Goal: Task Accomplishment & Management: Manage account settings

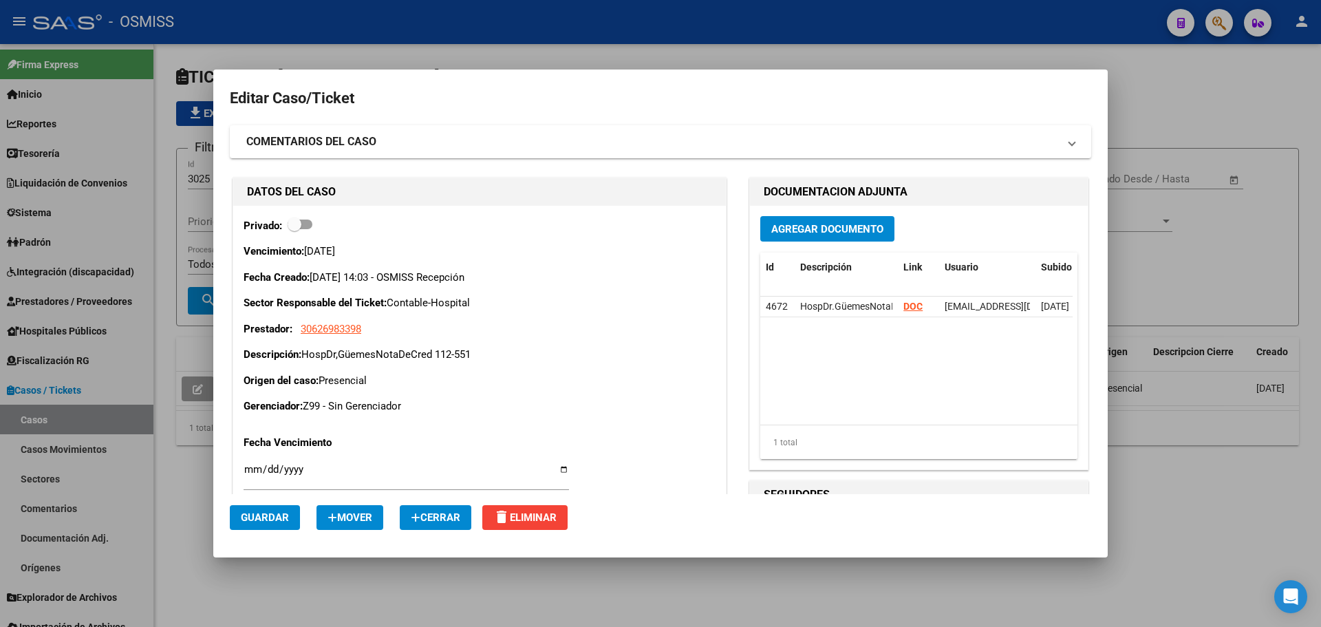
click at [437, 525] on button "Cerrar" at bounding box center [436, 517] width 72 height 25
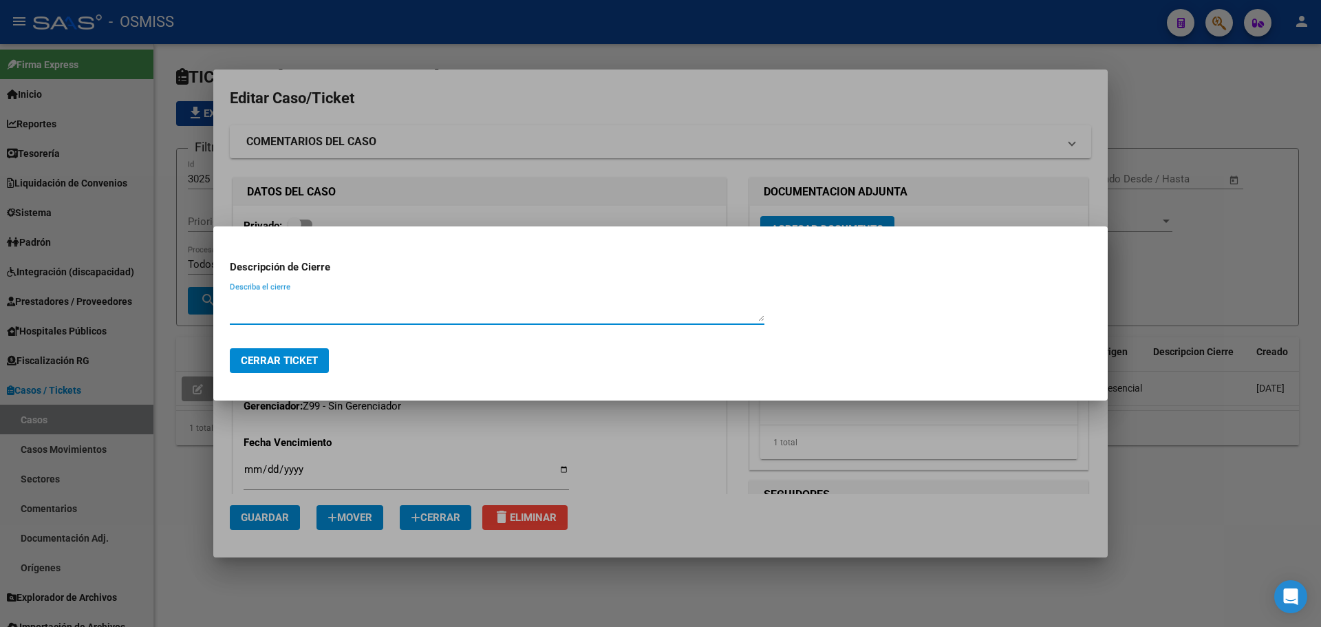
click at [314, 353] on button "Cerrar Ticket" at bounding box center [279, 360] width 99 height 25
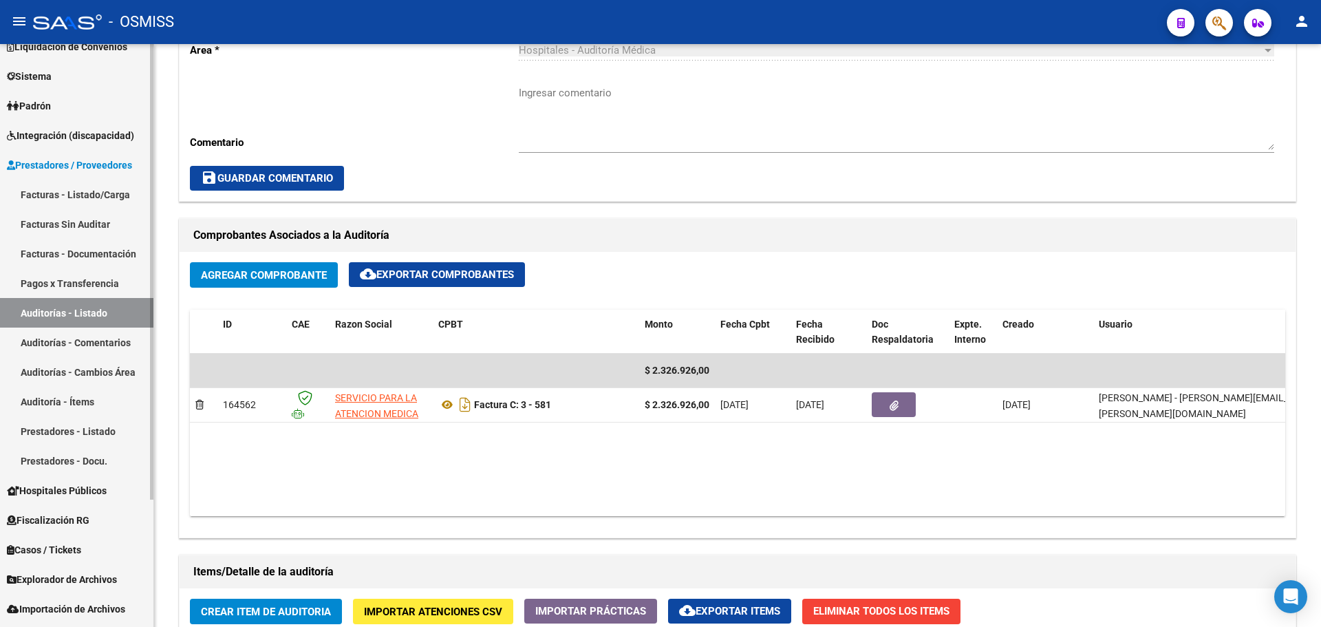
scroll to position [138, 0]
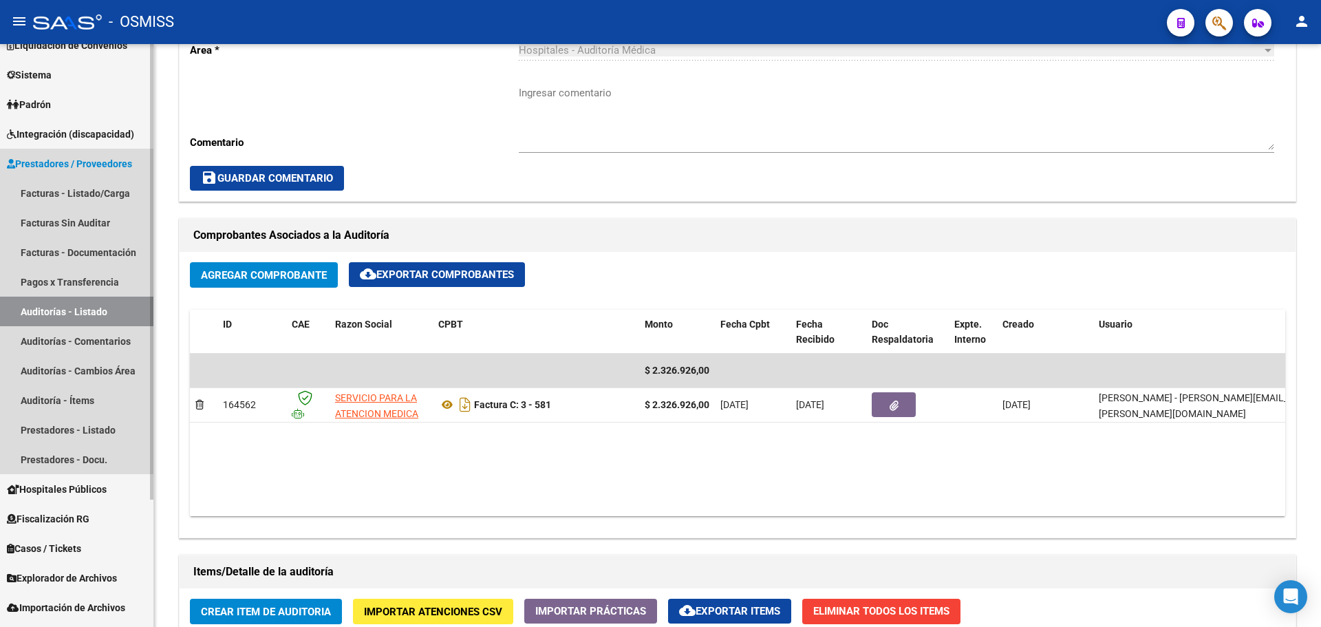
click at [84, 312] on link "Auditorías - Listado" at bounding box center [76, 311] width 153 height 30
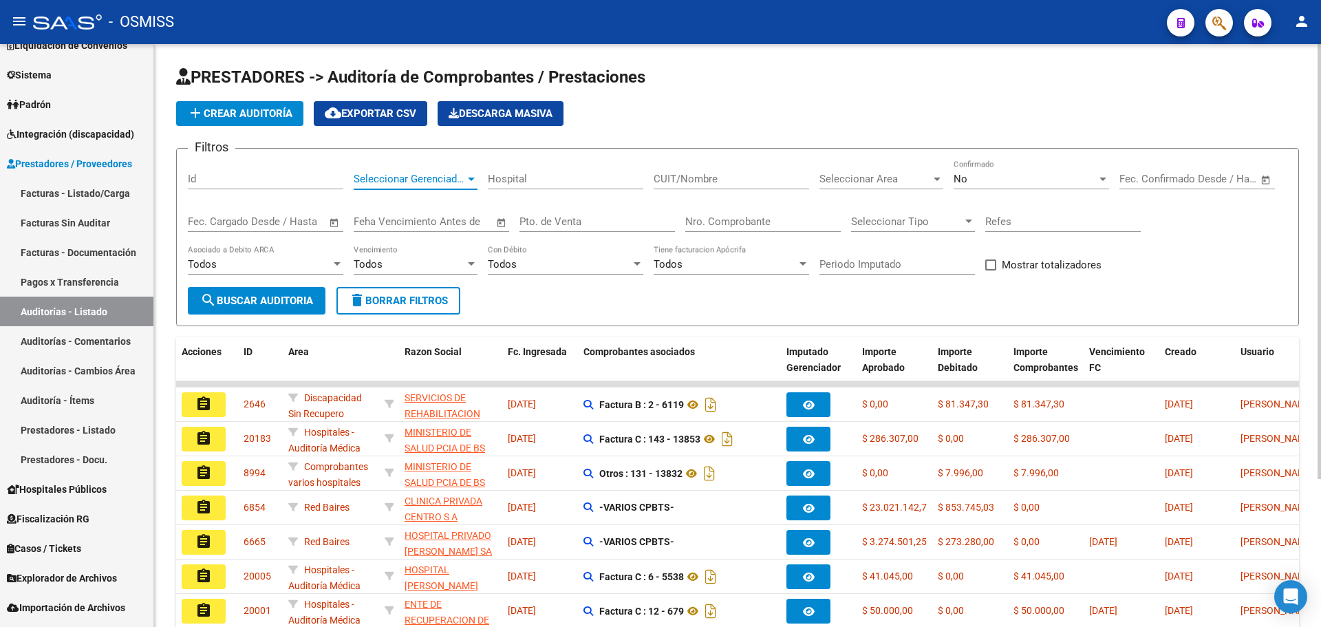
click at [407, 180] on span "Seleccionar Gerenciador" at bounding box center [409, 179] width 111 height 12
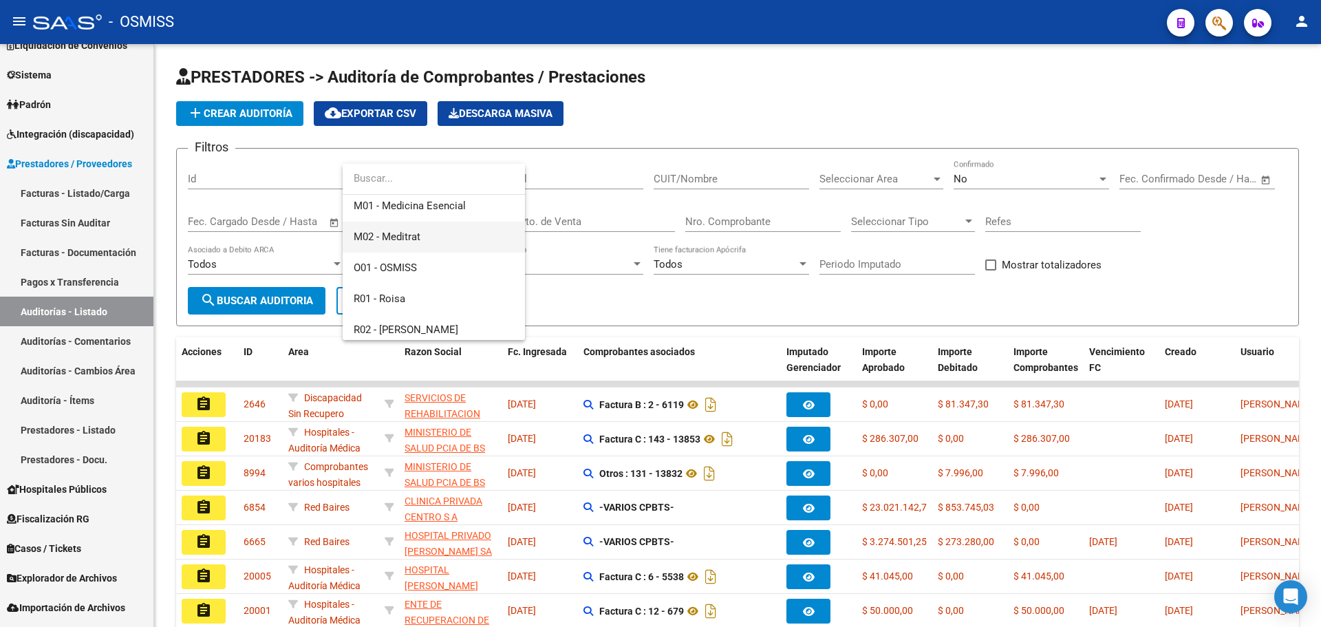
scroll to position [275, 0]
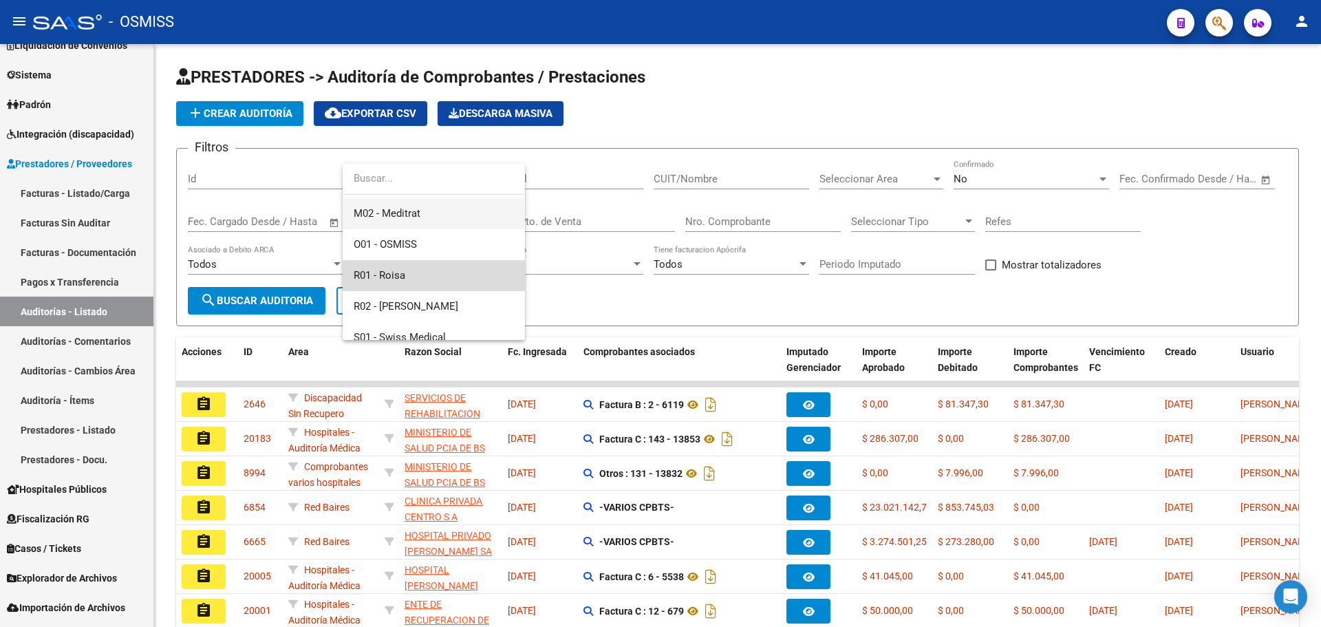
click at [442, 285] on span "R01 - Roisa" at bounding box center [434, 275] width 160 height 31
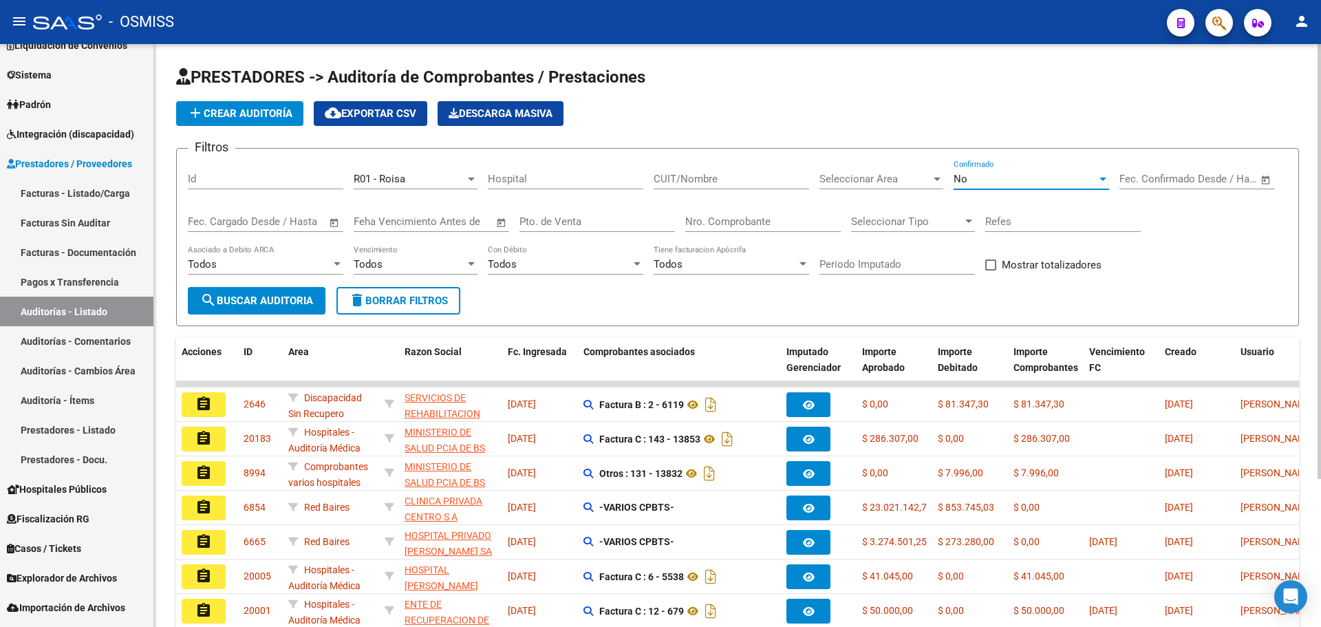
click at [1002, 177] on div "No" at bounding box center [1024, 179] width 143 height 12
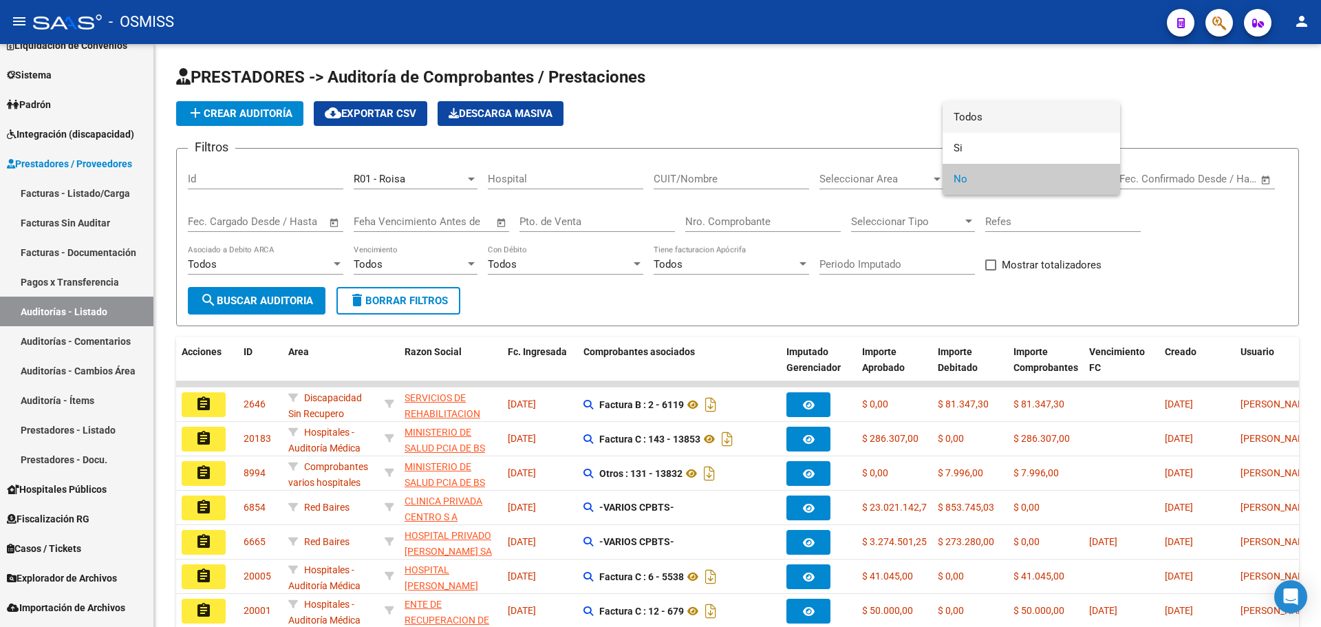
click at [984, 117] on span "Todos" at bounding box center [1030, 117] width 155 height 31
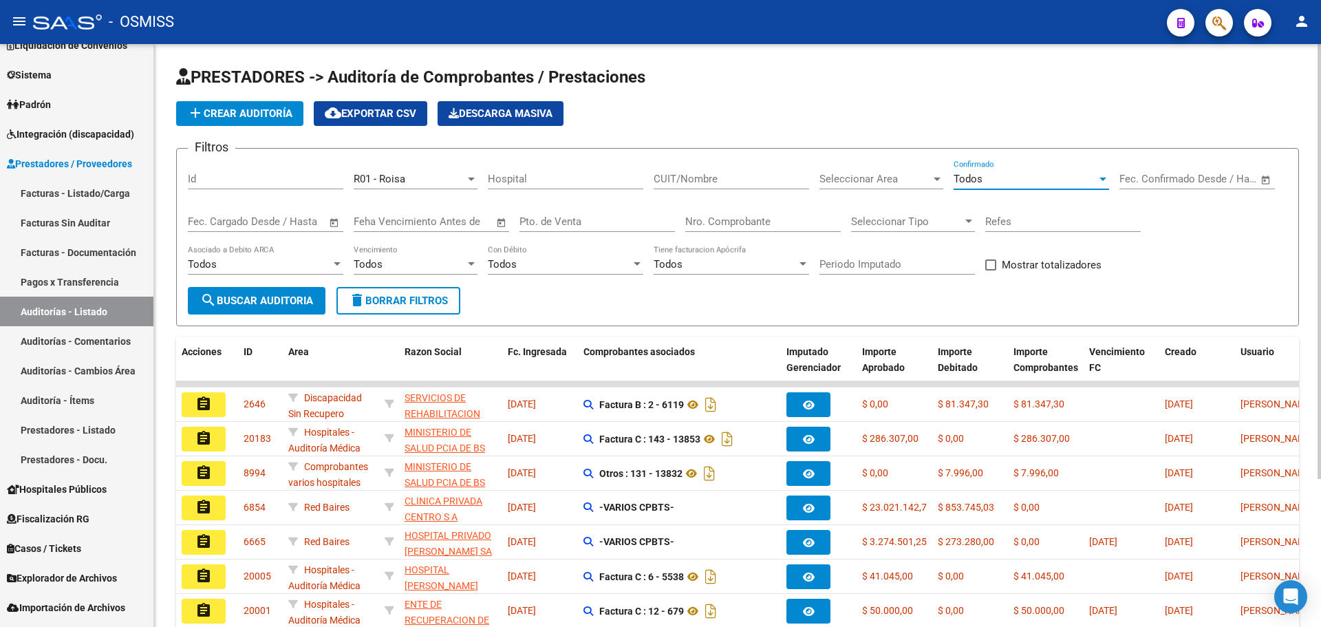
click at [605, 261] on div "Todos" at bounding box center [559, 264] width 143 height 12
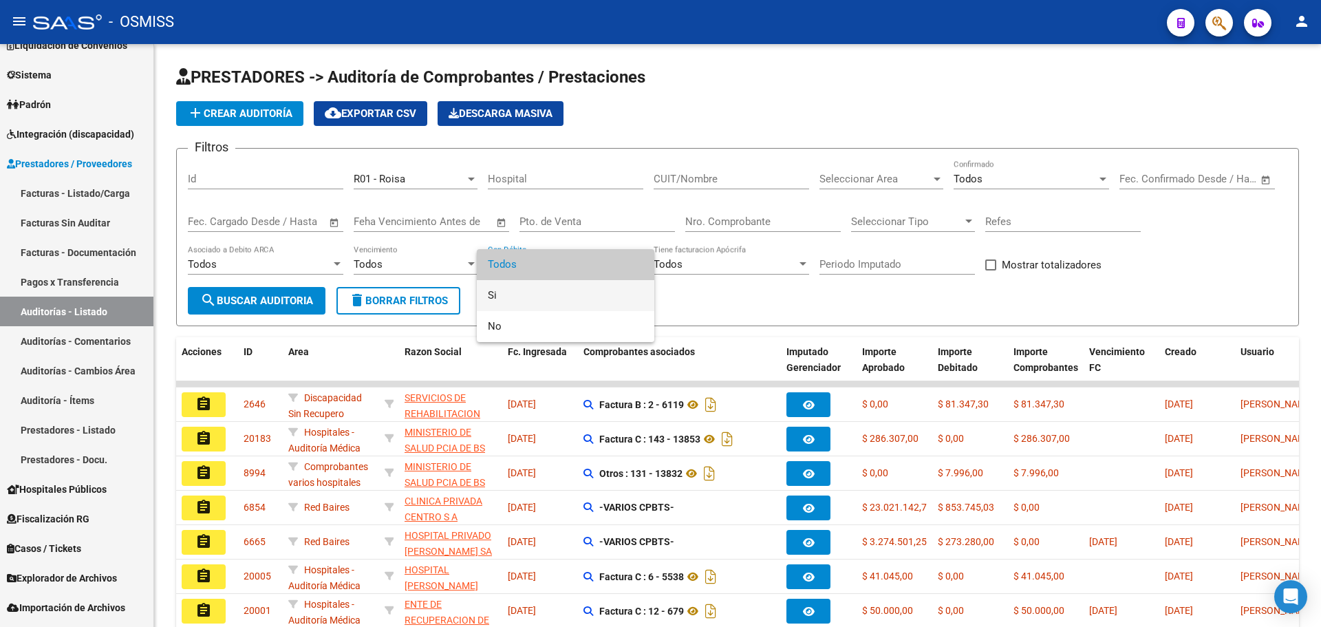
click at [590, 291] on span "Si" at bounding box center [565, 295] width 155 height 31
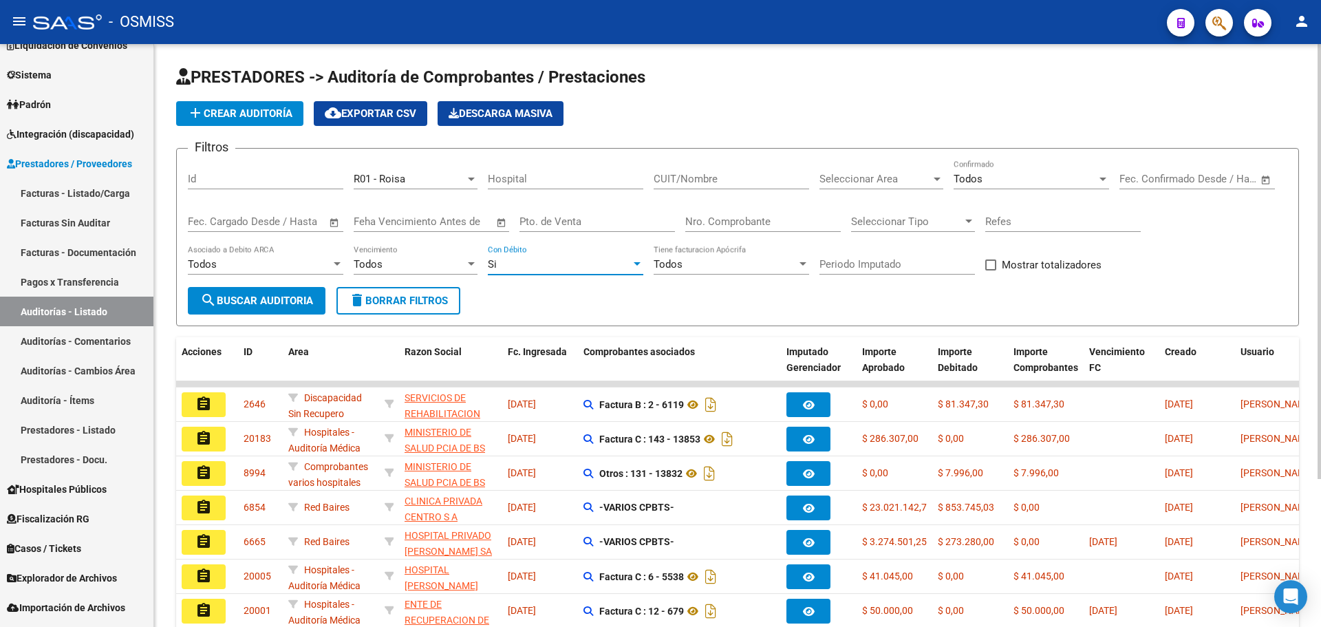
click at [292, 298] on span "search Buscar Auditoria" at bounding box center [256, 300] width 113 height 12
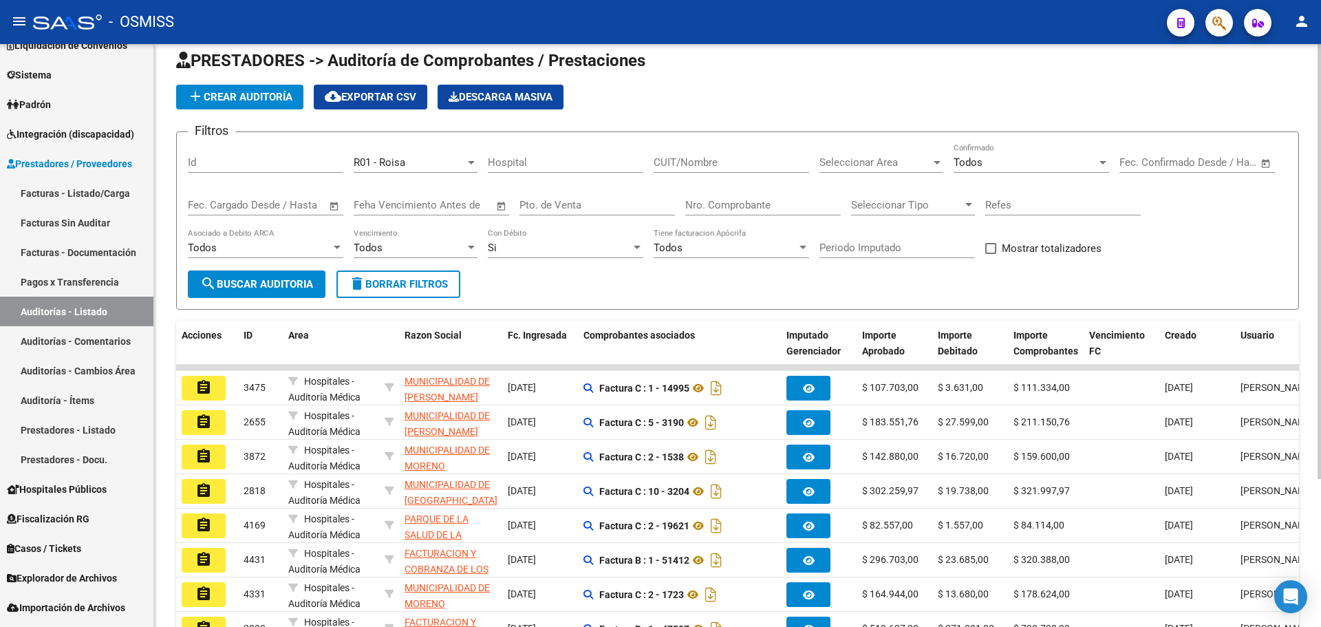
scroll to position [0, 0]
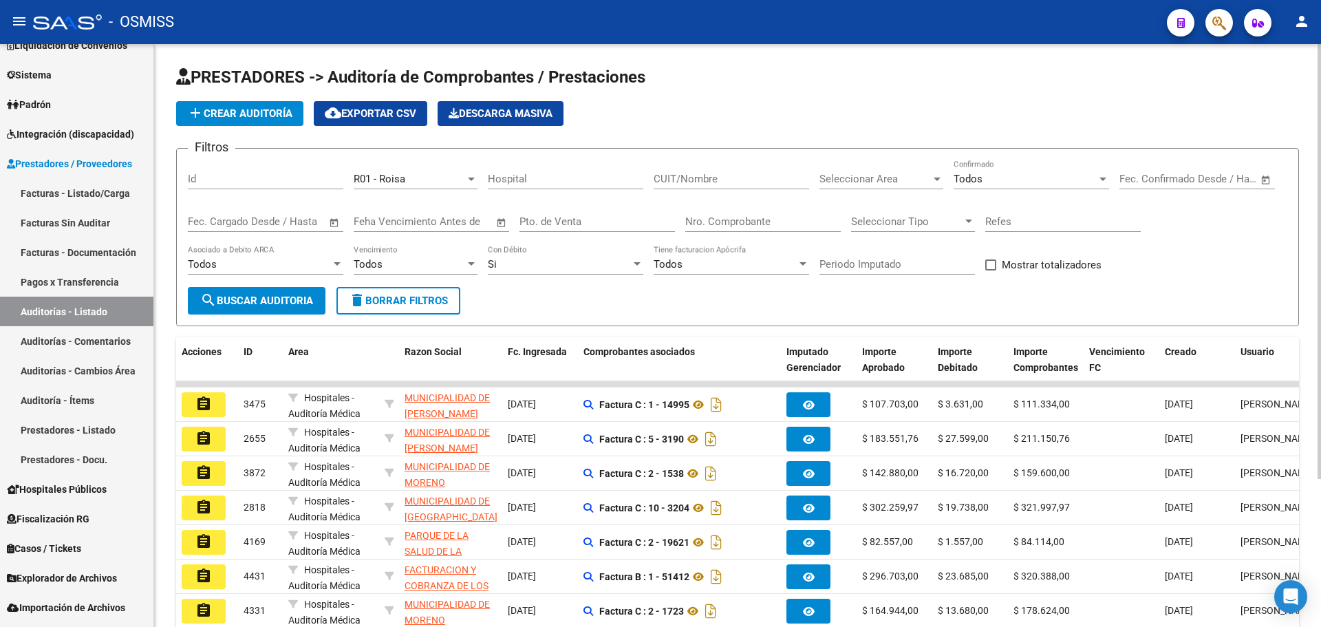
click at [369, 122] on button "cloud_download Exportar CSV" at bounding box center [370, 113] width 113 height 25
click at [94, 250] on link "Facturas - Documentación" at bounding box center [76, 252] width 153 height 30
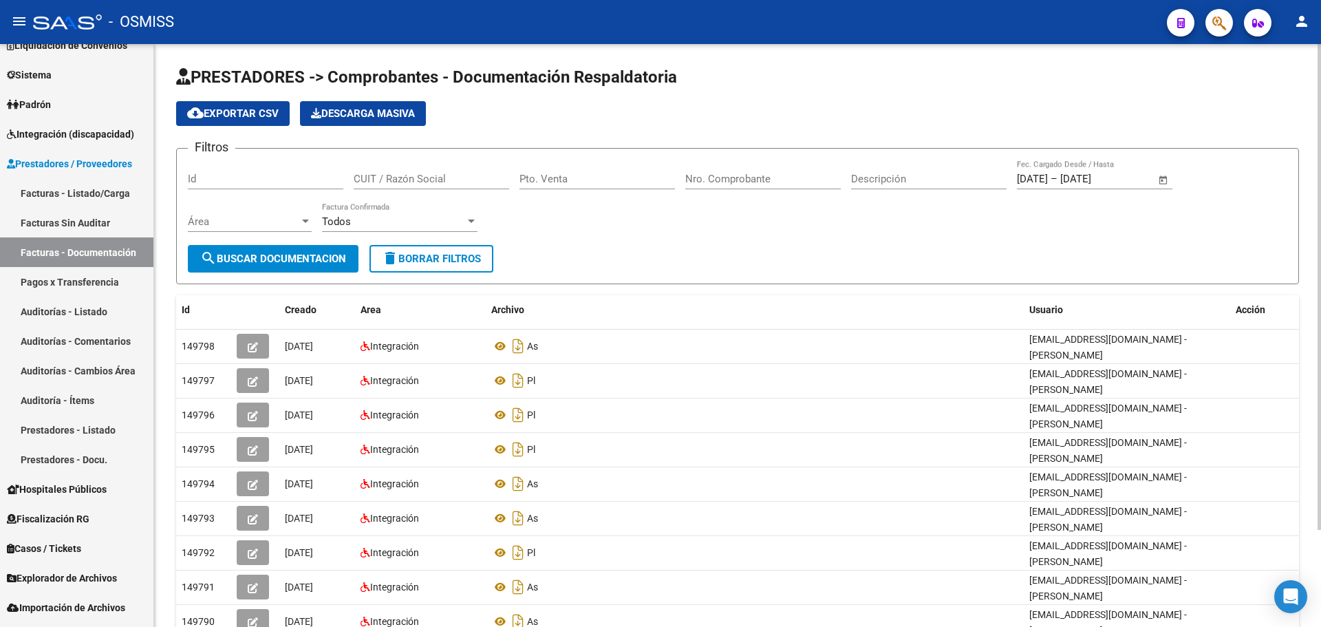
click at [289, 213] on div "Área Área" at bounding box center [250, 217] width 124 height 30
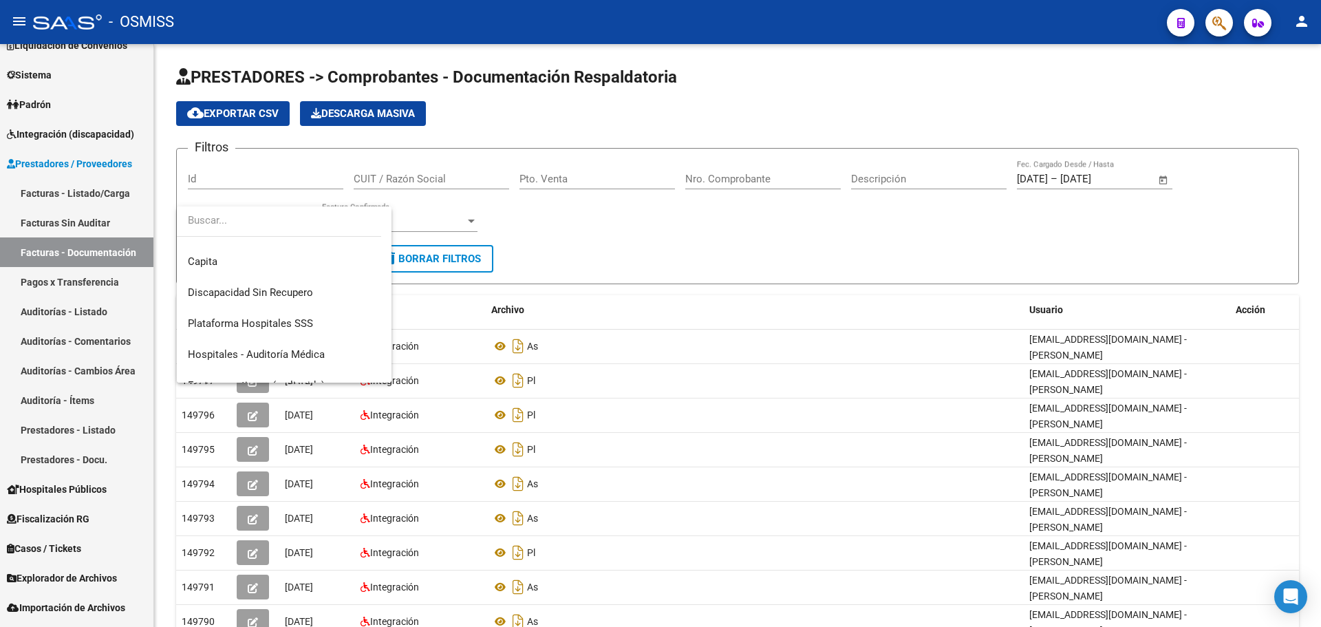
scroll to position [206, 0]
click at [314, 357] on span "Hospitales - Auditoría Médica" at bounding box center [256, 355] width 137 height 12
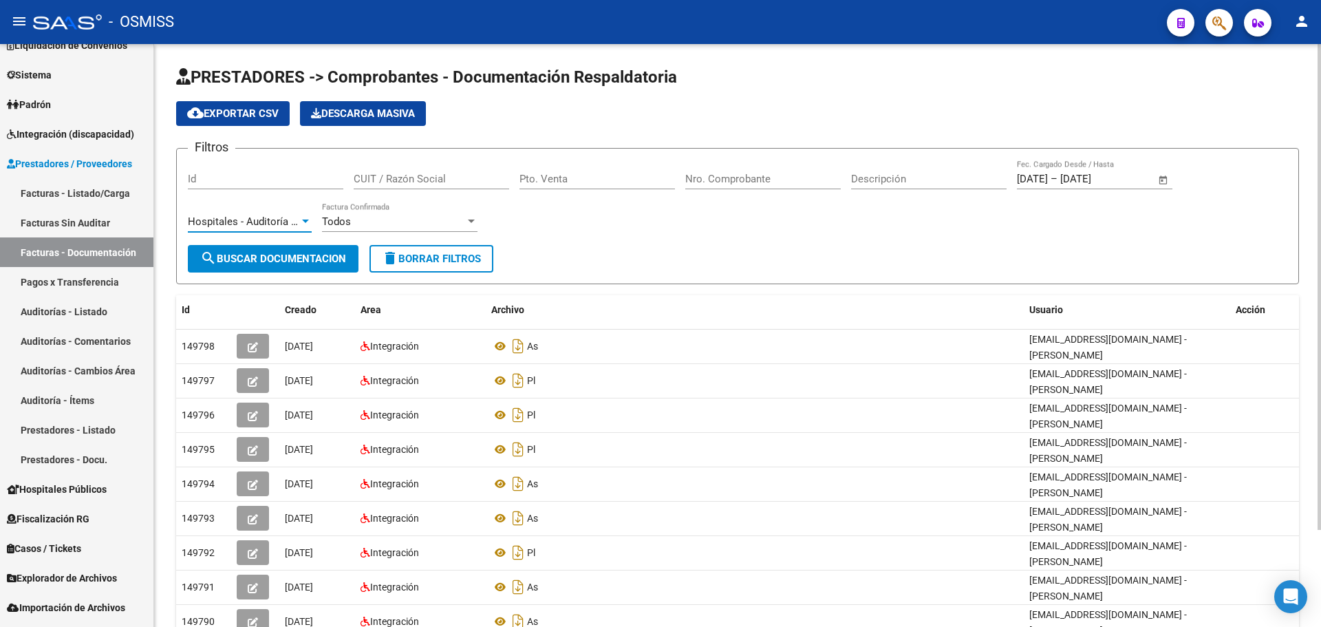
click at [265, 249] on button "search Buscar Documentacion" at bounding box center [273, 259] width 171 height 28
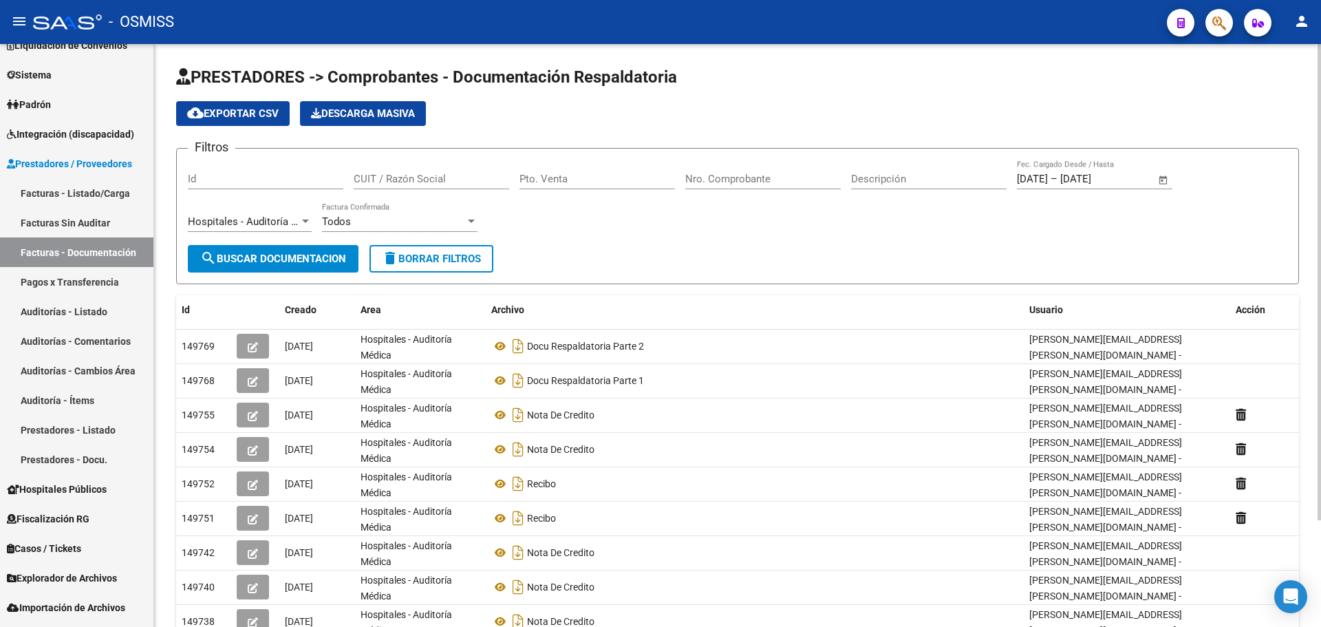
click at [215, 116] on span "cloud_download Exportar CSV" at bounding box center [232, 113] width 91 height 12
click at [1219, 33] on span "button" at bounding box center [1219, 23] width 14 height 28
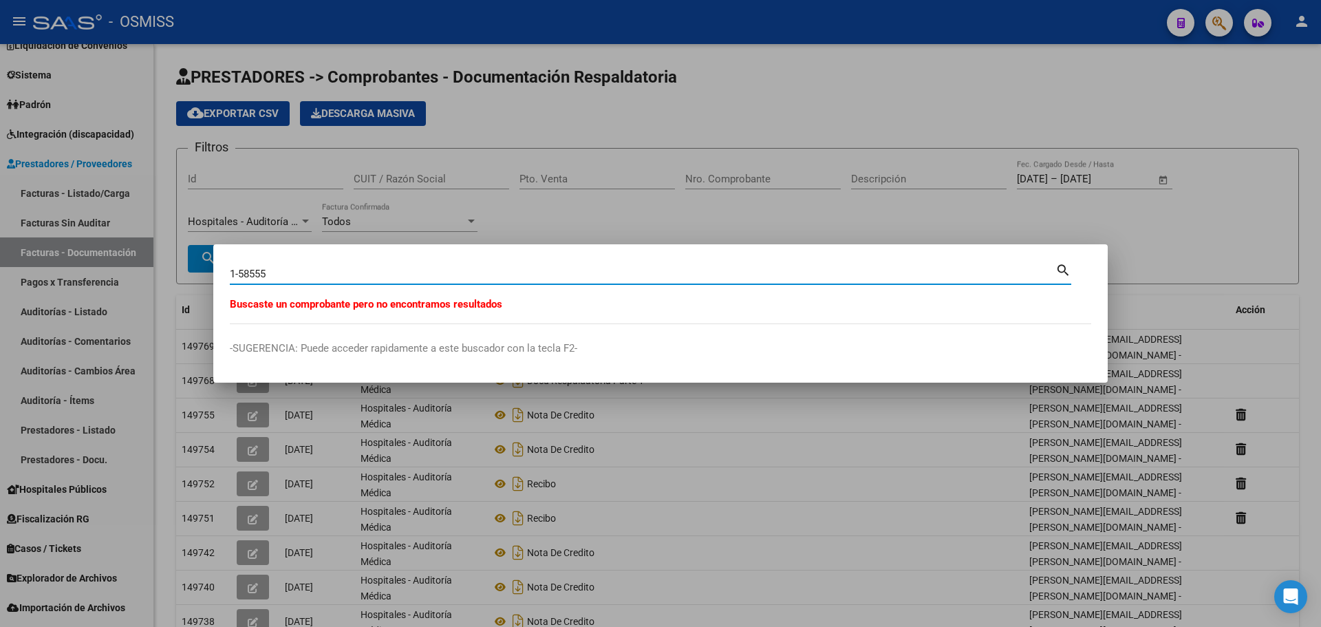
click at [232, 273] on input "1-58555" at bounding box center [642, 274] width 825 height 12
type input "19-58555"
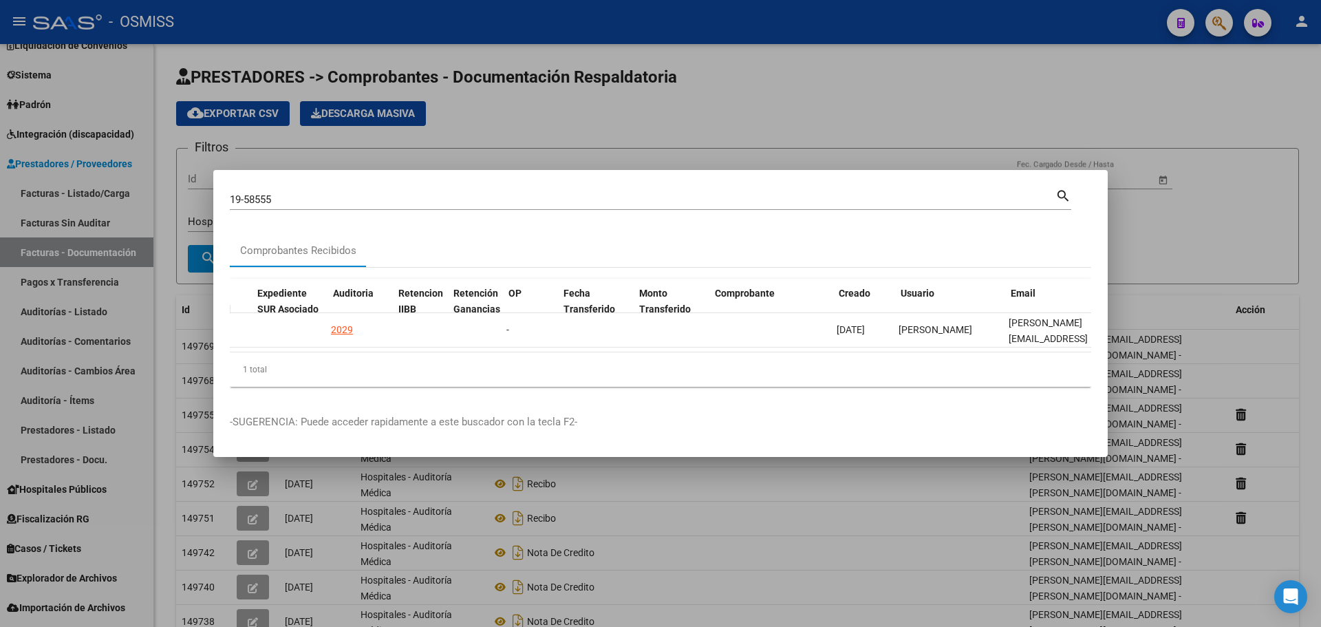
scroll to position [0, 821]
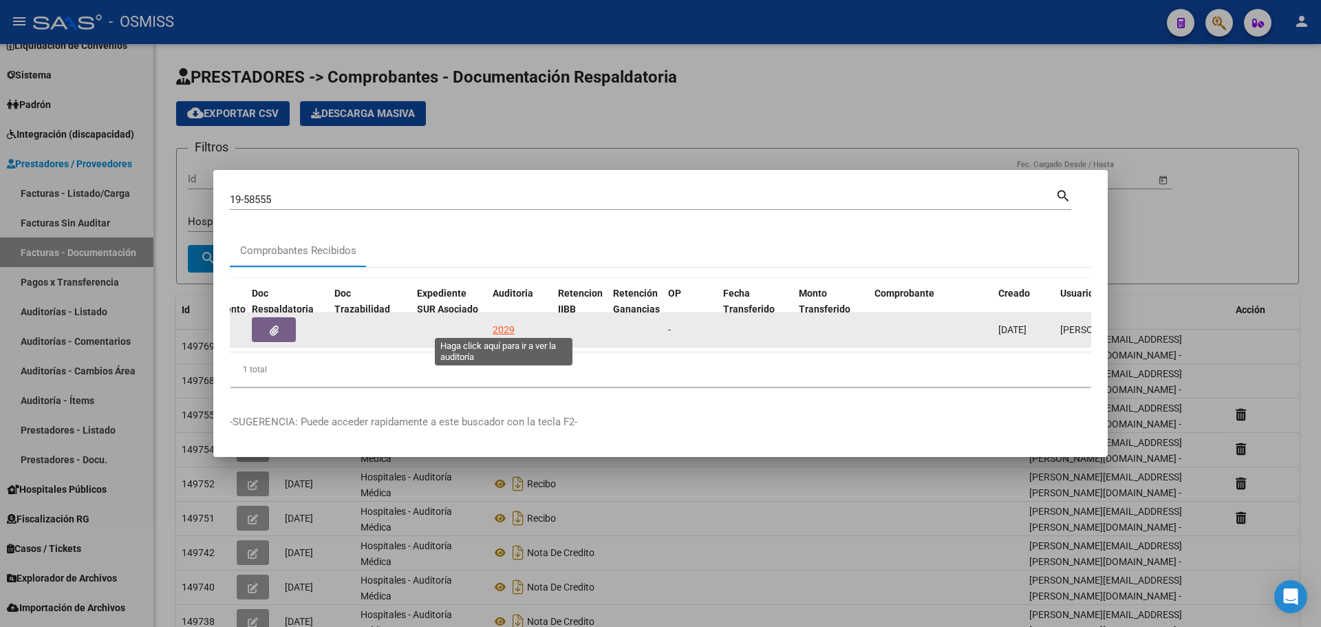
click at [499, 326] on div "2029" at bounding box center [503, 330] width 22 height 16
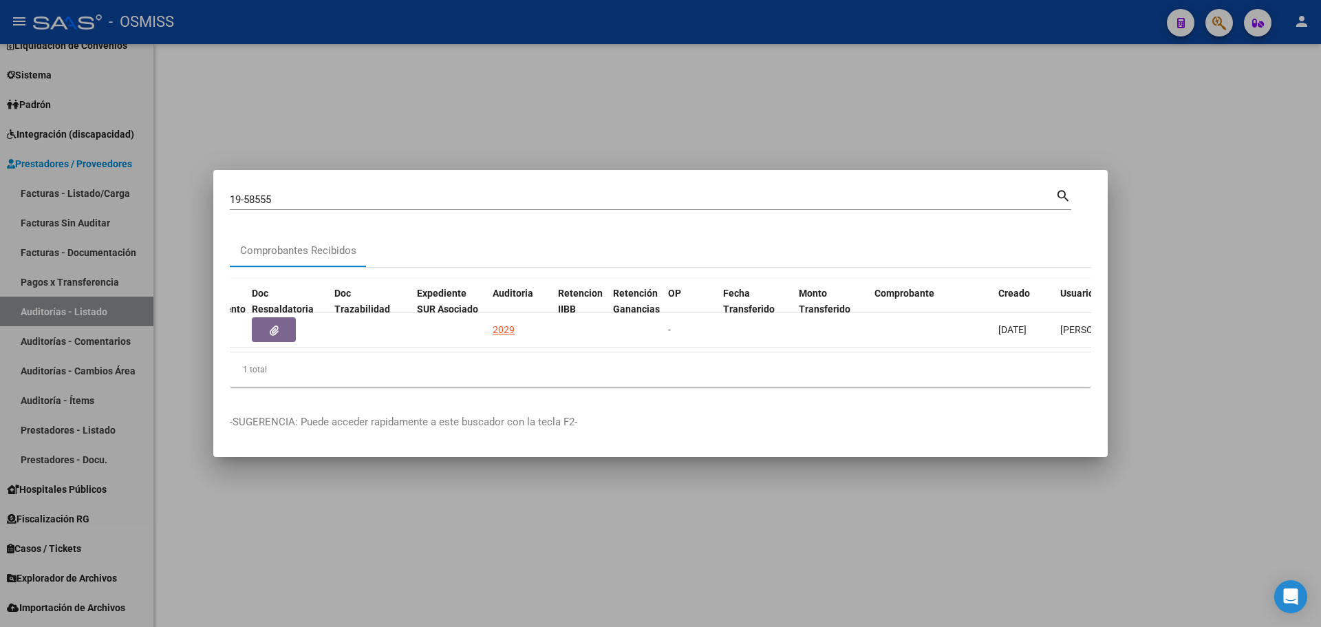
click at [545, 142] on div at bounding box center [660, 313] width 1321 height 627
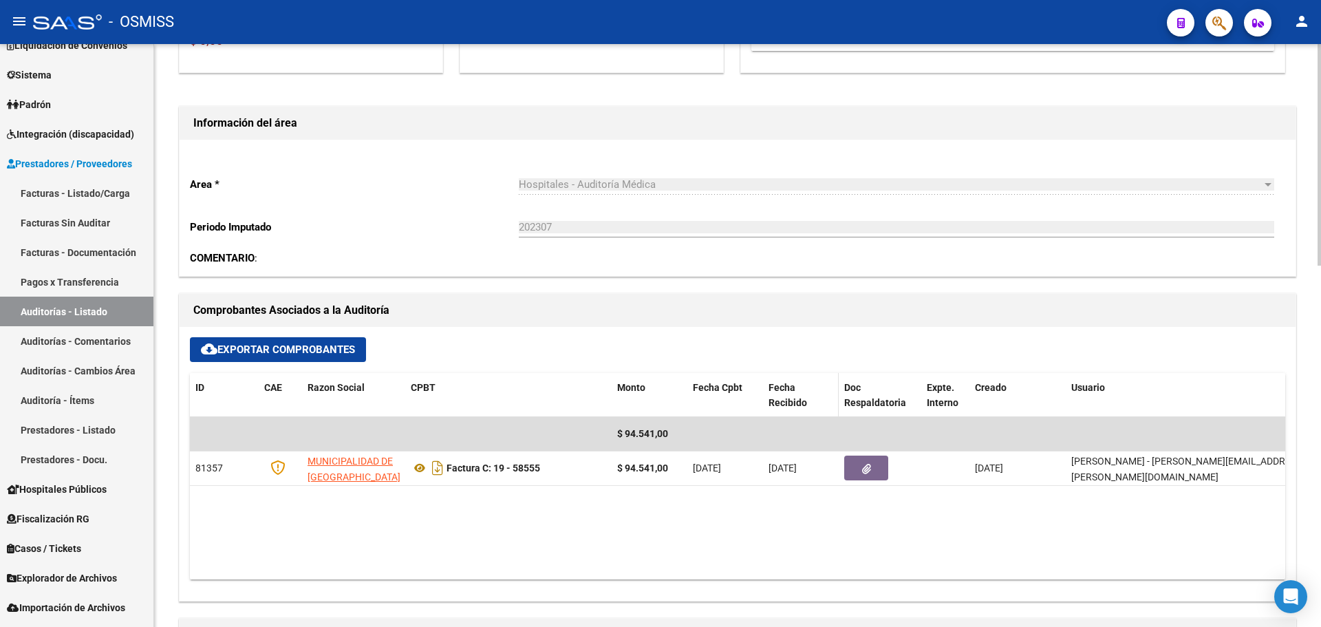
scroll to position [481, 0]
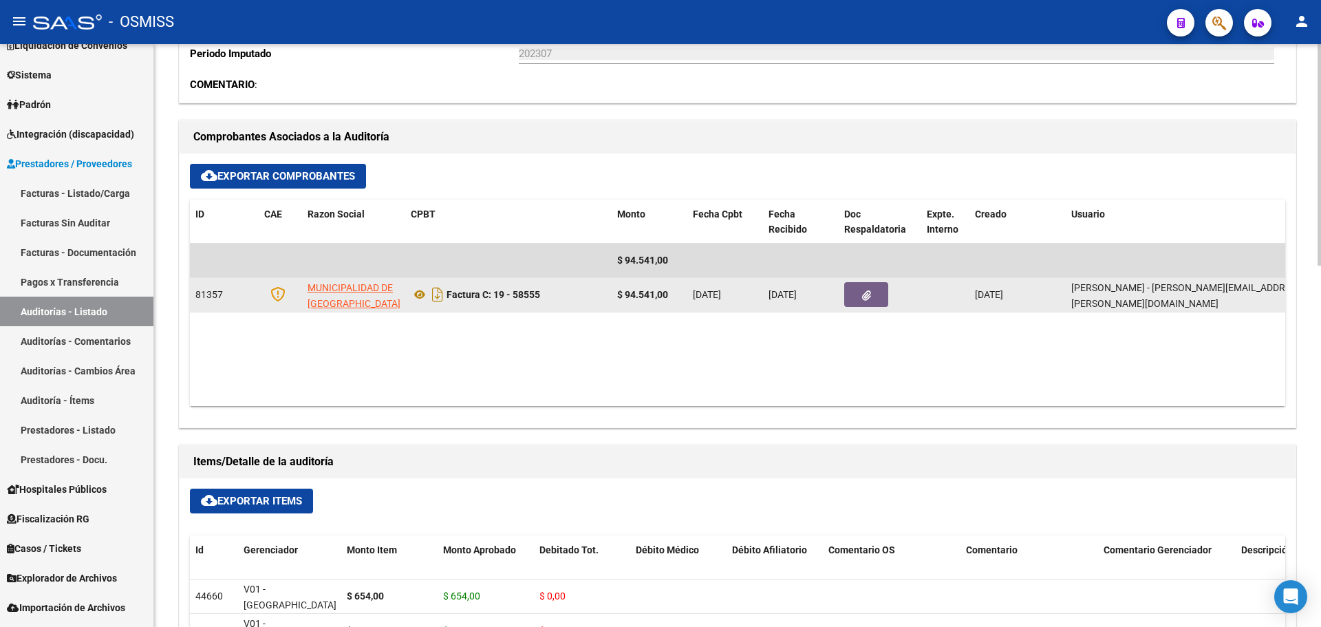
click at [879, 297] on button "button" at bounding box center [866, 294] width 44 height 25
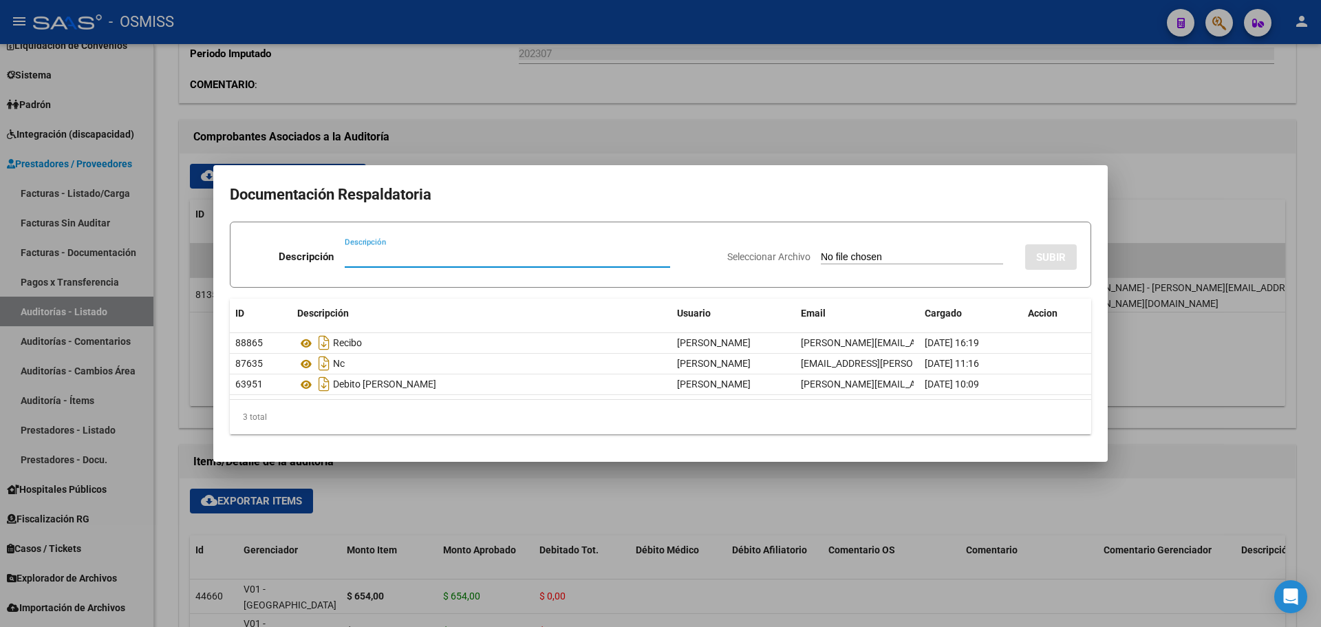
click at [618, 115] on div at bounding box center [660, 313] width 1321 height 627
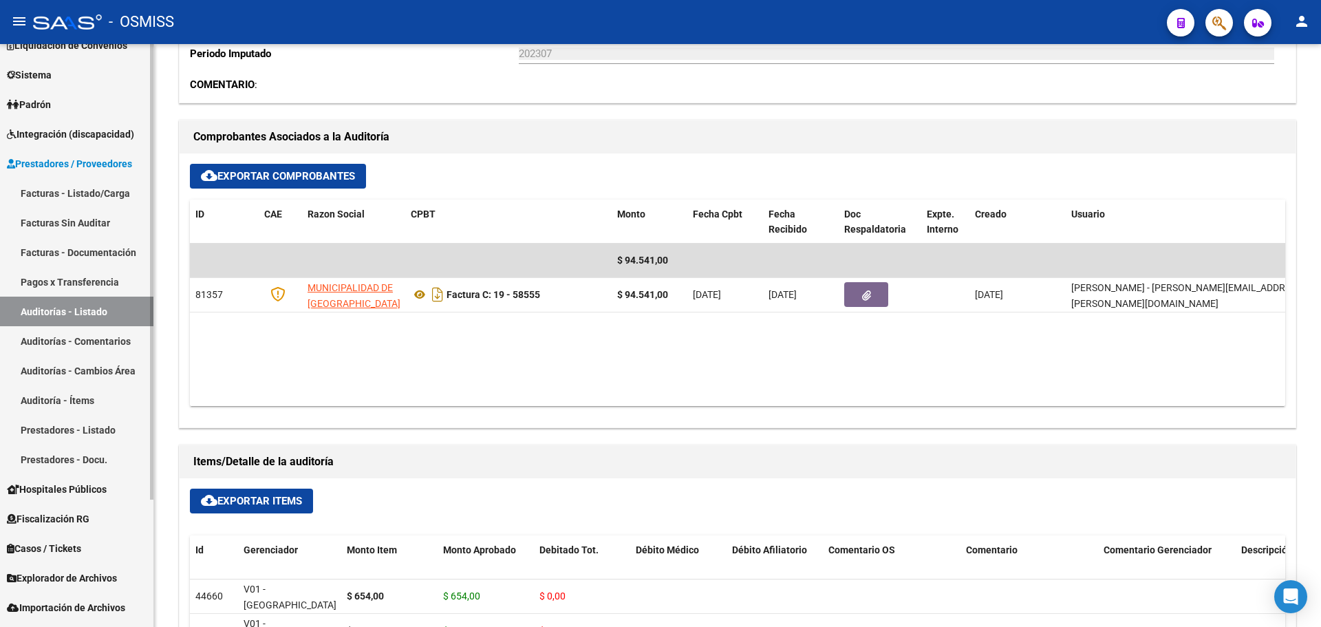
click at [86, 254] on link "Facturas - Documentación" at bounding box center [76, 252] width 153 height 30
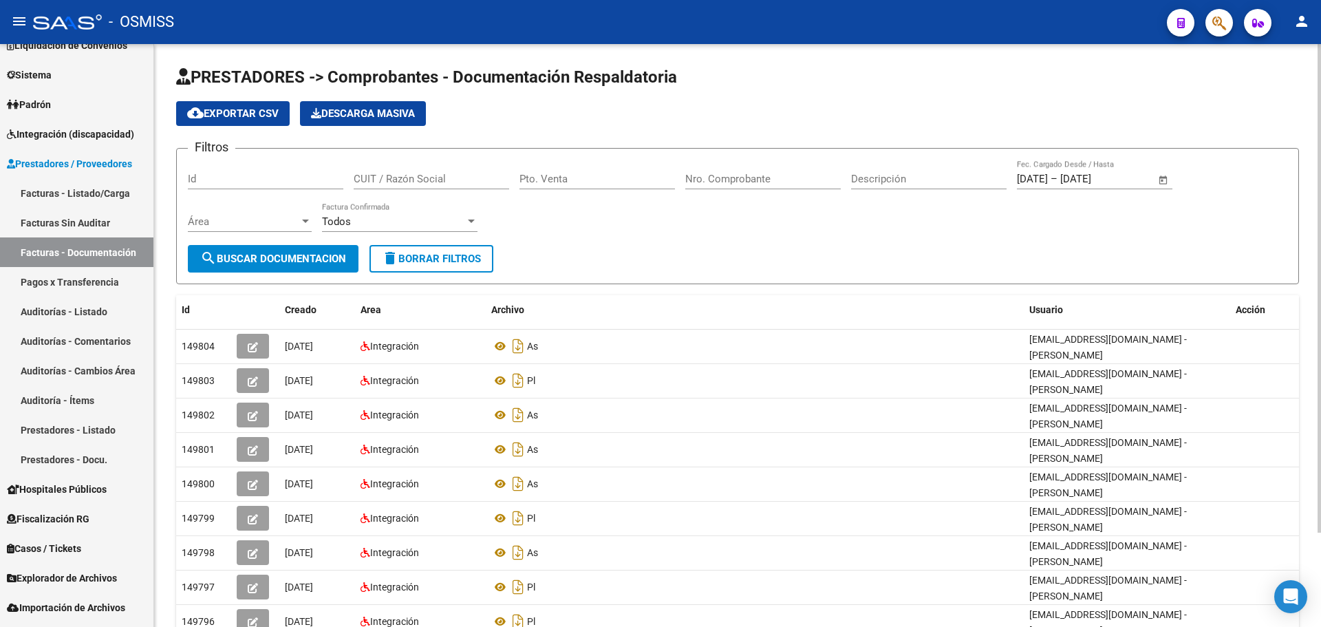
click at [274, 224] on span "Área" at bounding box center [243, 221] width 111 height 12
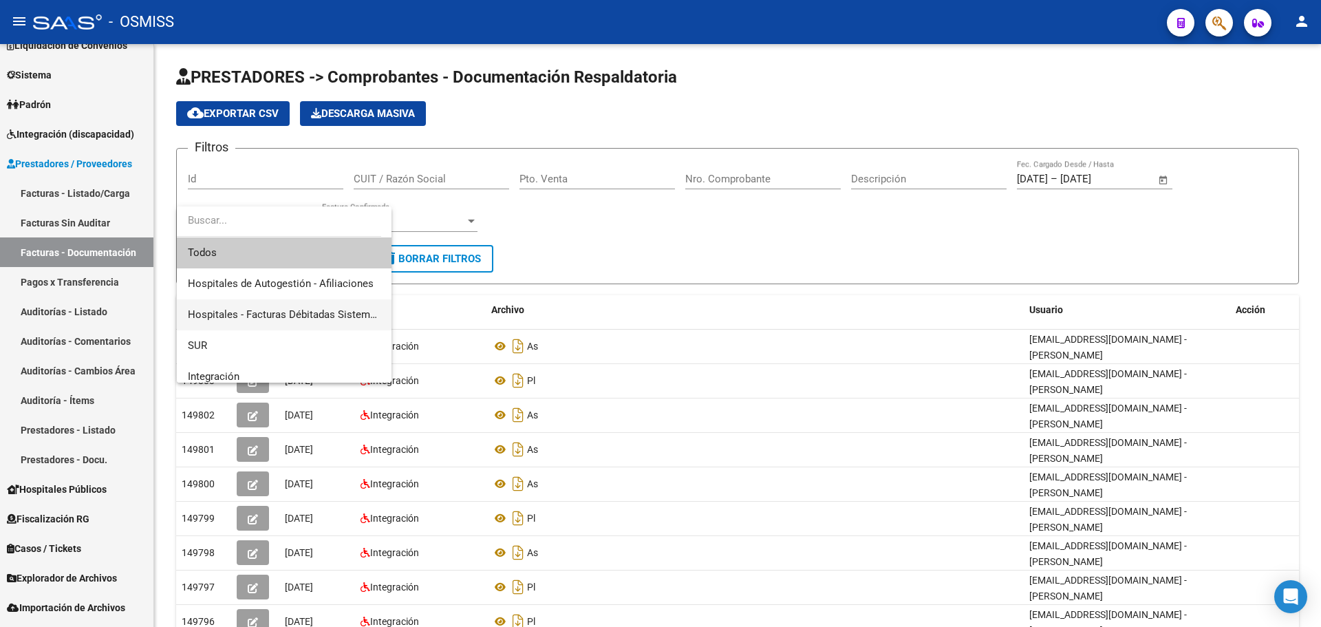
scroll to position [206, 0]
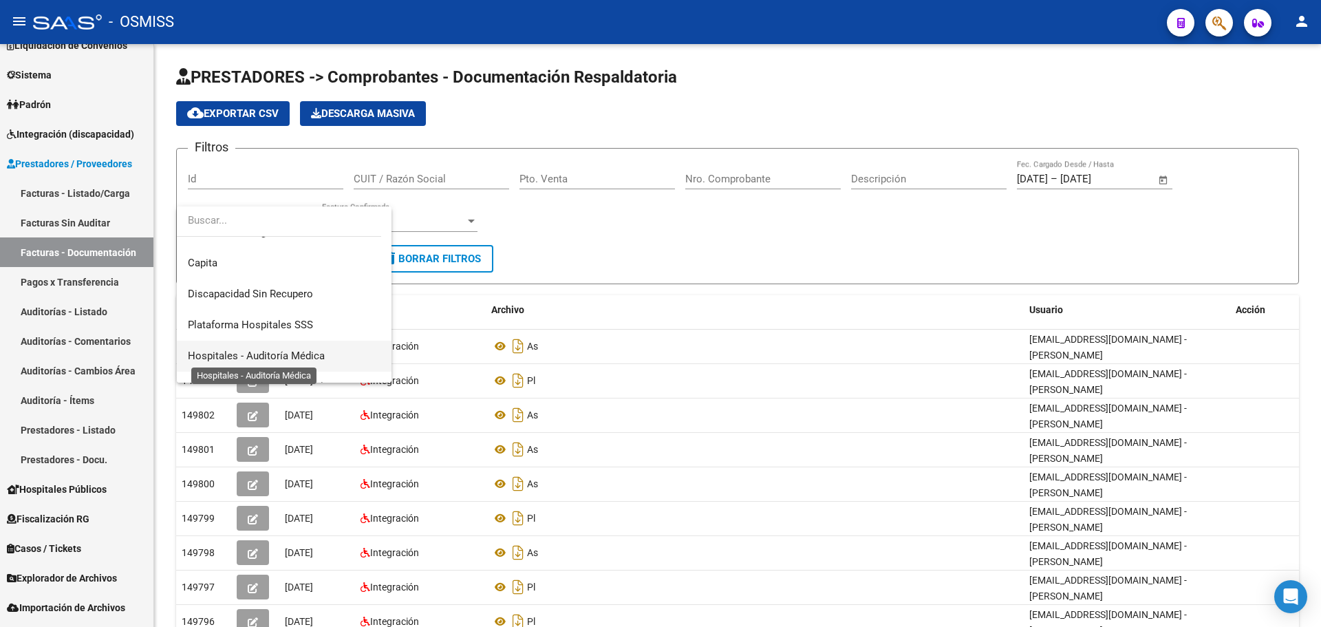
click at [287, 349] on span "Hospitales - Auditoría Médica" at bounding box center [256, 355] width 137 height 12
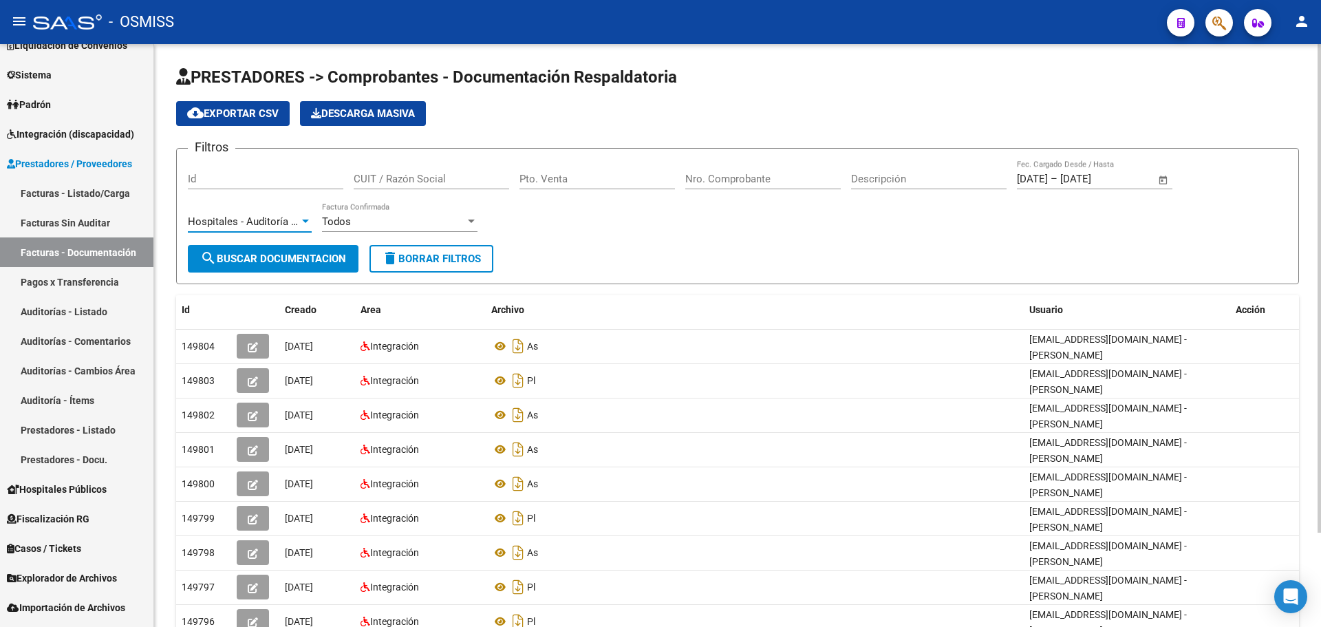
click at [305, 259] on span "search Buscar Documentacion" at bounding box center [273, 258] width 146 height 12
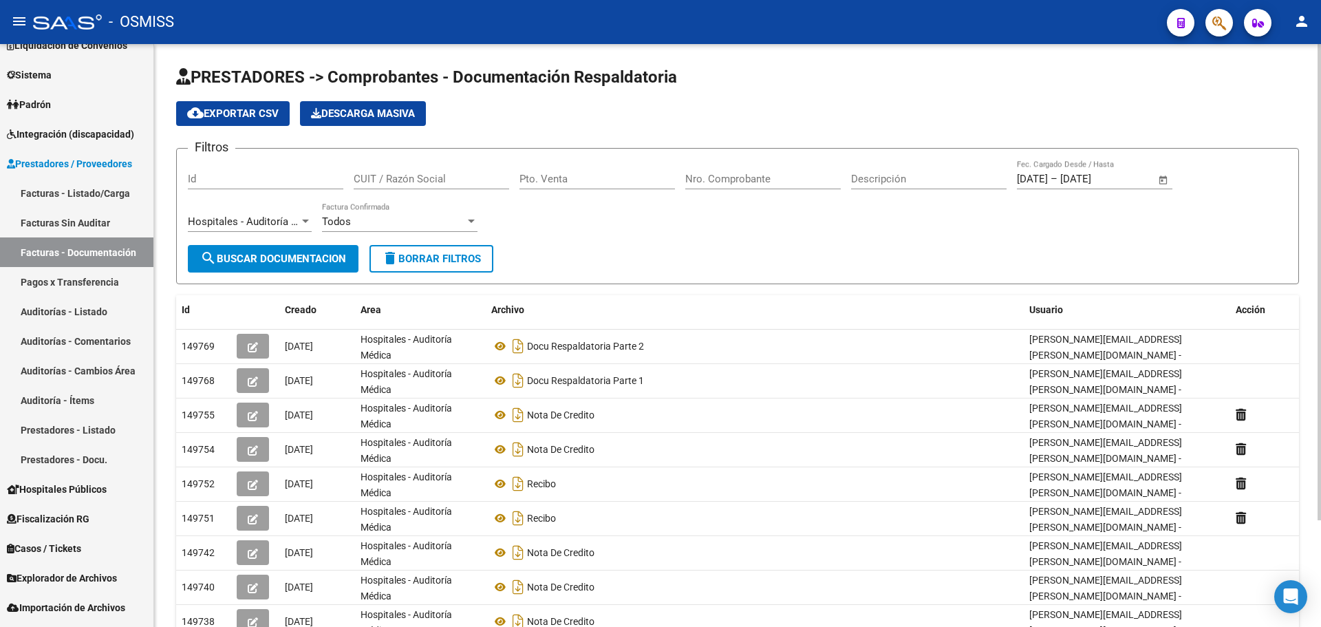
click at [626, 214] on div "Filtros Id CUIT / Razón Social Pto. Venta Nro. Comprobante Descripción [DATE] […" at bounding box center [737, 202] width 1099 height 85
click at [256, 125] on button "cloud_download Exportar CSV" at bounding box center [232, 113] width 113 height 25
click at [733, 184] on input "Nro. Comprobante" at bounding box center [762, 179] width 155 height 12
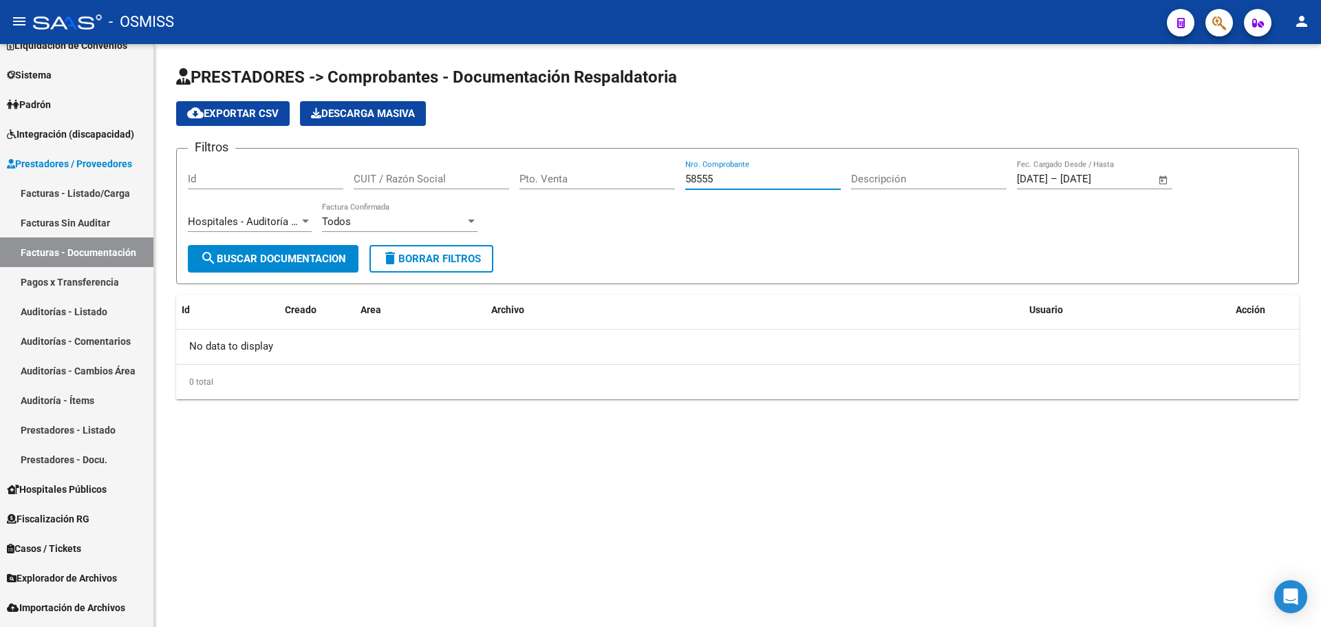
type input "58555"
click at [252, 222] on span "Hospitales - Auditoría Médica" at bounding box center [256, 221] width 137 height 12
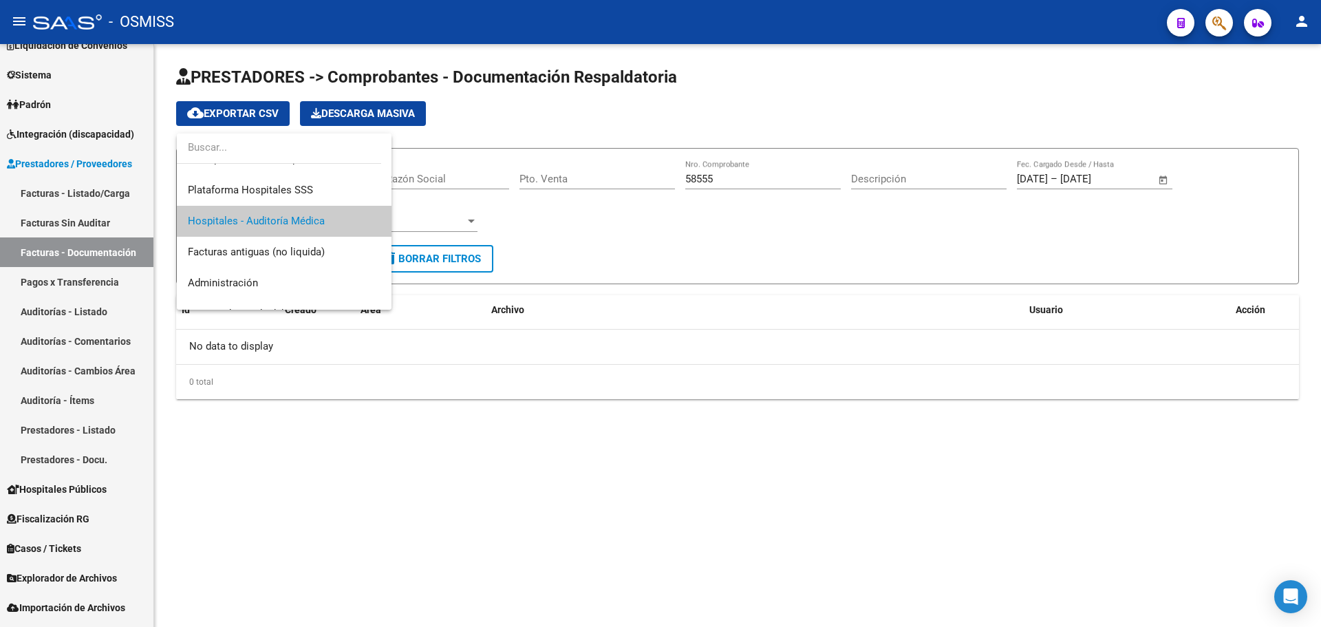
scroll to position [0, 0]
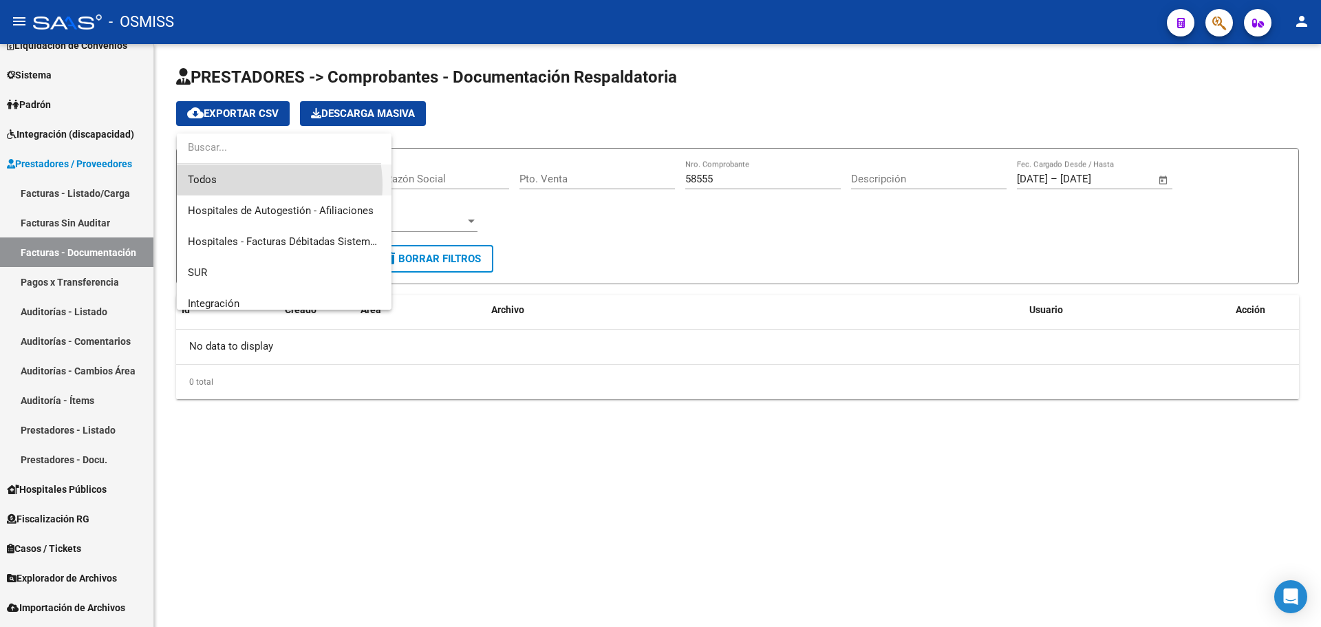
click at [251, 185] on span "Todos" at bounding box center [284, 179] width 193 height 31
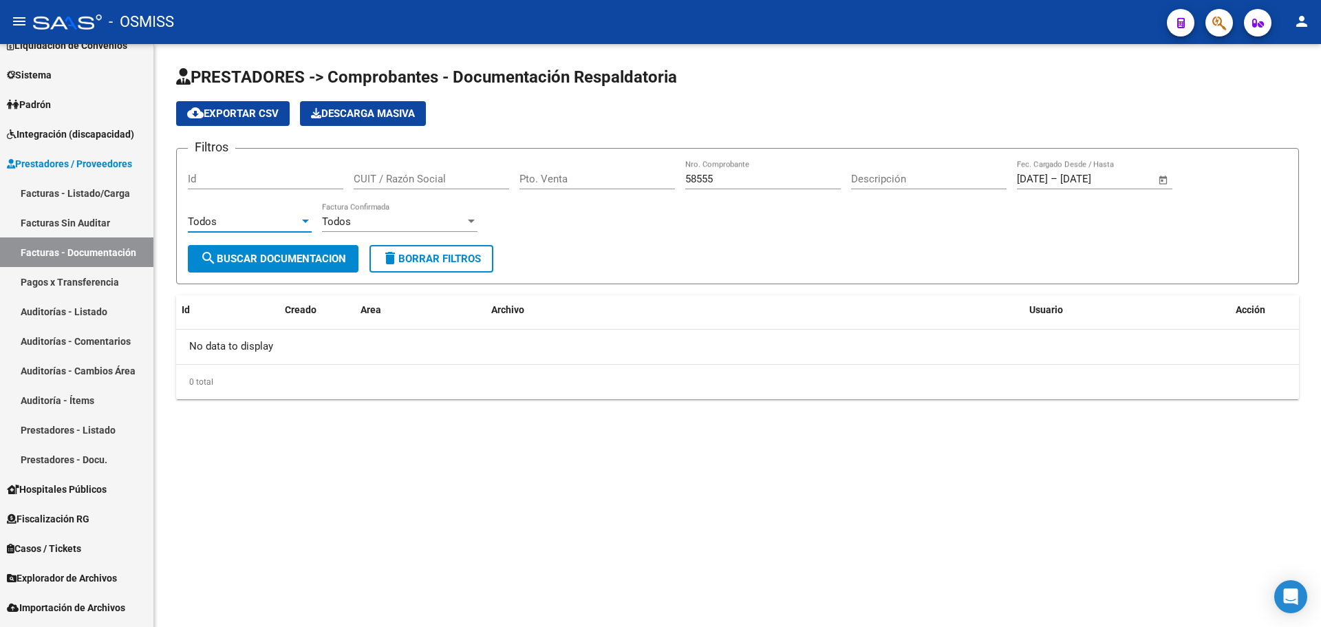
click at [283, 258] on span "search Buscar Documentacion" at bounding box center [273, 258] width 146 height 12
click at [1164, 179] on span "Open calendar" at bounding box center [1163, 179] width 33 height 33
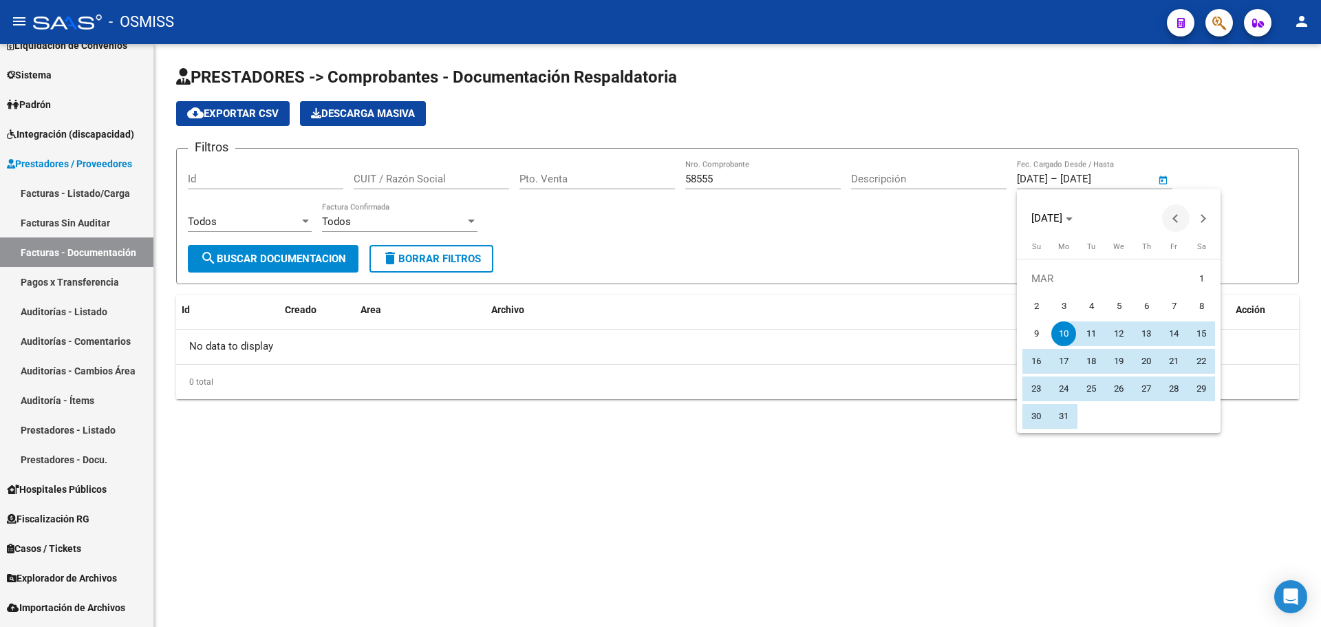
click at [1175, 220] on button "Previous month" at bounding box center [1176, 218] width 28 height 28
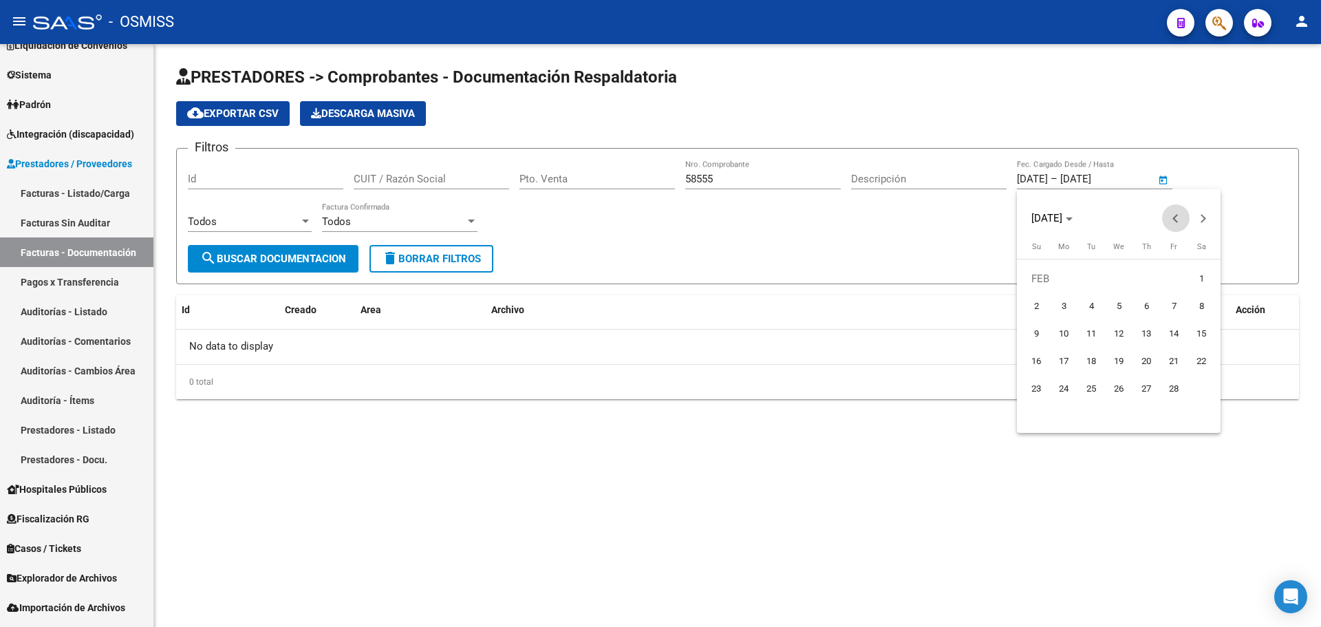
click at [1175, 220] on button "Previous month" at bounding box center [1176, 218] width 28 height 28
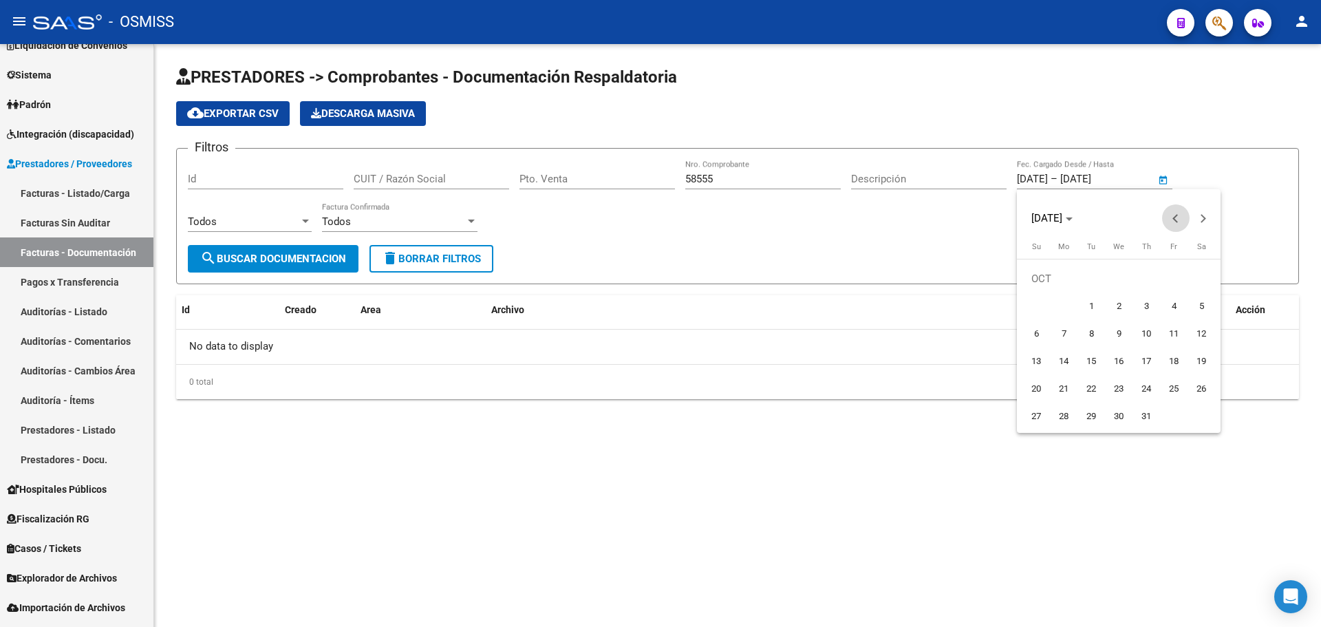
click at [1175, 220] on button "Previous month" at bounding box center [1176, 218] width 28 height 28
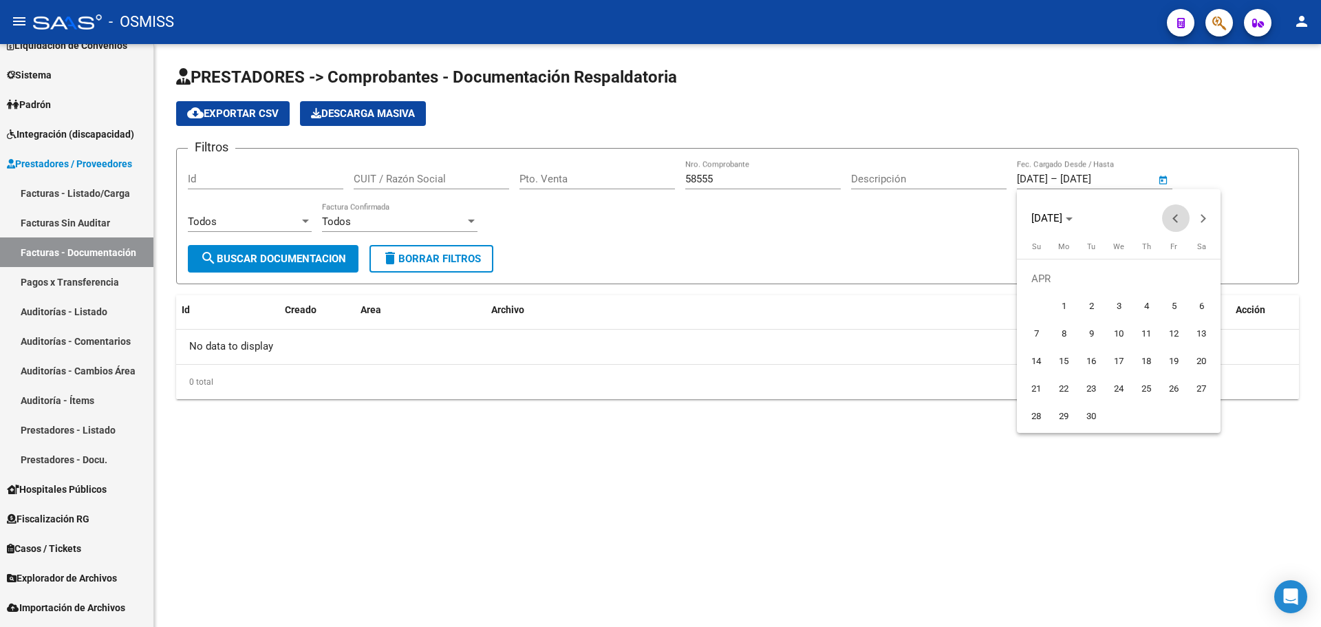
click at [1175, 220] on button "Previous month" at bounding box center [1176, 218] width 28 height 28
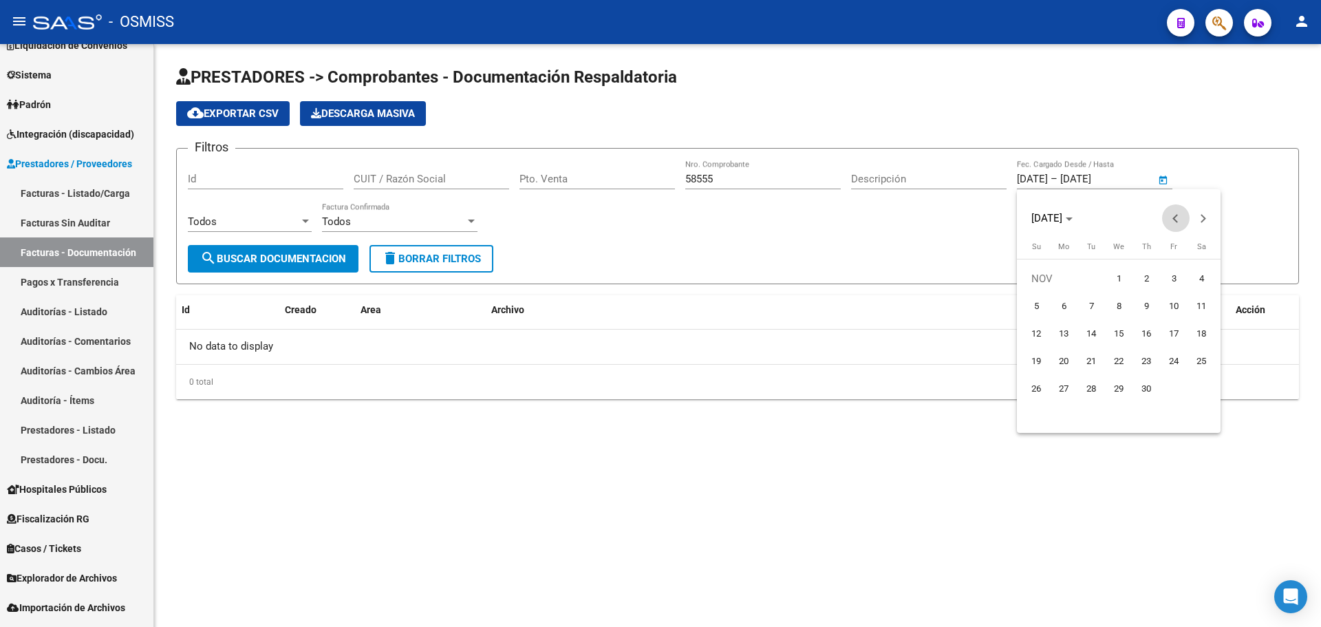
click at [1175, 220] on button "Previous month" at bounding box center [1176, 218] width 28 height 28
click at [1202, 283] on span "1" at bounding box center [1201, 278] width 25 height 25
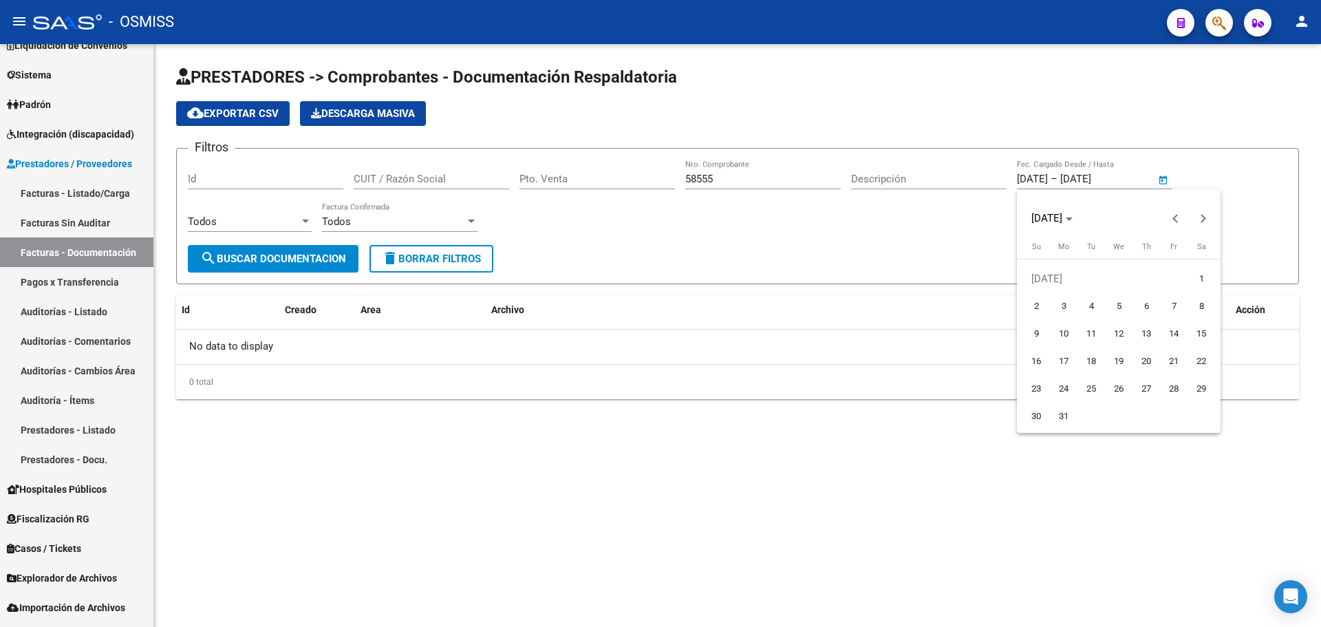
type input "[DATE]"
click at [1102, 180] on div at bounding box center [660, 313] width 1321 height 627
click at [1102, 180] on input "text" at bounding box center [1093, 179] width 67 height 12
click at [1201, 212] on span "Next month" at bounding box center [1203, 218] width 28 height 28
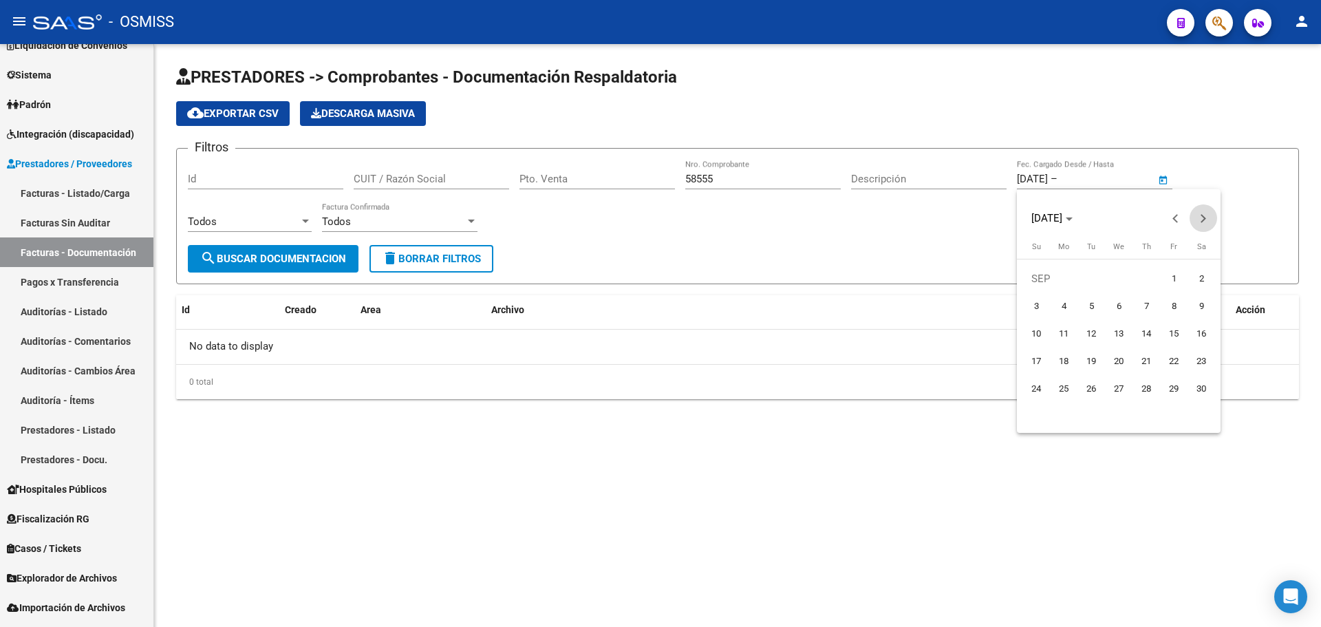
click at [1201, 212] on span "Next month" at bounding box center [1203, 218] width 28 height 28
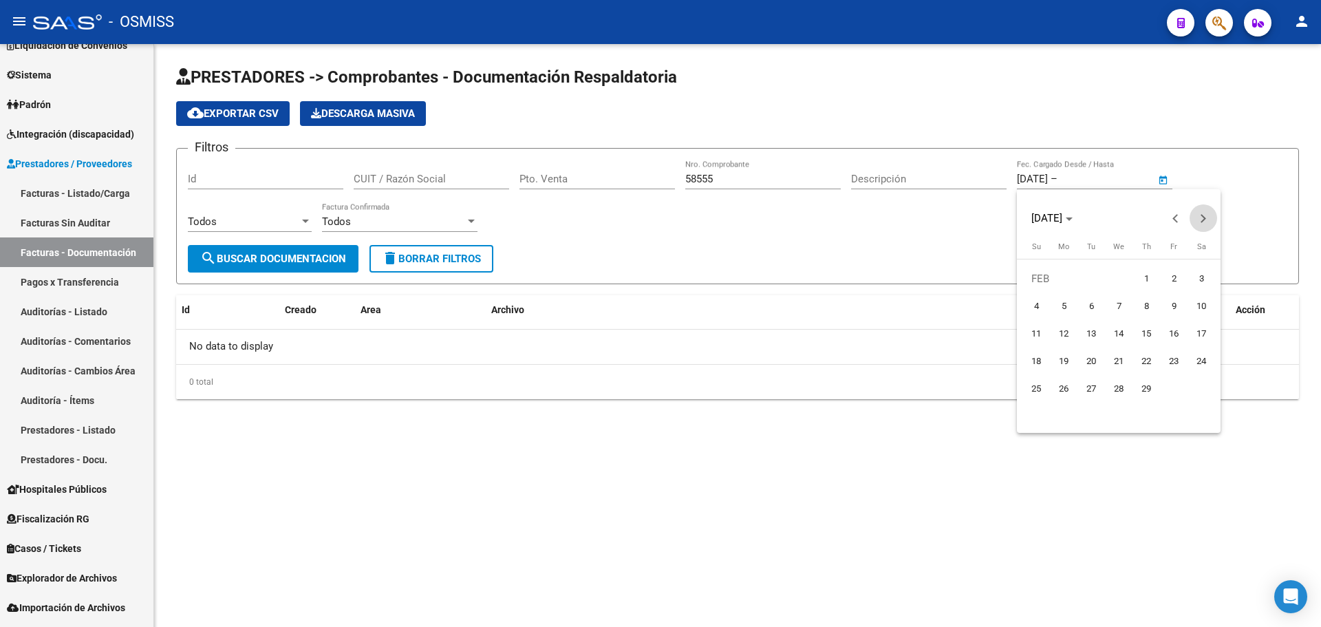
click at [1201, 212] on span "Next month" at bounding box center [1203, 218] width 28 height 28
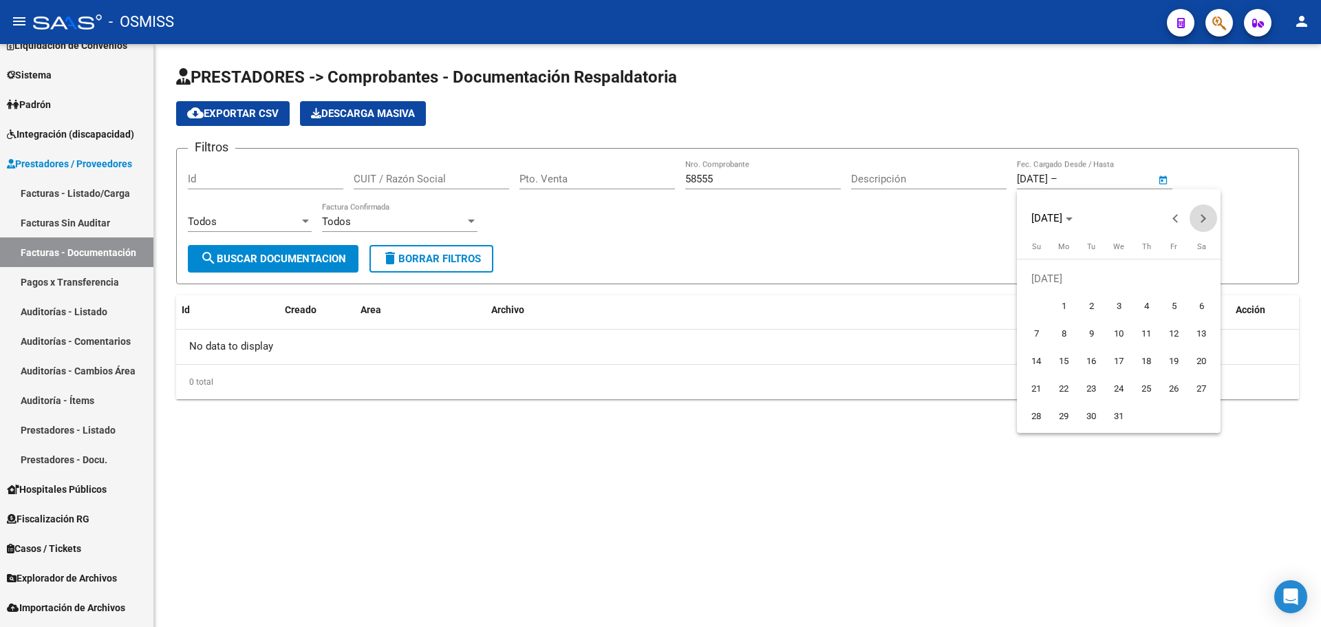
click at [1201, 212] on span "Next month" at bounding box center [1203, 218] width 28 height 28
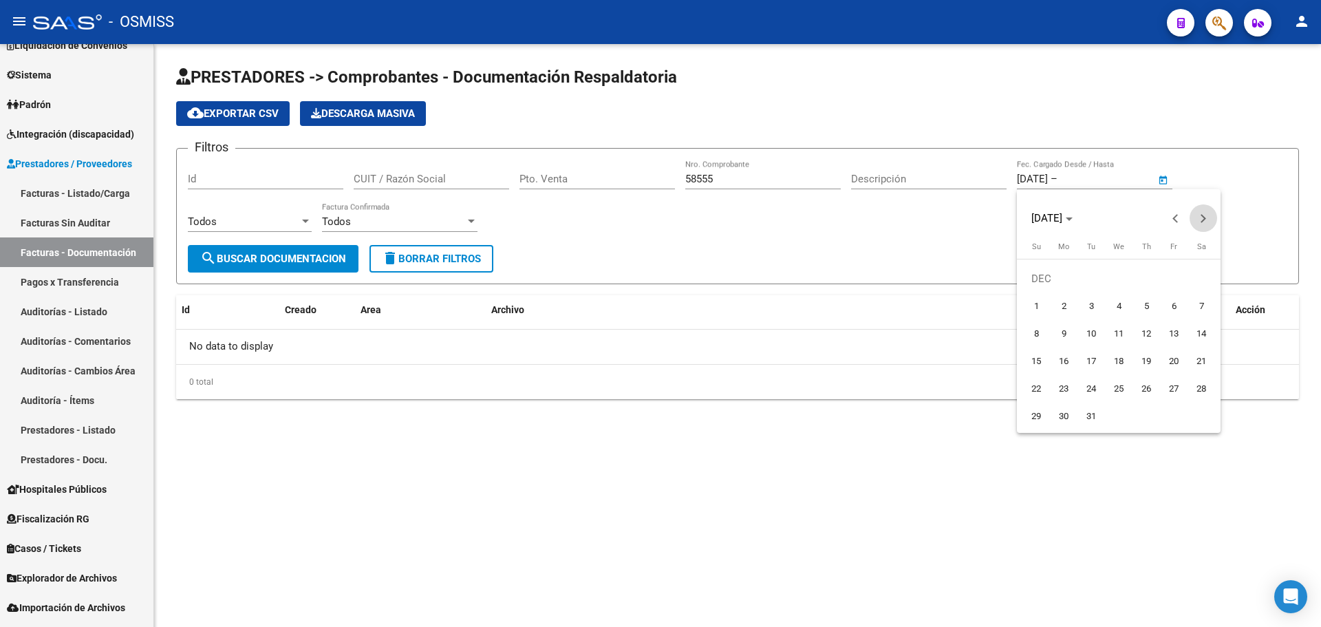
click at [1201, 212] on span "Next month" at bounding box center [1203, 218] width 28 height 28
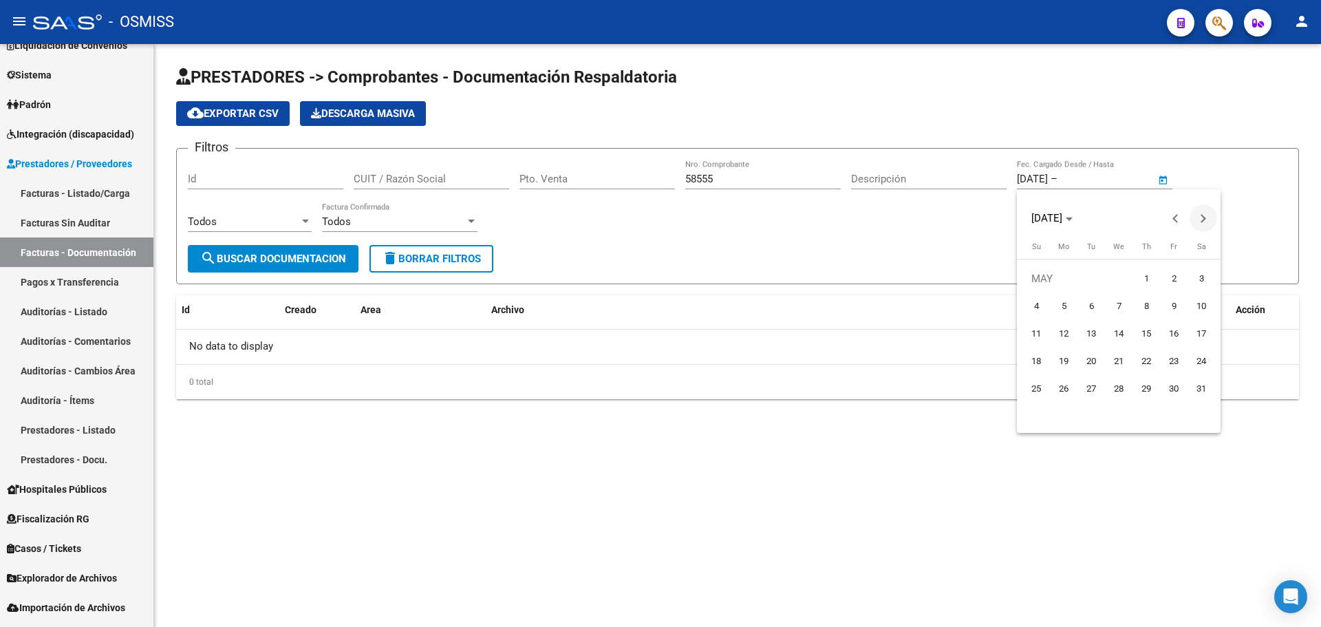
click at [1201, 212] on span "Next month" at bounding box center [1203, 218] width 28 height 28
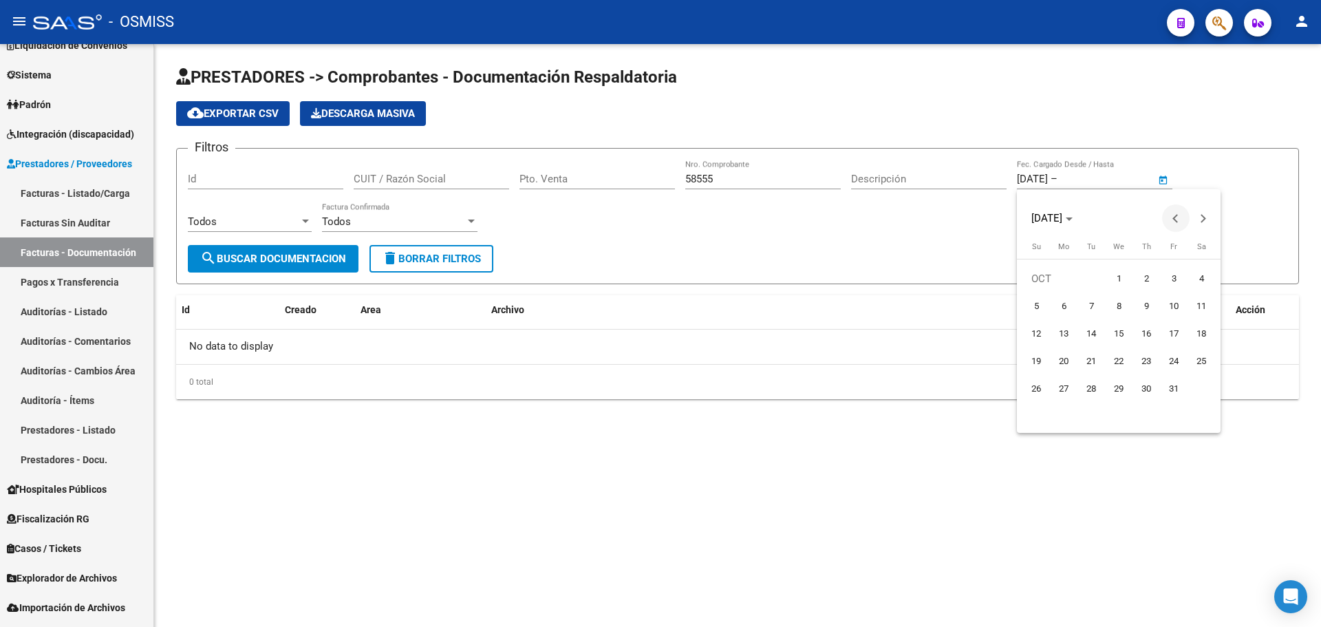
click at [1173, 217] on button "Previous month" at bounding box center [1176, 218] width 28 height 28
click at [1119, 338] on span "10" at bounding box center [1118, 333] width 25 height 25
type input "[DATE]"
click at [268, 254] on span "search Buscar Documentacion" at bounding box center [273, 258] width 146 height 12
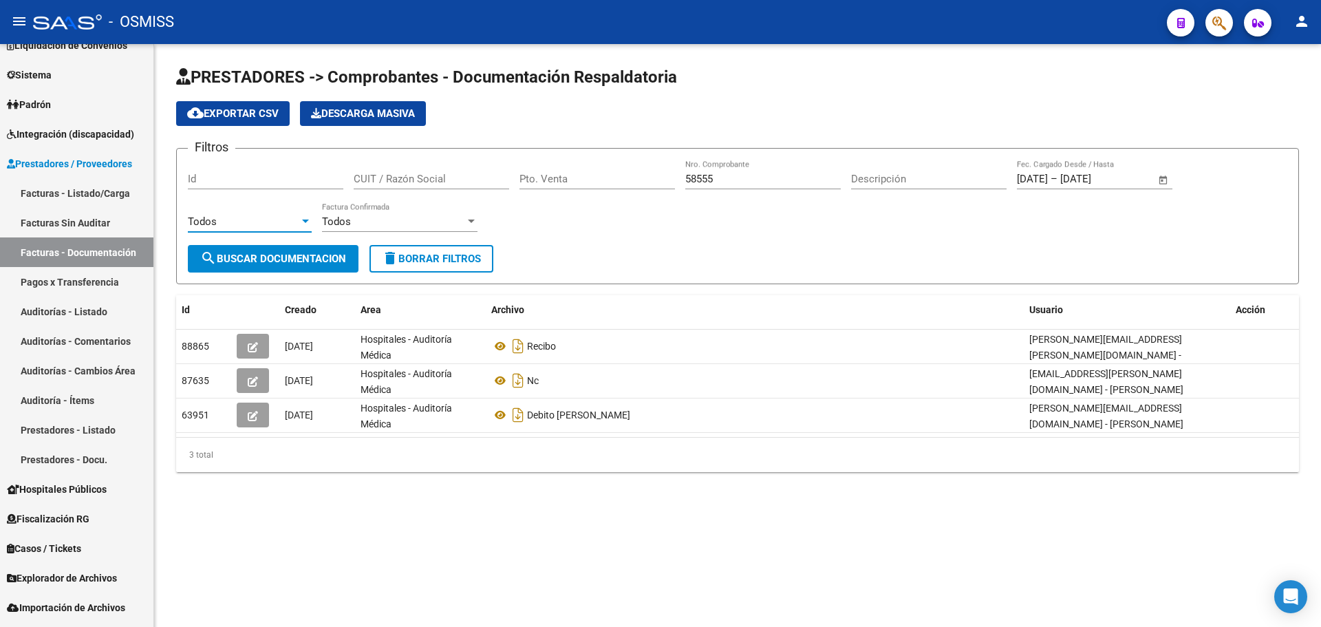
click at [266, 222] on div "Todos" at bounding box center [243, 221] width 111 height 12
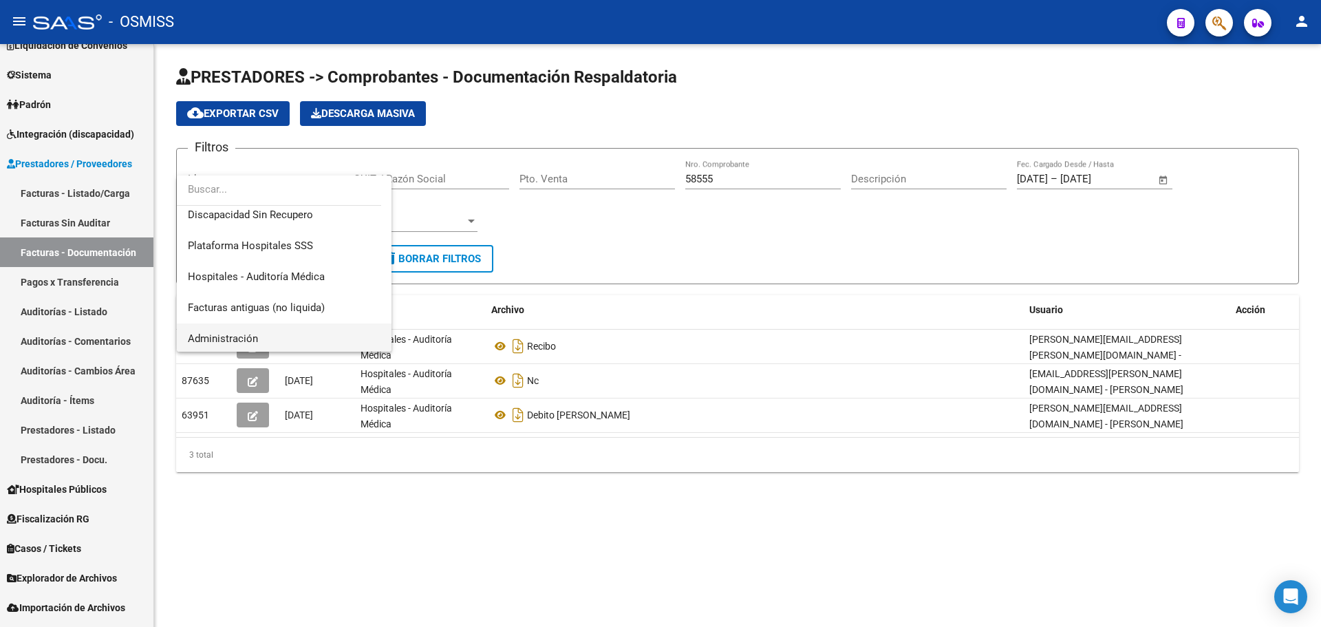
scroll to position [275, 0]
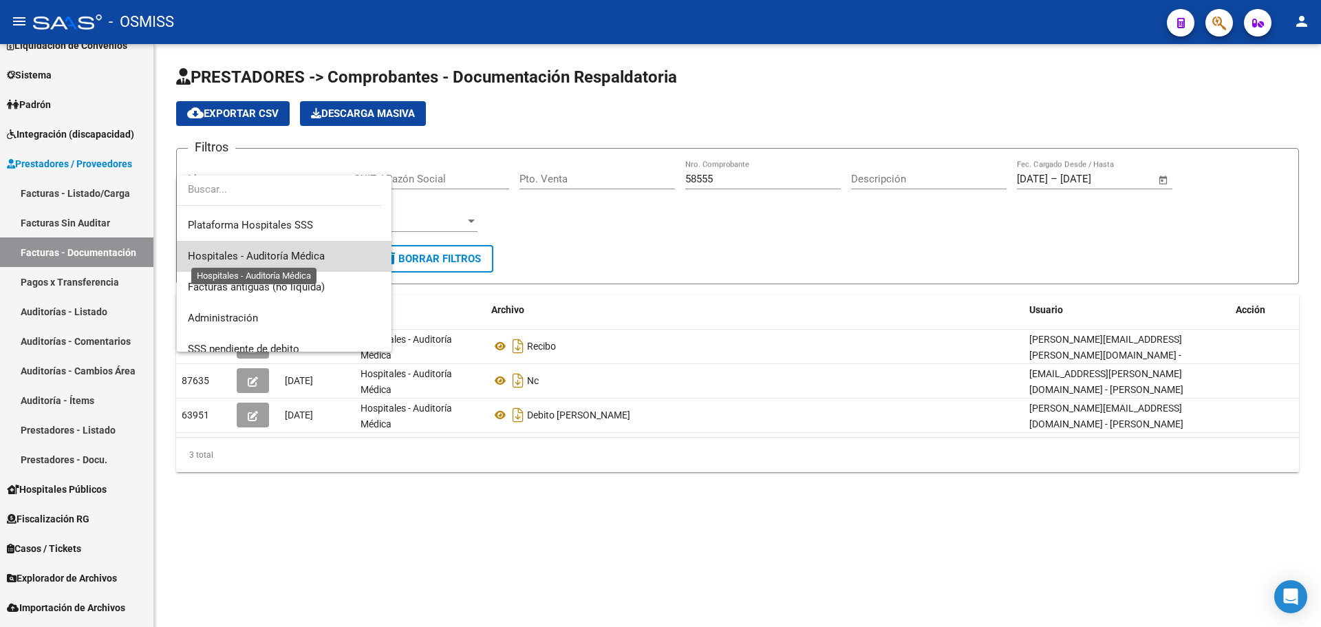
click at [290, 260] on span "Hospitales - Auditoría Médica" at bounding box center [256, 256] width 137 height 12
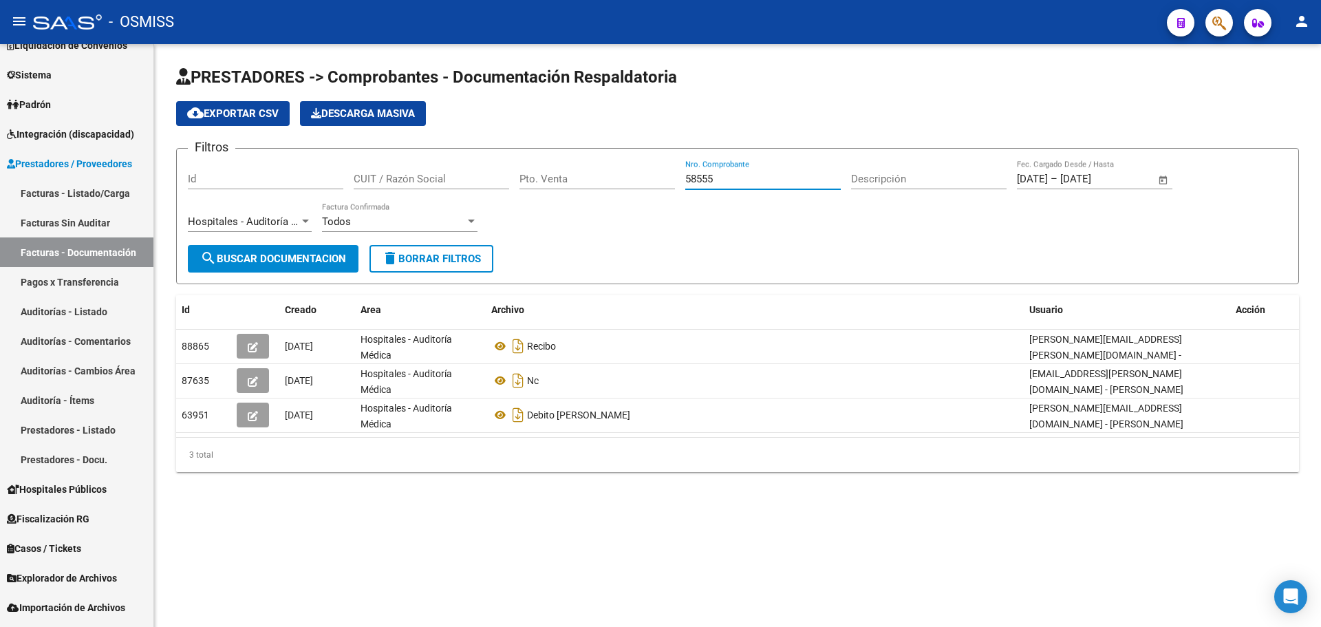
click at [761, 176] on input "58555" at bounding box center [762, 179] width 155 height 12
type input "5"
click at [243, 260] on span "search Buscar Documentacion" at bounding box center [273, 258] width 146 height 12
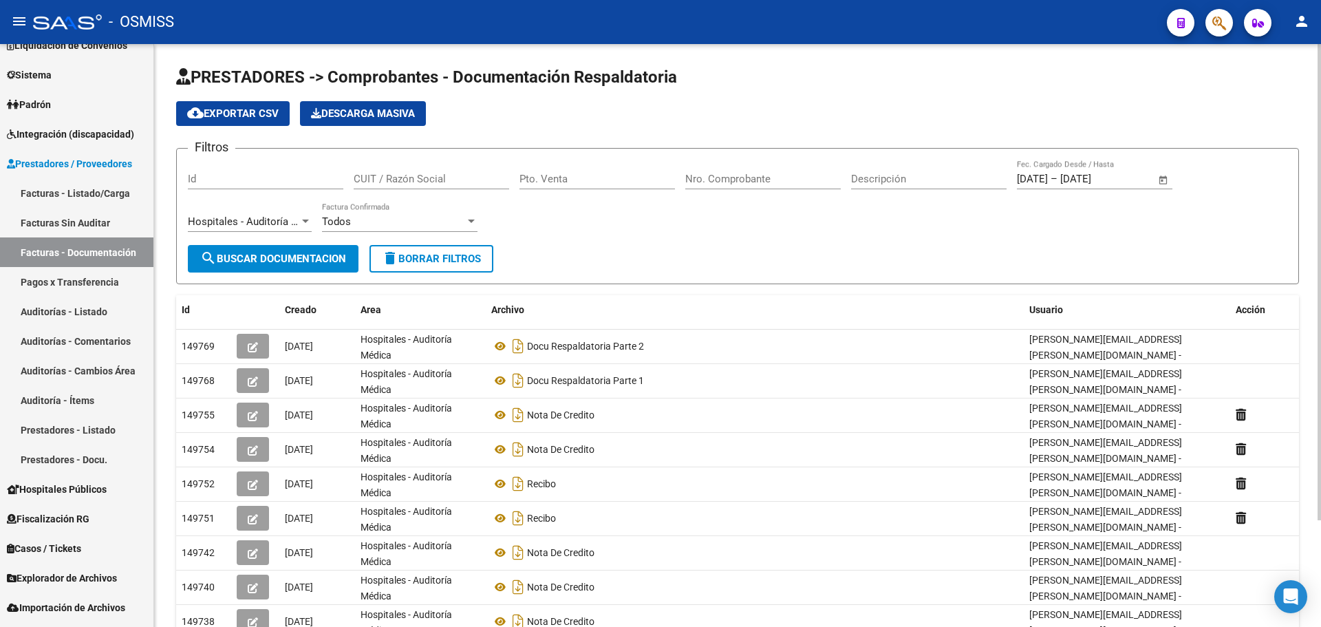
click at [261, 115] on span "cloud_download Exportar CSV" at bounding box center [232, 113] width 91 height 12
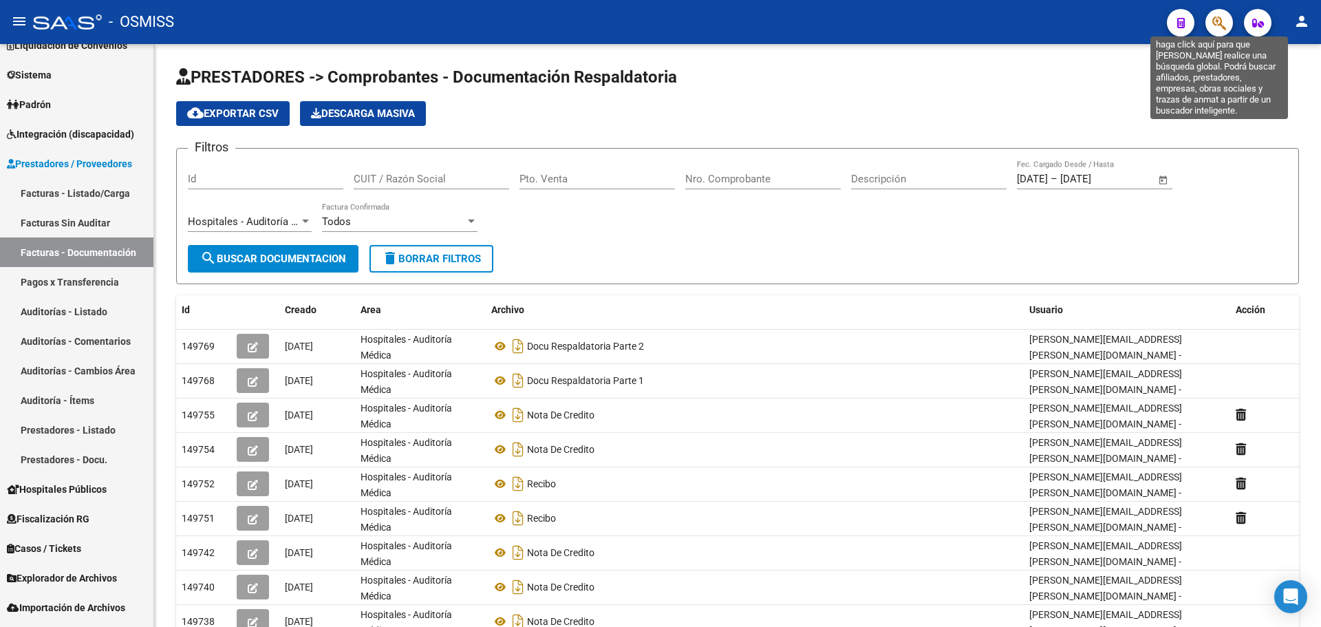
click at [1217, 26] on icon "button" at bounding box center [1219, 23] width 14 height 16
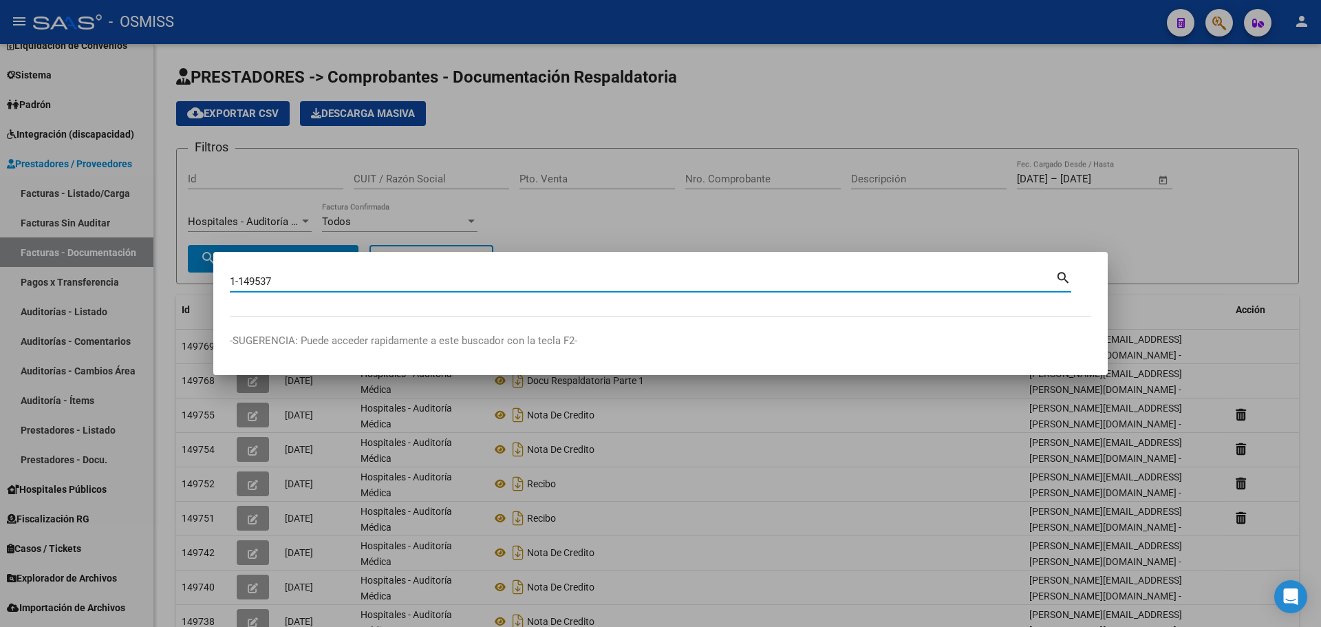
type input "1-149537"
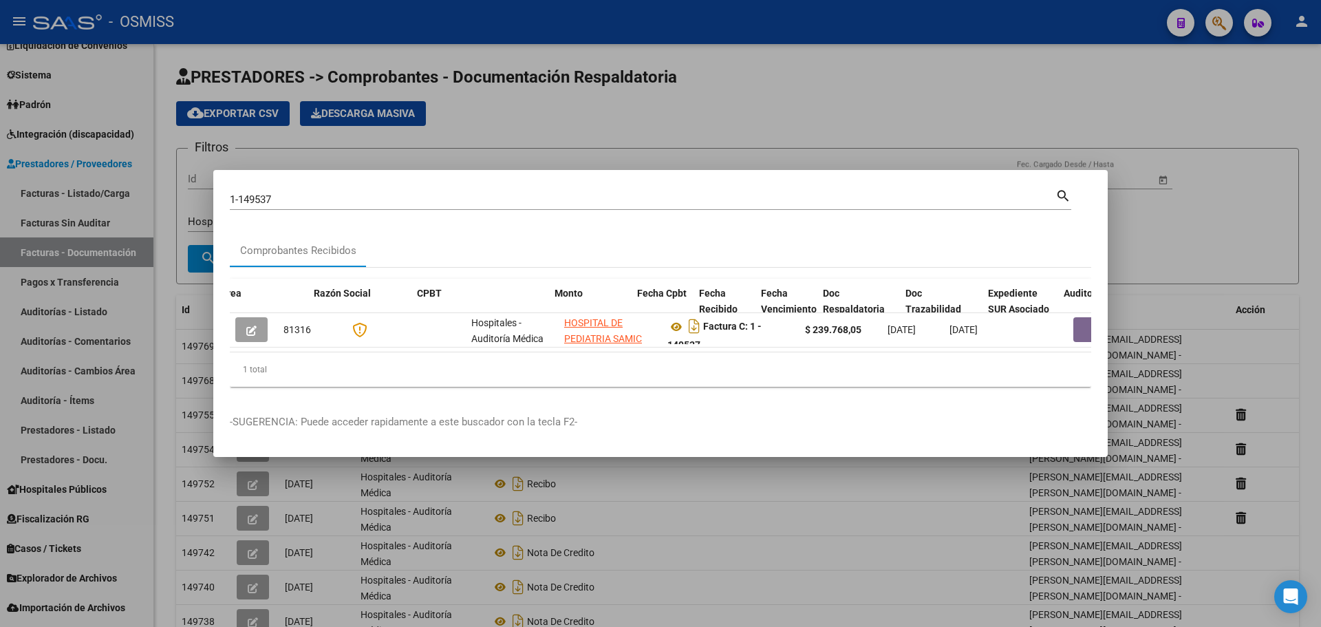
scroll to position [0, 499]
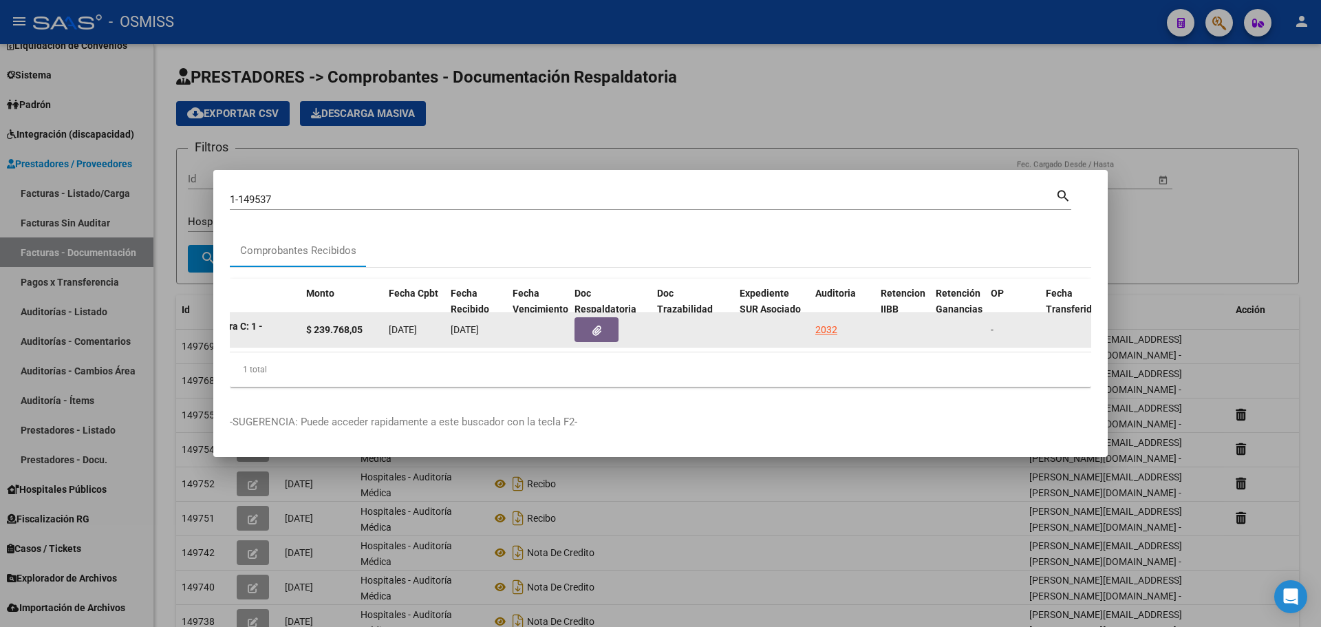
click at [594, 325] on icon "button" at bounding box center [596, 330] width 9 height 10
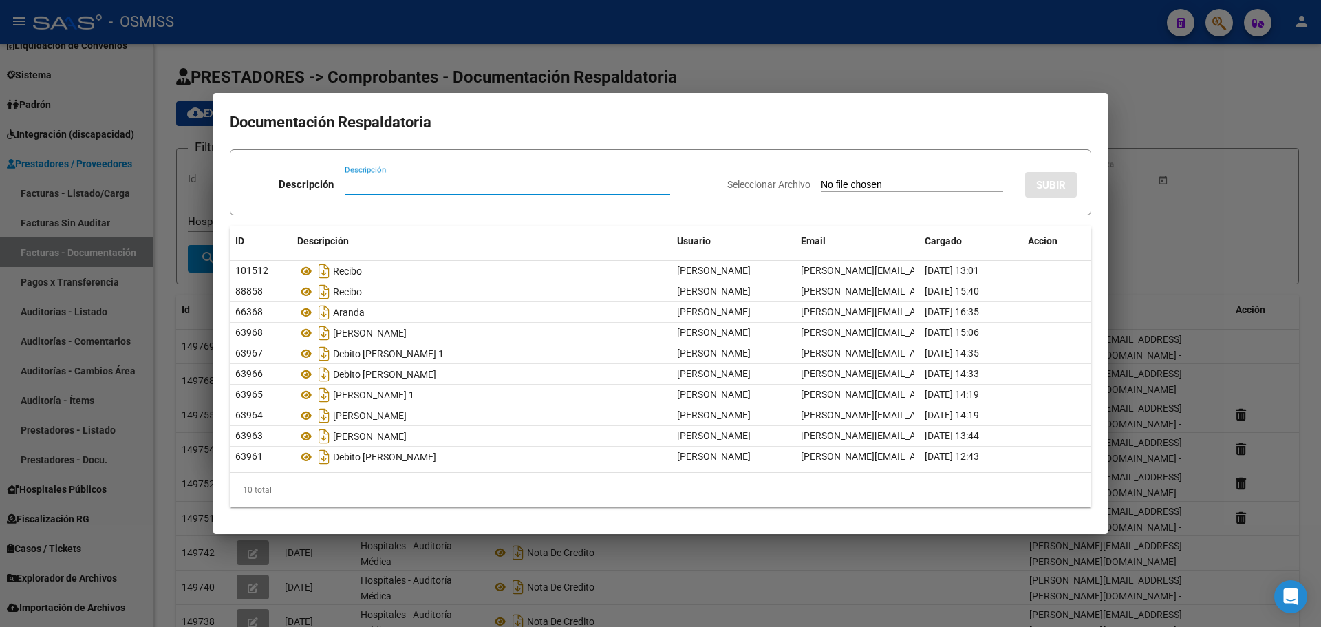
click at [539, 558] on div at bounding box center [660, 313] width 1321 height 627
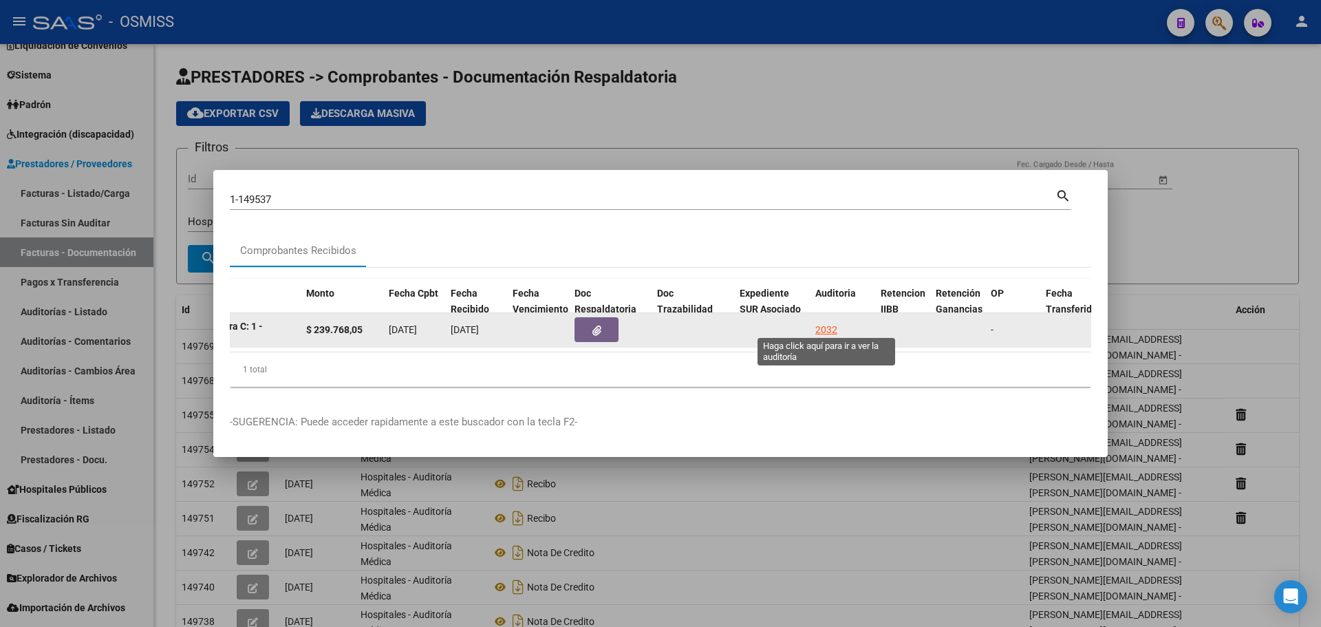
click at [823, 325] on div "2032" at bounding box center [826, 330] width 22 height 16
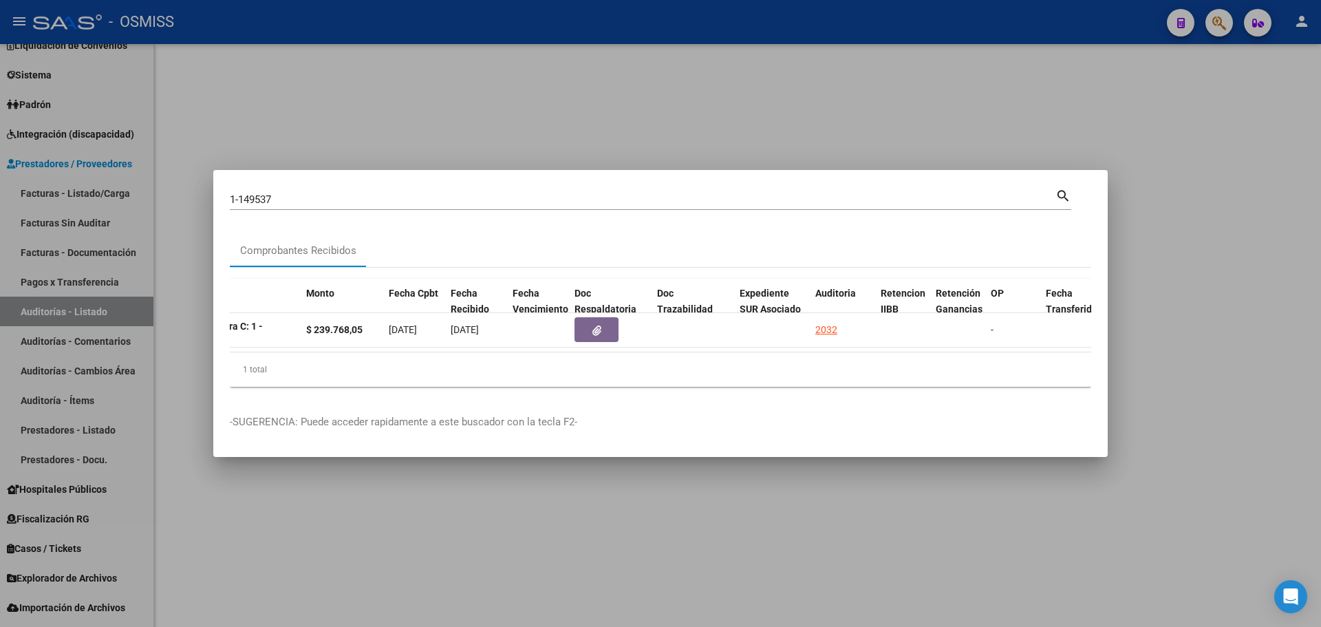
click at [713, 136] on div at bounding box center [660, 313] width 1321 height 627
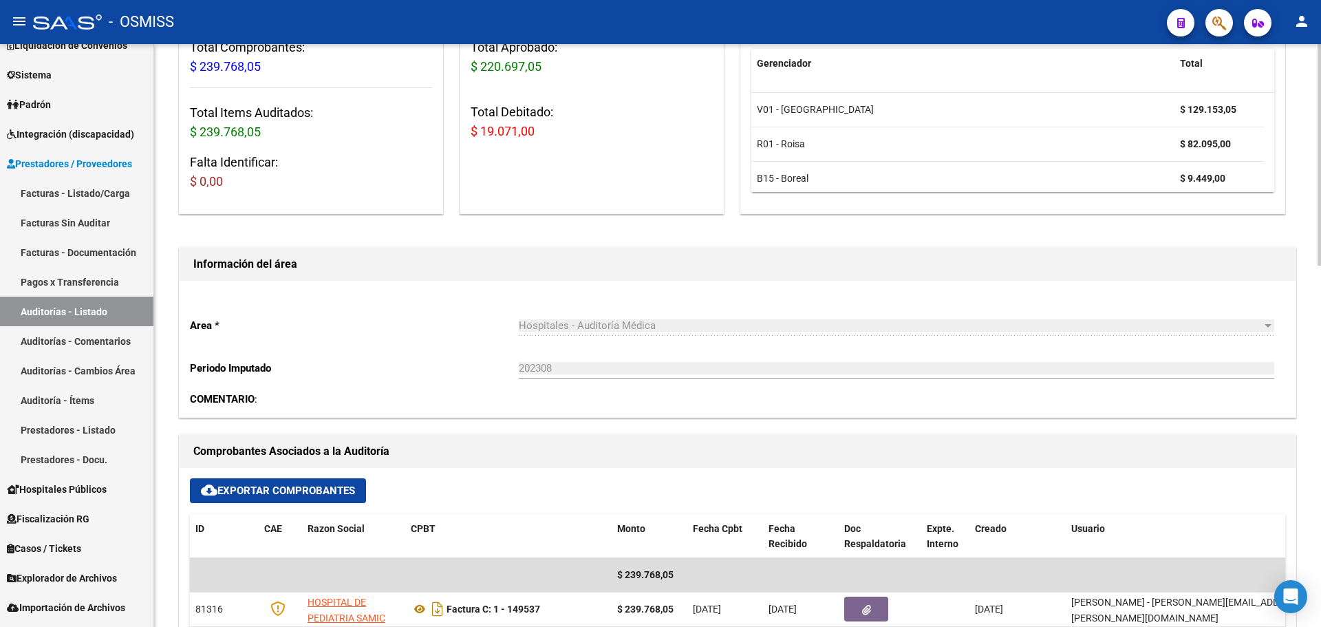
scroll to position [275, 0]
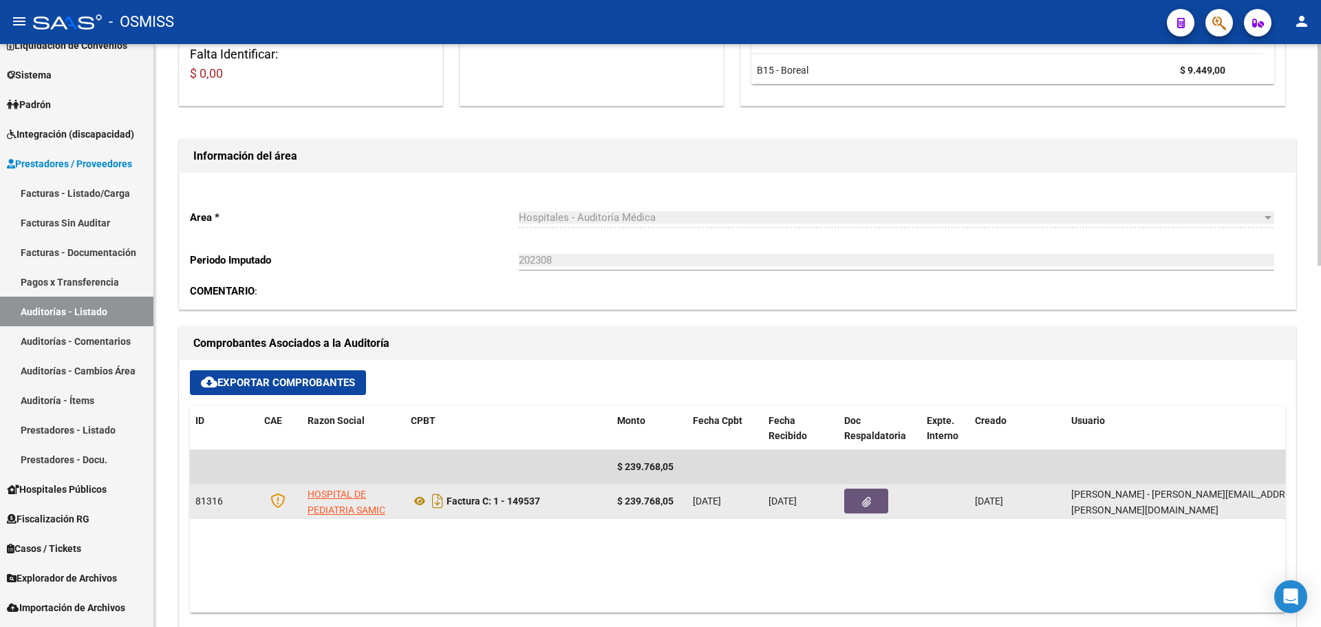
click at [880, 502] on button "button" at bounding box center [866, 500] width 44 height 25
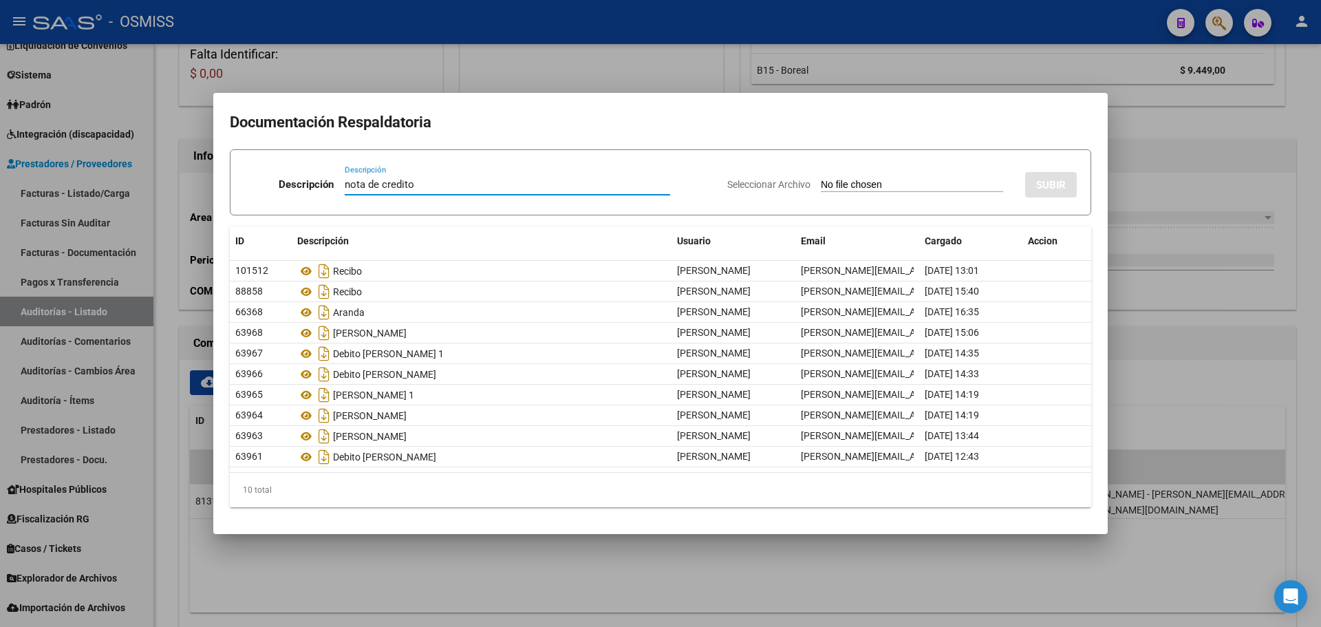
type input "nota de credito"
click at [841, 189] on input "Seleccionar Archivo" at bounding box center [912, 185] width 182 height 13
type input "C:\fakepath\NC HOSPITAL [PERSON_NAME] FC 149537 ND 8973.pdf"
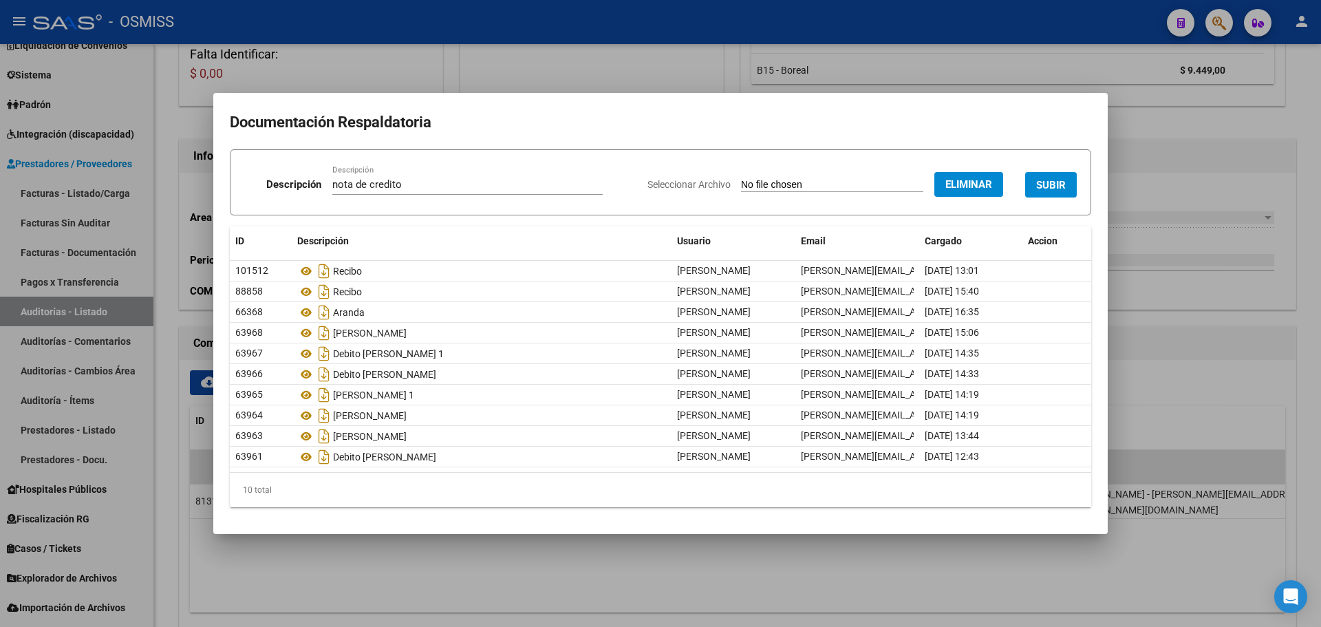
click at [1025, 180] on button "SUBIR" at bounding box center [1051, 184] width 52 height 25
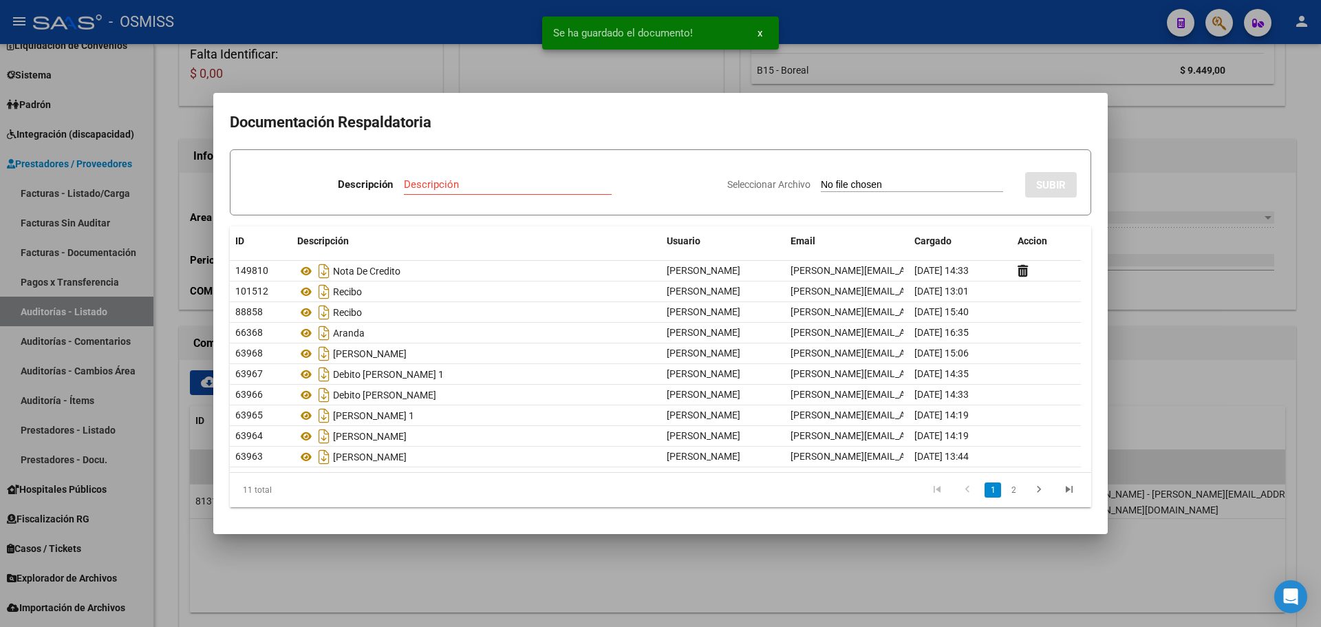
click at [453, 190] on input "Descripción" at bounding box center [508, 184] width 208 height 12
type input "nota de credito"
click at [852, 174] on div "Seleccionar Archivo SUBIR" at bounding box center [901, 182] width 349 height 42
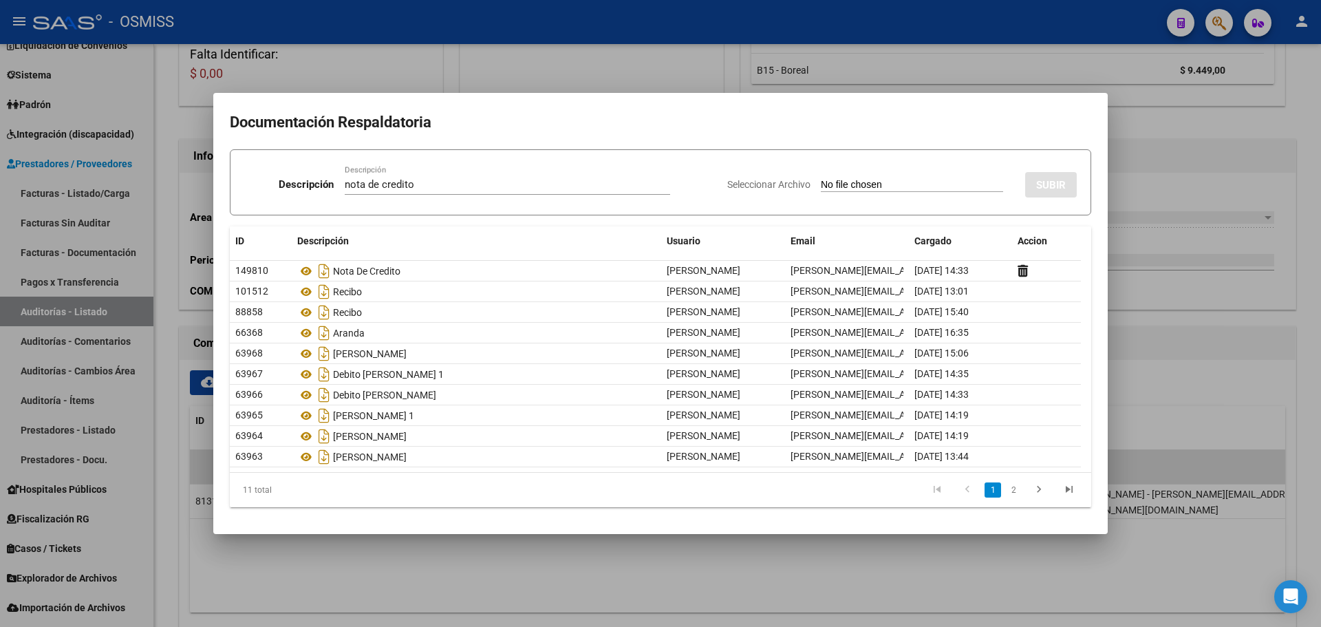
click at [851, 179] on input "Seleccionar Archivo" at bounding box center [912, 185] width 182 height 13
type input "C:\fakepath\NC HOSPITAL [PERSON_NAME] FC 149537.pdf"
click at [1054, 185] on span "SUBIR" at bounding box center [1051, 185] width 30 height 12
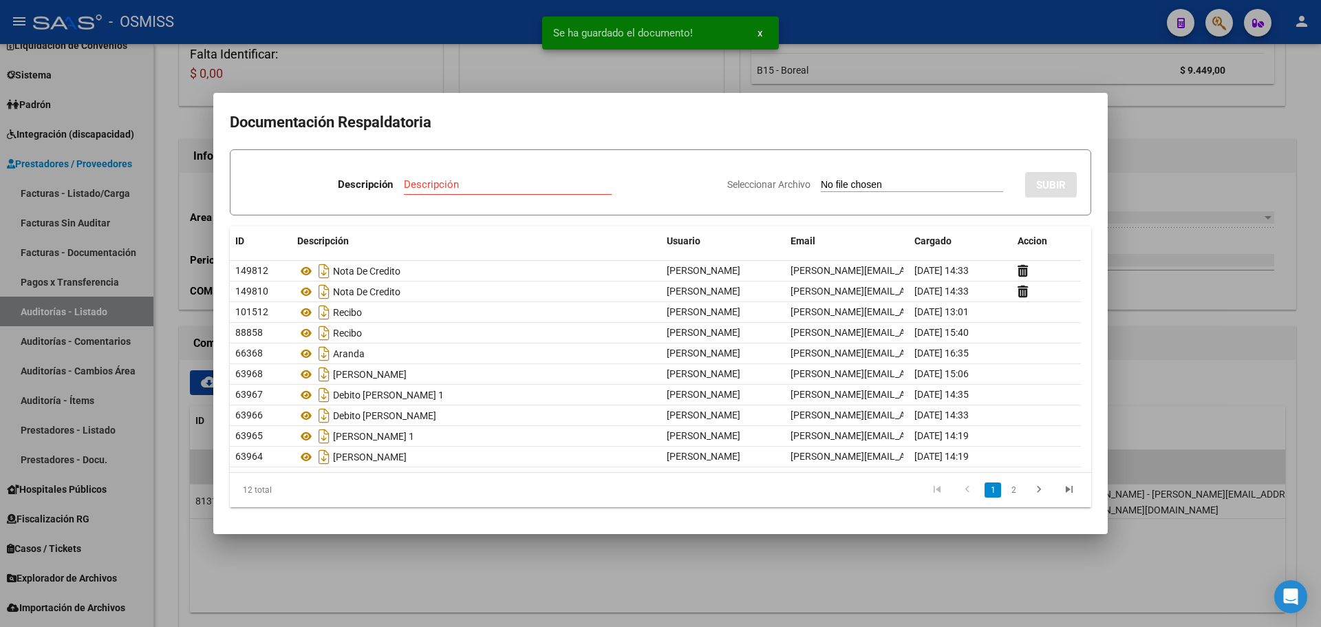
click at [651, 69] on div at bounding box center [660, 313] width 1321 height 627
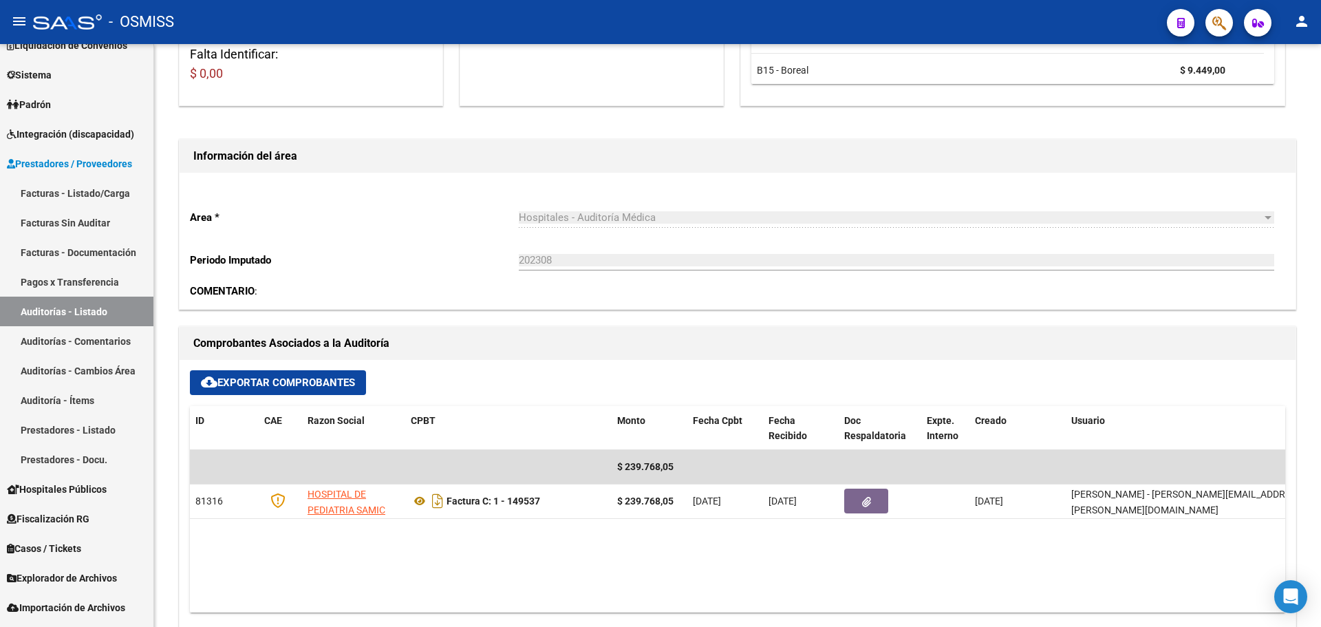
click at [1219, 32] on span "button" at bounding box center [1219, 23] width 14 height 28
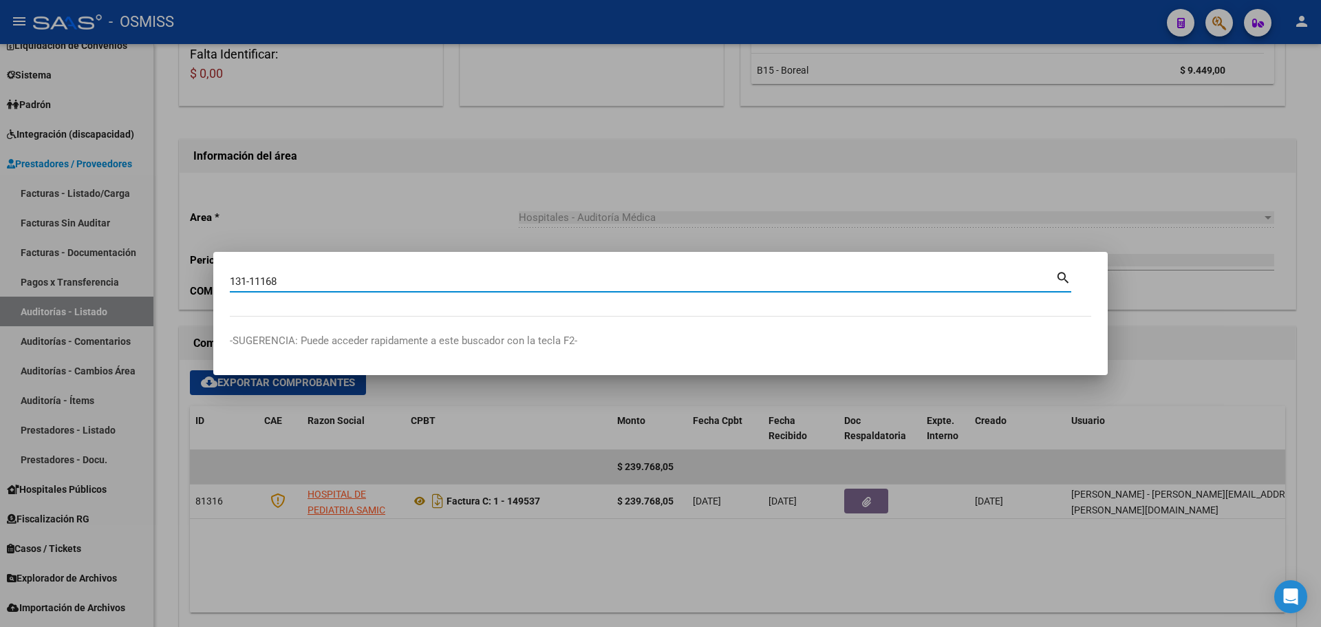
type input "131-11168"
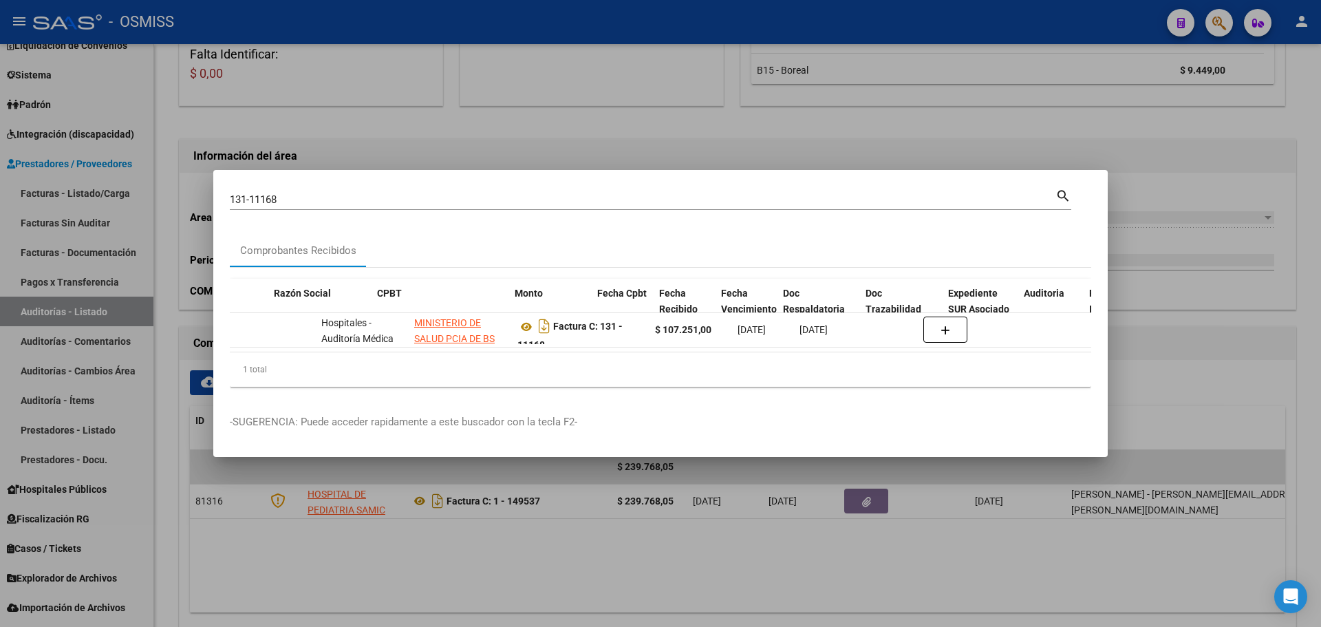
scroll to position [0, 553]
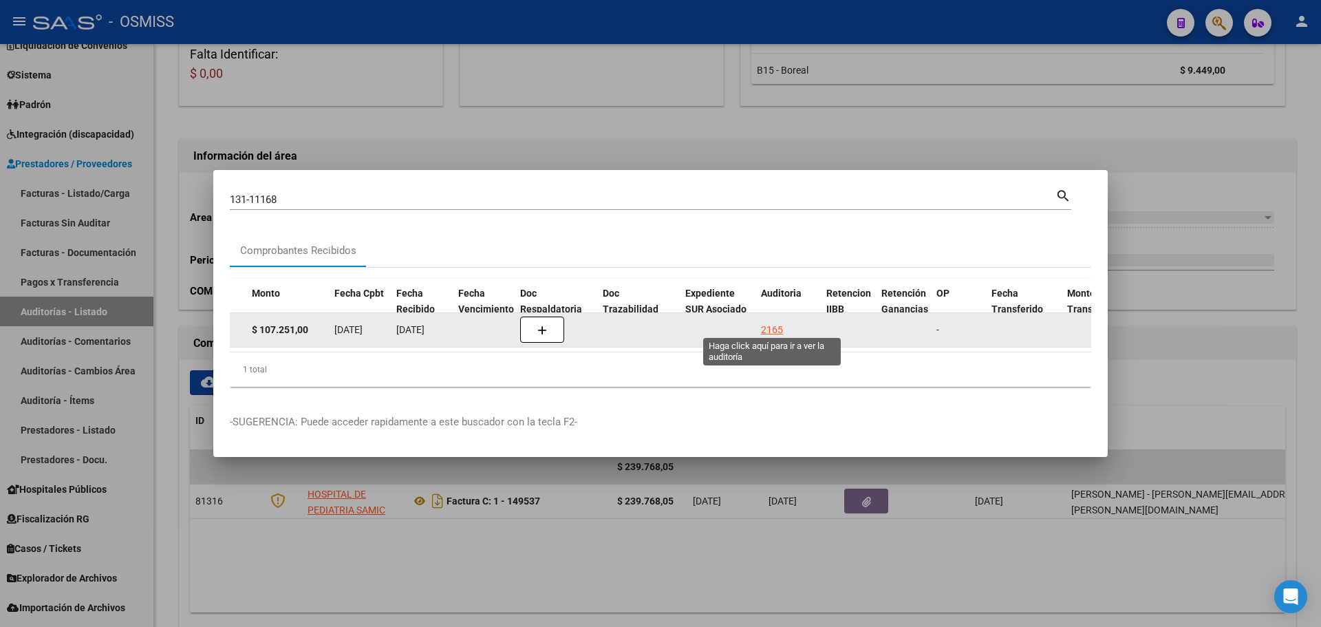
click at [765, 325] on div "2165" at bounding box center [772, 330] width 22 height 16
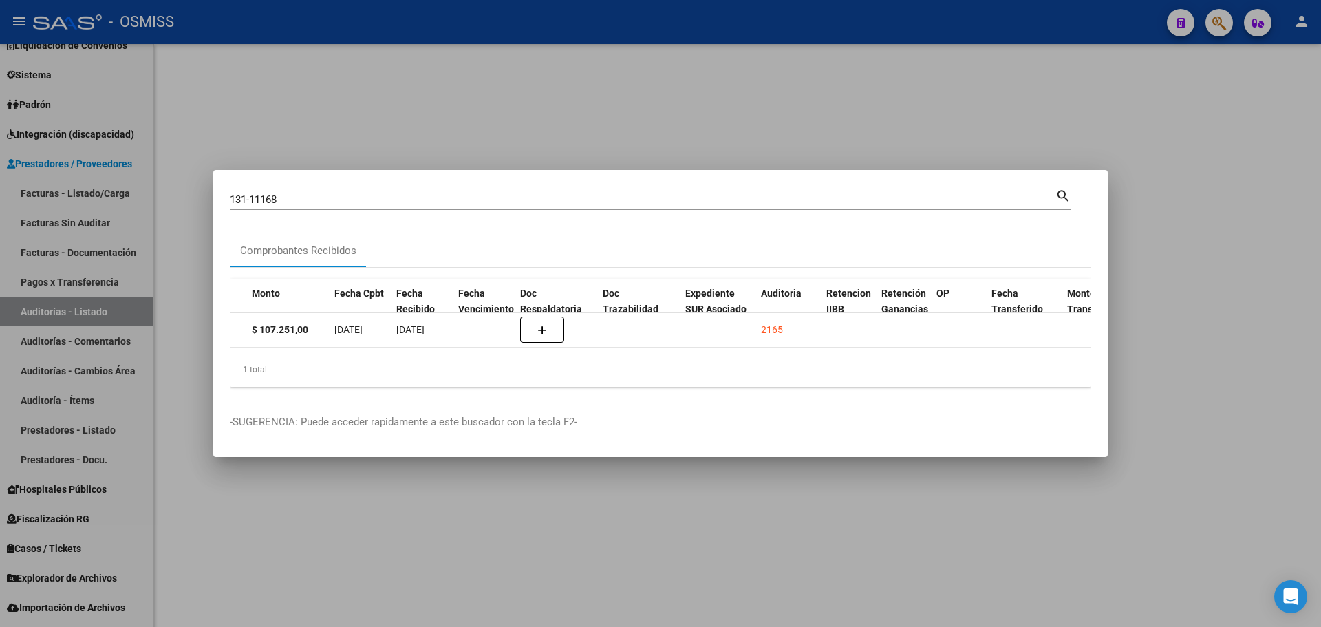
click at [630, 127] on div at bounding box center [660, 313] width 1321 height 627
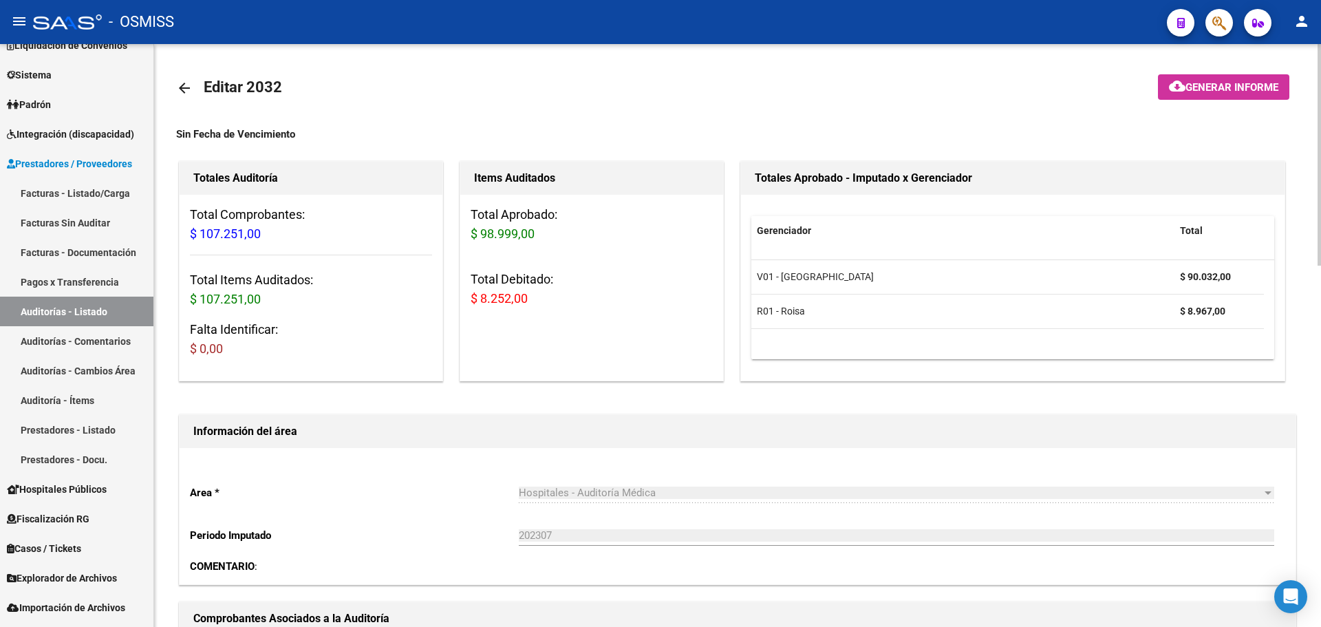
click at [578, 381] on div "Items Auditados Total Aprobado: $ 98.999,00 Total Debitado: $ 8.252,00" at bounding box center [592, 271] width 270 height 226
click at [825, 453] on div "Area * Hospitales - Auditoría Médica Seleccionar area Periodo Imputado 202307 I…" at bounding box center [738, 516] width 1116 height 136
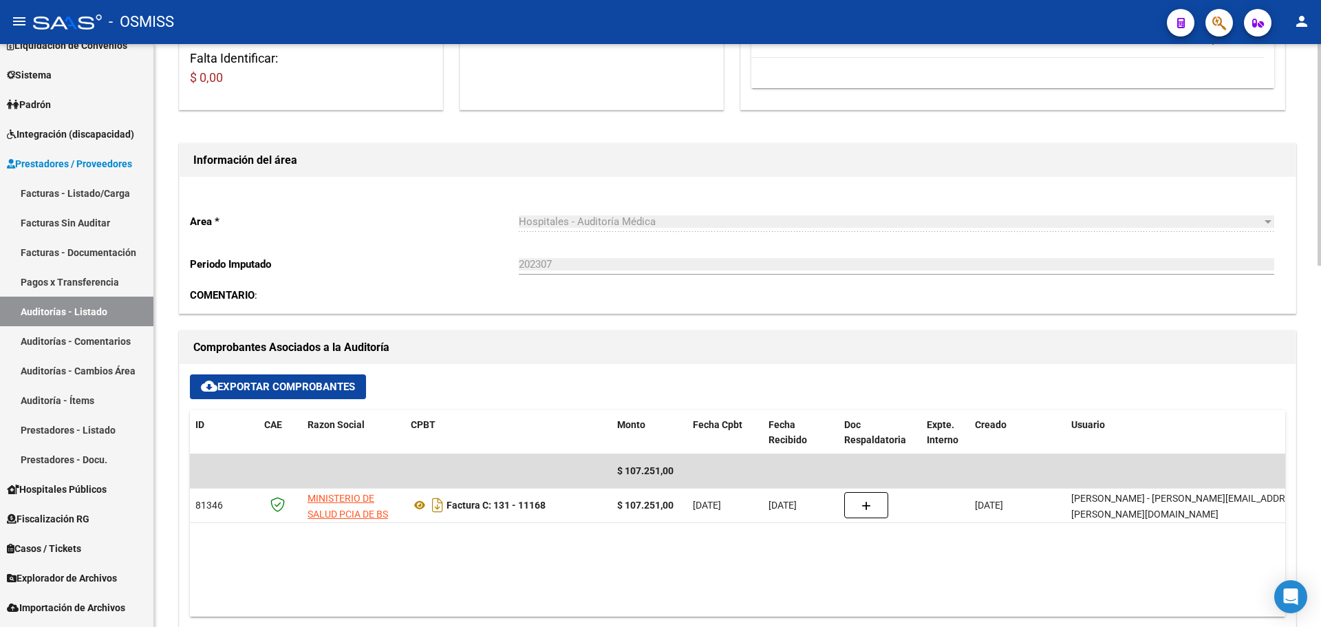
scroll to position [275, 0]
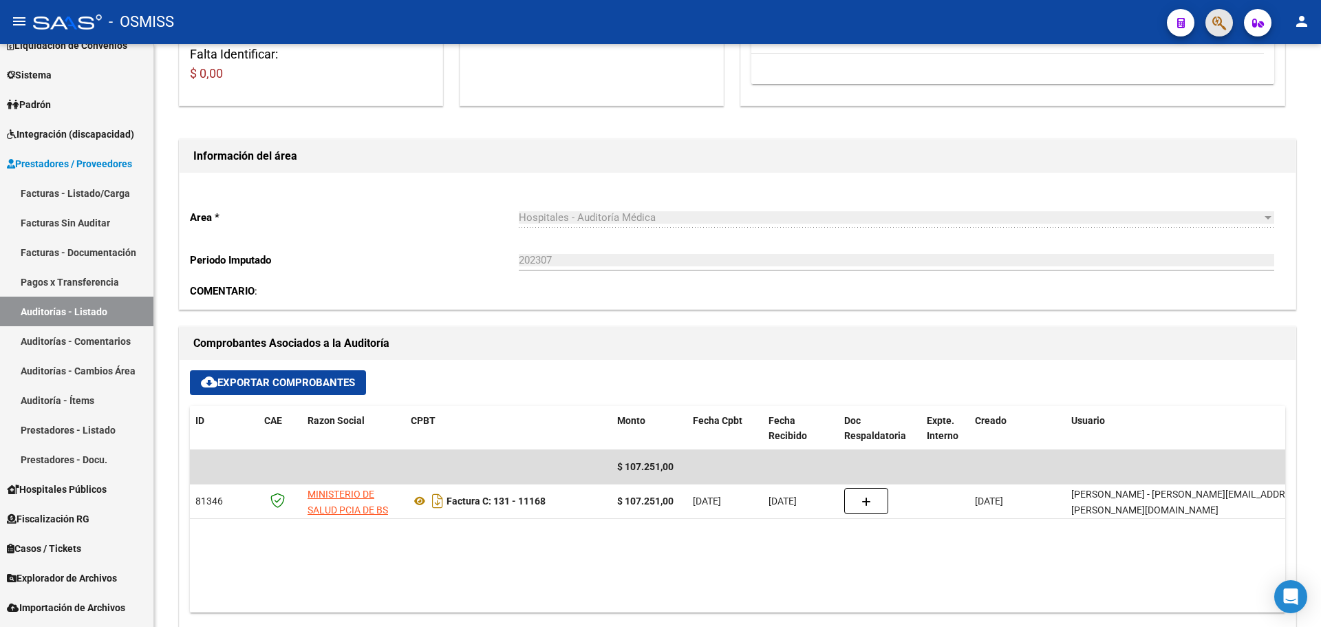
click at [1209, 22] on button "button" at bounding box center [1219, 23] width 28 height 28
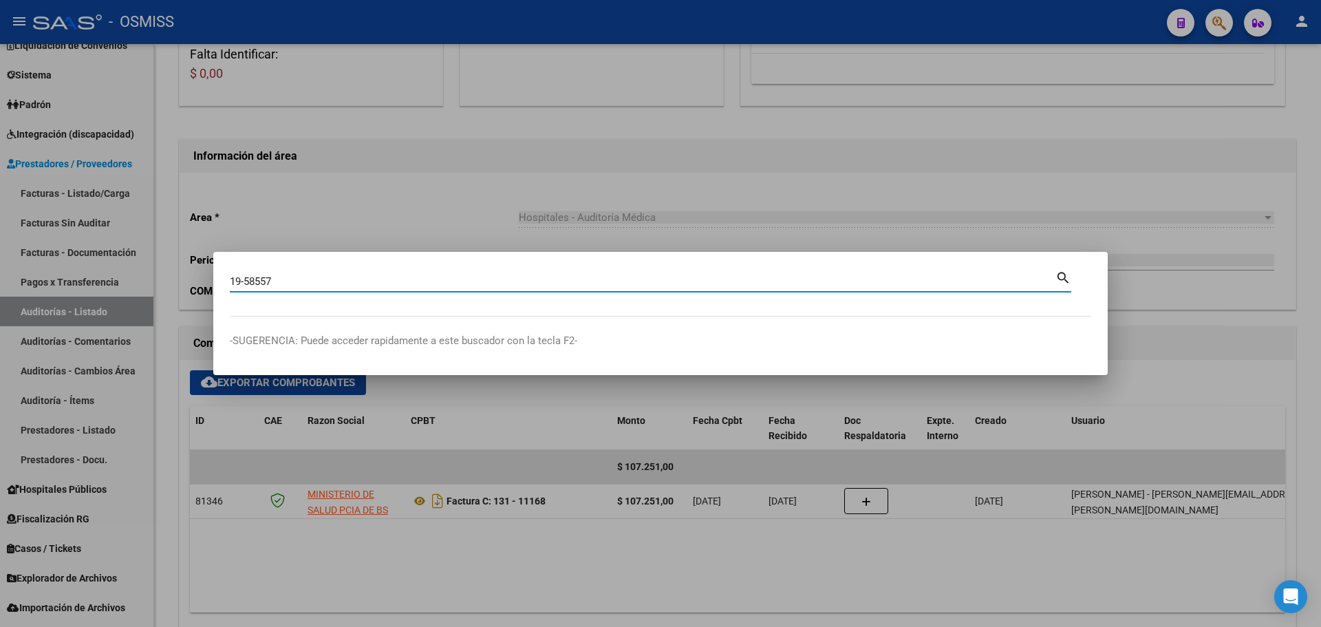
type input "19-58557"
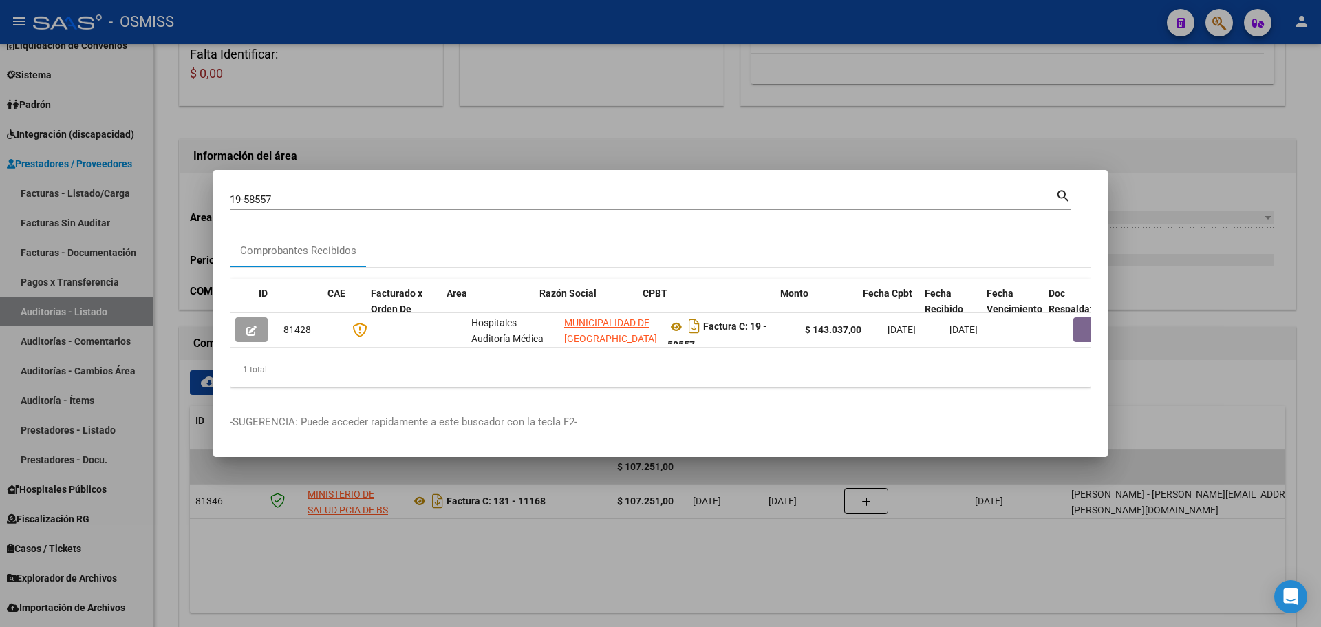
scroll to position [0, 504]
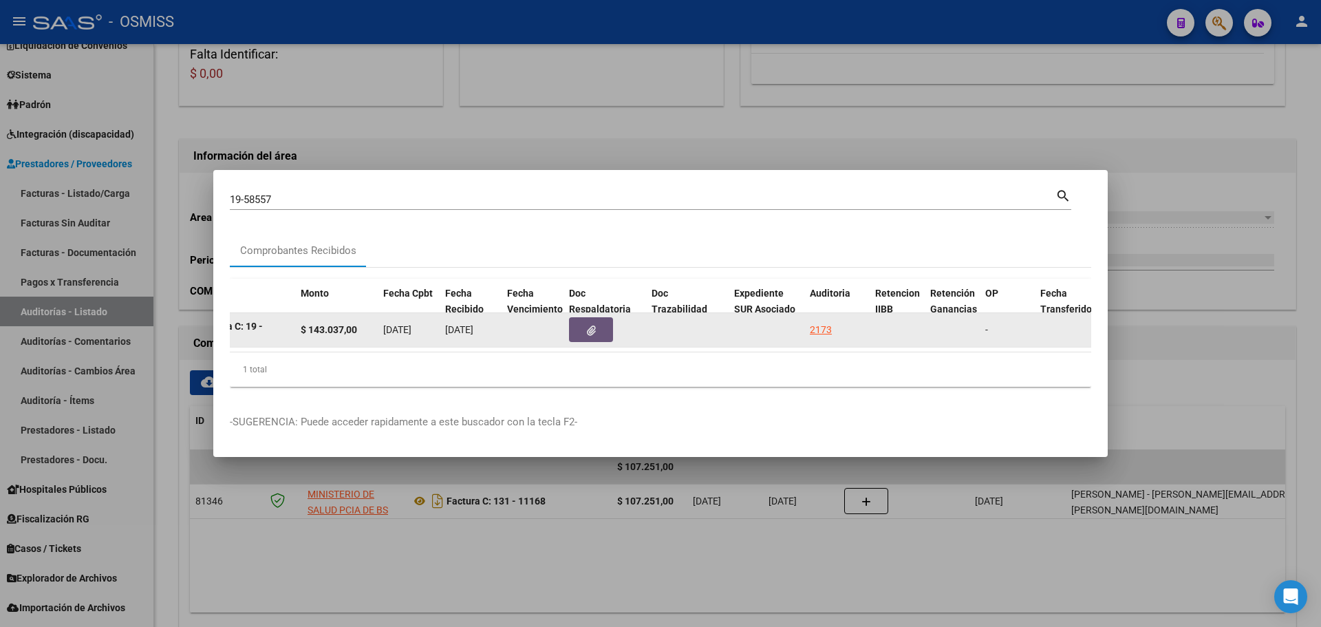
click at [605, 317] on button "button" at bounding box center [591, 329] width 44 height 25
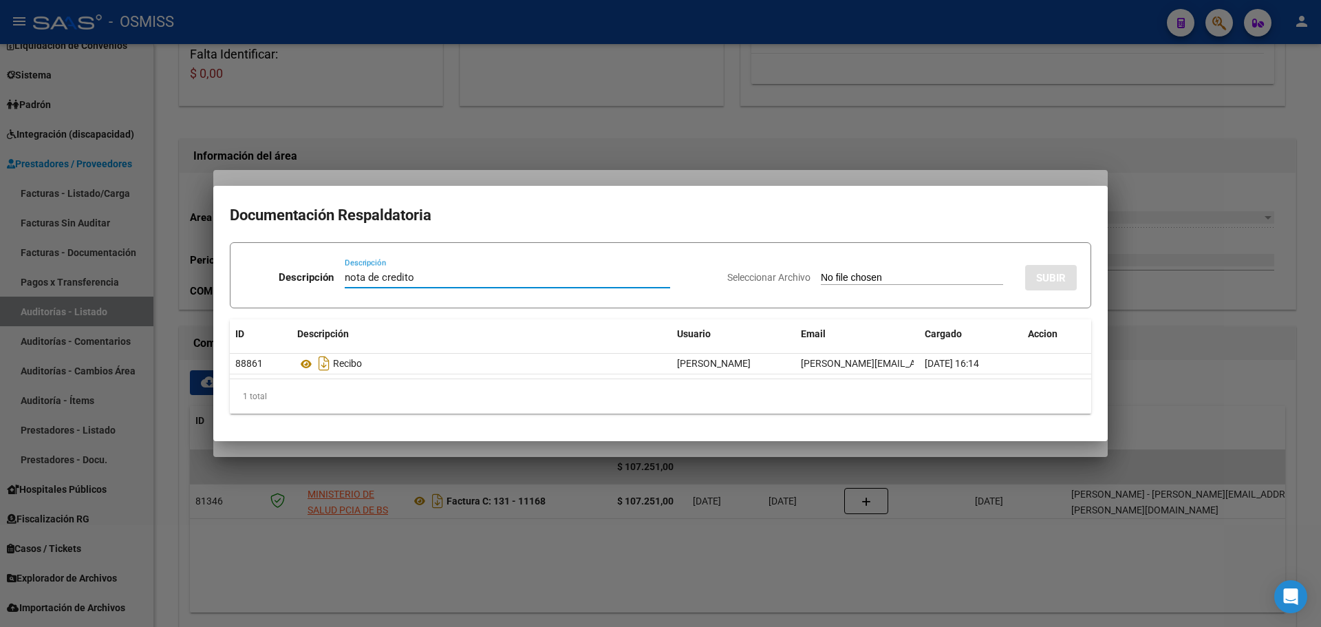
type input "nota de credito"
click at [821, 274] on input "Seleccionar Archivo" at bounding box center [912, 278] width 182 height 13
type input "C:\fakepath\NC 58557 MUN MALVINAS ARGENTINAS ABETE.pdf"
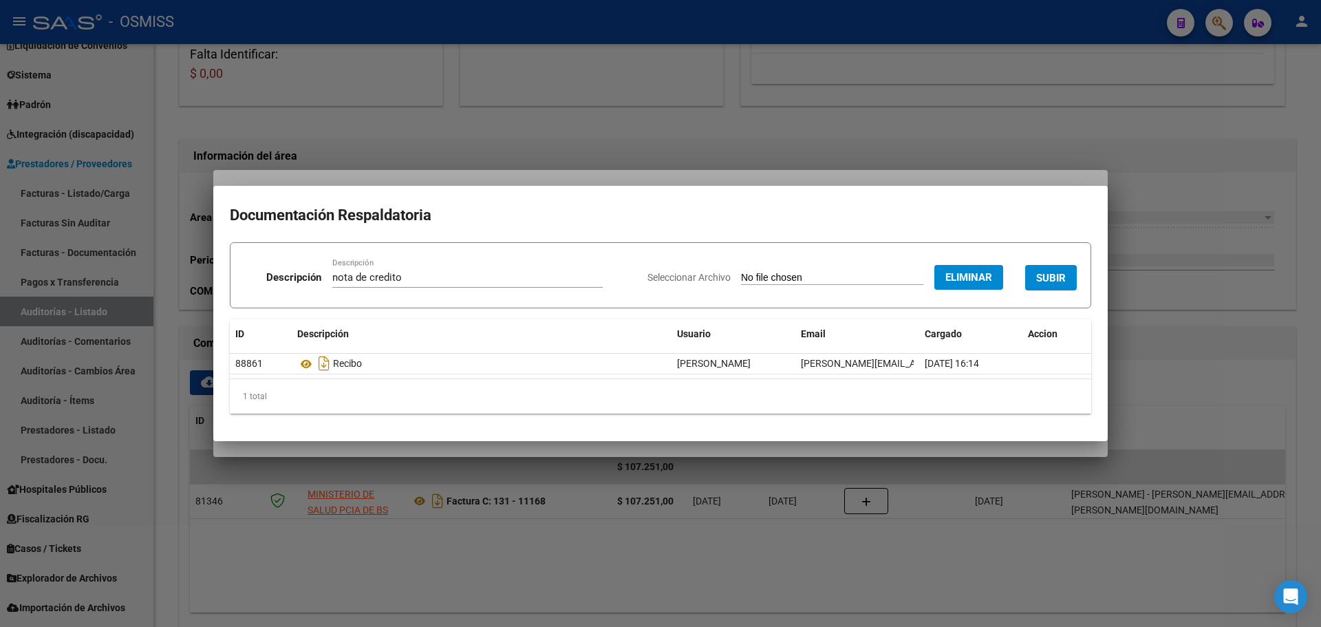
click at [1048, 275] on span "SUBIR" at bounding box center [1051, 278] width 30 height 12
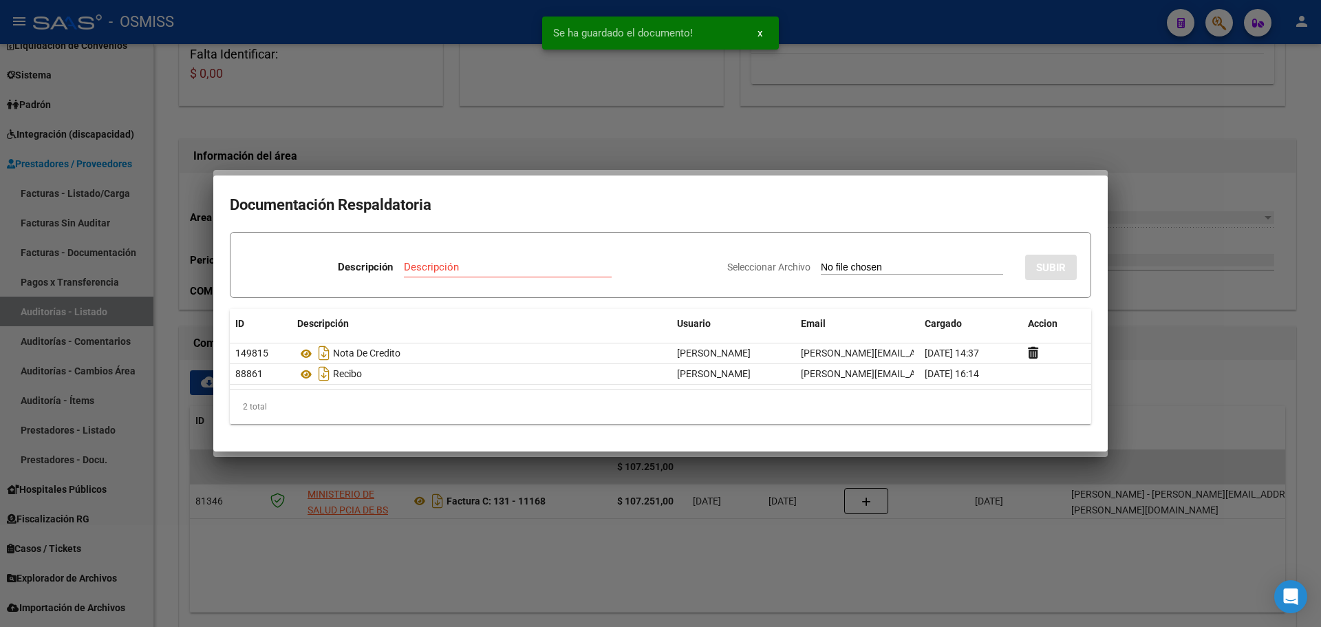
click at [541, 133] on div at bounding box center [660, 313] width 1321 height 627
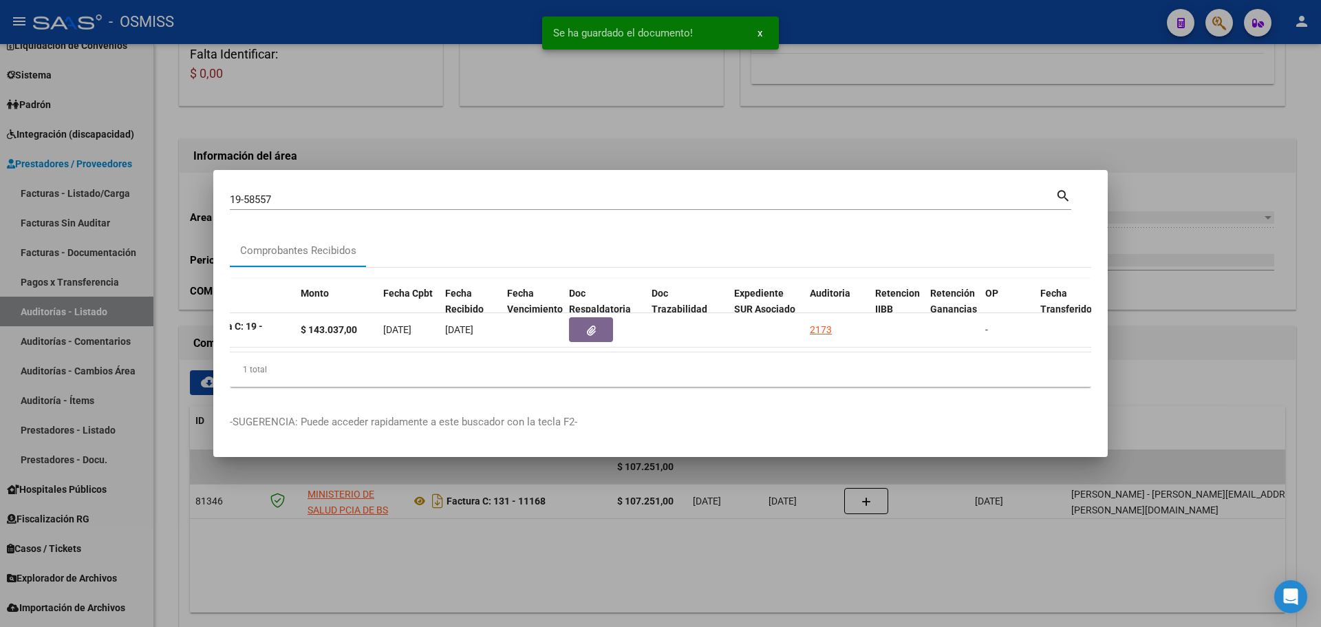
click at [726, 507] on div at bounding box center [660, 313] width 1321 height 627
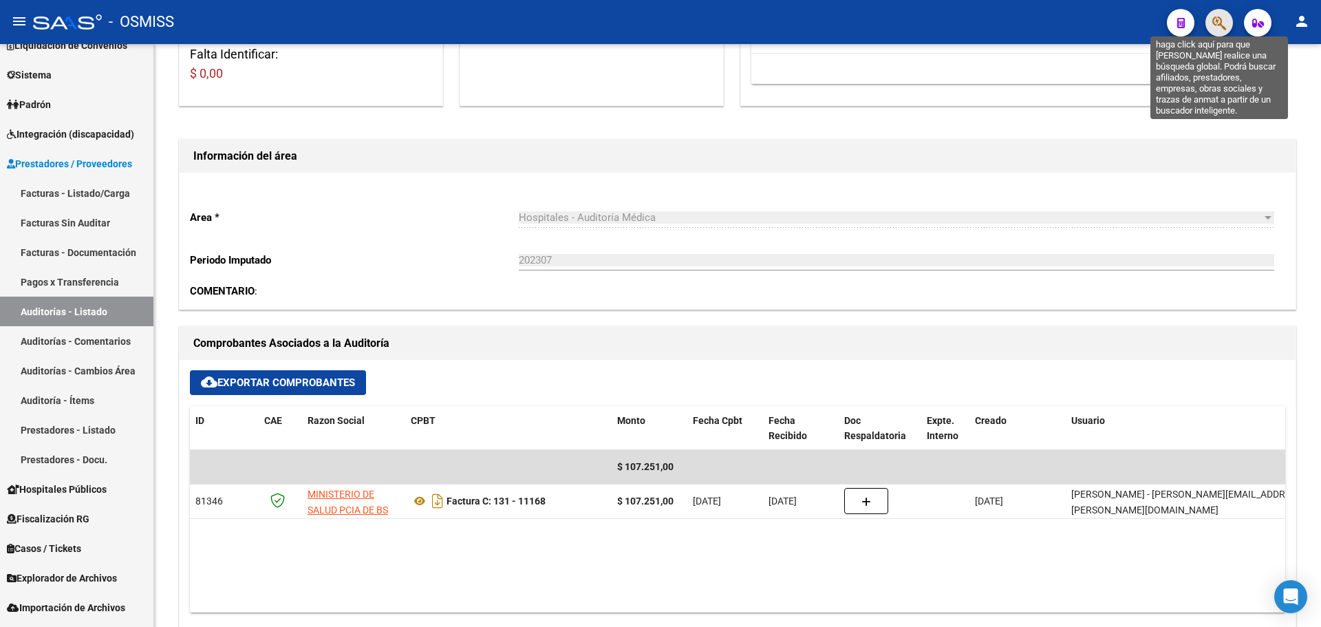
click at [1217, 19] on icon "button" at bounding box center [1219, 23] width 14 height 16
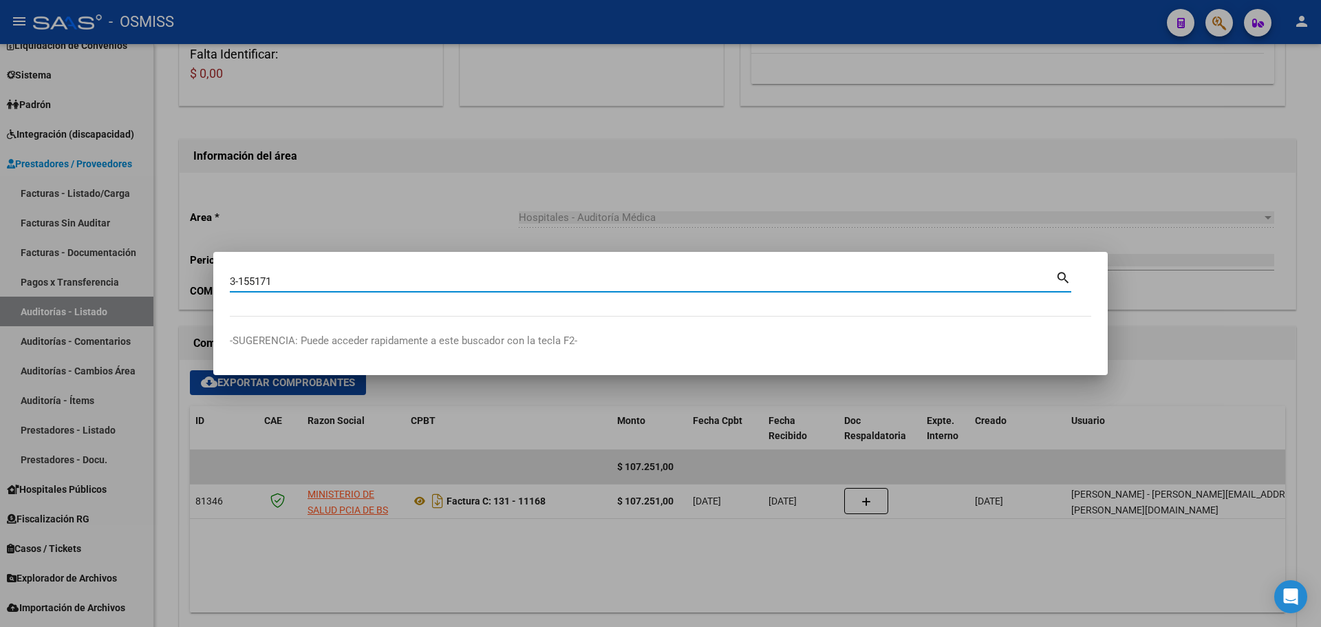
type input "3-155171"
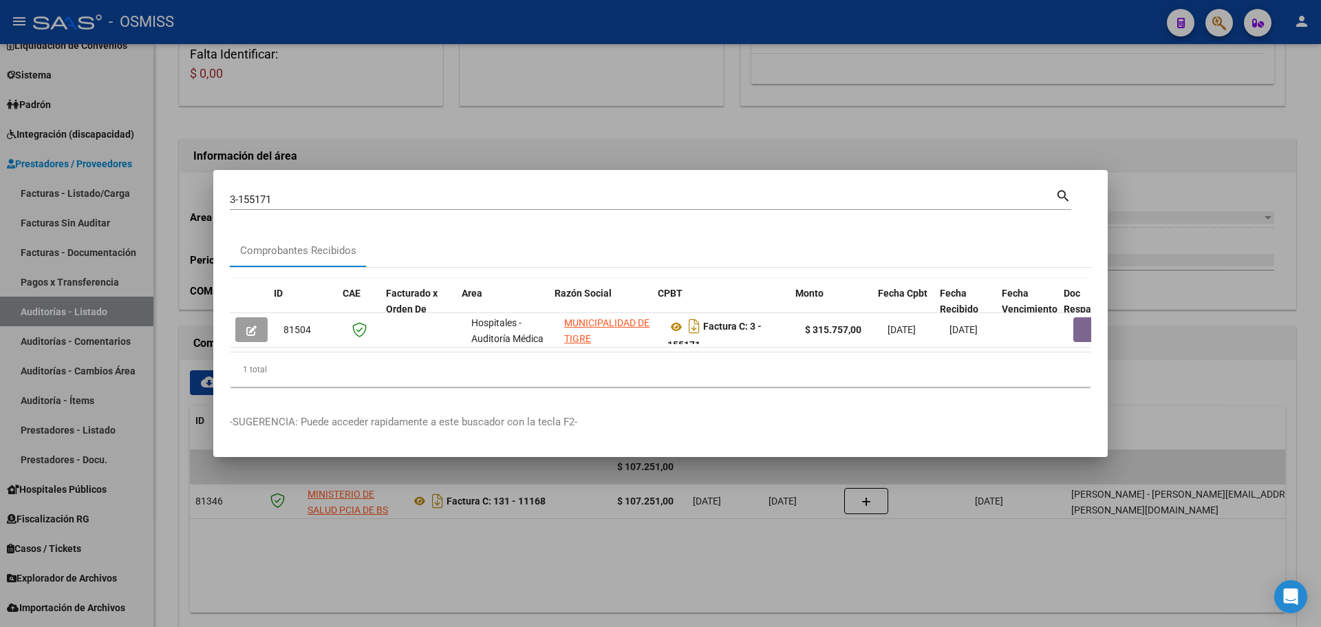
scroll to position [0, 475]
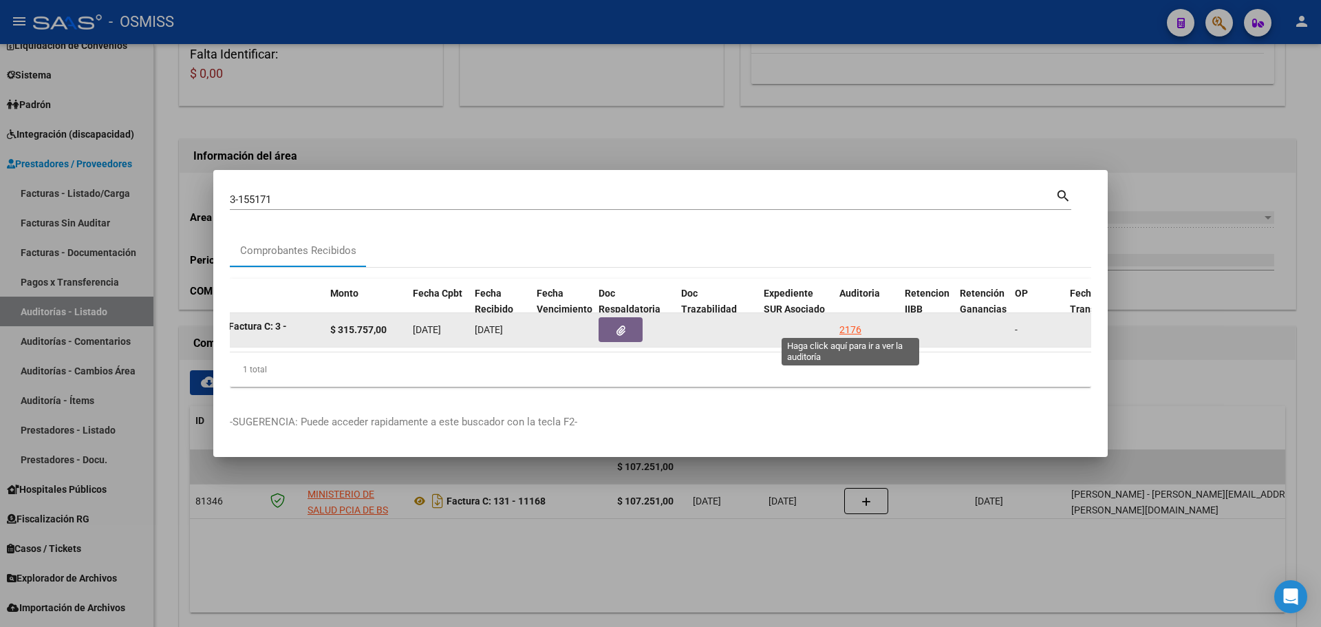
click at [849, 322] on div "2176" at bounding box center [850, 330] width 22 height 16
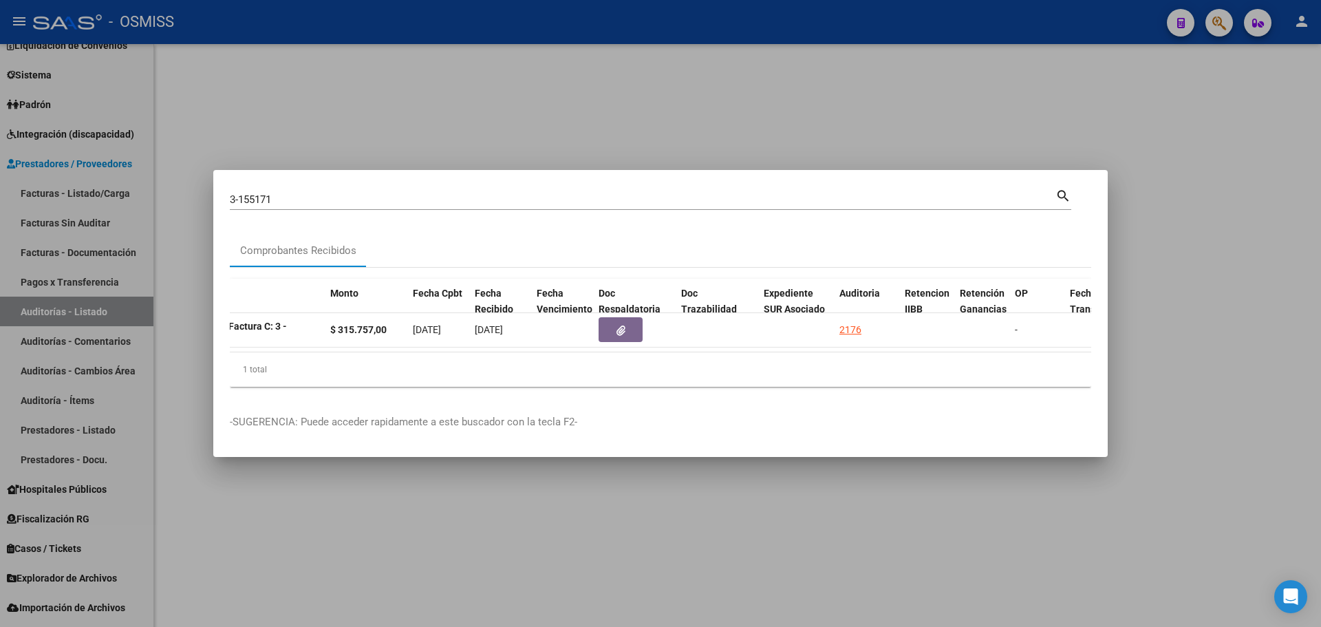
click at [562, 111] on div at bounding box center [660, 313] width 1321 height 627
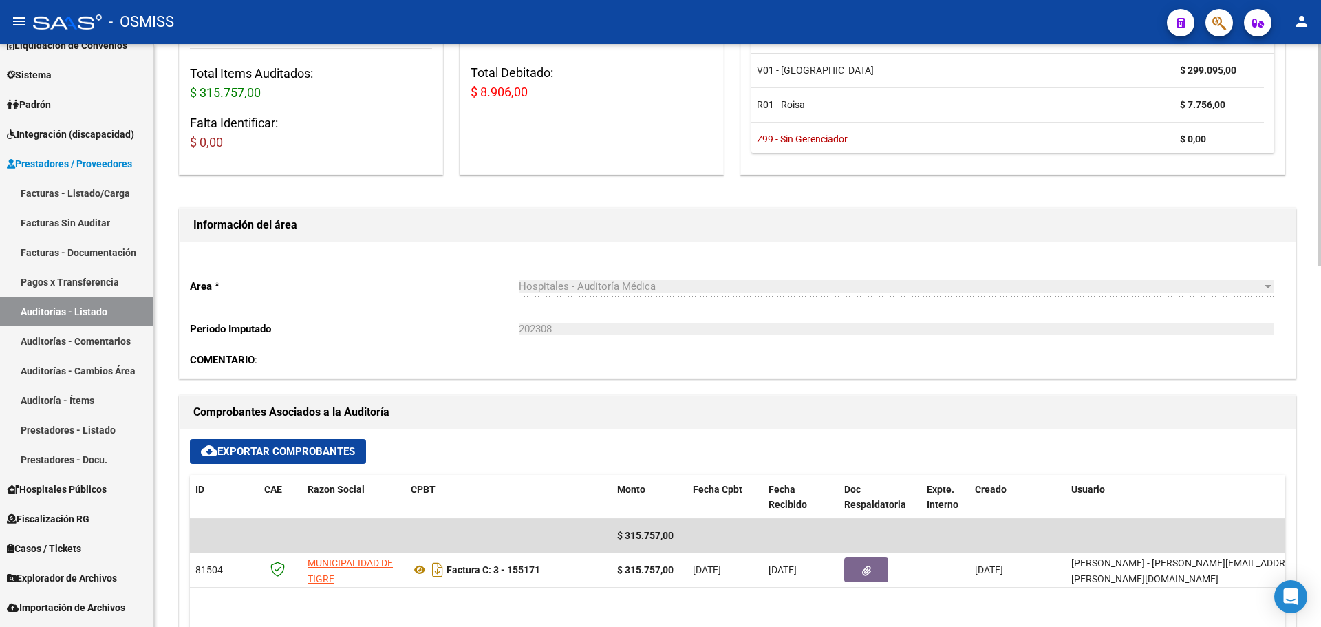
scroll to position [481, 0]
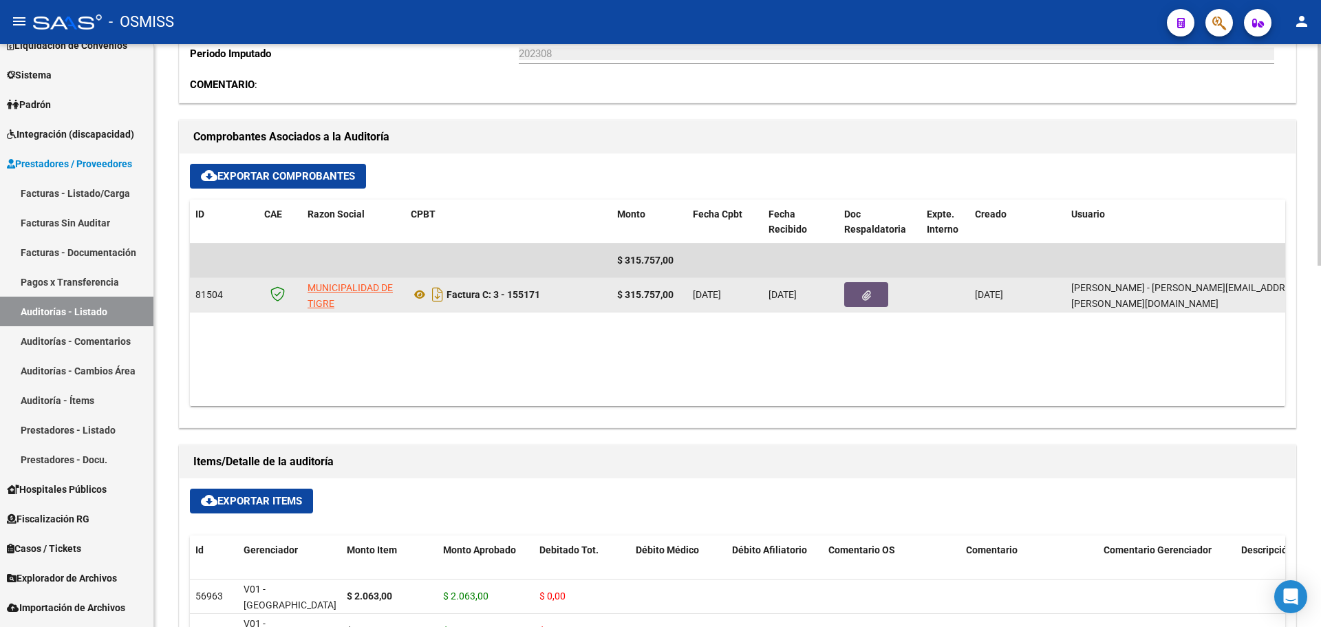
click at [865, 288] on span "button" at bounding box center [866, 294] width 9 height 12
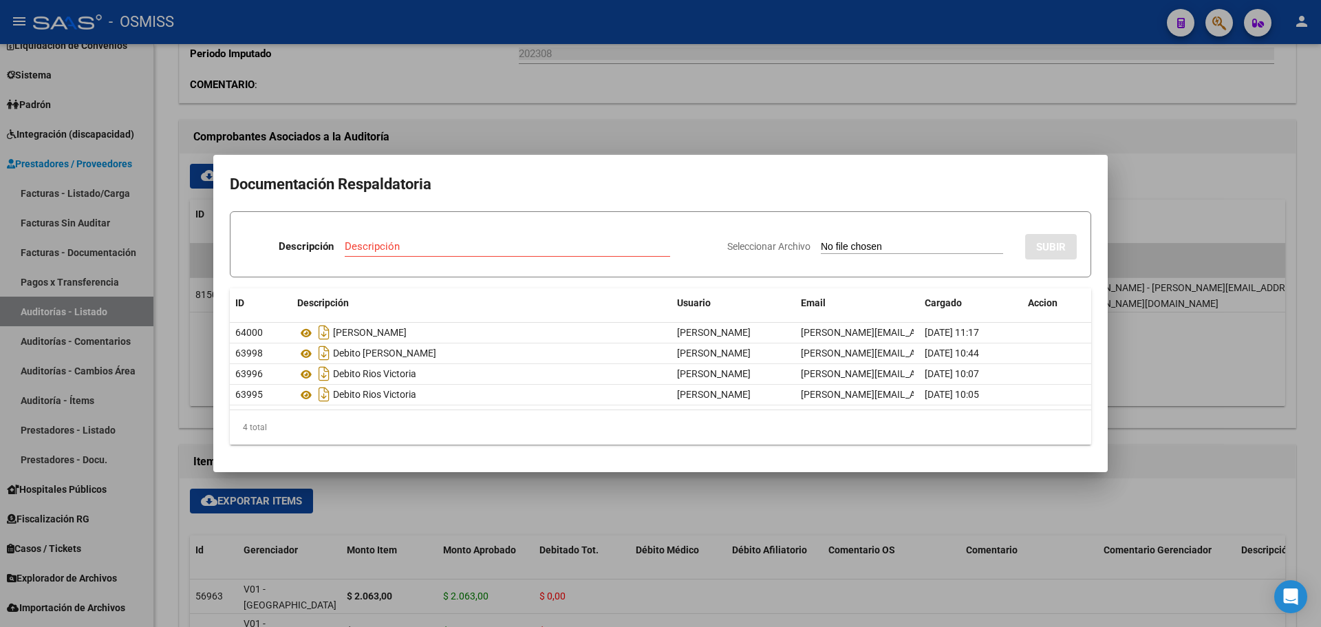
click at [713, 178] on h2 "Documentación Respaldatoria" at bounding box center [660, 184] width 861 height 26
click at [670, 120] on div at bounding box center [660, 313] width 1321 height 627
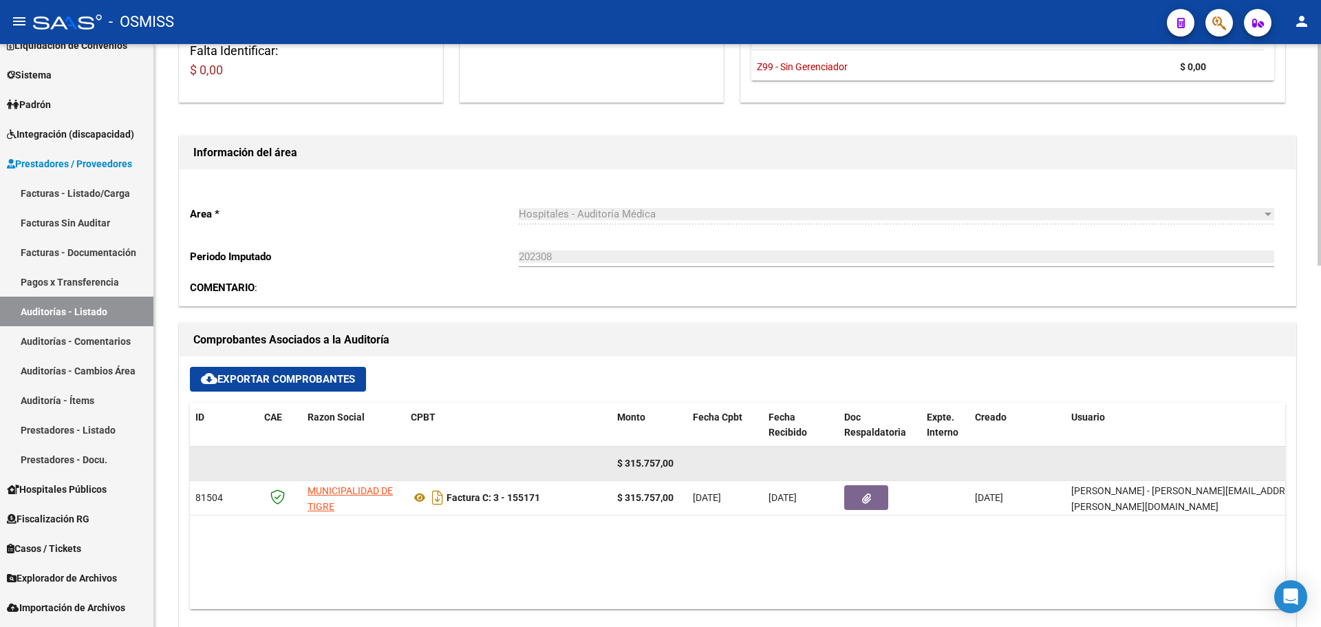
scroll to position [275, 0]
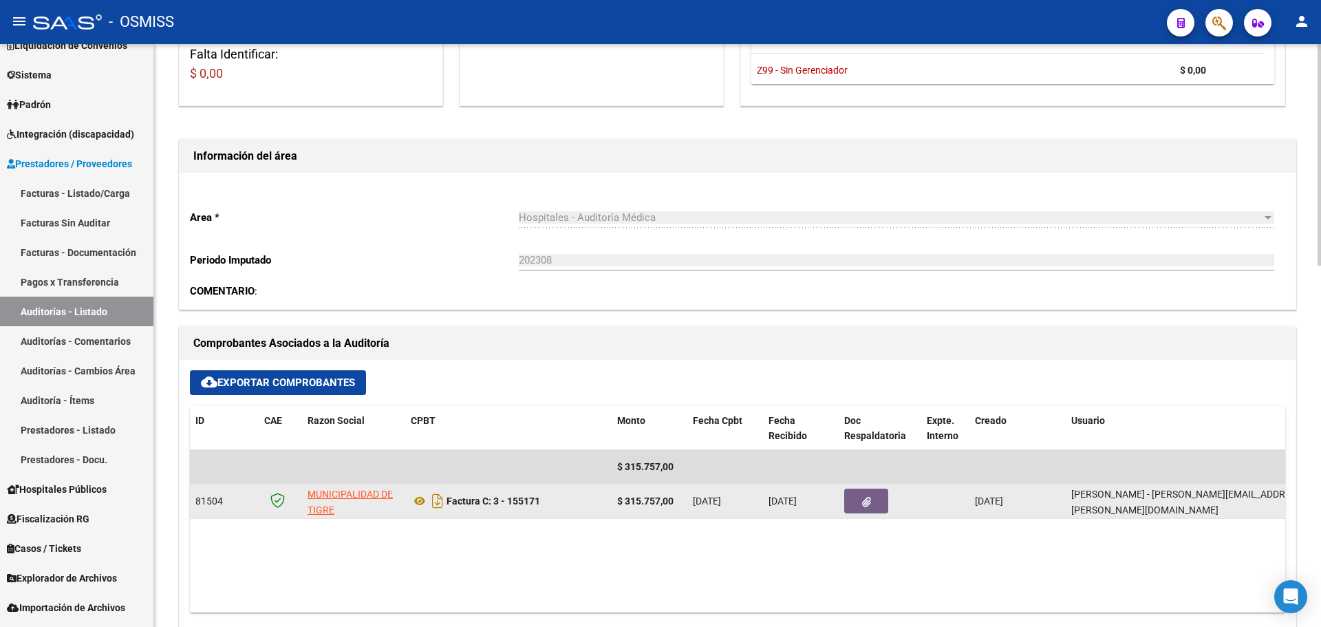
click at [876, 499] on button "button" at bounding box center [866, 500] width 44 height 25
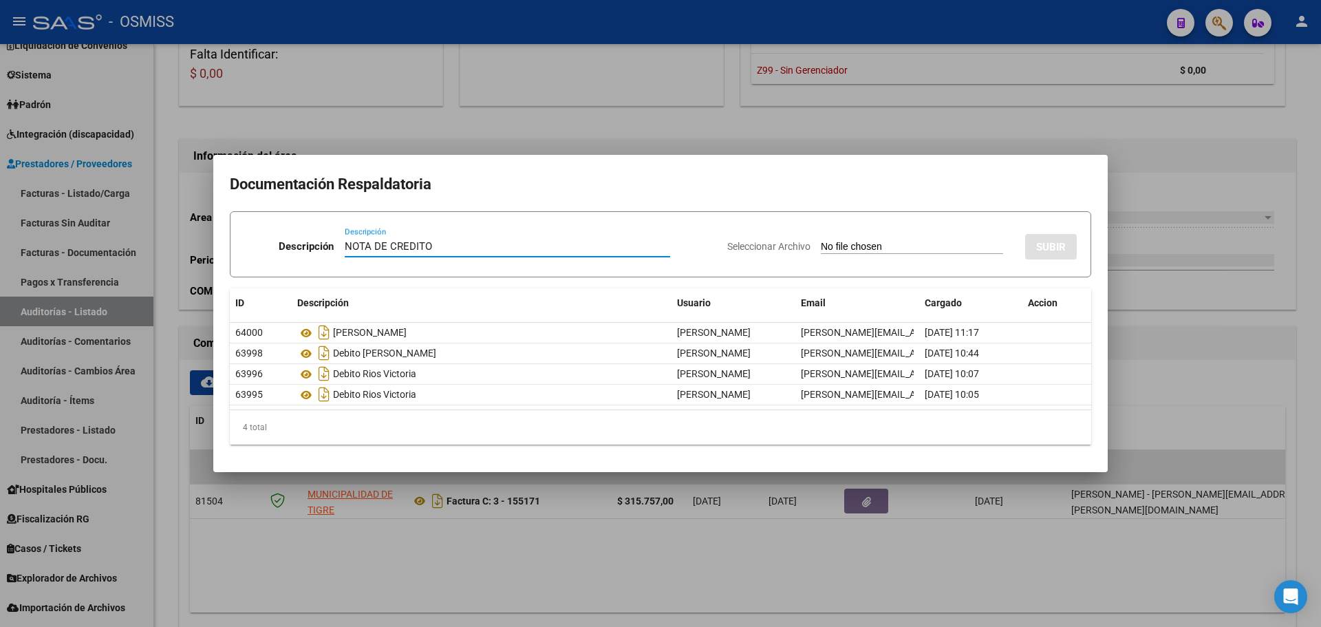
type input "NOTA DE CREDITO"
click at [888, 248] on input "Seleccionar Archivo" at bounding box center [912, 247] width 182 height 13
type input "C:\fakepath\NC. MUNICIPALIDAD DE TIGRE FC. 155171.pdf"
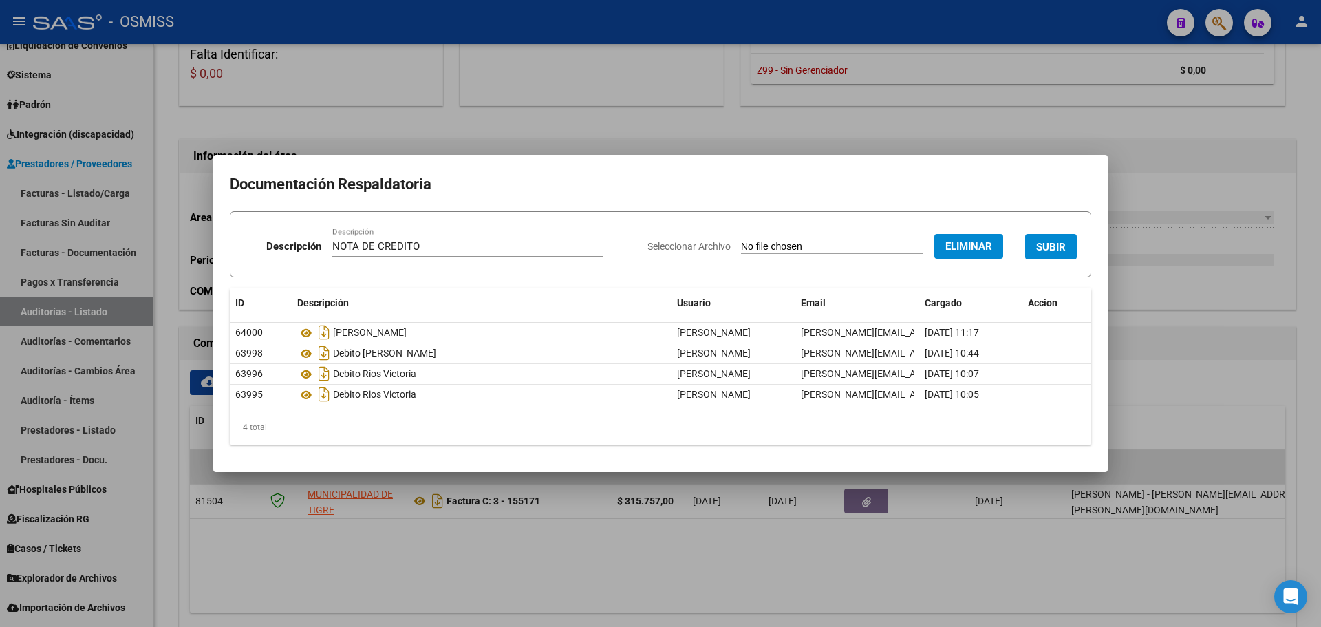
click at [1055, 241] on span "SUBIR" at bounding box center [1051, 247] width 30 height 12
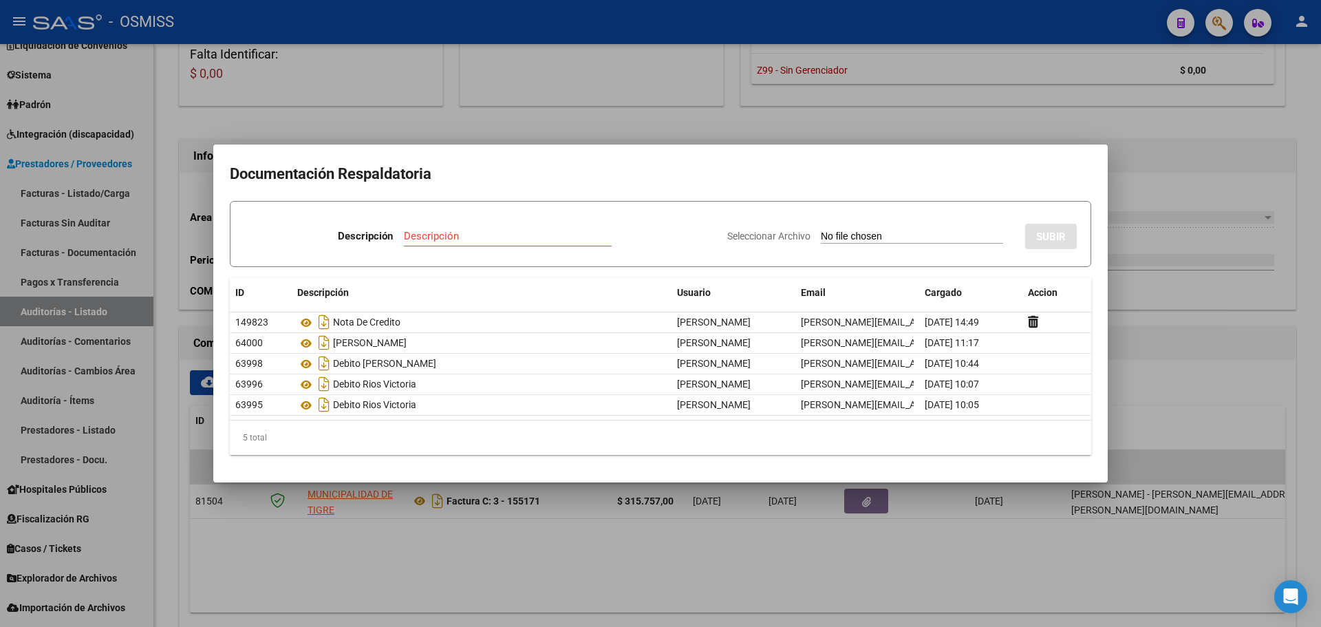
click at [1211, 23] on div at bounding box center [660, 313] width 1321 height 627
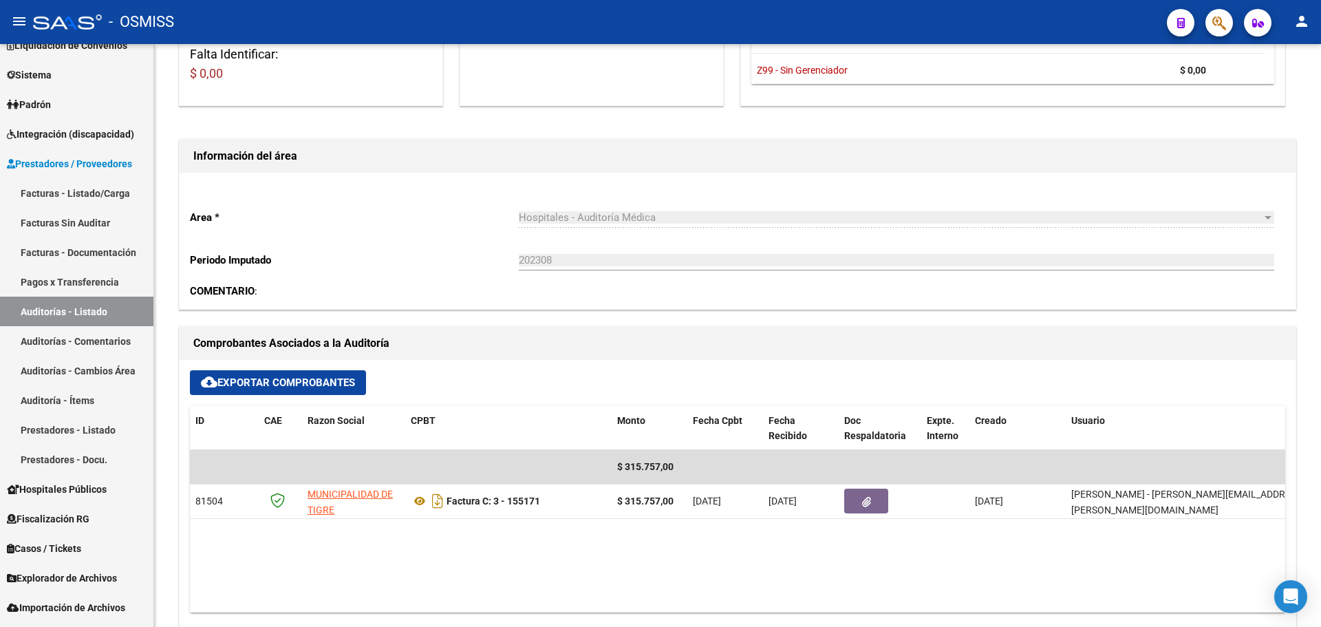
click at [1211, 23] on button "button" at bounding box center [1219, 23] width 28 height 28
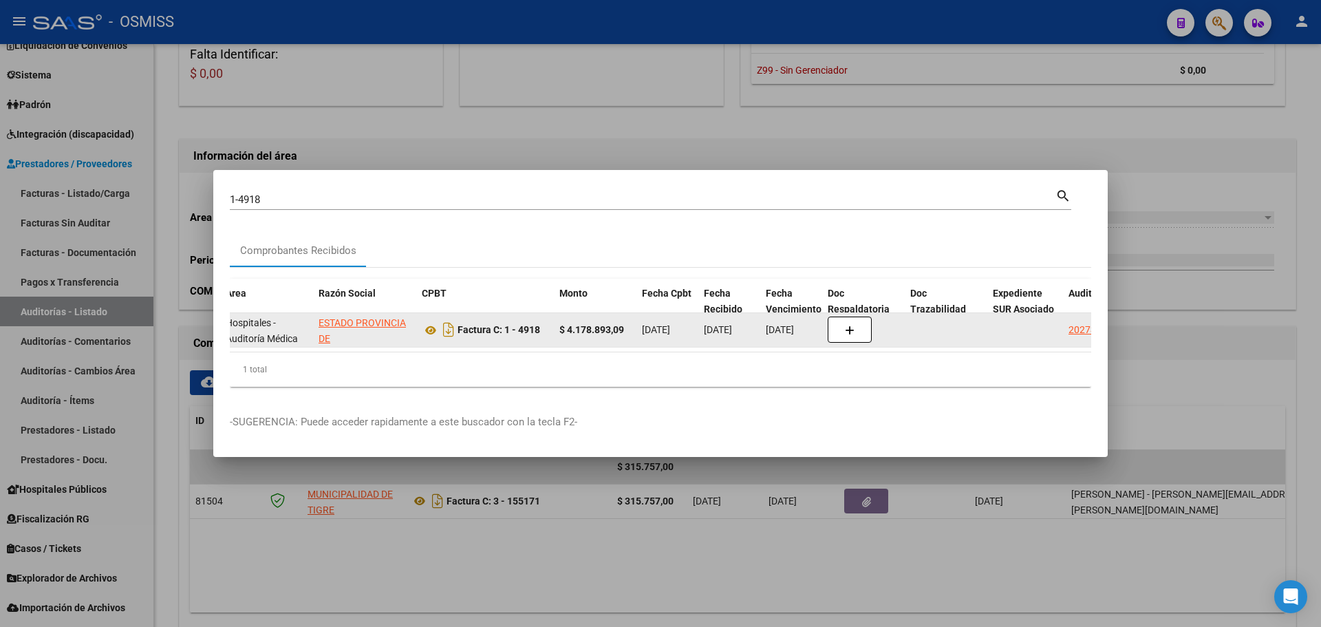
scroll to position [0, 1]
drag, startPoint x: 702, startPoint y: 325, endPoint x: 755, endPoint y: 325, distance: 53.0
click at [755, 325] on datatable-body-cell "[DATE]" at bounding box center [729, 330] width 62 height 34
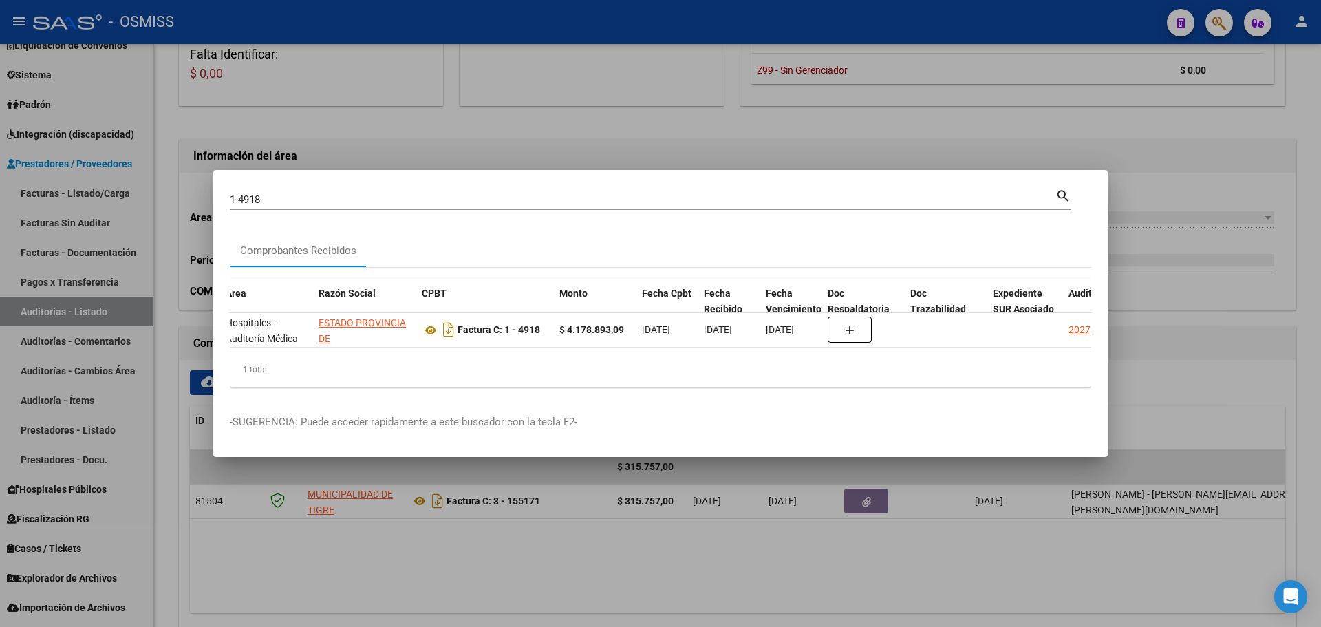
click at [778, 387] on div "1 total" at bounding box center [660, 369] width 861 height 34
drag, startPoint x: 358, startPoint y: 193, endPoint x: 94, endPoint y: 158, distance: 266.4
click at [94, 158] on div "1-4918 Buscar (apellido, dni, cuil, nro traspaso, cuit, obra social) search Com…" at bounding box center [660, 313] width 1321 height 627
type input "4-1236"
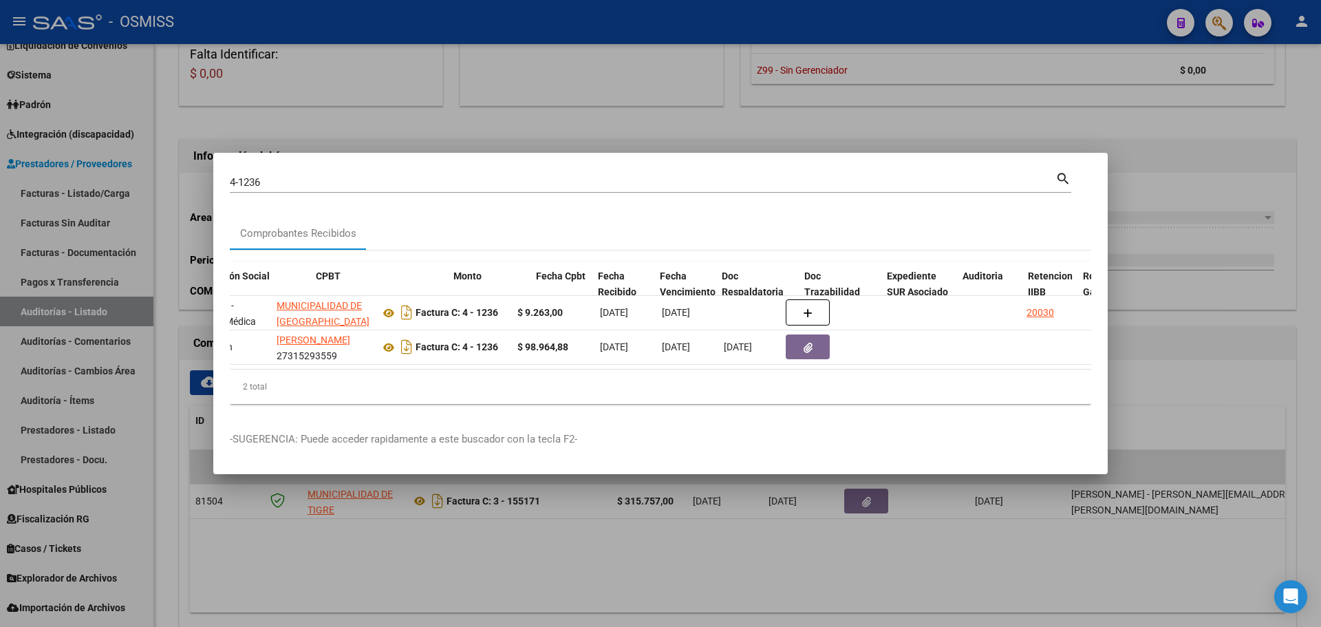
scroll to position [0, 351]
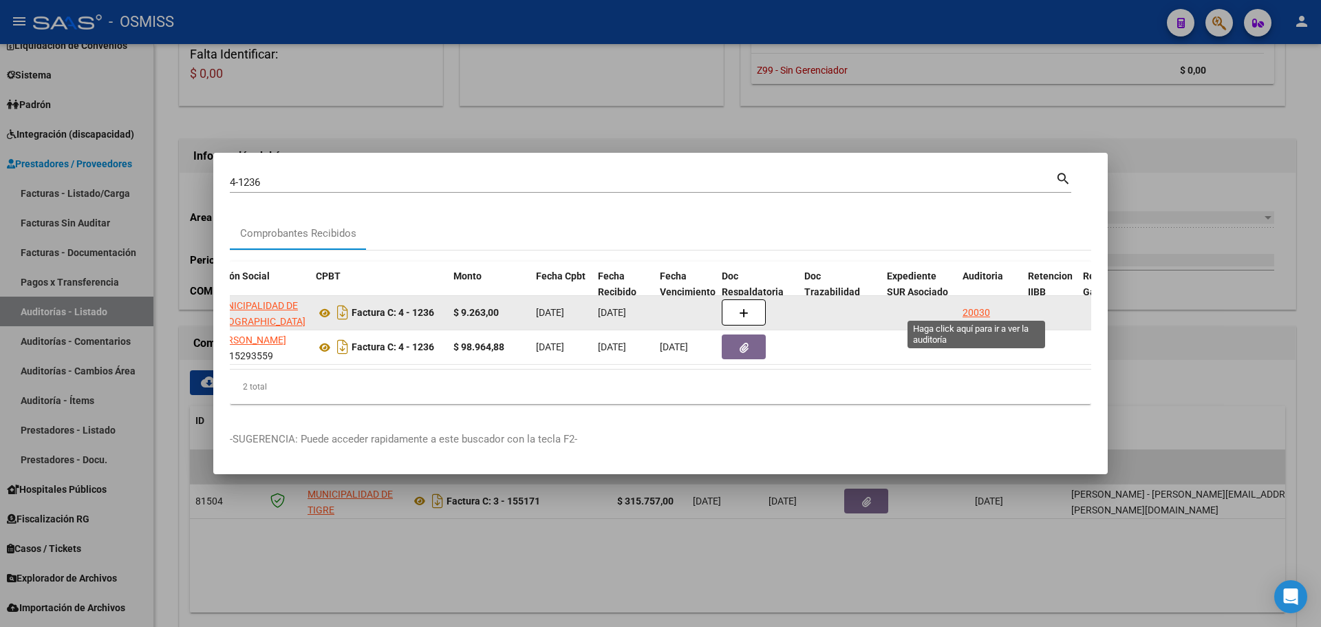
click at [986, 307] on div "20030" at bounding box center [976, 313] width 28 height 16
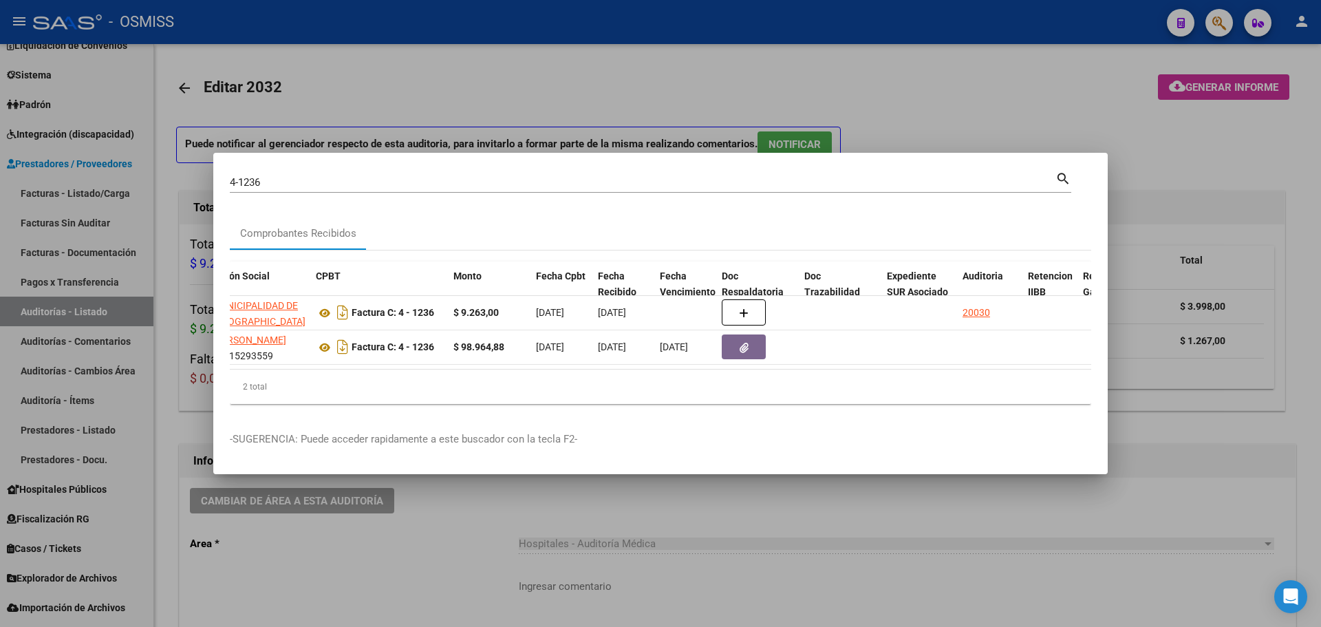
click at [680, 107] on div at bounding box center [660, 313] width 1321 height 627
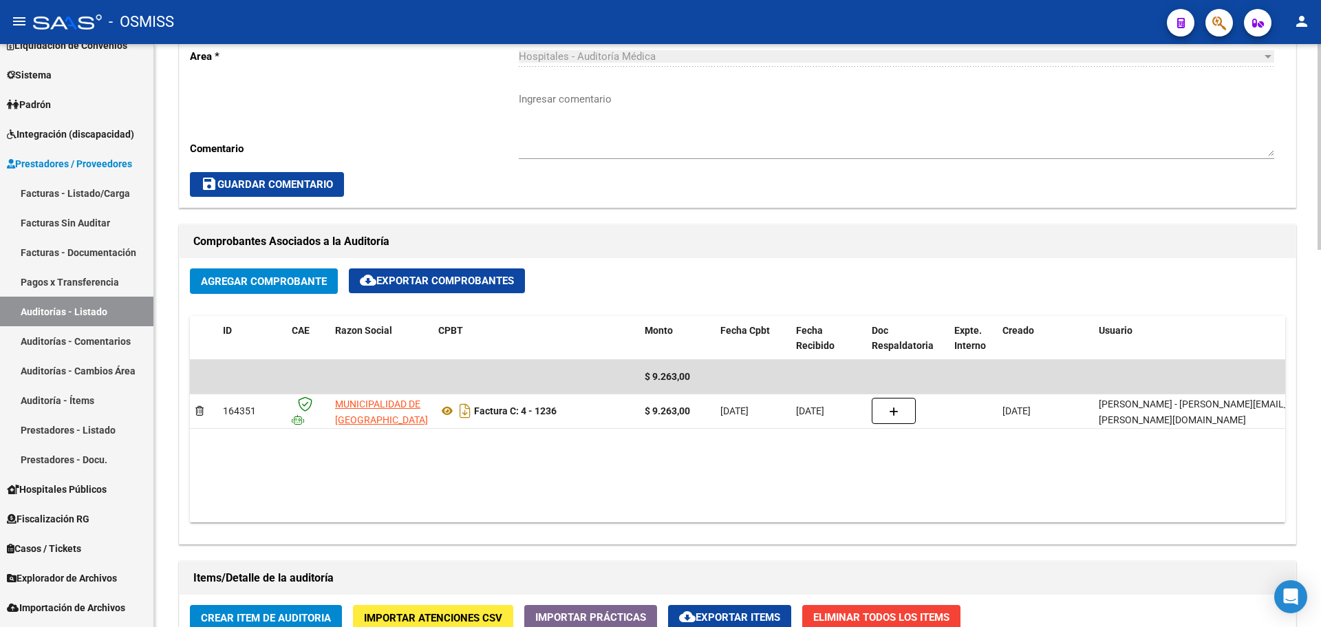
scroll to position [550, 0]
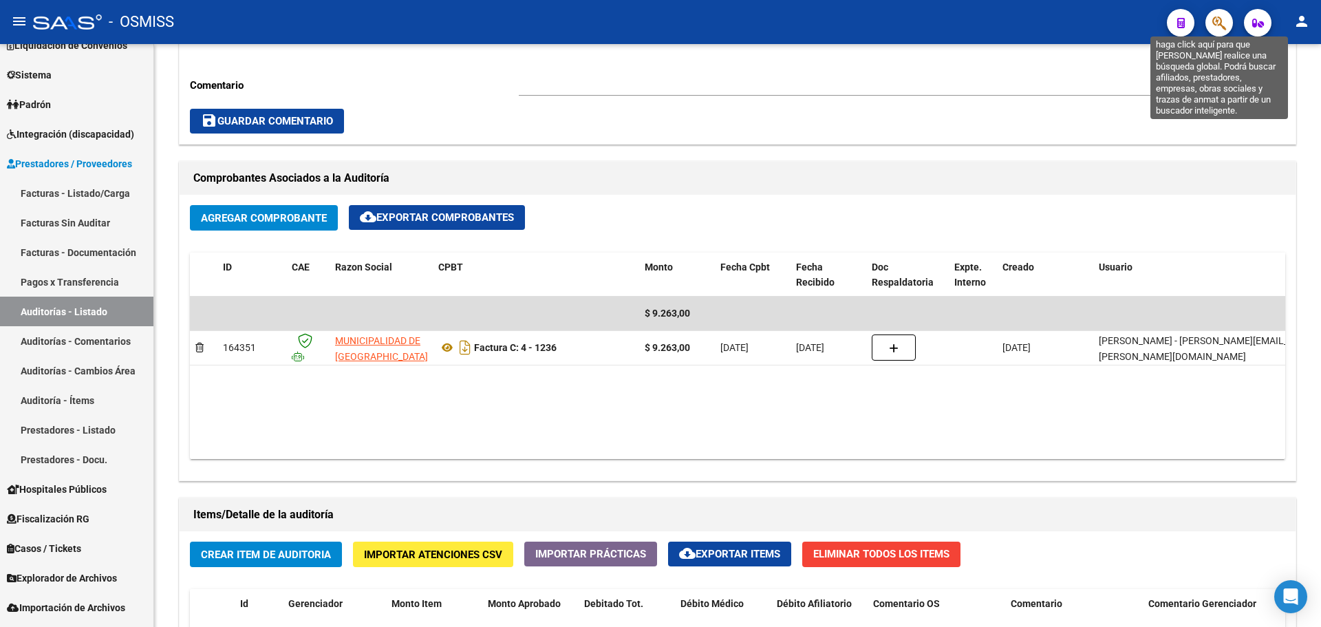
click at [1216, 21] on icon "button" at bounding box center [1219, 23] width 14 height 16
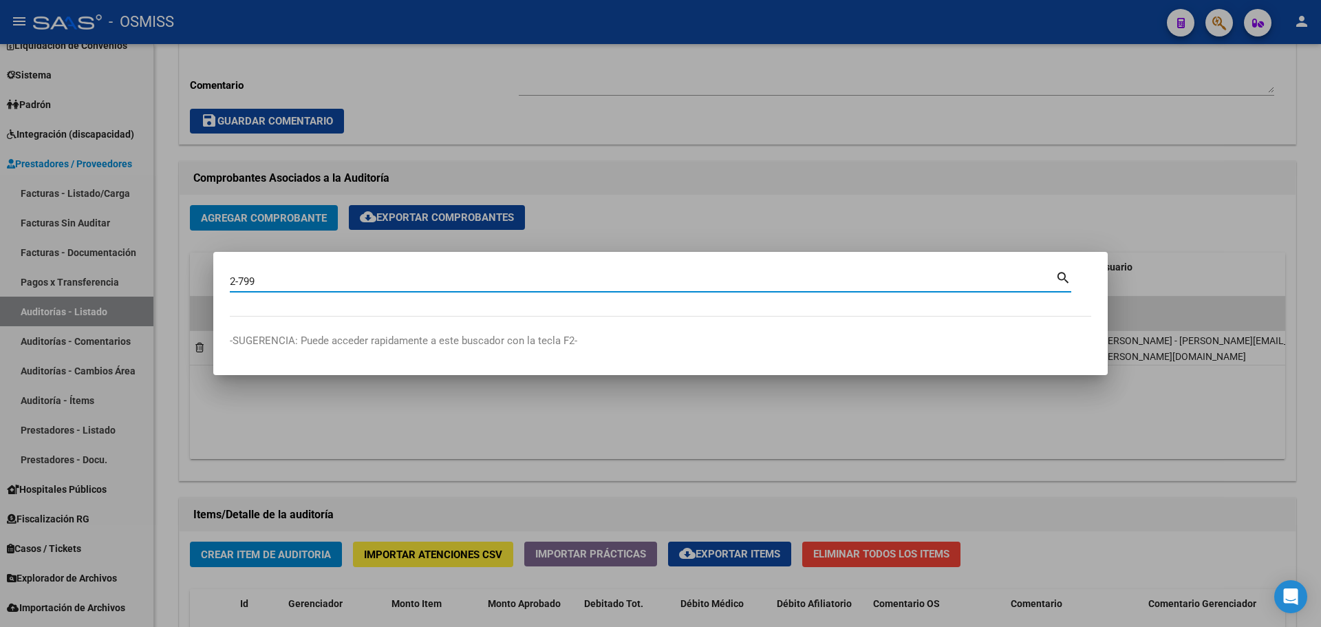
type input "2-799"
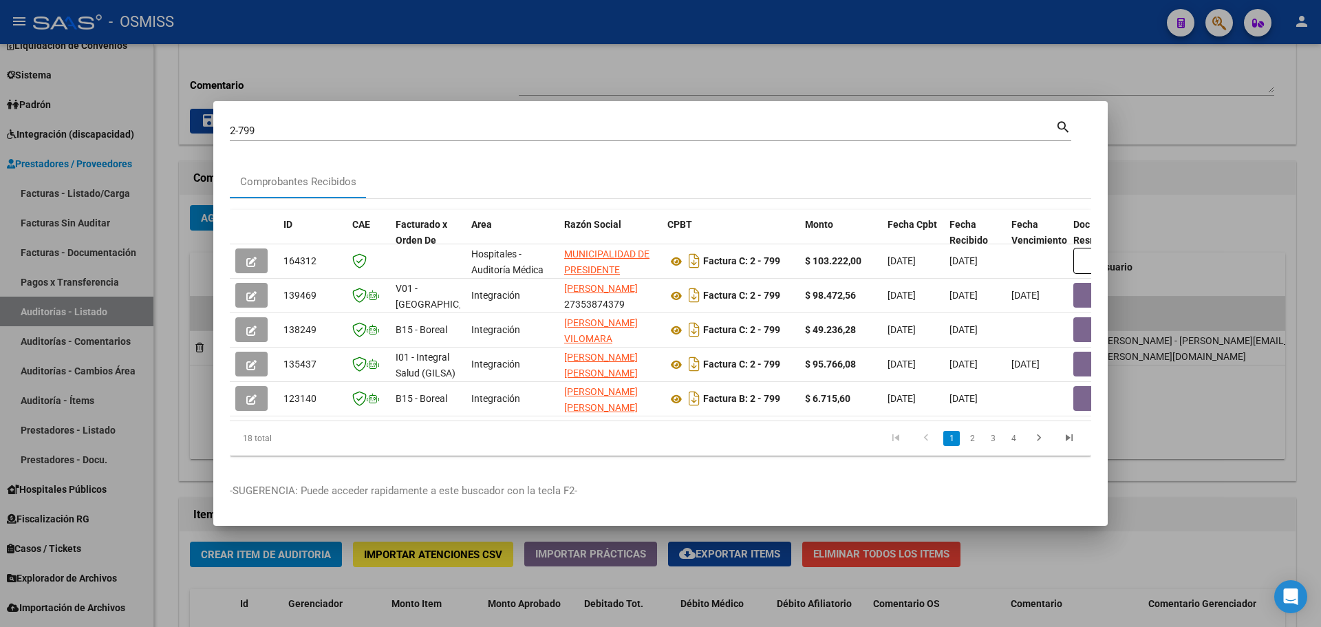
scroll to position [0, 290]
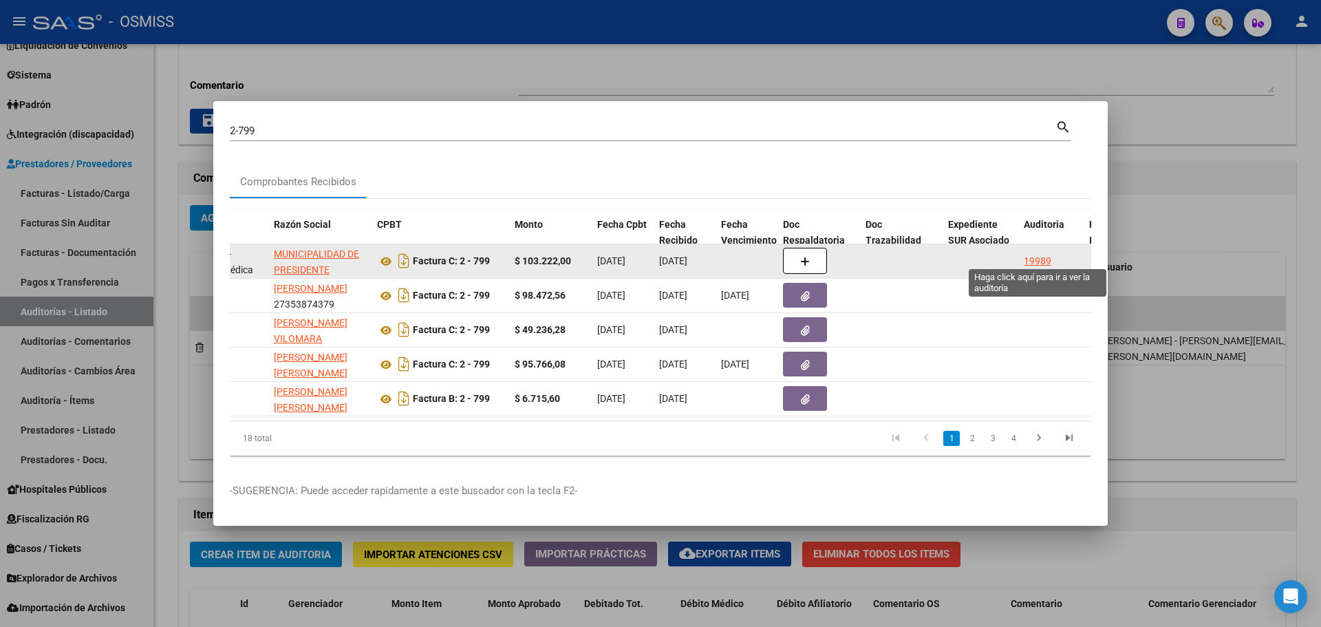
click at [1041, 253] on div "19989" at bounding box center [1037, 261] width 28 height 16
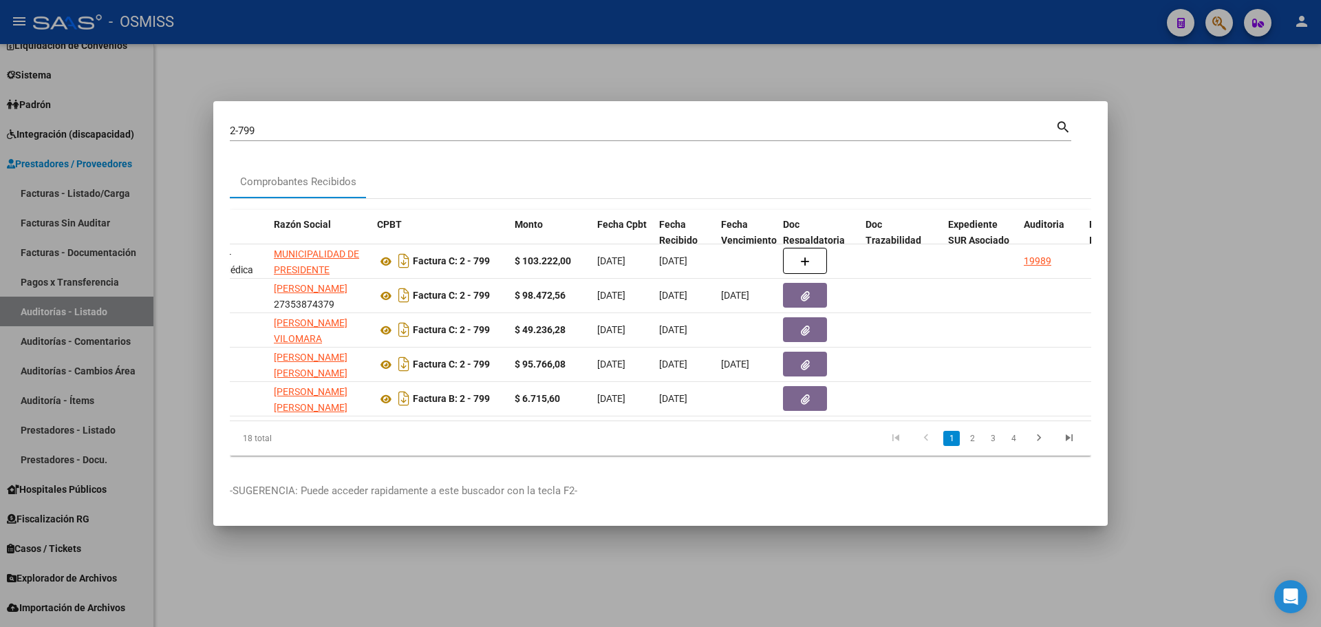
click at [816, 64] on div at bounding box center [660, 313] width 1321 height 627
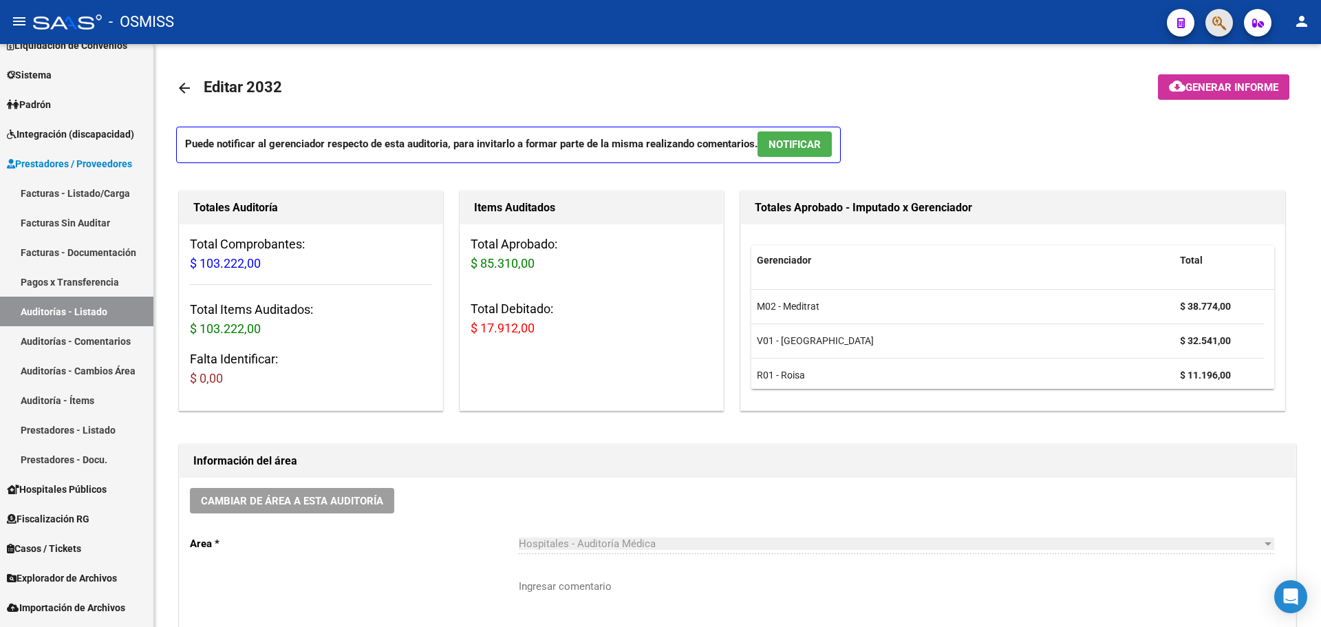
click at [1226, 17] on button "button" at bounding box center [1219, 23] width 28 height 28
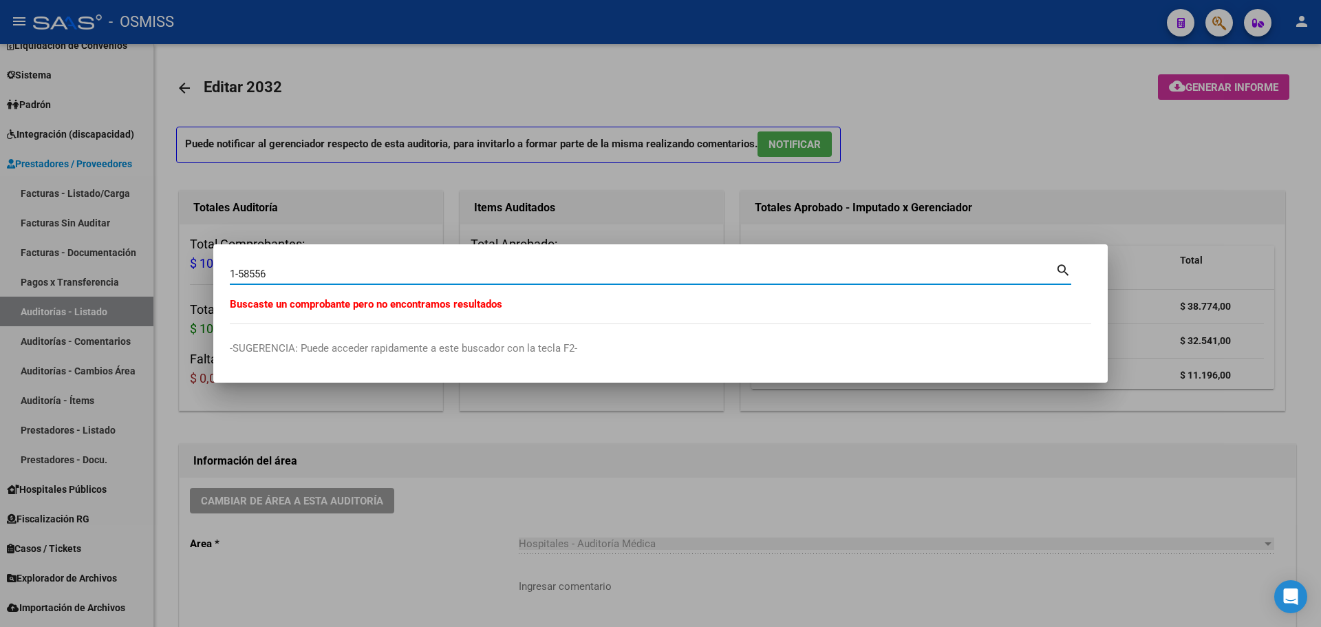
click at [235, 272] on input "1-58556" at bounding box center [642, 274] width 825 height 12
type input "19-58556"
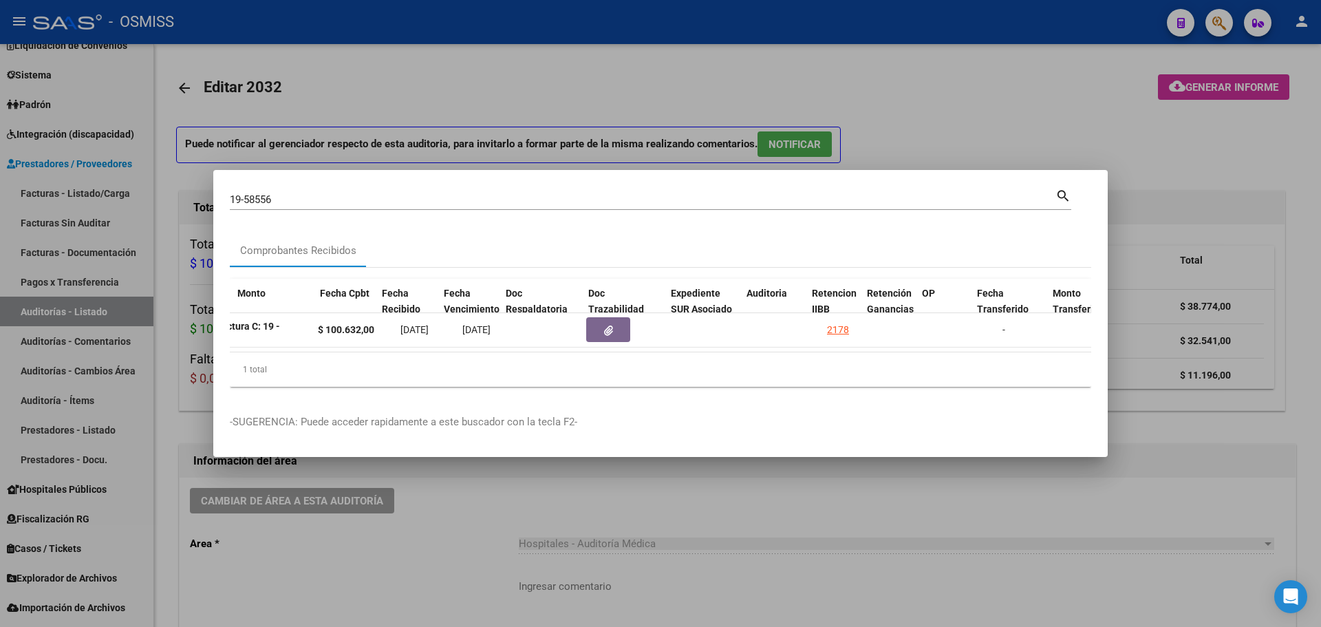
scroll to position [0, 819]
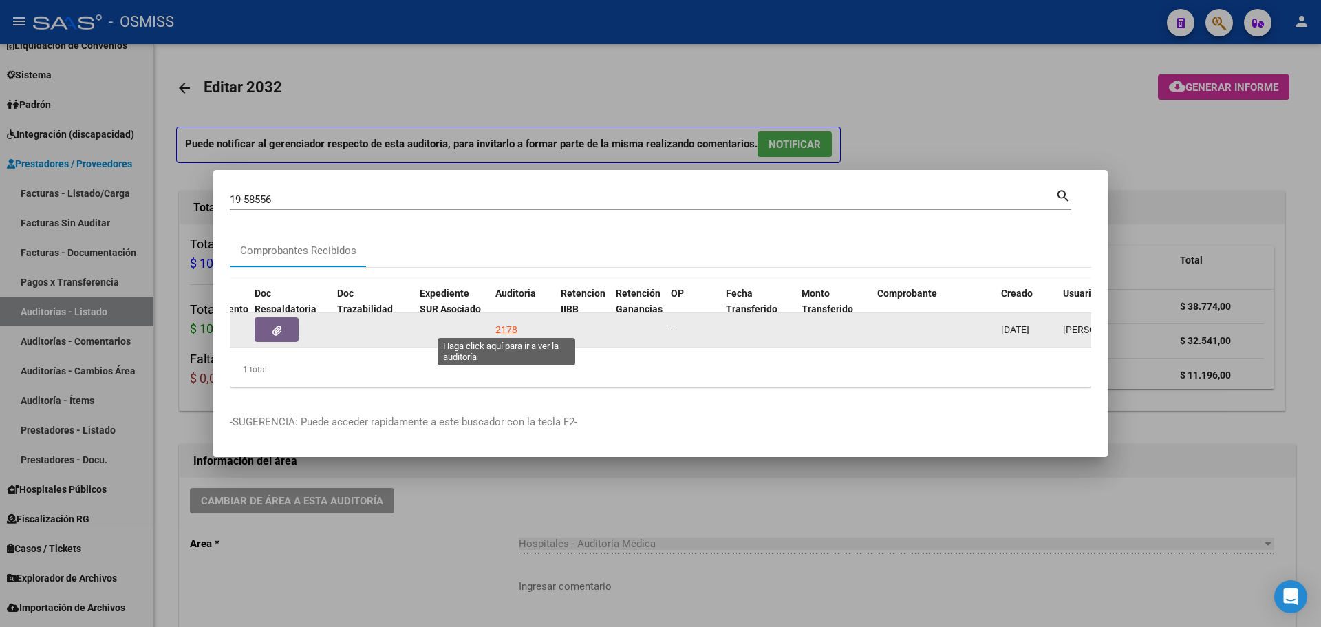
click at [513, 322] on div "2178" at bounding box center [506, 330] width 22 height 16
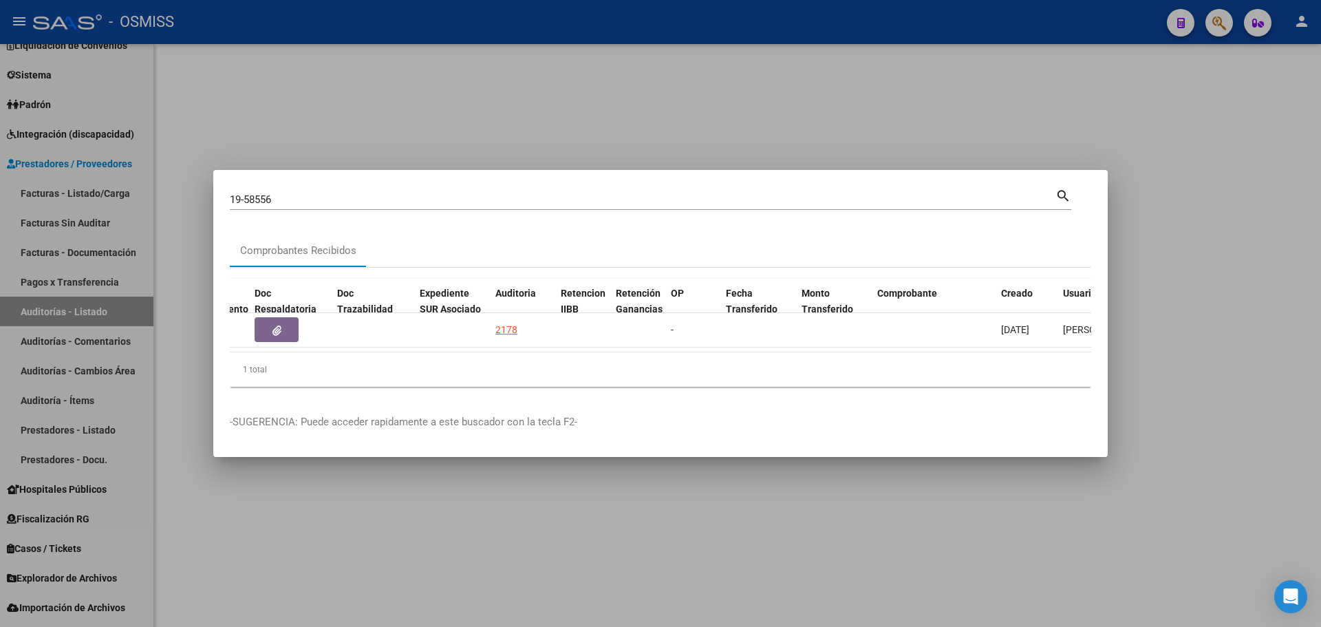
click at [503, 133] on div at bounding box center [660, 313] width 1321 height 627
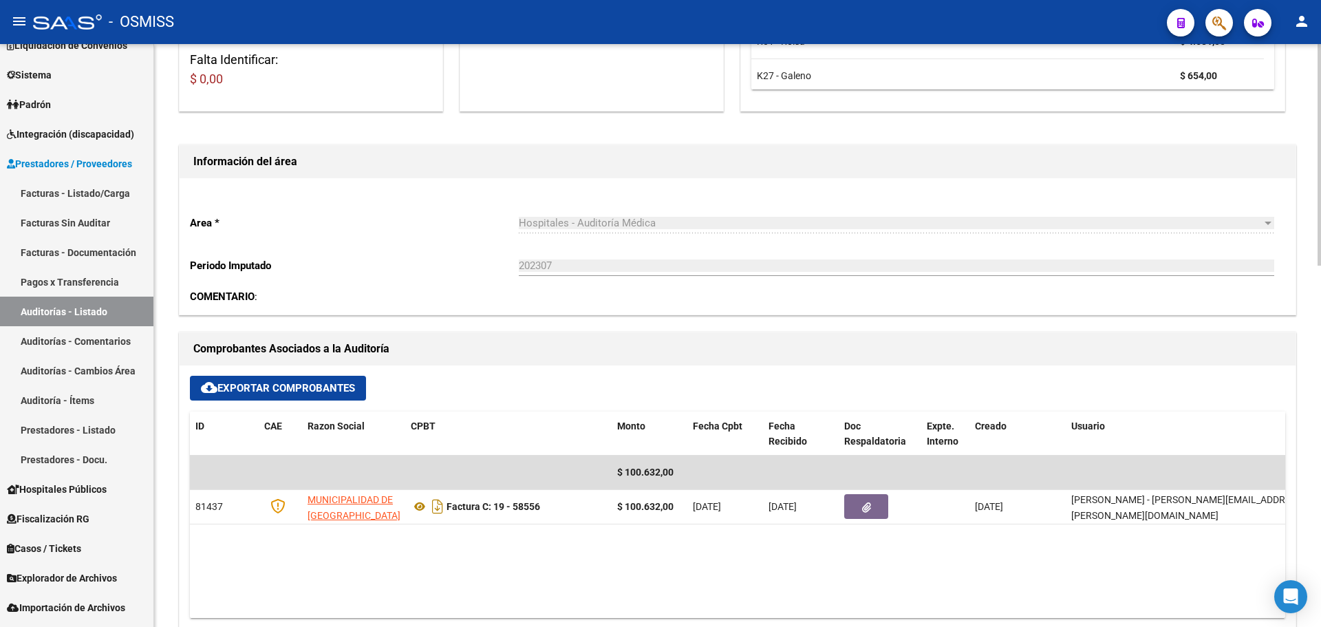
scroll to position [344, 0]
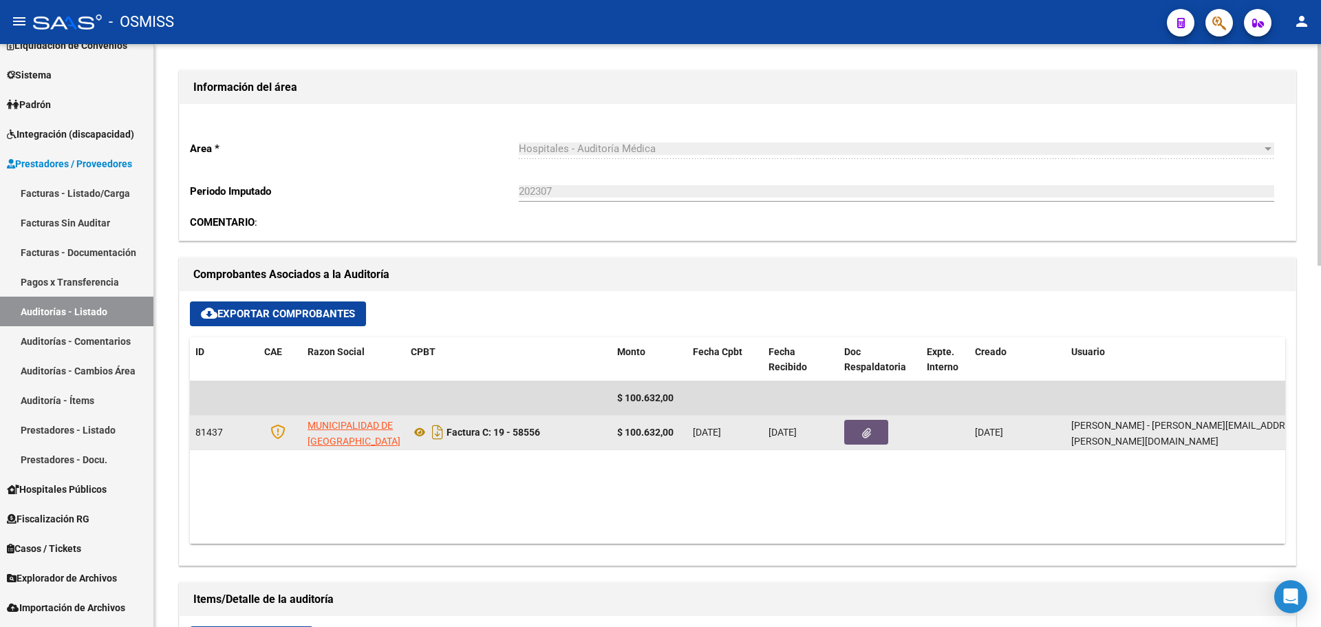
click at [858, 430] on button "button" at bounding box center [866, 432] width 44 height 25
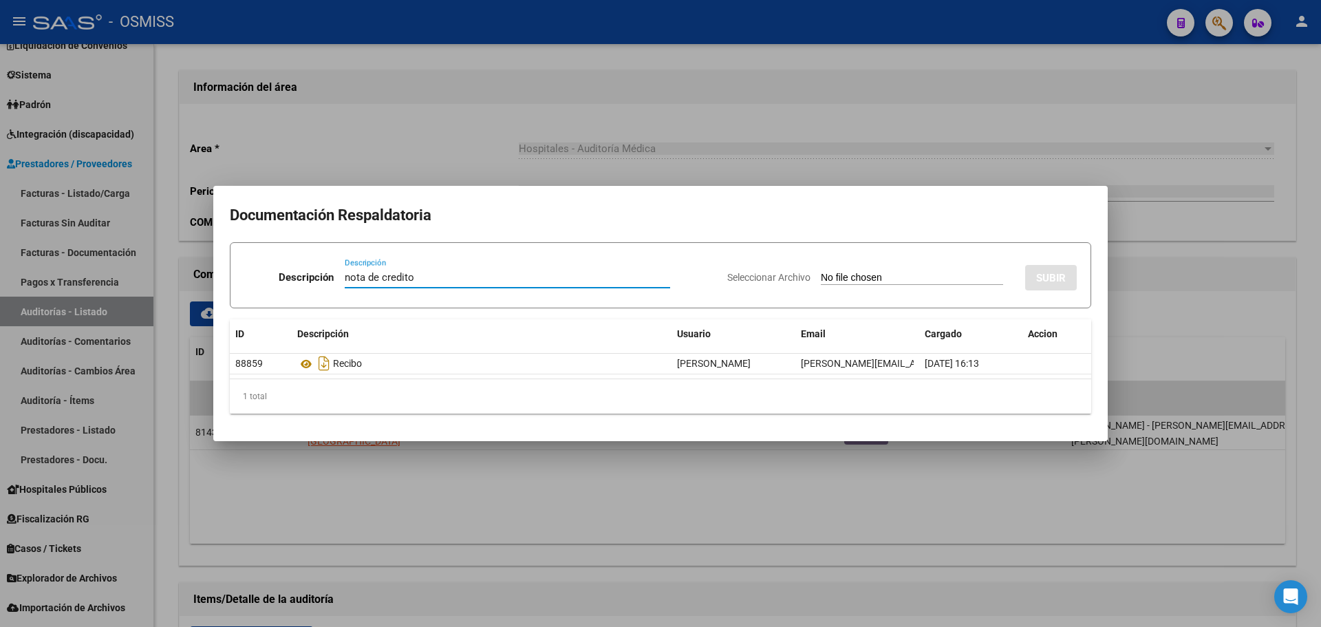
type input "nota de credito"
click at [832, 272] on input "Seleccionar Archivo" at bounding box center [912, 278] width 182 height 13
type input "C:\fakepath\NC 58556 MUN MALVINAS ARGENTINAS ABETE.pdf"
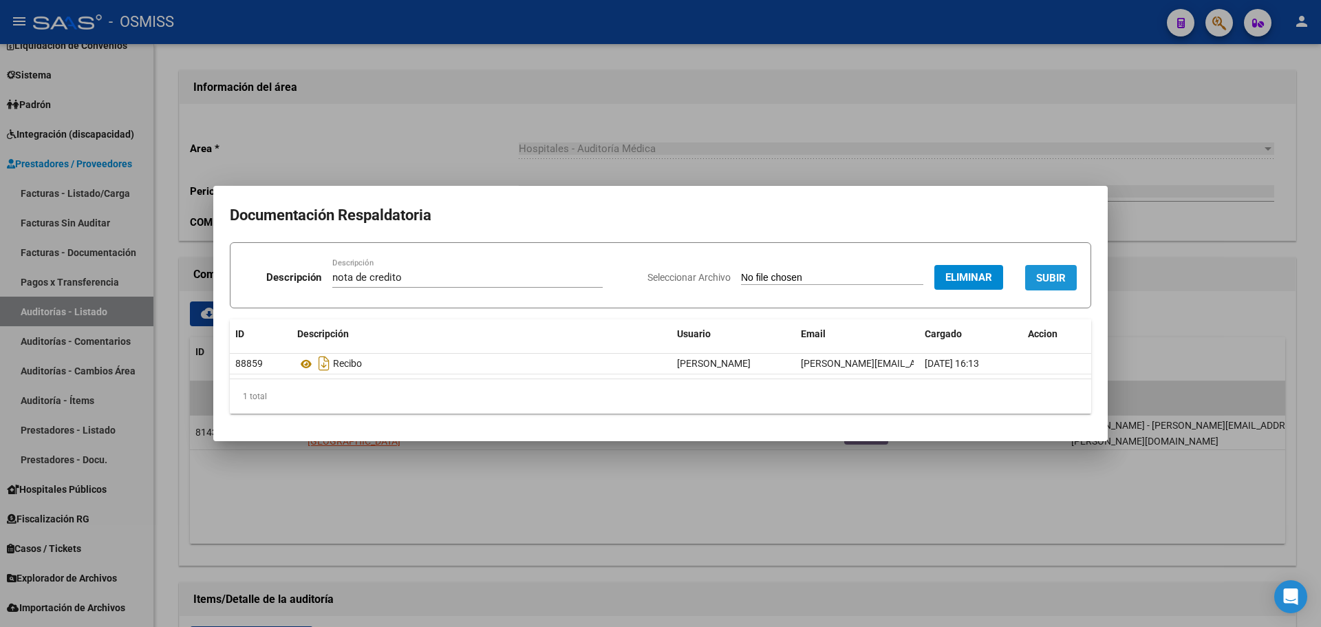
click at [1061, 272] on span "SUBIR" at bounding box center [1051, 278] width 30 height 12
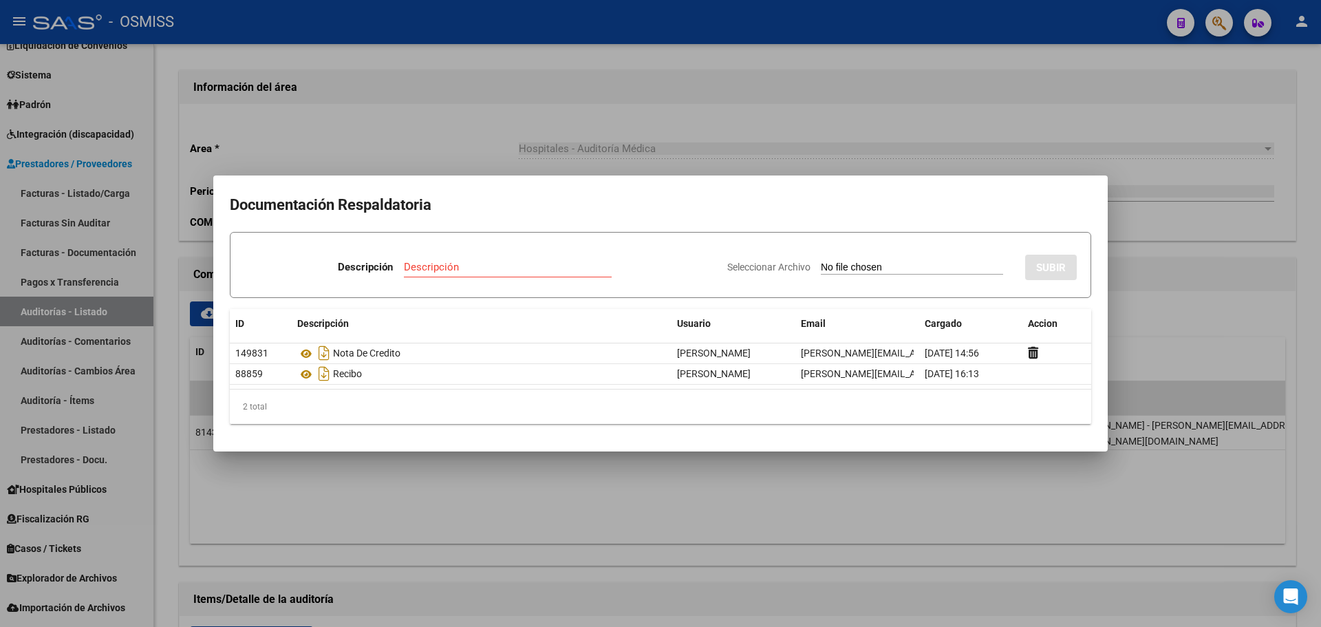
click at [1069, 116] on div at bounding box center [660, 313] width 1321 height 627
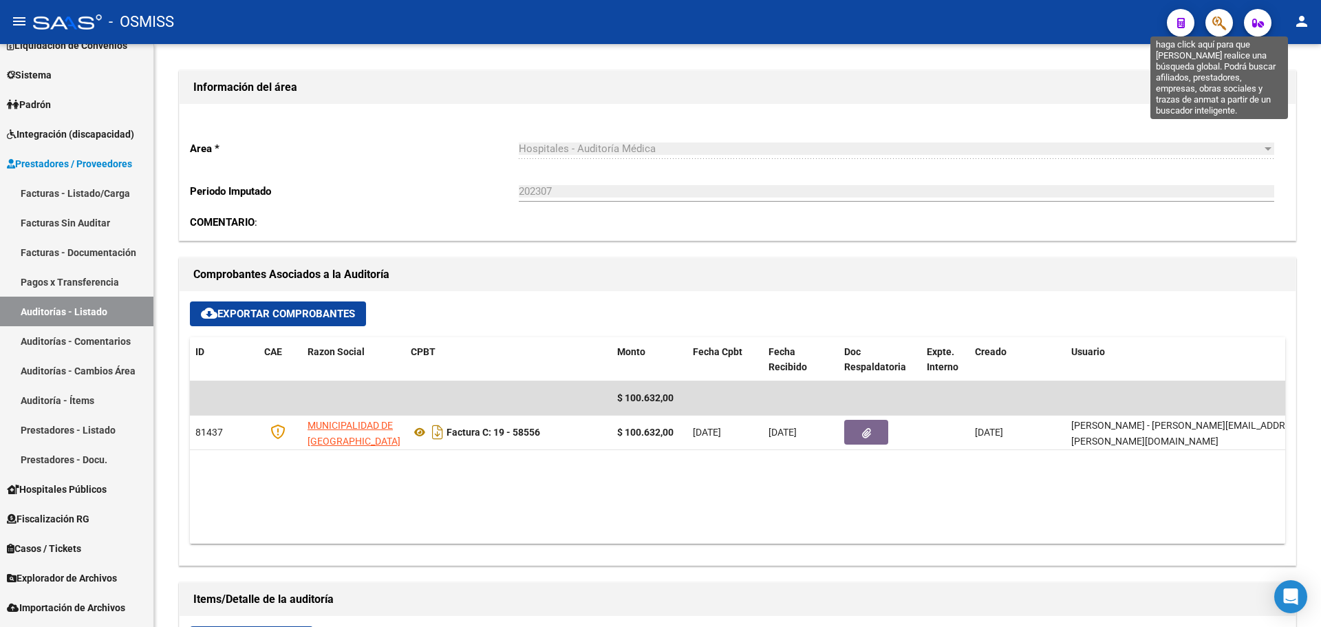
click at [1215, 27] on icon "button" at bounding box center [1219, 23] width 14 height 16
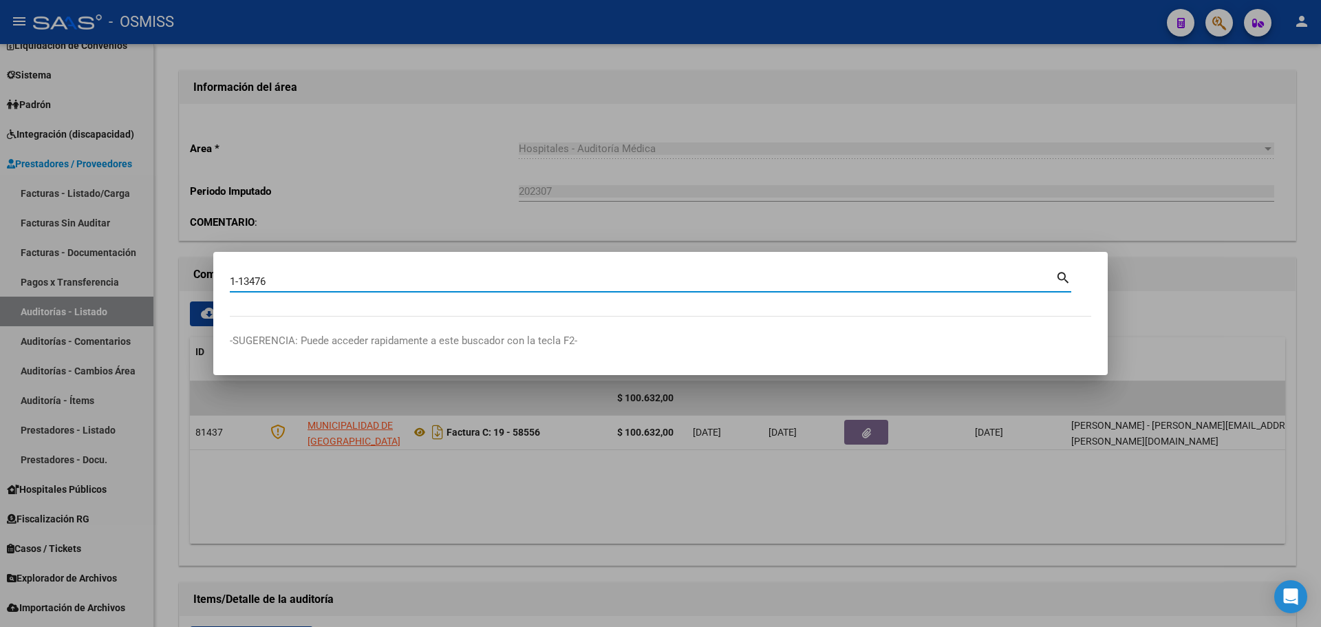
type input "1-13476"
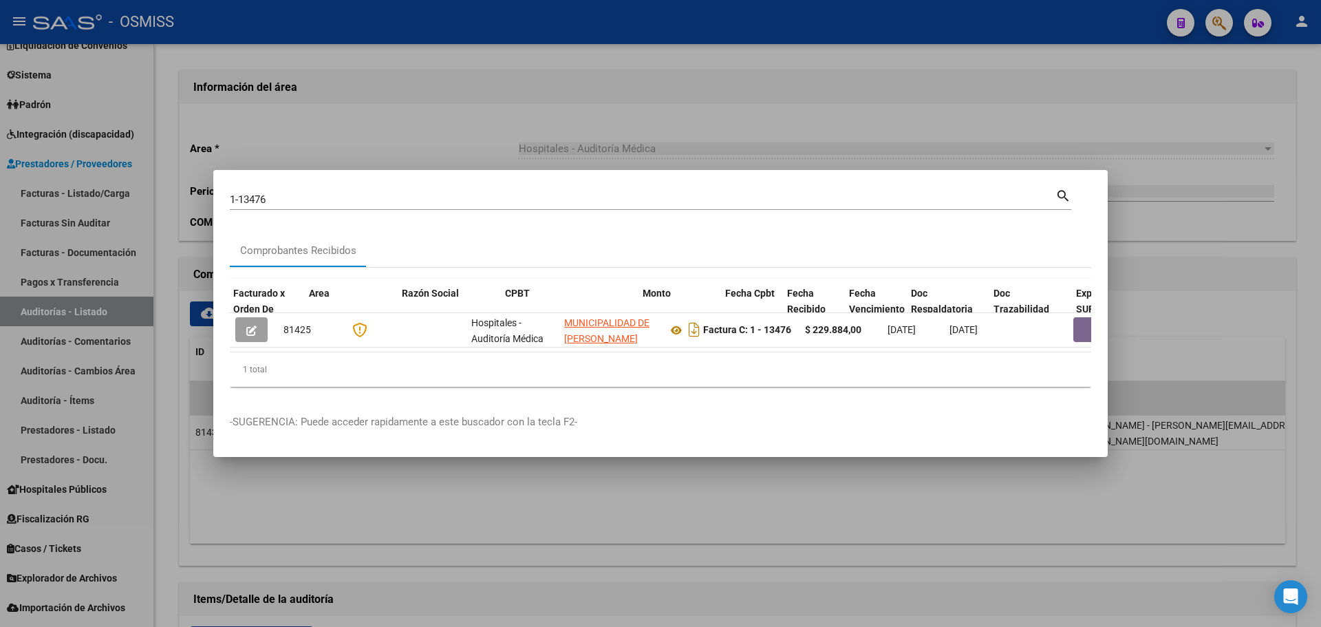
scroll to position [0, 489]
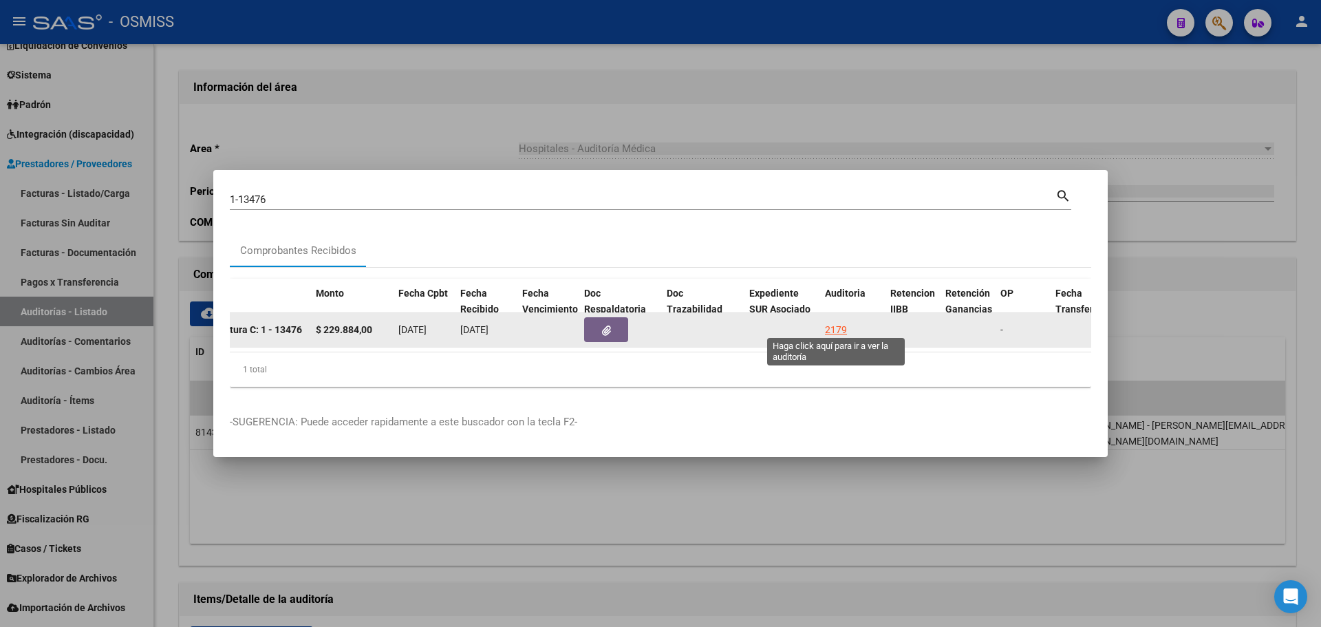
click at [827, 323] on div "2179" at bounding box center [836, 330] width 22 height 16
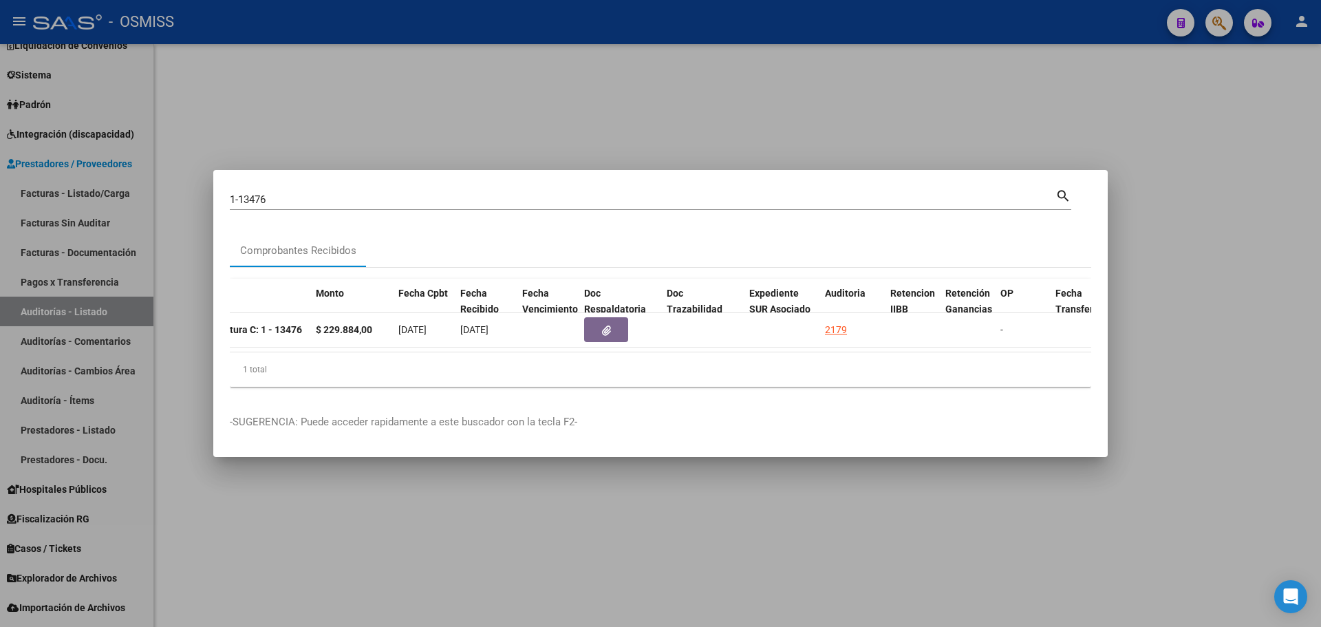
click at [720, 144] on div at bounding box center [660, 313] width 1321 height 627
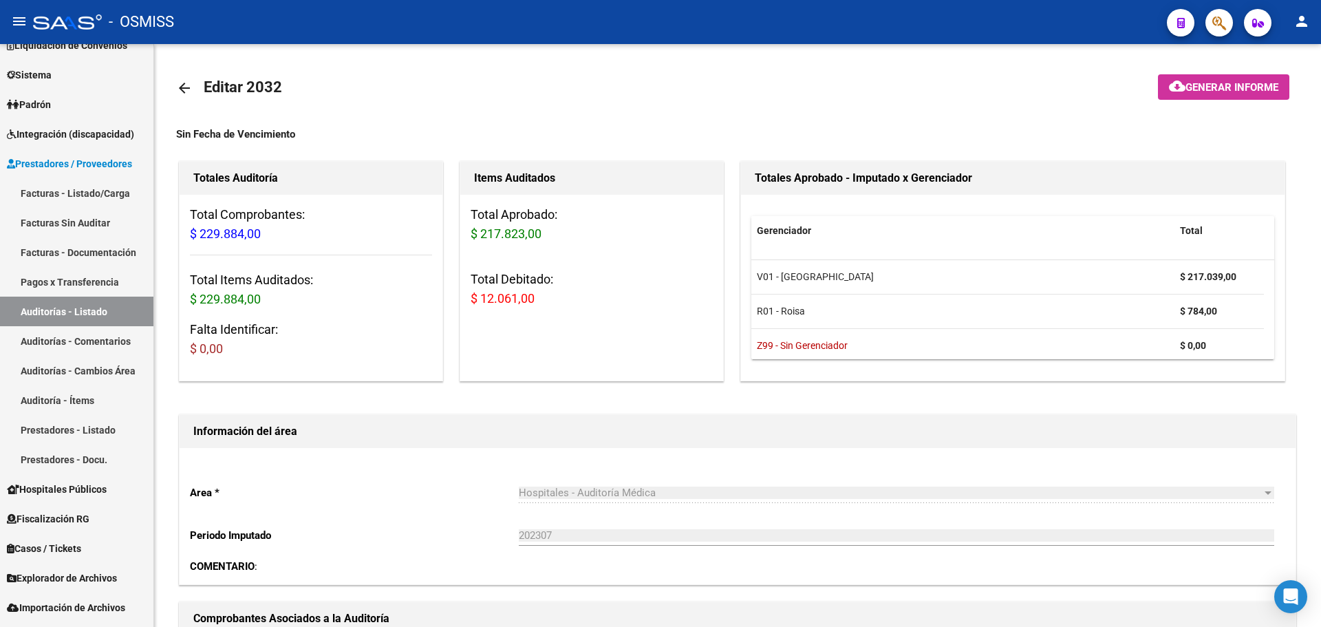
click at [1219, 25] on icon "button" at bounding box center [1219, 23] width 14 height 16
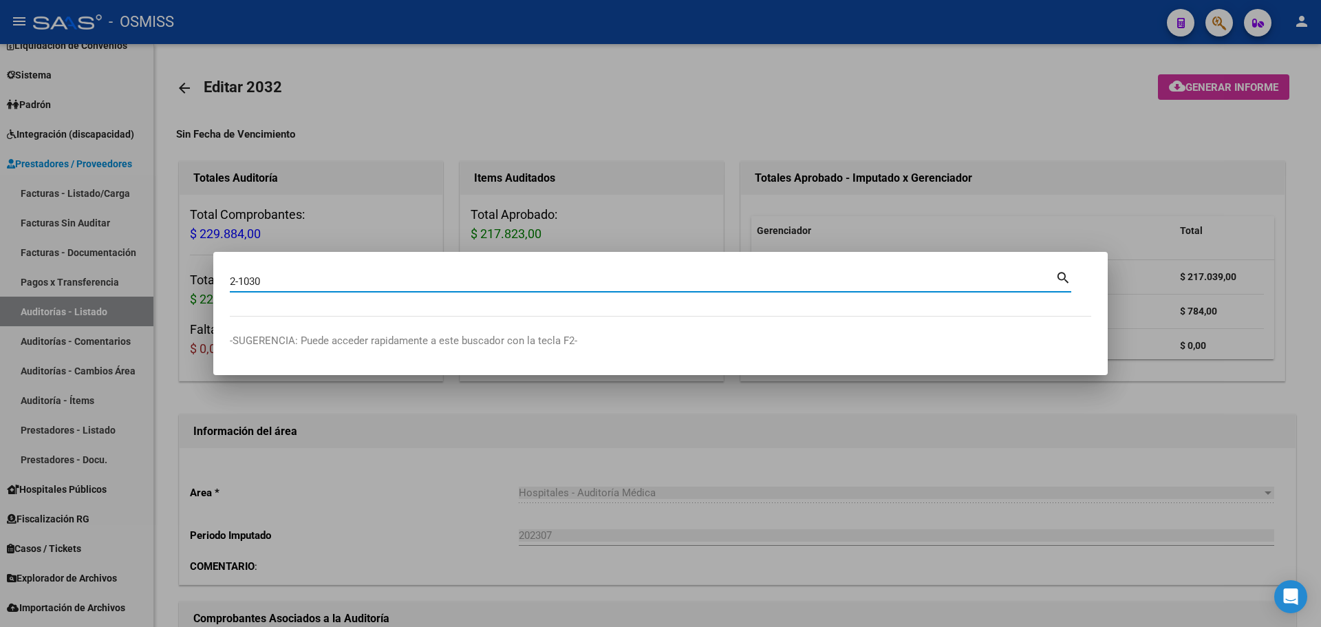
type input "2-1030"
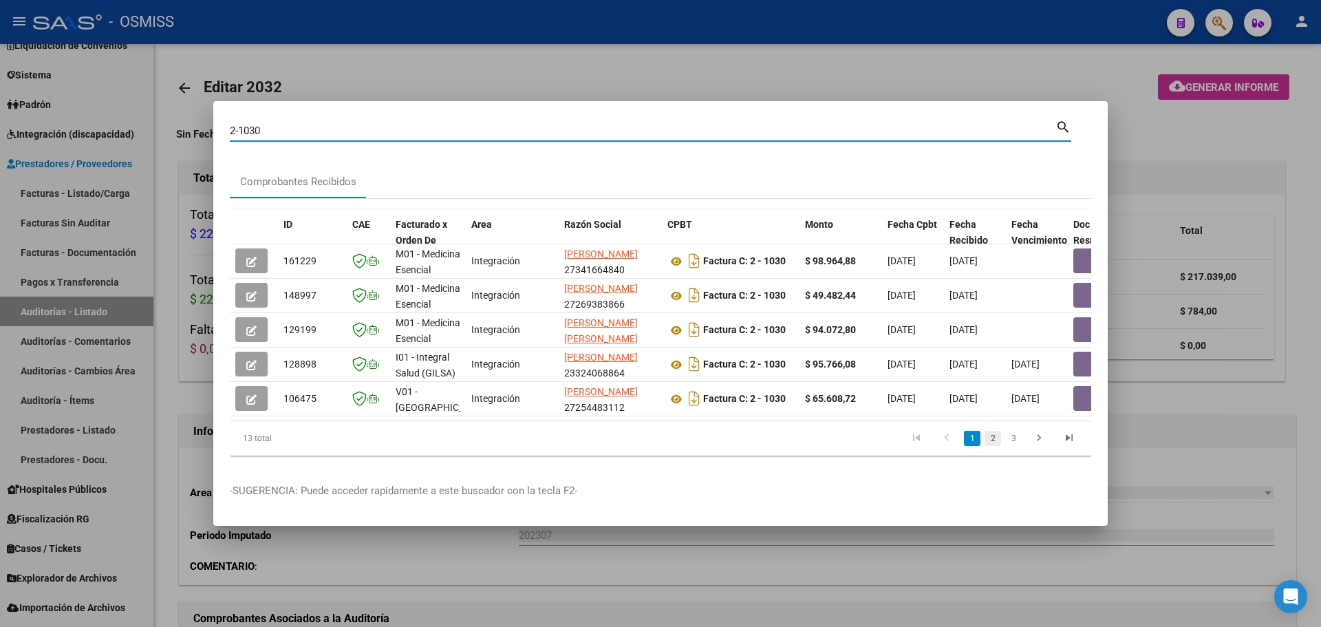
click at [987, 442] on link "2" at bounding box center [992, 438] width 17 height 15
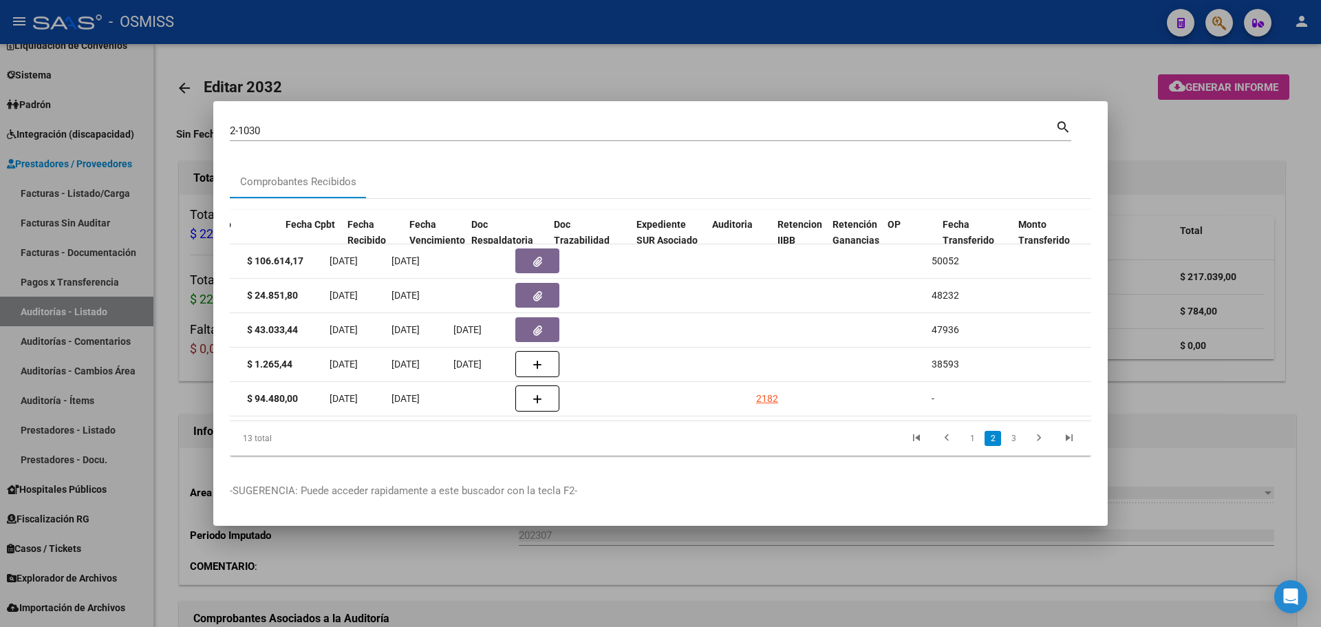
scroll to position [0, 637]
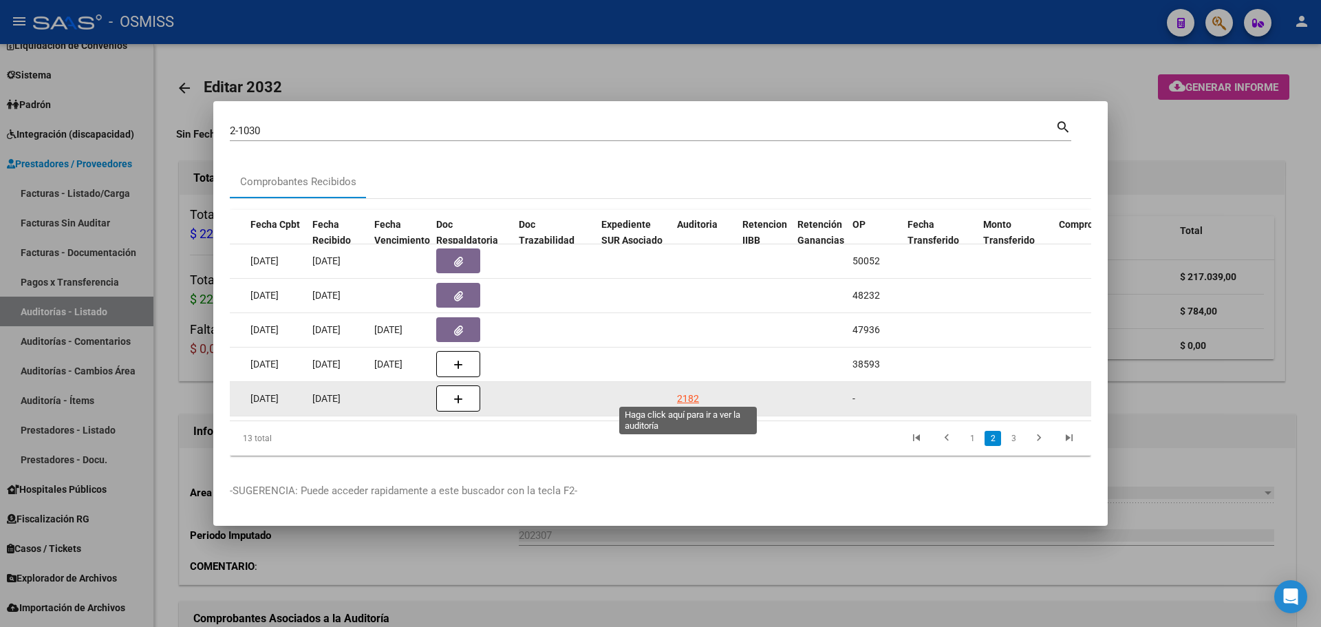
click at [681, 400] on div "2182" at bounding box center [688, 399] width 22 height 16
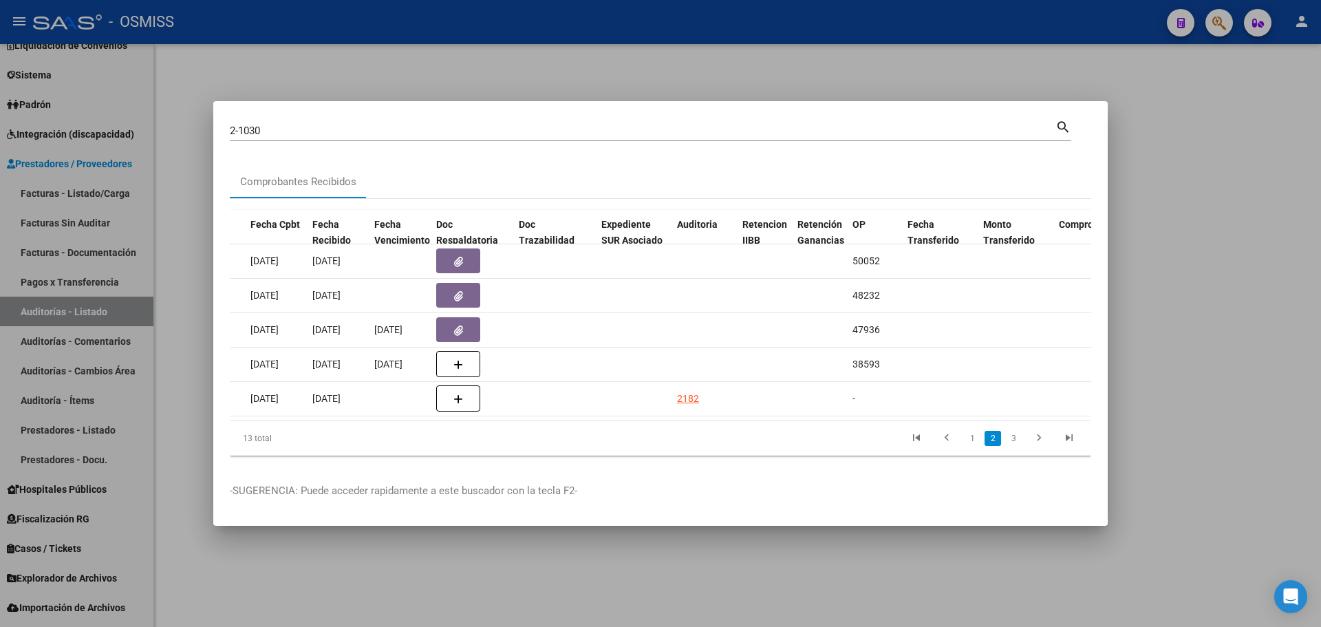
click at [435, 67] on div at bounding box center [660, 313] width 1321 height 627
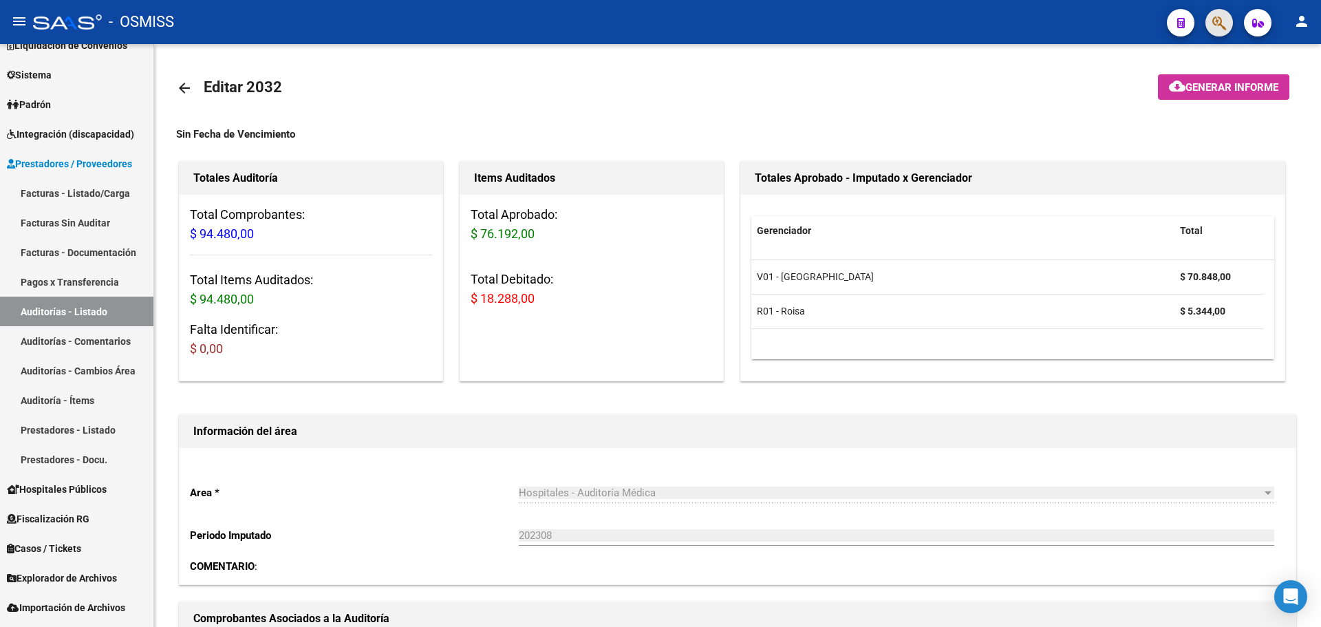
click at [1211, 21] on button "button" at bounding box center [1219, 23] width 28 height 28
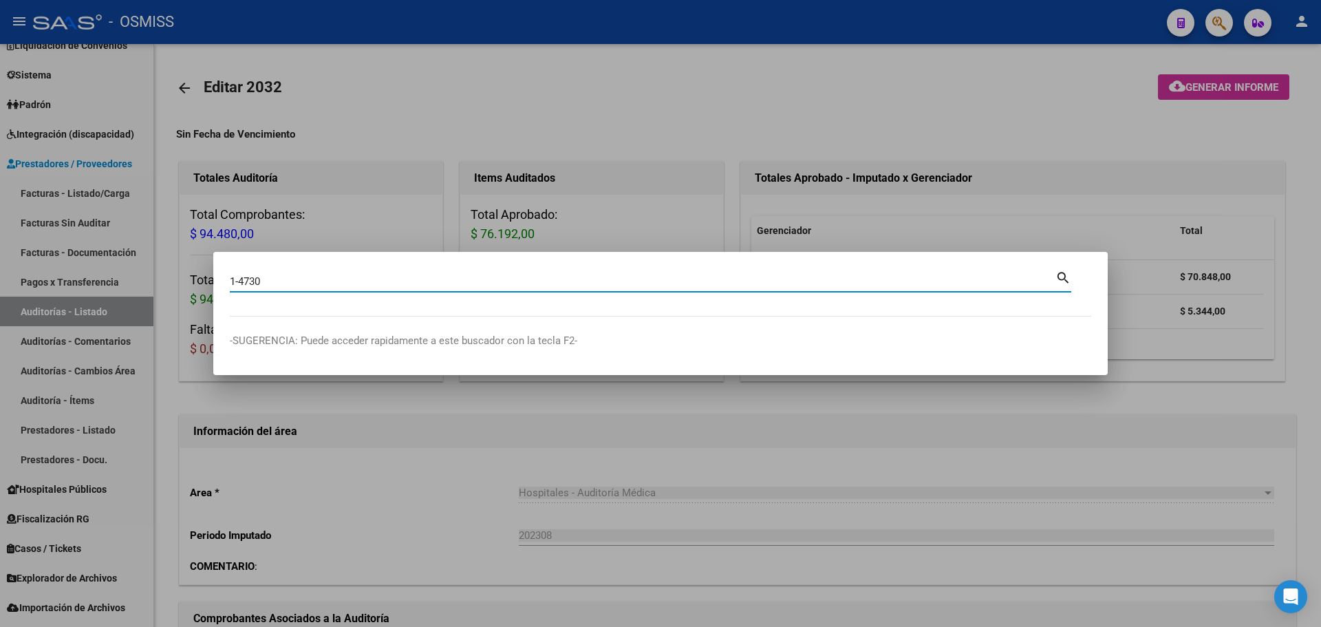
type input "1-4730"
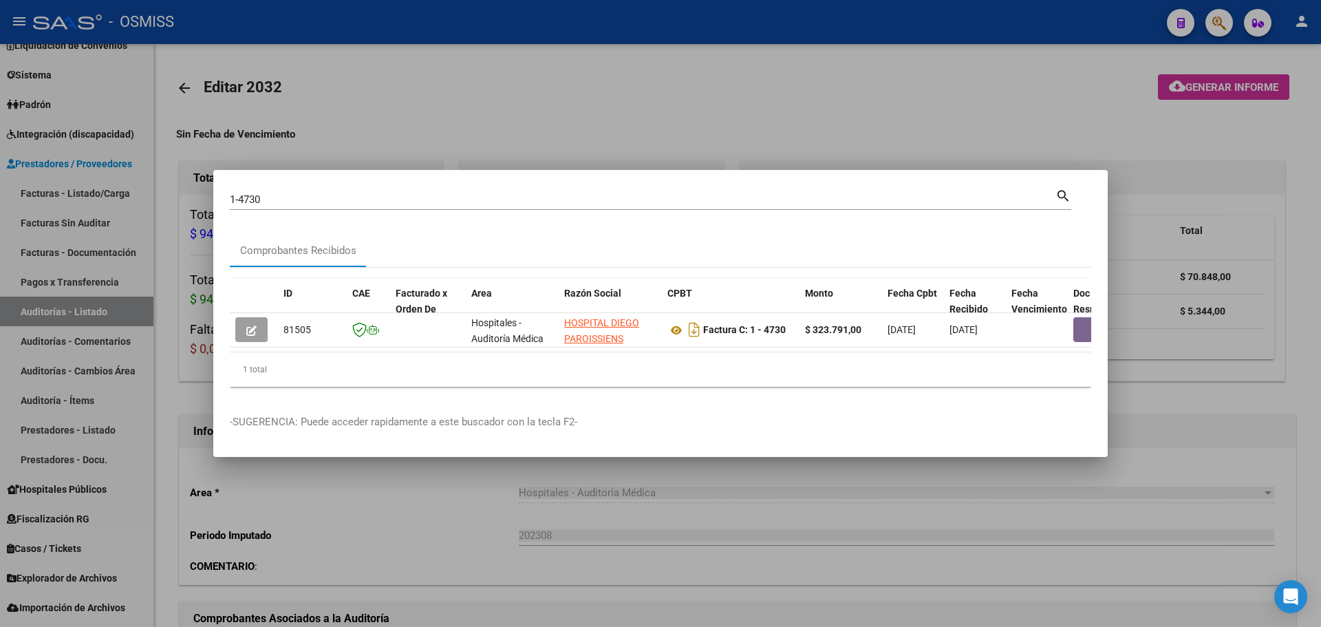
scroll to position [0, 639]
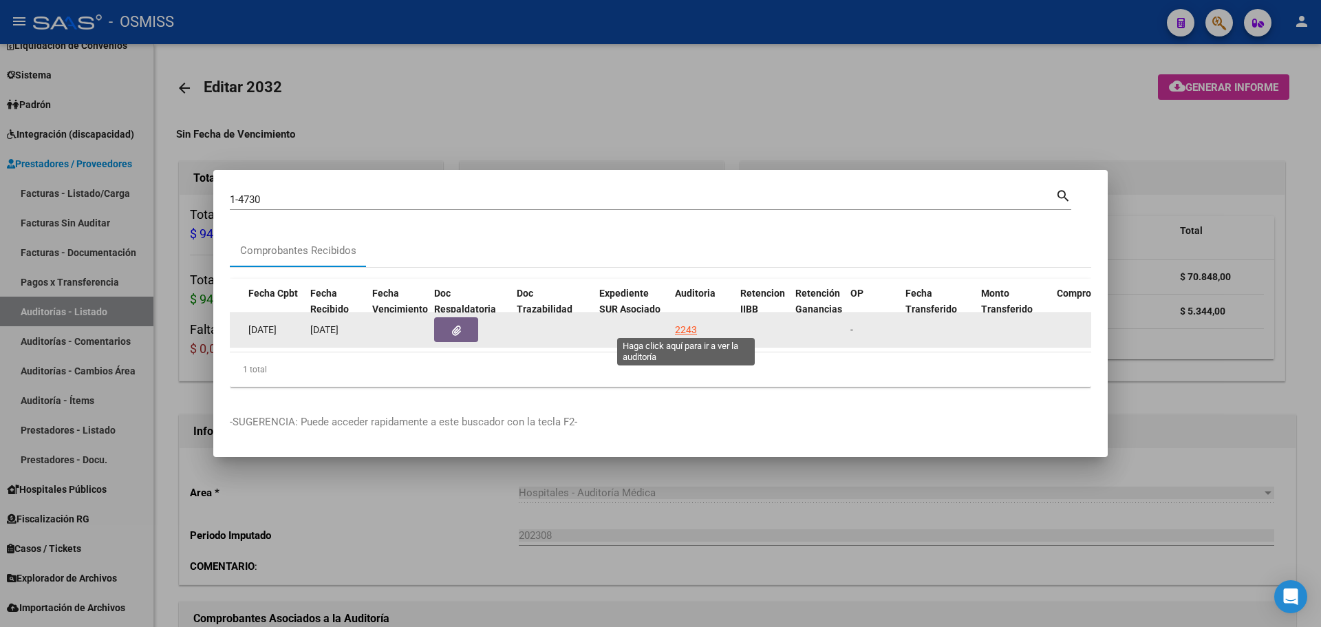
click at [690, 323] on div "2243" at bounding box center [686, 330] width 22 height 16
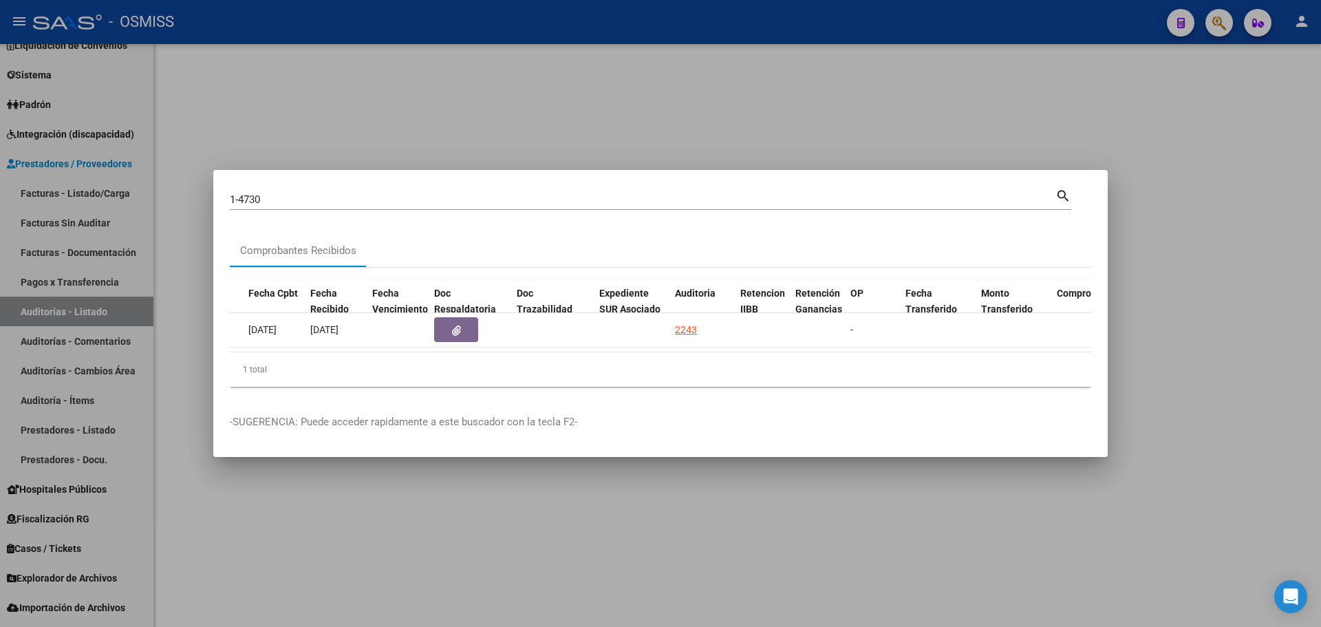
click at [595, 113] on div at bounding box center [660, 313] width 1321 height 627
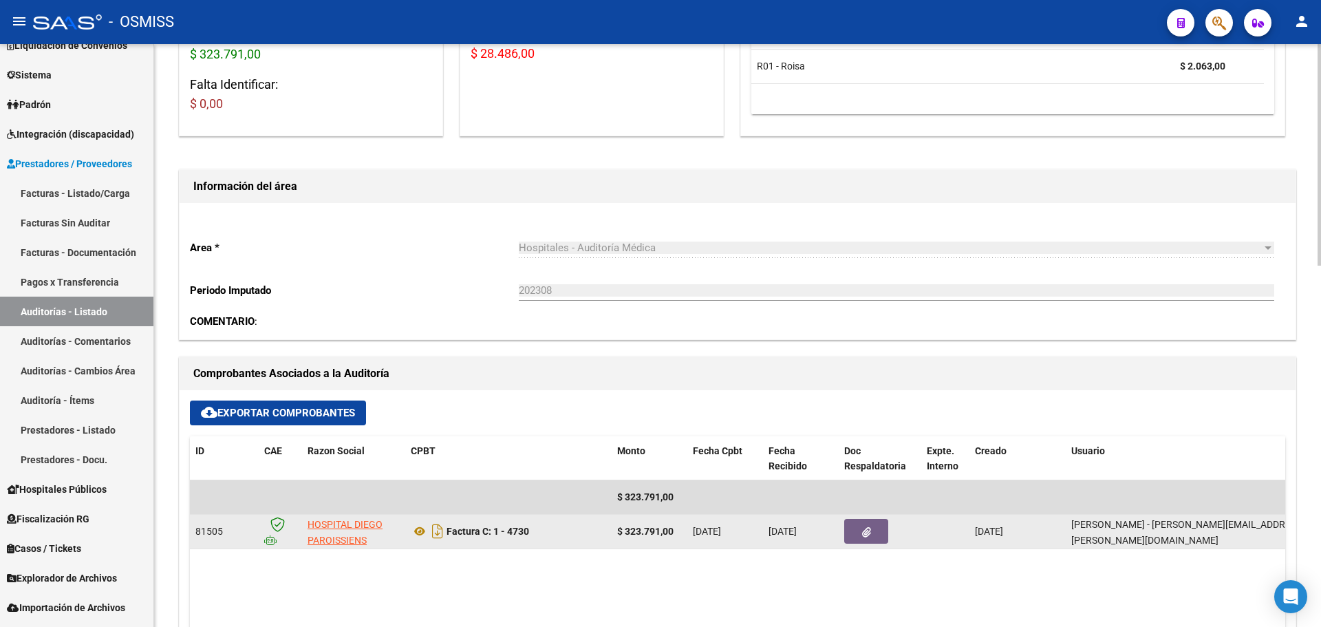
scroll to position [275, 0]
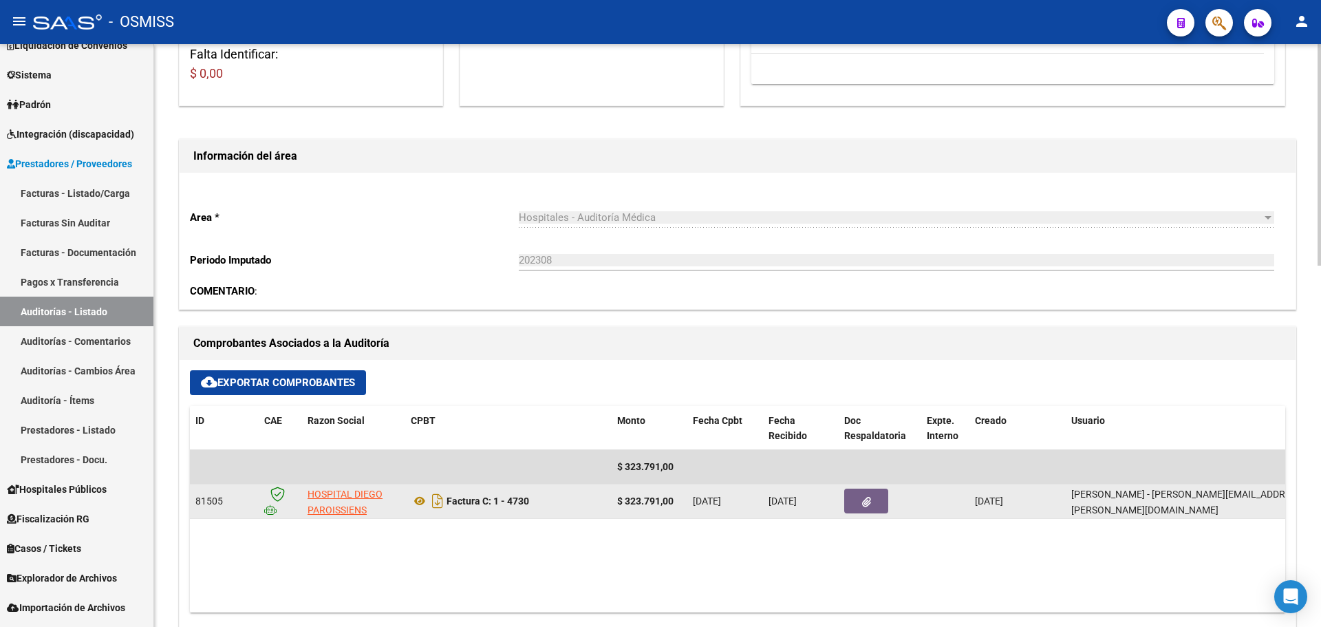
click at [866, 503] on icon "button" at bounding box center [866, 502] width 9 height 10
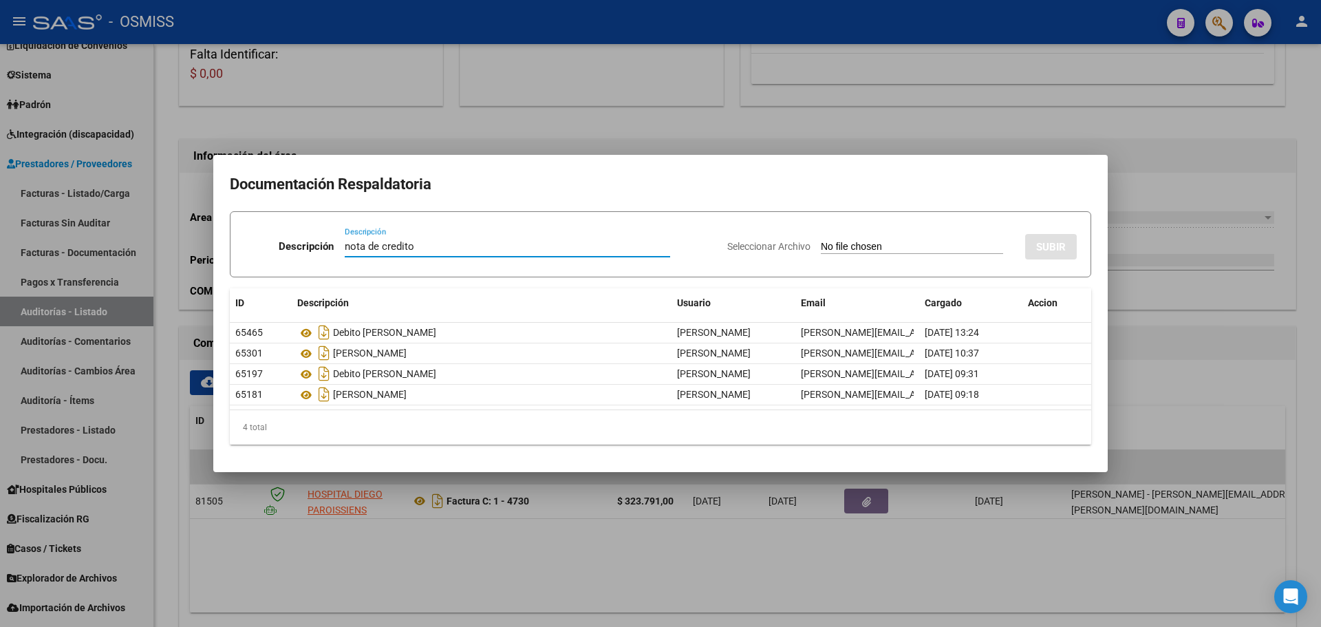
type input "nota de credito"
click at [842, 250] on input "Seleccionar Archivo" at bounding box center [912, 247] width 182 height 13
type input "C:\fakepath\NC HOSPITAL [PERSON_NAME] FC. 4730.pdf"
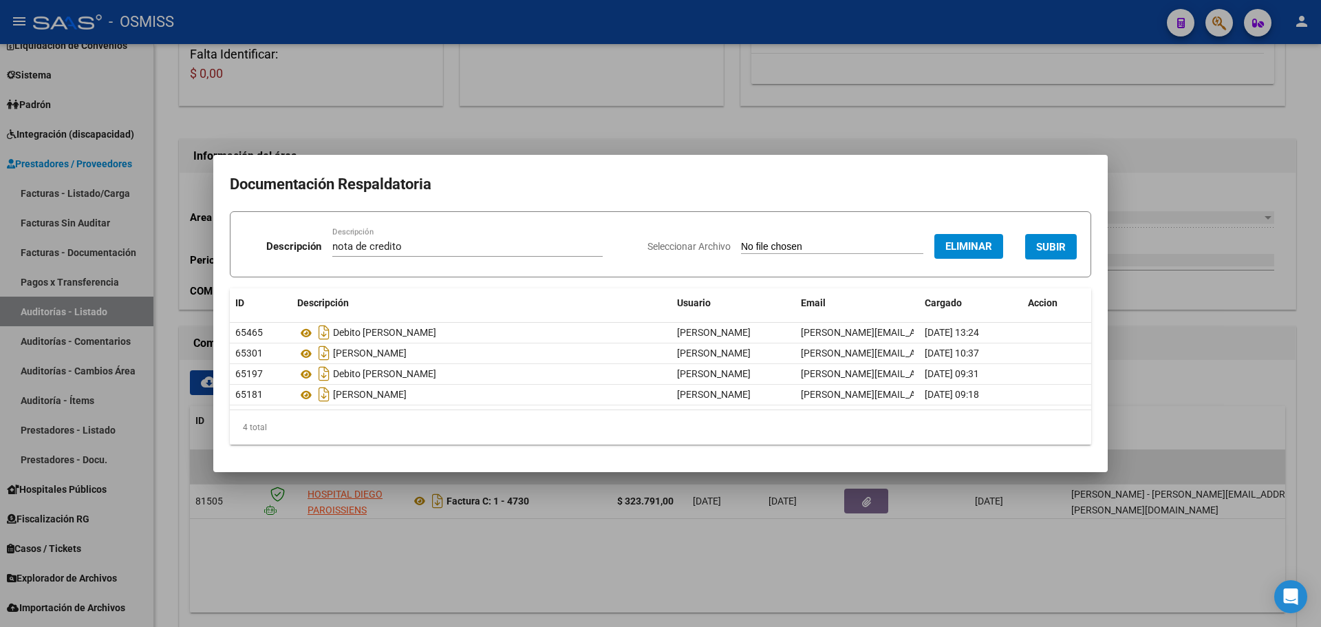
click at [1039, 249] on span "SUBIR" at bounding box center [1051, 247] width 30 height 12
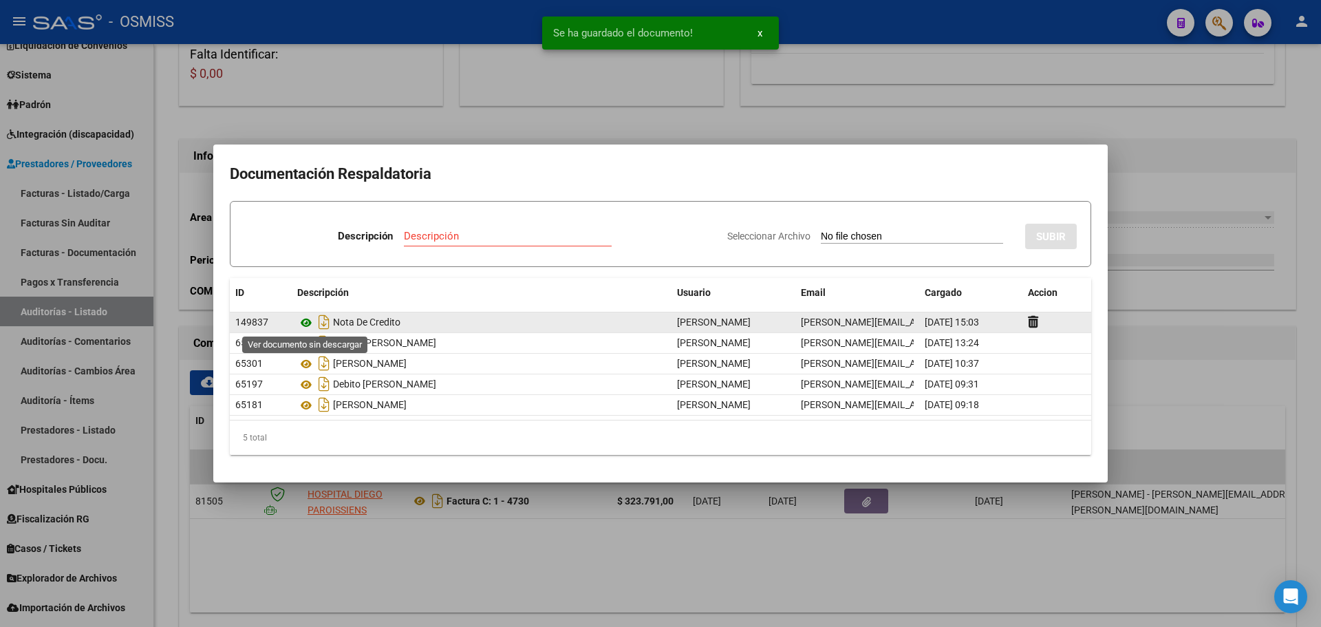
click at [303, 321] on icon at bounding box center [306, 322] width 18 height 17
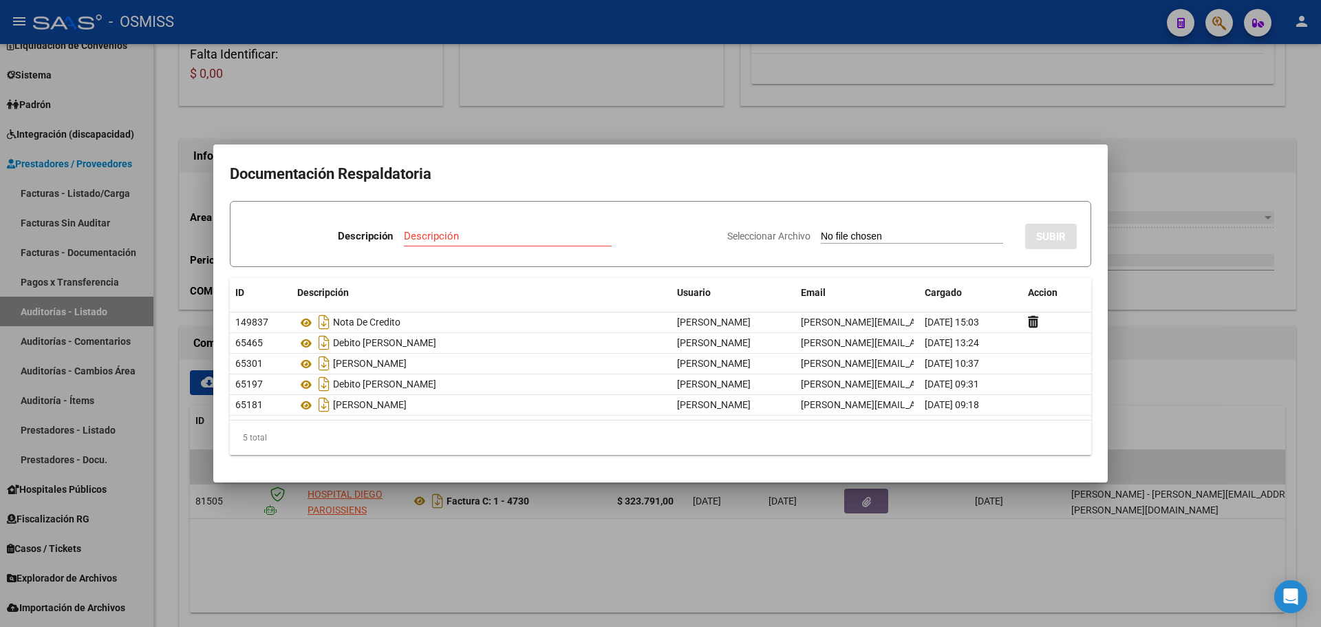
click at [386, 101] on div at bounding box center [660, 313] width 1321 height 627
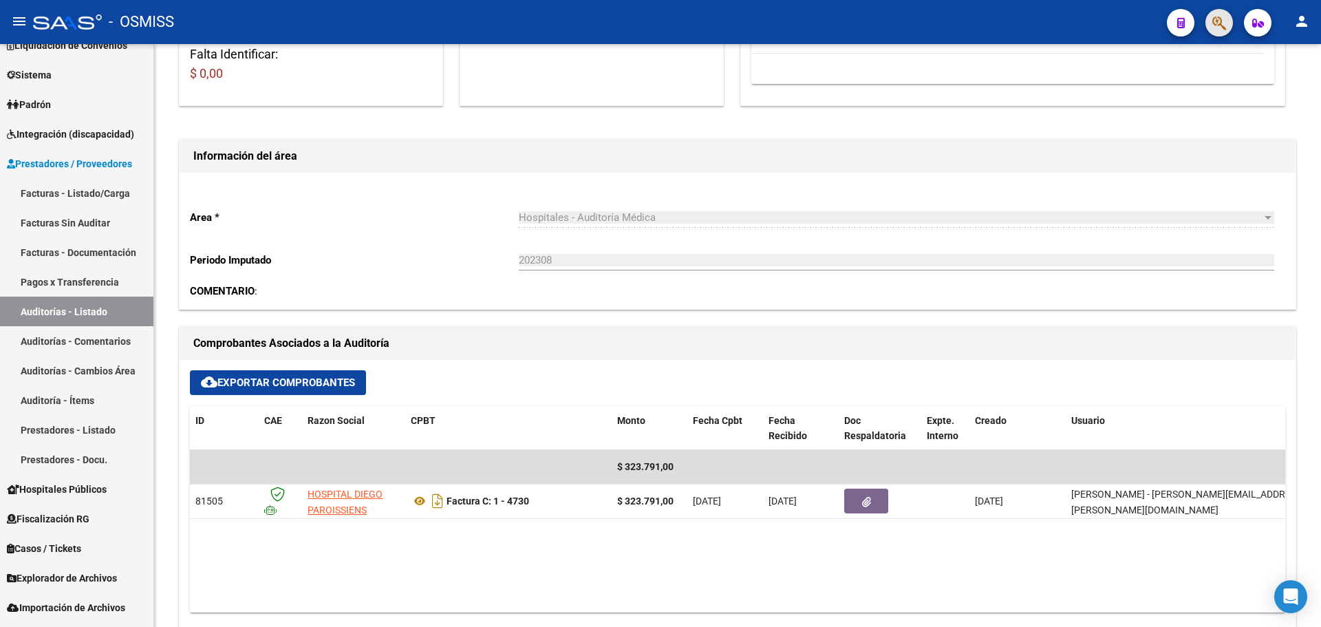
click at [1217, 14] on span "button" at bounding box center [1219, 23] width 14 height 28
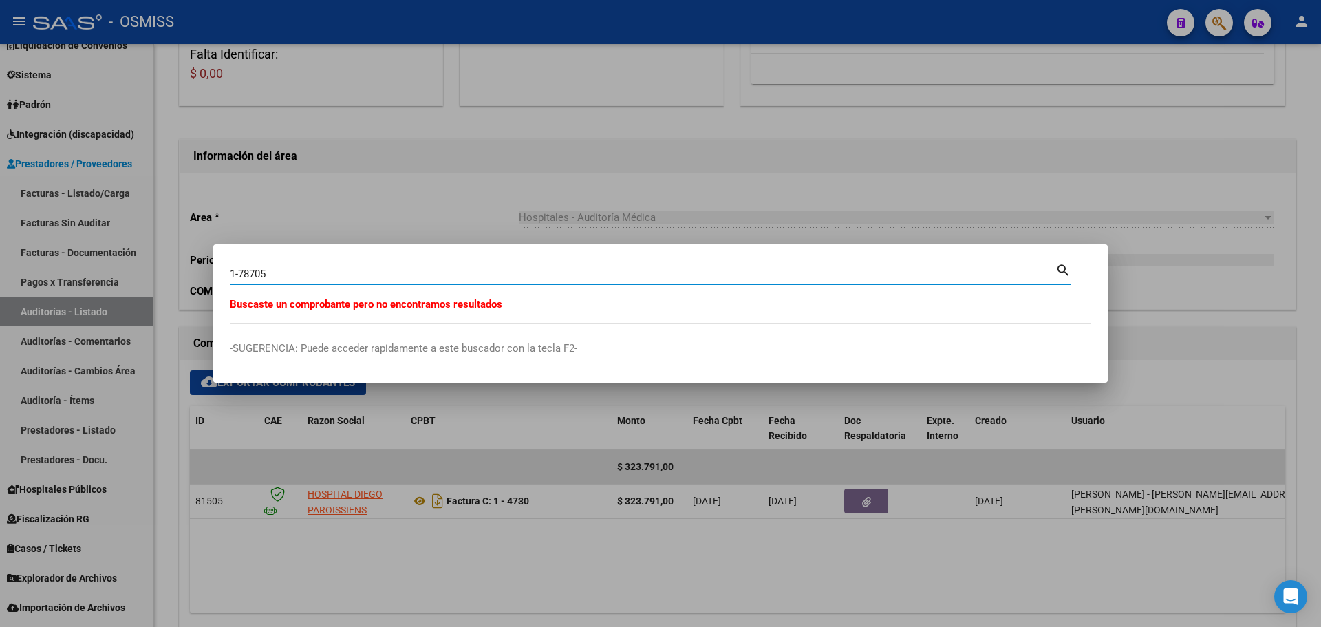
click at [233, 270] on input "1-78705" at bounding box center [642, 274] width 825 height 12
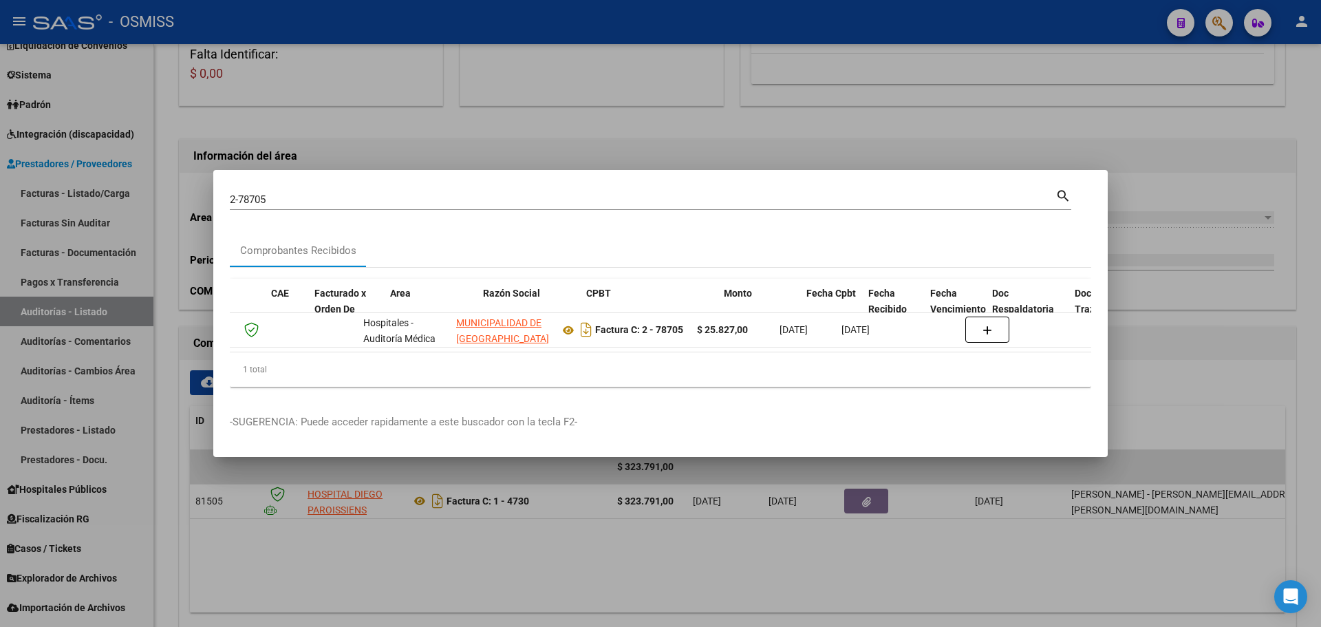
scroll to position [0, 0]
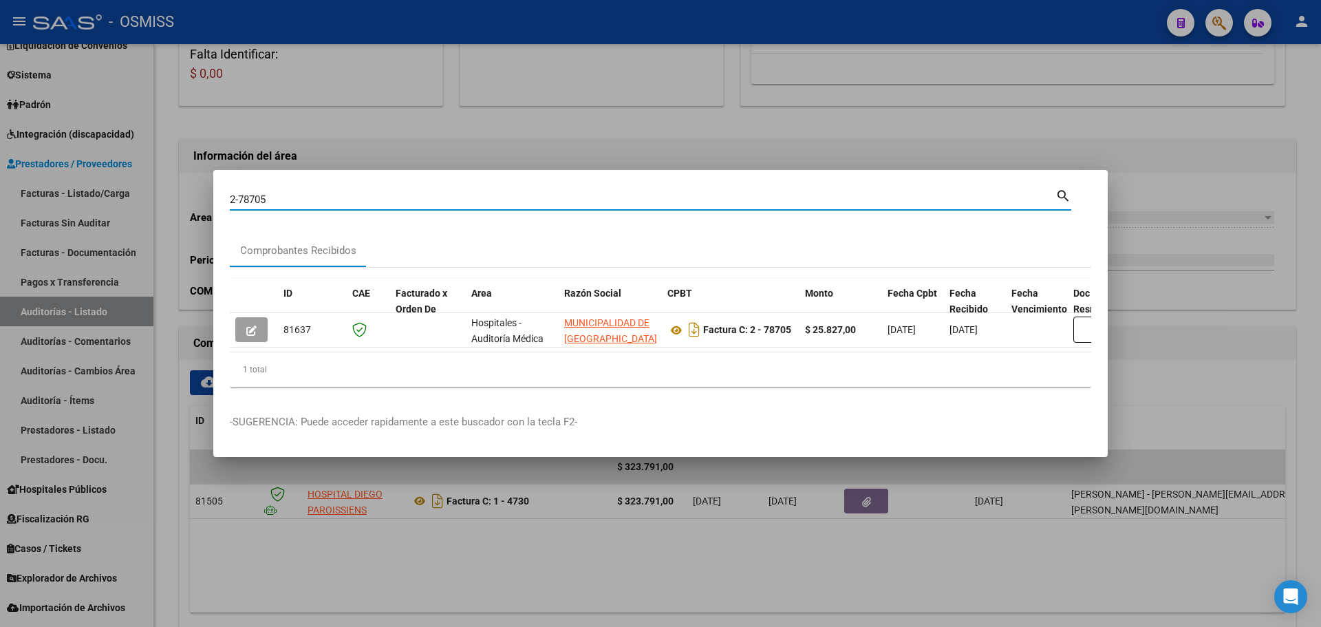
drag, startPoint x: 360, startPoint y: 197, endPoint x: 0, endPoint y: 197, distance: 359.7
click at [0, 197] on div "2-78705 Buscar (apellido, dni, cuil, nro traspaso, cuit, obra social) search Co…" at bounding box center [660, 313] width 1321 height 627
type input "8-17839"
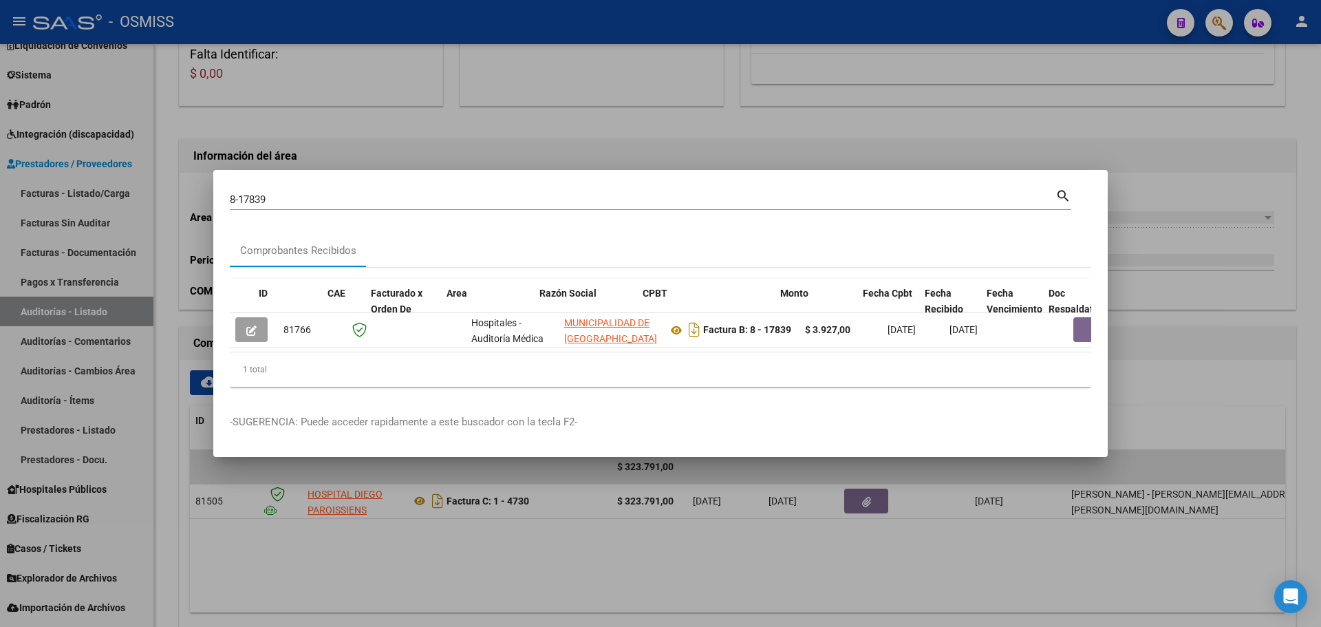
scroll to position [0, 614]
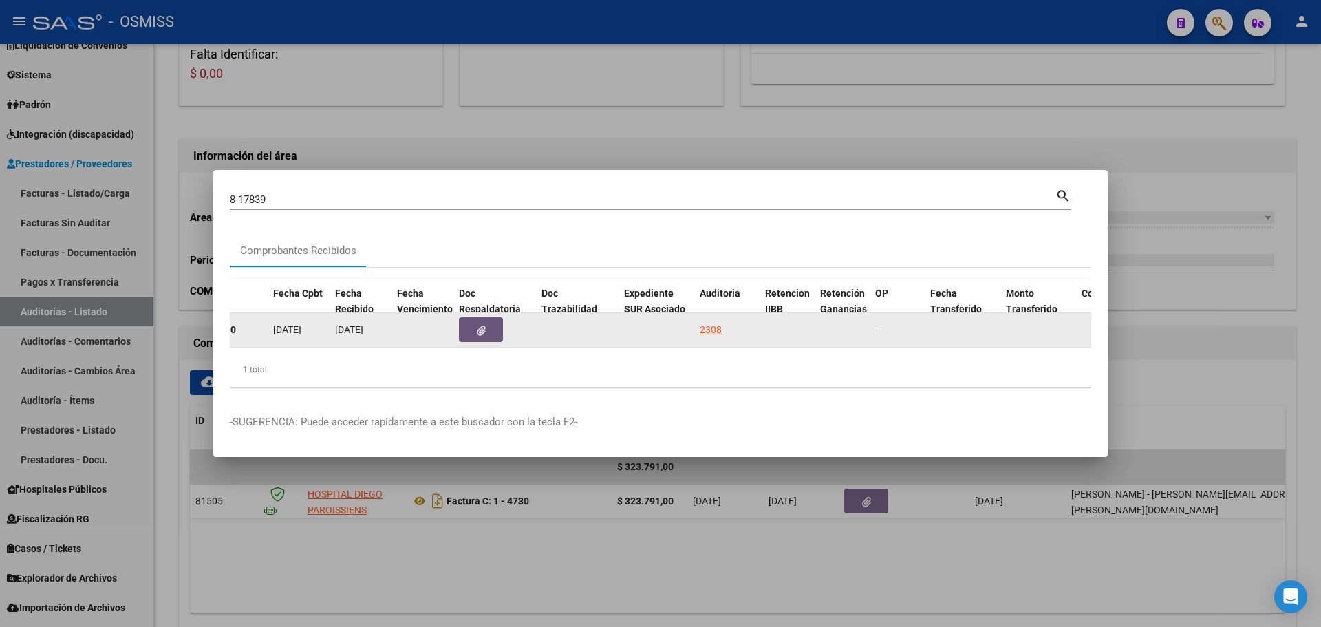
click at [475, 321] on button "button" at bounding box center [481, 329] width 44 height 25
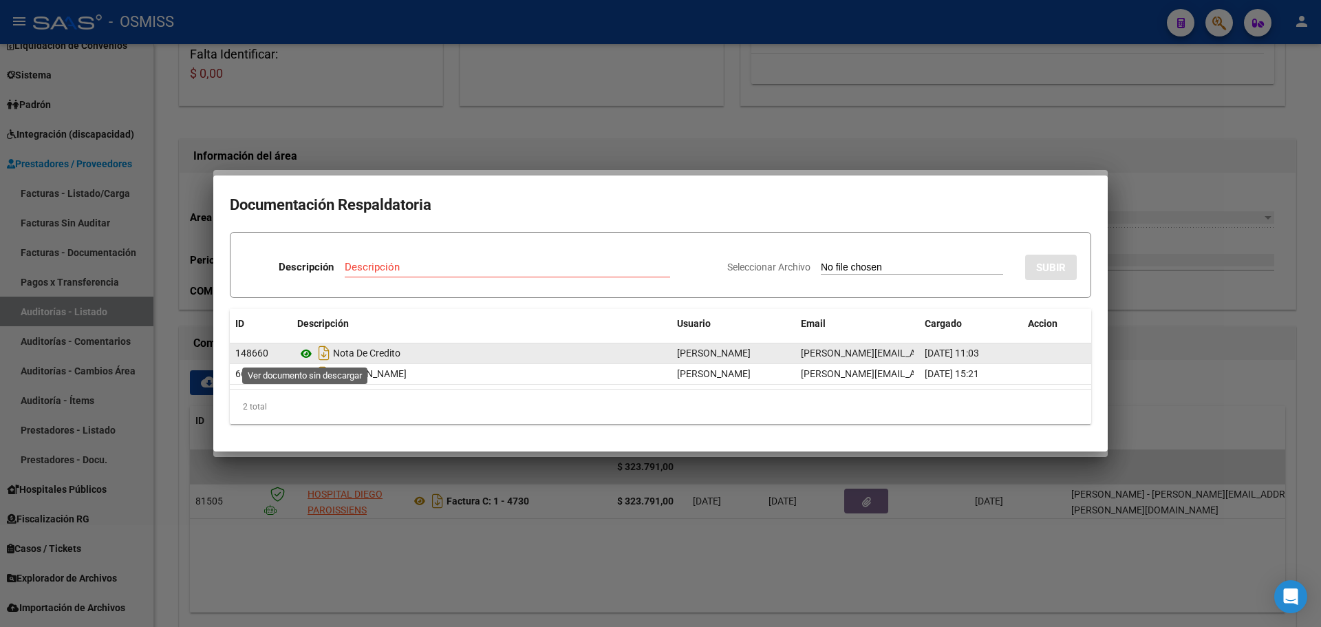
click at [312, 349] on icon at bounding box center [306, 353] width 18 height 17
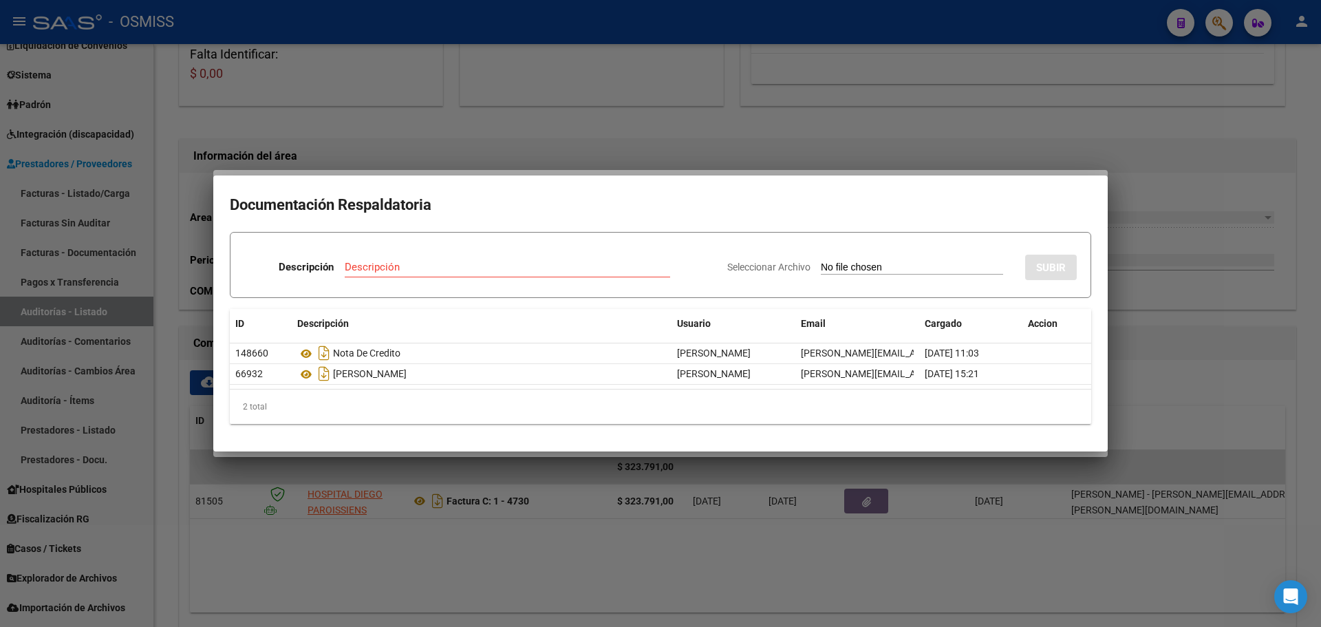
click at [598, 152] on div at bounding box center [660, 313] width 1321 height 627
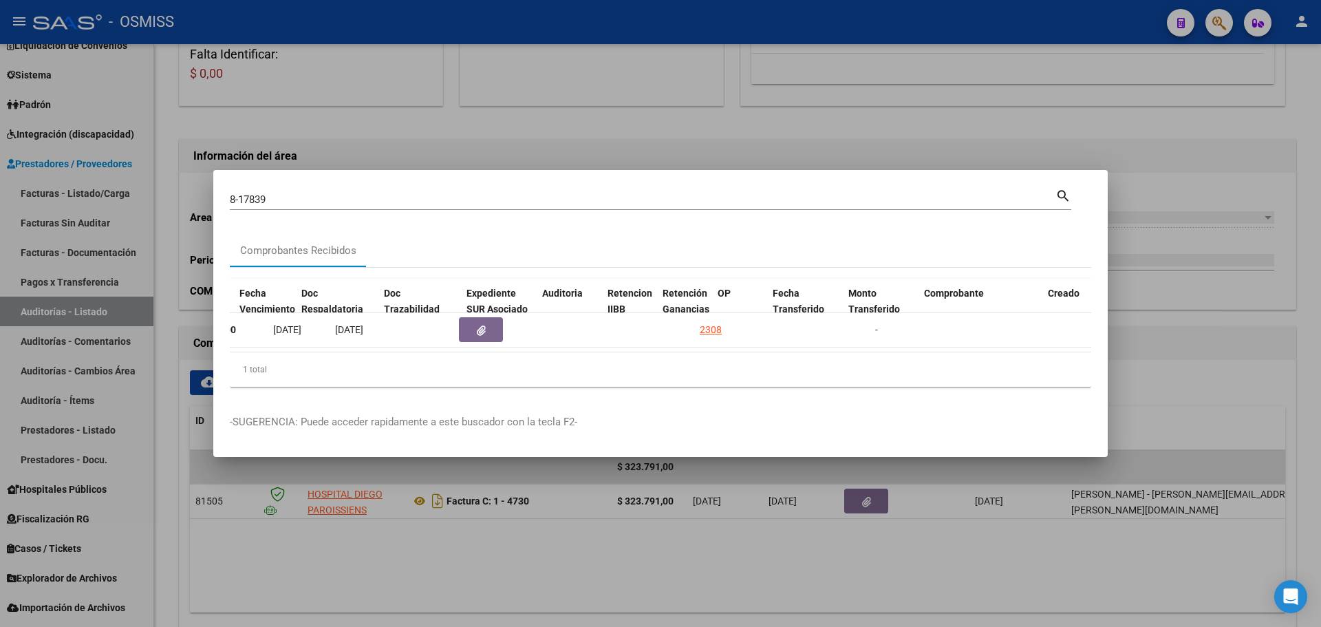
scroll to position [0, 870]
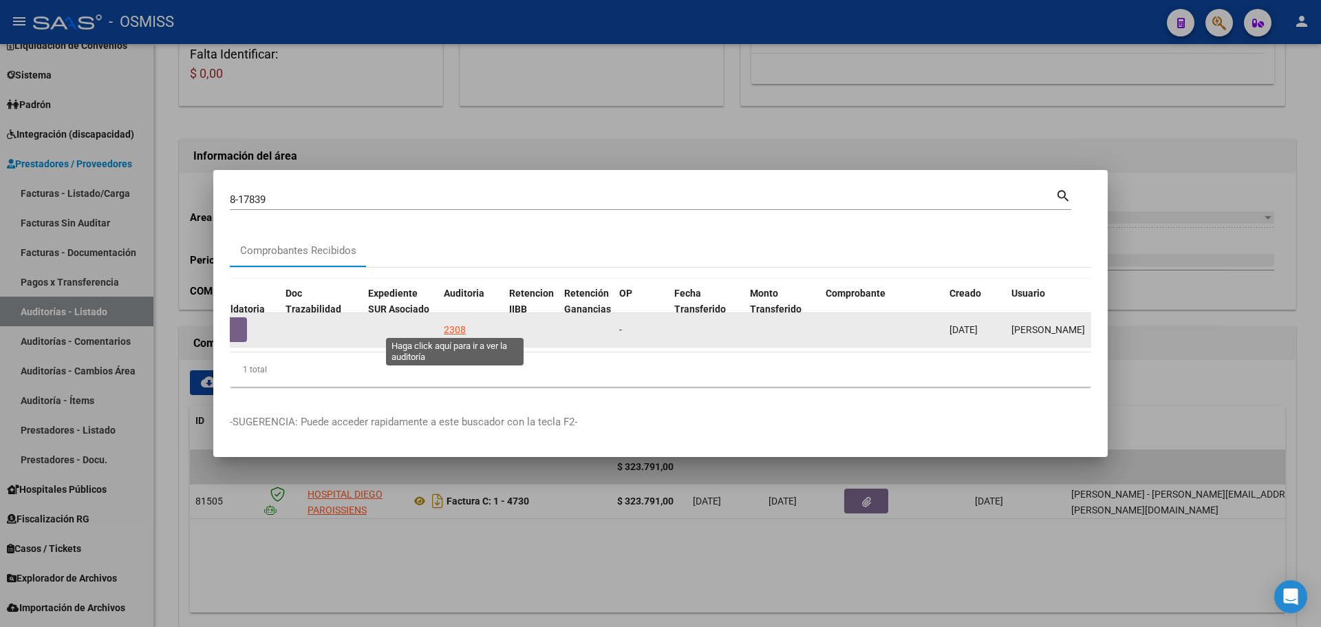
click at [448, 323] on div "2308" at bounding box center [455, 330] width 22 height 16
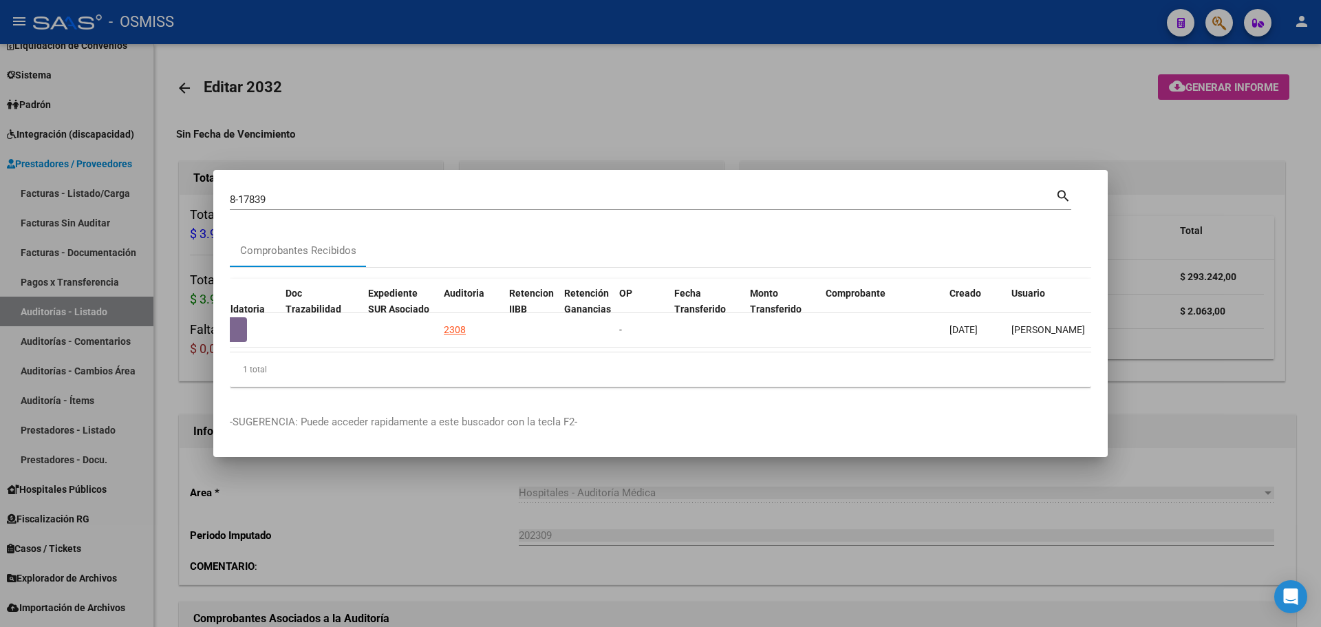
click at [492, 135] on div at bounding box center [660, 313] width 1321 height 627
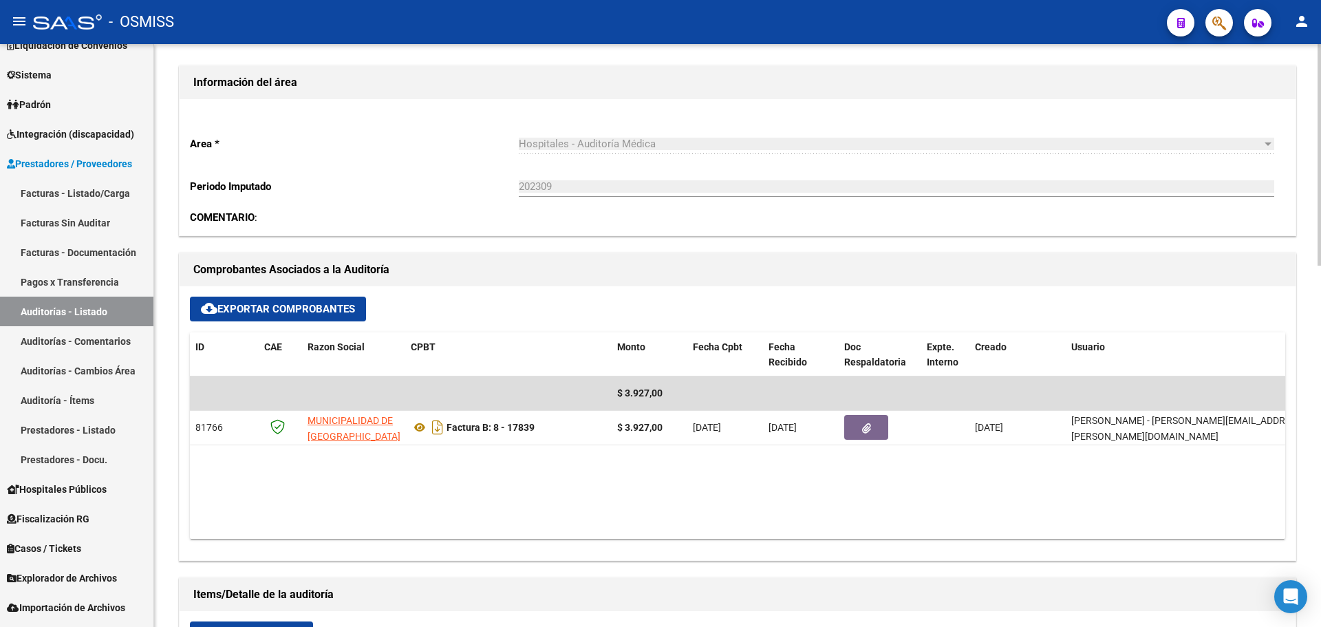
scroll to position [413, 0]
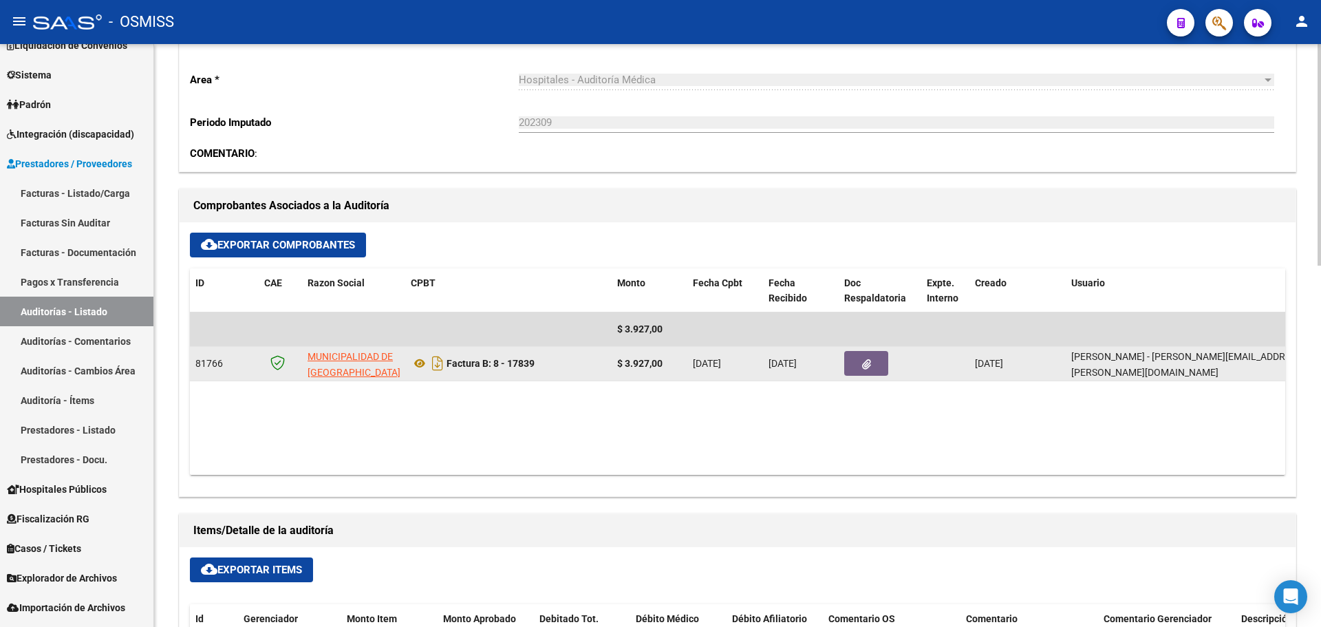
click at [858, 360] on button "button" at bounding box center [866, 363] width 44 height 25
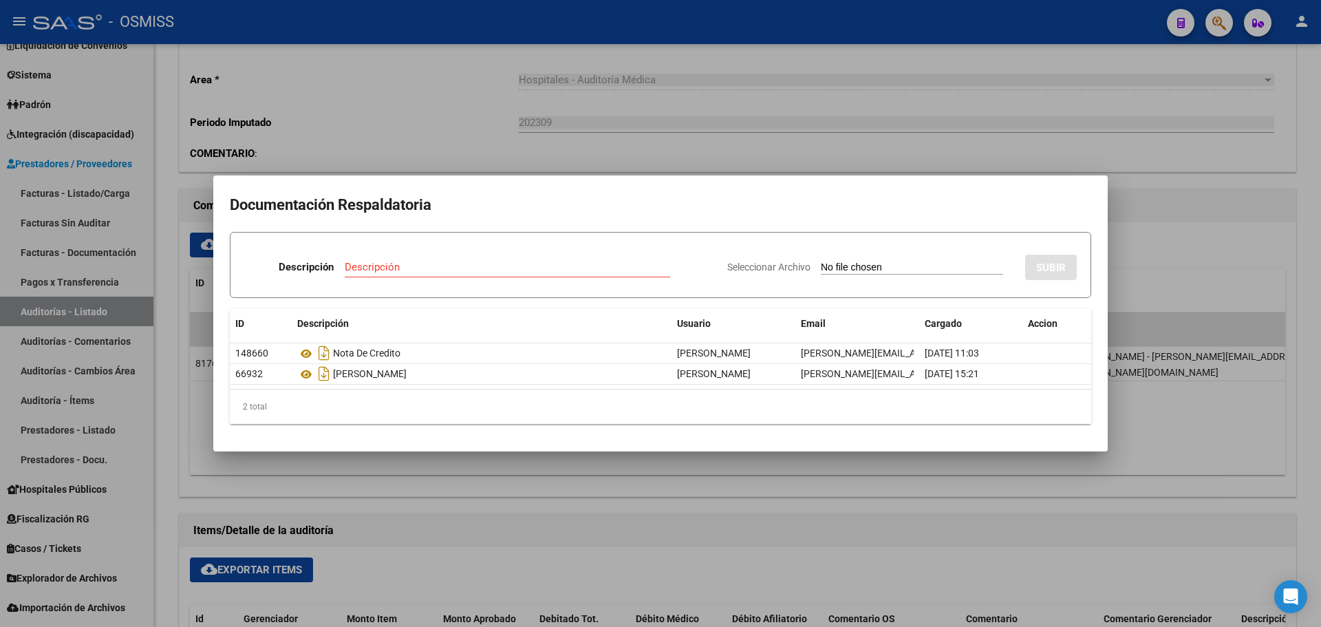
click at [750, 165] on div at bounding box center [660, 313] width 1321 height 627
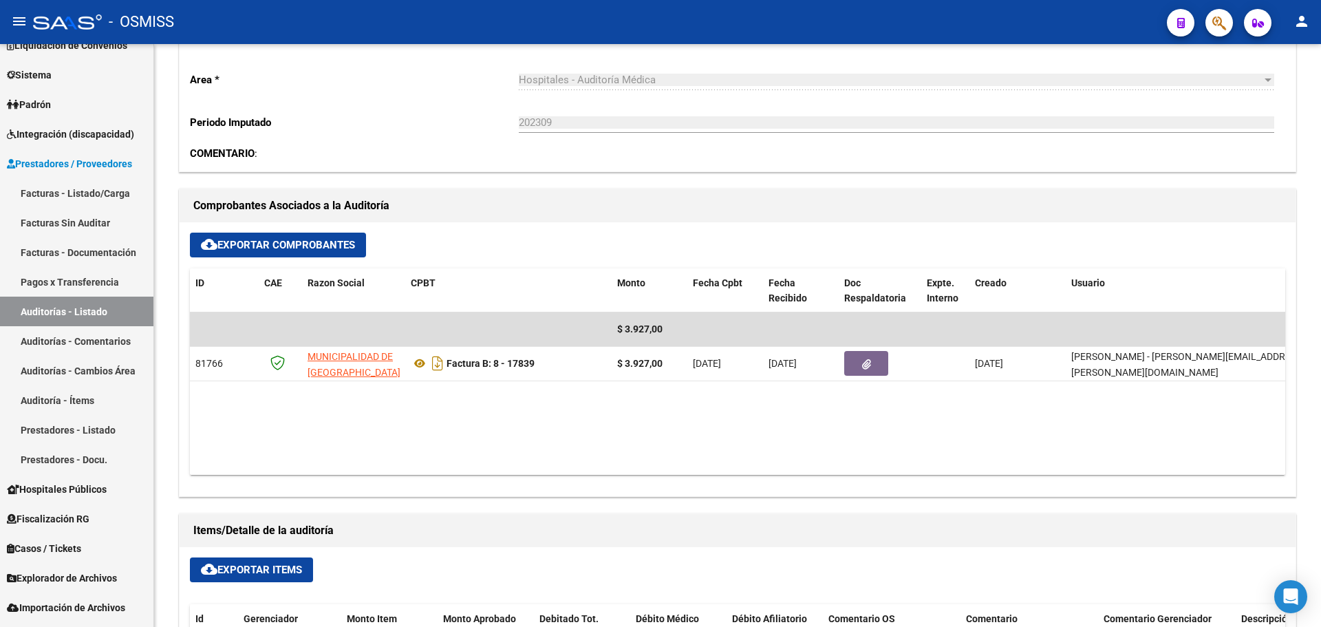
click at [1211, 17] on button "button" at bounding box center [1219, 23] width 28 height 28
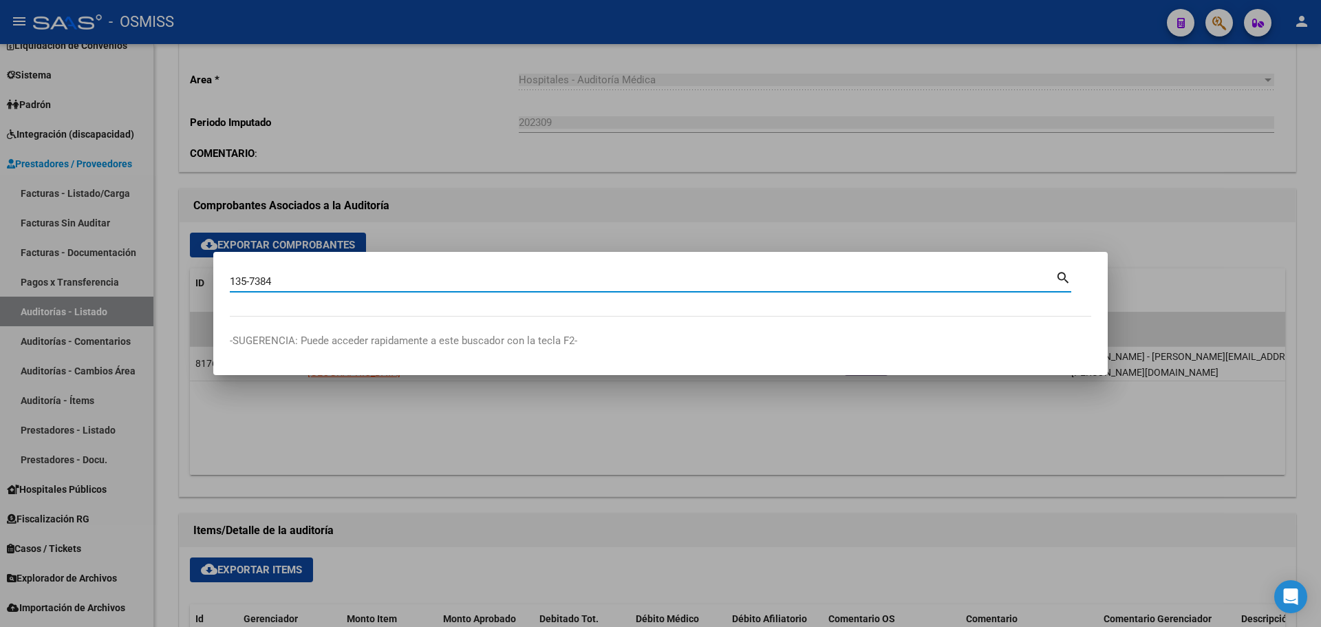
type input "135-7384"
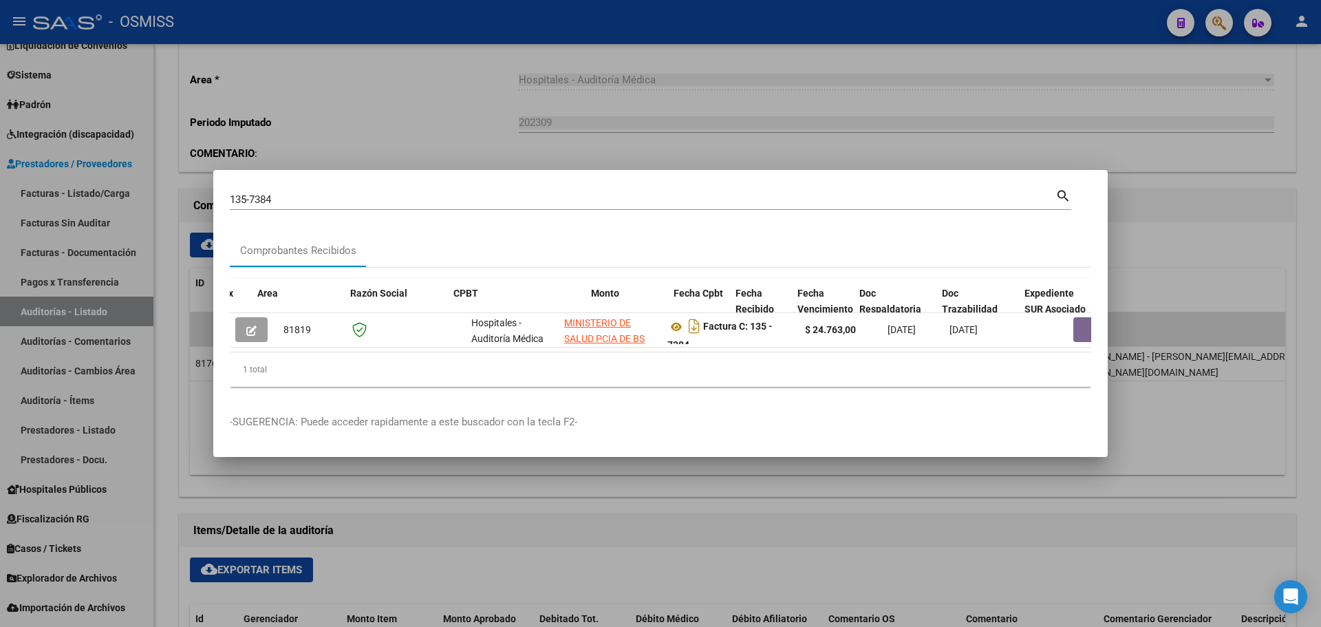
scroll to position [0, 528]
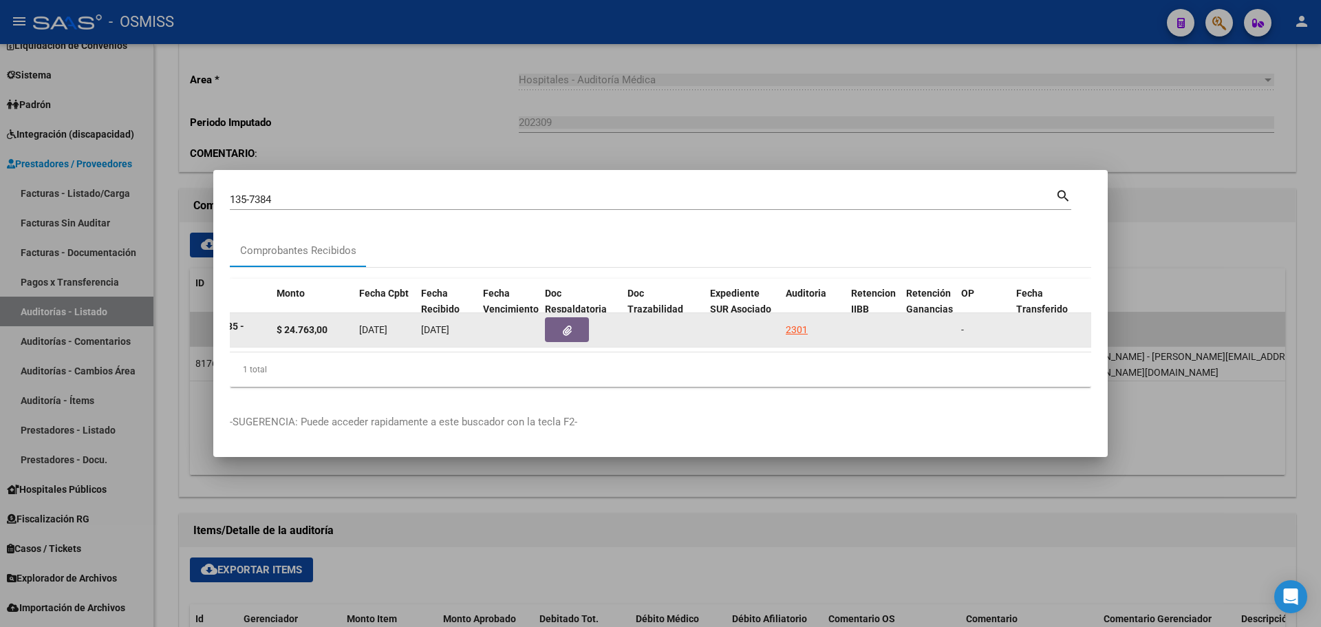
click at [786, 323] on datatable-body-cell "2301" at bounding box center [812, 330] width 65 height 34
click at [794, 322] on div "2301" at bounding box center [796, 330] width 22 height 16
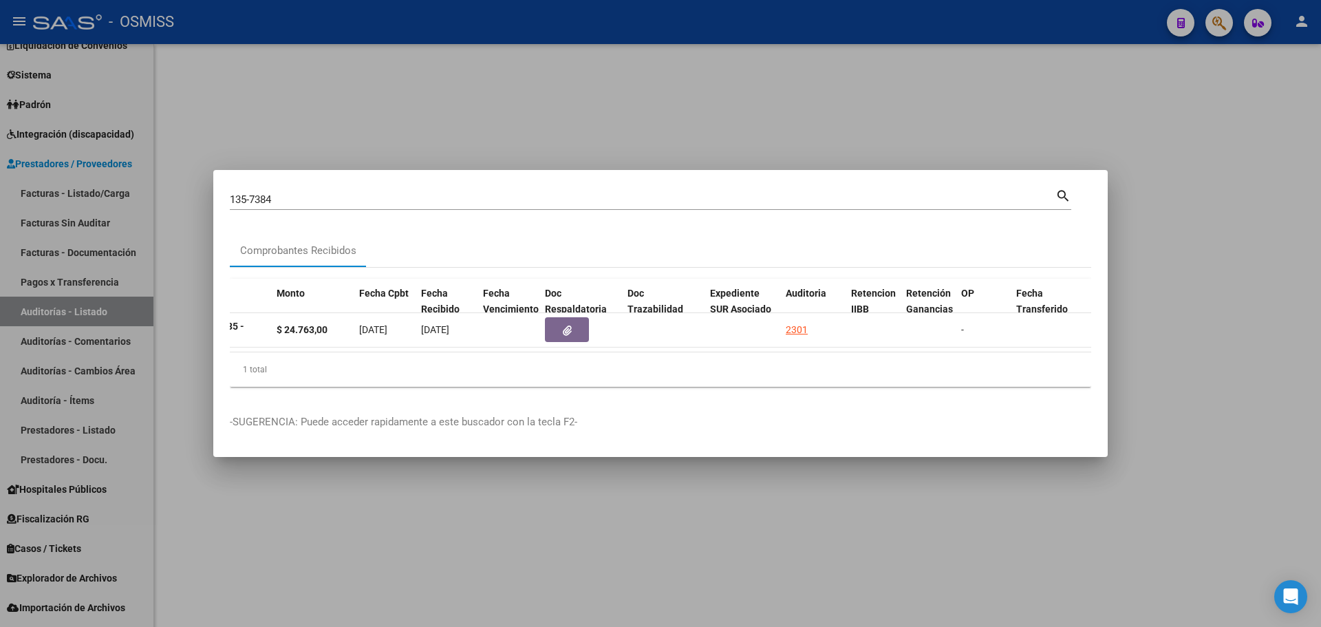
click at [702, 154] on div at bounding box center [660, 313] width 1321 height 627
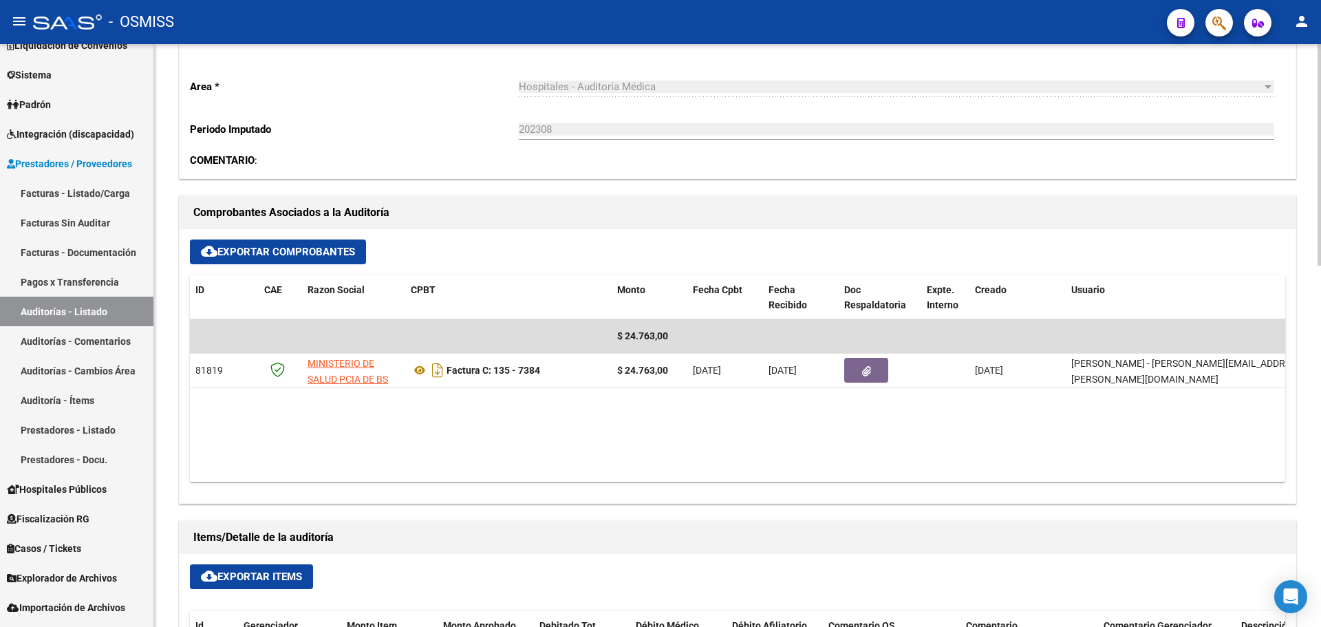
scroll to position [413, 0]
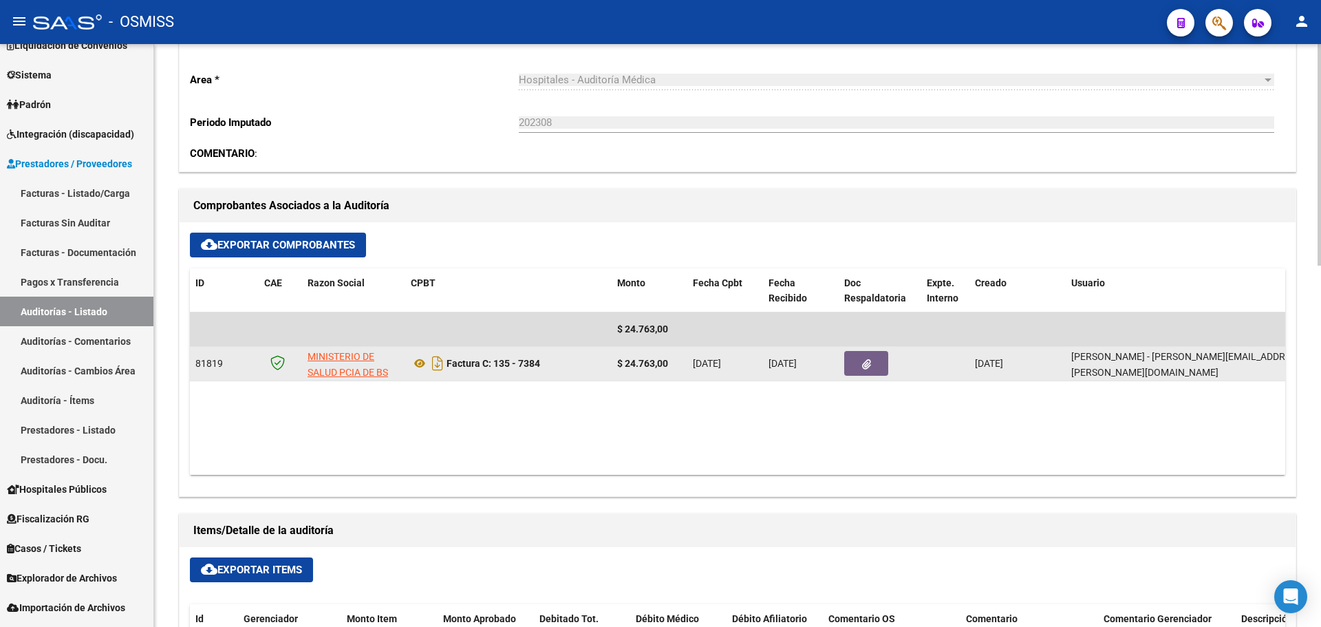
click at [860, 367] on button "button" at bounding box center [866, 363] width 44 height 25
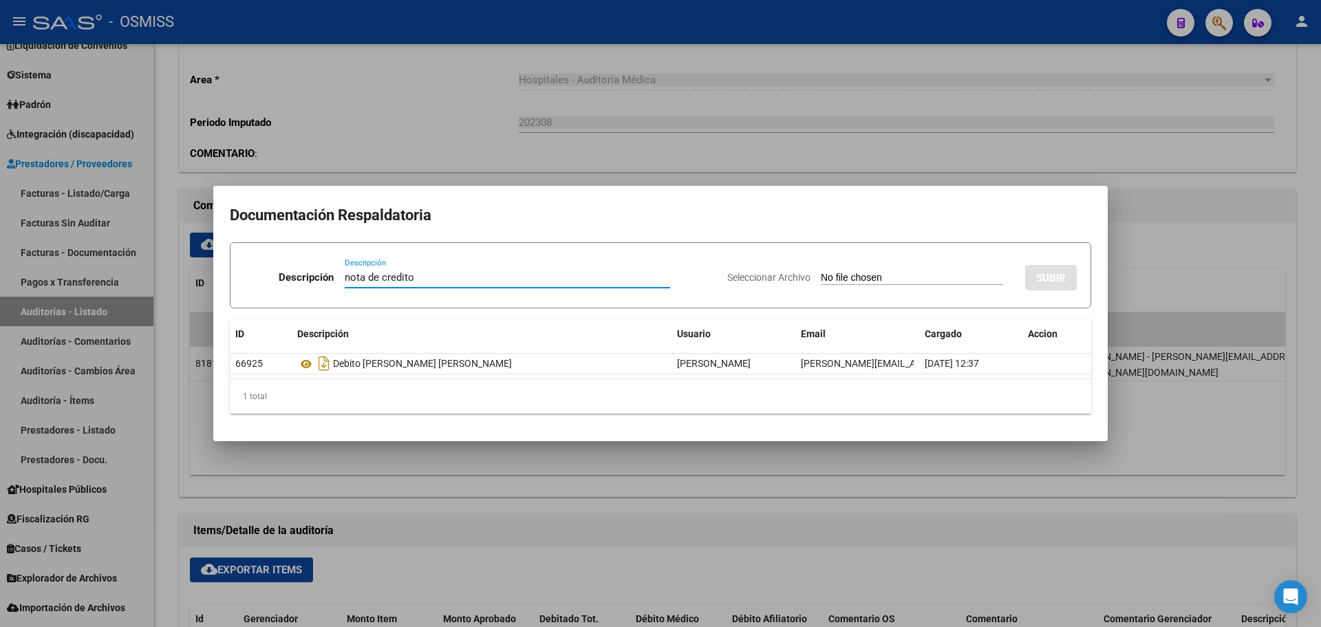
type input "nota de credito"
click at [854, 274] on input "Seleccionar Archivo" at bounding box center [912, 278] width 182 height 13
type input "C:\fakepath\NC 7384 HOSPITAL SAN [PERSON_NAME] MIN DE BS AS.pdf"
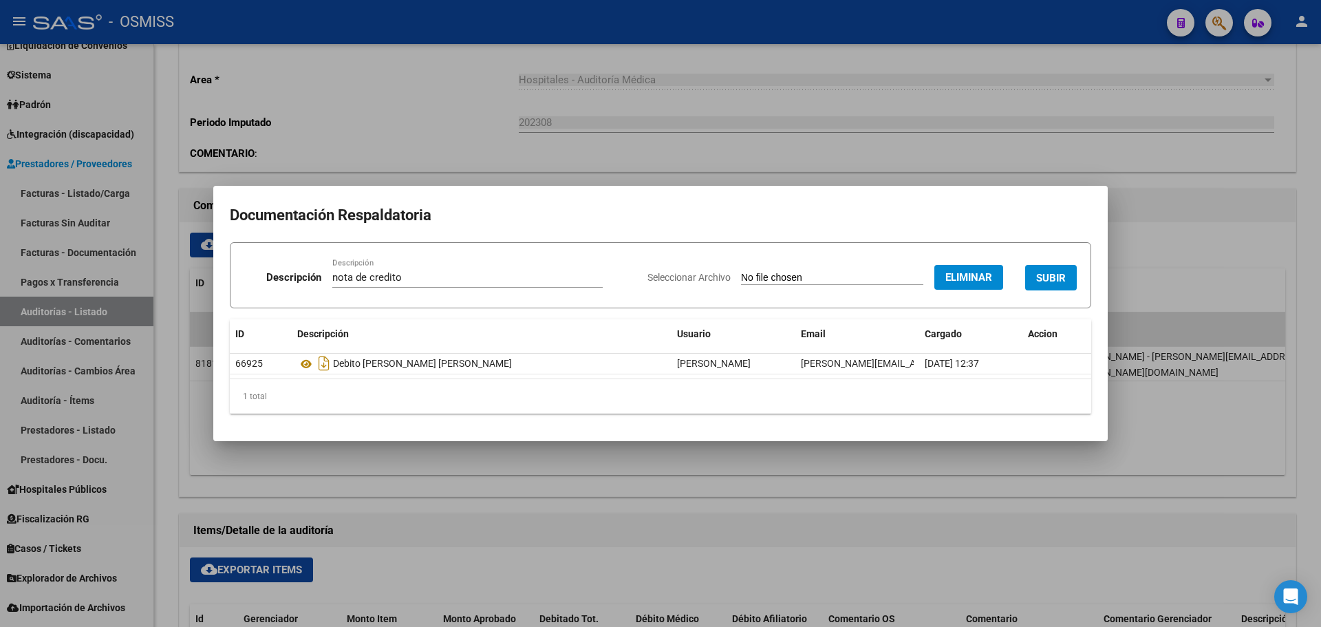
click at [1057, 278] on span "SUBIR" at bounding box center [1051, 278] width 30 height 12
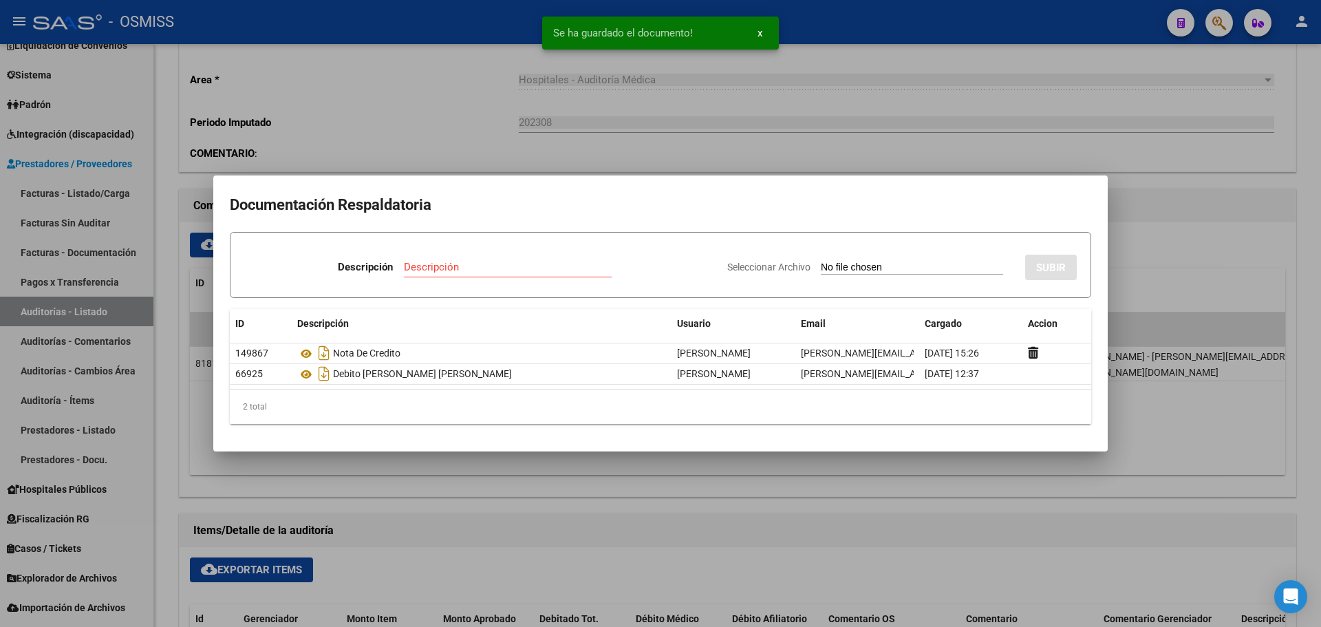
click at [708, 132] on div at bounding box center [660, 313] width 1321 height 627
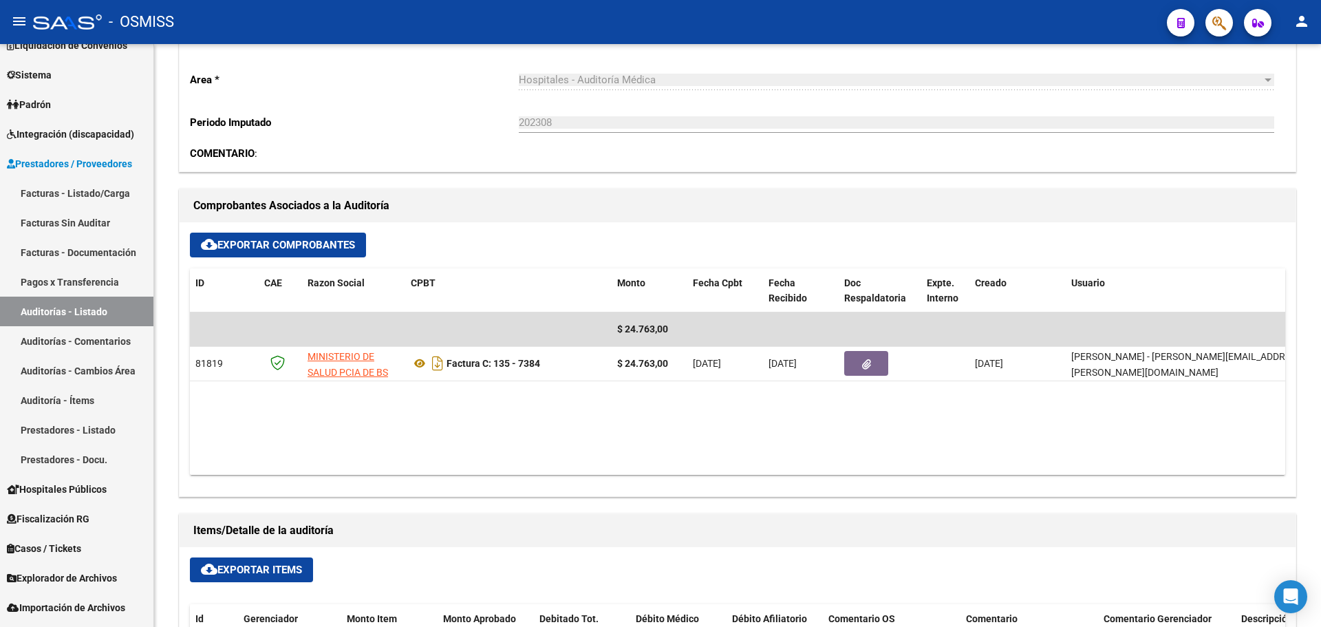
click at [1217, 16] on icon "button" at bounding box center [1219, 23] width 14 height 16
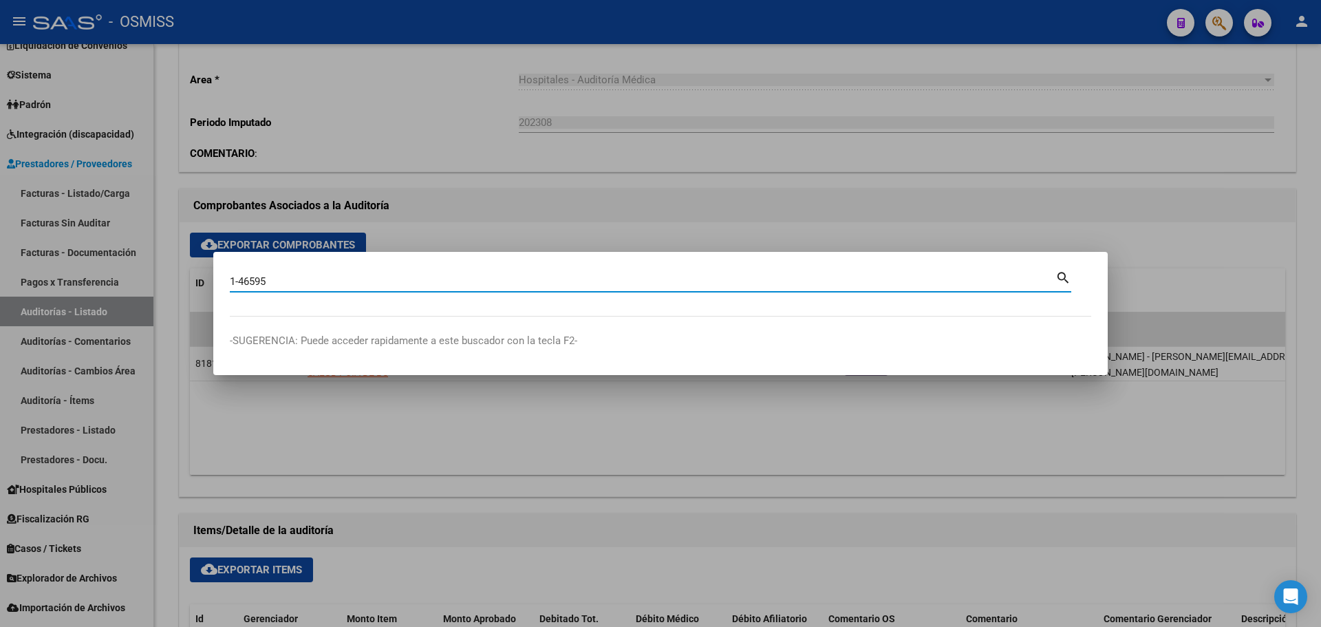
type input "1-46595"
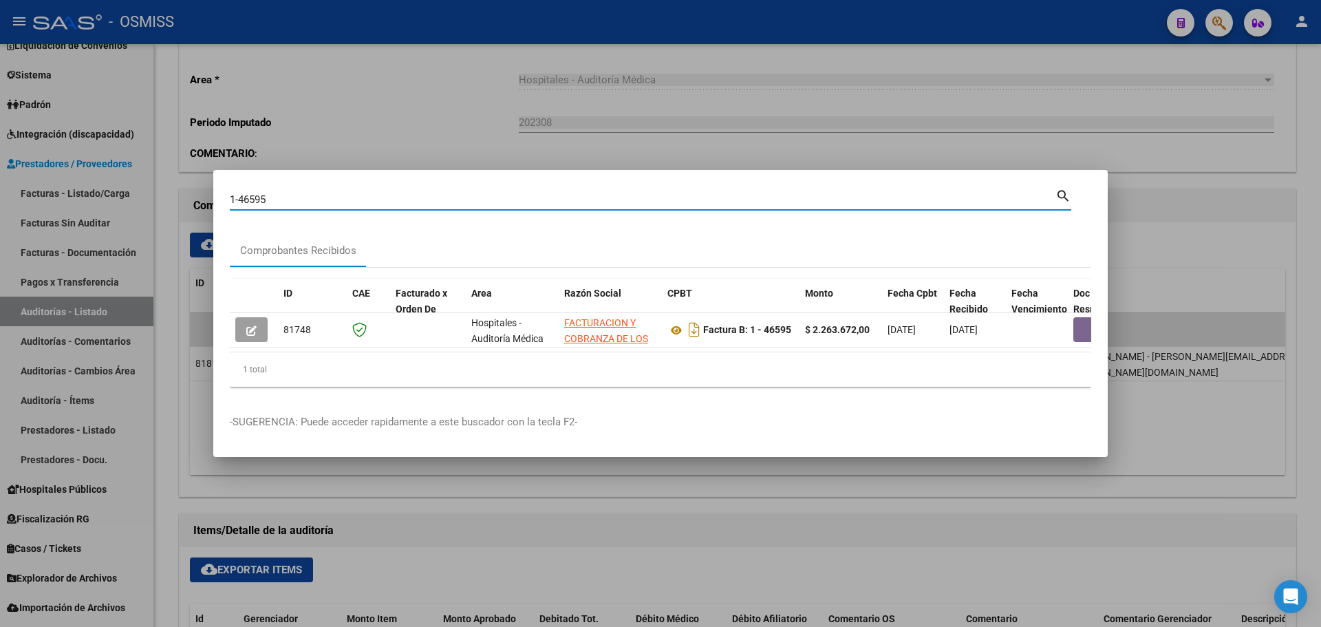
scroll to position [0, 487]
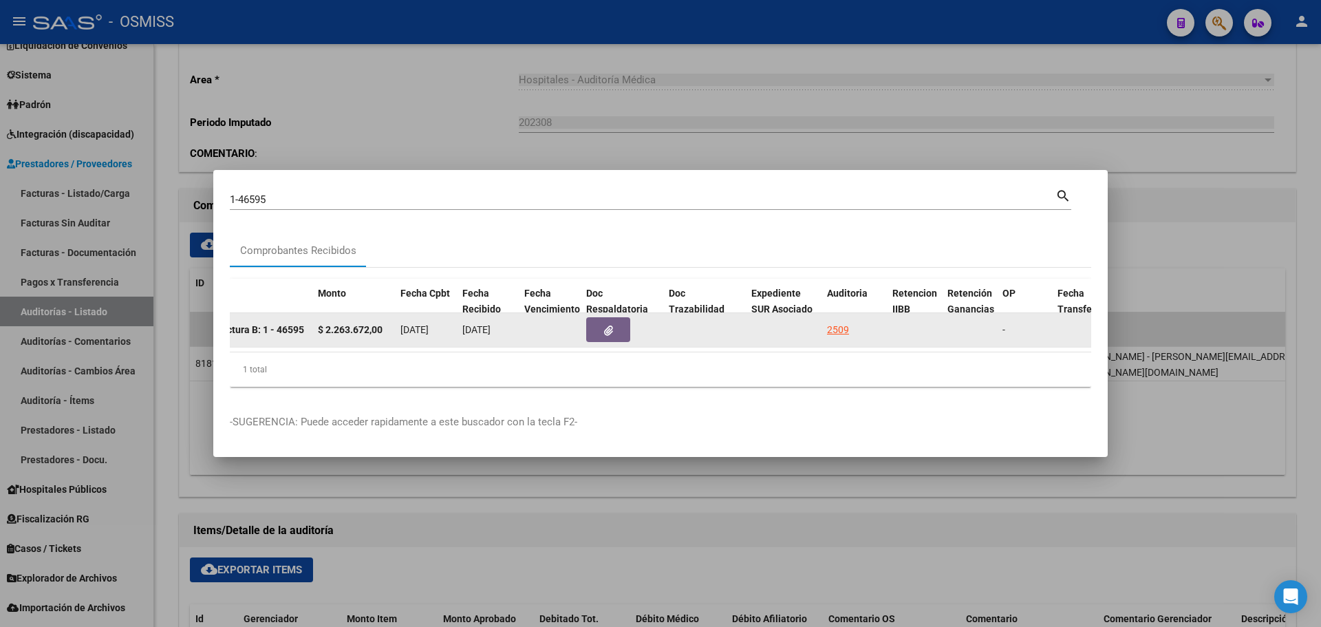
click at [602, 322] on button "button" at bounding box center [608, 329] width 44 height 25
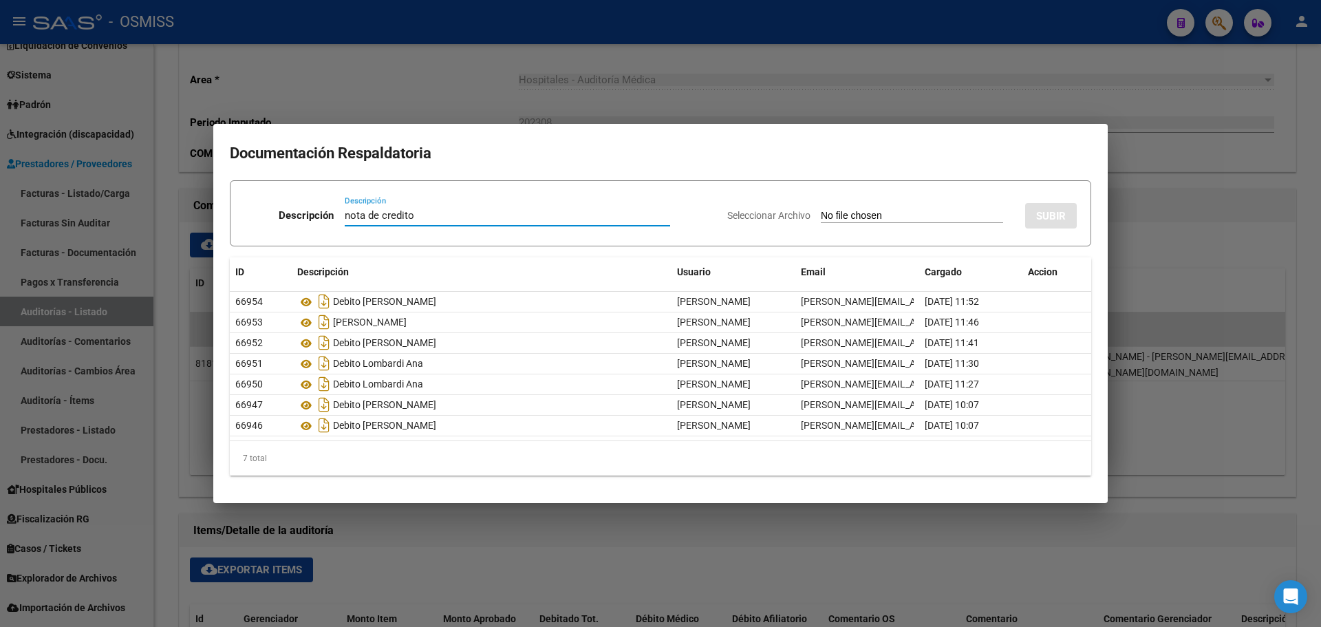
type input "nota de credito"
click at [821, 221] on input "Seleccionar Archivo" at bounding box center [912, 216] width 182 height 13
type input "C:\fakepath\NC FACOEP FC. 46595.pdf"
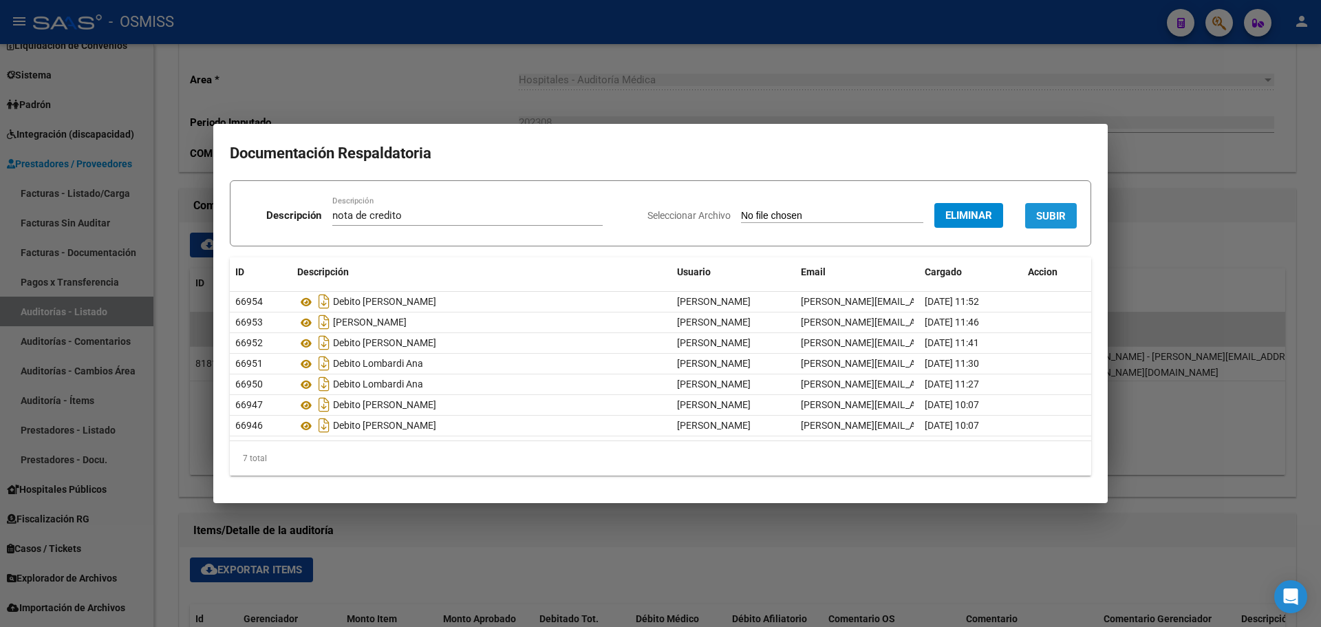
click at [1050, 213] on span "SUBIR" at bounding box center [1051, 216] width 30 height 12
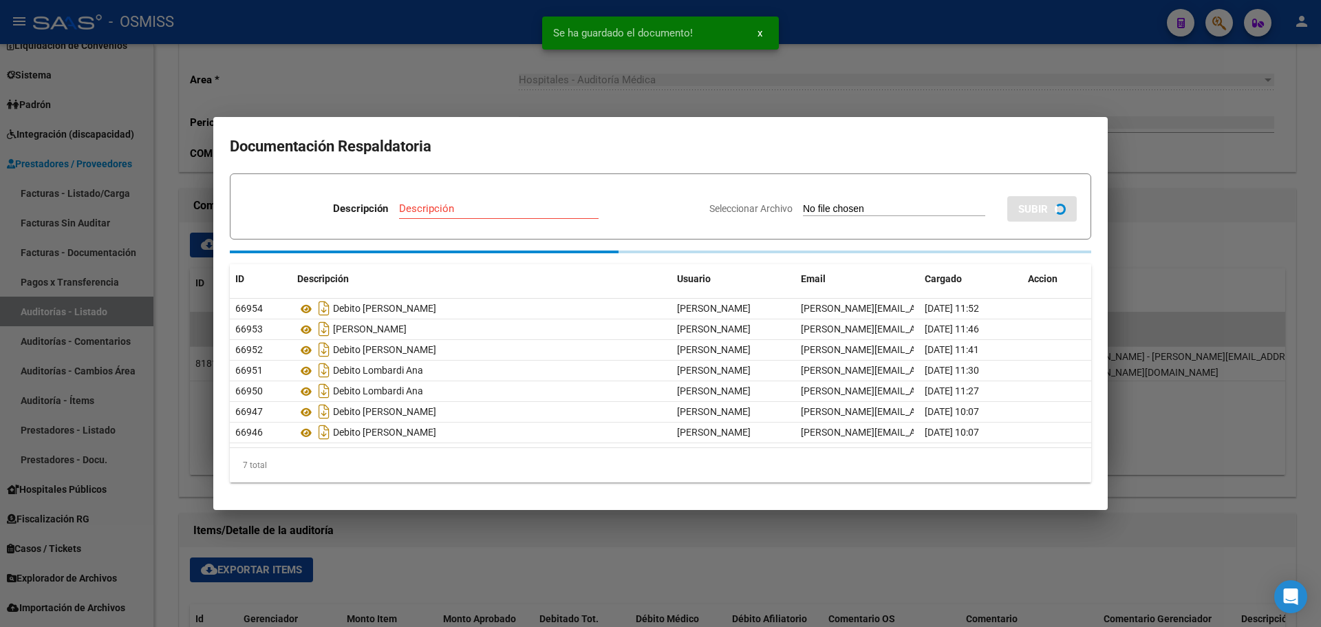
click at [807, 90] on div at bounding box center [660, 313] width 1321 height 627
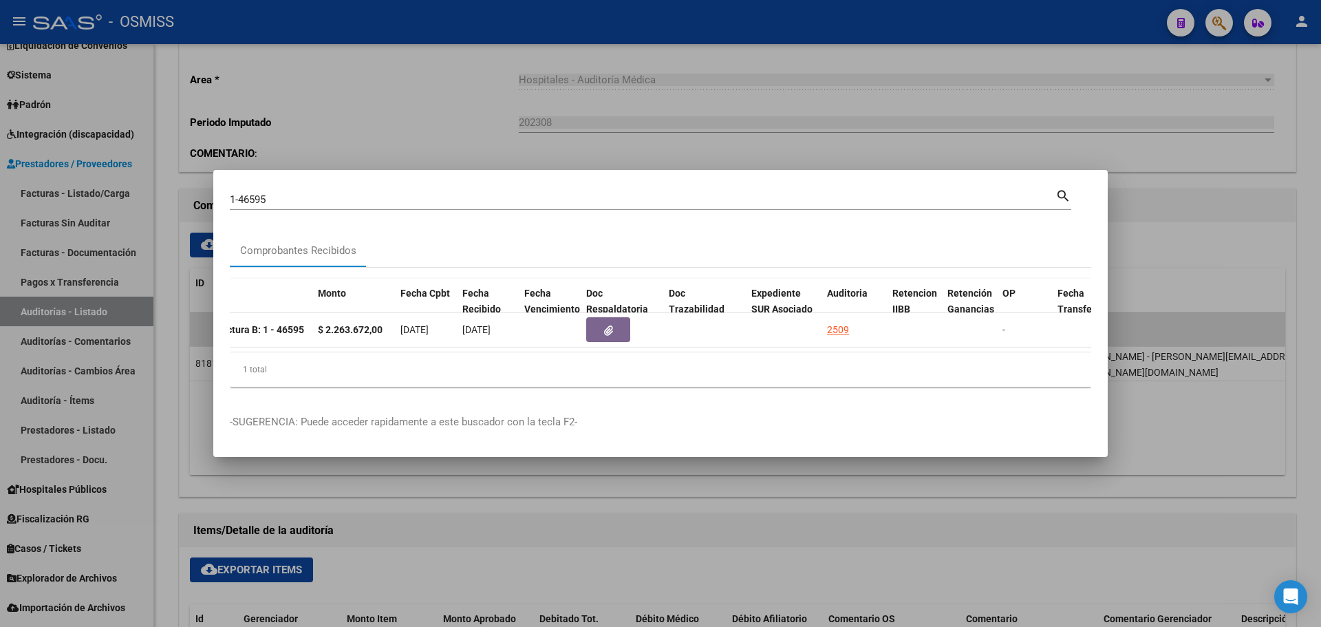
click at [1206, 12] on div at bounding box center [660, 313] width 1321 height 627
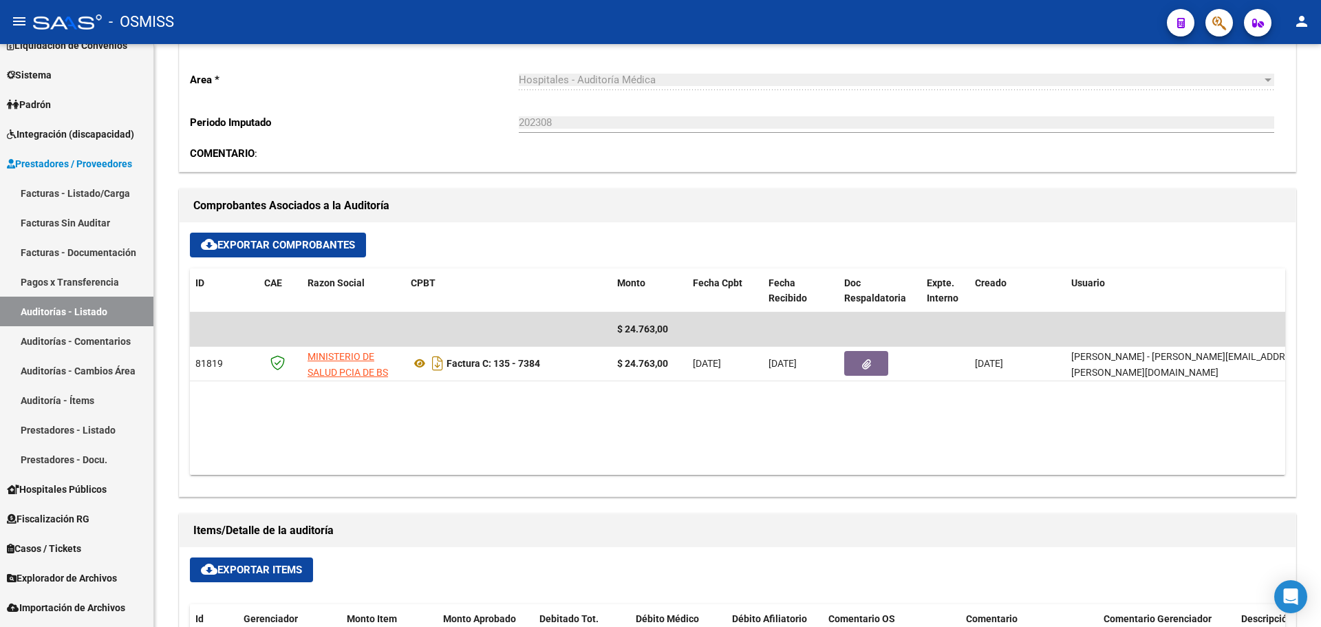
click at [1215, 19] on icon "button" at bounding box center [1219, 23] width 14 height 16
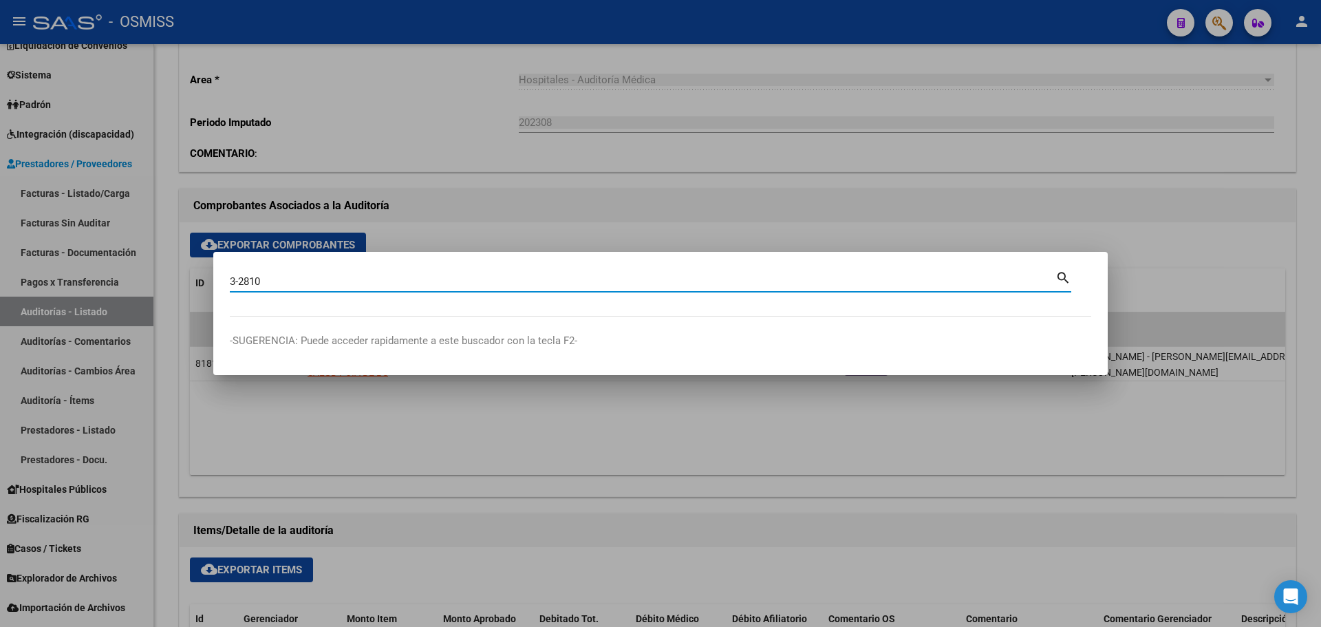
type input "3-2810"
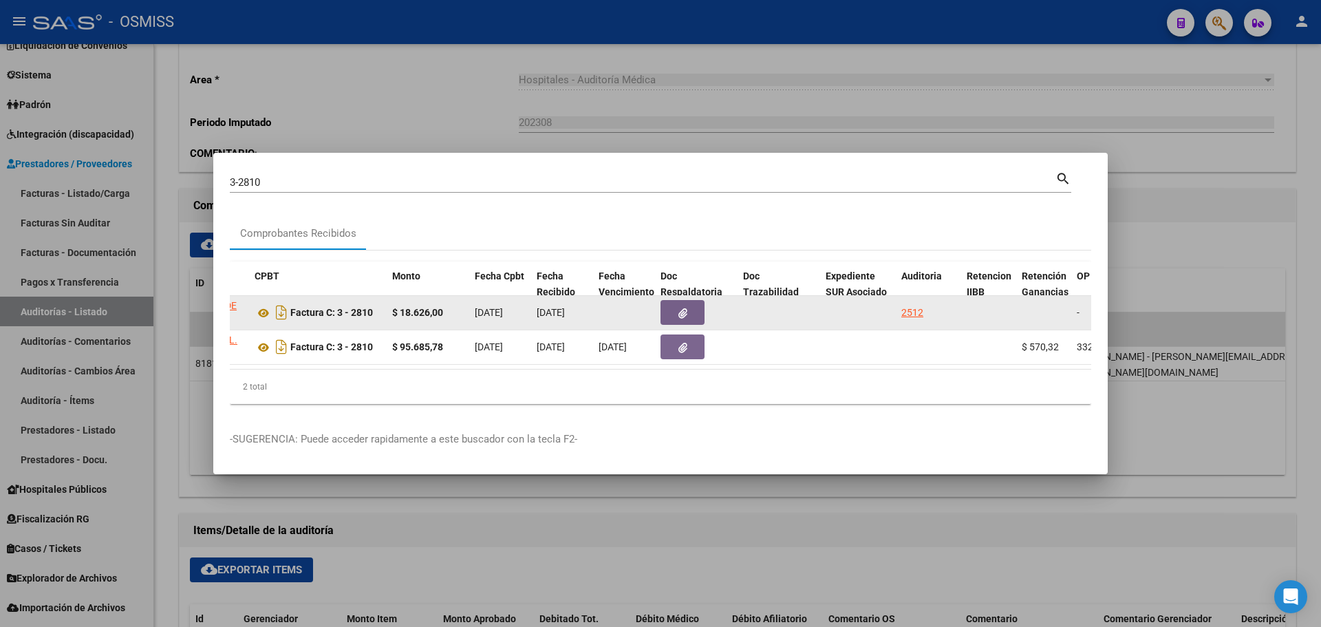
scroll to position [0, 415]
click at [681, 308] on icon "button" at bounding box center [679, 313] width 9 height 10
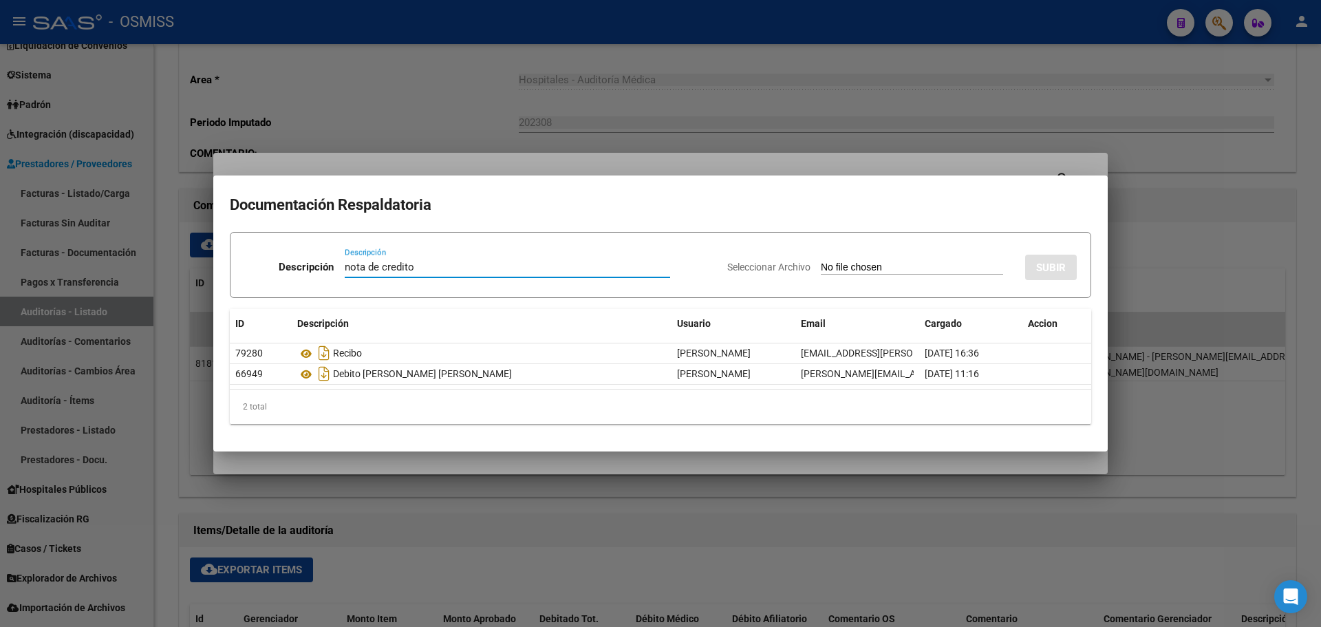
type input "nota de credito"
click at [849, 265] on input "Seleccionar Archivo" at bounding box center [912, 267] width 182 height 13
type input "C:\fakepath\NC 2810 MUN DE [PERSON_NAME][GEOGRAPHIC_DATA]pdf"
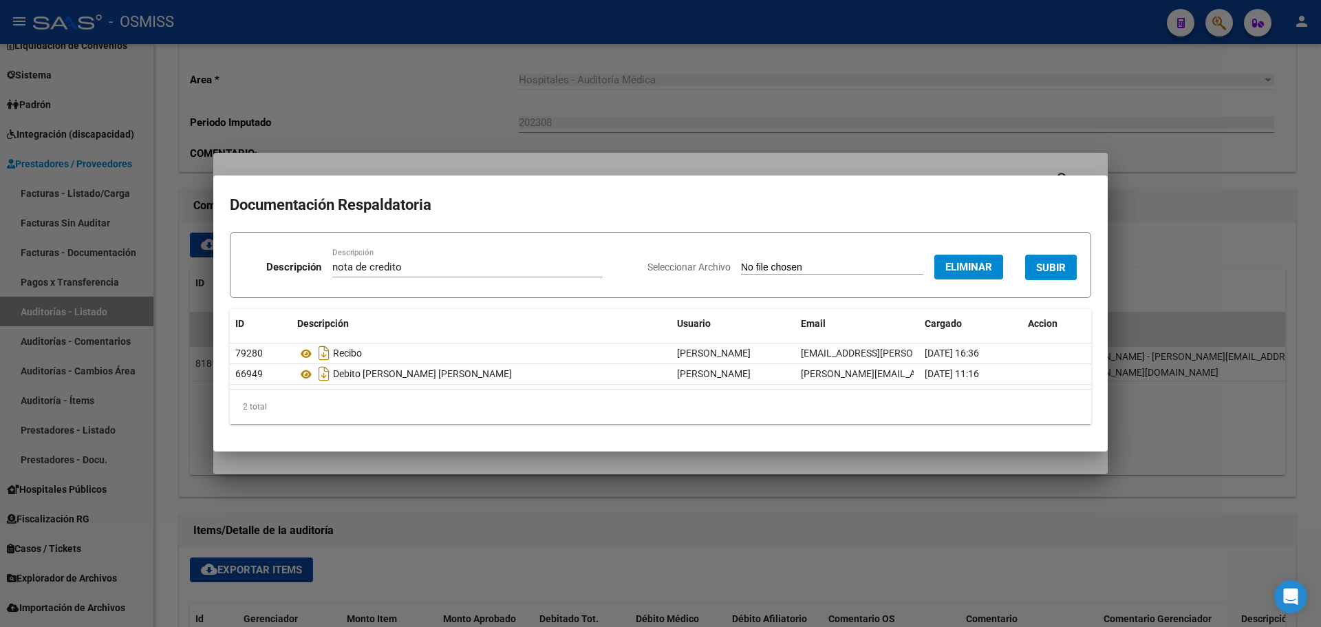
click at [1050, 257] on button "SUBIR" at bounding box center [1051, 266] width 52 height 25
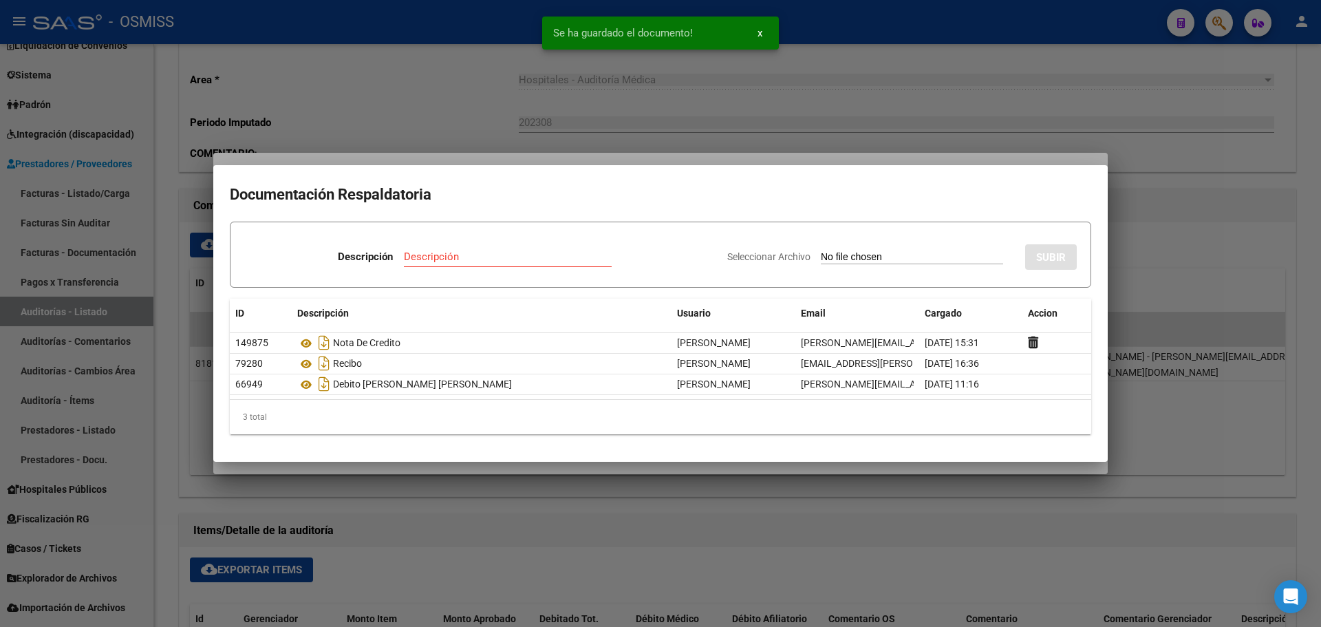
click at [720, 125] on div at bounding box center [660, 313] width 1321 height 627
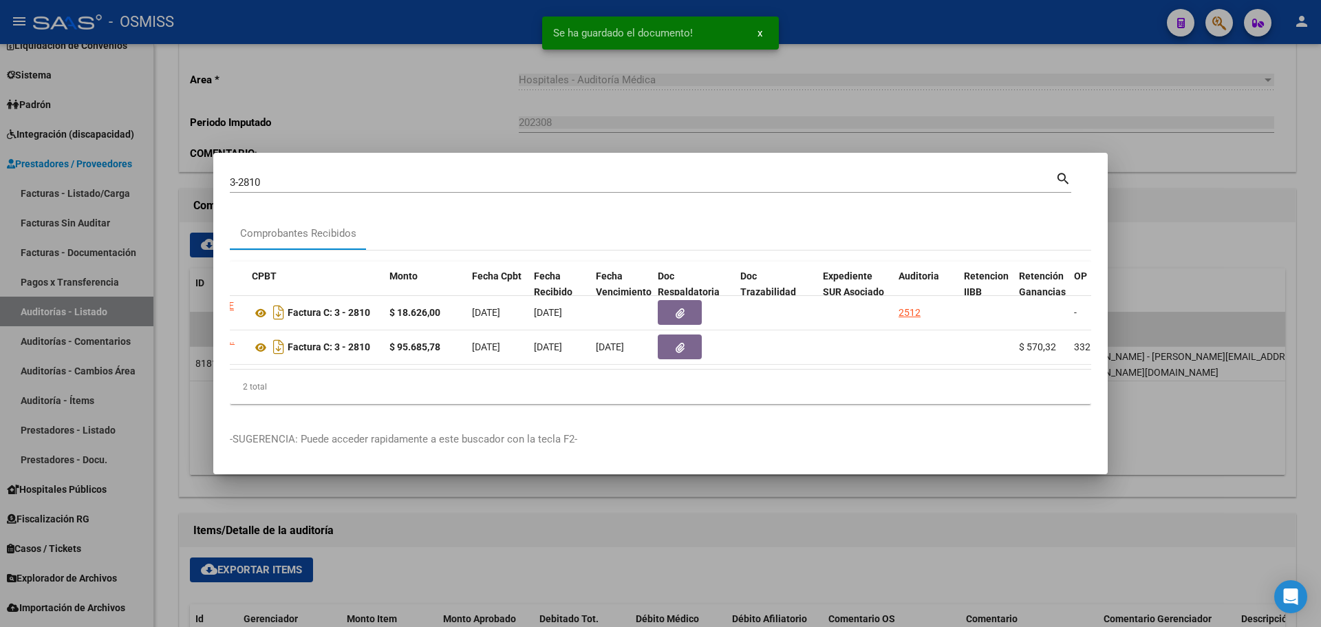
click at [720, 125] on div at bounding box center [660, 313] width 1321 height 627
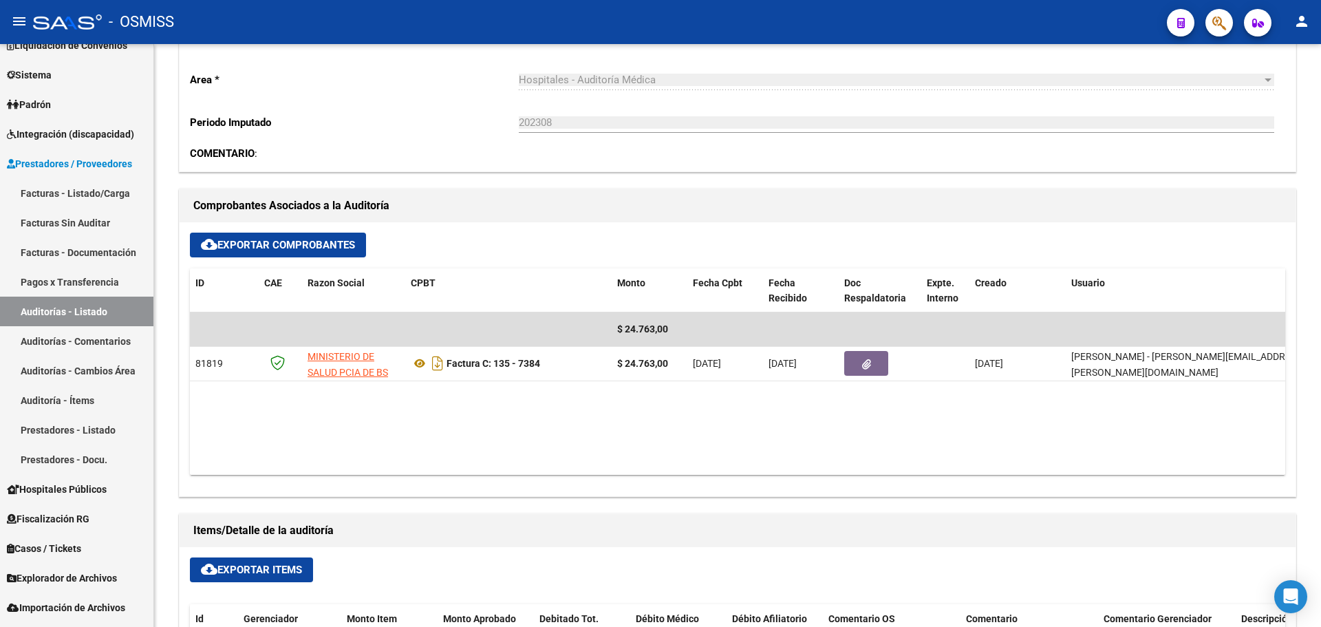
click at [1219, 27] on icon "button" at bounding box center [1219, 23] width 14 height 16
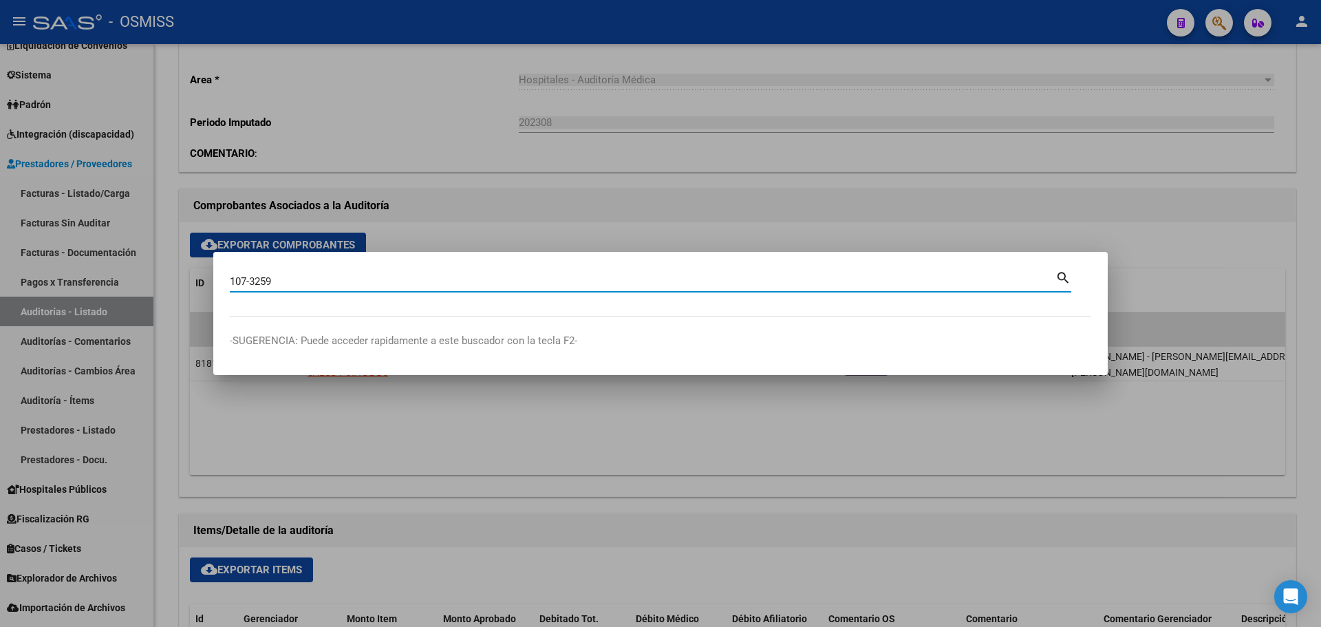
type input "107-3259"
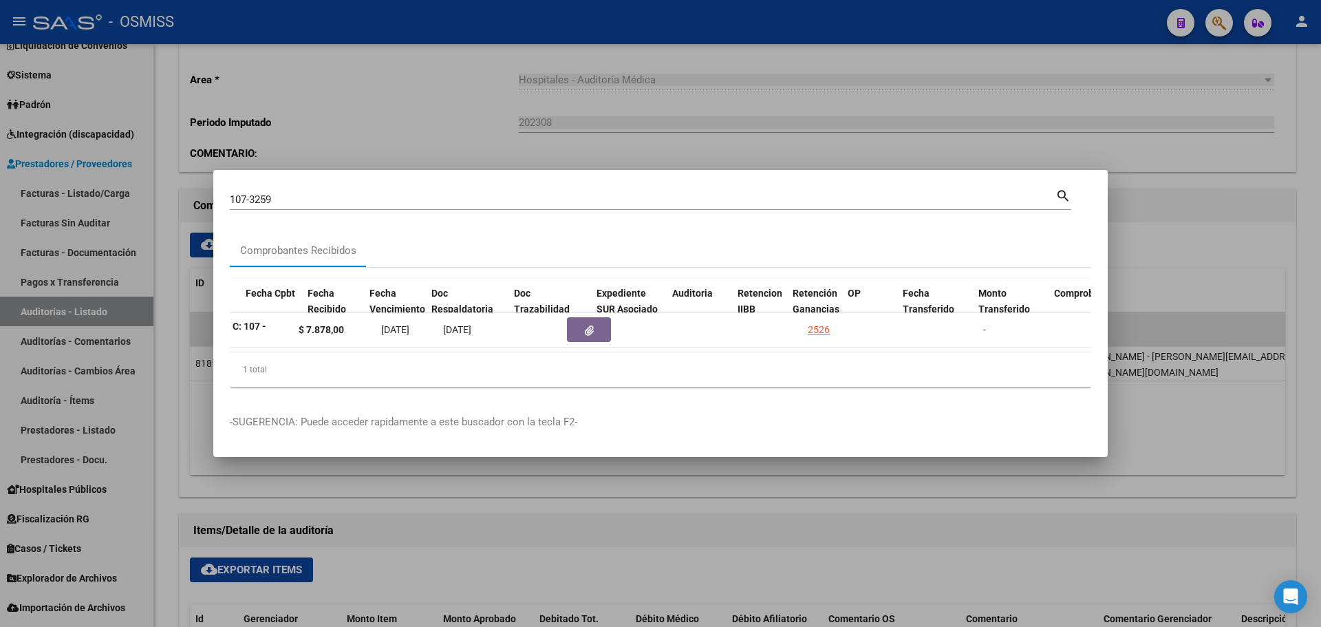
scroll to position [0, 671]
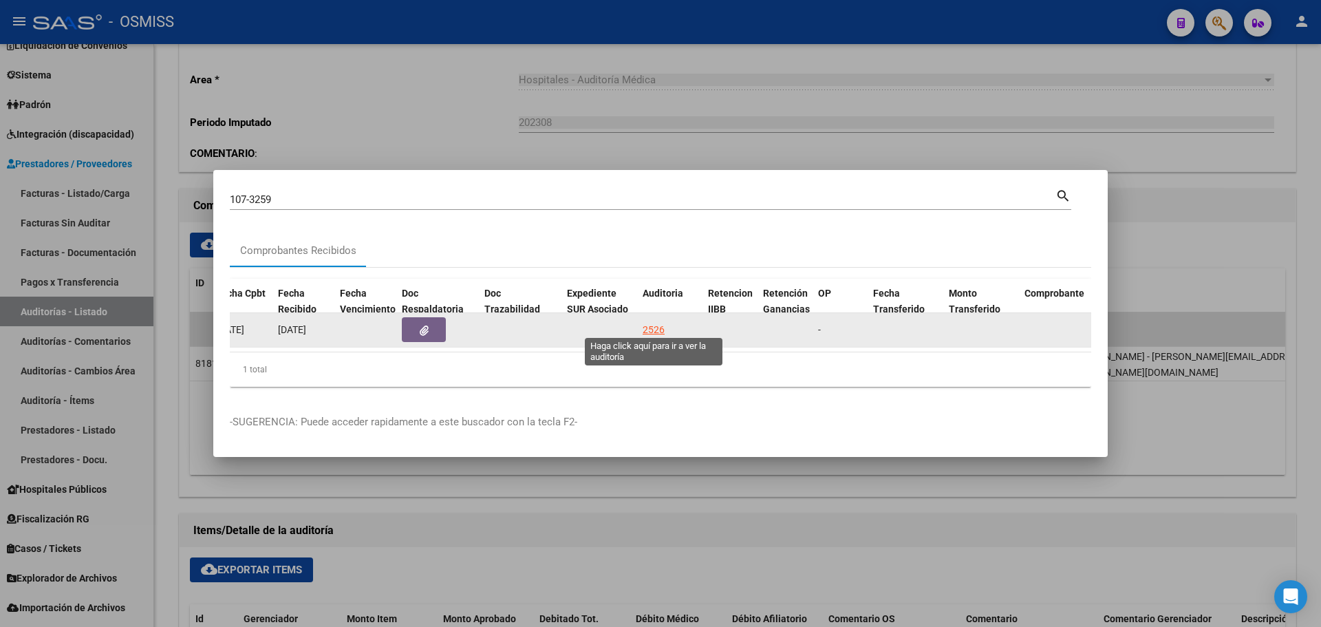
click at [658, 324] on div "2526" at bounding box center [653, 330] width 22 height 16
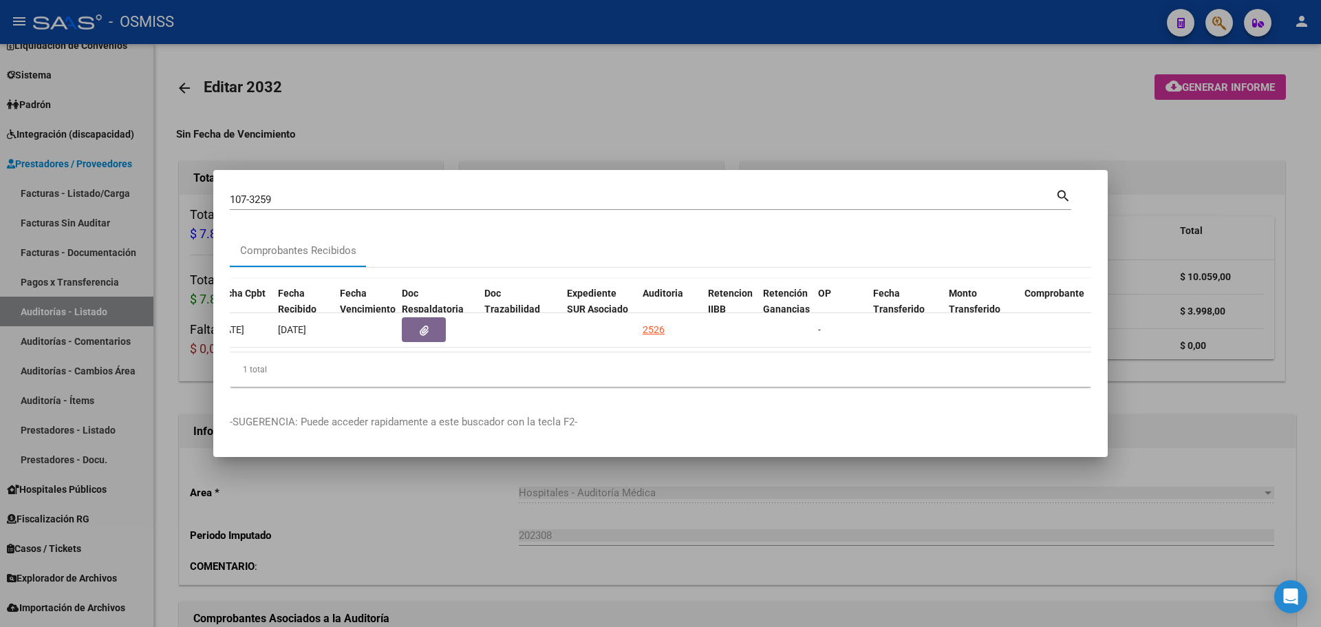
click at [559, 118] on div at bounding box center [660, 313] width 1321 height 627
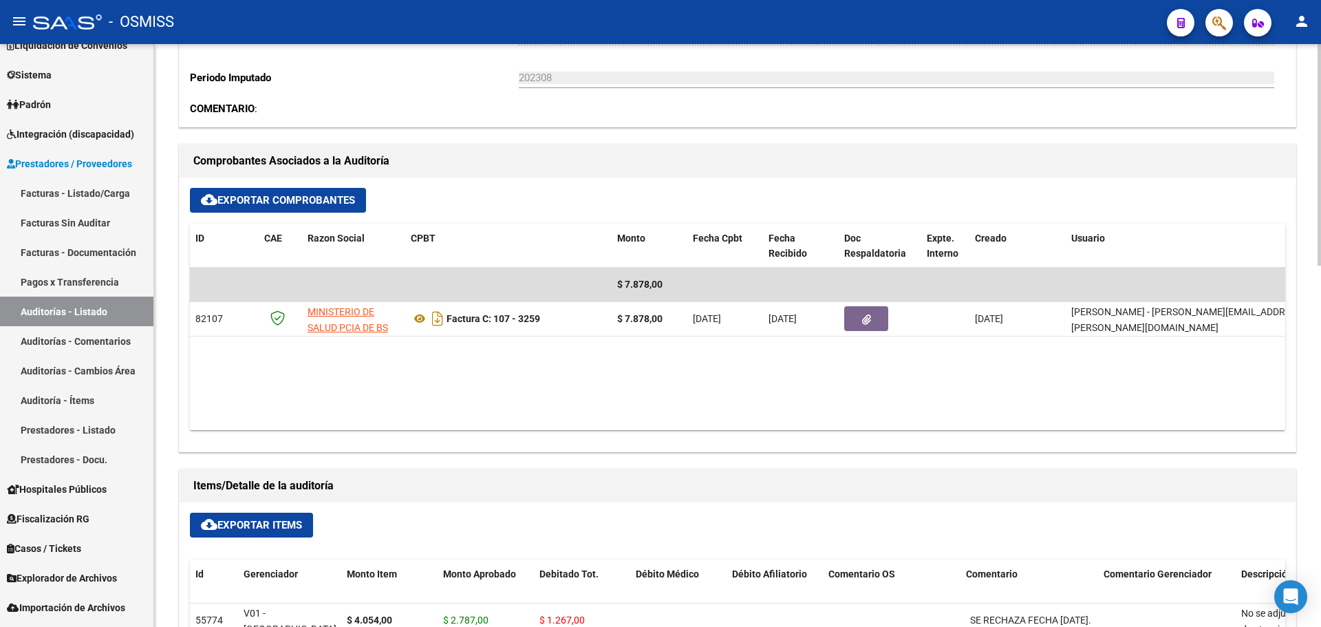
scroll to position [550, 0]
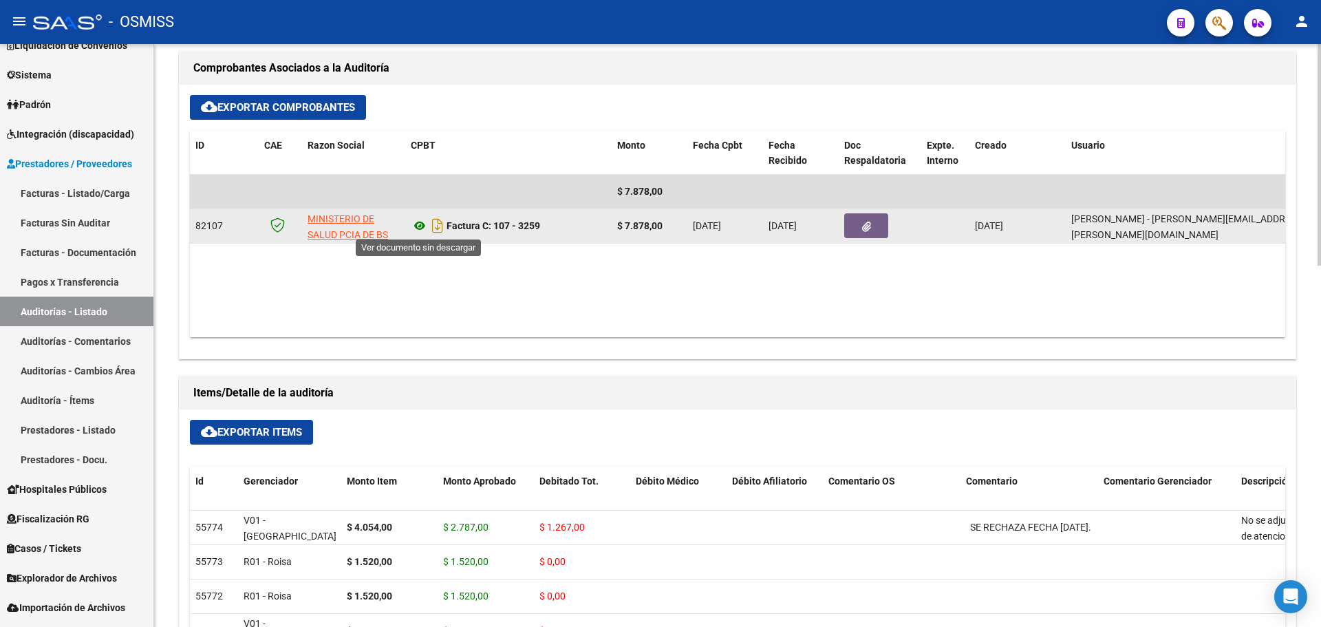
click at [419, 224] on icon at bounding box center [420, 225] width 18 height 17
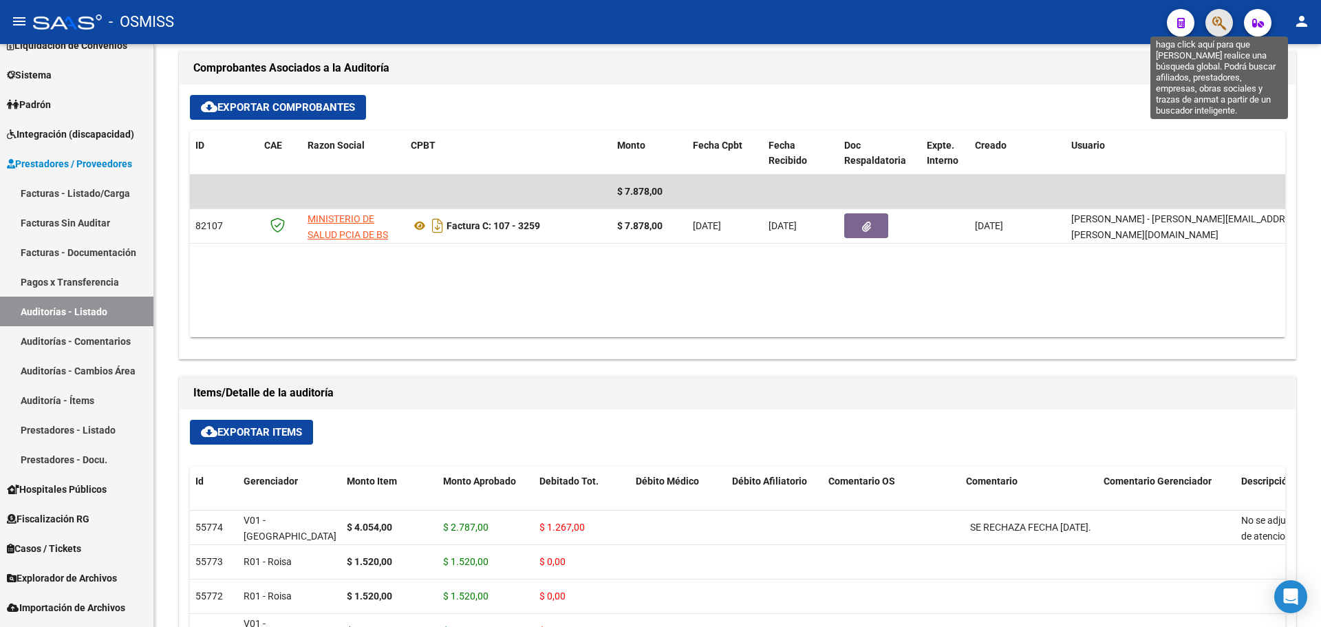
click at [1220, 25] on icon "button" at bounding box center [1219, 23] width 14 height 16
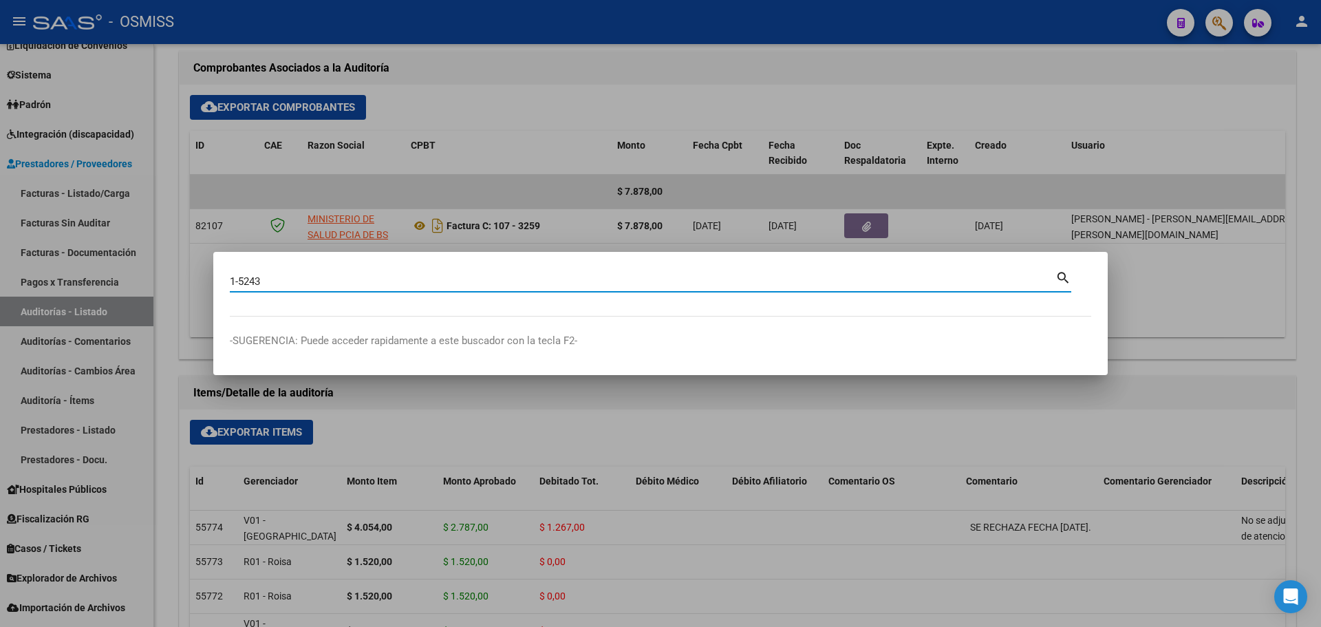
type input "1-5243"
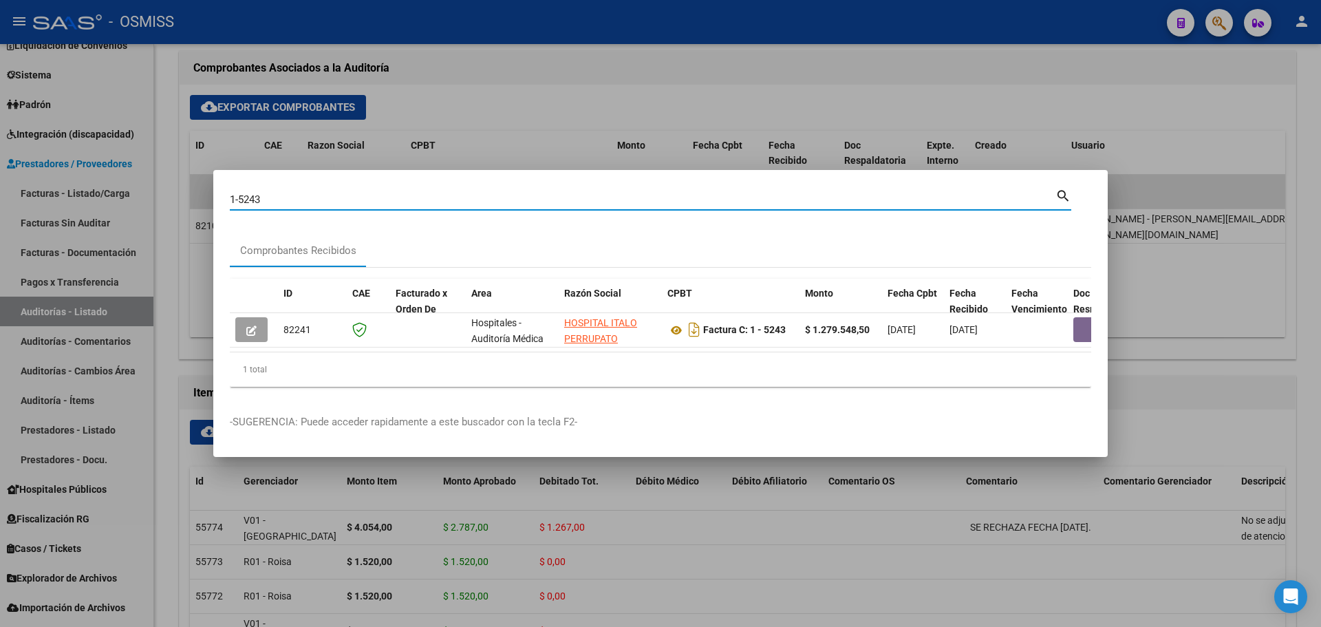
click at [387, 345] on datatable-body "82241 Hospitales - Auditoría [GEOGRAPHIC_DATA] [PERSON_NAME] 30999282748 Factur…" at bounding box center [660, 332] width 861 height 39
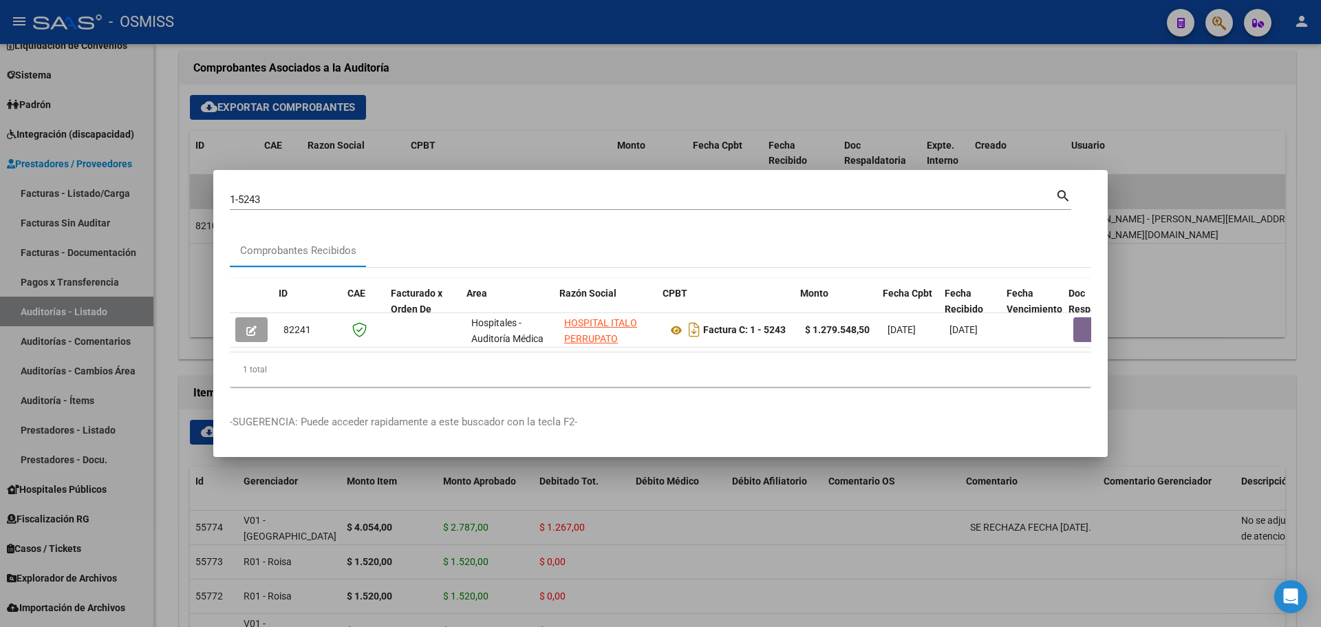
scroll to position [0, 565]
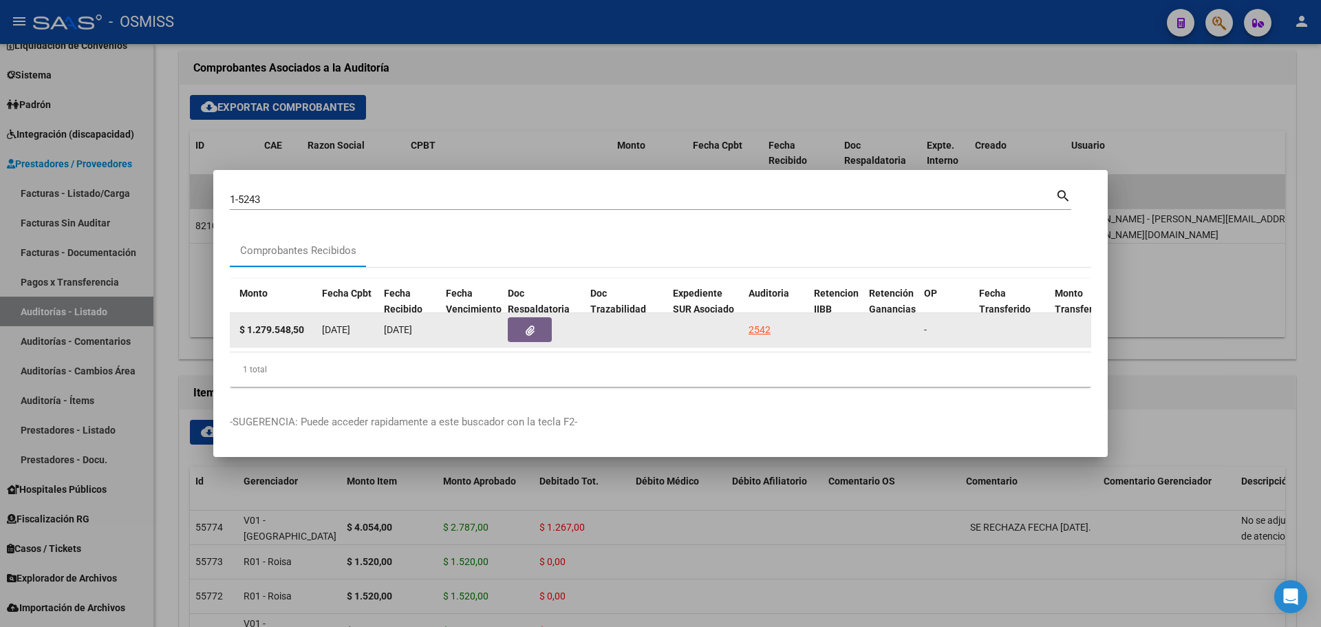
click at [541, 320] on button "button" at bounding box center [530, 329] width 44 height 25
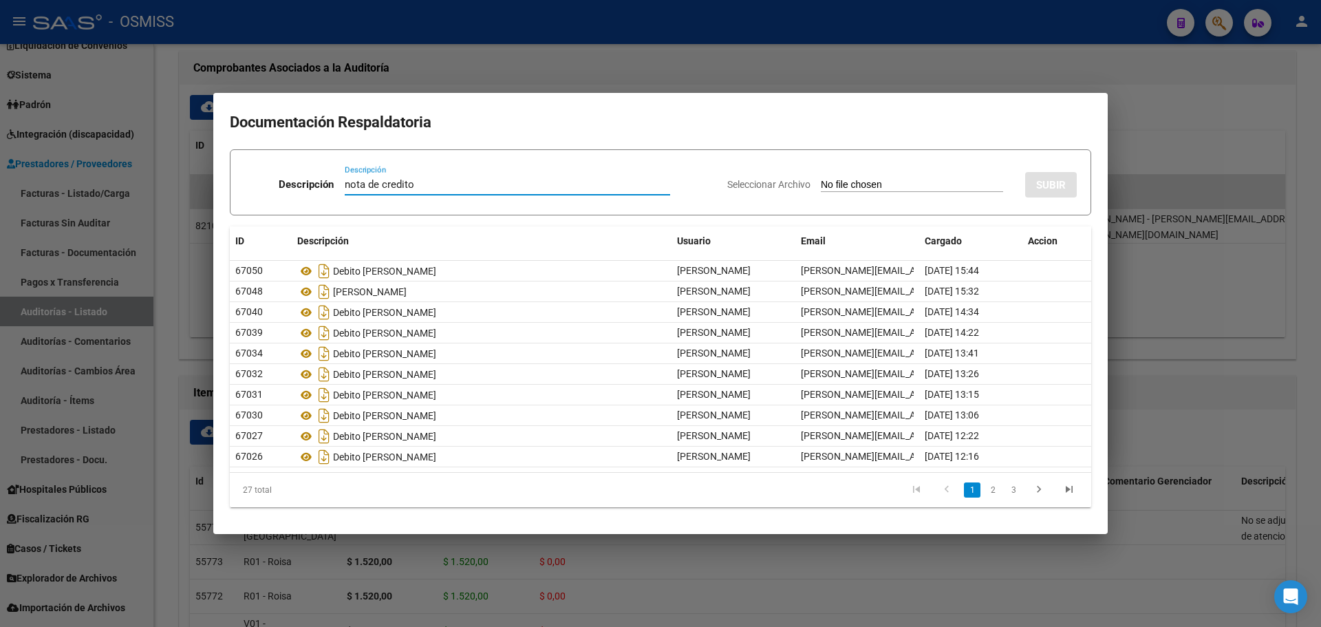
type input "nota de credito"
click at [873, 183] on input "Seleccionar Archivo" at bounding box center [912, 185] width 182 height 13
type input "C:\fakepath\NC HOSPITAL [PERSON_NAME] FC. 5243.pdf"
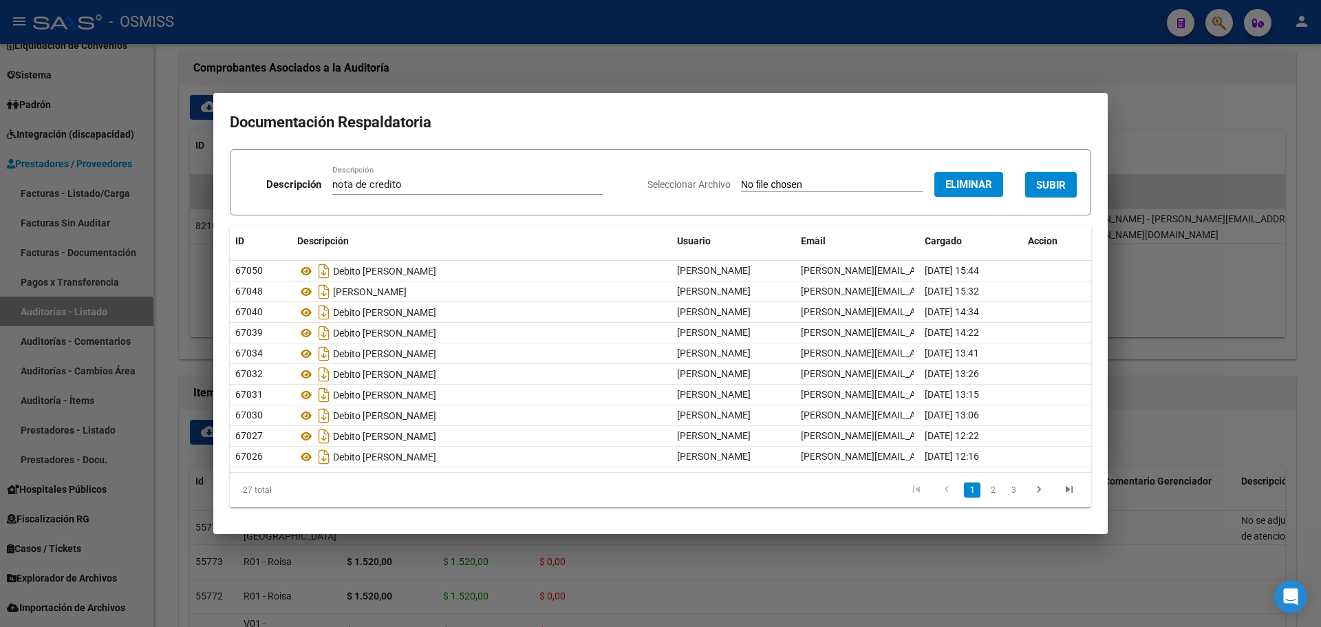
click at [1052, 180] on span "SUBIR" at bounding box center [1051, 185] width 30 height 12
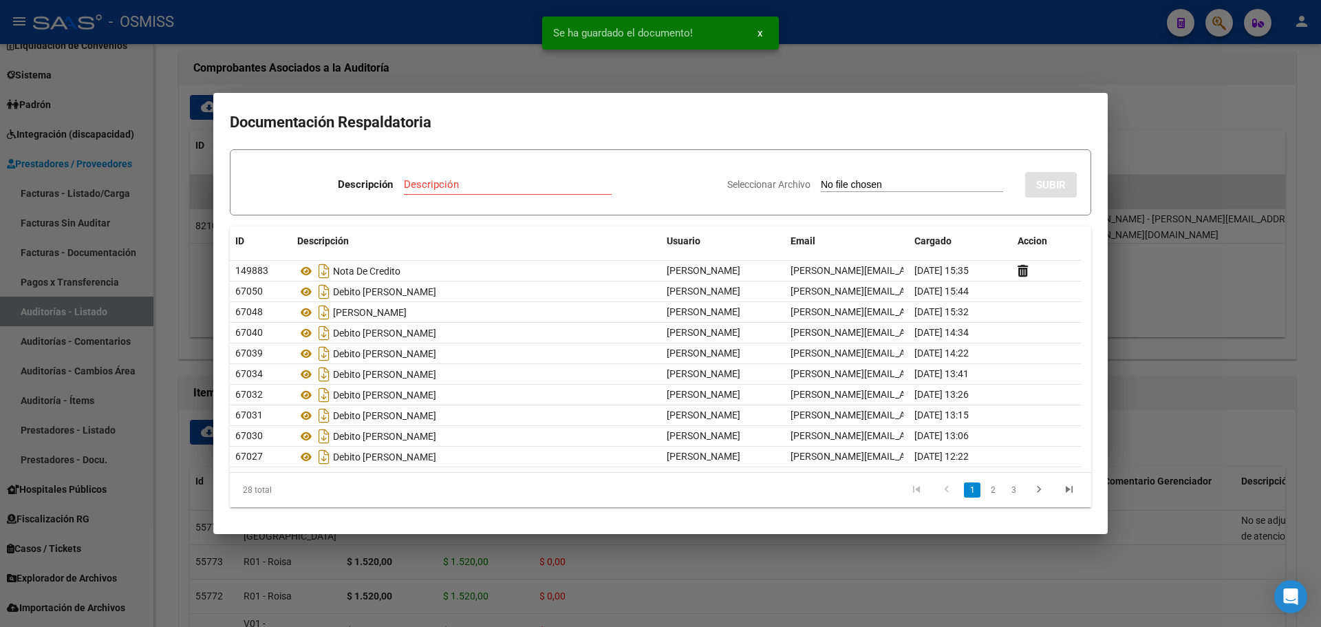
click at [454, 180] on input "Descripción" at bounding box center [508, 184] width 208 height 12
type input "recibo"
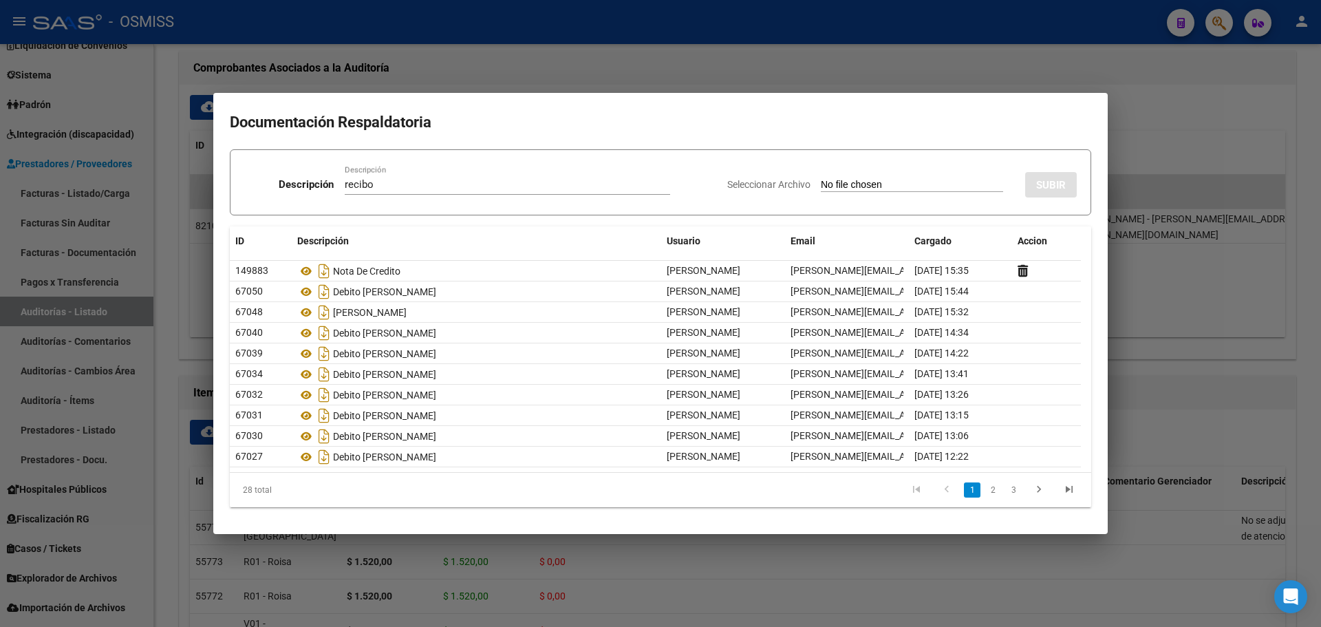
click at [849, 176] on div "Seleccionar Archivo SUBIR" at bounding box center [901, 182] width 349 height 42
click at [849, 180] on input "Seleccionar Archivo" at bounding box center [912, 185] width 182 height 13
type input "C:\fakepath\FC. 5242-5243 HOSPITAL PERRUPATO.pdf"
click at [1028, 177] on button "SUBIR" at bounding box center [1051, 184] width 52 height 25
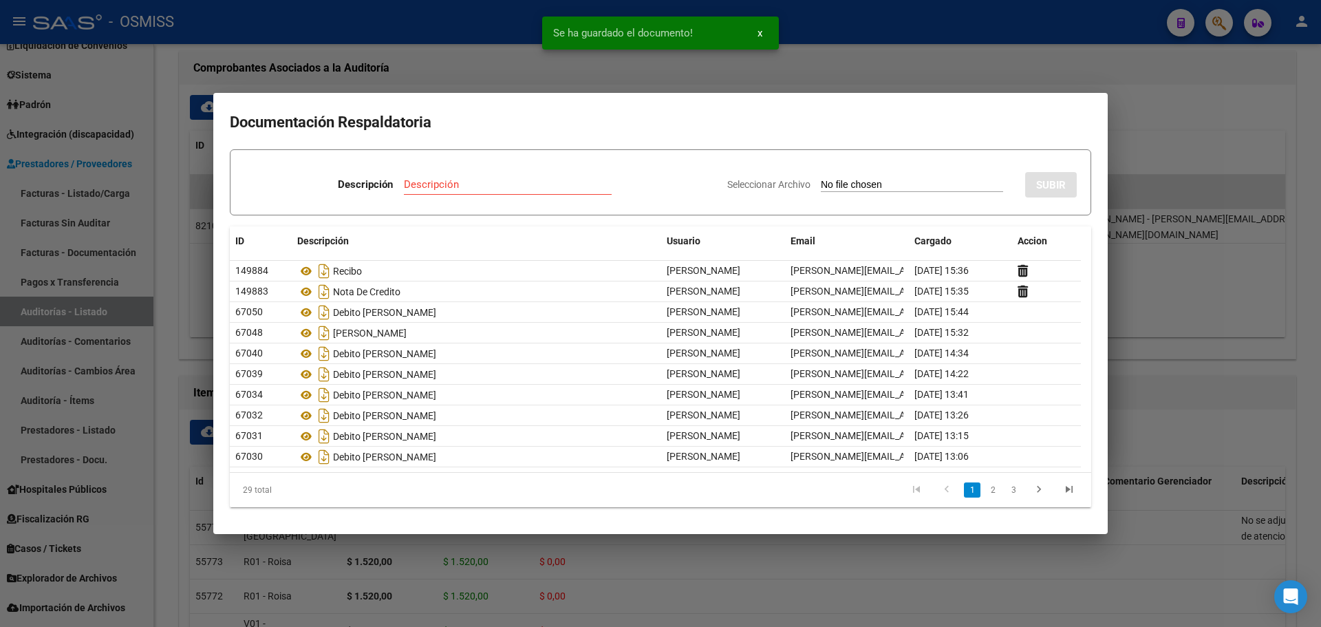
click at [842, 75] on div at bounding box center [660, 313] width 1321 height 627
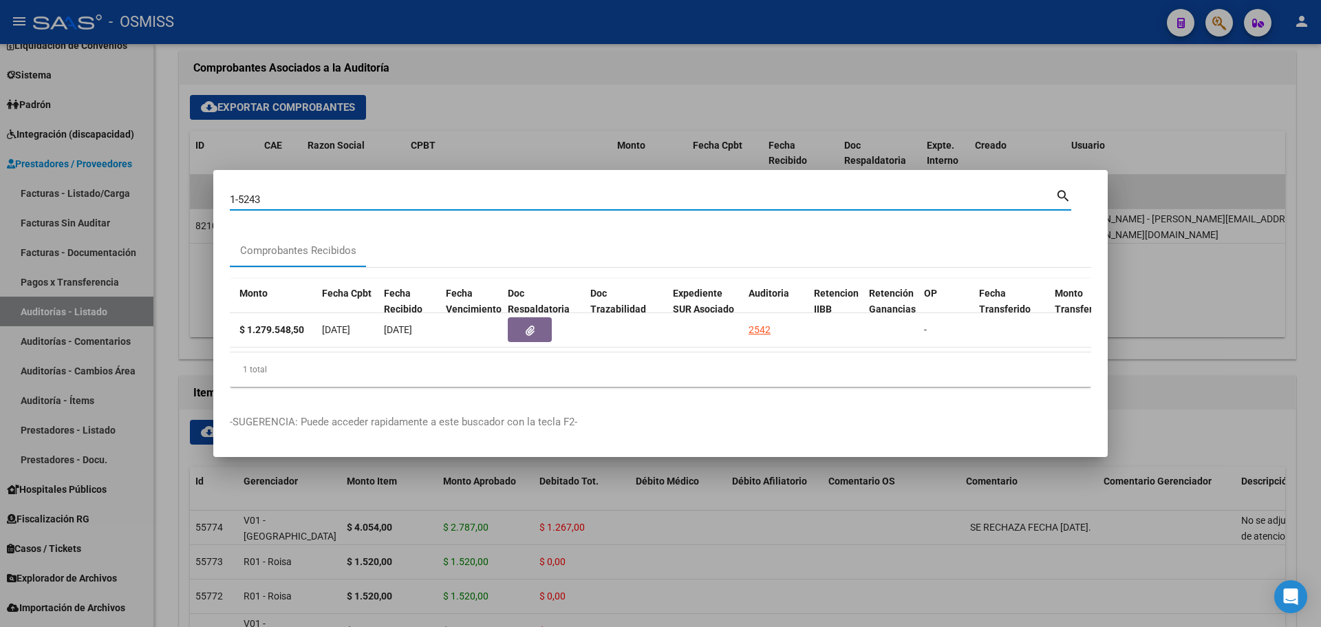
drag, startPoint x: 373, startPoint y: 189, endPoint x: 113, endPoint y: 192, distance: 260.0
click at [113, 192] on div "1-5243 Buscar (apellido, dni, cuil, nro traspaso, cuit, obra social) search Com…" at bounding box center [660, 313] width 1321 height 627
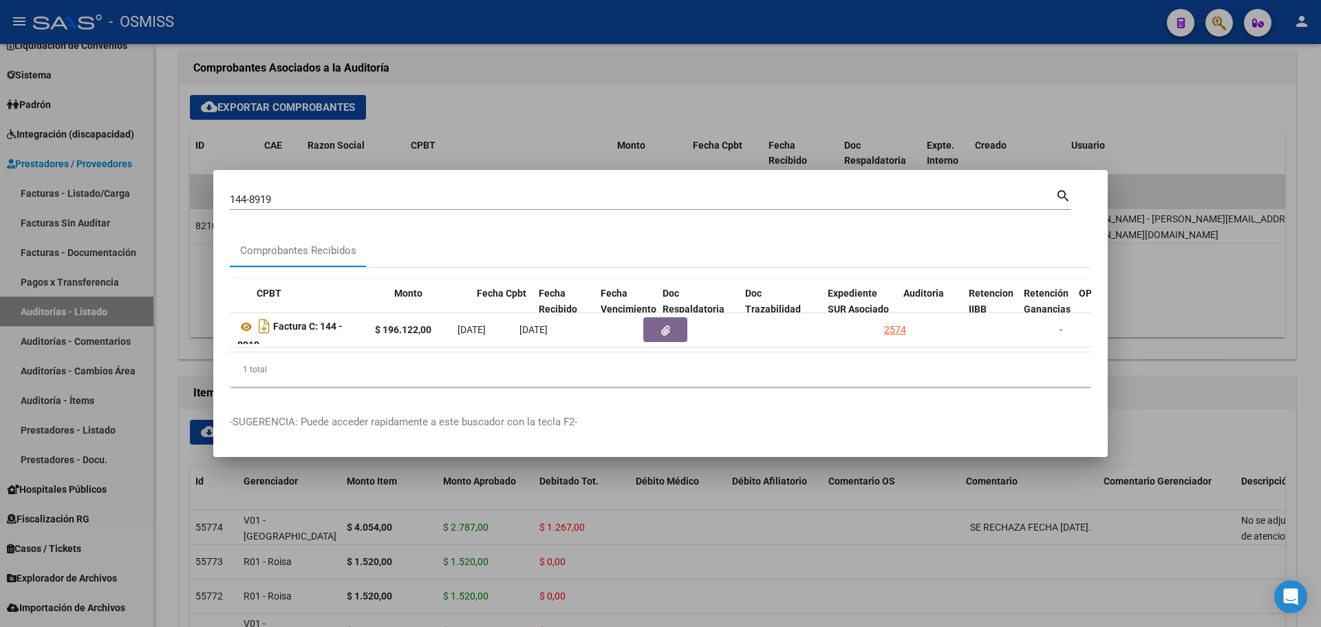
scroll to position [0, 228]
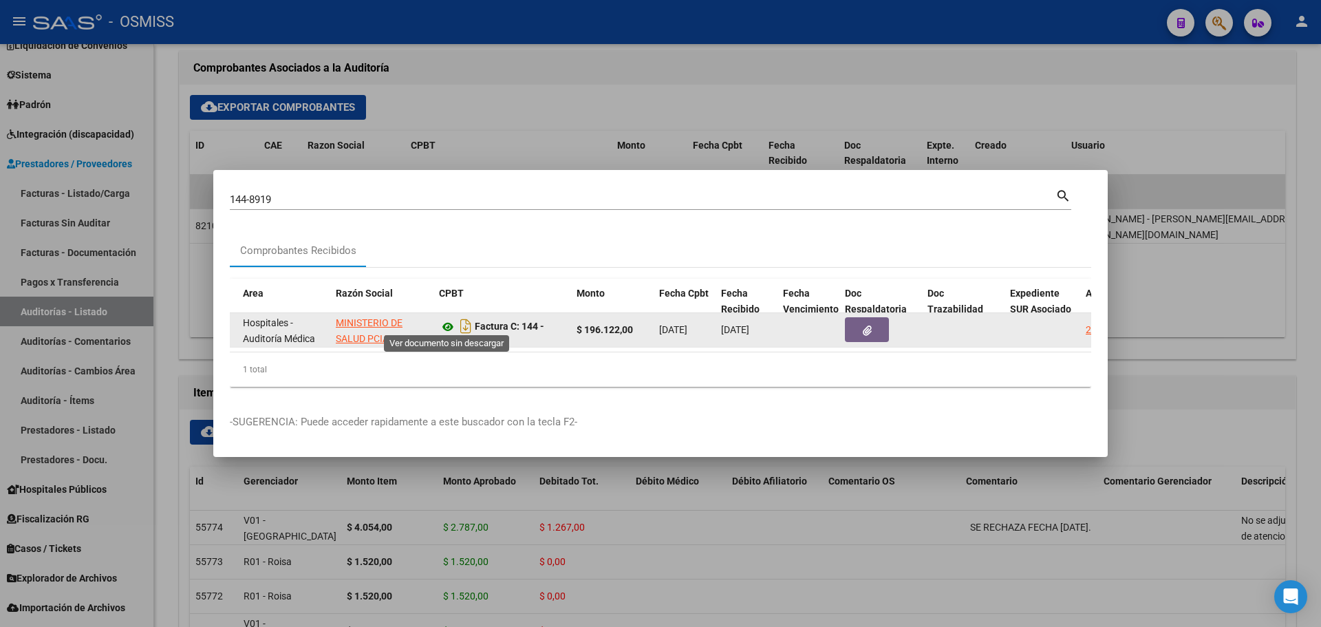
click at [450, 323] on icon at bounding box center [448, 326] width 18 height 17
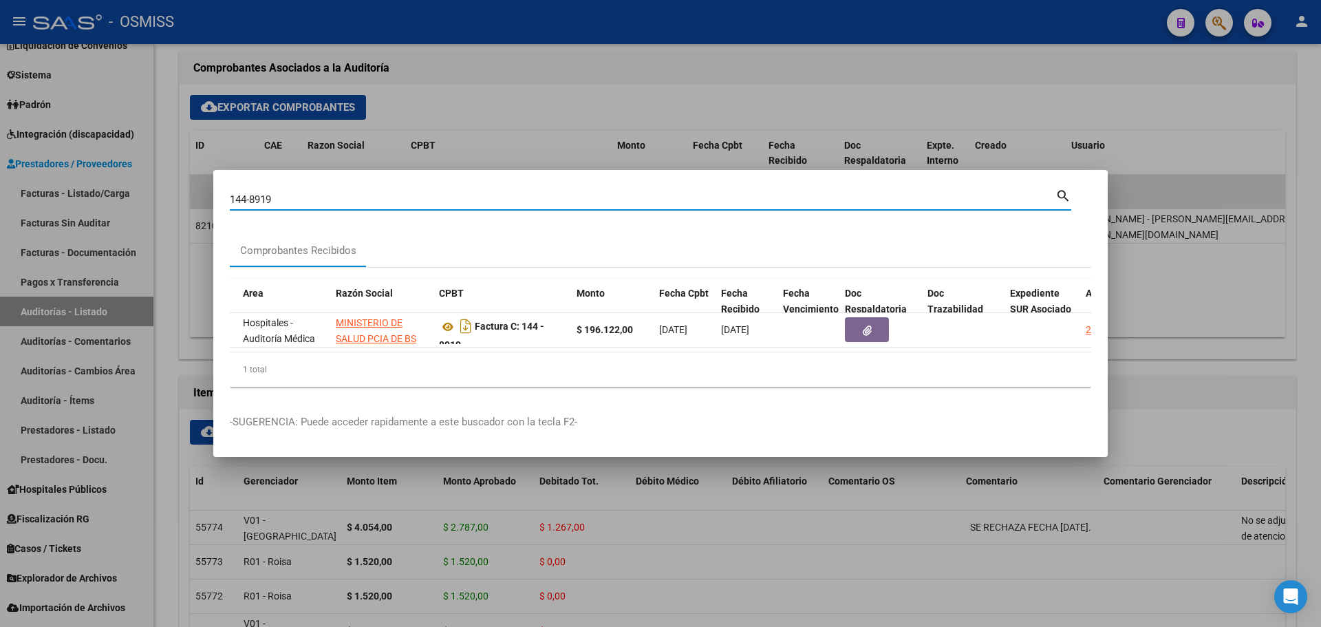
drag, startPoint x: 435, startPoint y: 194, endPoint x: 165, endPoint y: 194, distance: 270.3
click at [166, 194] on div "144-8919 Buscar (apellido, dni, cuil, nro traspaso, cuit, obra social) search C…" at bounding box center [660, 313] width 1321 height 627
type input "1-46890"
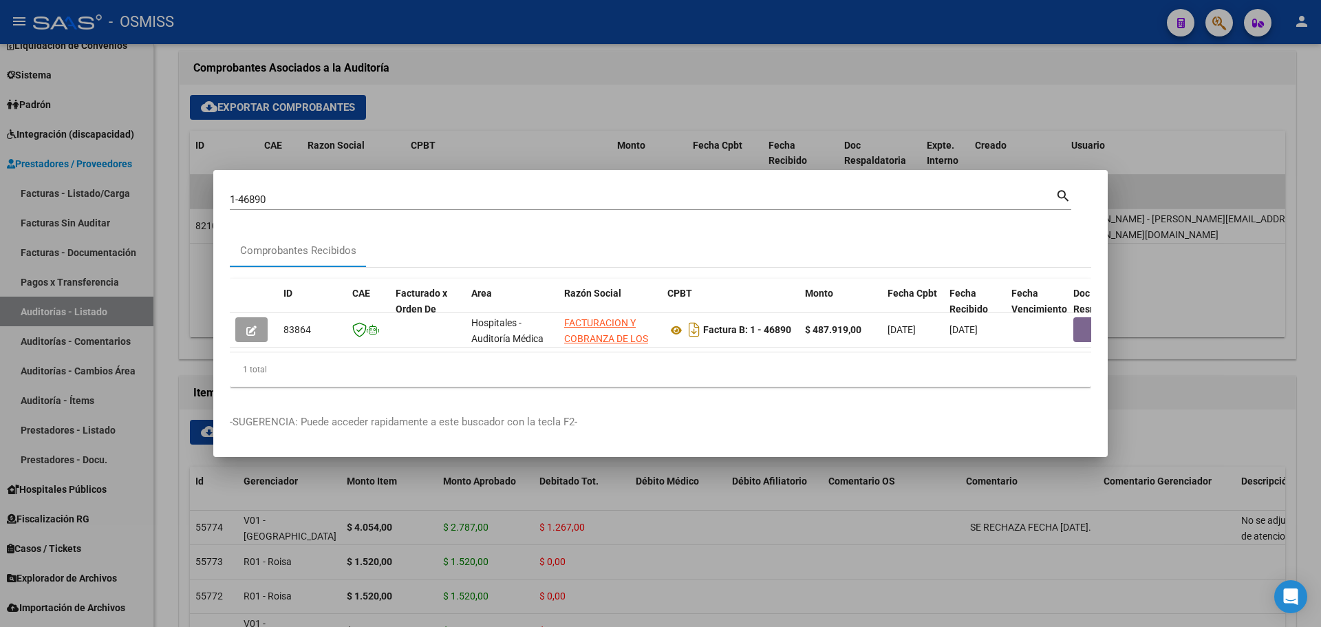
click at [468, 346] on datatable-body "83864 Hospitales - Auditoría Médica FACTURACION Y COBRANZA DE LOS EFECTORES PUB…" at bounding box center [660, 332] width 861 height 39
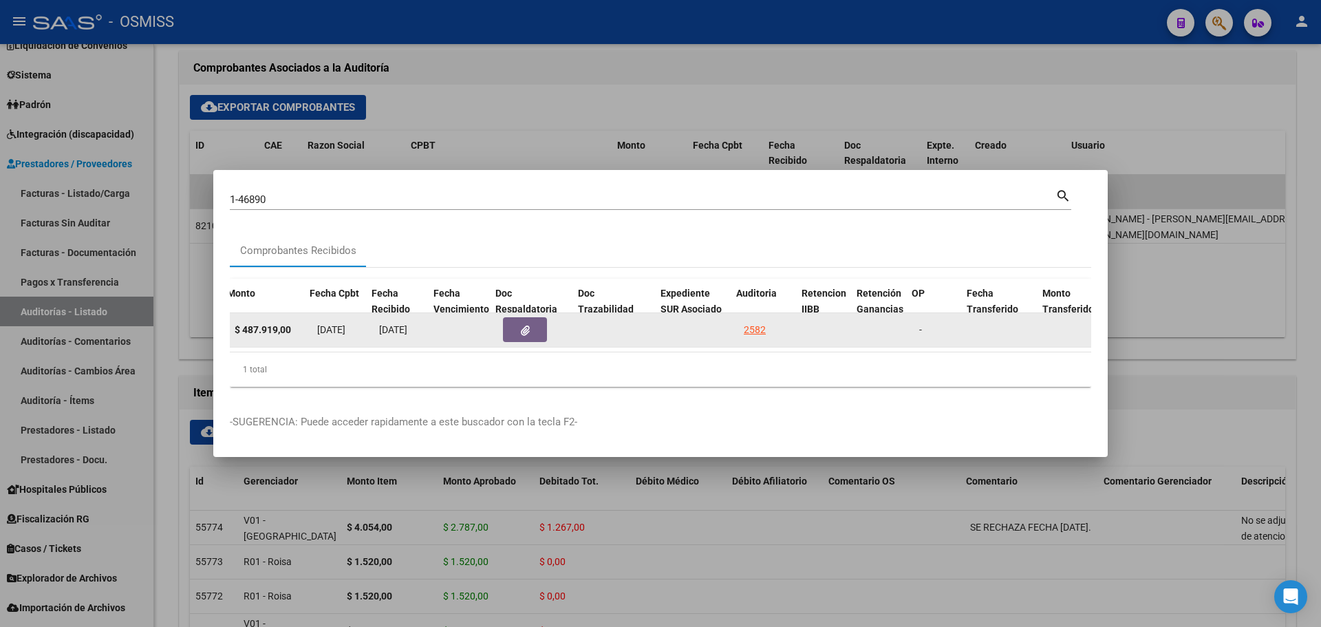
scroll to position [0, 578]
click at [519, 326] on icon "button" at bounding box center [517, 330] width 9 height 10
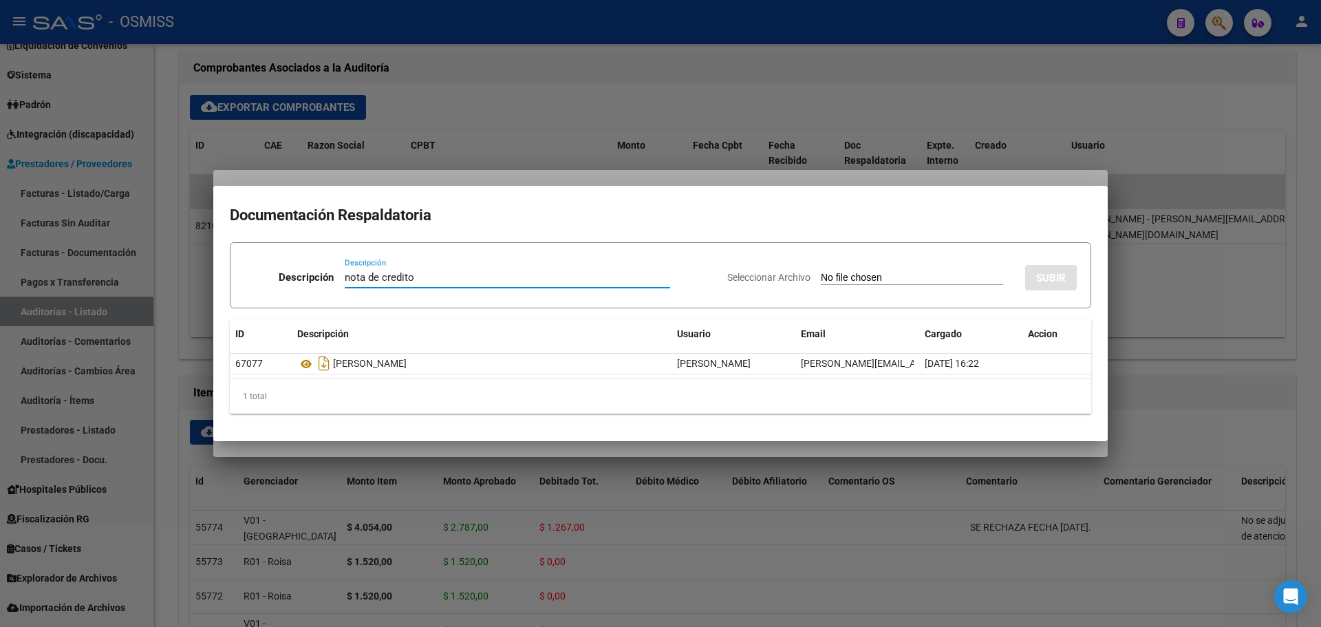
type input "nota de credito"
click at [823, 279] on input "Seleccionar Archivo" at bounding box center [912, 278] width 182 height 13
type input "C:\fakepath\NC FACOEP FC. 46890.pdf"
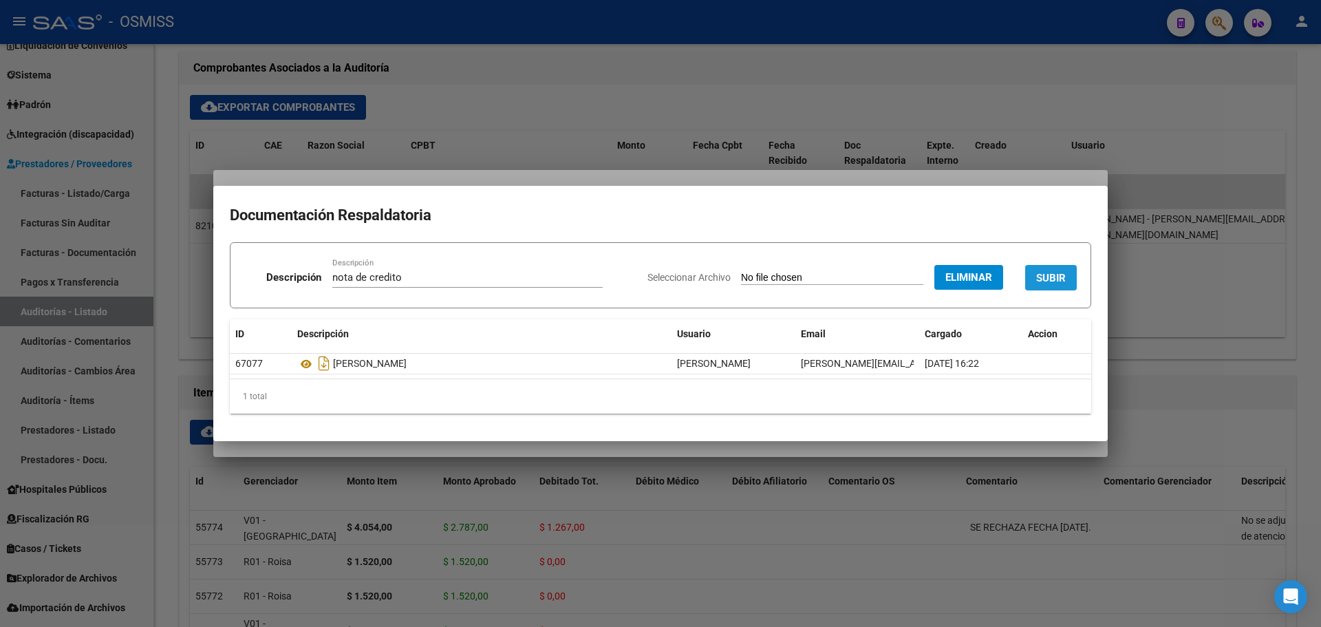
click at [1041, 274] on span "SUBIR" at bounding box center [1051, 278] width 30 height 12
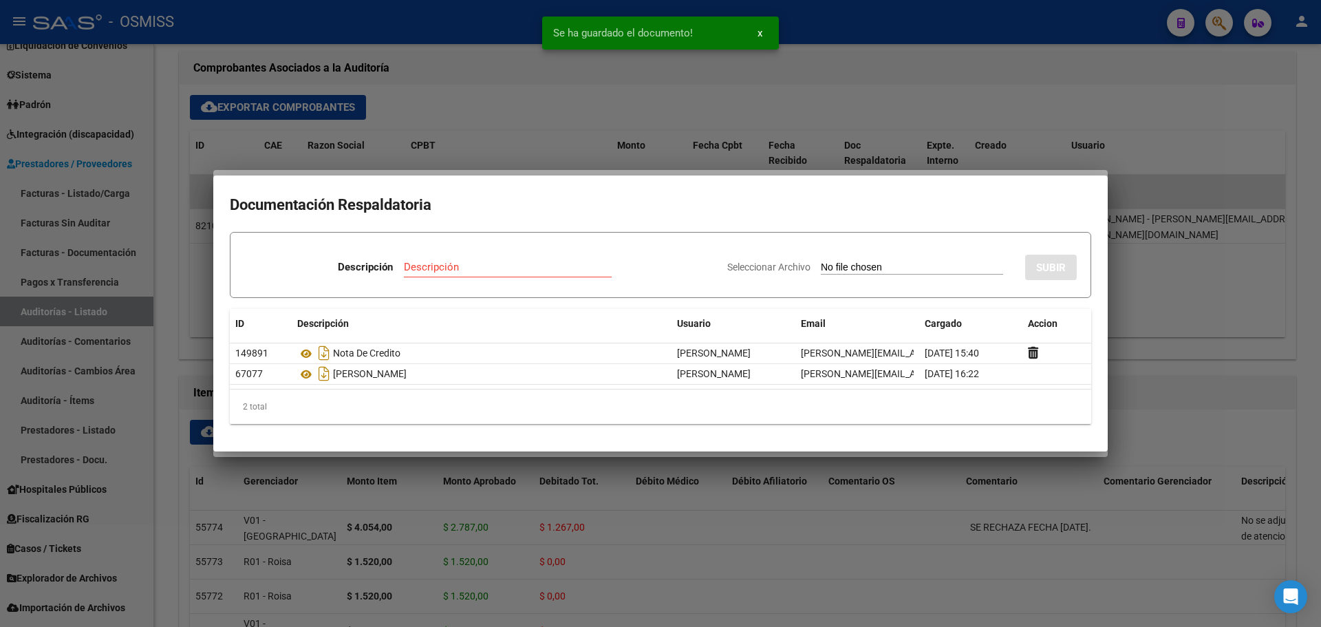
click at [563, 111] on div at bounding box center [660, 313] width 1321 height 627
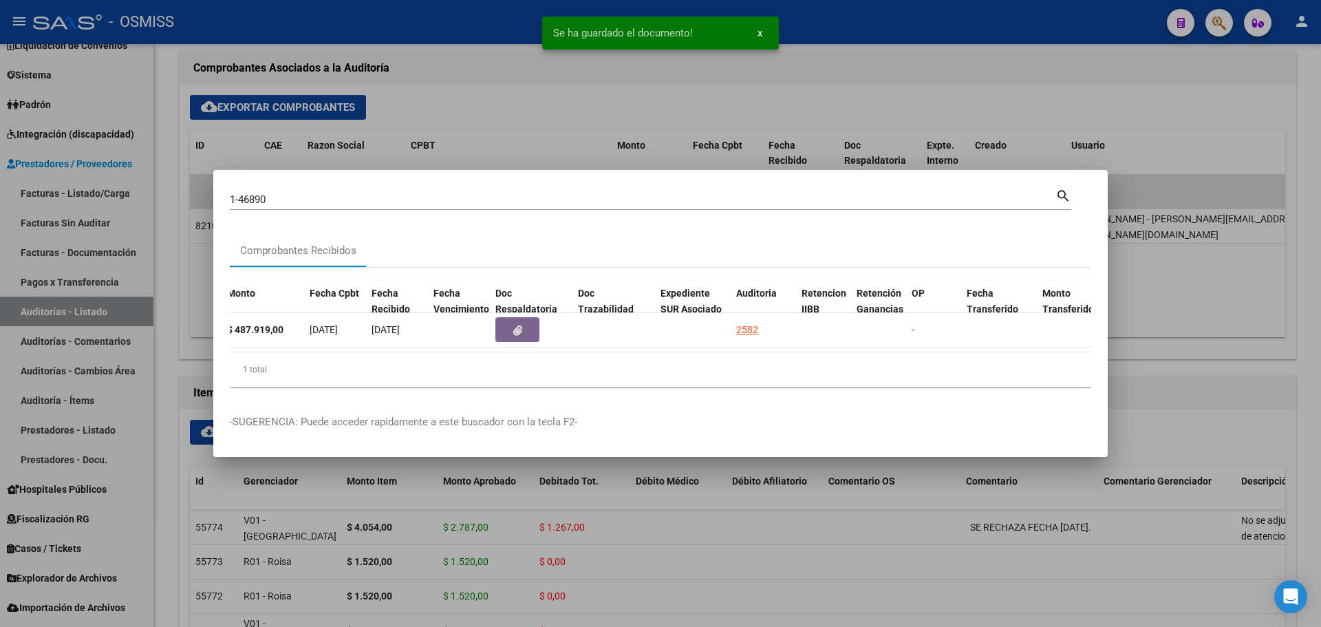
click at [563, 113] on div at bounding box center [660, 313] width 1321 height 627
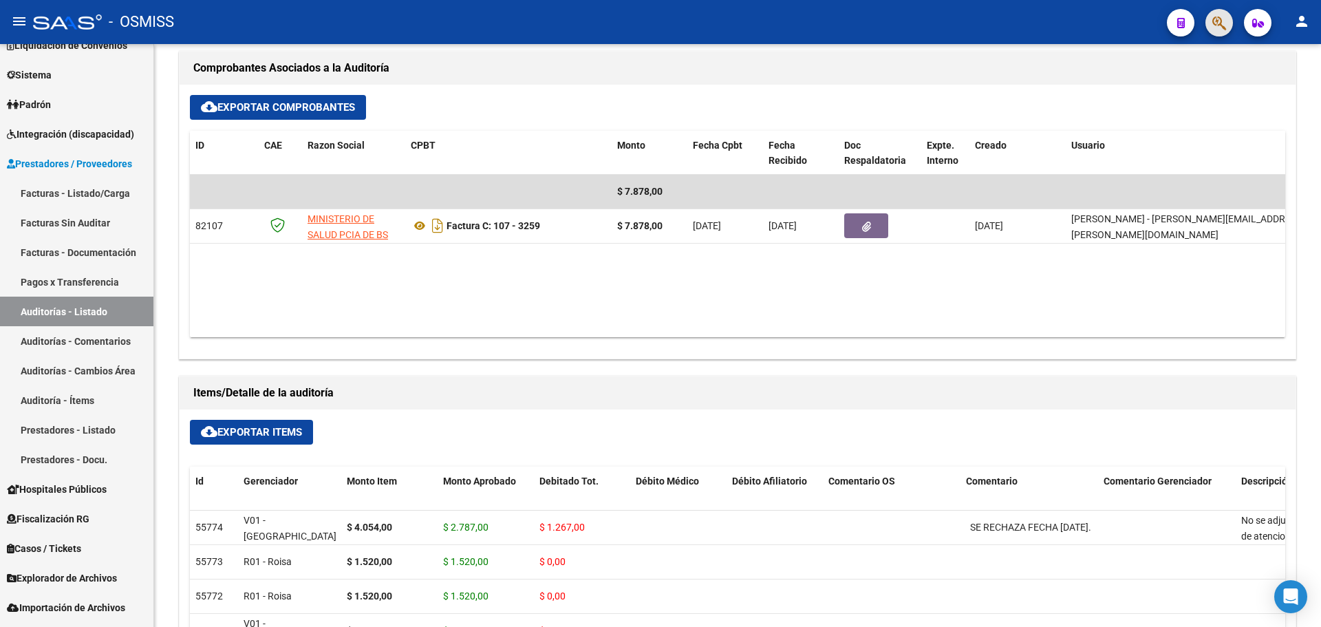
click at [1208, 27] on button "button" at bounding box center [1219, 23] width 28 height 28
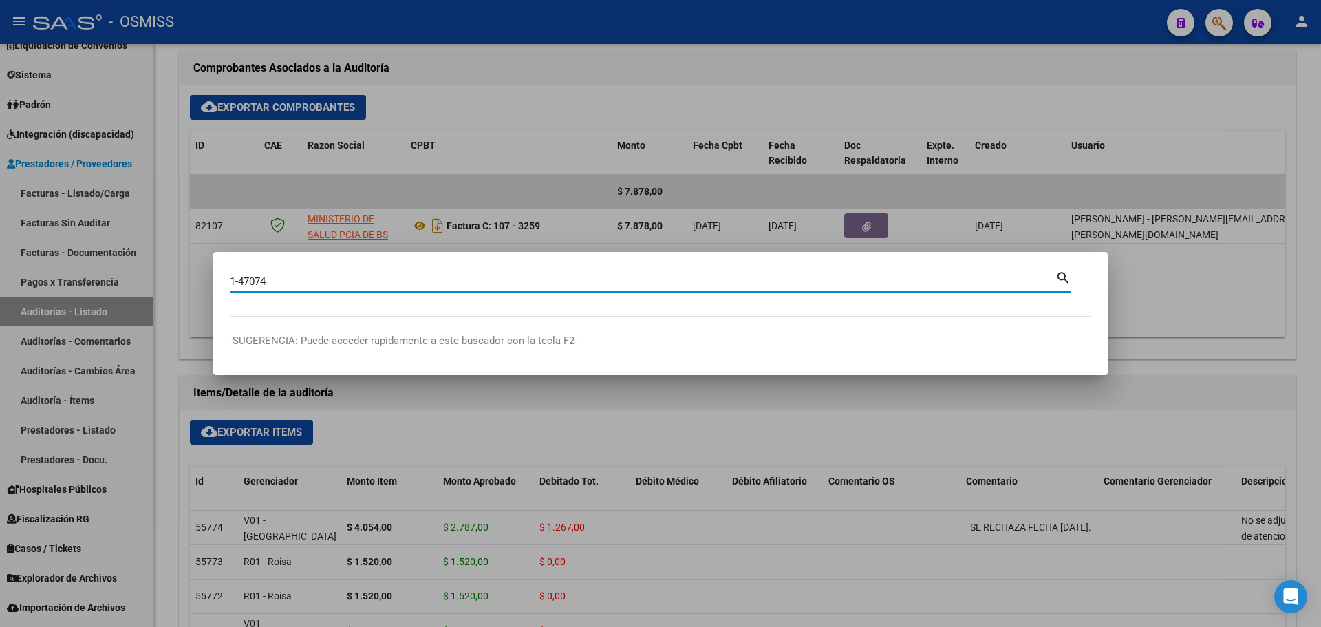
type input "1-47074"
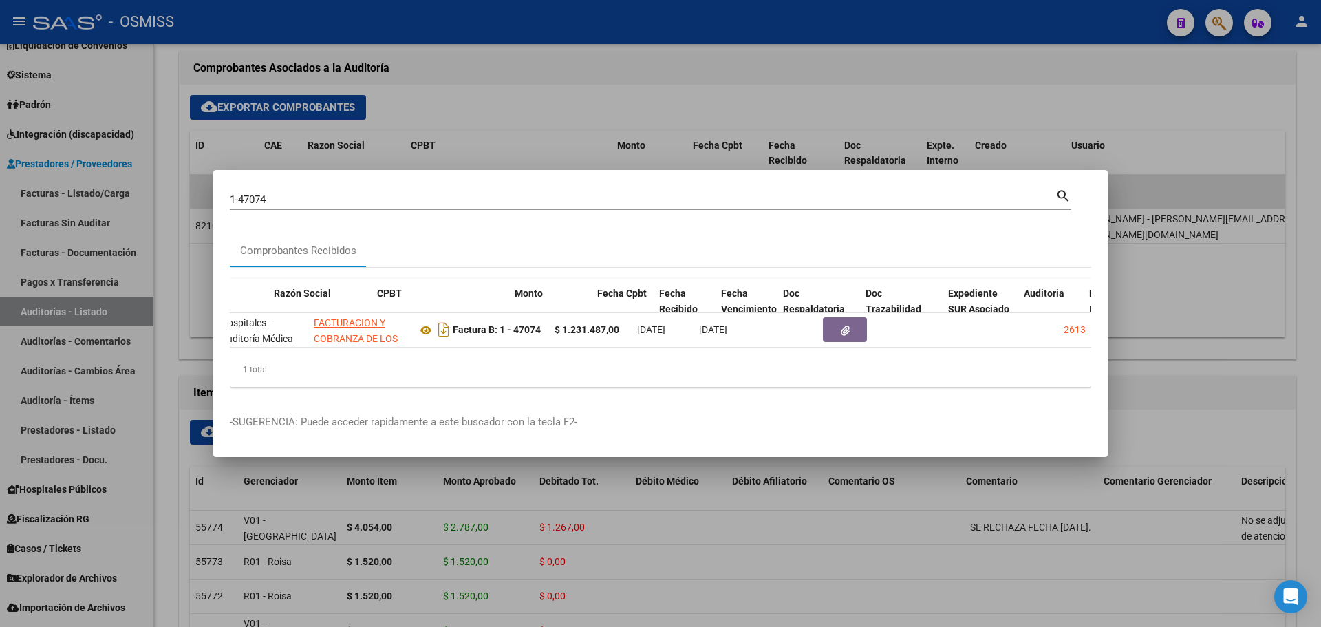
scroll to position [0, 356]
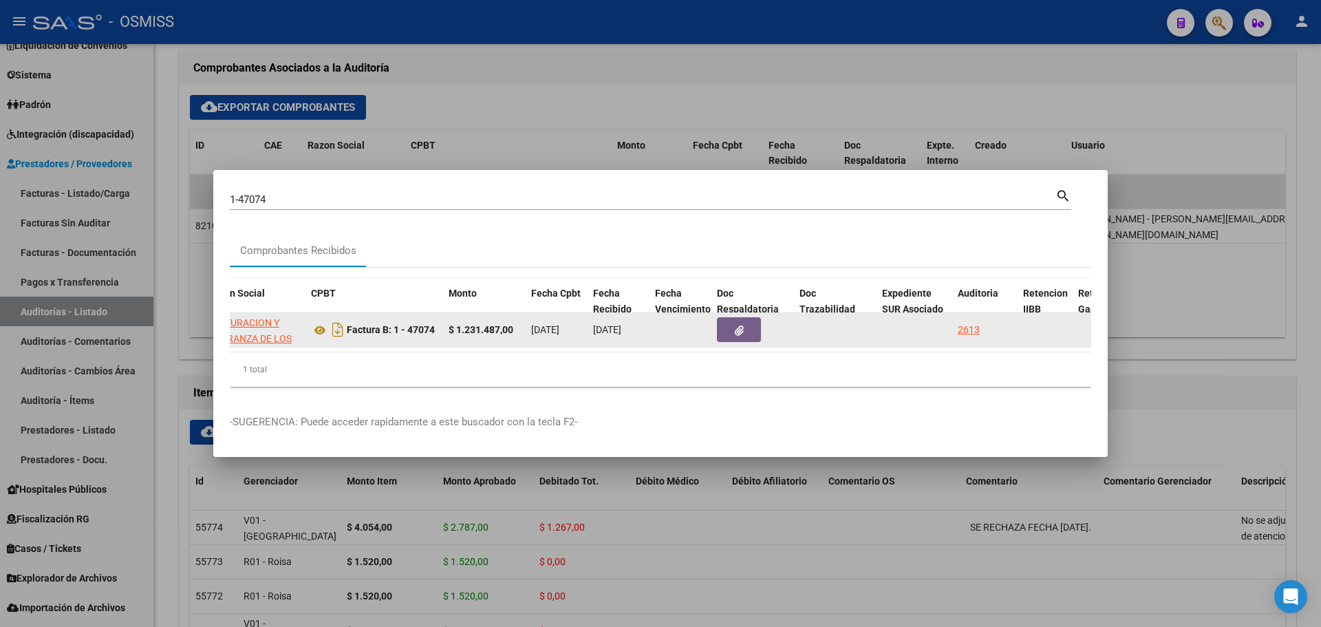
click at [966, 322] on div "2613" at bounding box center [968, 330] width 22 height 16
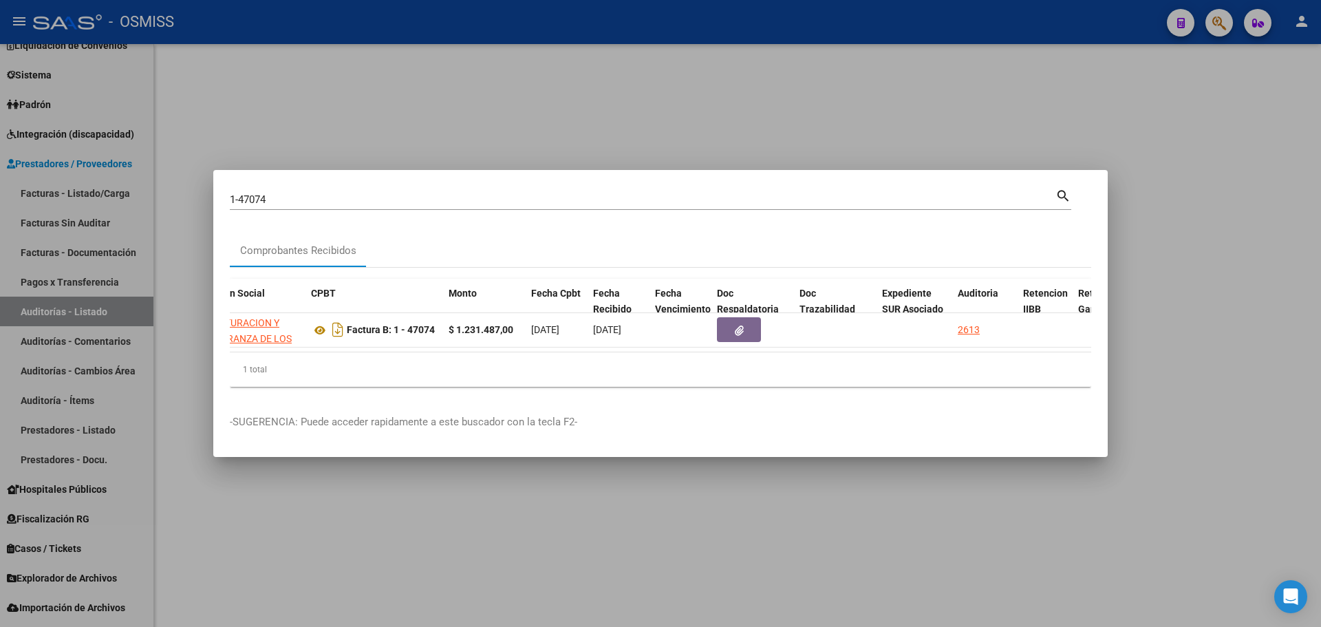
click at [634, 94] on div at bounding box center [660, 313] width 1321 height 627
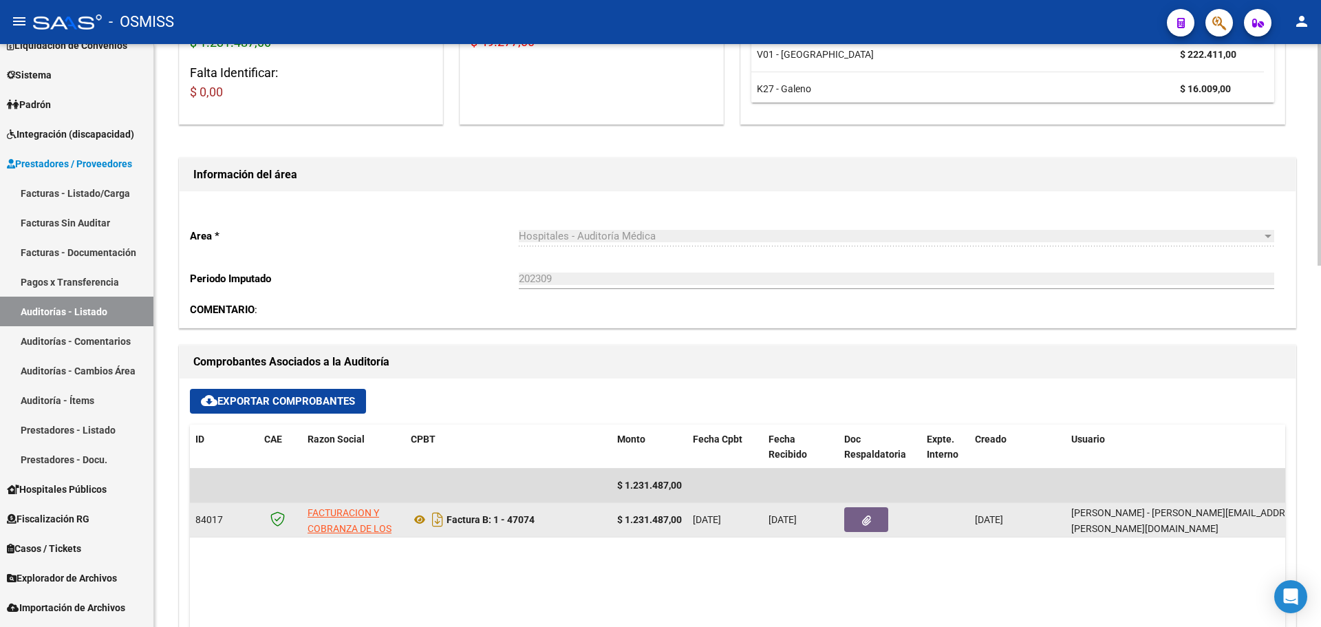
scroll to position [344, 0]
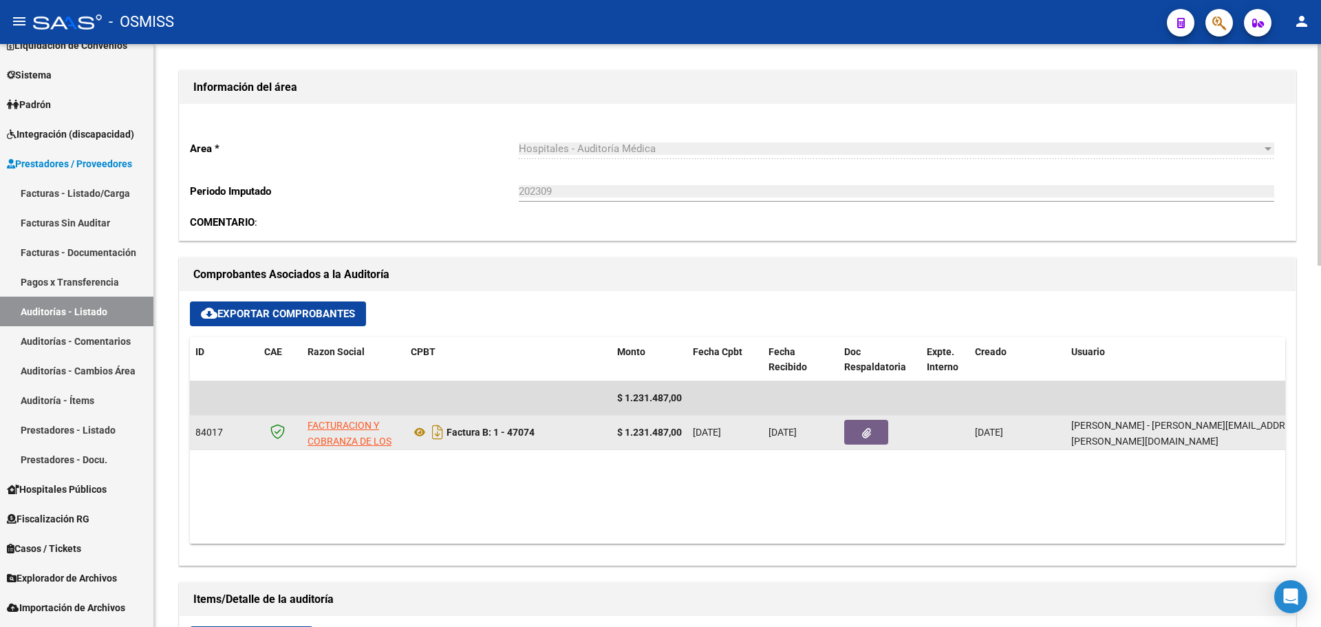
click at [862, 433] on icon "button" at bounding box center [866, 433] width 9 height 10
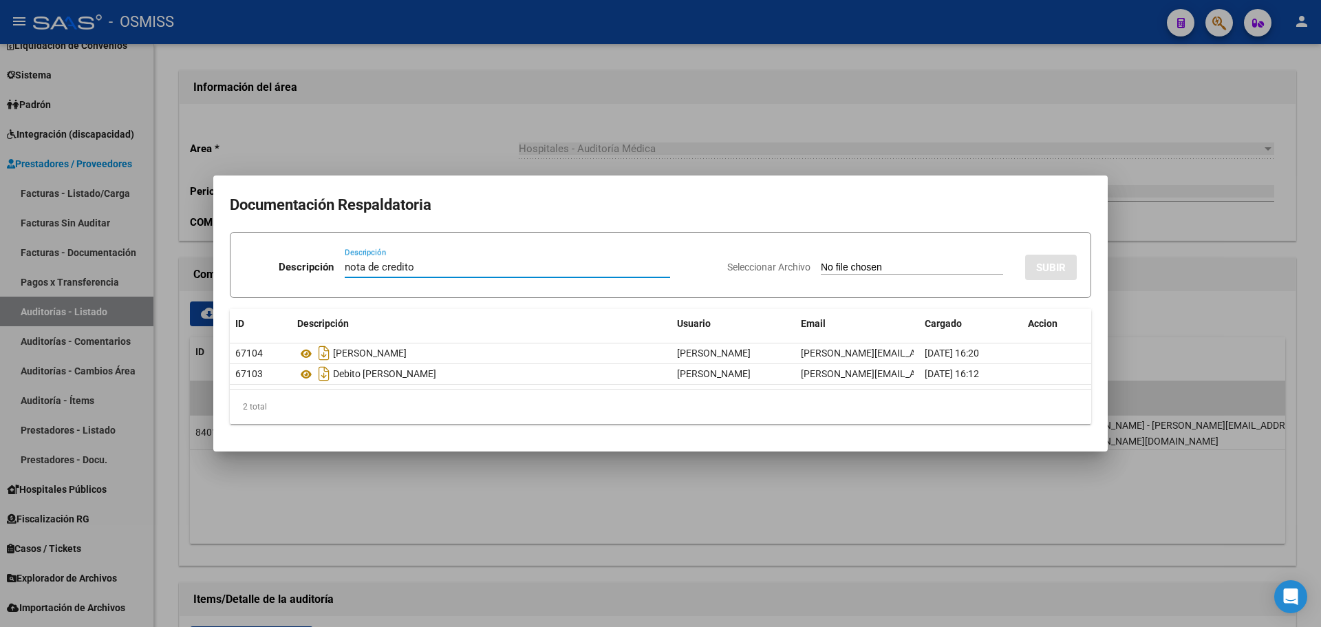
type input "nota de credito"
click at [830, 265] on input "Seleccionar Archivo" at bounding box center [912, 267] width 182 height 13
type input "C:\fakepath\NC FACOEP FC. 47074.pdf"
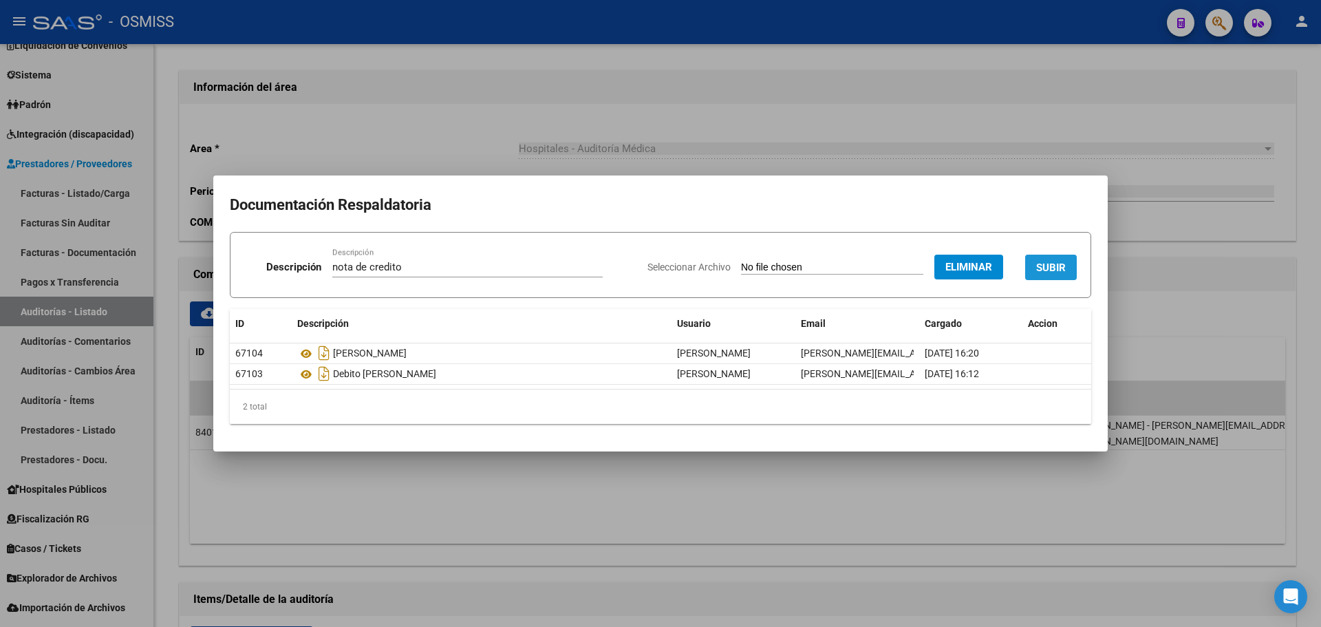
click at [1045, 265] on span "SUBIR" at bounding box center [1051, 267] width 30 height 12
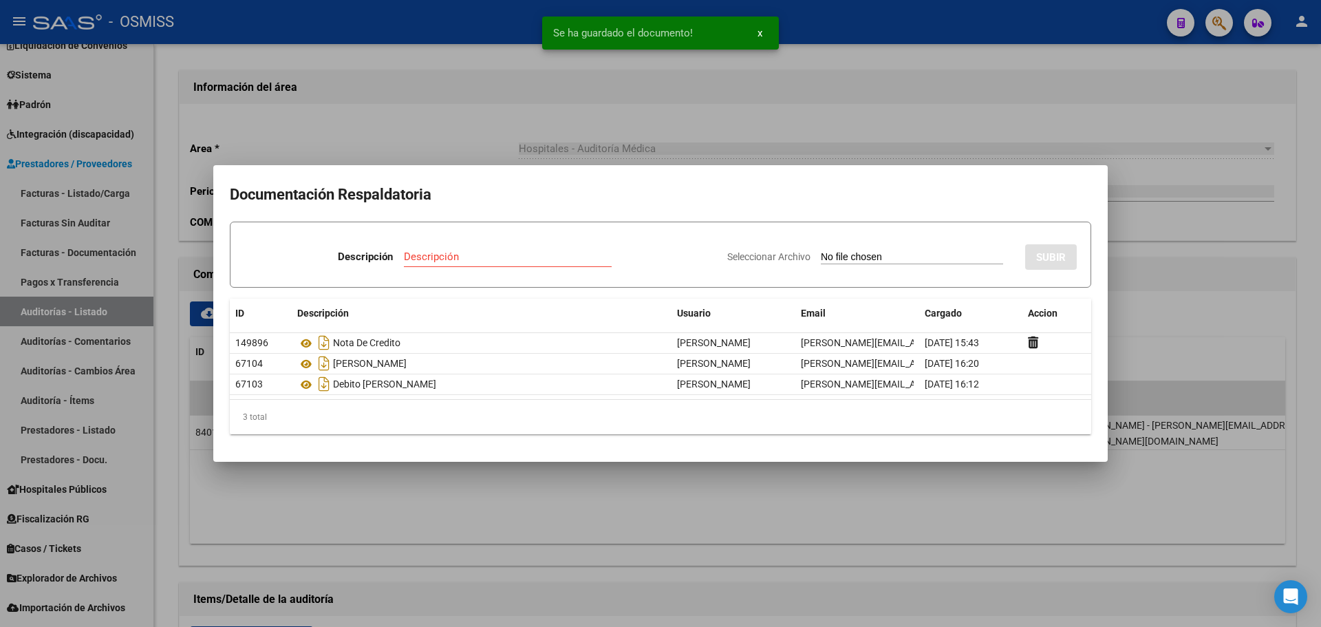
click at [508, 135] on div at bounding box center [660, 313] width 1321 height 627
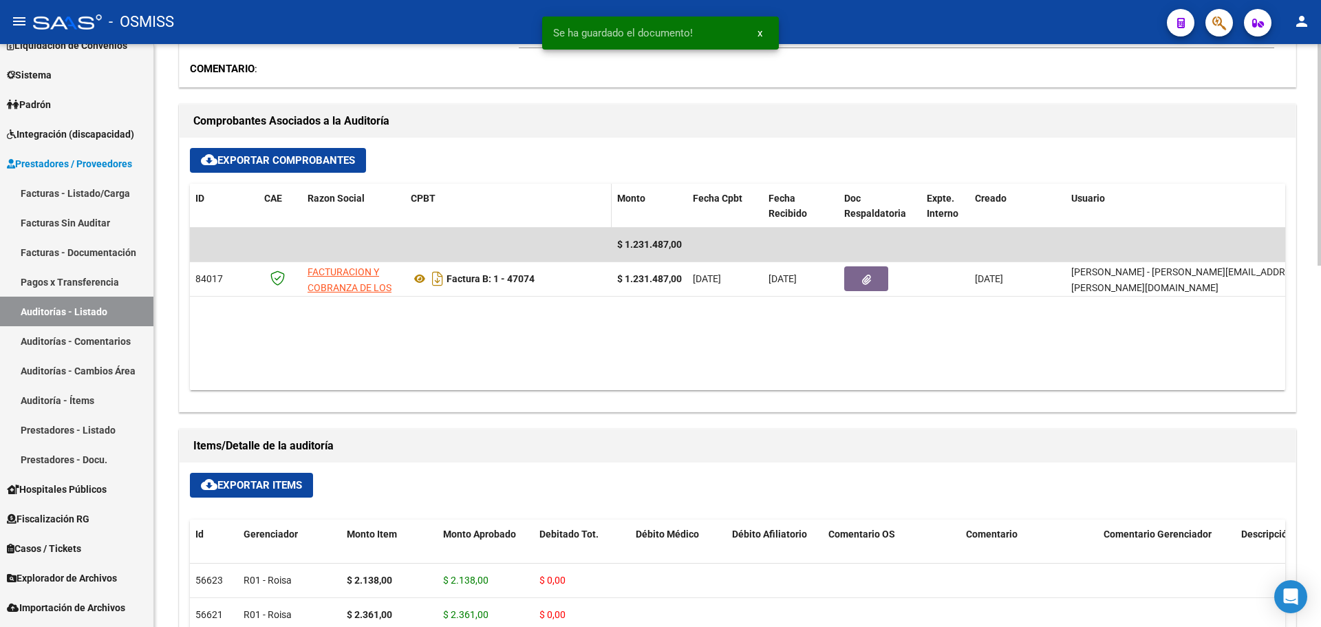
scroll to position [413, 0]
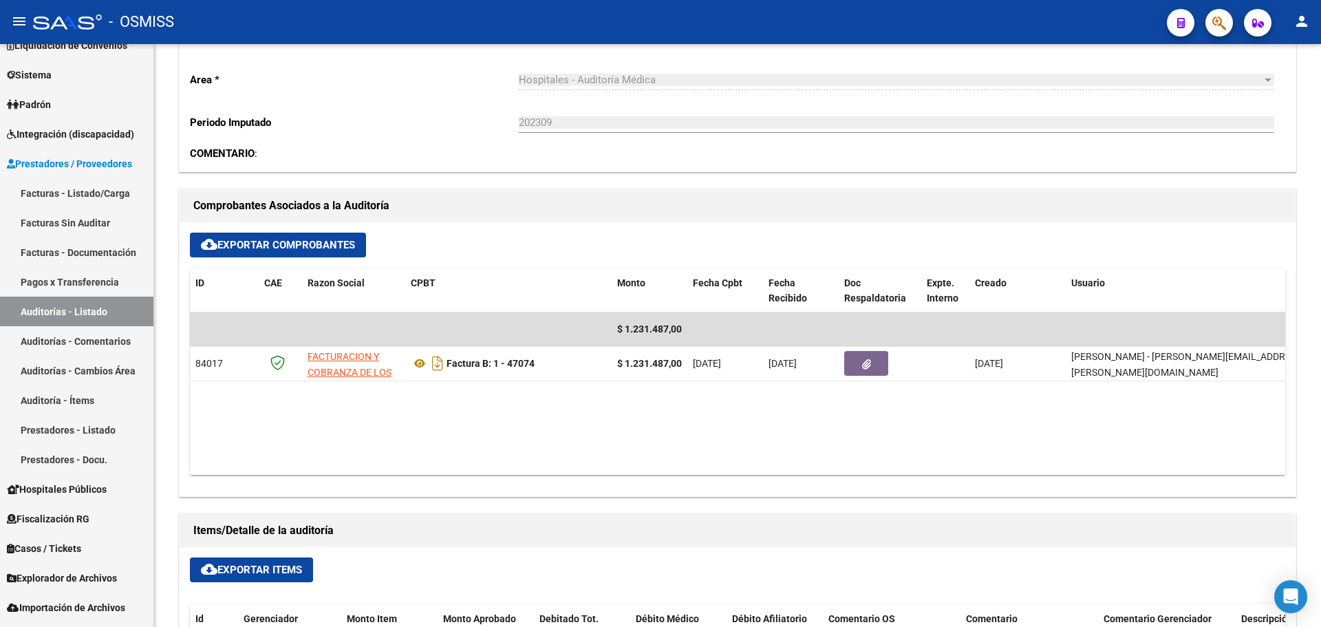
click at [1228, 32] on button "button" at bounding box center [1219, 23] width 28 height 28
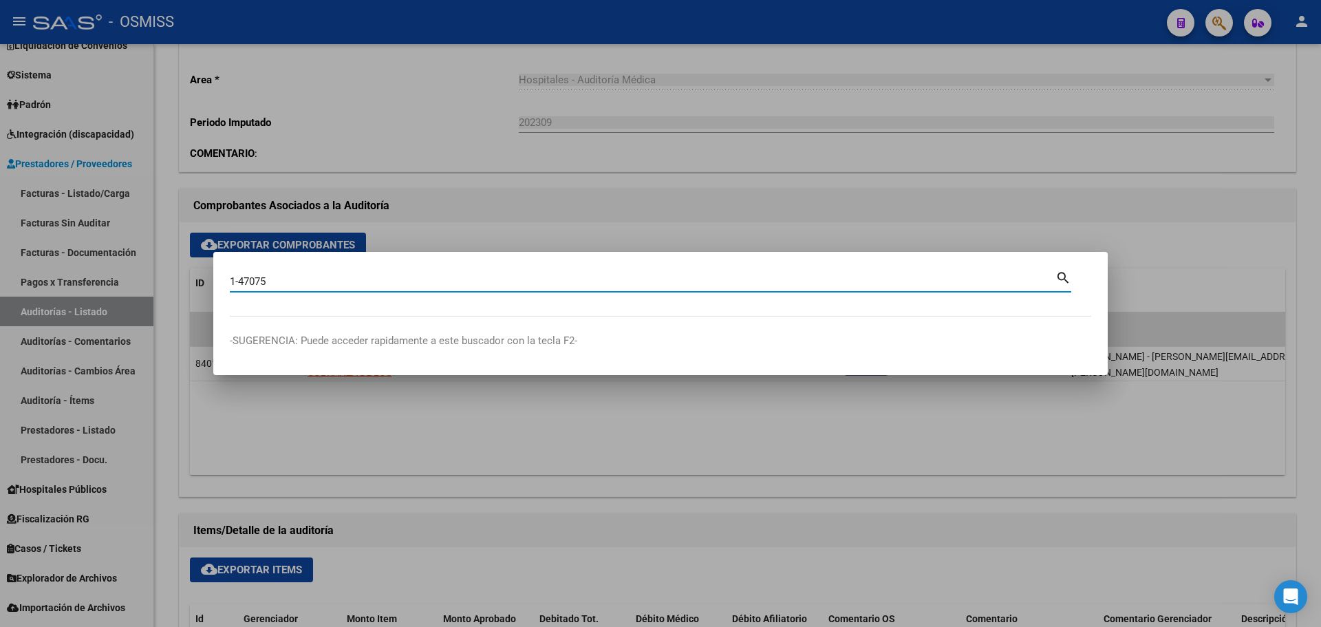
type input "1-47075"
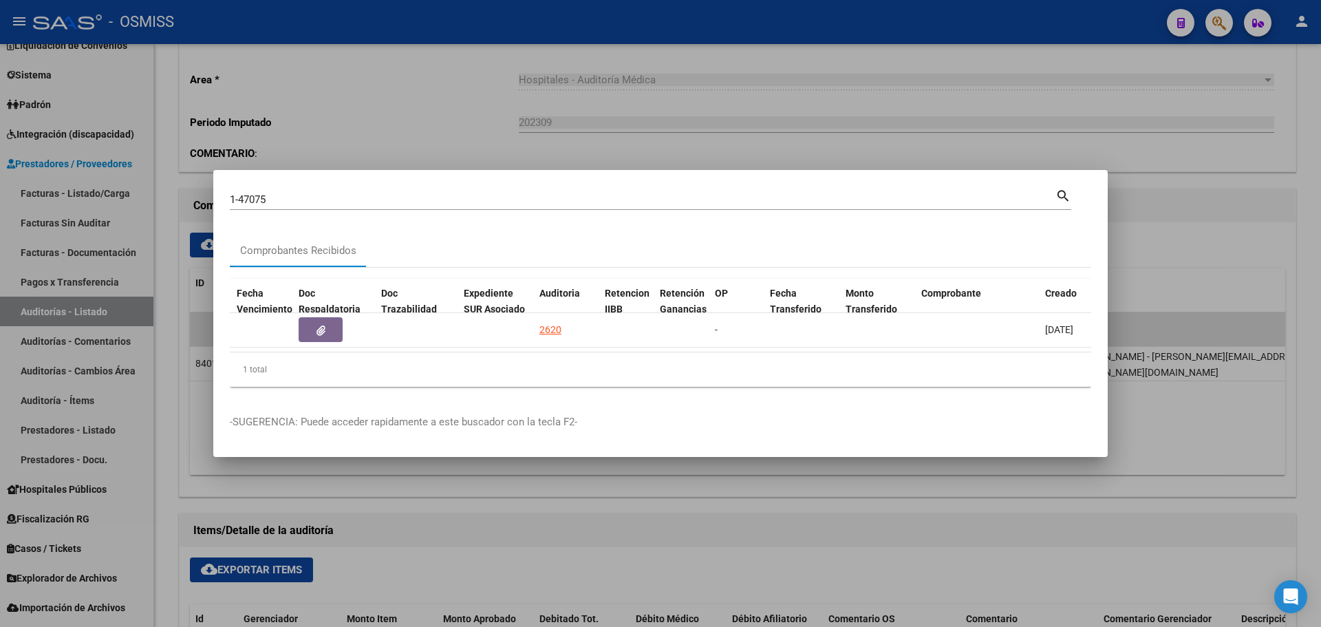
scroll to position [0, 769]
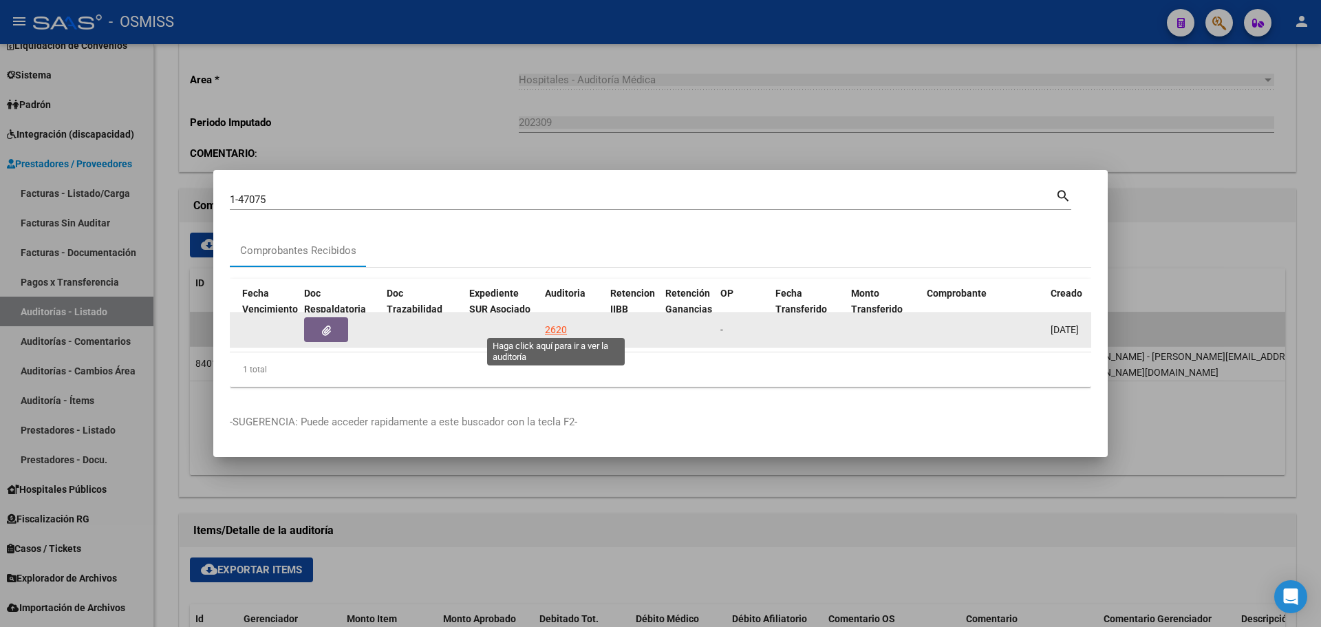
click at [560, 323] on div "2620" at bounding box center [556, 330] width 22 height 16
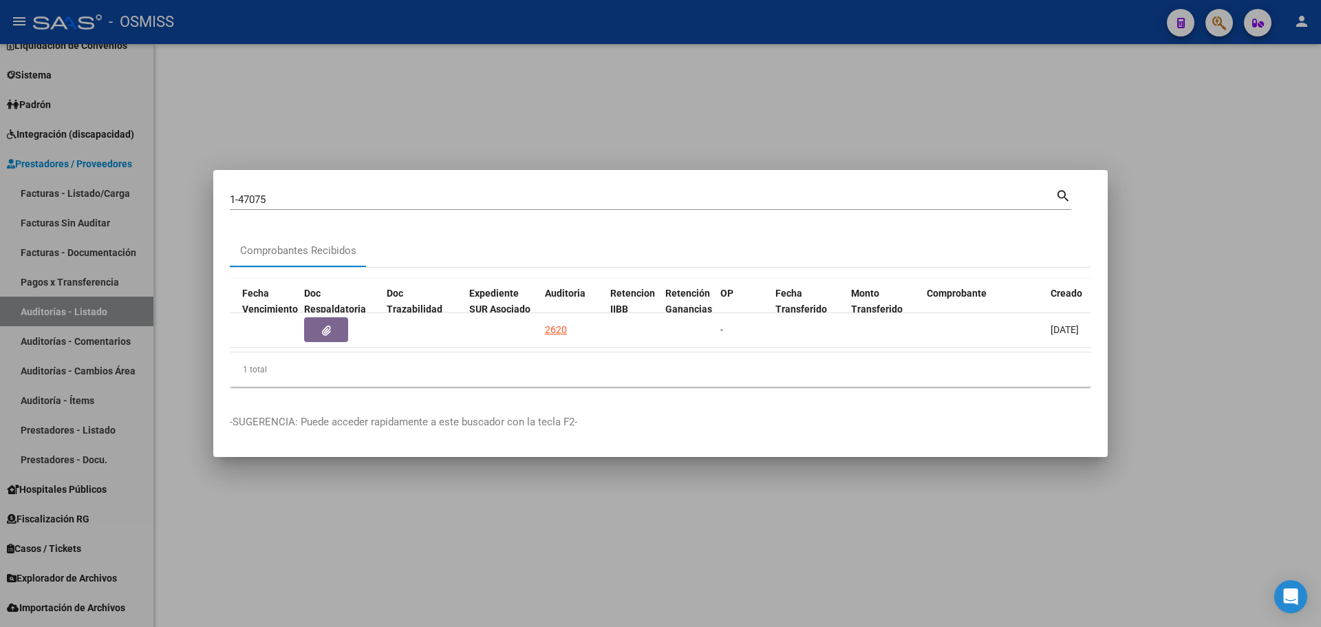
click at [501, 113] on div at bounding box center [660, 313] width 1321 height 627
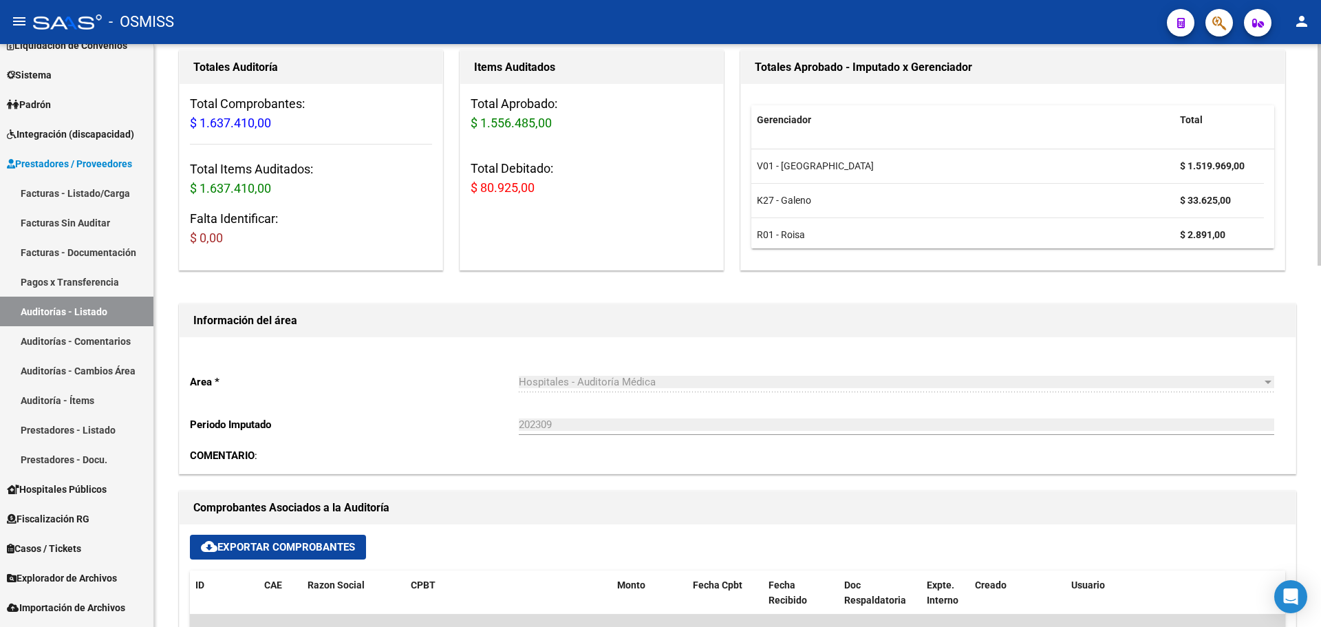
scroll to position [275, 0]
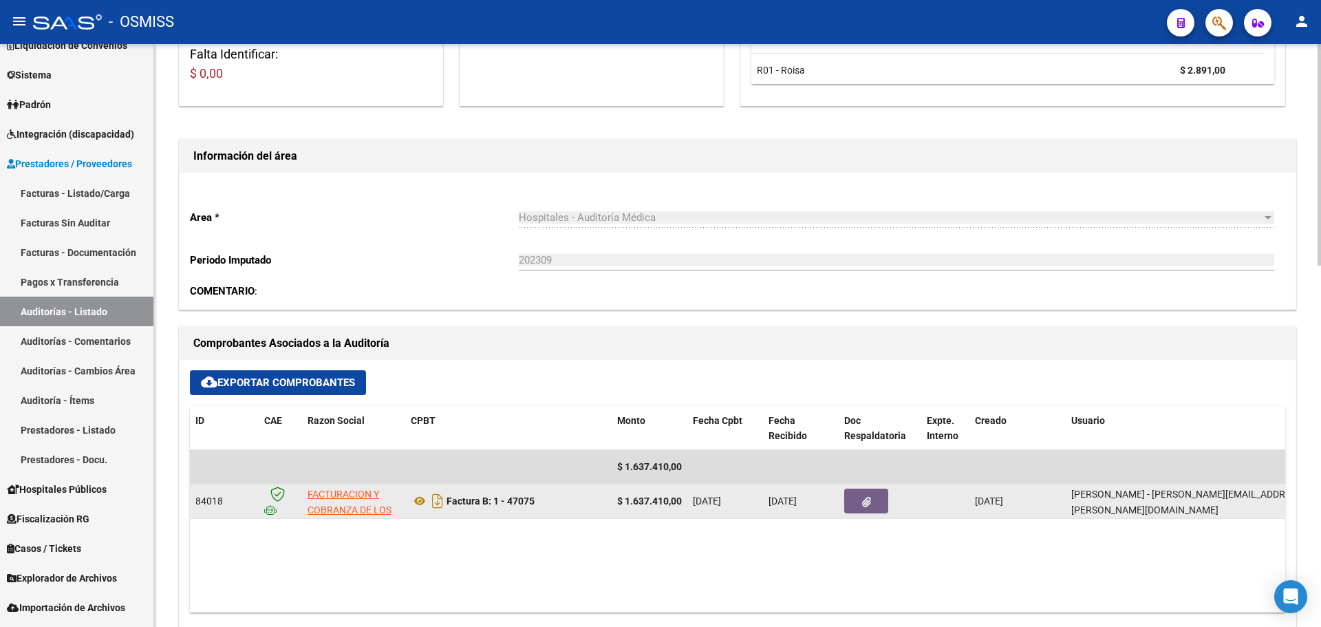
click at [836, 495] on datatable-body-cell "[DATE]" at bounding box center [801, 501] width 76 height 34
click at [867, 501] on icon "button" at bounding box center [866, 502] width 9 height 10
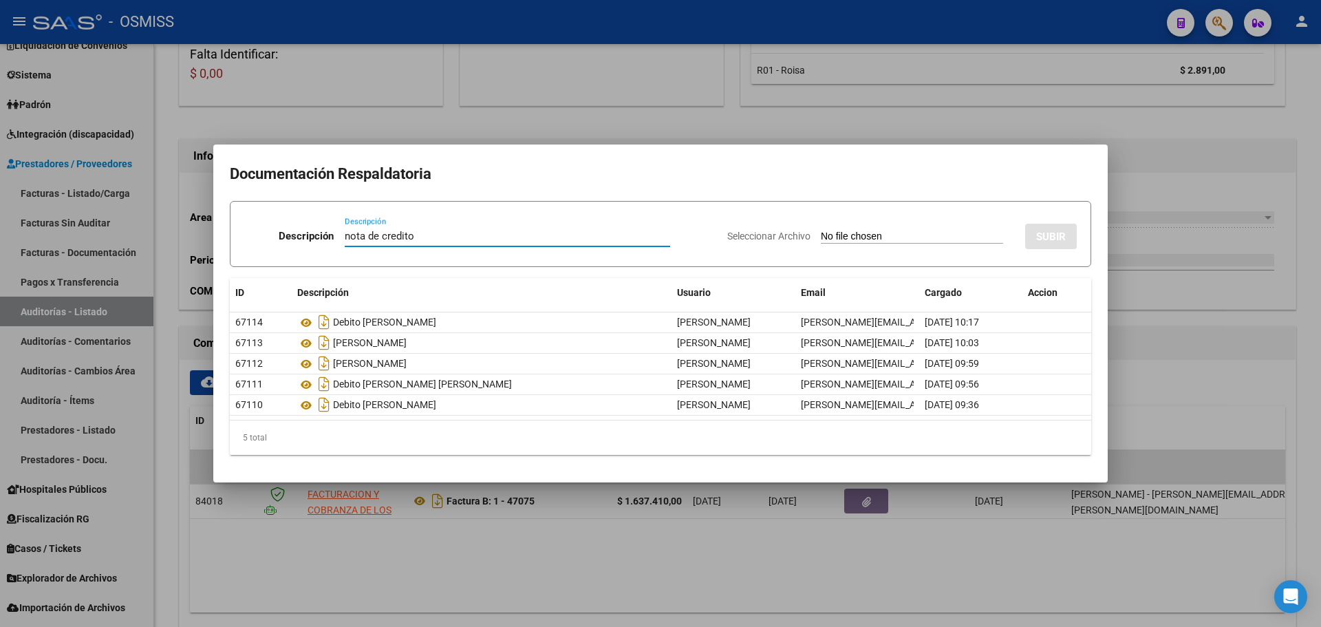
type input "nota de credito"
click at [849, 235] on input "Seleccionar Archivo" at bounding box center [912, 236] width 182 height 13
type input "C:\fakepath\NC FACOEP FC. 1-47075.pdf"
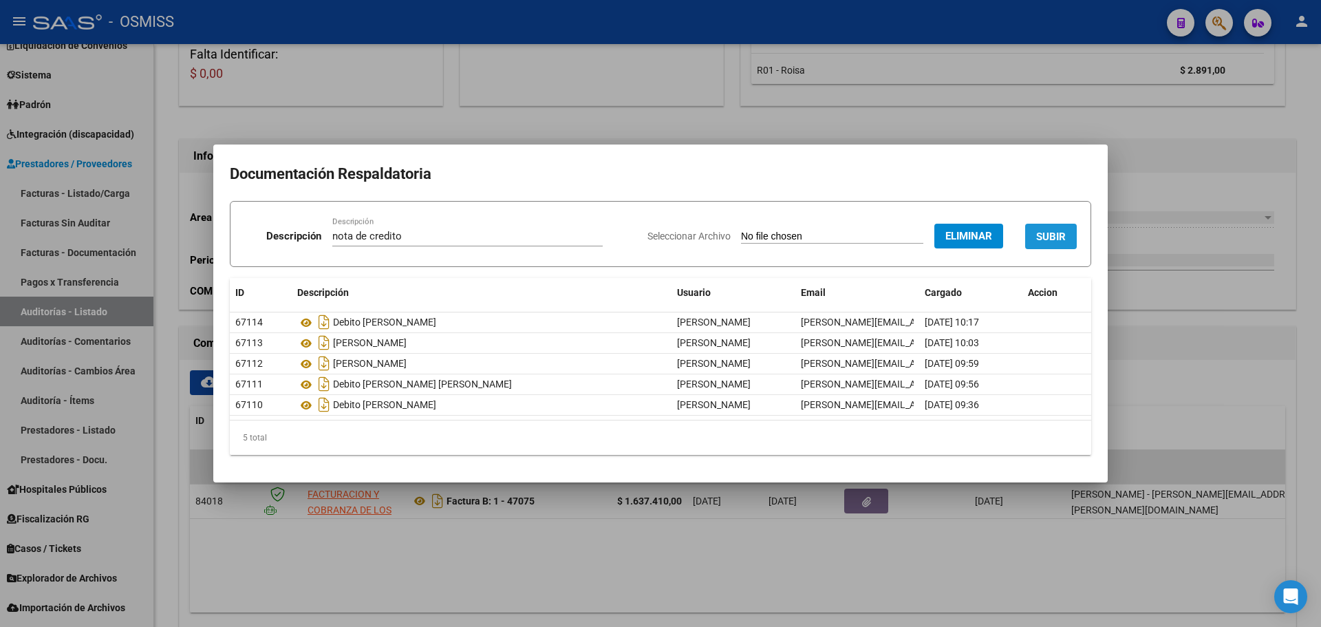
click at [1065, 226] on button "SUBIR" at bounding box center [1051, 236] width 52 height 25
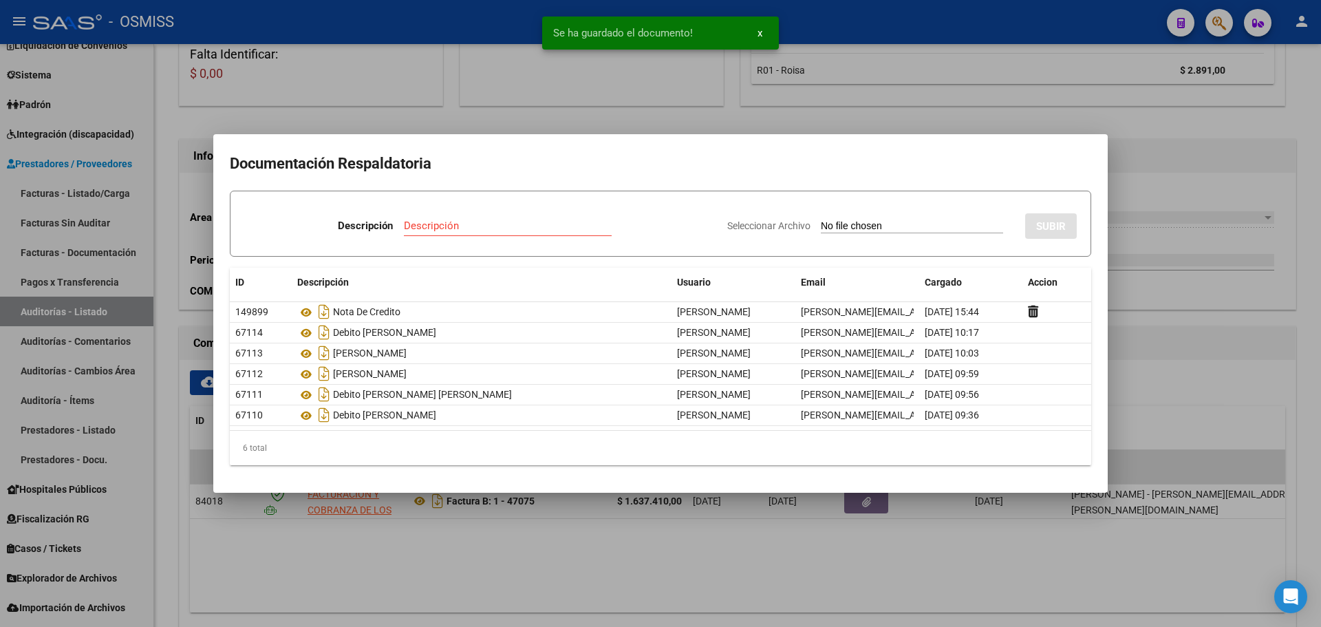
click at [442, 128] on div at bounding box center [660, 313] width 1321 height 627
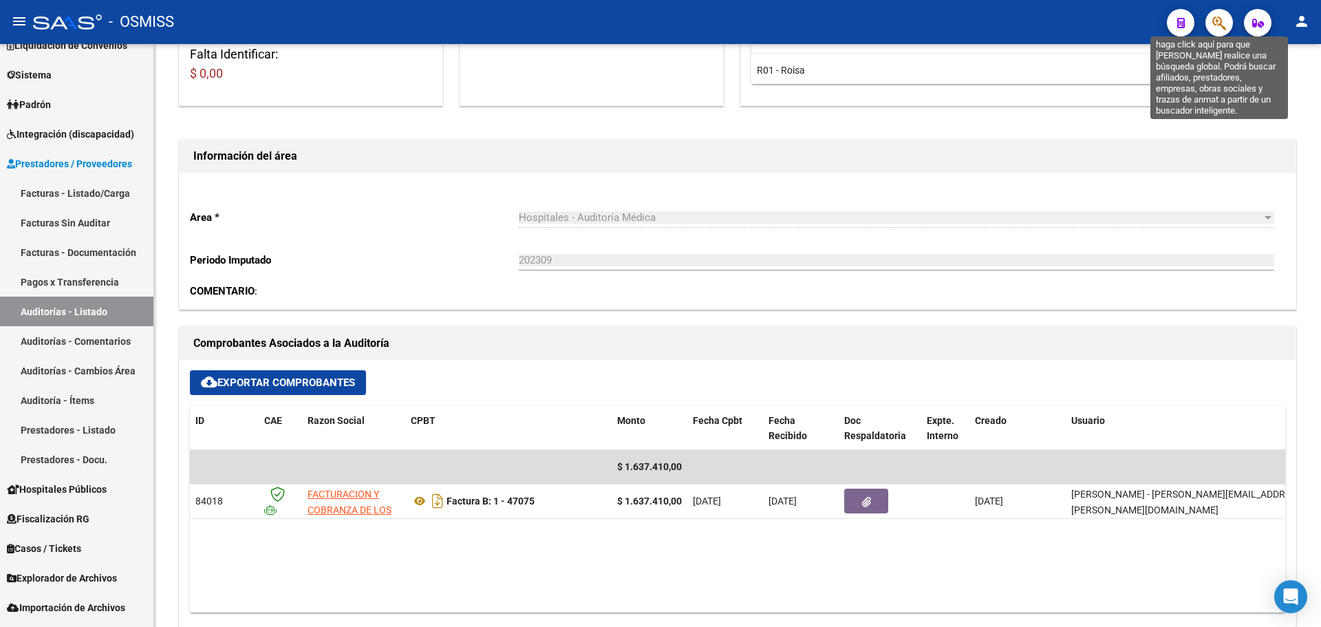
click at [1216, 26] on icon "button" at bounding box center [1219, 23] width 14 height 16
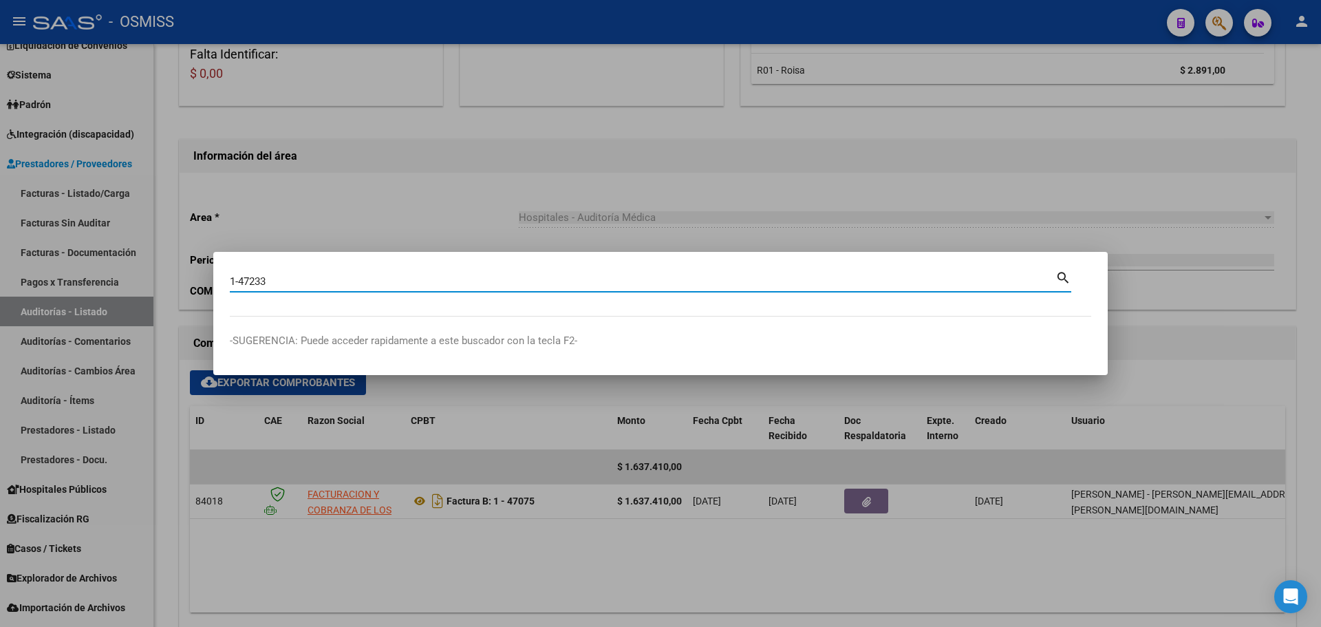
type input "1-47233"
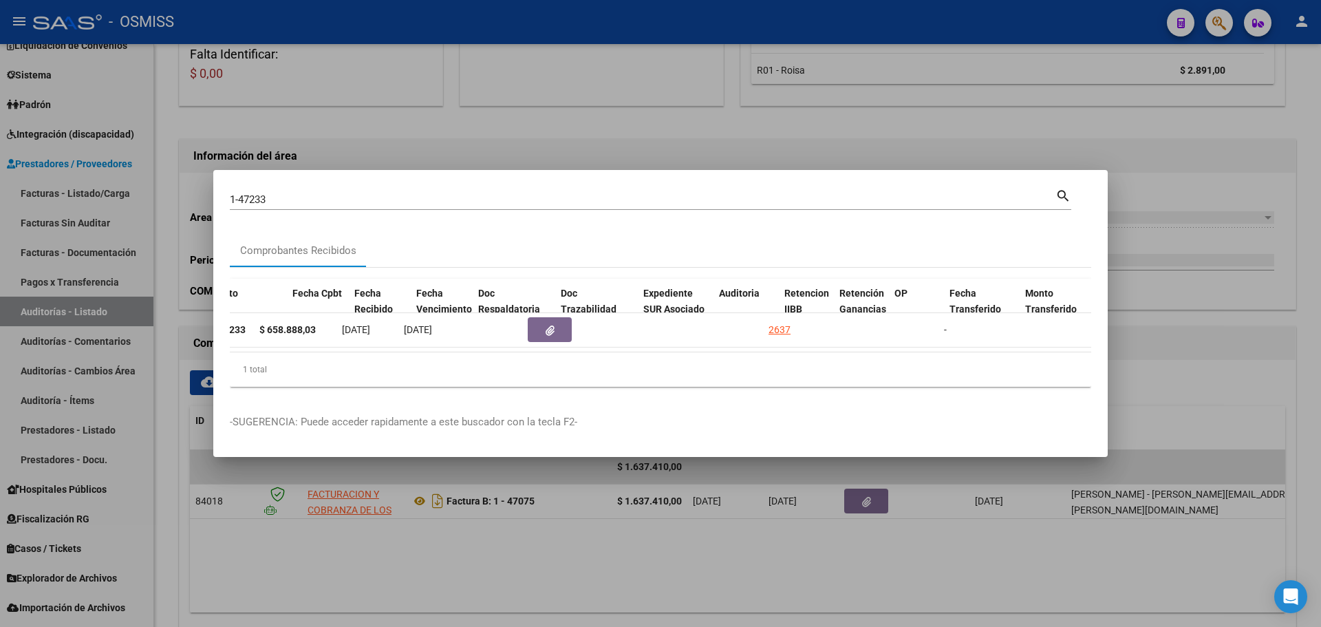
scroll to position [0, 647]
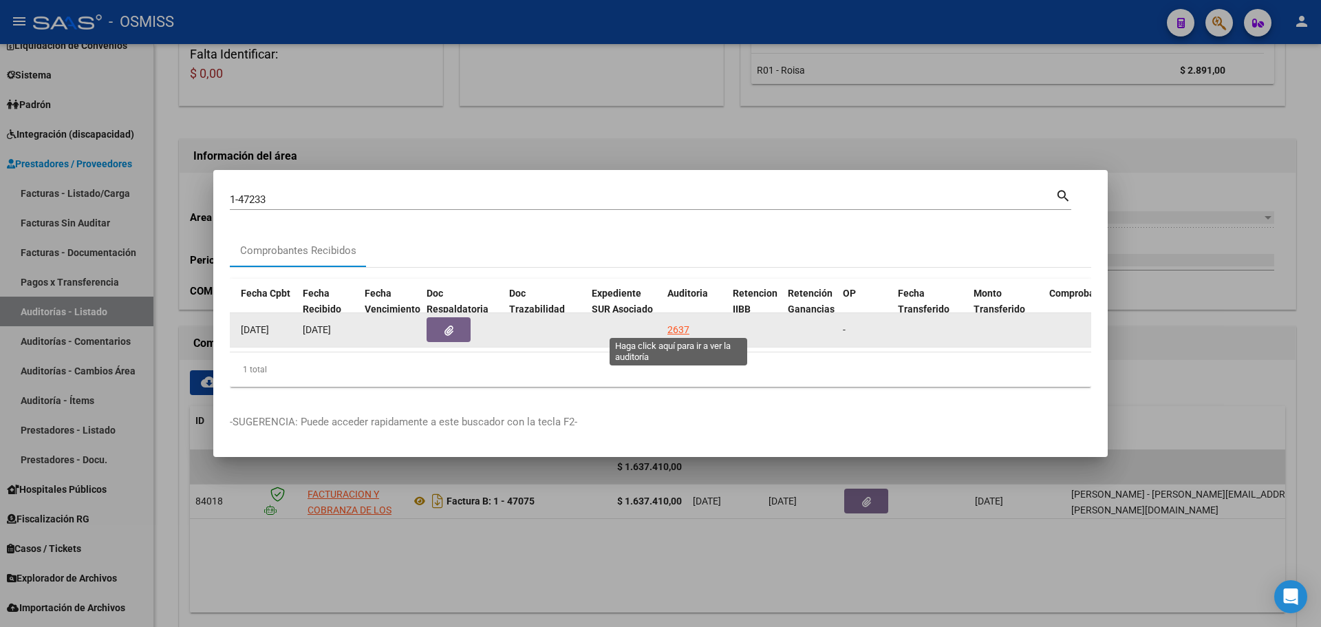
click at [668, 323] on div "2637" at bounding box center [678, 330] width 22 height 16
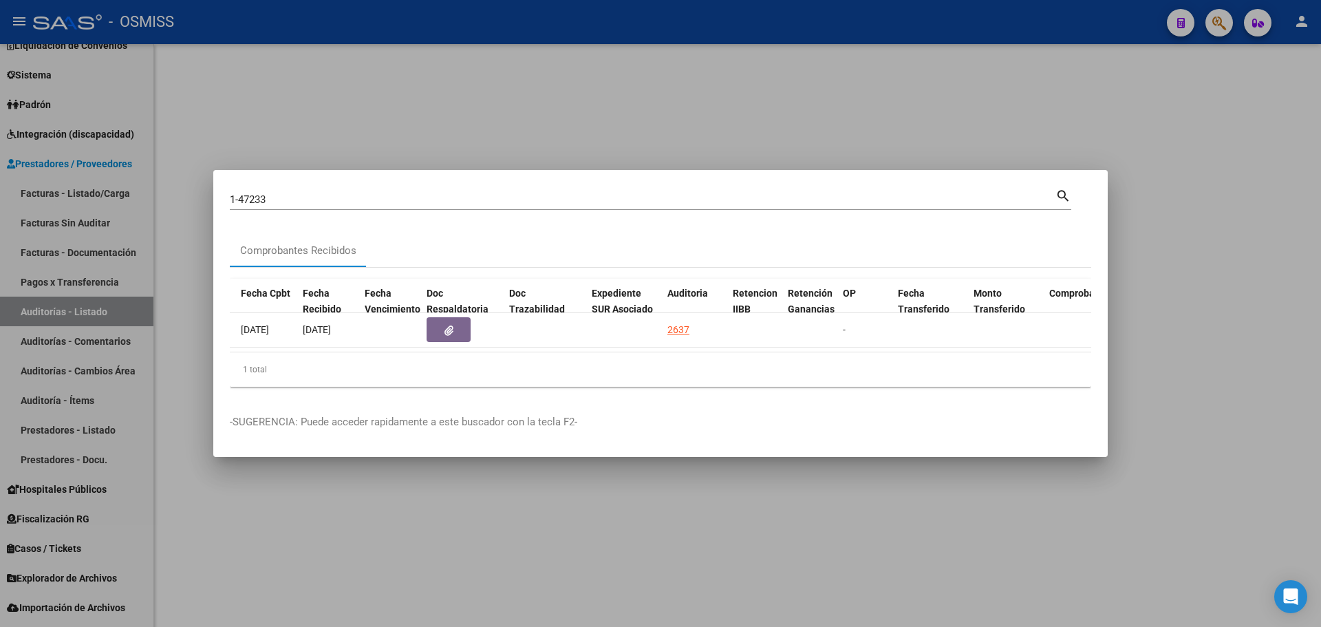
click at [589, 131] on div at bounding box center [660, 313] width 1321 height 627
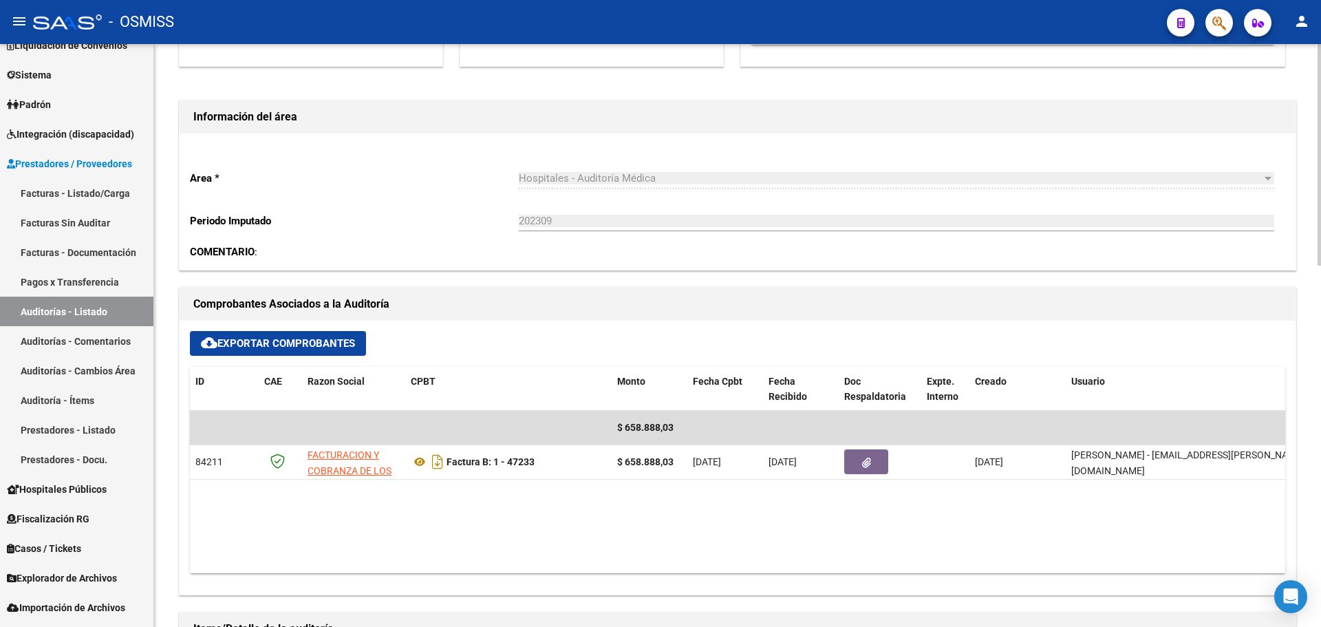
scroll to position [344, 0]
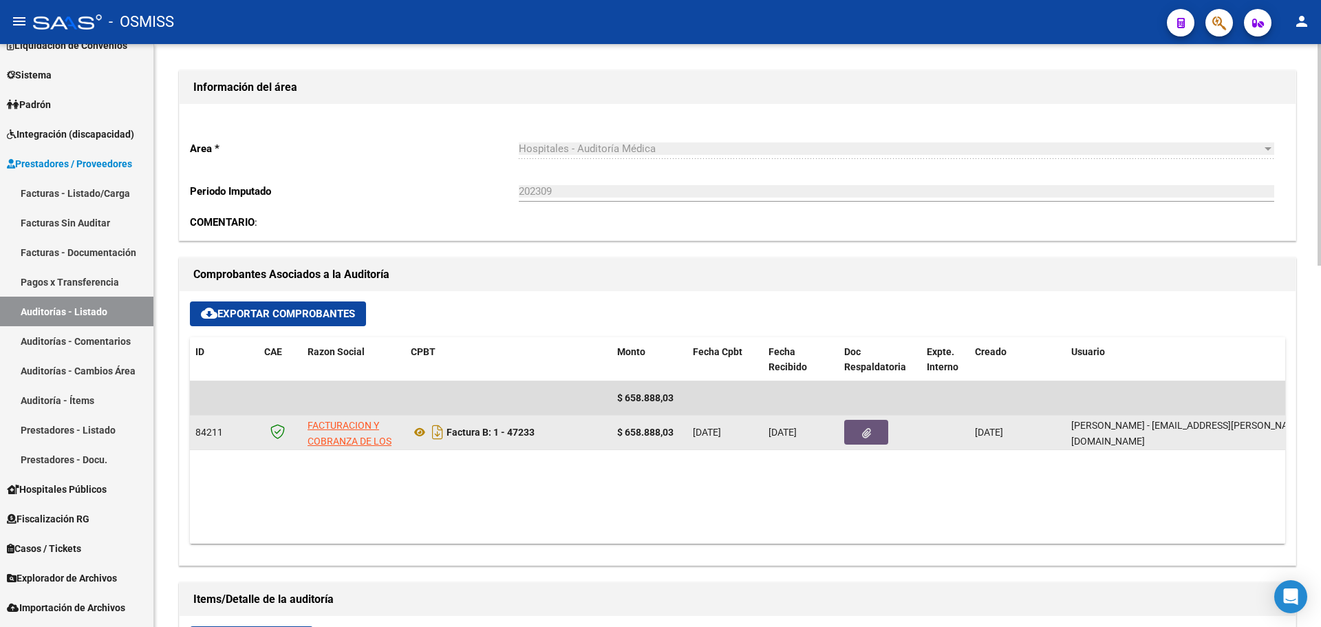
click at [874, 442] on button "button" at bounding box center [866, 432] width 44 height 25
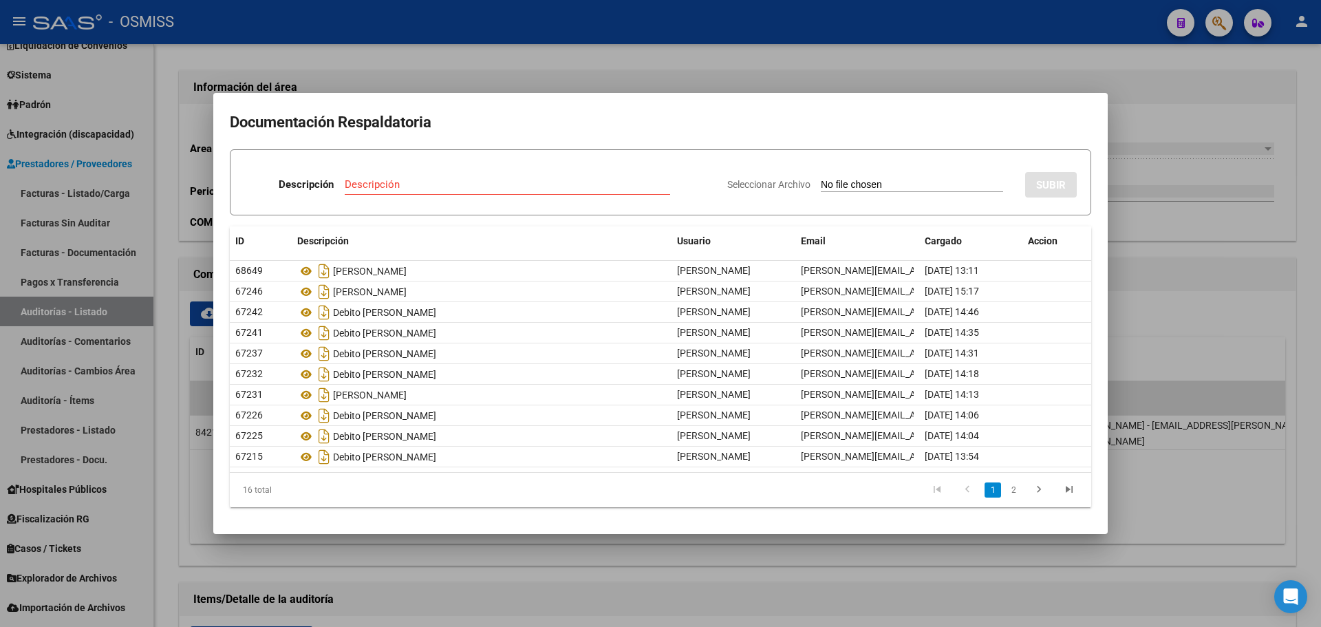
click at [611, 593] on div at bounding box center [660, 313] width 1321 height 627
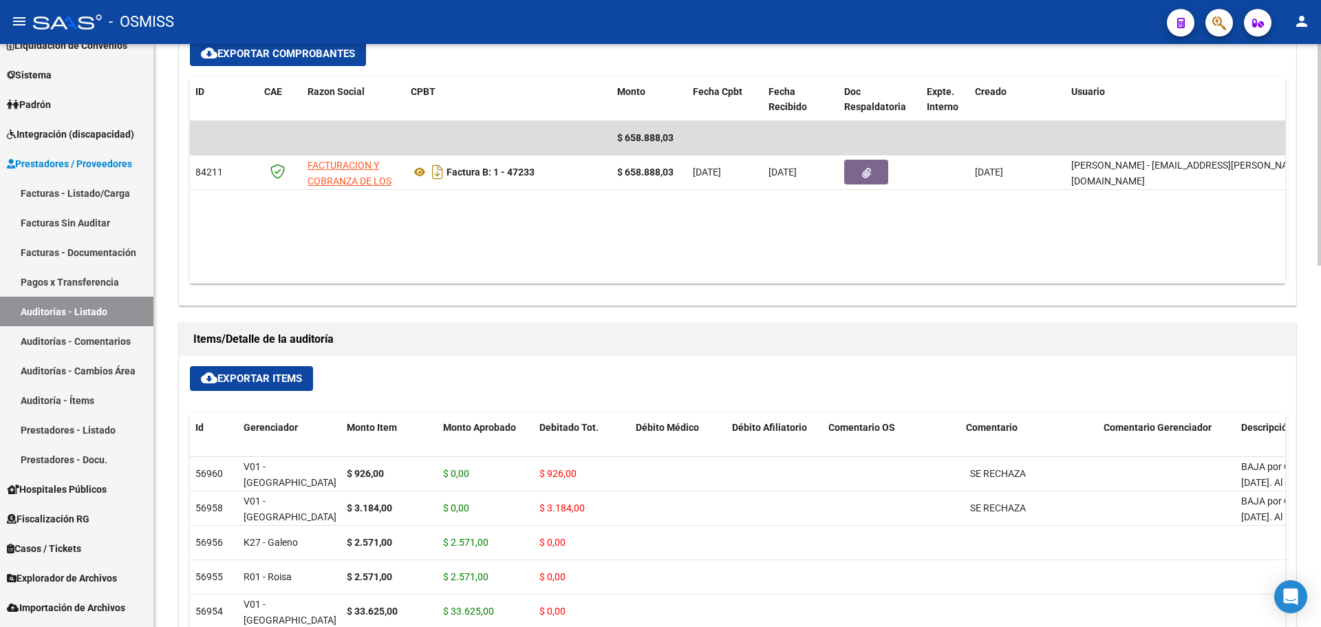
scroll to position [329, 0]
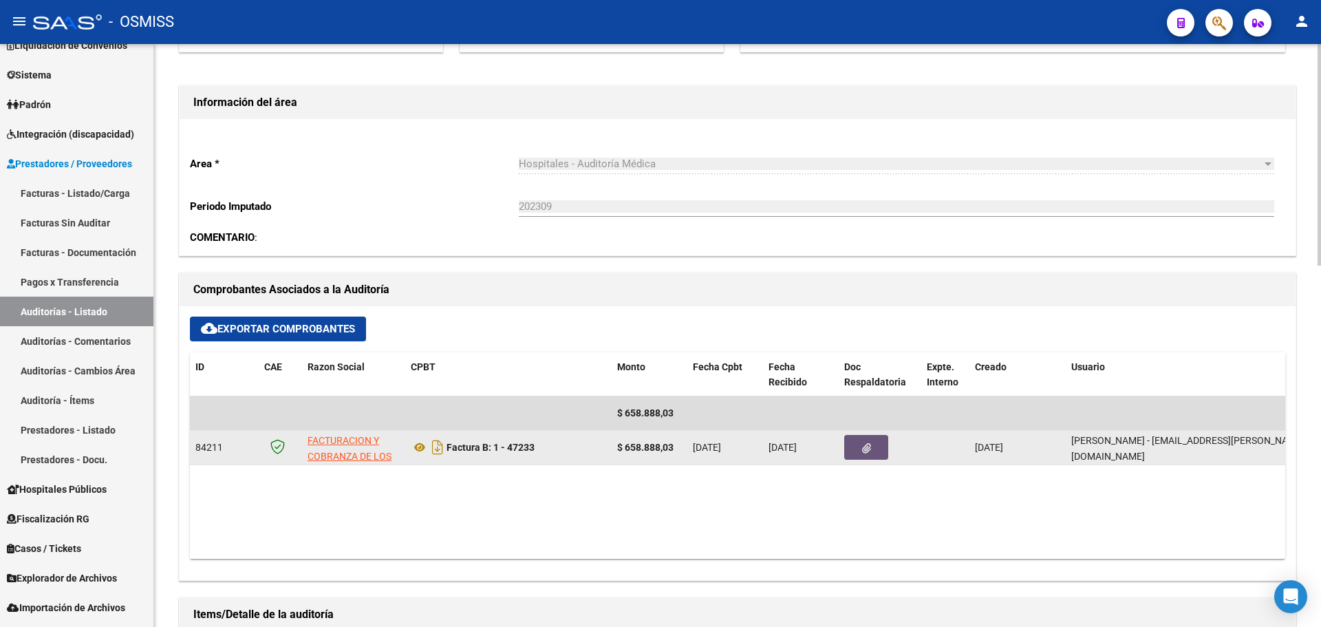
click at [874, 444] on button "button" at bounding box center [866, 447] width 44 height 25
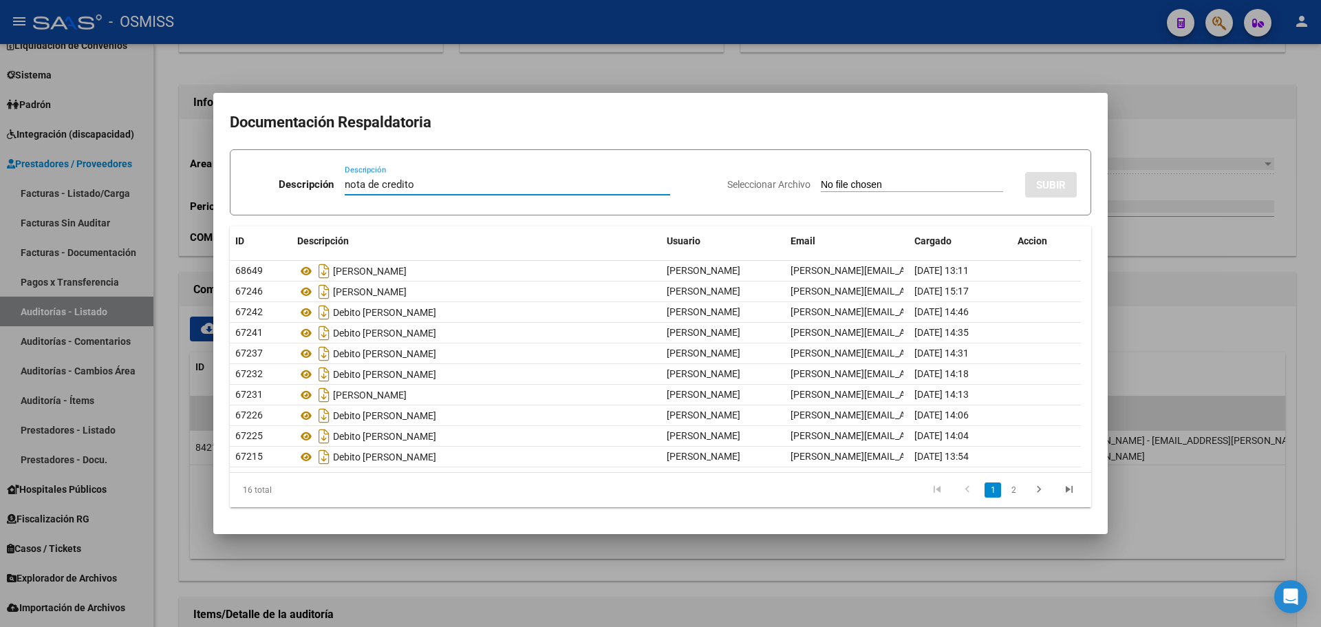
type input "nota de credito"
click at [896, 175] on div "Seleccionar Archivo SUBIR" at bounding box center [901, 182] width 349 height 42
click at [890, 181] on input "Seleccionar Archivo" at bounding box center [912, 185] width 182 height 13
type input "C:\fakepath\NC FACOEP FC 47233.pdf"
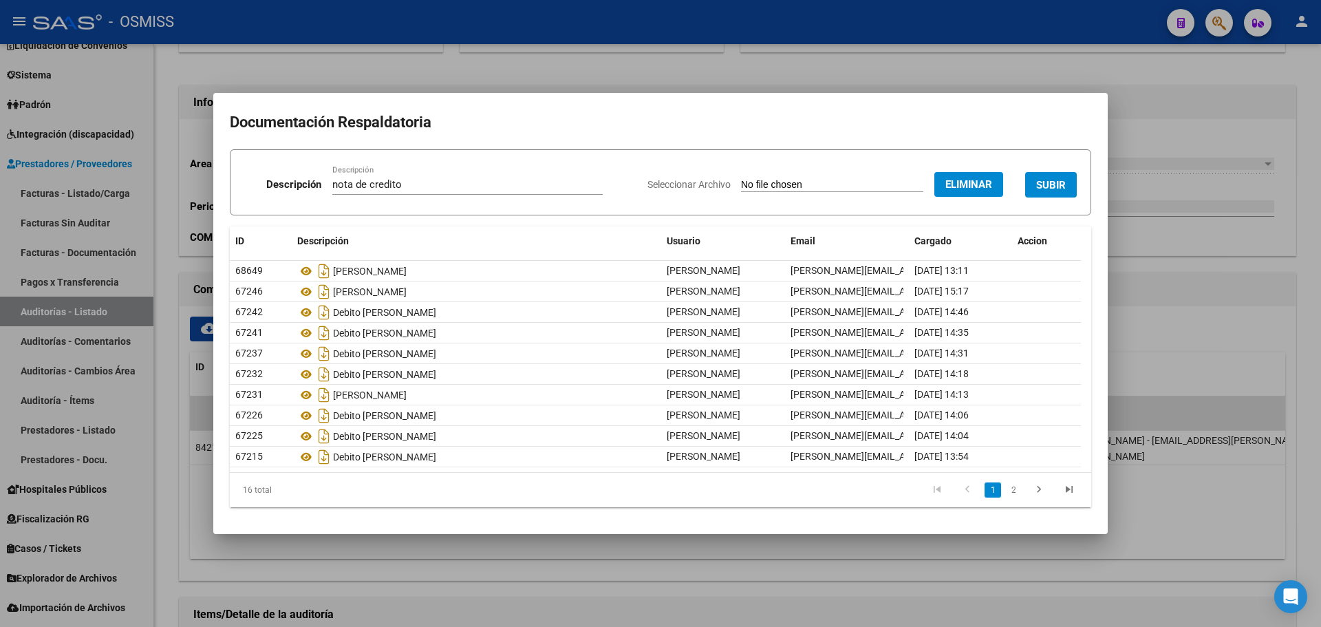
click at [1041, 184] on span "SUBIR" at bounding box center [1051, 185] width 30 height 12
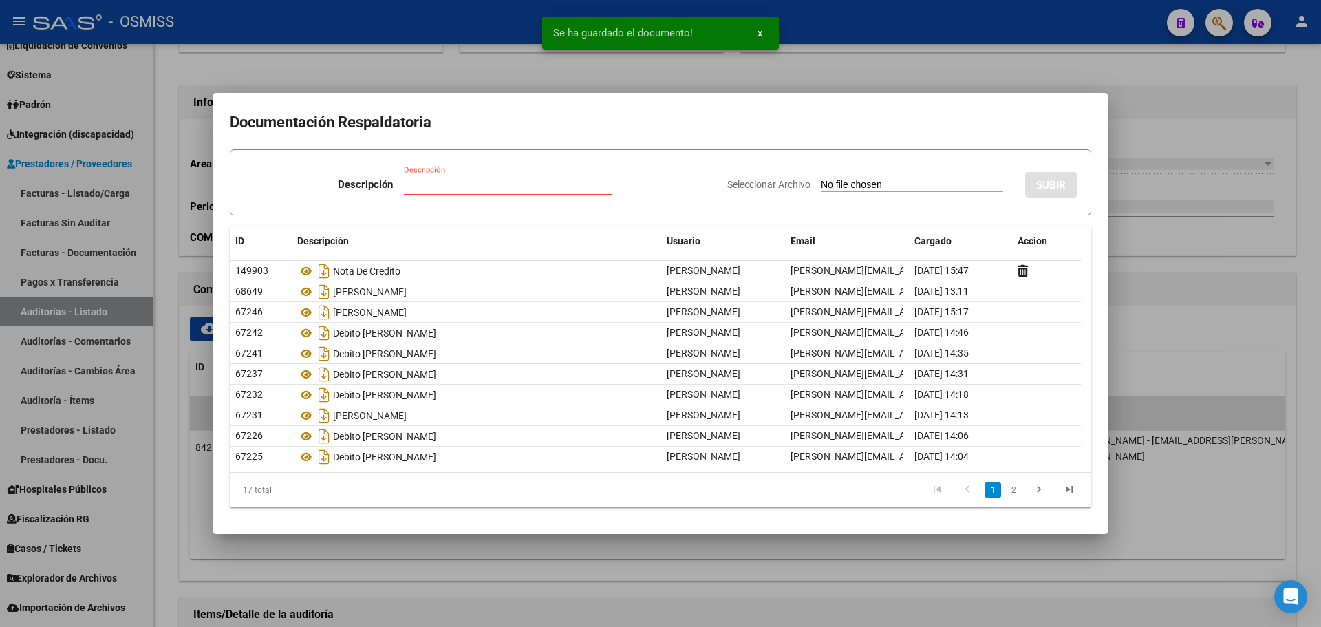
click at [415, 184] on input "Descripción" at bounding box center [508, 184] width 208 height 12
type input "nota de credito"
click at [854, 181] on input "Seleccionar Archivo" at bounding box center [912, 185] width 182 height 13
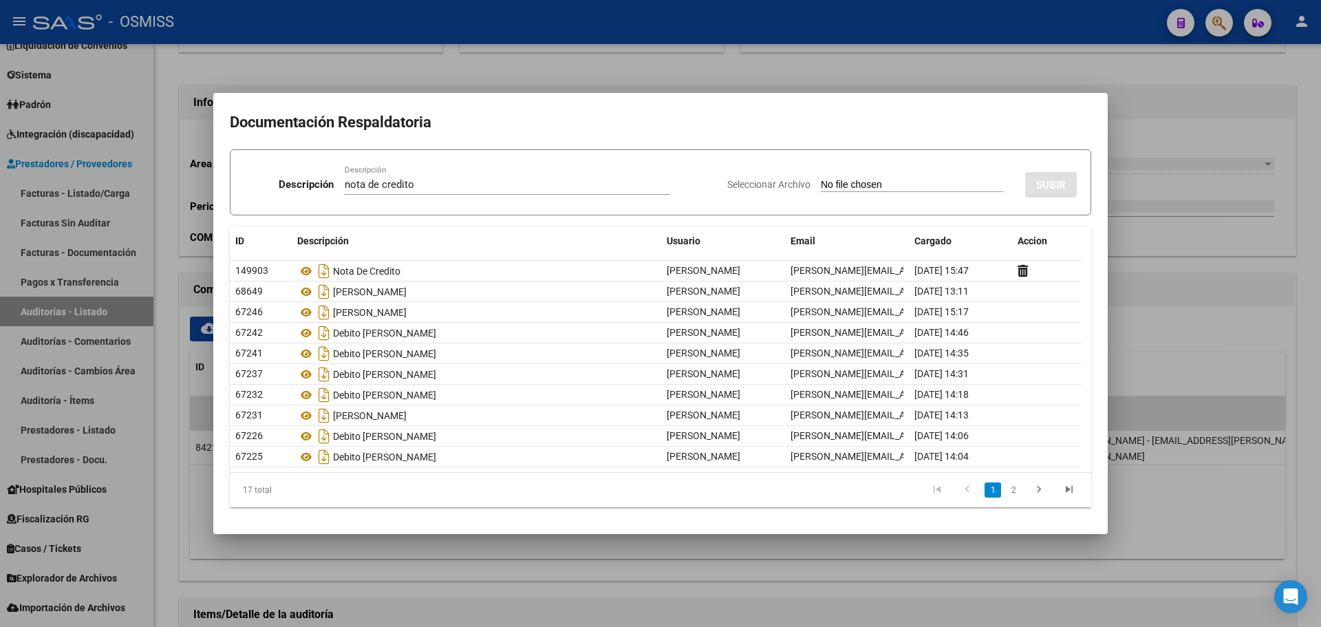
type input "C:\fakepath\NC Y RECHAZO FC. 47233.pdf"
click at [1050, 185] on span "SUBIR" at bounding box center [1051, 185] width 30 height 12
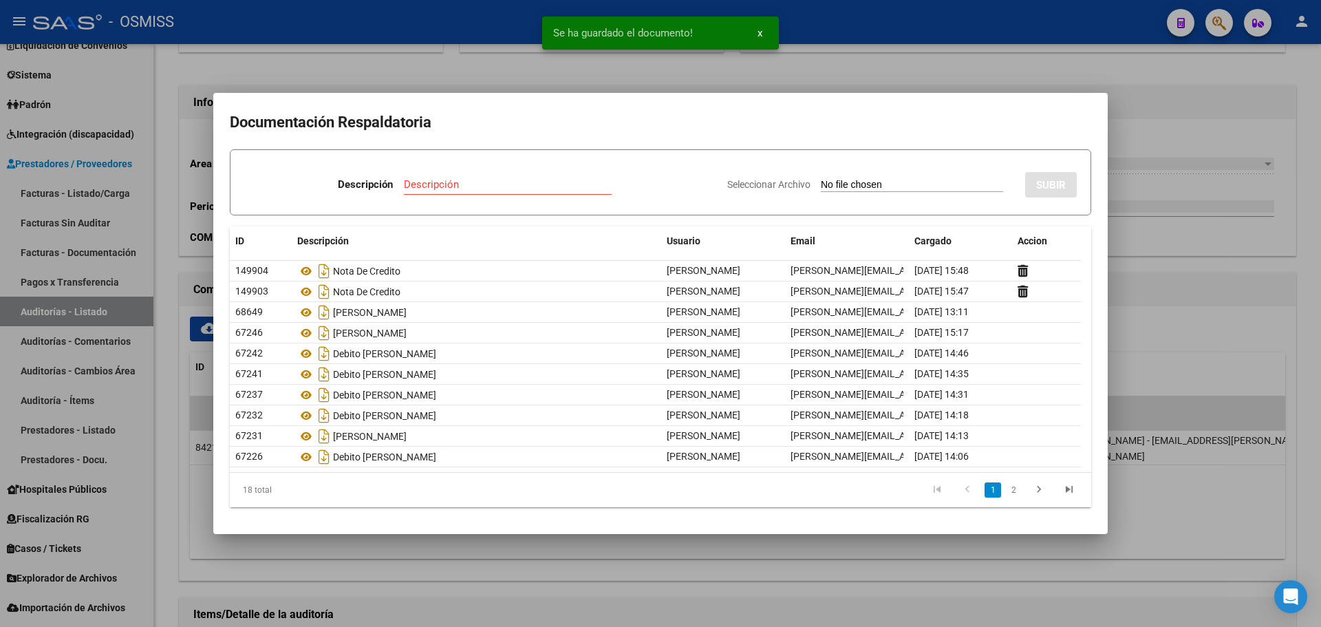
click at [1232, 213] on div at bounding box center [660, 313] width 1321 height 627
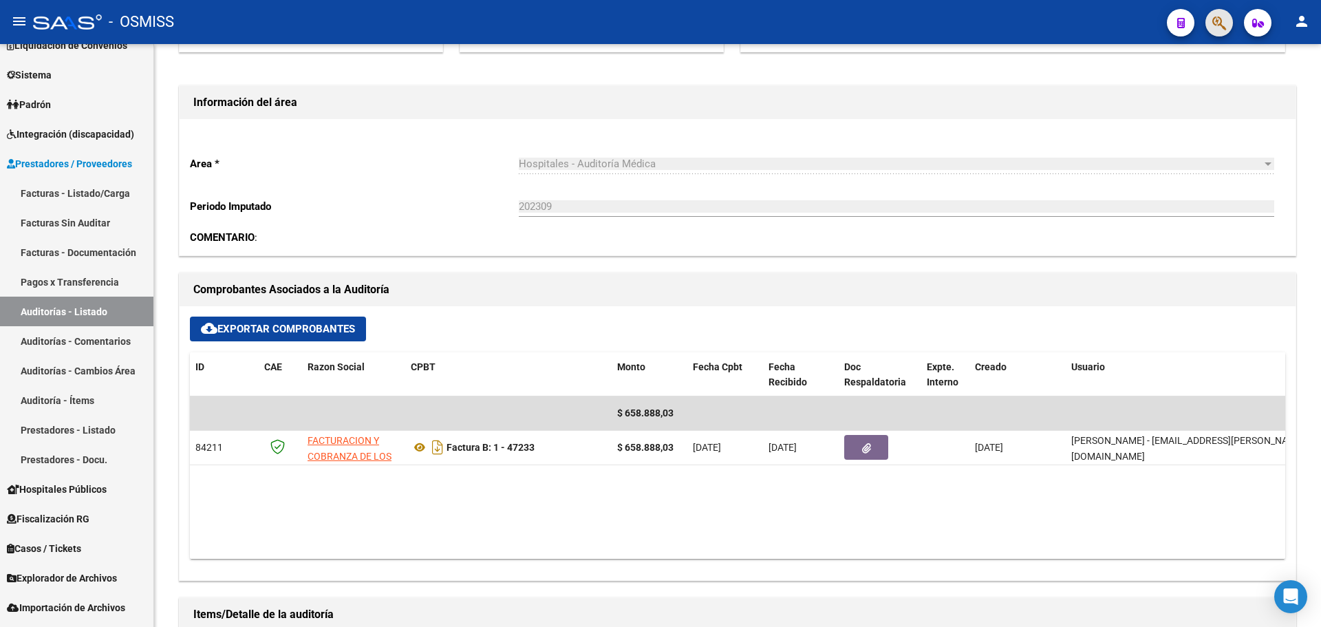
click at [1222, 32] on span "button" at bounding box center [1219, 23] width 14 height 28
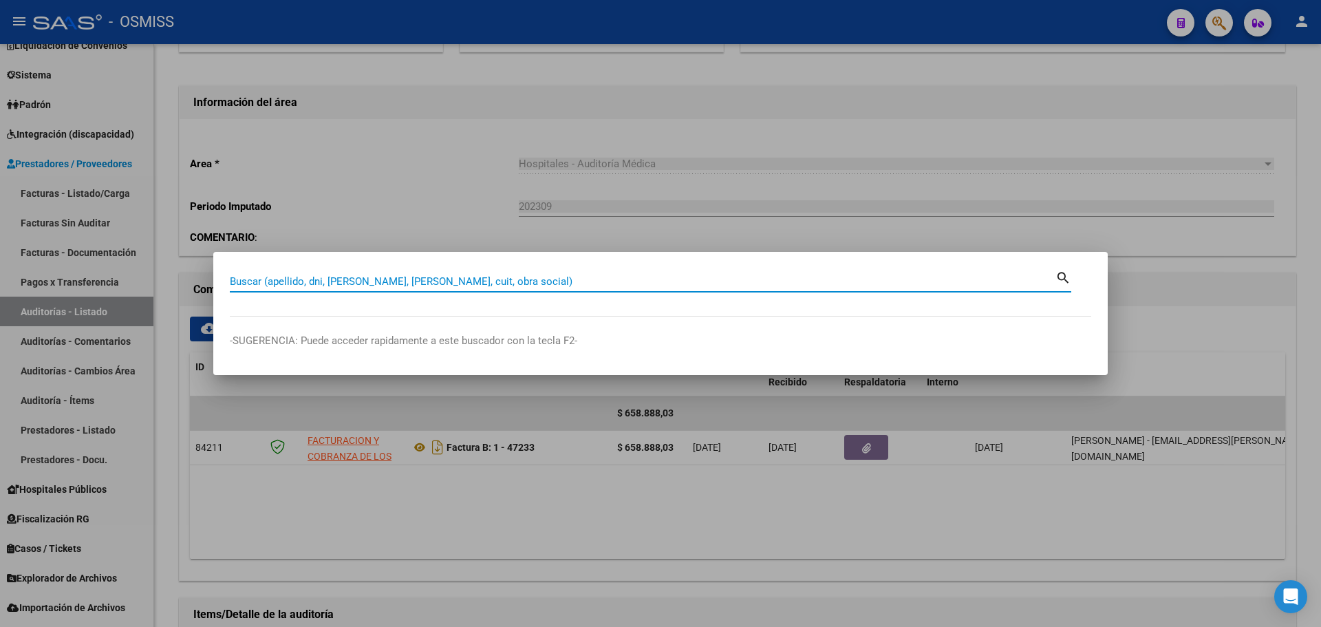
type input "2"
type input "139-5673"
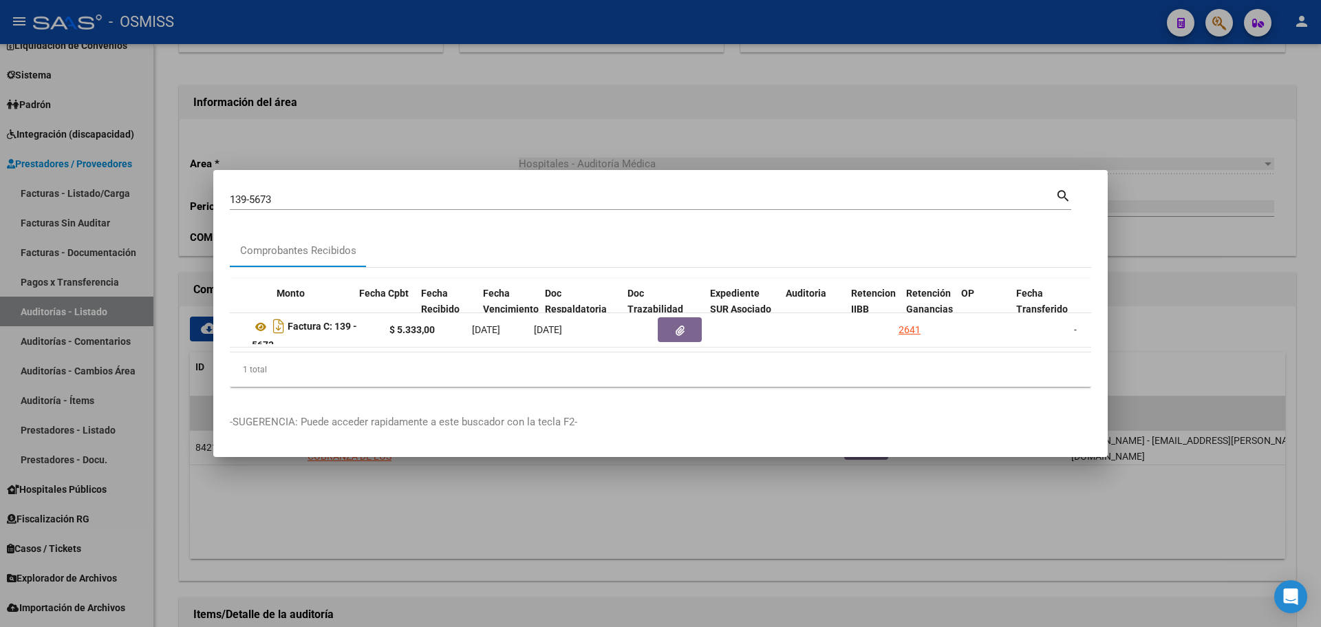
scroll to position [0, 528]
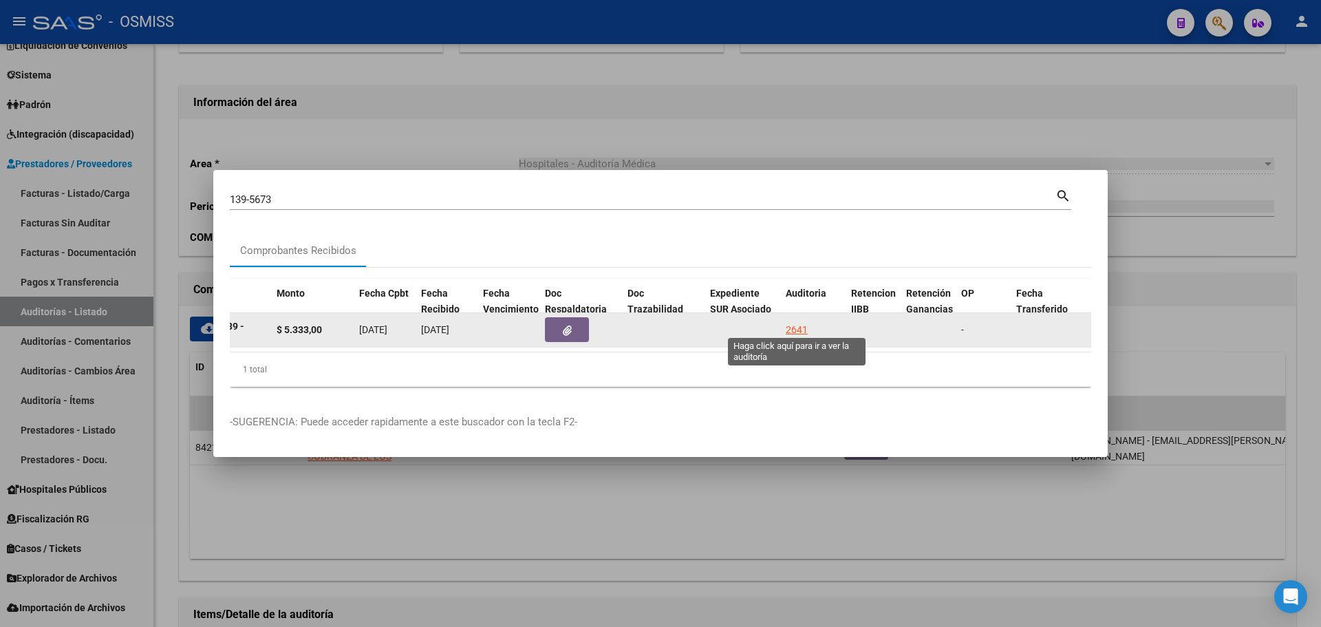
click at [788, 323] on div "2641" at bounding box center [796, 330] width 22 height 16
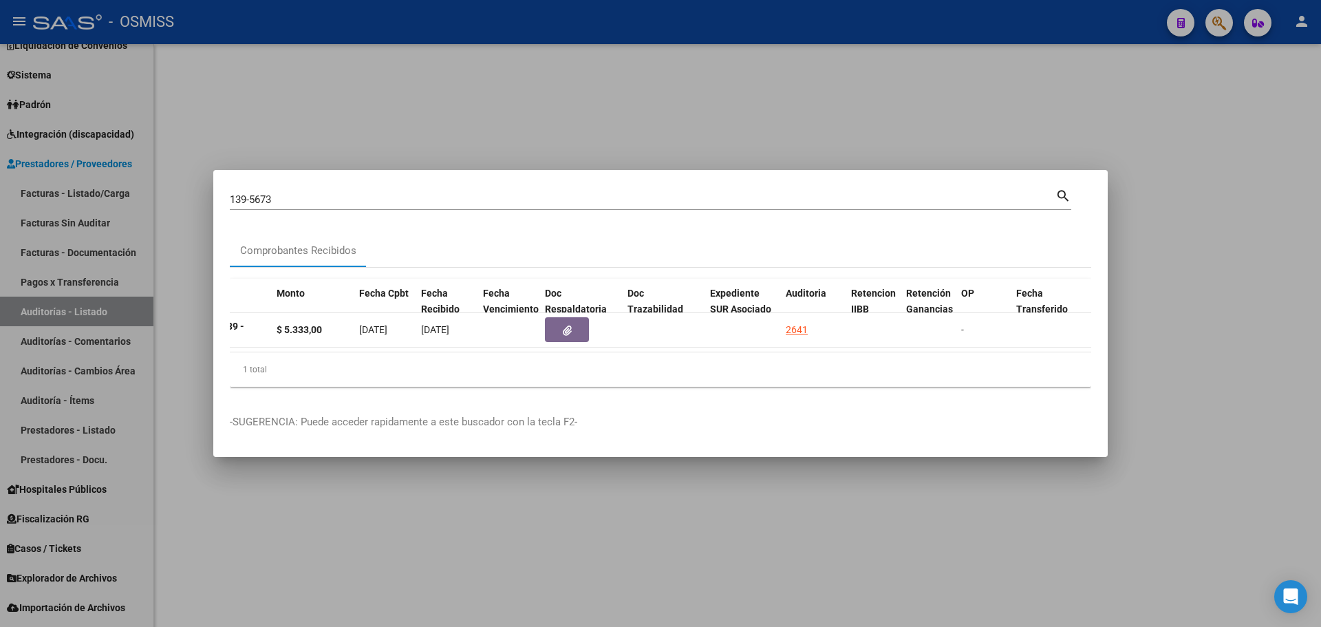
click at [658, 110] on div at bounding box center [660, 313] width 1321 height 627
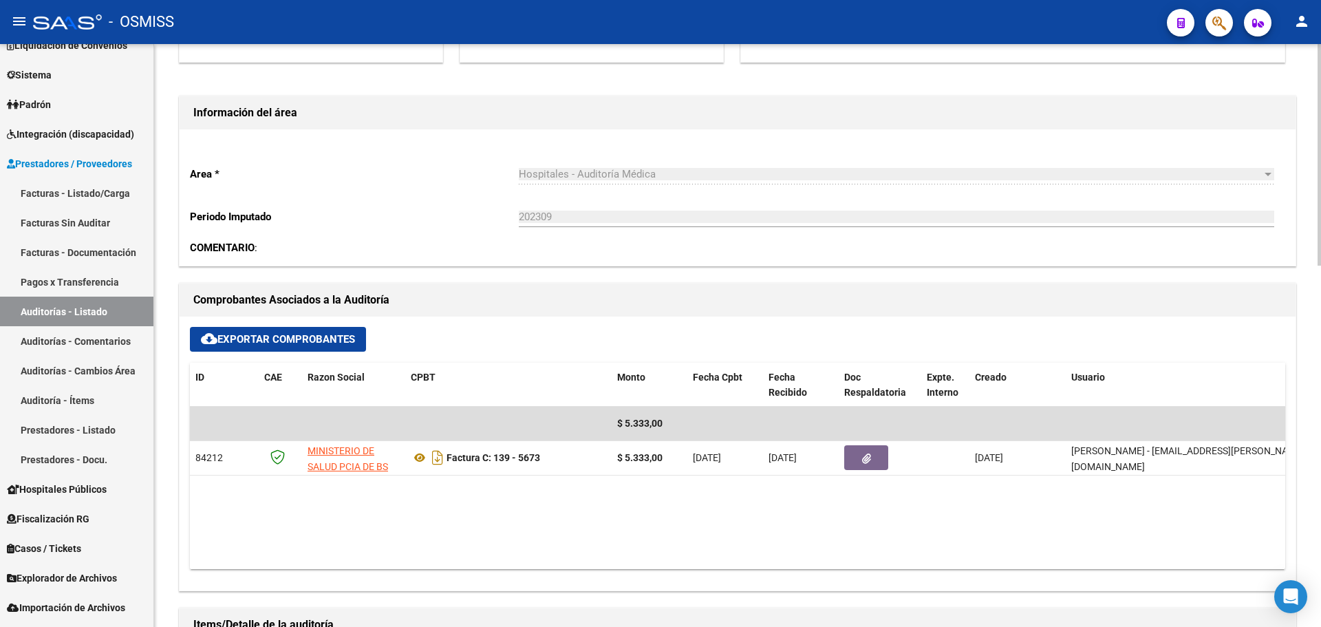
scroll to position [413, 0]
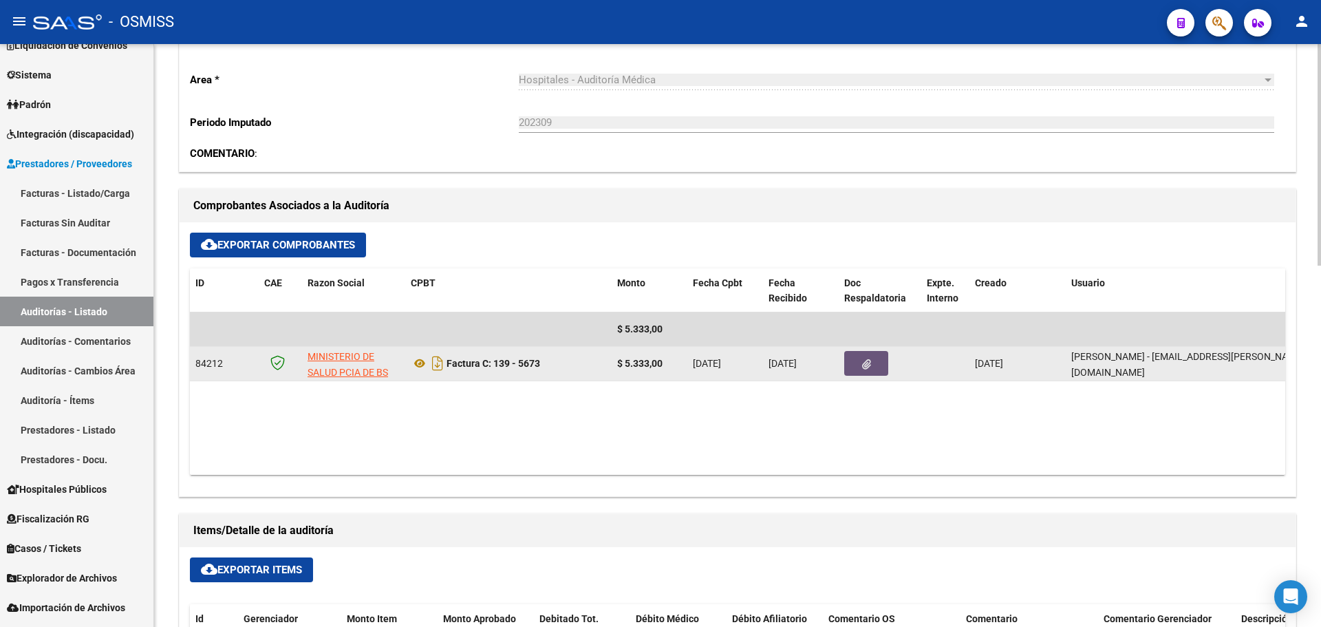
click at [870, 363] on icon "button" at bounding box center [866, 364] width 9 height 10
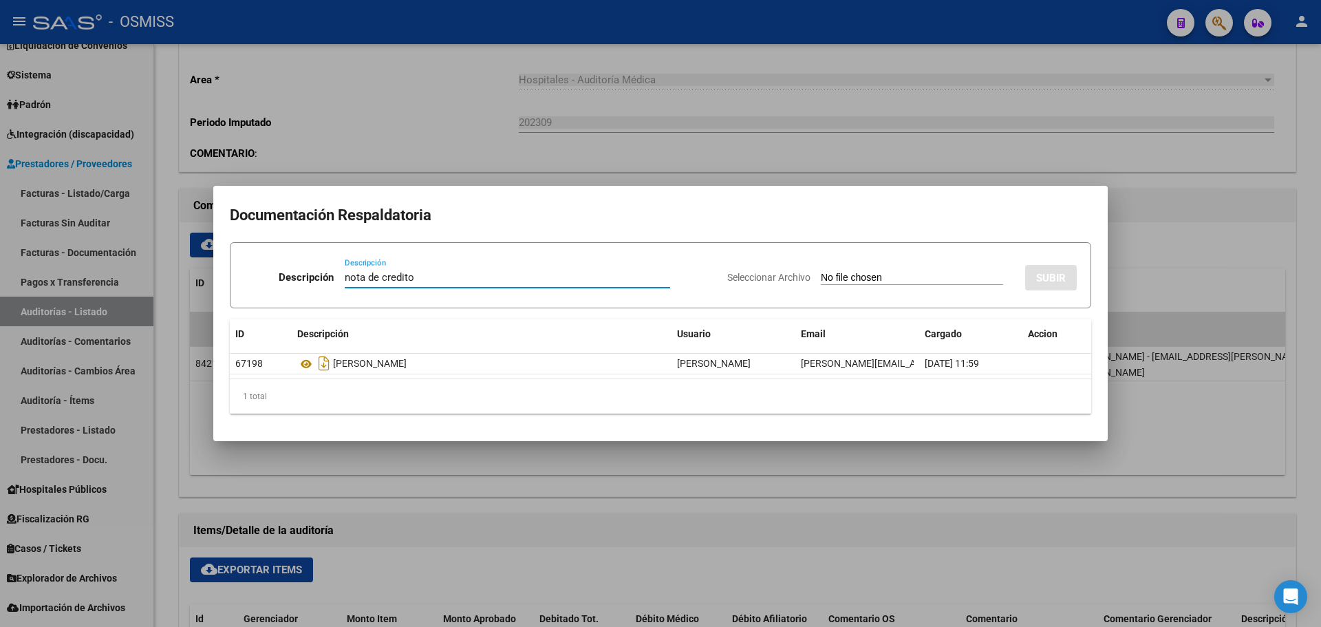
type input "nota de credito"
click at [905, 268] on div "Seleccionar Archivo SUBIR" at bounding box center [901, 275] width 349 height 42
click at [887, 276] on input "Seleccionar Archivo" at bounding box center [912, 278] width 182 height 13
type input "C:\fakepath\NC PAROISSIEN FC. 5673.pdf"
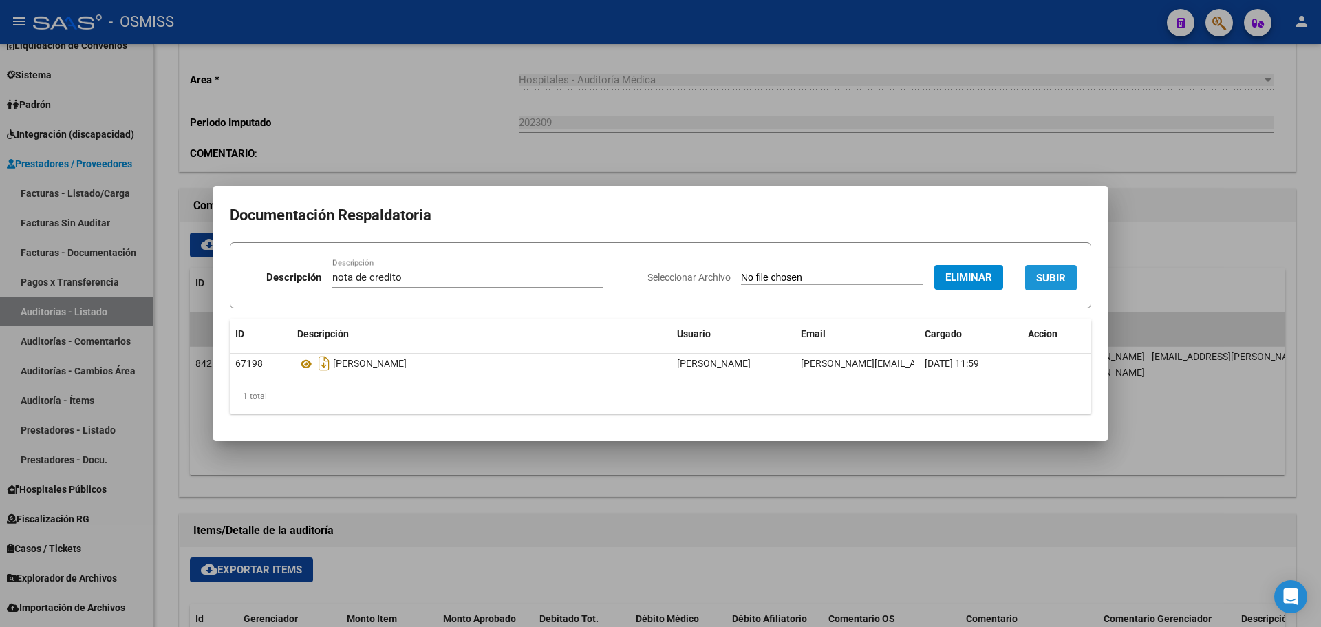
click at [1051, 277] on span "SUBIR" at bounding box center [1051, 278] width 30 height 12
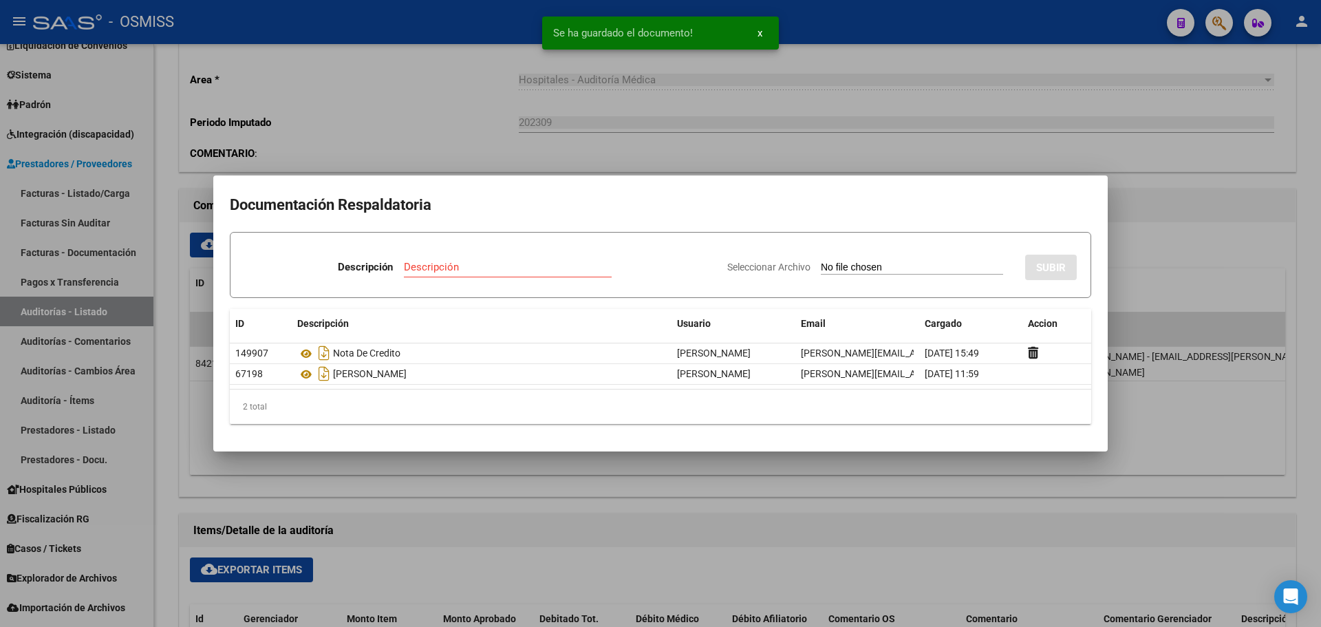
click at [739, 151] on div at bounding box center [660, 313] width 1321 height 627
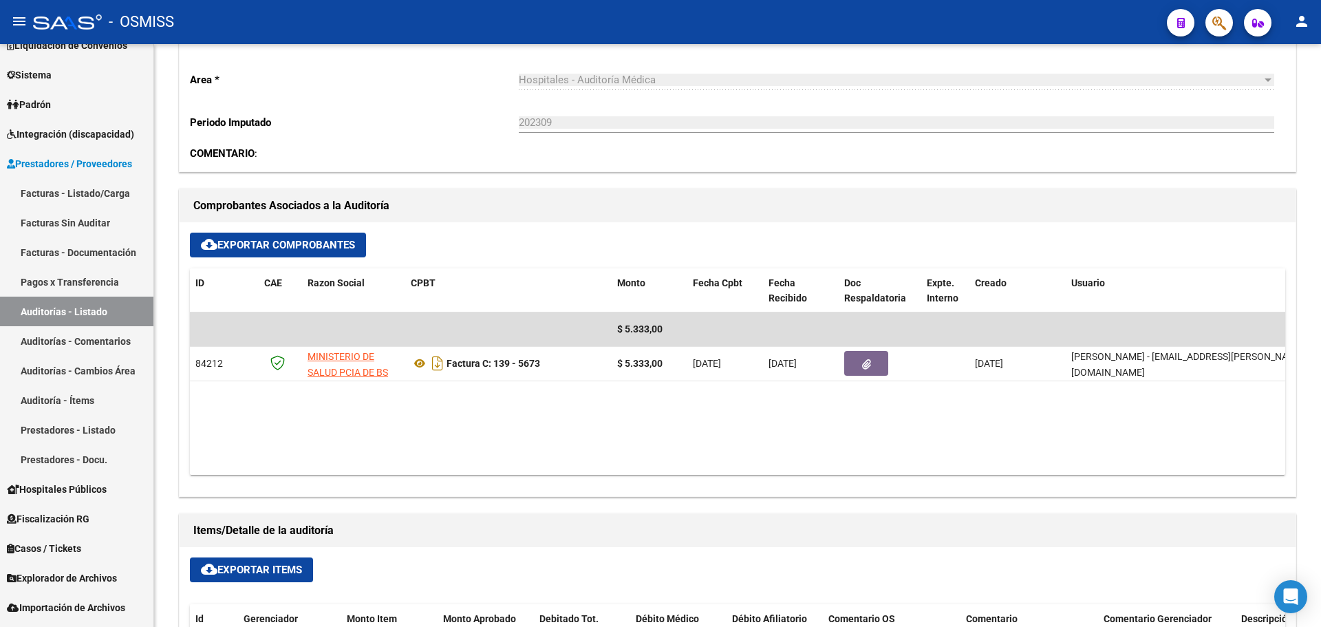
click at [1217, 16] on icon "button" at bounding box center [1219, 23] width 14 height 16
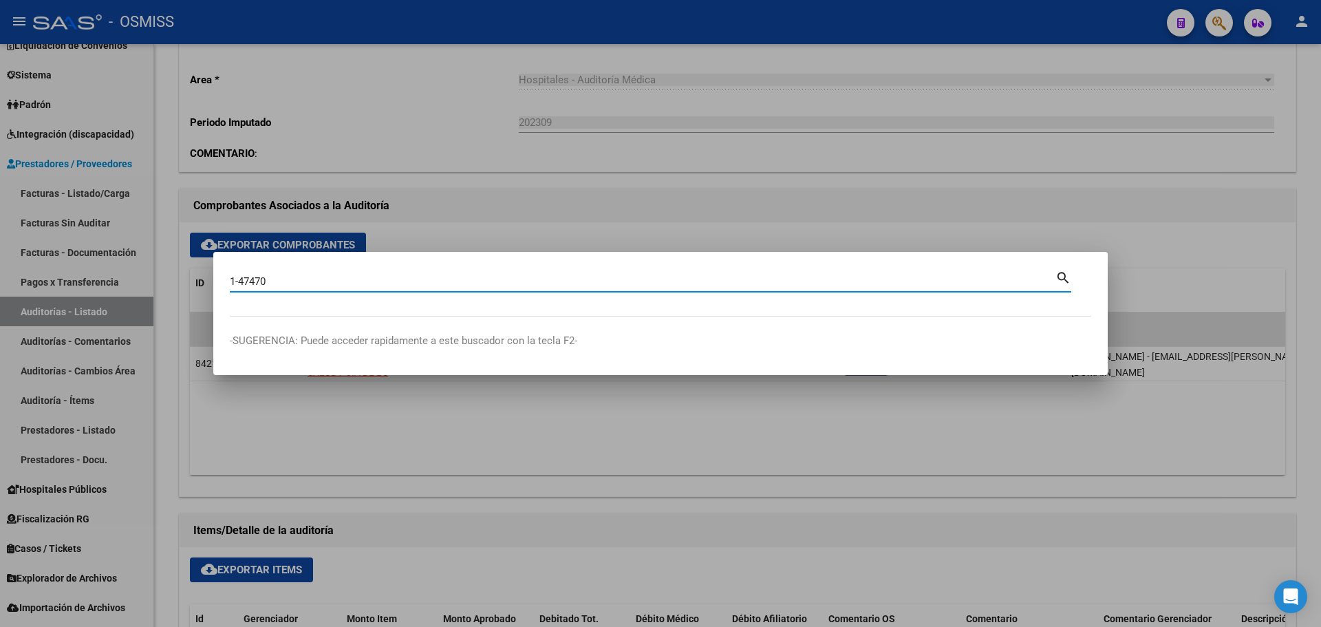
type input "1-47470"
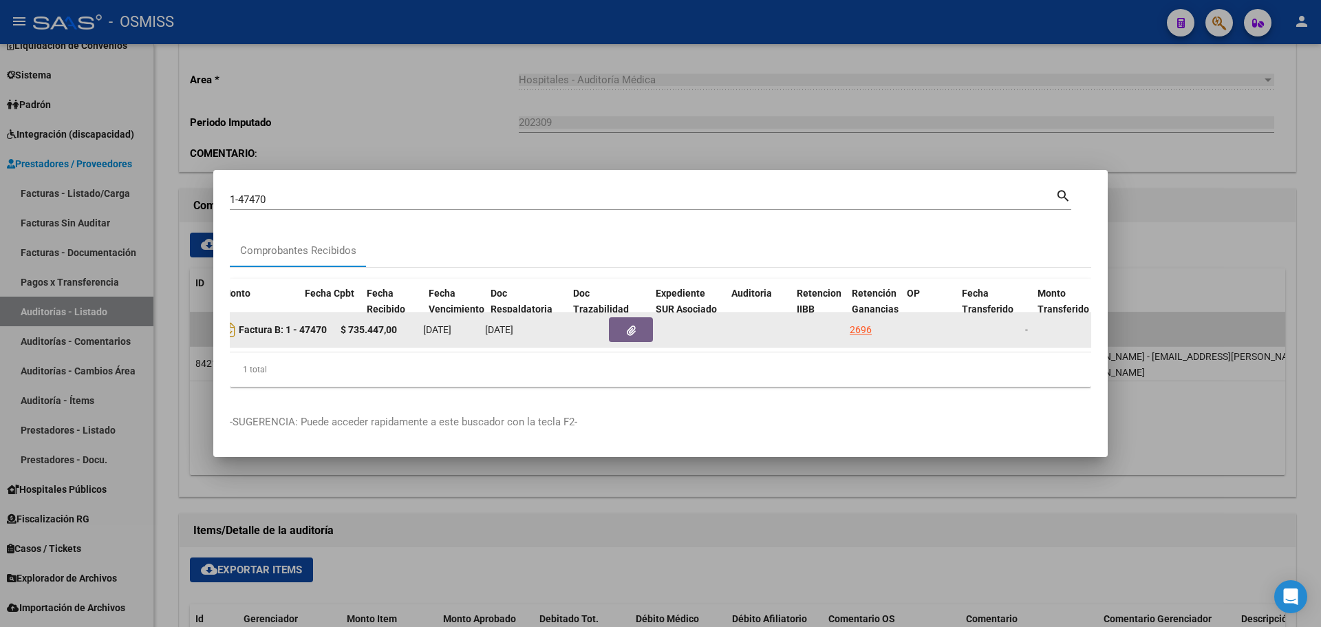
scroll to position [0, 583]
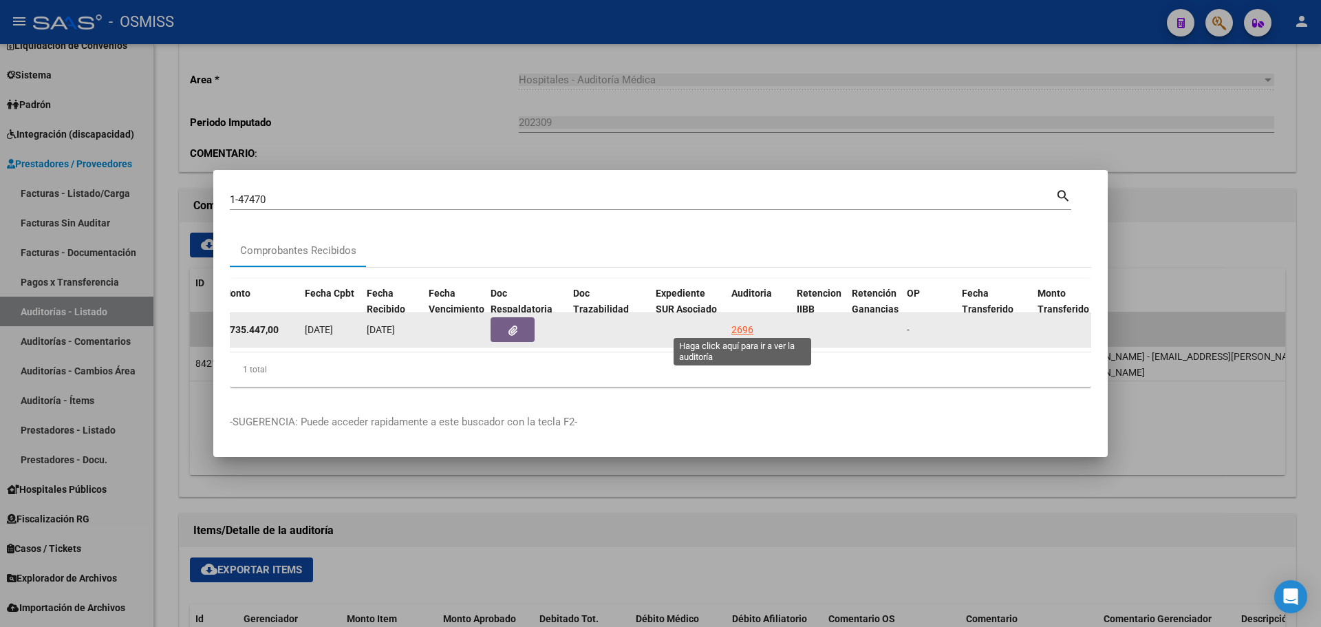
click at [747, 322] on div "2696" at bounding box center [742, 330] width 22 height 16
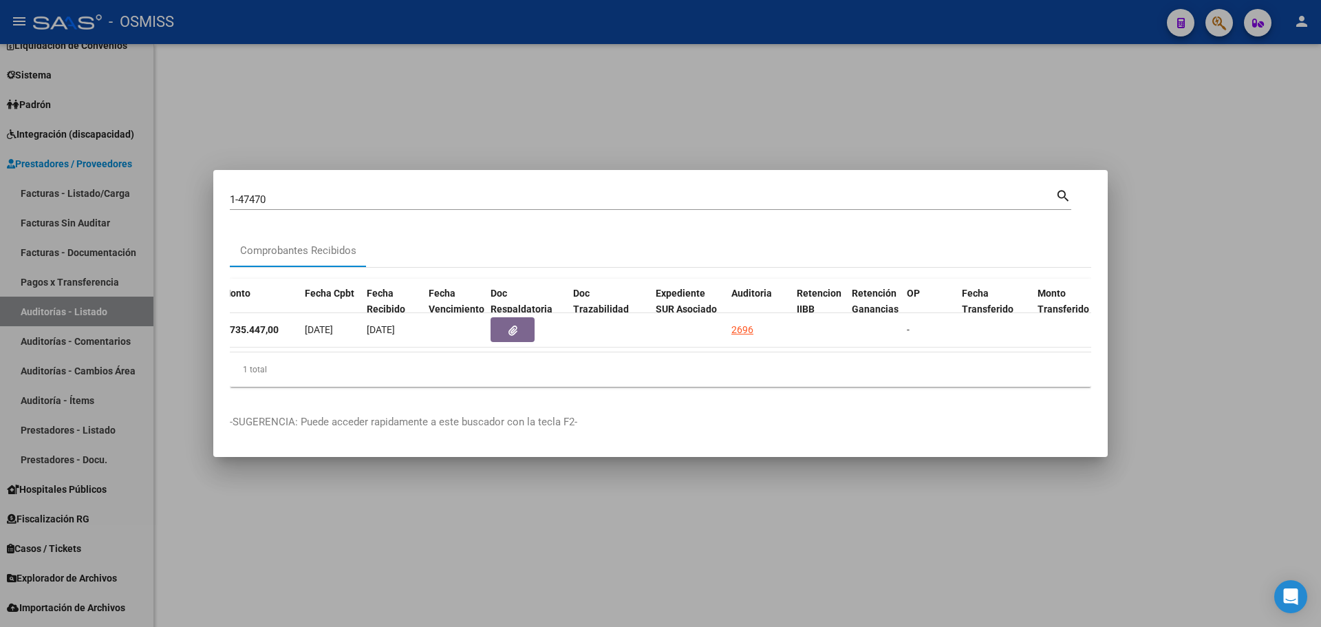
click at [702, 153] on div at bounding box center [660, 313] width 1321 height 627
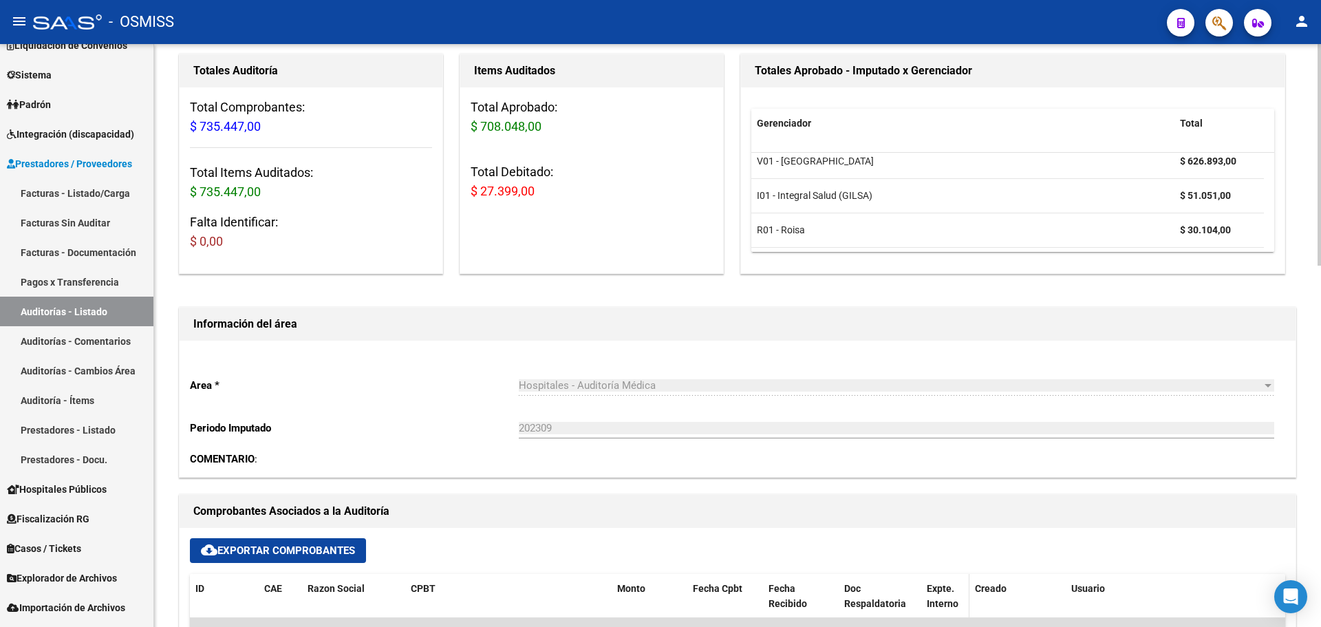
scroll to position [275, 0]
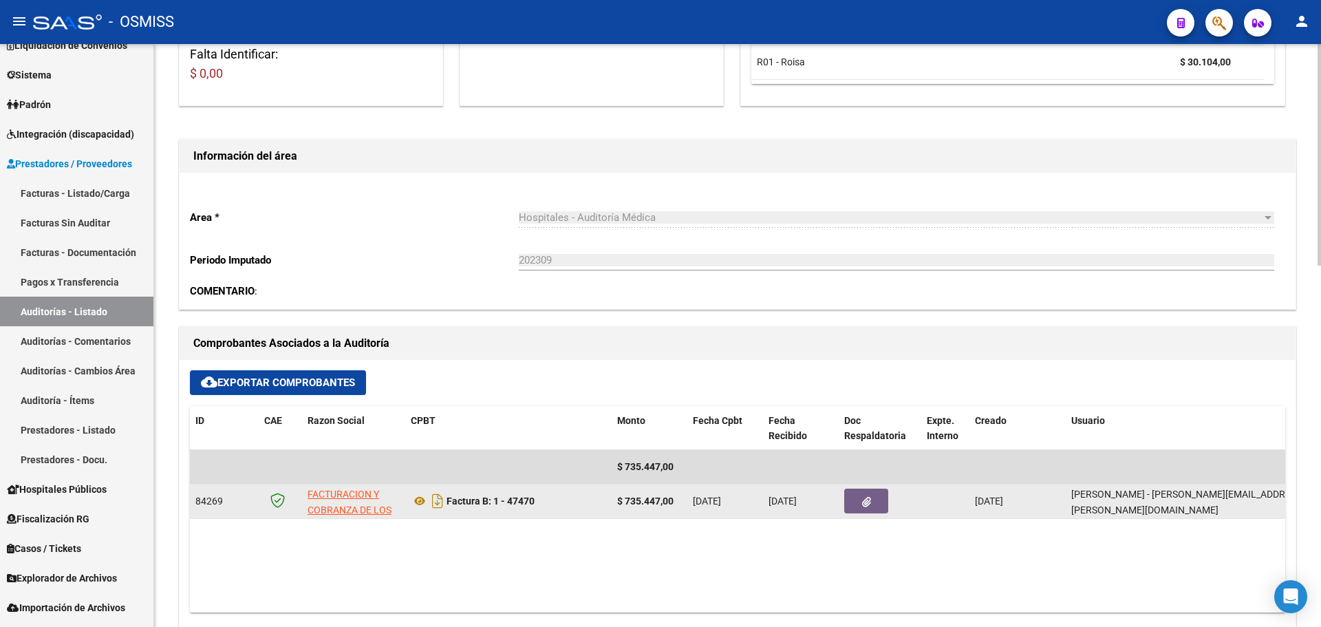
click at [852, 508] on button "button" at bounding box center [866, 500] width 44 height 25
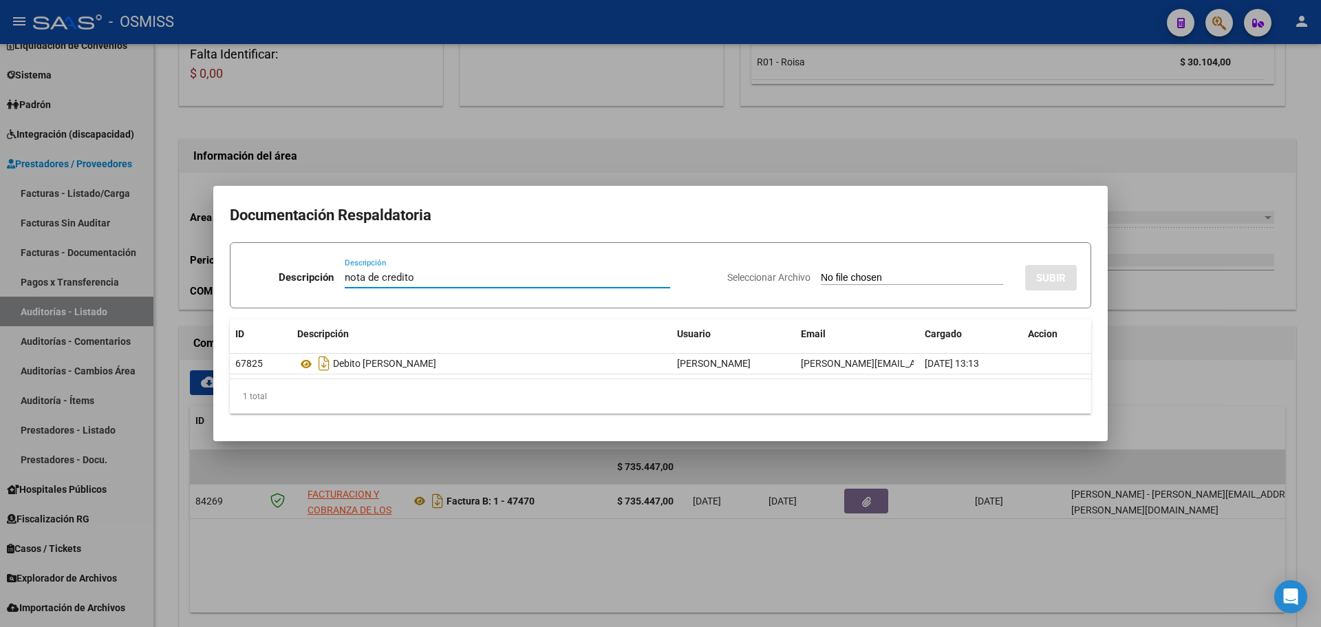
type input "nota de credito"
click at [821, 280] on input "Seleccionar Archivo" at bounding box center [912, 278] width 182 height 13
type input "C:\fakepath\NC FACOEP FC. 1-47470.pdf"
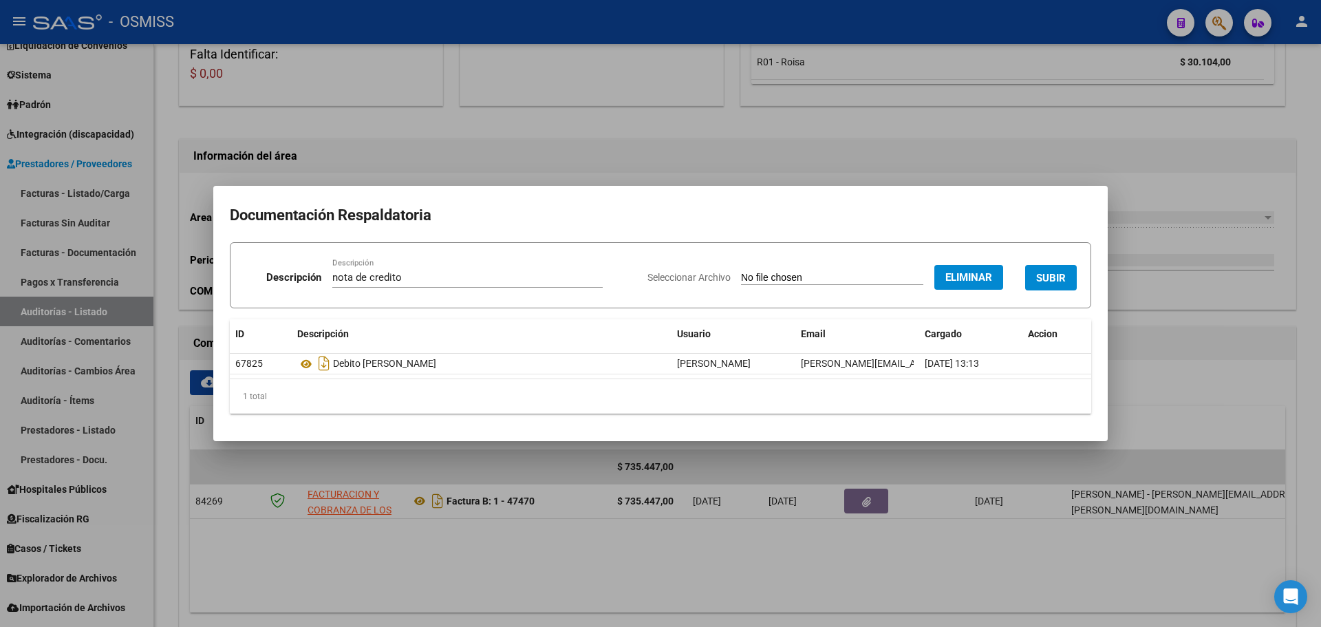
click at [1059, 274] on span "SUBIR" at bounding box center [1051, 278] width 30 height 12
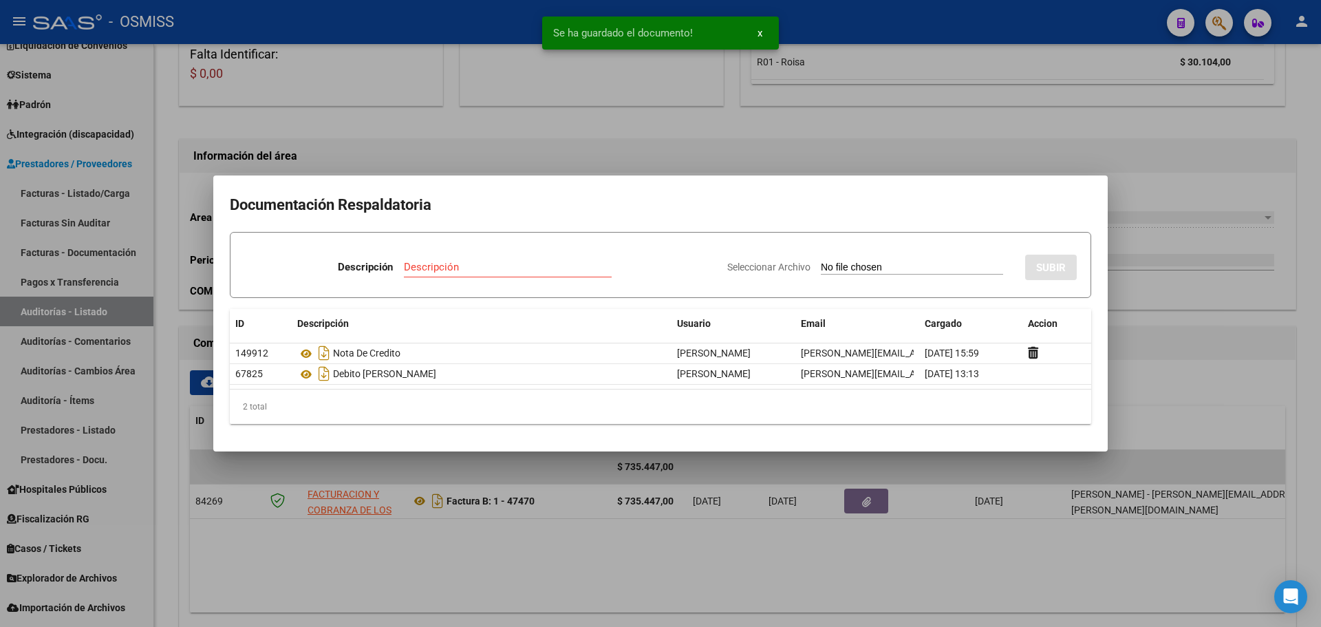
click at [666, 148] on div at bounding box center [660, 313] width 1321 height 627
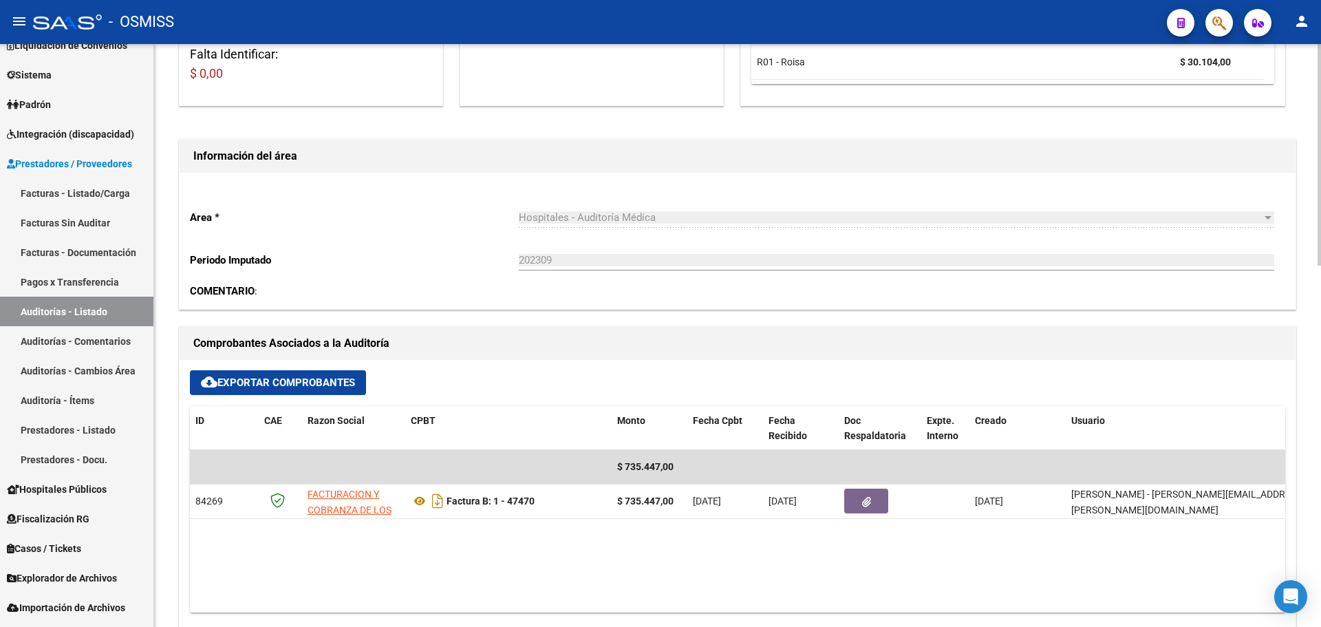
click at [468, 288] on div "COMENTARIO :" at bounding box center [737, 290] width 1095 height 15
click at [357, 270] on div "Area * Hospitales - Auditoría Médica Seleccionar area Periodo Imputado 202309 I…" at bounding box center [738, 241] width 1116 height 136
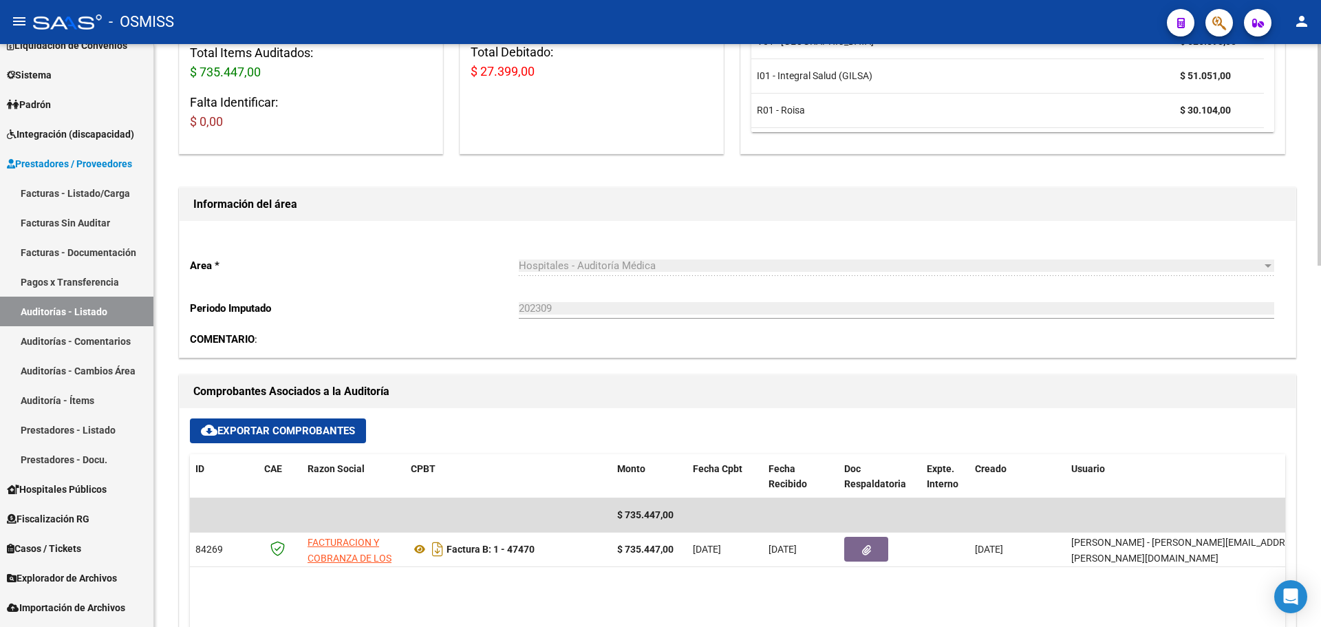
scroll to position [206, 0]
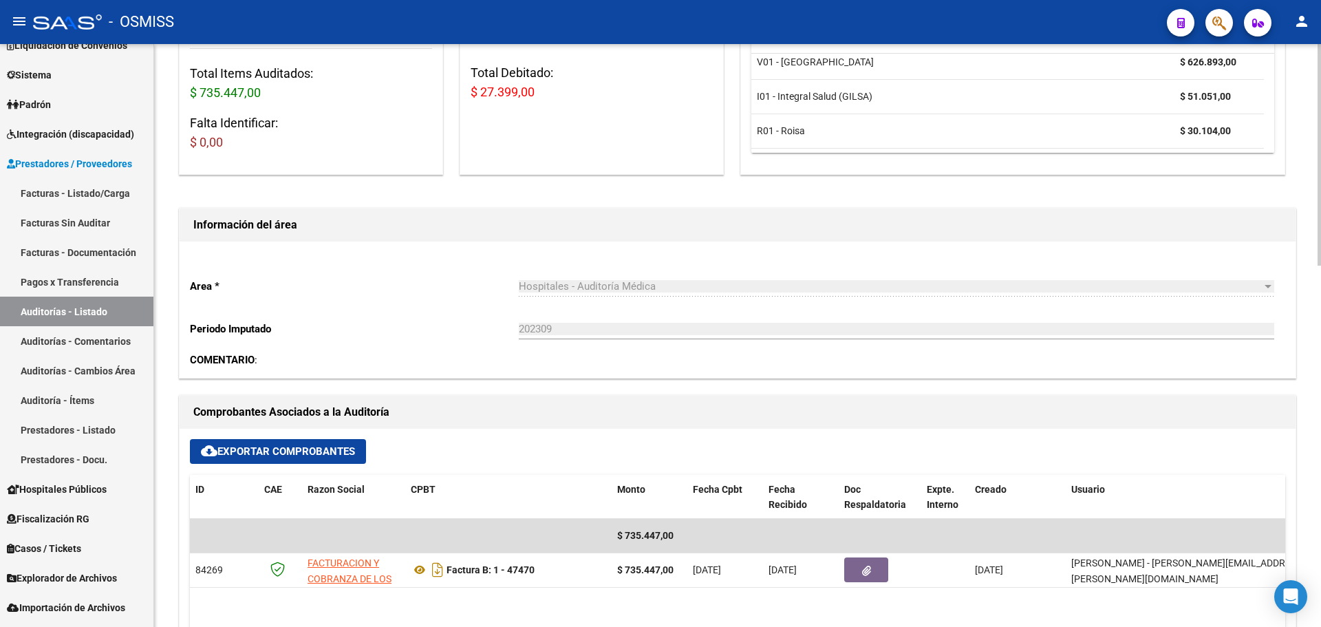
click at [708, 299] on div "Hospitales - Auditoría Médica Seleccionar area" at bounding box center [896, 288] width 755 height 43
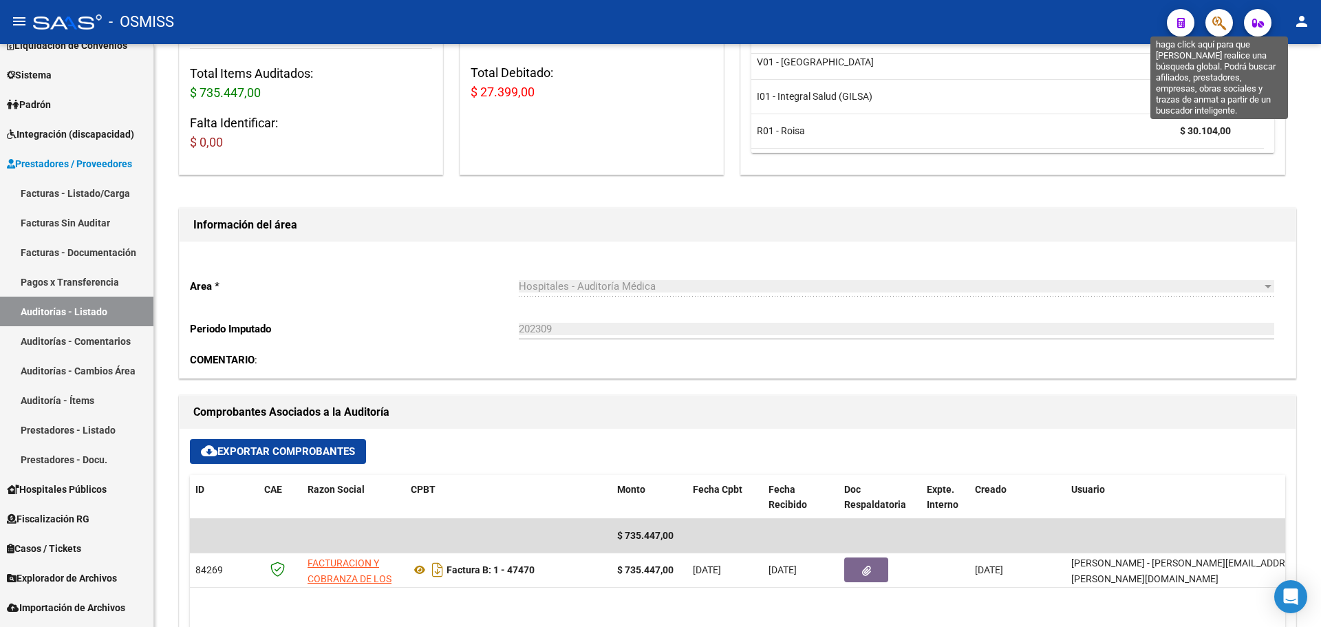
click at [1221, 23] on icon "button" at bounding box center [1219, 23] width 14 height 16
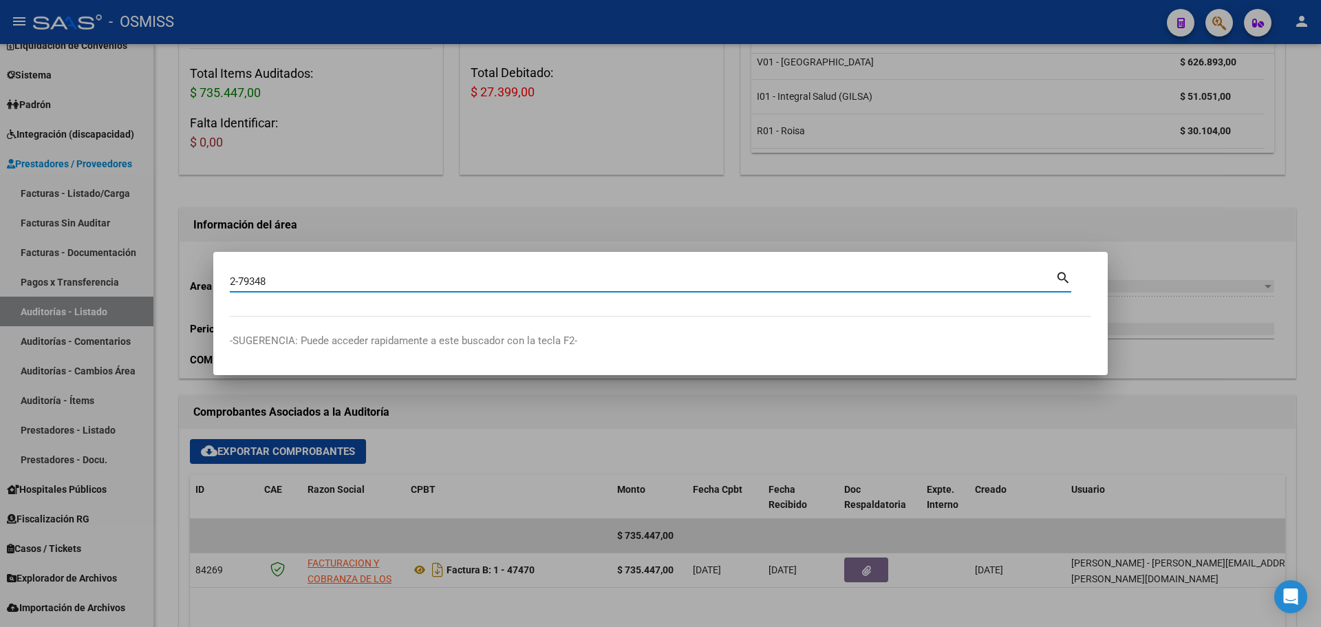
type input "2-79348"
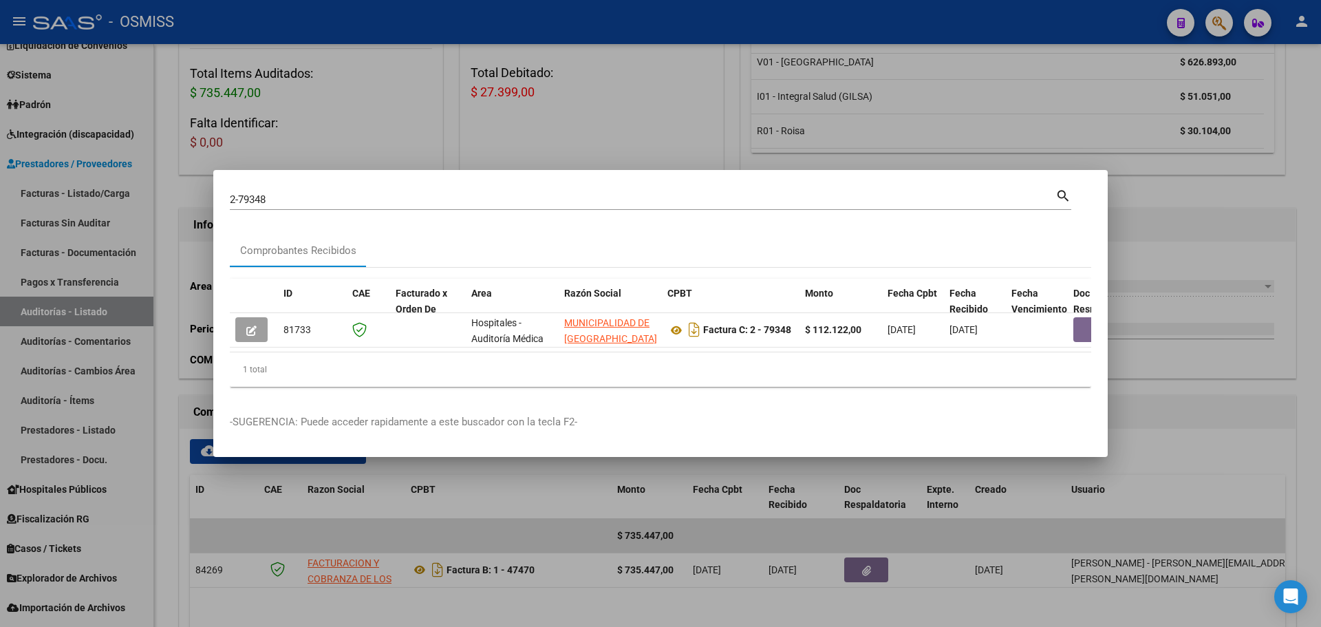
drag, startPoint x: 353, startPoint y: 345, endPoint x: 528, endPoint y: 360, distance: 176.1
click at [528, 360] on div "ID CAE Facturado x Orden De Area Razón Social CPBT Monto Fecha Cpbt Fecha Recib…" at bounding box center [660, 333] width 861 height 109
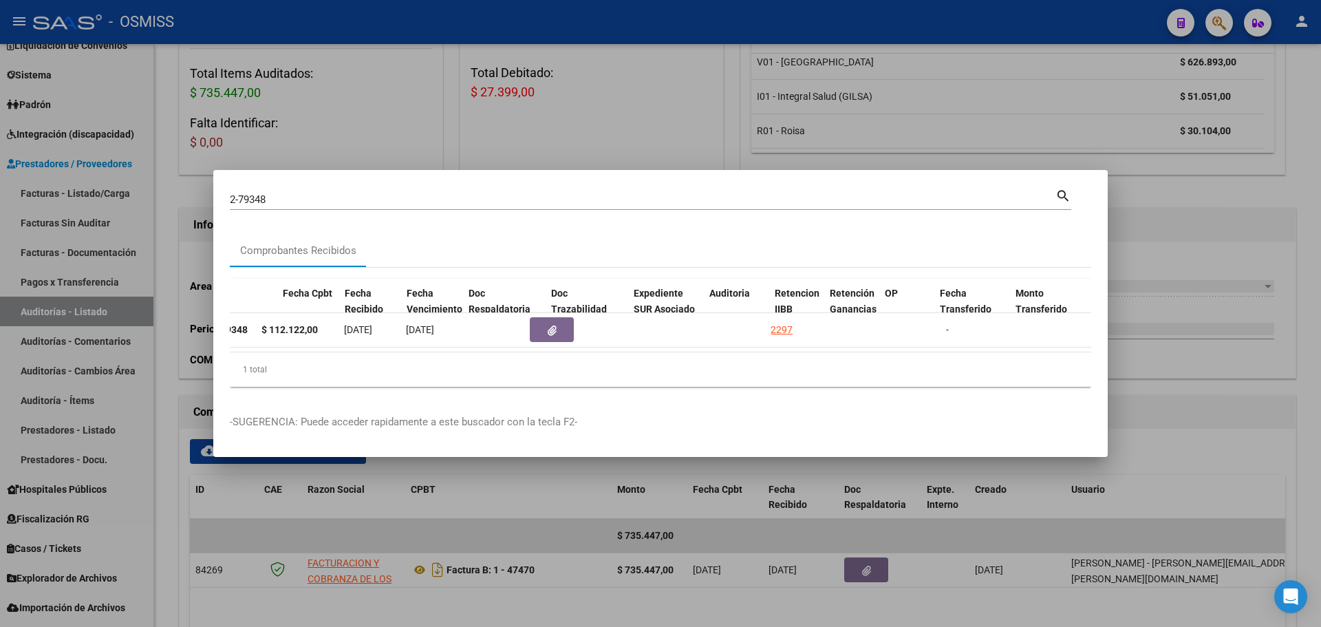
scroll to position [0, 605]
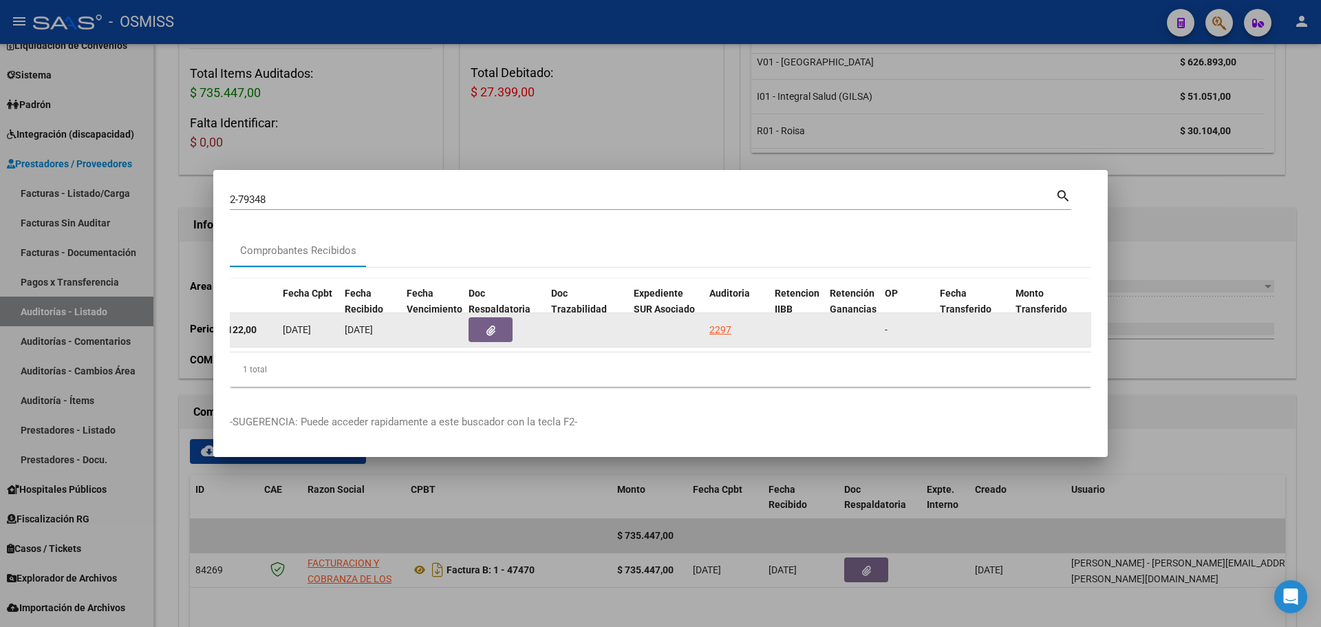
click at [492, 329] on icon "button" at bounding box center [490, 330] width 9 height 10
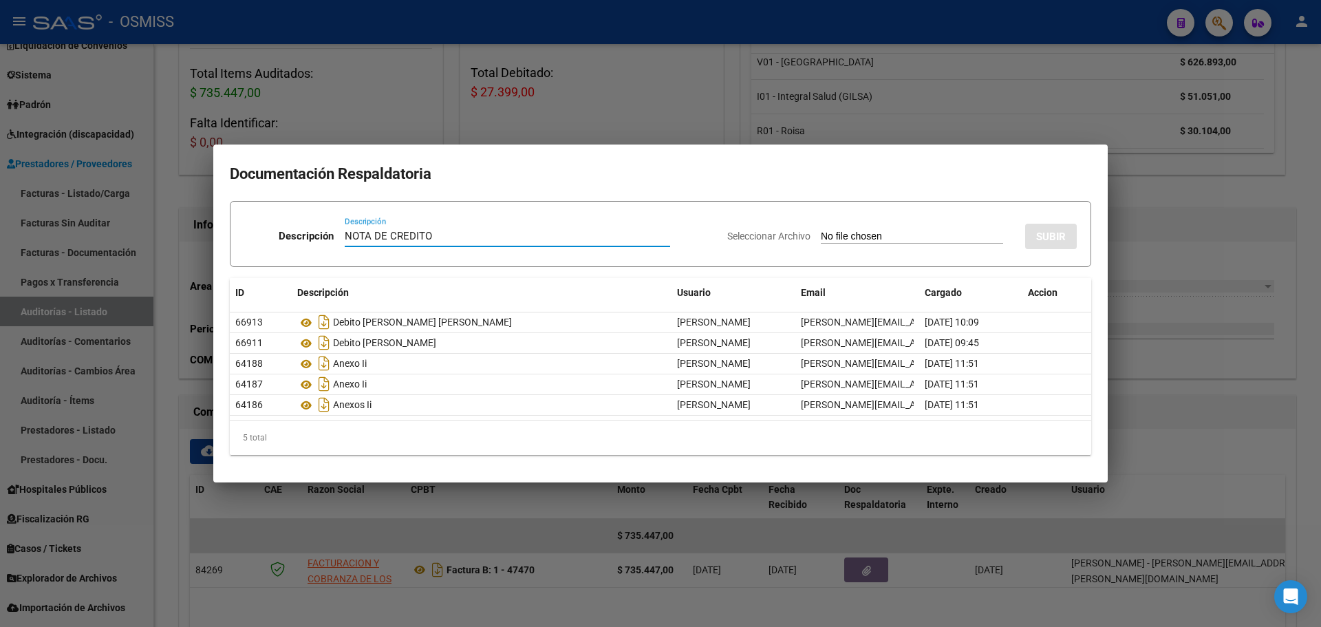
type input "NOTA DE CREDITO"
click at [821, 238] on input "Seleccionar Archivo" at bounding box center [912, 236] width 182 height 13
type input "C:\fakepath\NC. MUNICIPALIDAD DE SAN FERNANDO FC. 79348.pdf"
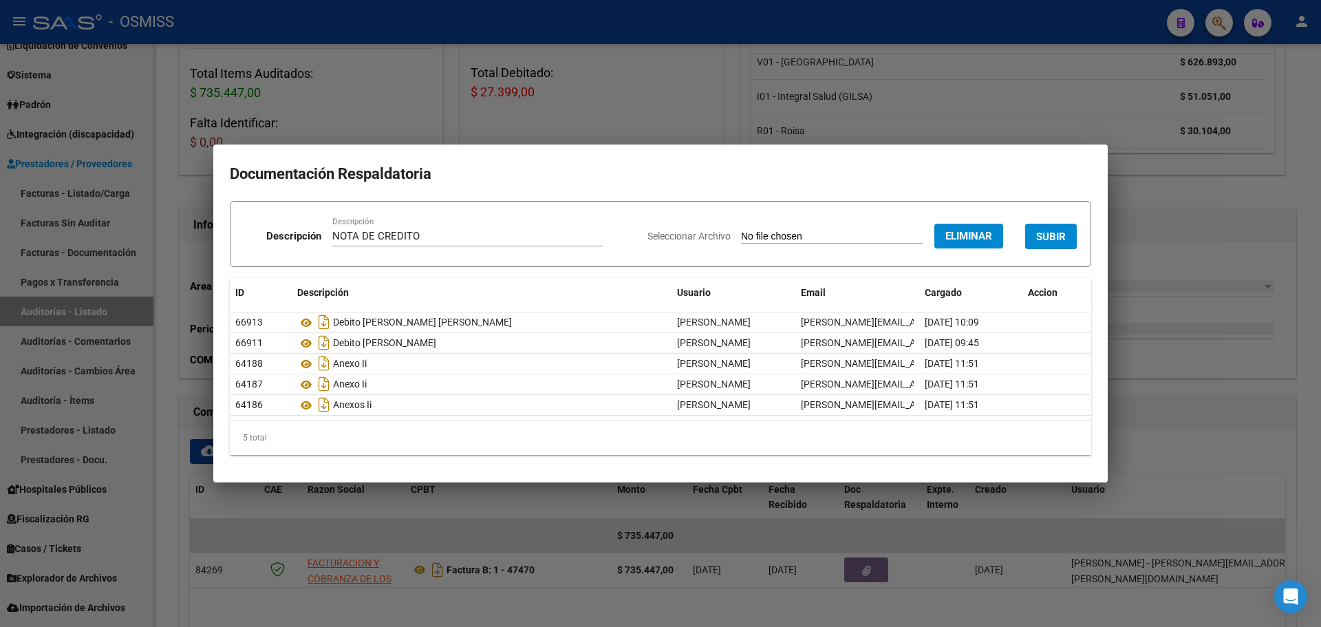
click at [1048, 228] on button "SUBIR" at bounding box center [1051, 236] width 52 height 25
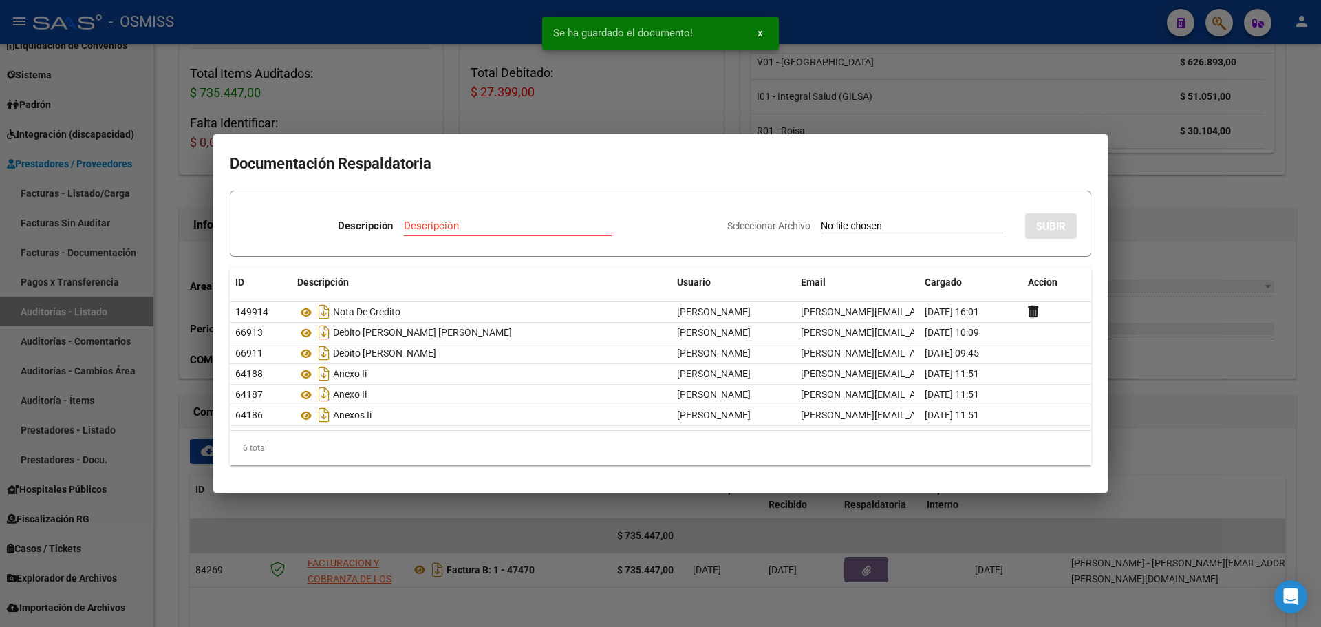
click at [769, 111] on div at bounding box center [660, 313] width 1321 height 627
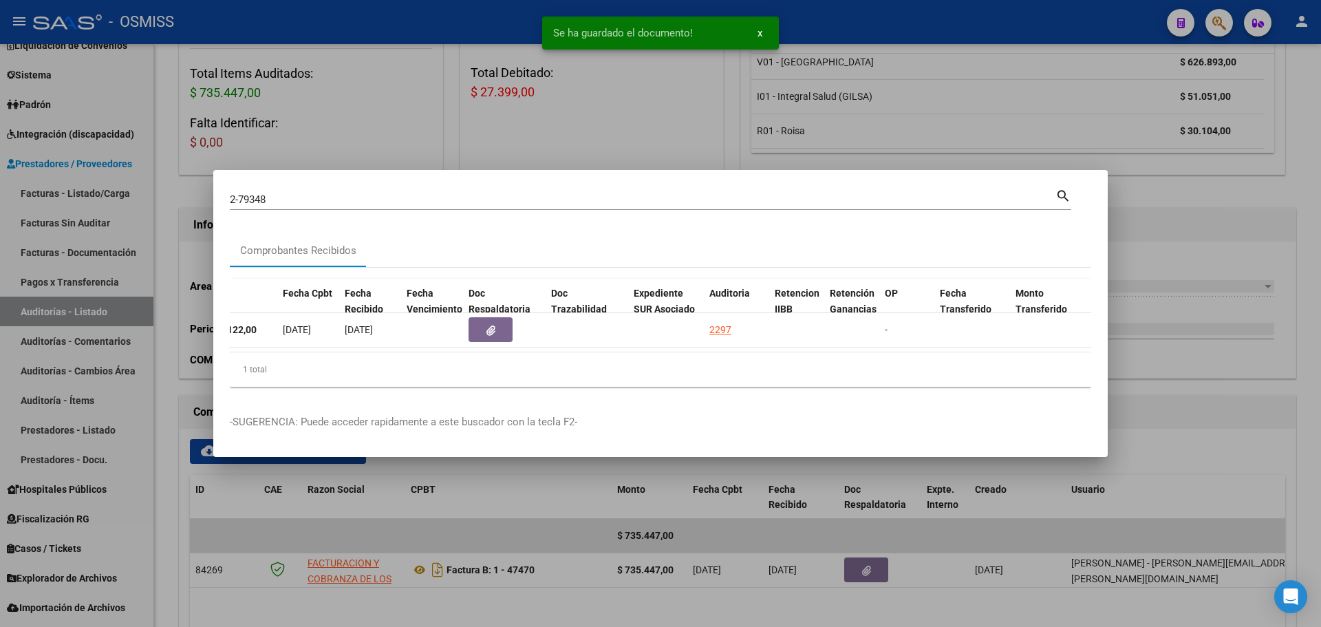
click at [574, 149] on div at bounding box center [660, 313] width 1321 height 627
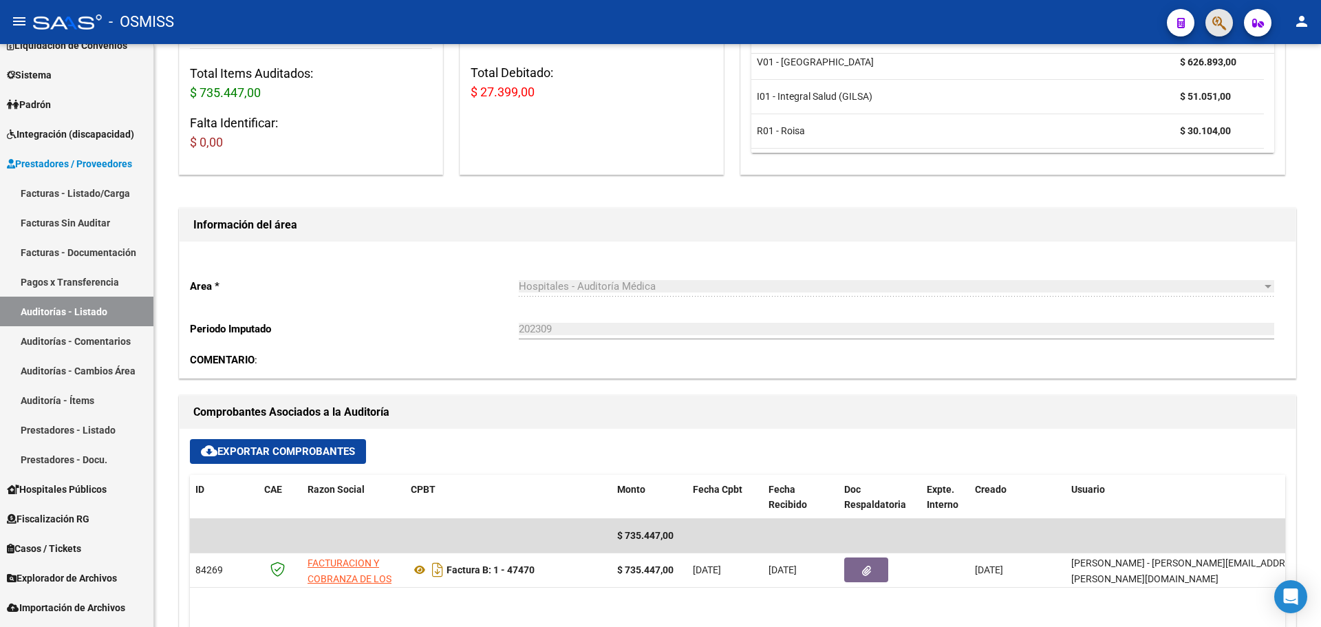
click at [1211, 23] on button "button" at bounding box center [1219, 23] width 28 height 28
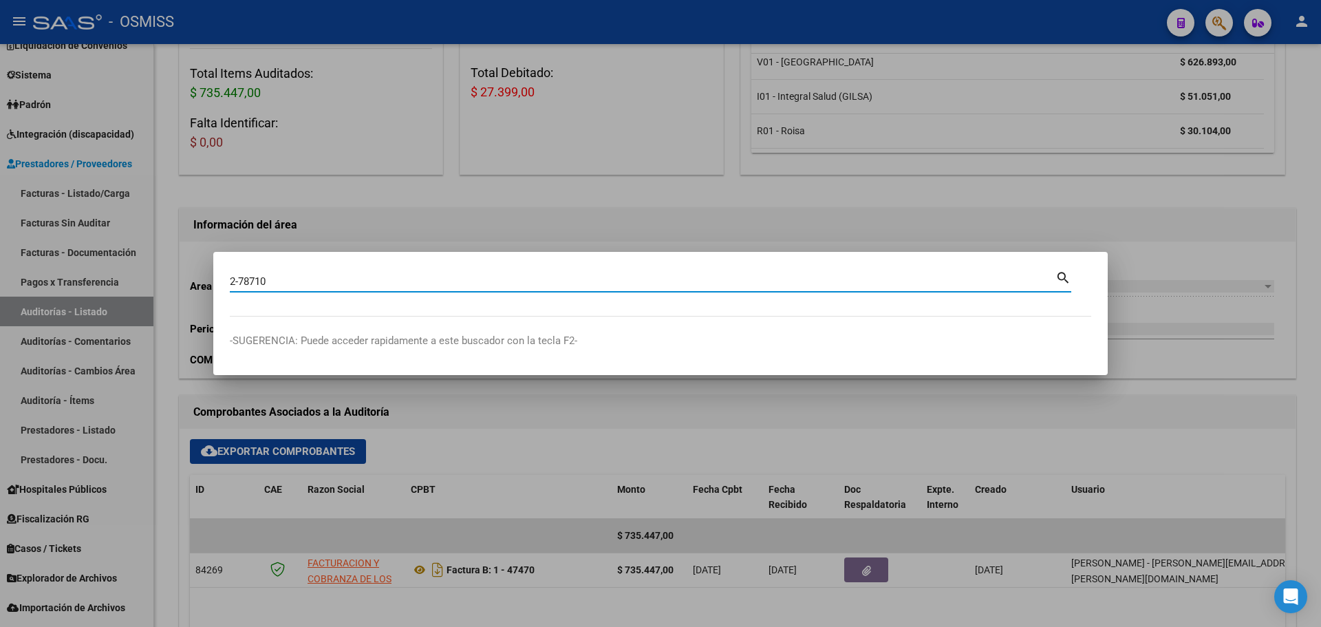
type input "2-78710"
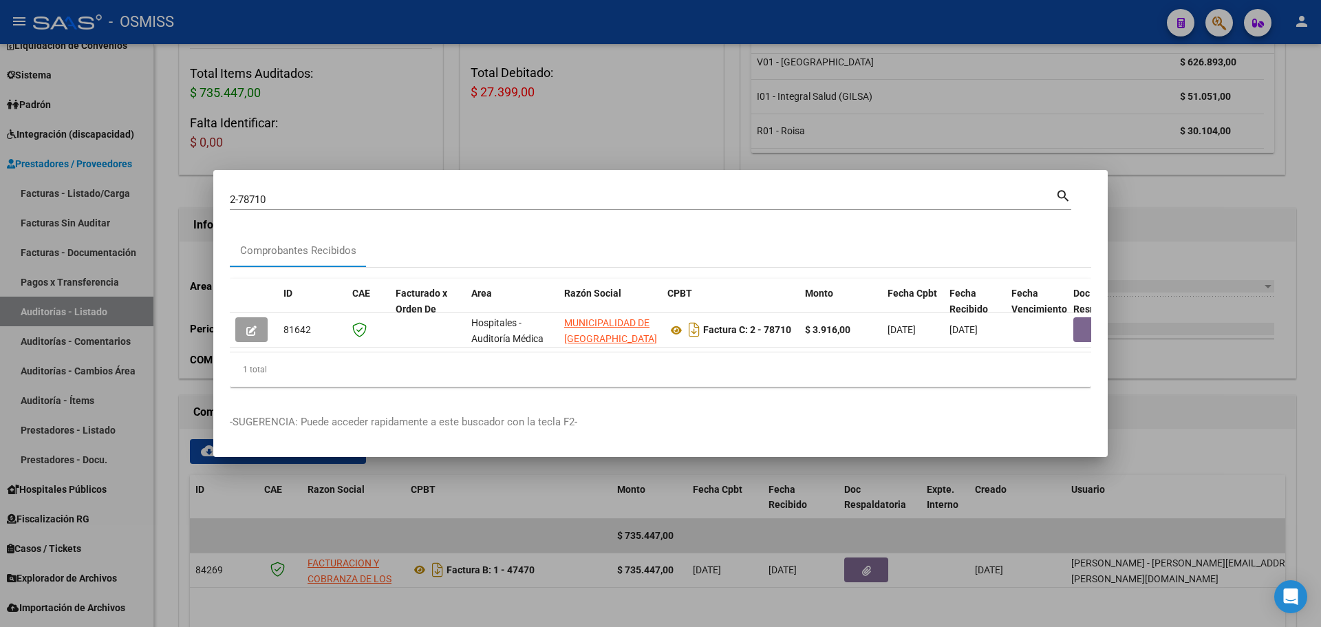
scroll to position [0, 477]
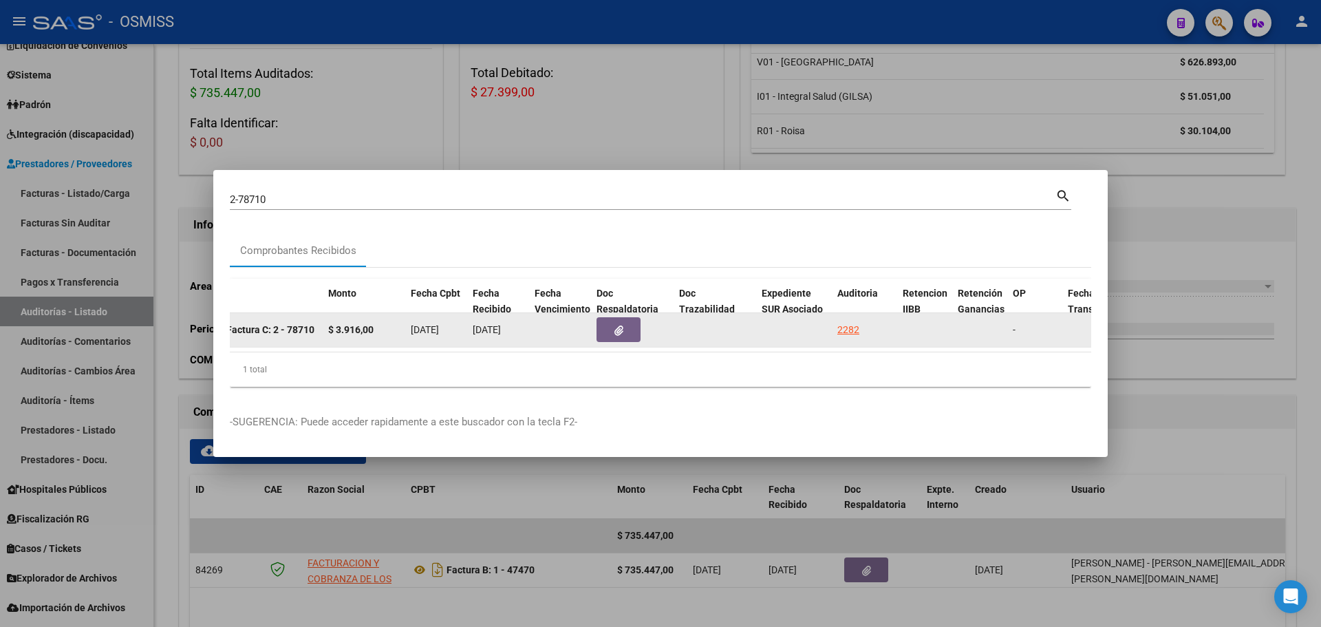
click at [626, 328] on button "button" at bounding box center [618, 329] width 44 height 25
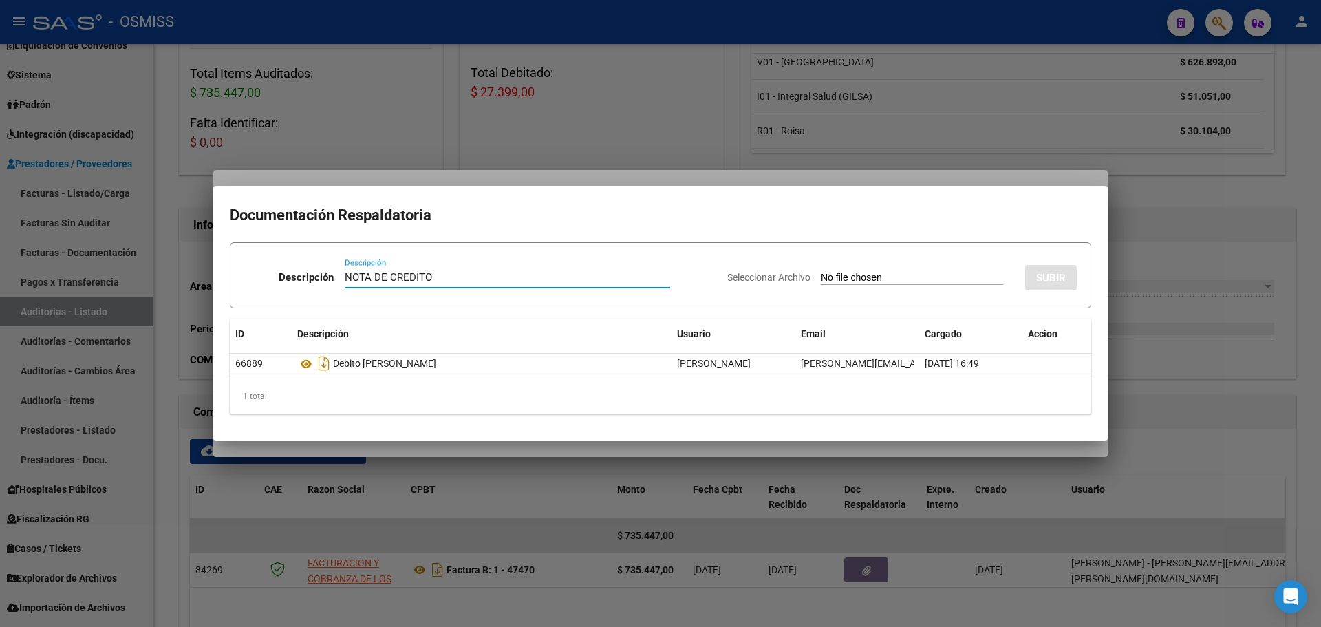
type input "NOTA DE CREDITO"
click at [866, 274] on input "Seleccionar Archivo" at bounding box center [912, 278] width 182 height 13
type input "C:\fakepath\NC. MUNICIPALIDAD DE SAN [PERSON_NAME] FC. 78710.pdf"
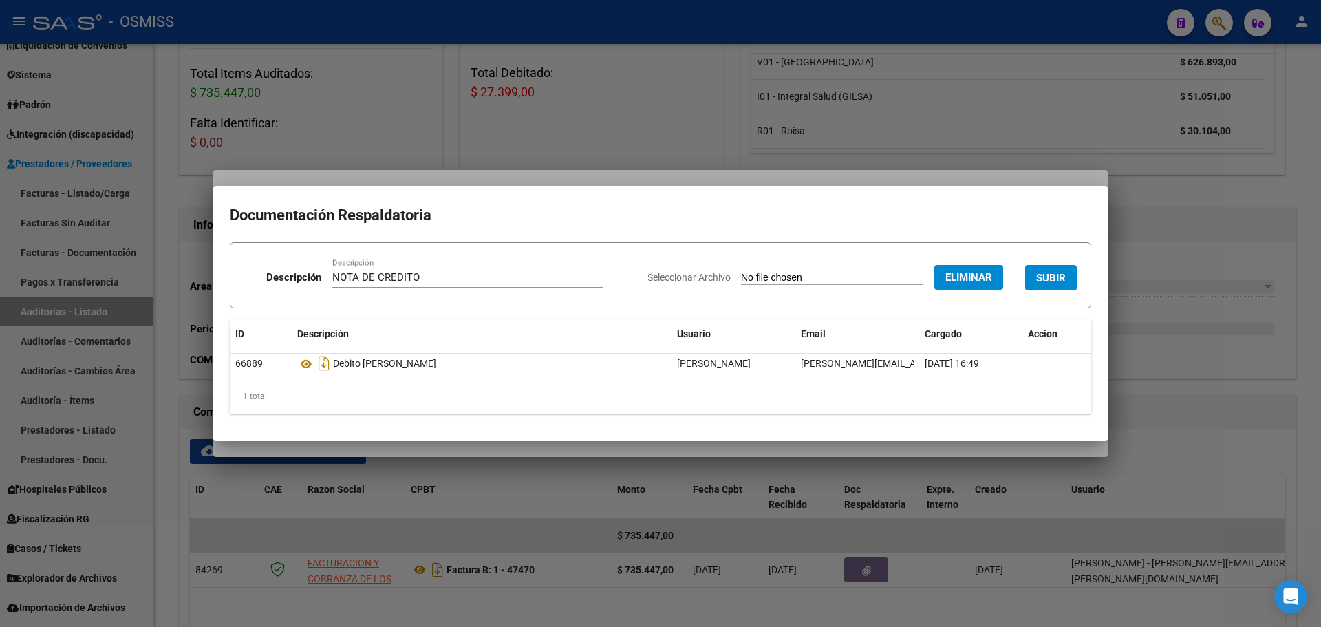
click at [1050, 282] on span "SUBIR" at bounding box center [1051, 278] width 30 height 12
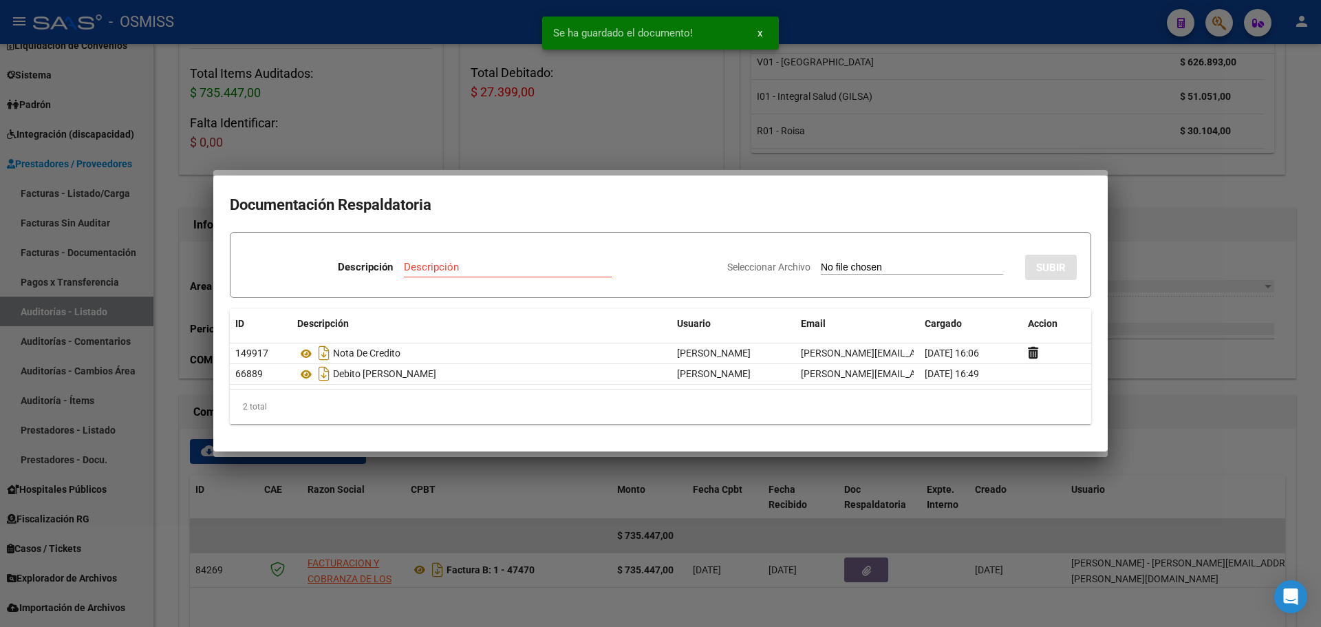
click at [687, 135] on div at bounding box center [660, 313] width 1321 height 627
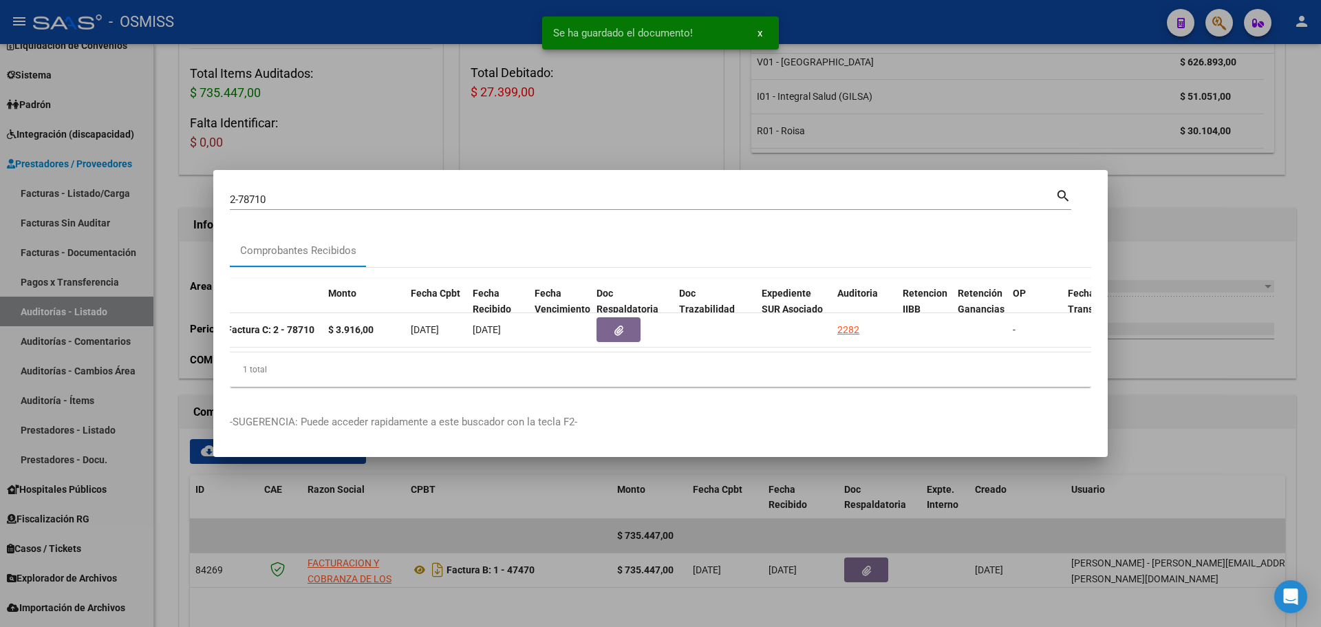
click at [1118, 500] on div at bounding box center [660, 313] width 1321 height 627
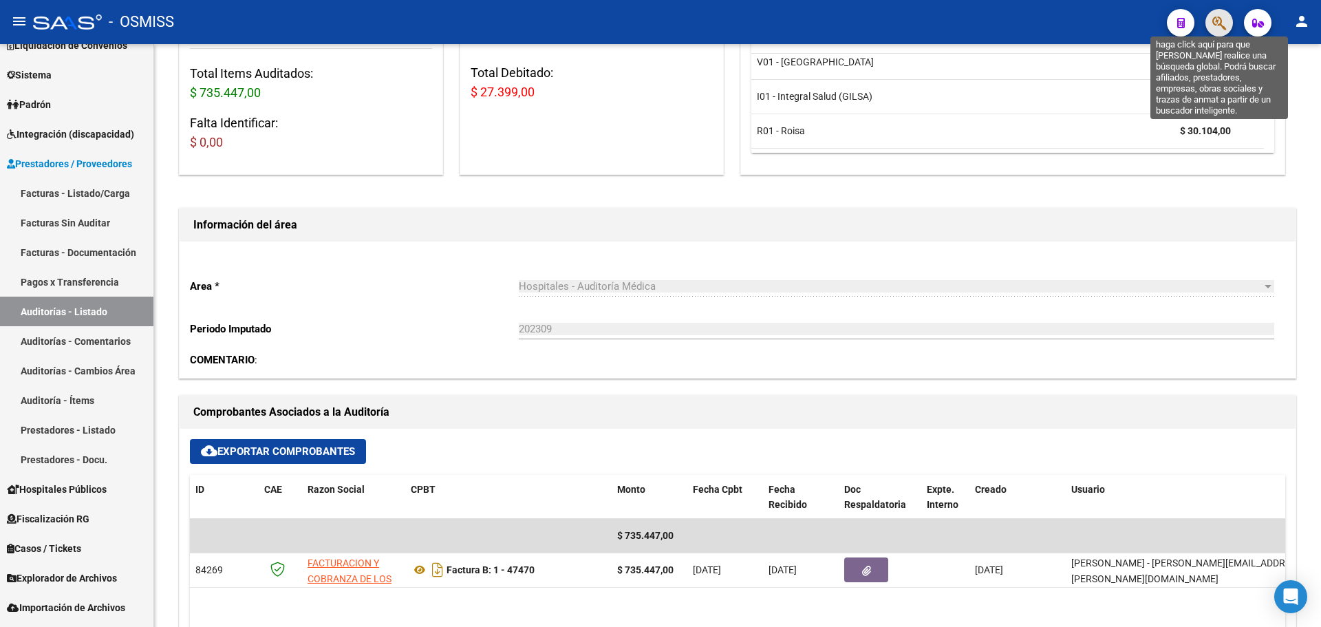
click at [1223, 30] on icon "button" at bounding box center [1219, 23] width 14 height 16
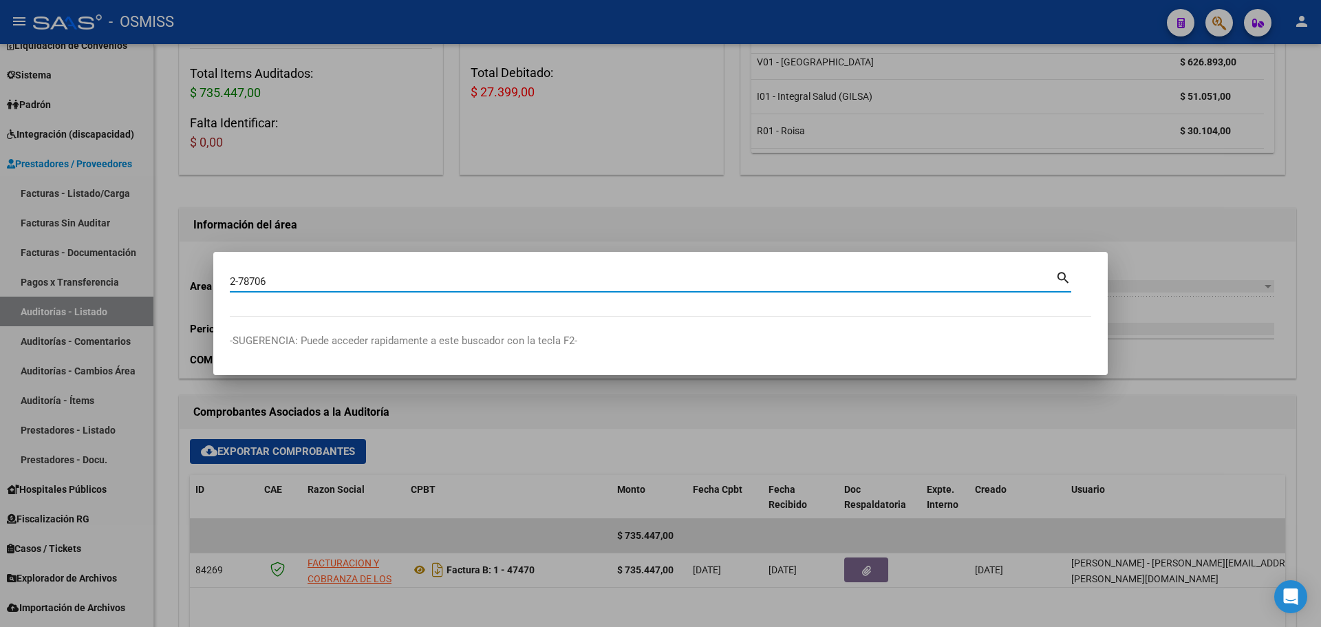
type input "2-78706"
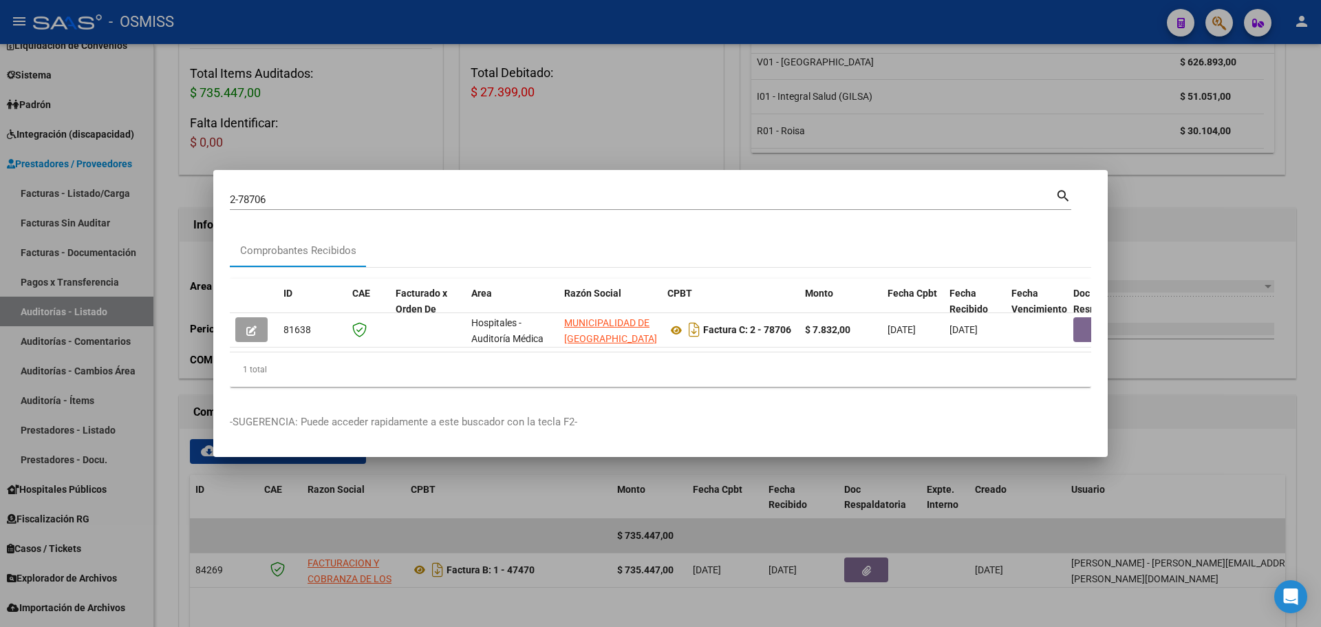
scroll to position [0, 587]
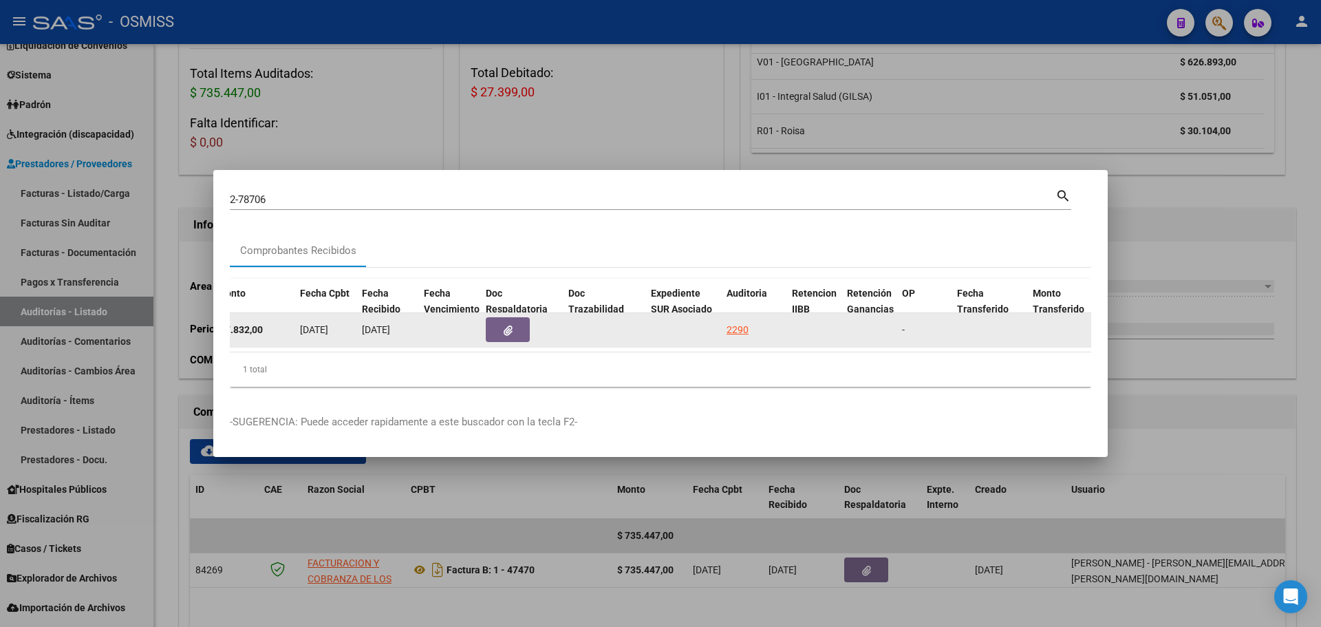
click at [501, 321] on button "button" at bounding box center [508, 329] width 44 height 25
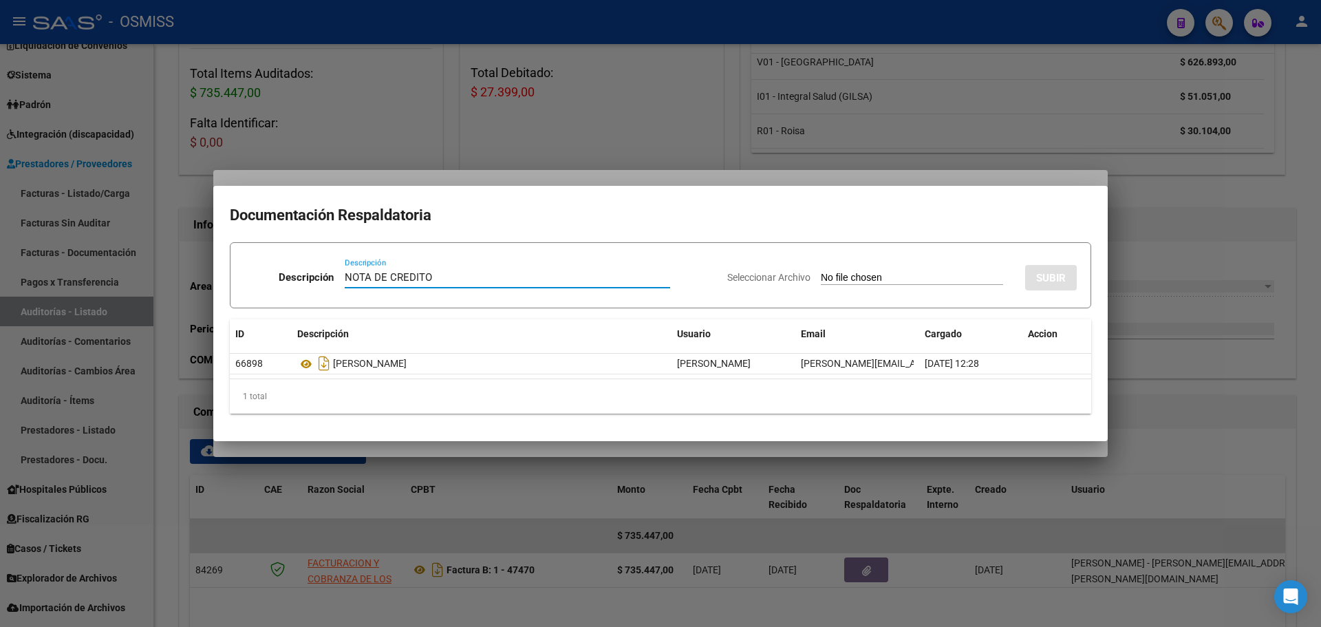
type input "NOTA DE CREDITO"
click at [849, 270] on div "Seleccionar Archivo SUBIR" at bounding box center [901, 275] width 349 height 42
click at [849, 275] on input "Seleccionar Archivo" at bounding box center [912, 278] width 182 height 13
type input "C:\fakepath\NC. MUNICIPALIDAD DE SAN [PERSON_NAME] FC. 78706.pdf"
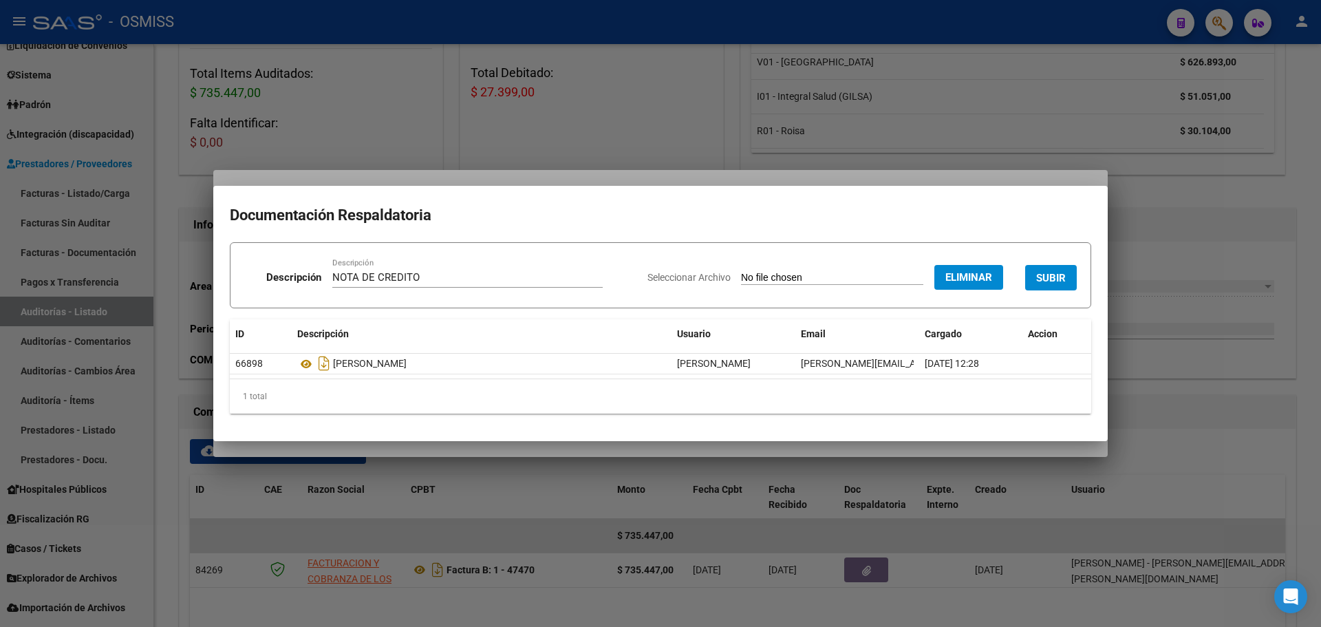
click at [1056, 276] on span "SUBIR" at bounding box center [1051, 278] width 30 height 12
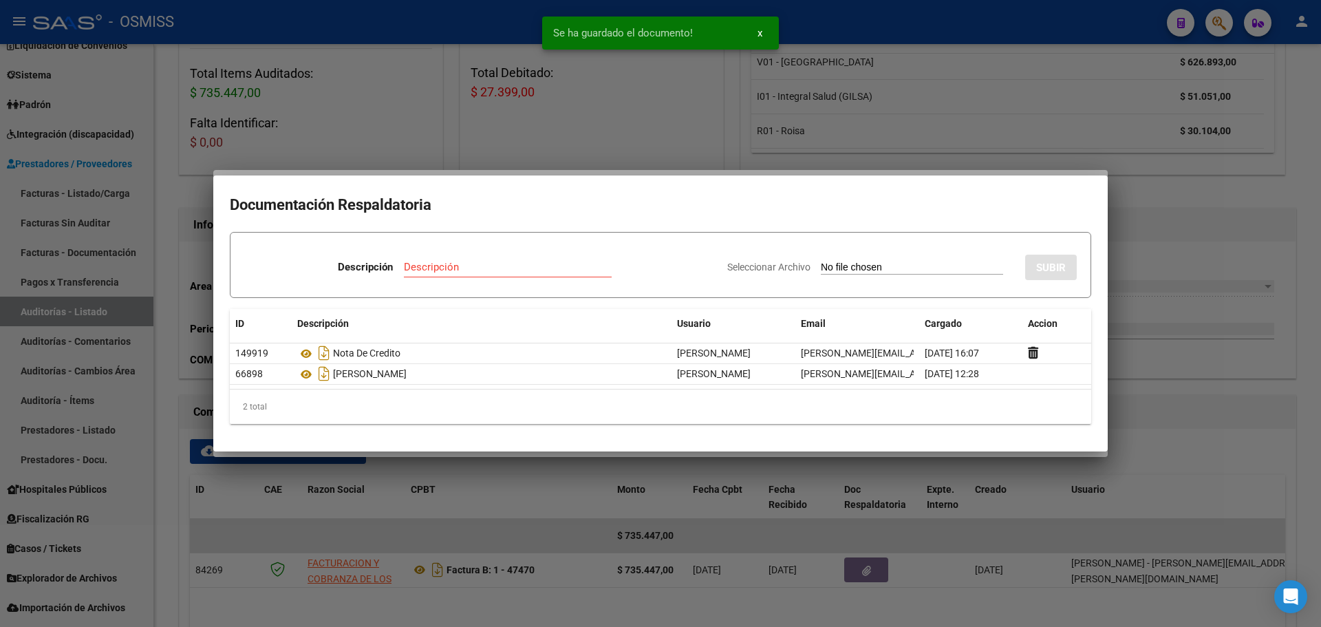
click at [473, 126] on div at bounding box center [660, 313] width 1321 height 627
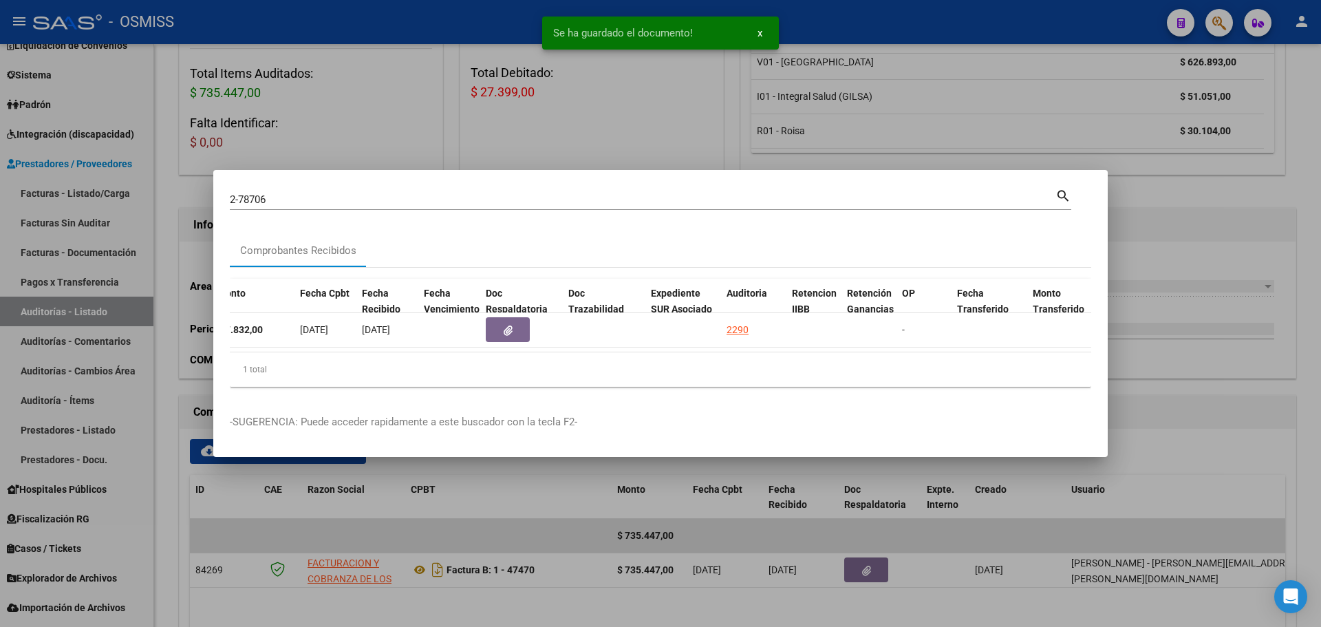
click at [475, 139] on div at bounding box center [660, 313] width 1321 height 627
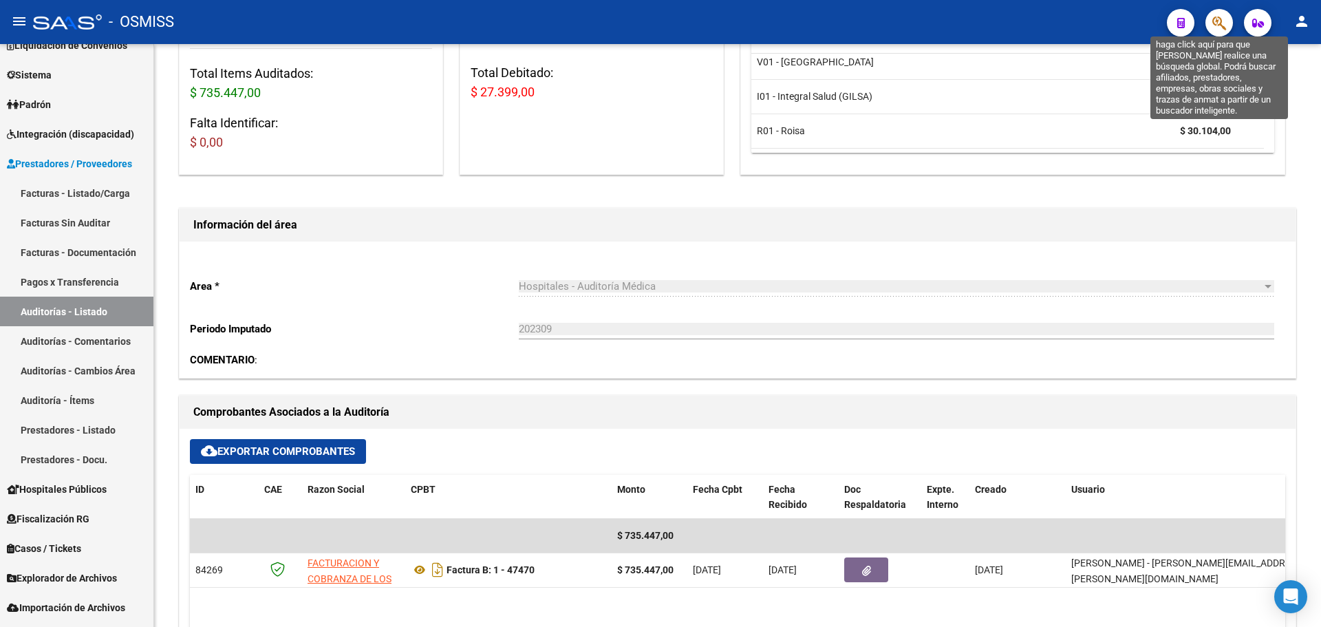
click at [1222, 17] on icon "button" at bounding box center [1219, 23] width 14 height 16
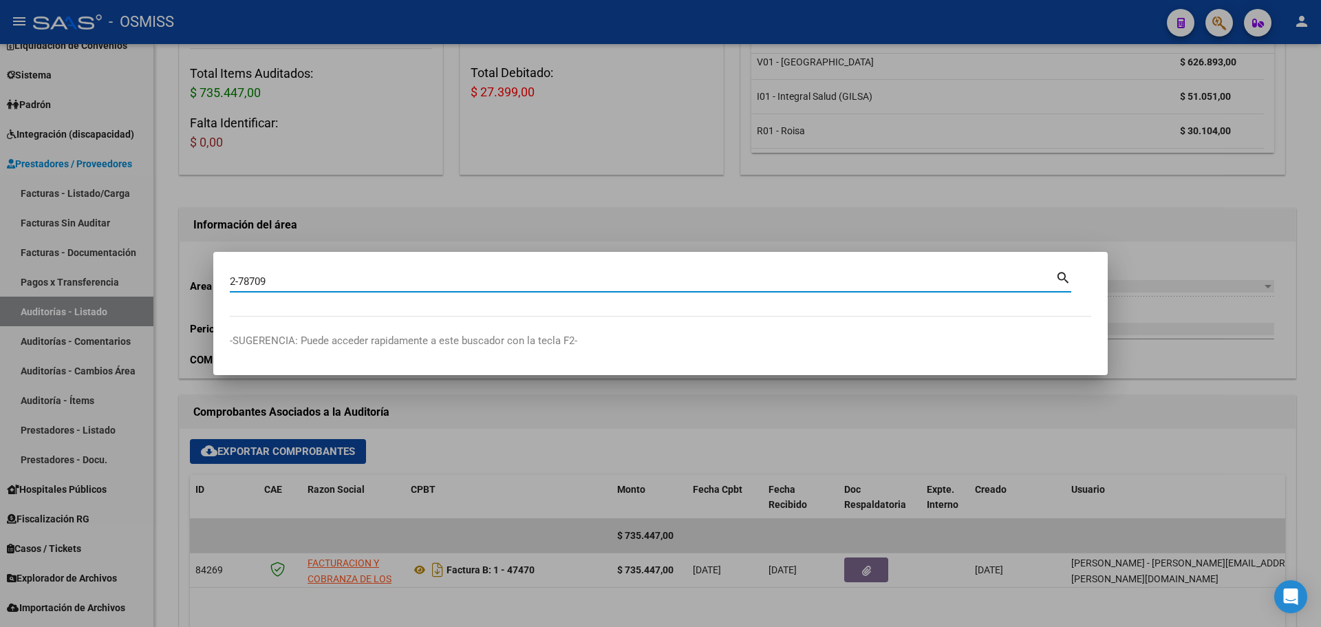
type input "2-78709"
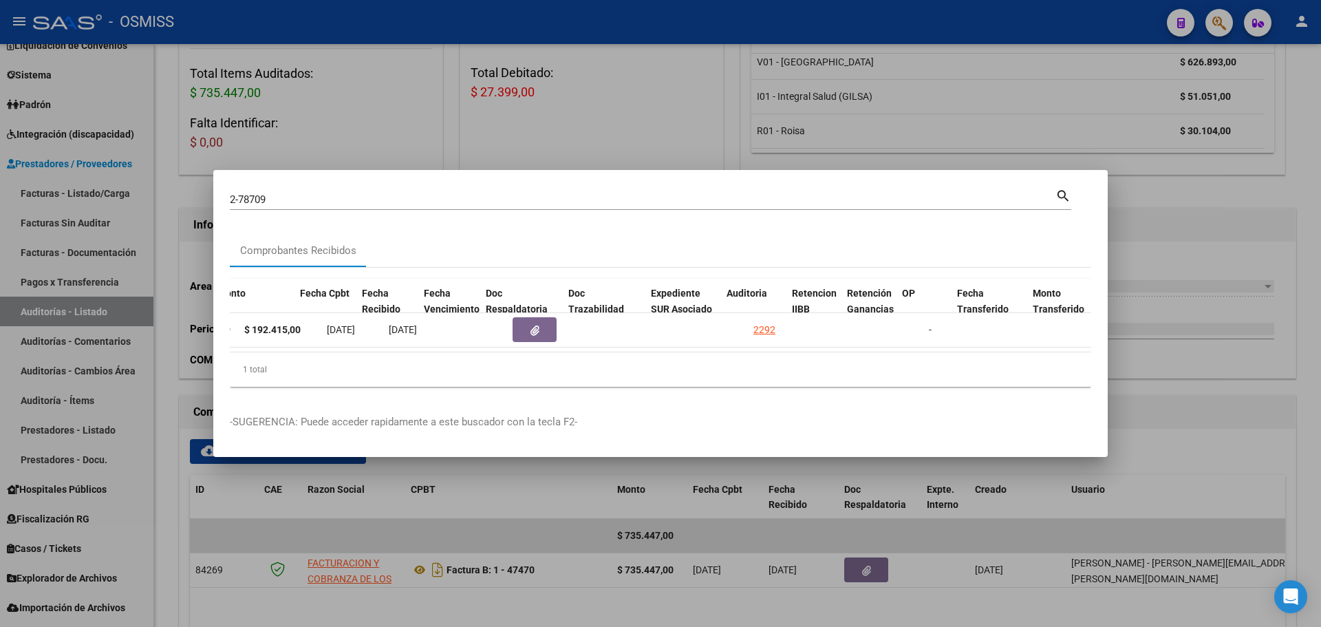
scroll to position [0, 548]
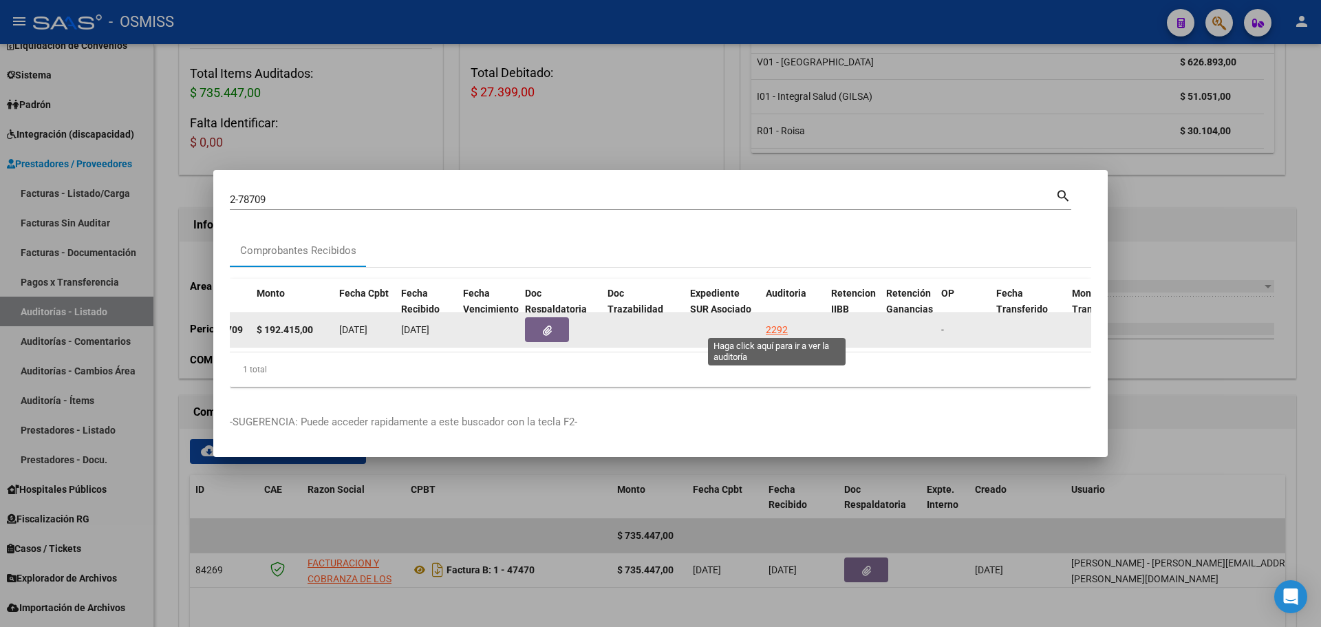
click at [768, 325] on div "2292" at bounding box center [777, 330] width 22 height 16
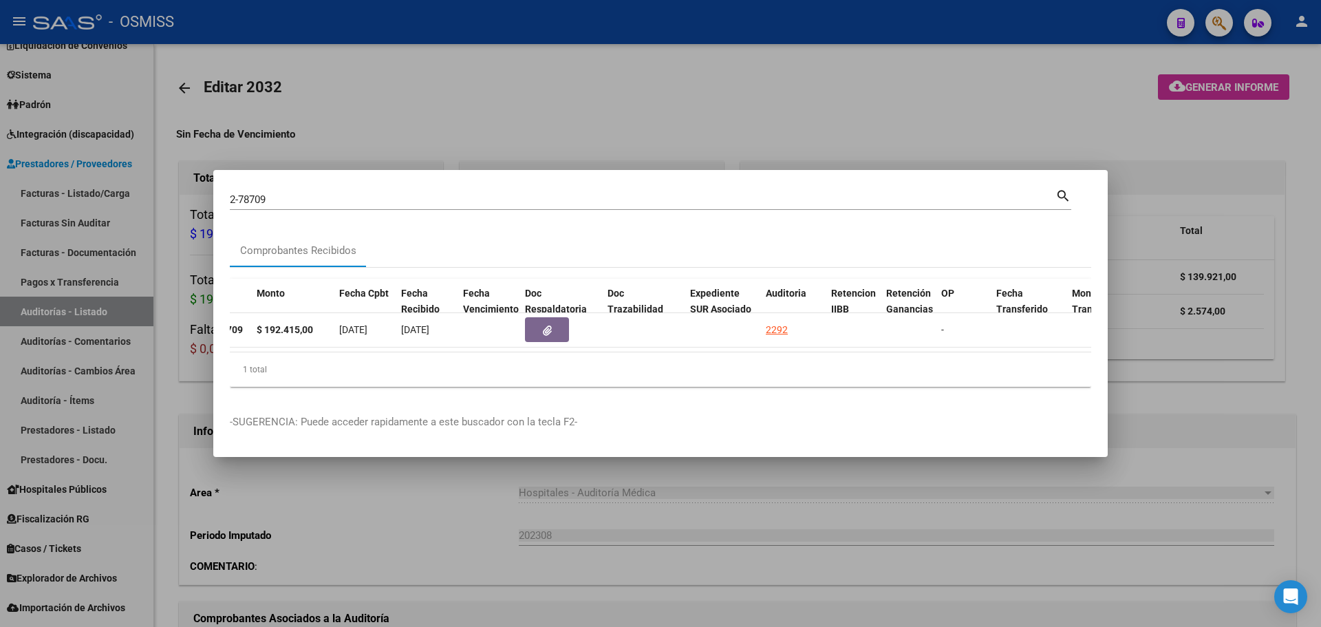
click at [620, 107] on div at bounding box center [660, 313] width 1321 height 627
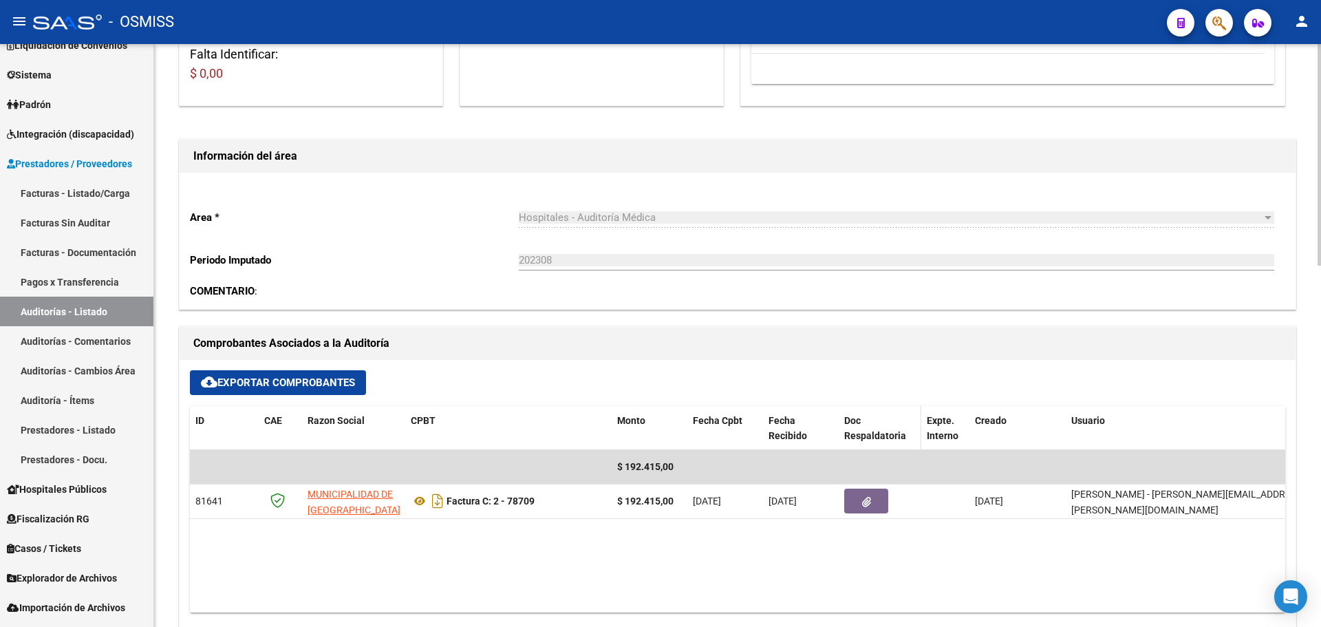
scroll to position [344, 0]
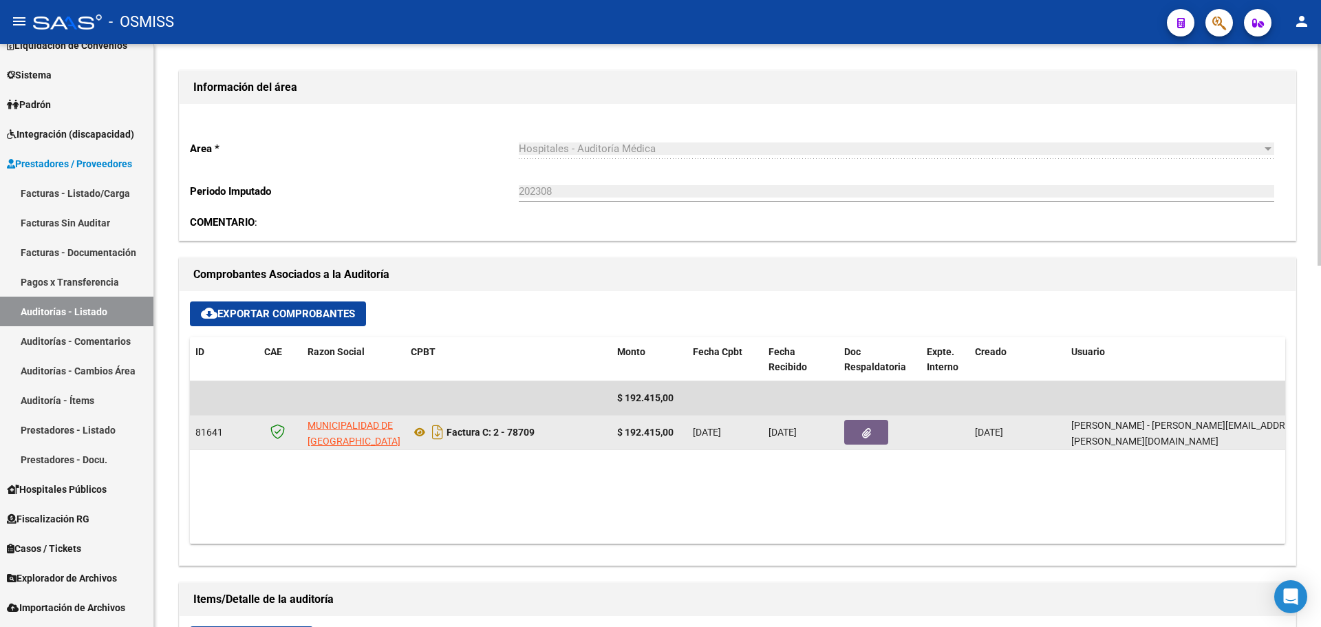
click at [878, 436] on button "button" at bounding box center [866, 432] width 44 height 25
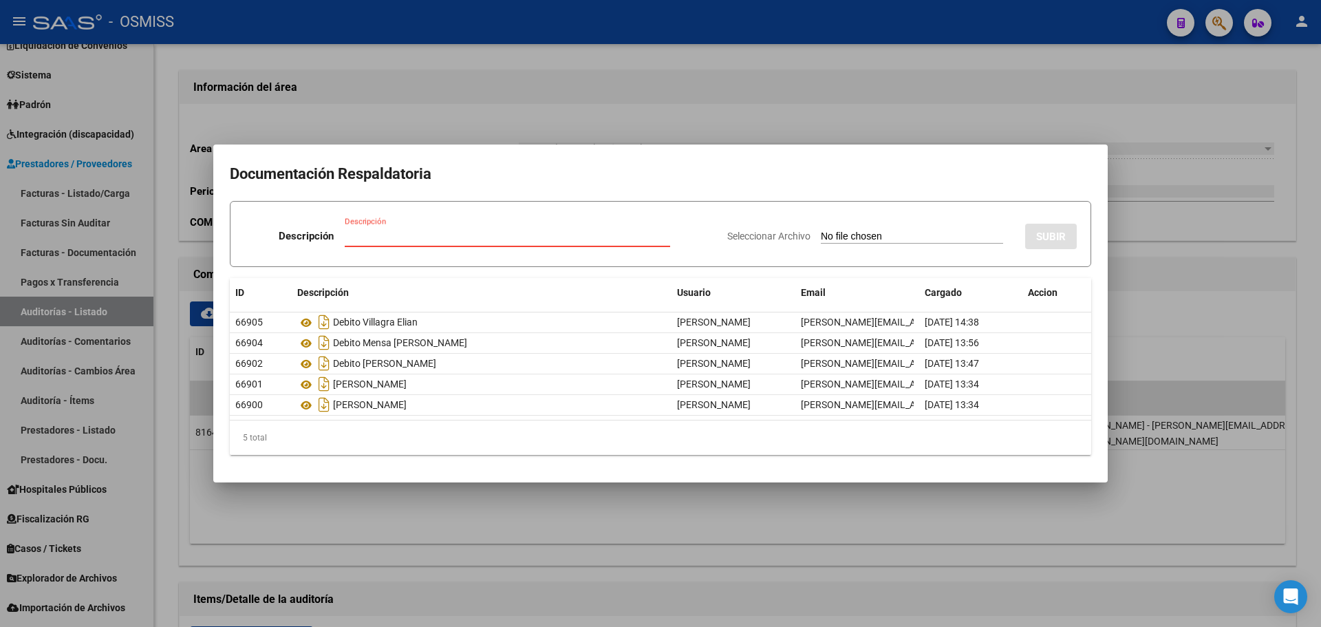
click at [671, 90] on div at bounding box center [660, 313] width 1321 height 627
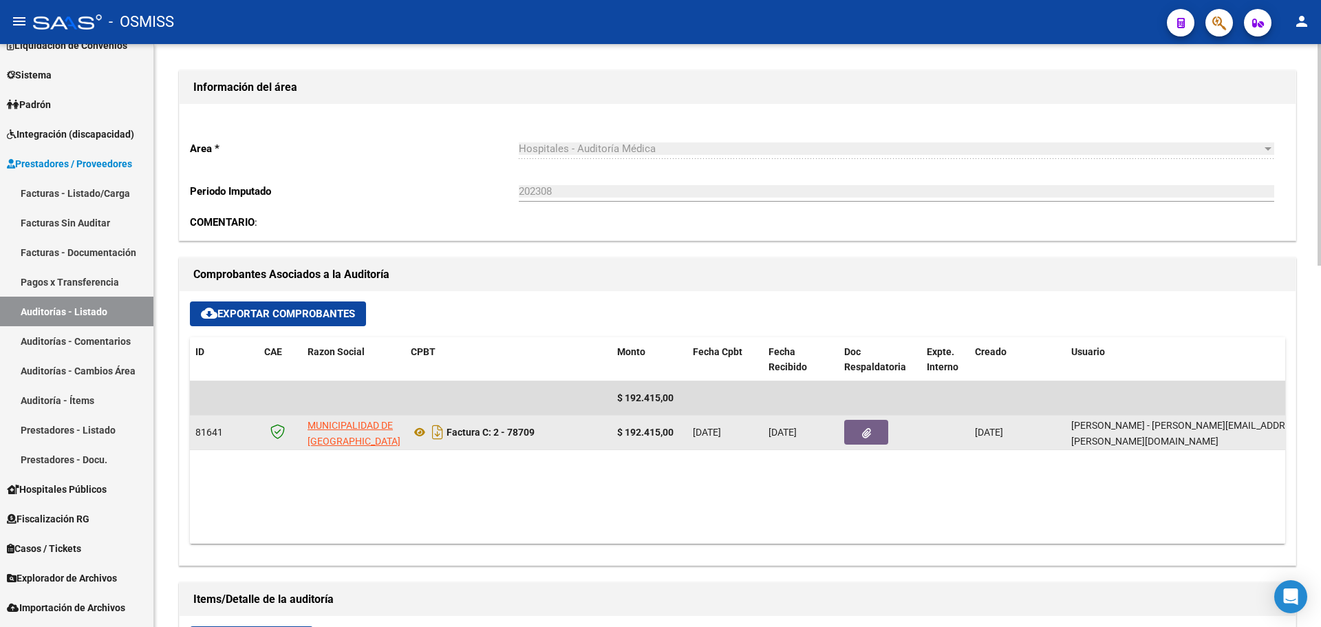
click at [871, 431] on button "button" at bounding box center [866, 432] width 44 height 25
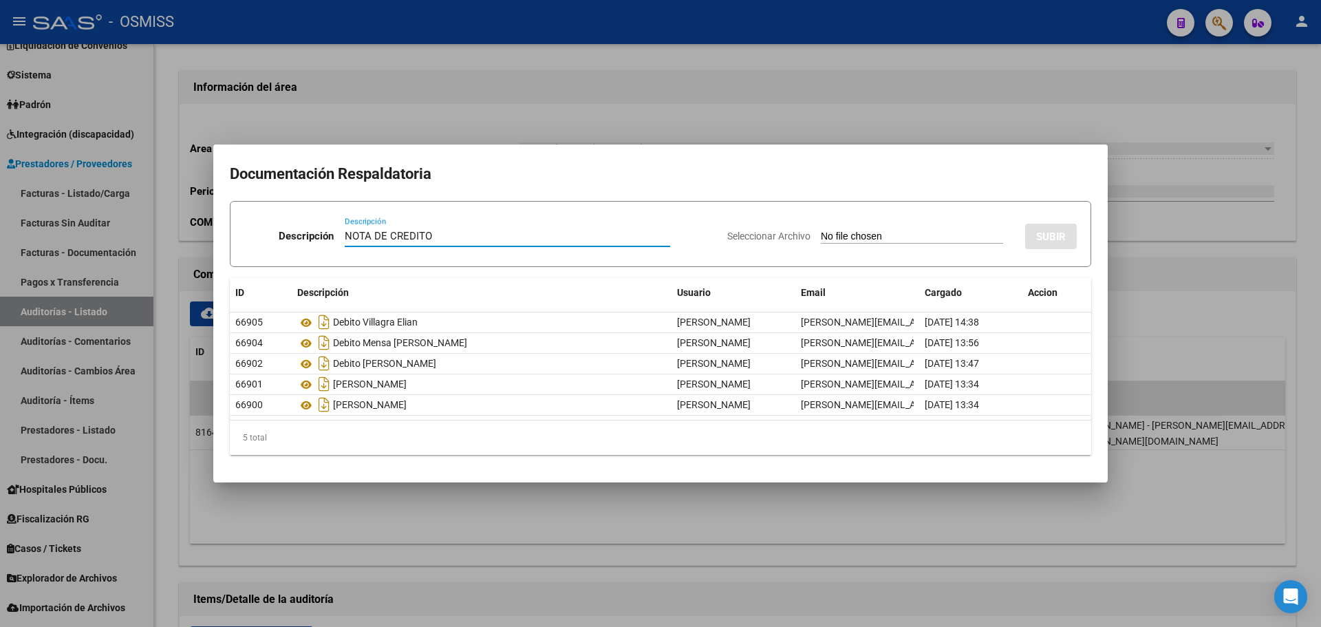
type input "NOTA DE CREDITO"
click at [902, 230] on input "Seleccionar Archivo" at bounding box center [912, 236] width 182 height 13
click at [892, 238] on input "Seleccionar Archivo" at bounding box center [912, 236] width 182 height 13
type input "C:\fakepath\NC. MUNICIPALIDAD DE SAN [PERSON_NAME] FC. 78709.pdf"
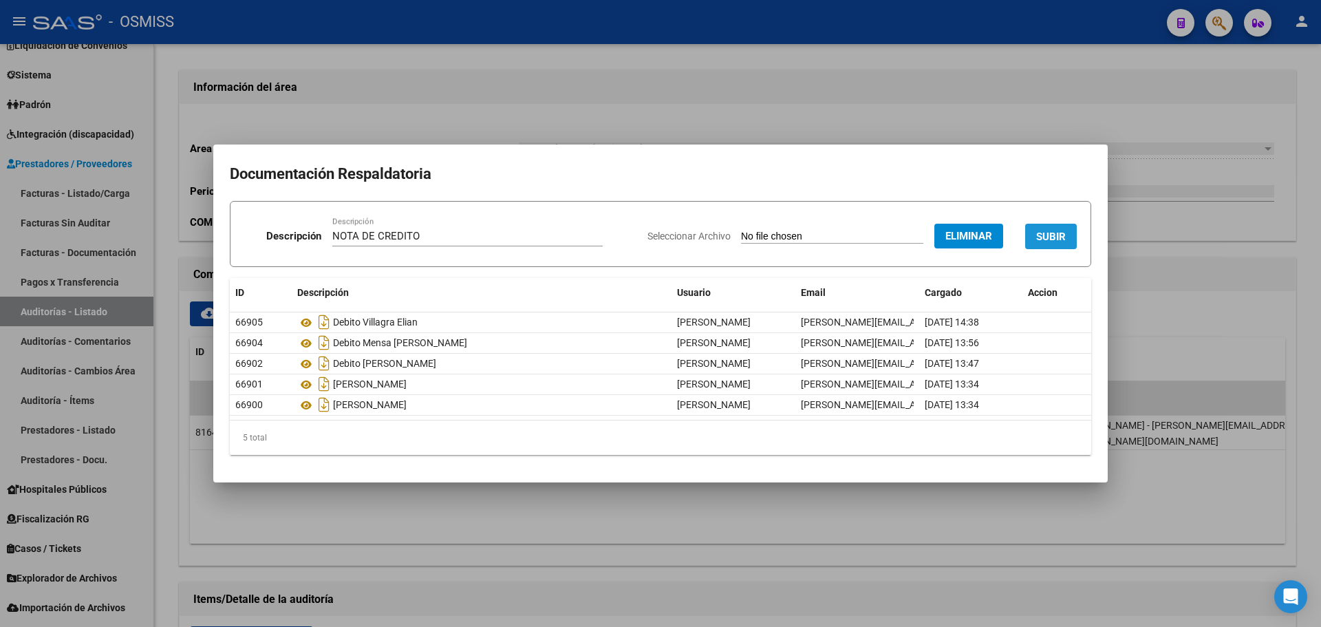
click at [1040, 228] on button "SUBIR" at bounding box center [1051, 236] width 52 height 25
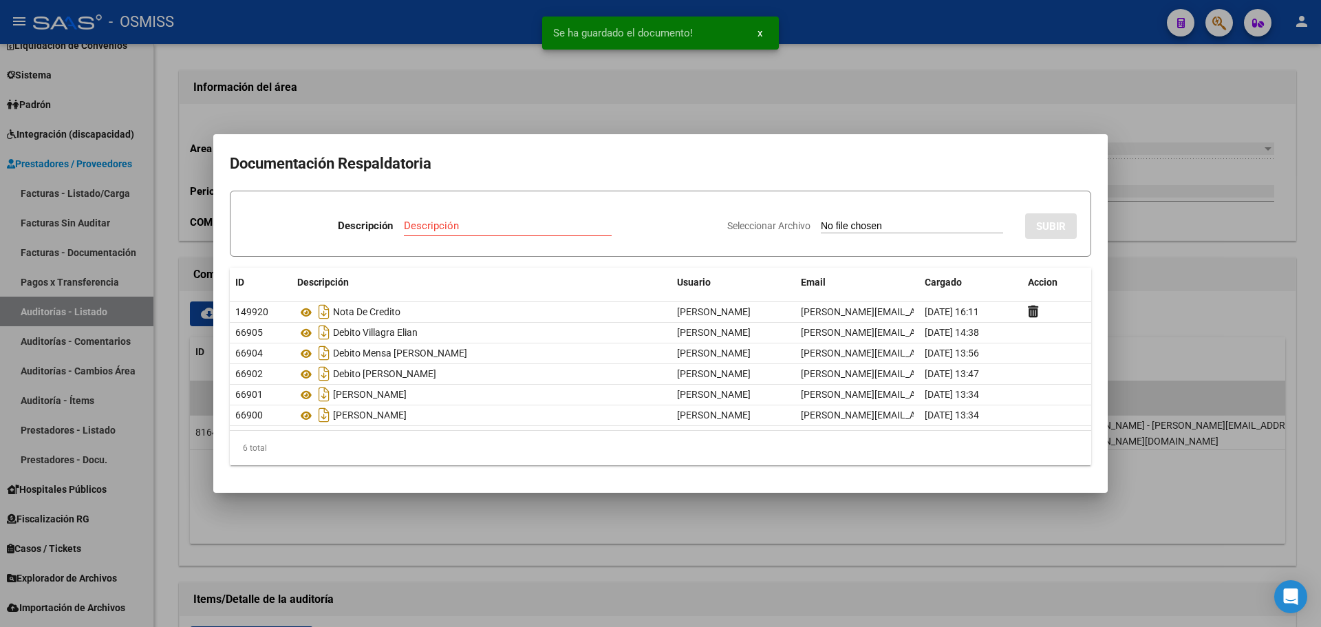
click at [697, 85] on div at bounding box center [660, 313] width 1321 height 627
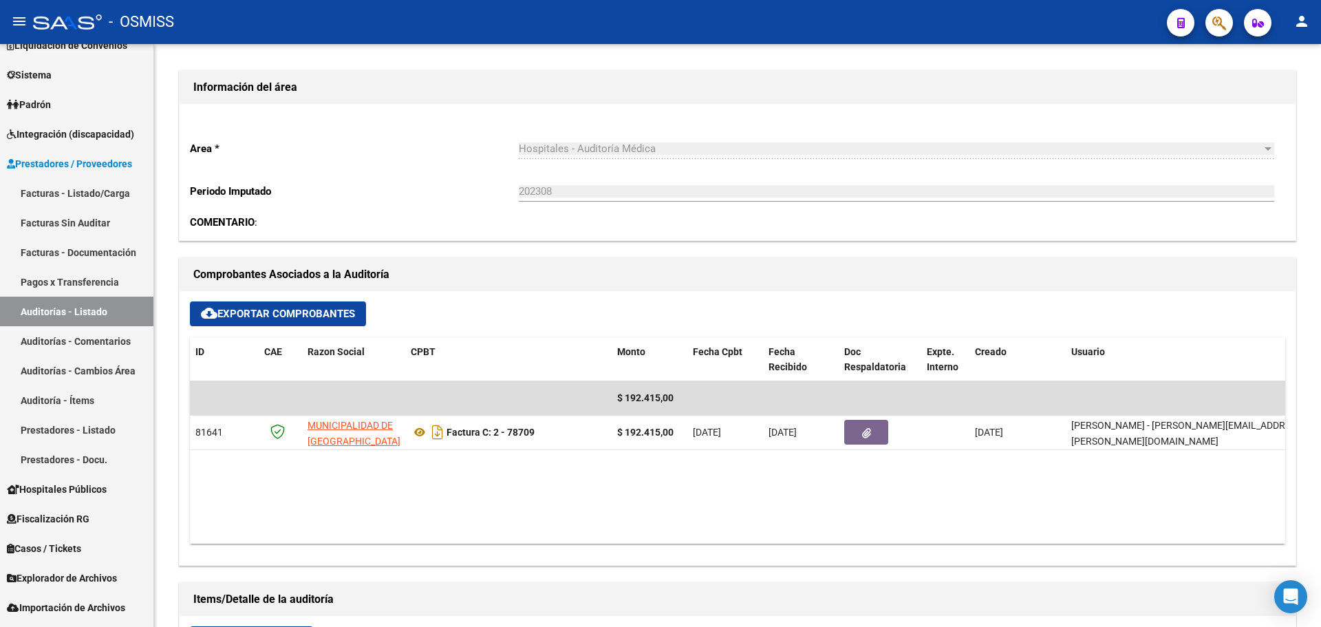
click at [1209, 30] on button "button" at bounding box center [1219, 23] width 28 height 28
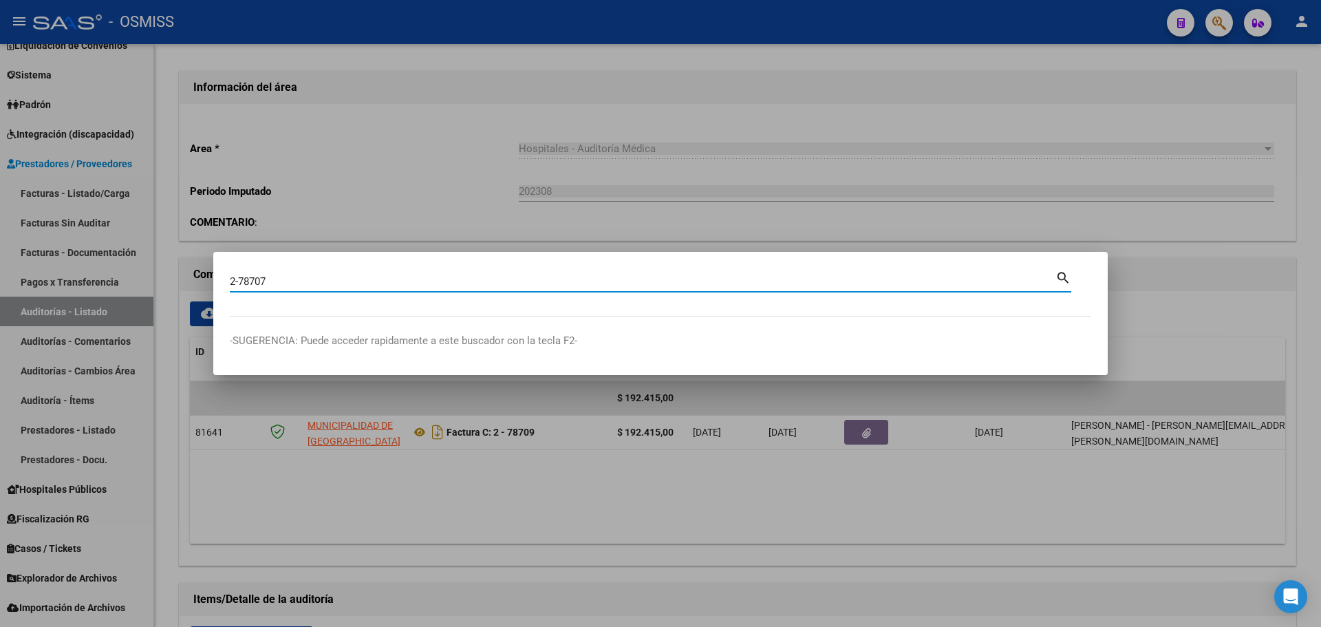
type input "2-78707"
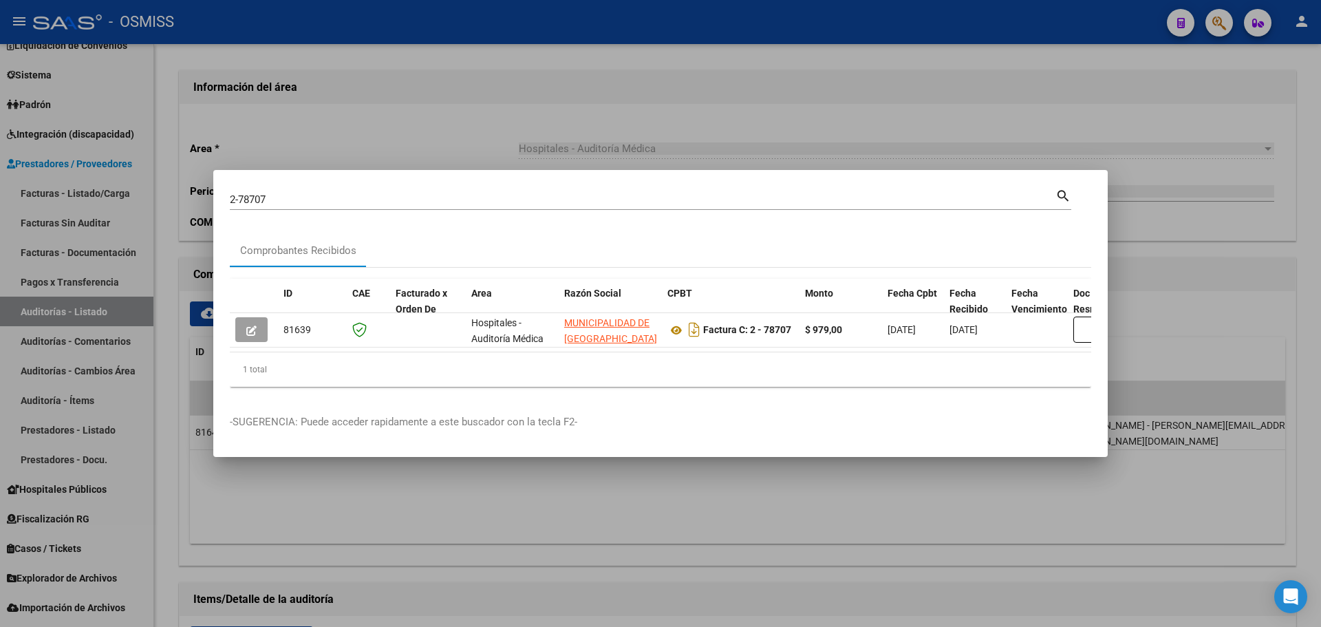
scroll to position [0, 258]
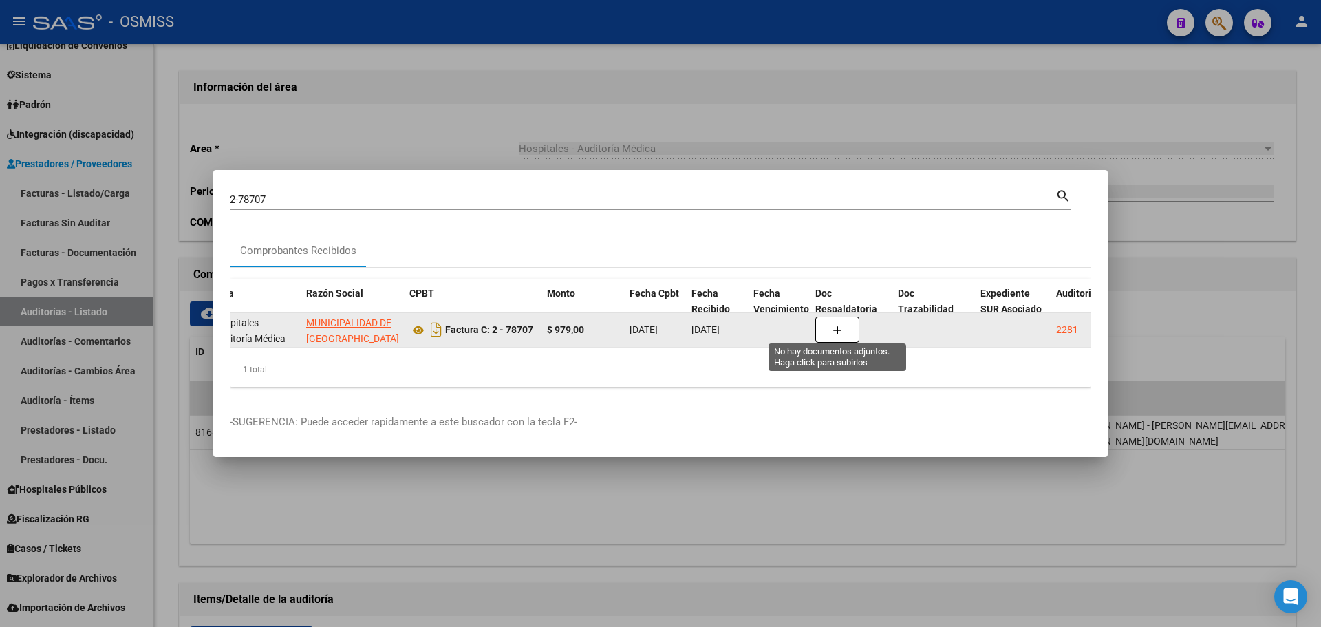
click at [836, 325] on icon "button" at bounding box center [837, 330] width 10 height 10
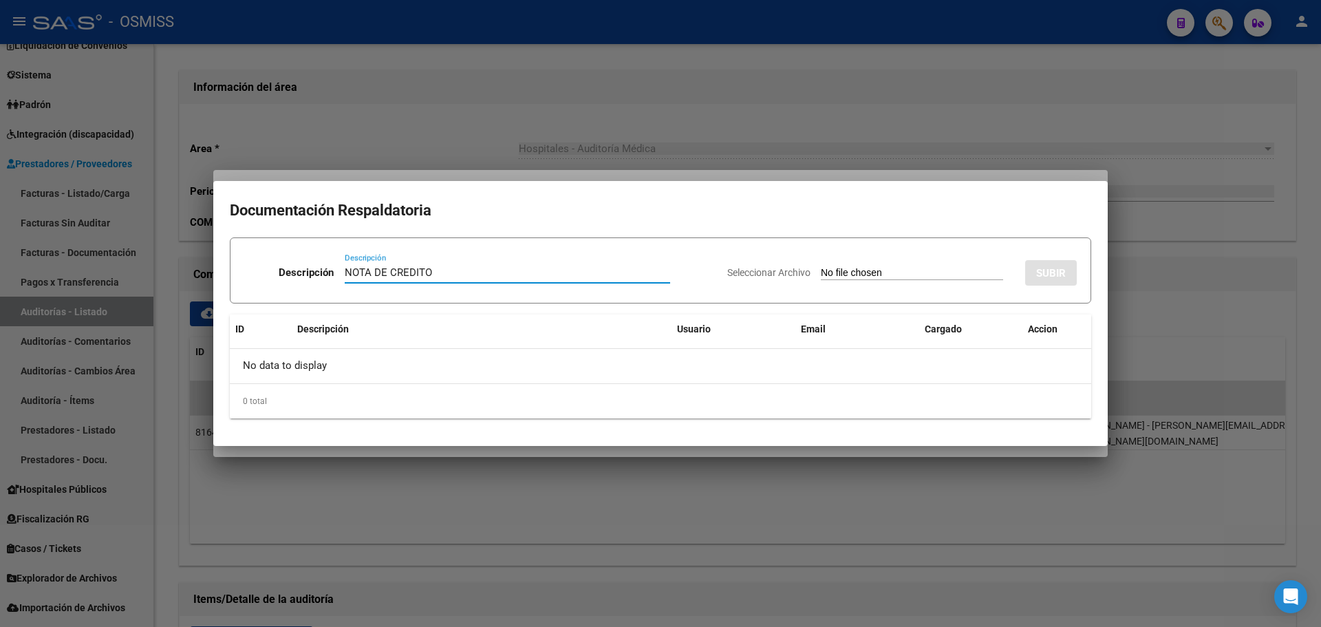
type input "NOTA DE CREDITO"
click at [909, 271] on input "Seleccionar Archivo" at bounding box center [912, 273] width 182 height 13
click at [550, 174] on div at bounding box center [660, 313] width 1321 height 627
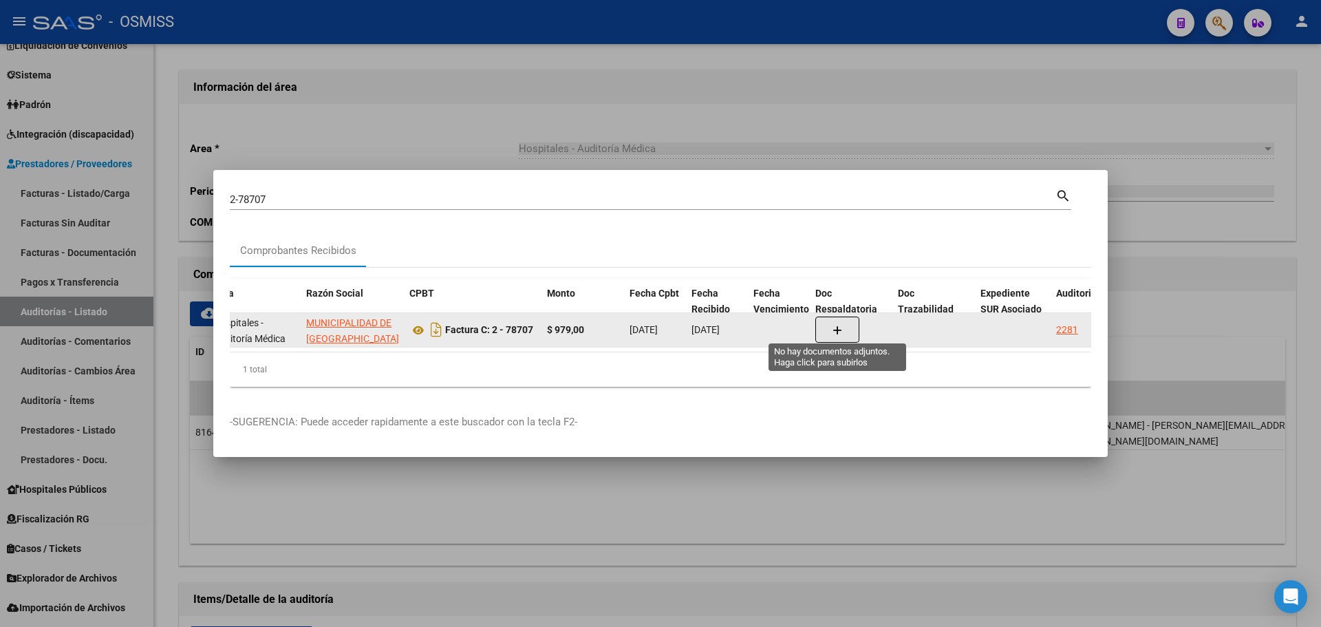
click at [847, 320] on button "button" at bounding box center [837, 329] width 44 height 26
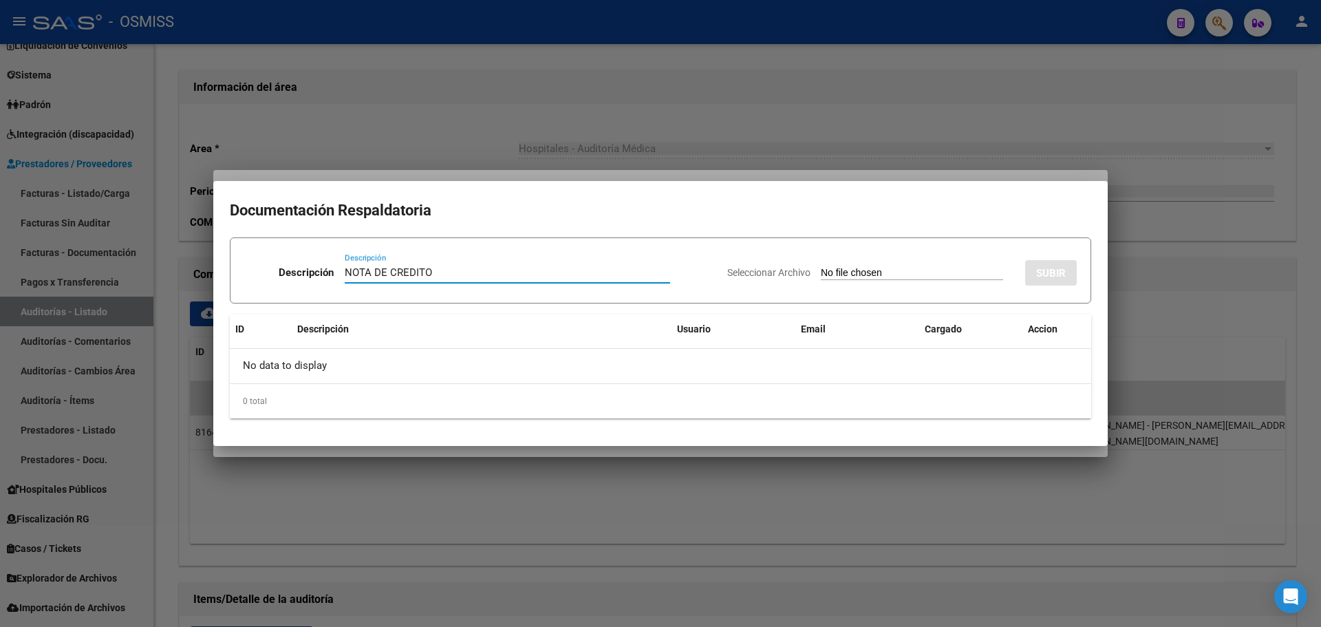
type input "NOTA DE CREDITO"
click at [854, 269] on input "Seleccionar Archivo" at bounding box center [912, 273] width 182 height 13
type input "C:\fakepath\NC. MUNICIPALIDAD DE SAN [PERSON_NAME] FC. 78707.pdf"
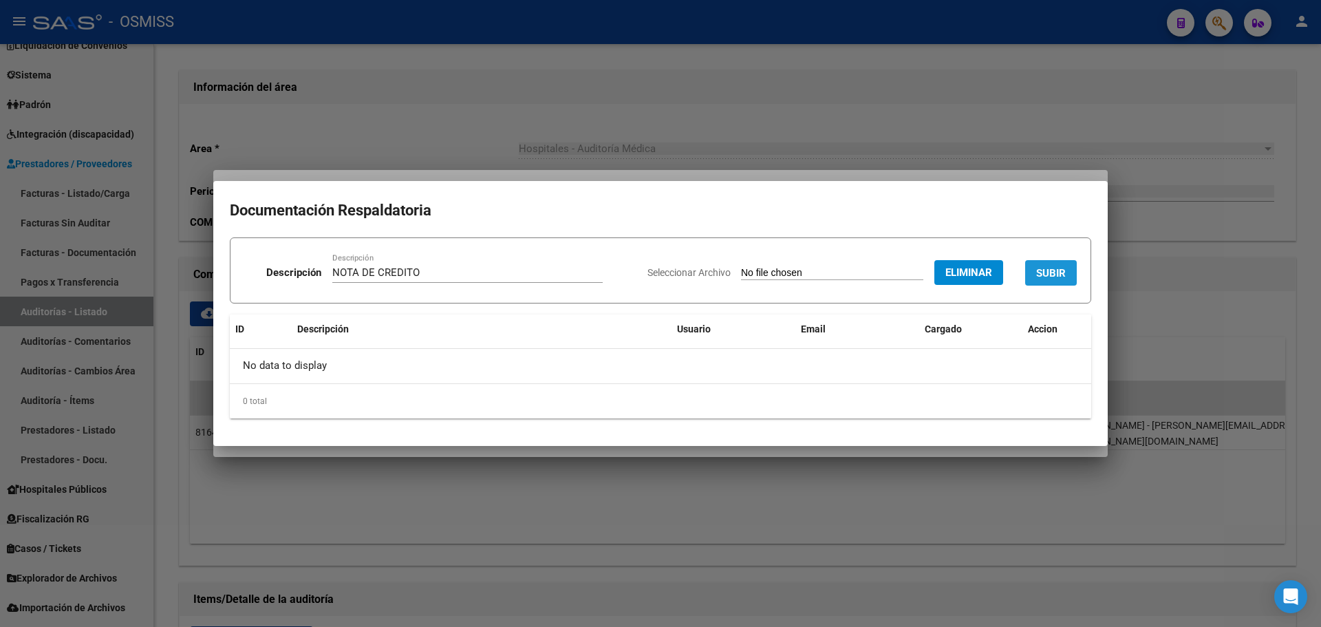
click at [1040, 272] on span "SUBIR" at bounding box center [1051, 273] width 30 height 12
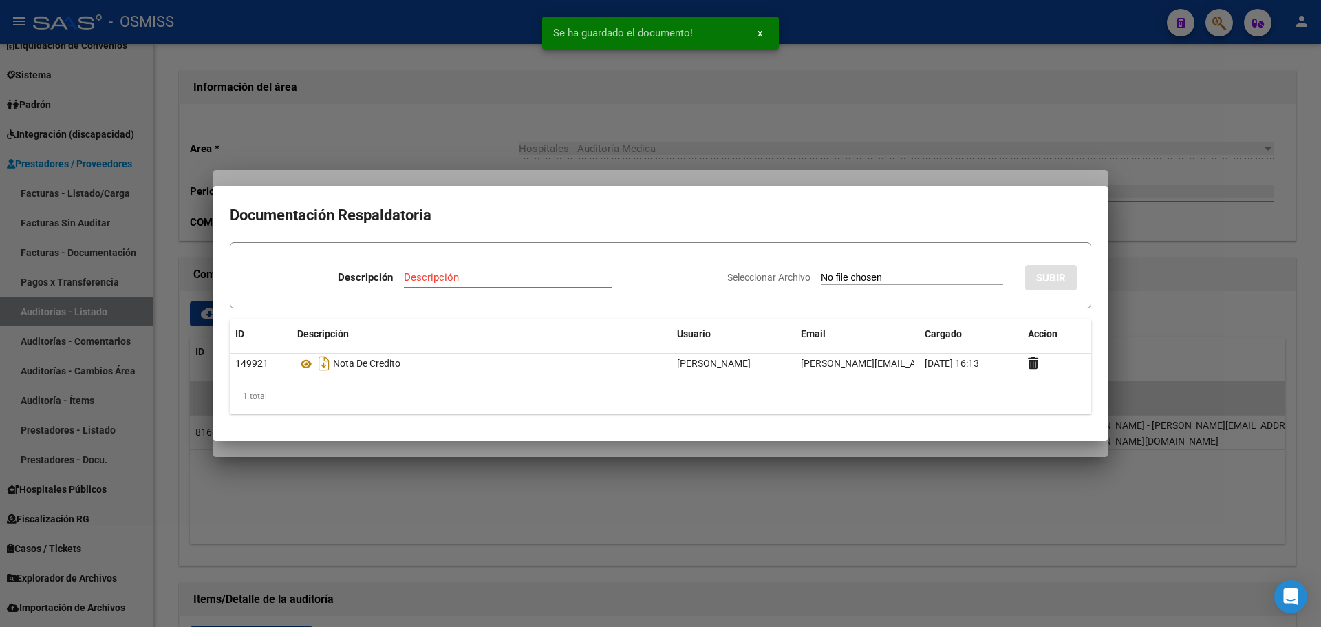
click at [456, 179] on div at bounding box center [660, 313] width 1321 height 627
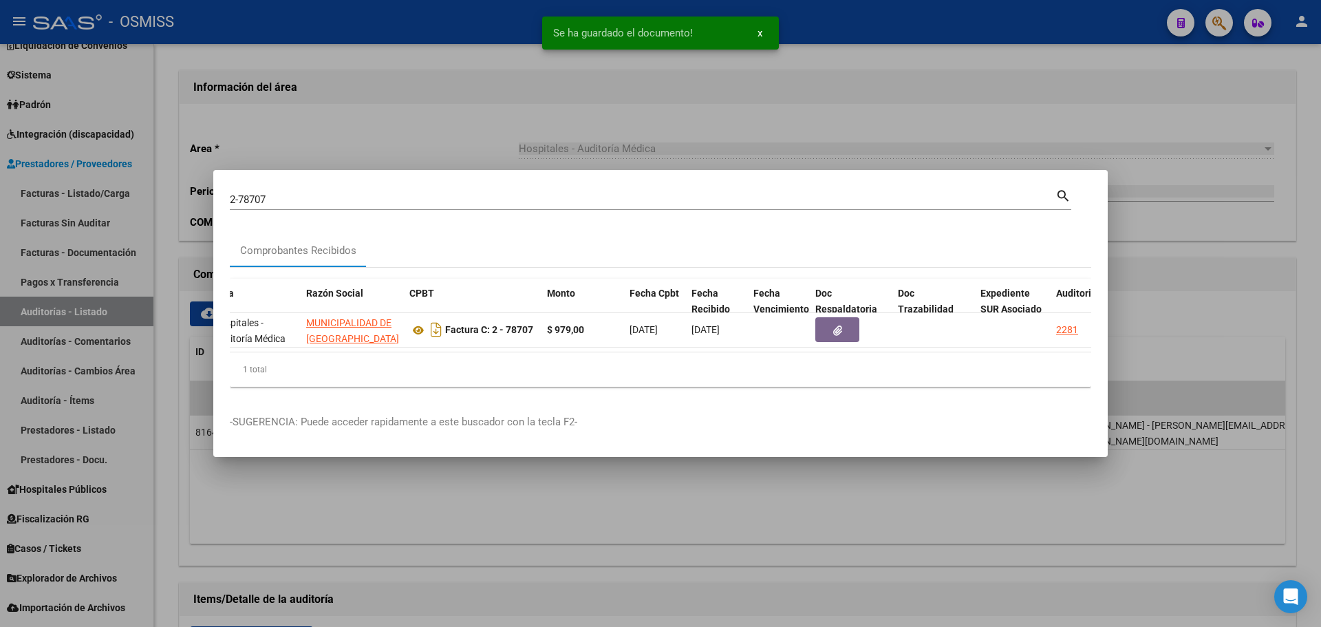
click at [432, 120] on div at bounding box center [660, 313] width 1321 height 627
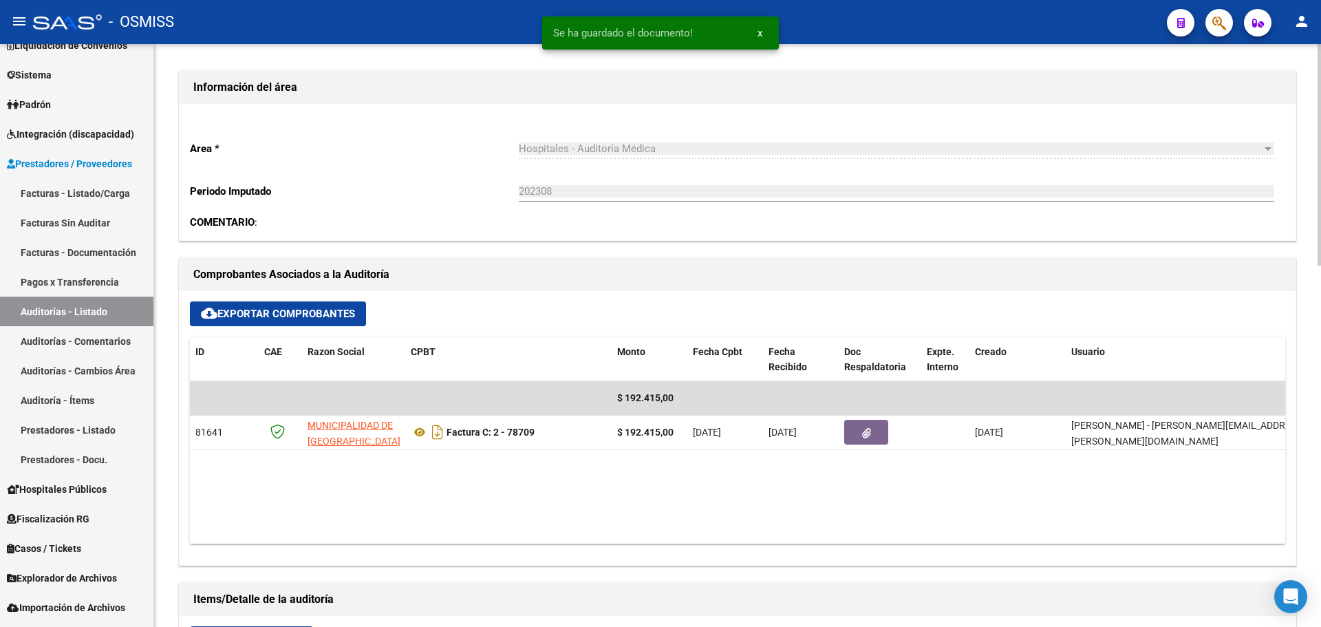
click at [454, 304] on div "cloud_download Exportar Comprobantes" at bounding box center [737, 313] width 1095 height 25
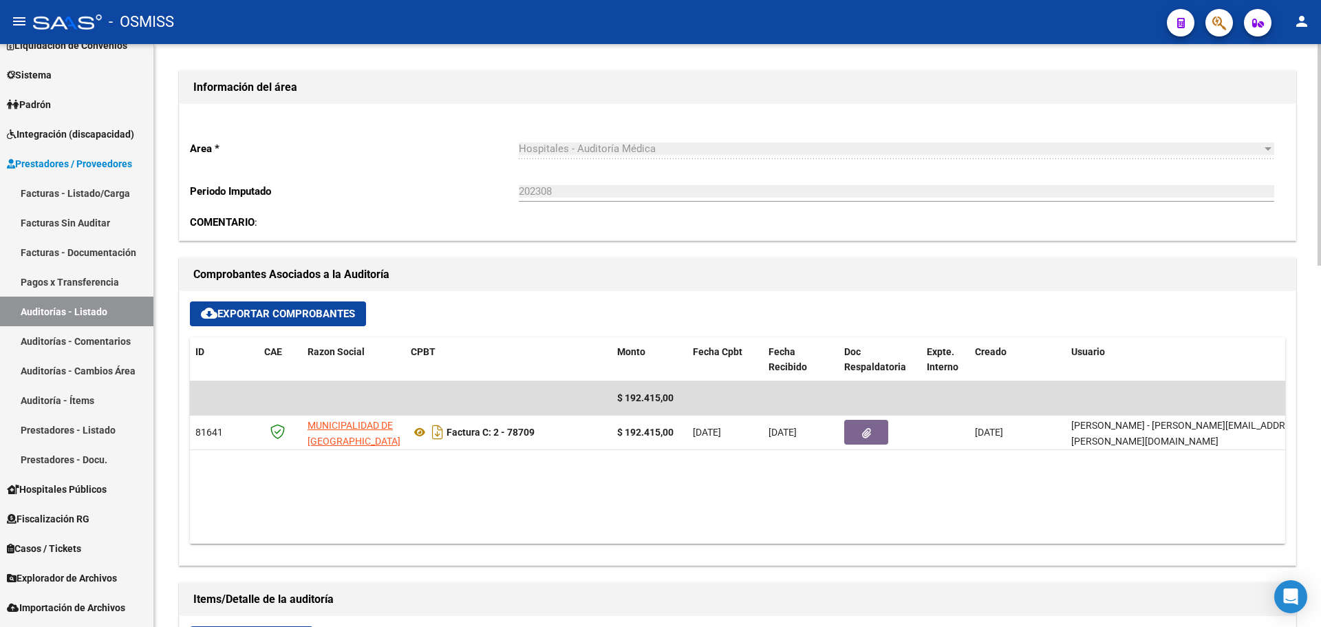
click at [819, 191] on input "202308" at bounding box center [896, 191] width 755 height 12
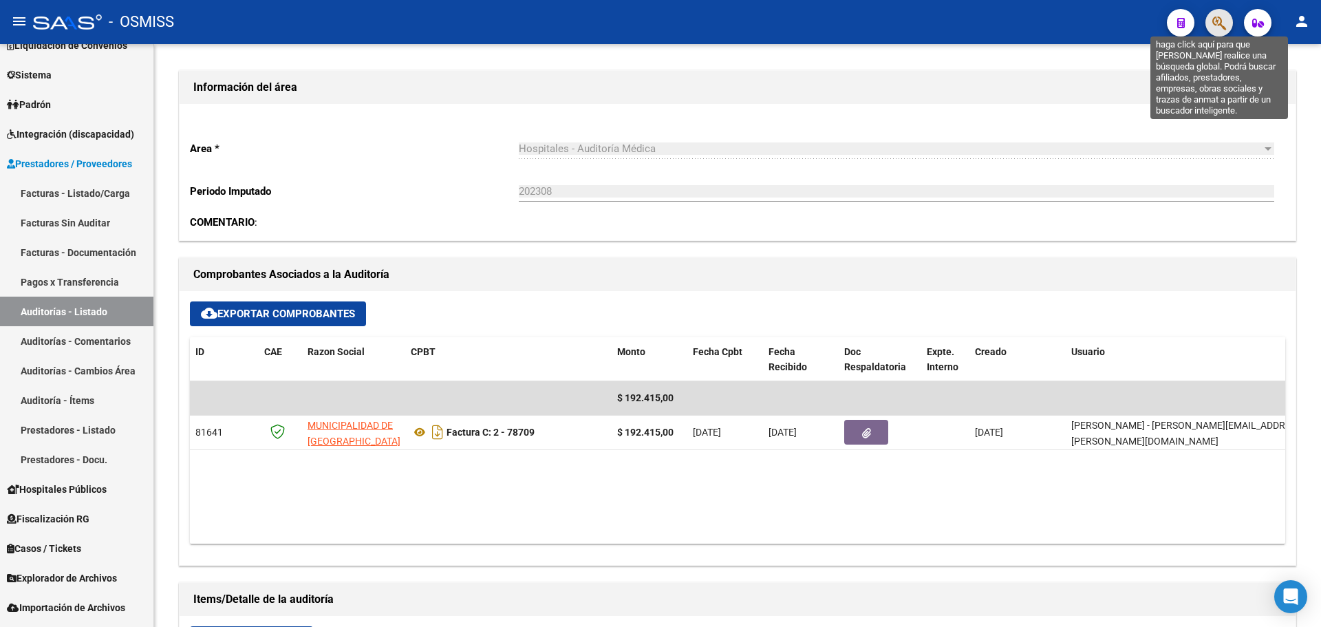
click at [1222, 17] on icon "button" at bounding box center [1219, 23] width 14 height 16
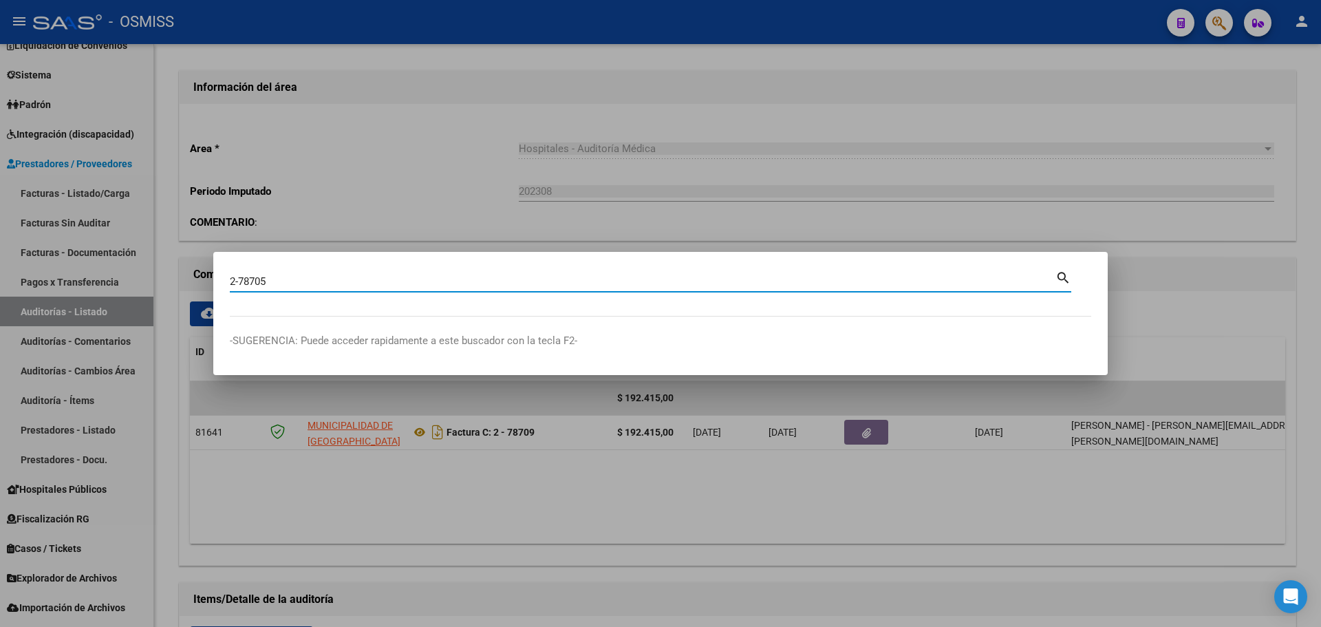
type input "2-78705"
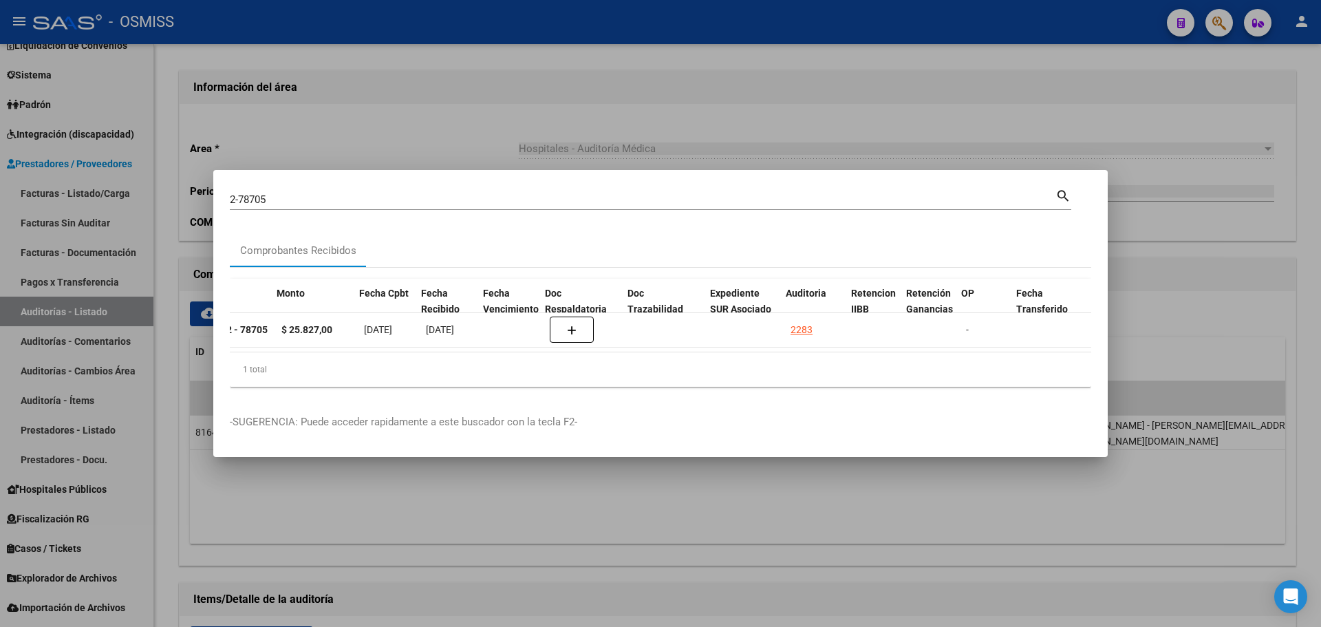
scroll to position [0, 504]
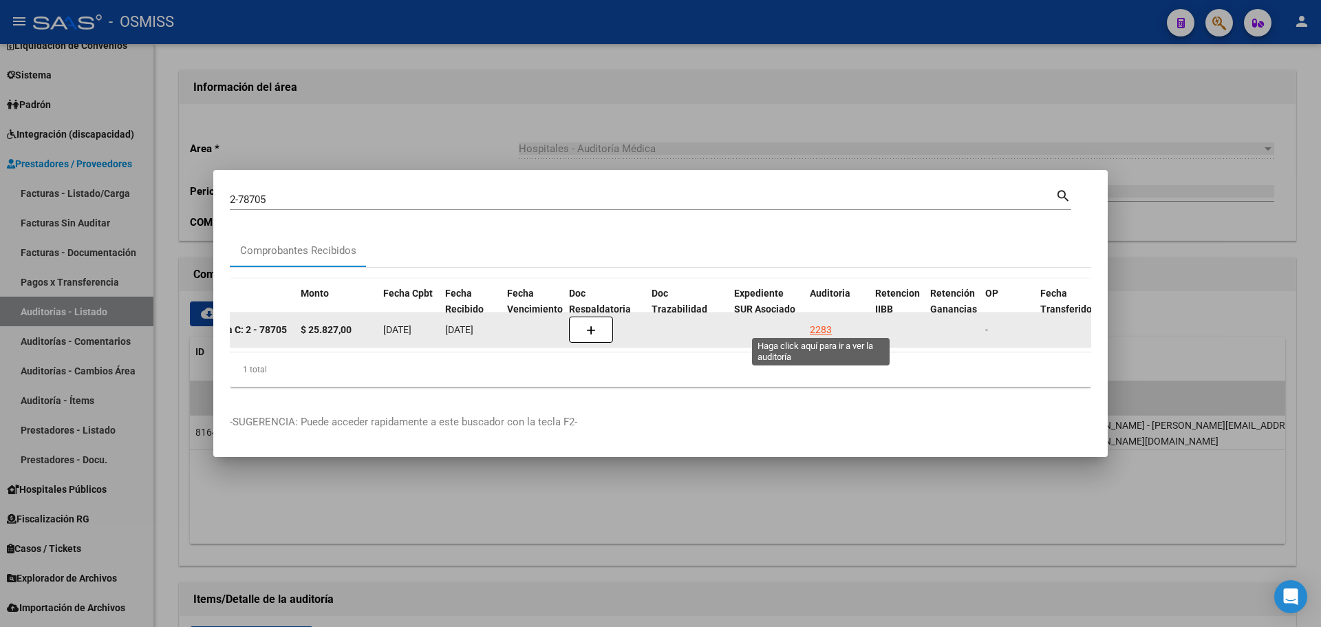
click at [816, 325] on div "2283" at bounding box center [821, 330] width 22 height 16
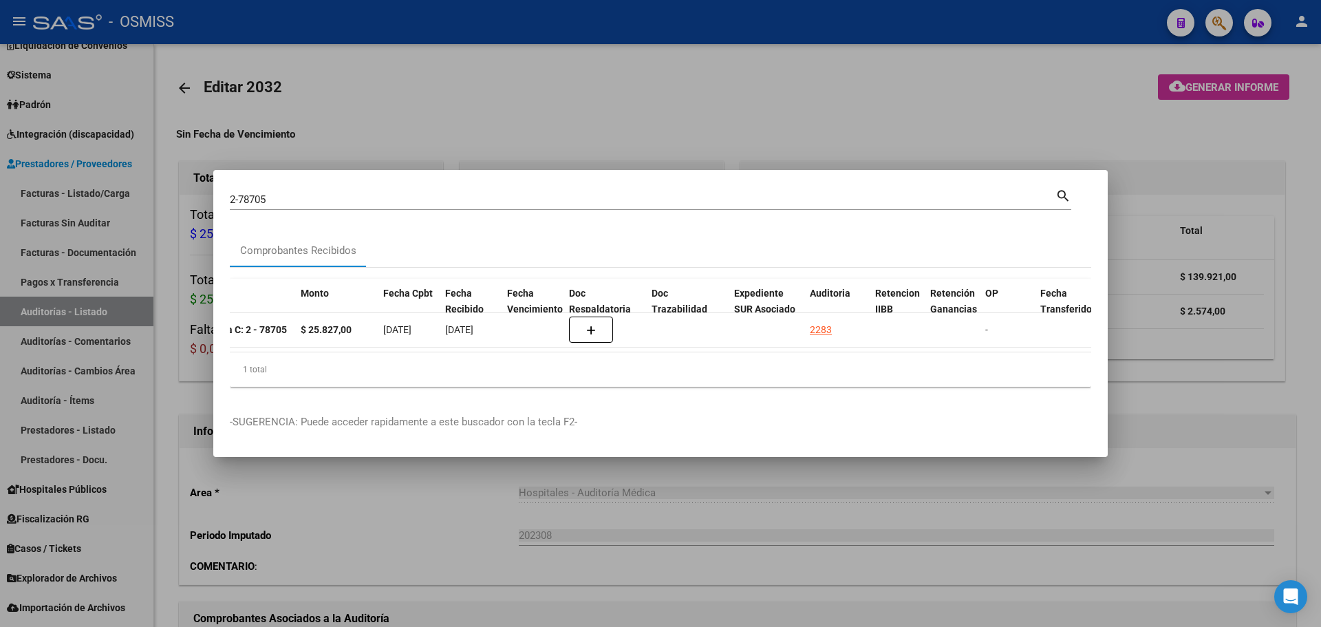
click at [578, 106] on div at bounding box center [660, 313] width 1321 height 627
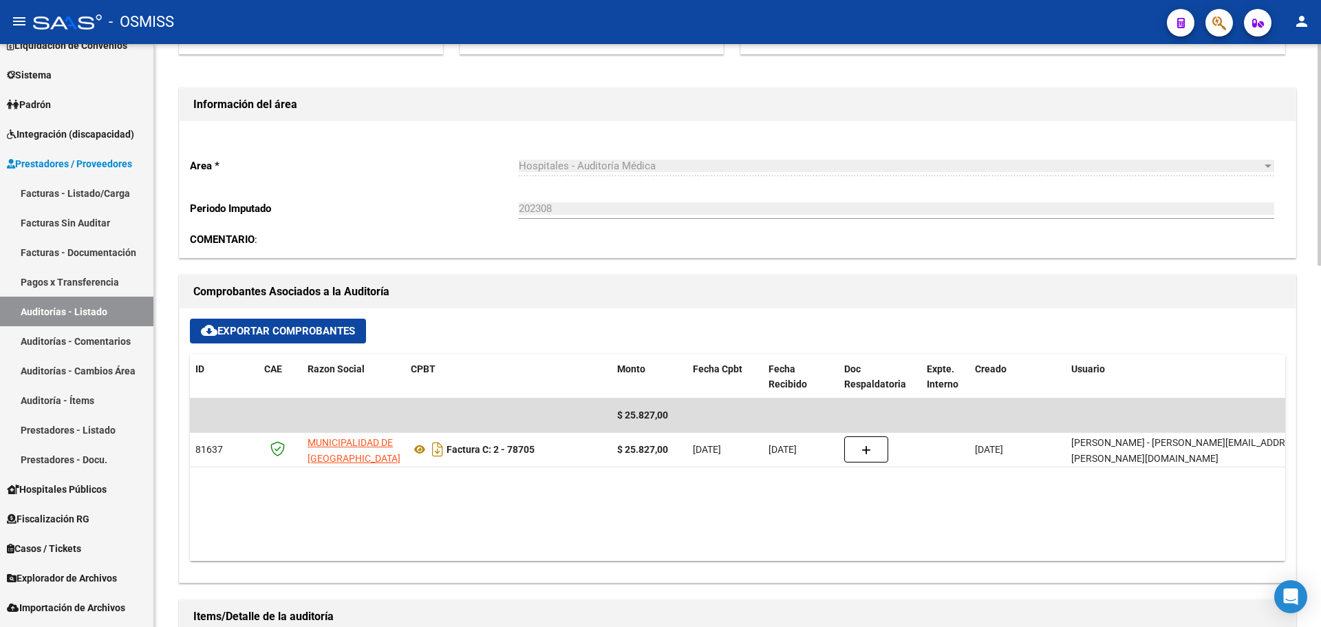
scroll to position [413, 0]
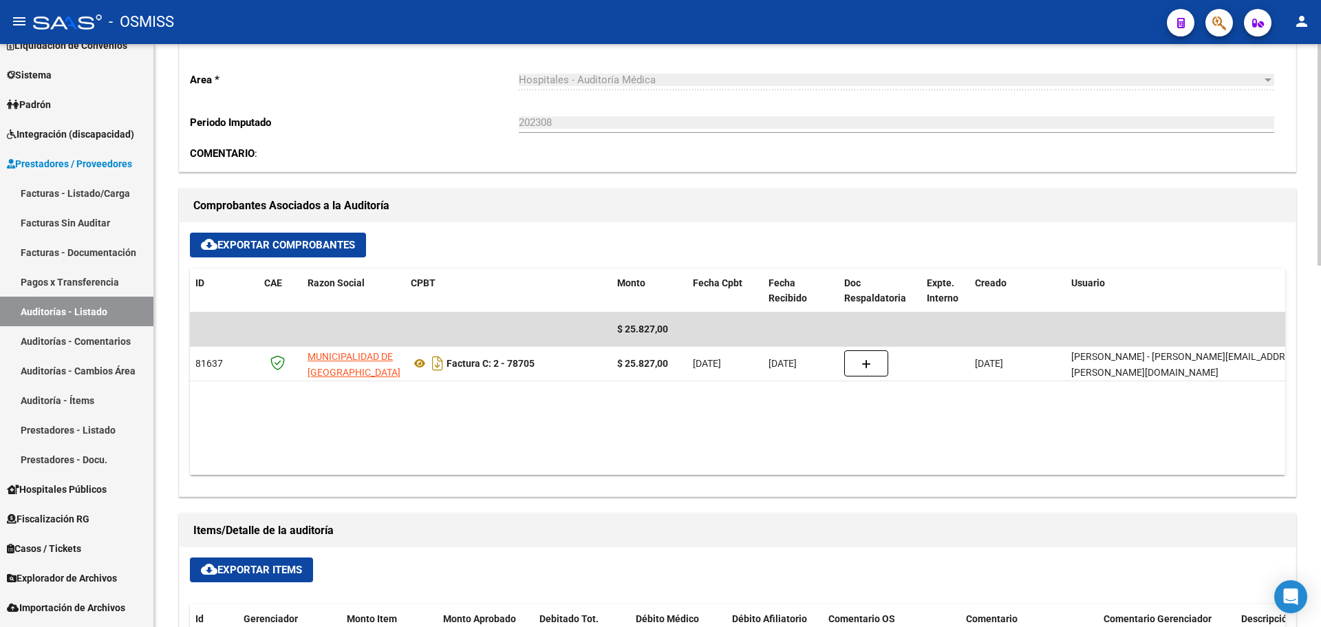
click at [638, 419] on datatable-body "$ 25.827,00 81637 MUNICIPALIDAD DE [GEOGRAPHIC_DATA][PERSON_NAME] Factura C: 2 …" at bounding box center [737, 393] width 1095 height 162
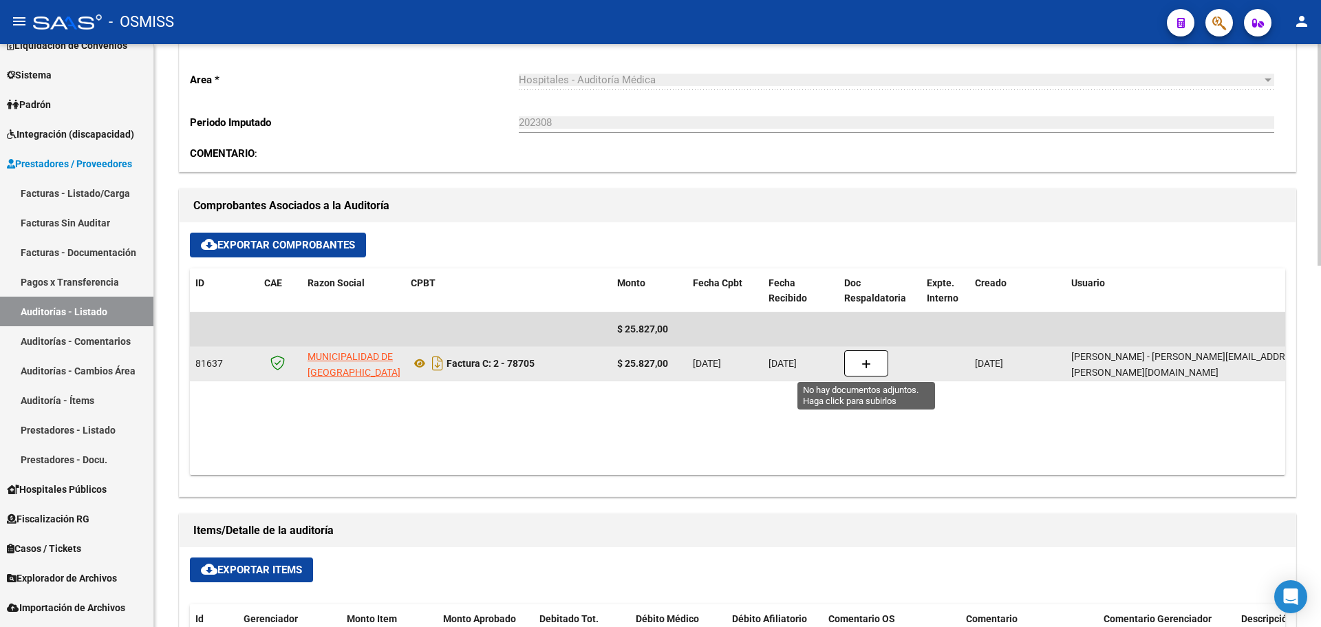
click at [866, 363] on icon "button" at bounding box center [866, 364] width 10 height 10
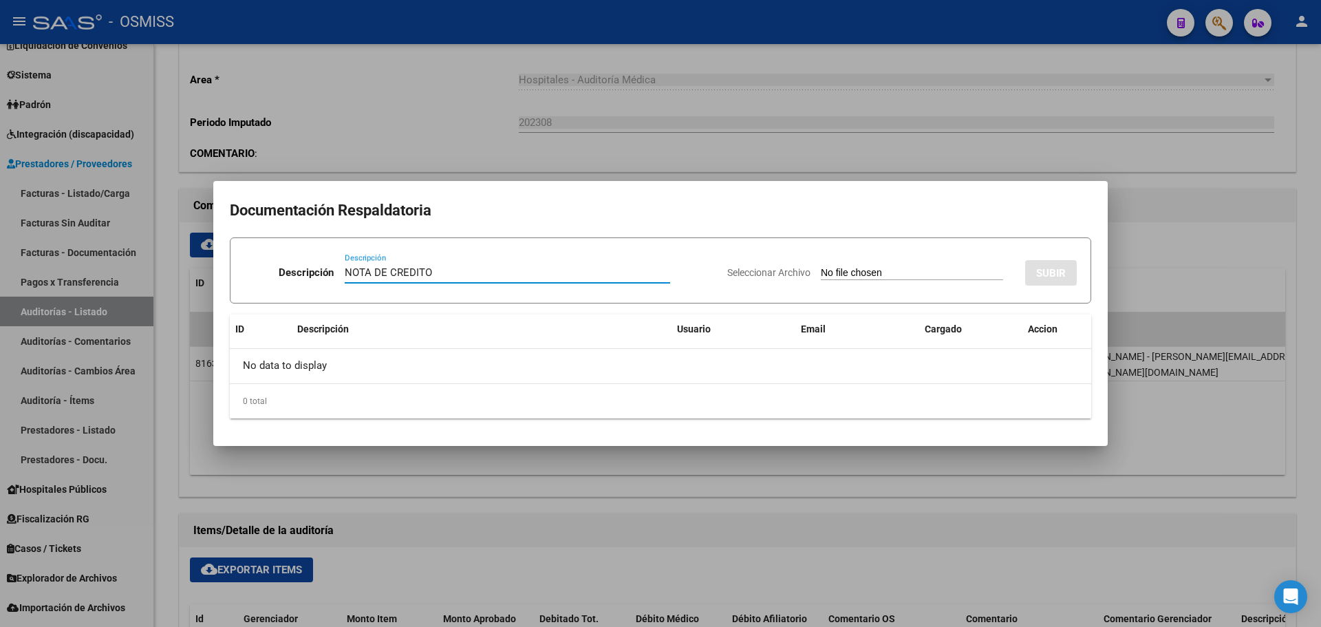
type input "NOTA DE CREDITO"
click at [826, 276] on input "Seleccionar Archivo" at bounding box center [912, 273] width 182 height 13
type input "C:\fakepath\NC. MUNICIPALIDAD DE SAN [PERSON_NAME] FC. 78705.pdf"
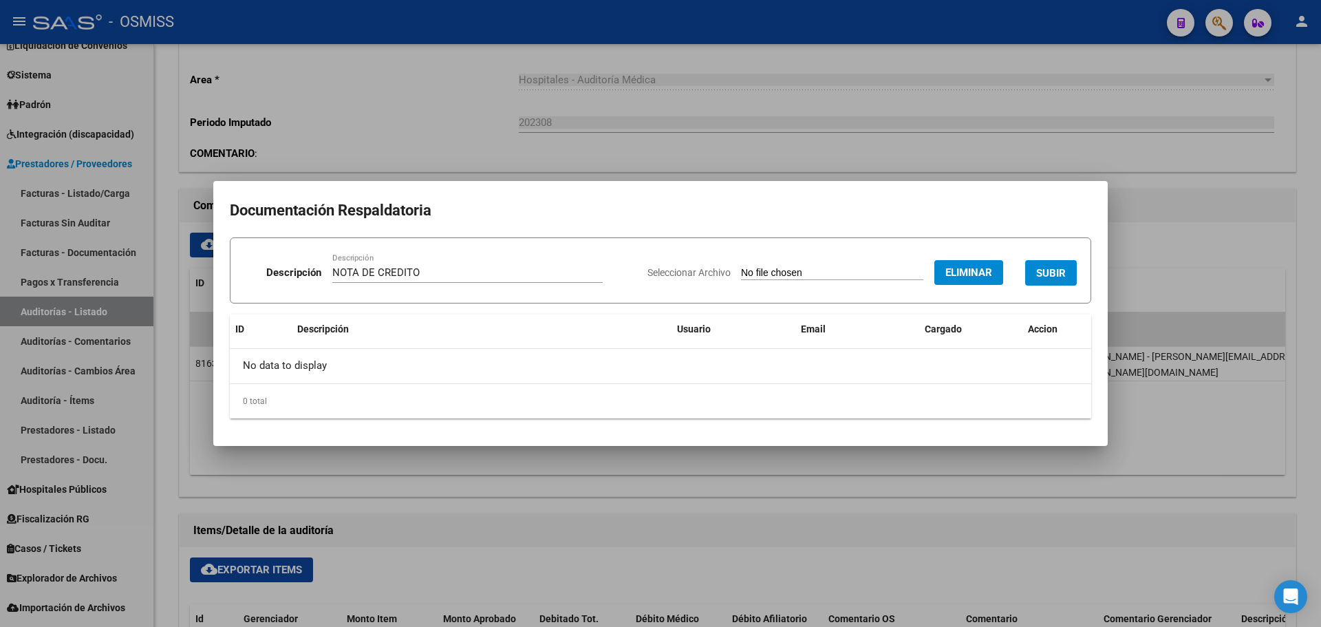
click at [1033, 261] on button "SUBIR" at bounding box center [1051, 272] width 52 height 25
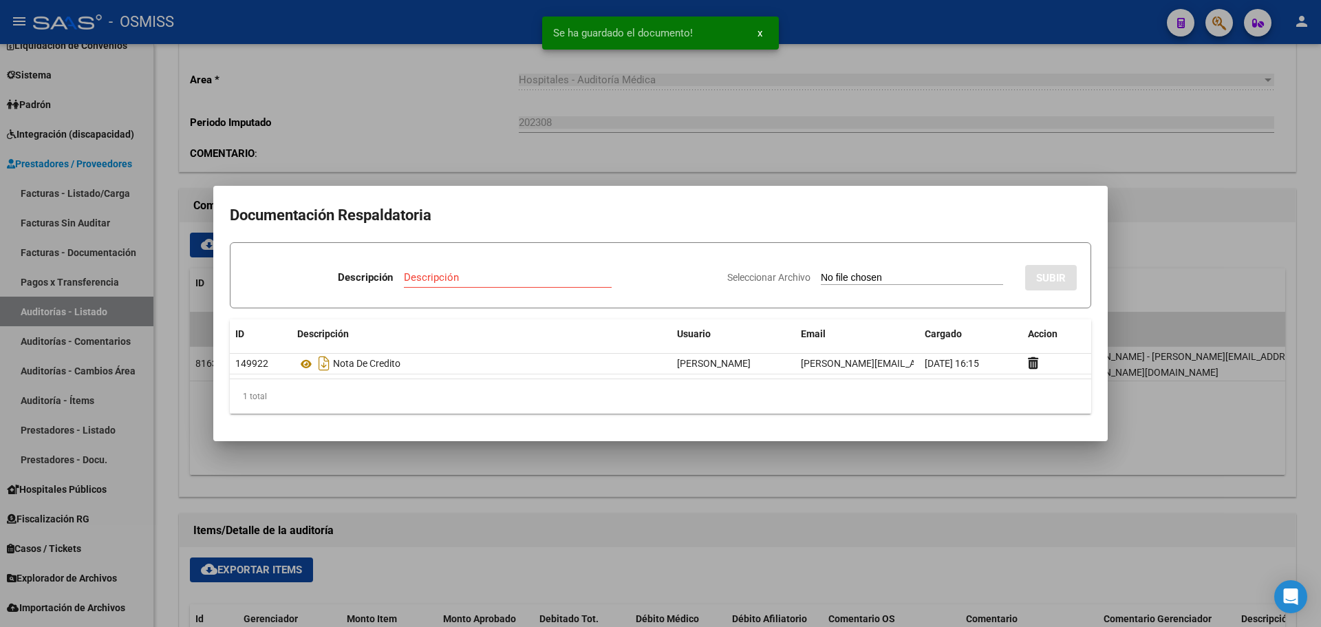
click at [511, 140] on div at bounding box center [660, 313] width 1321 height 627
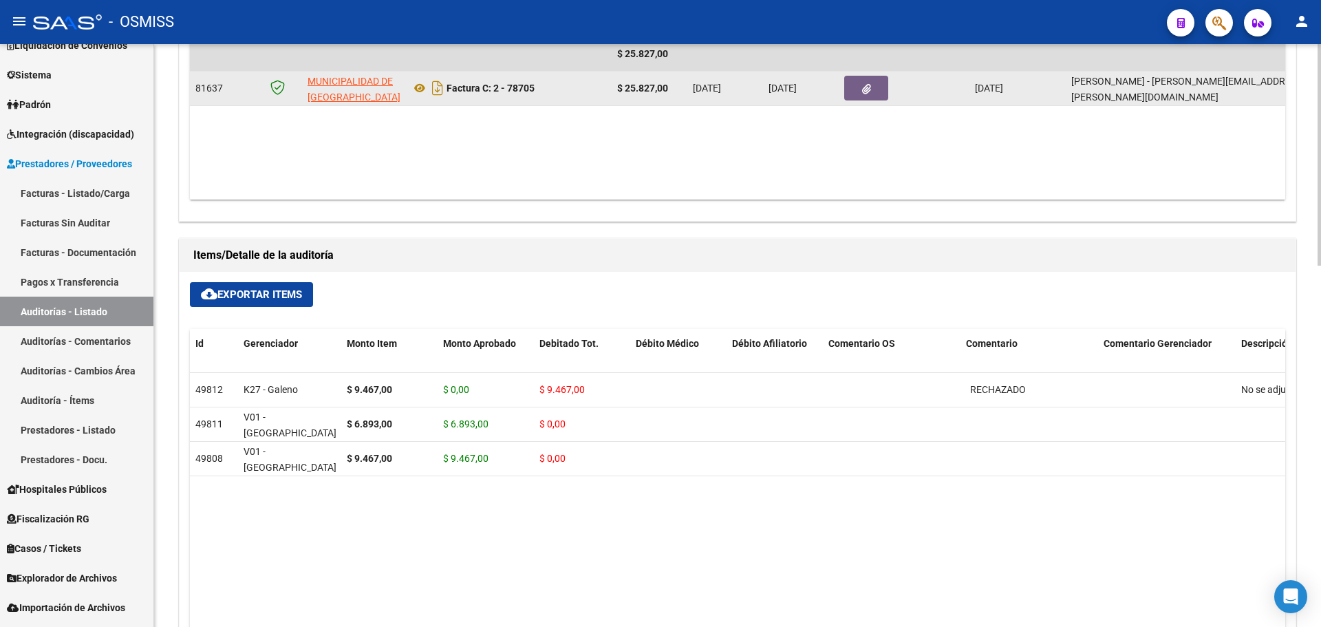
scroll to position [825, 0]
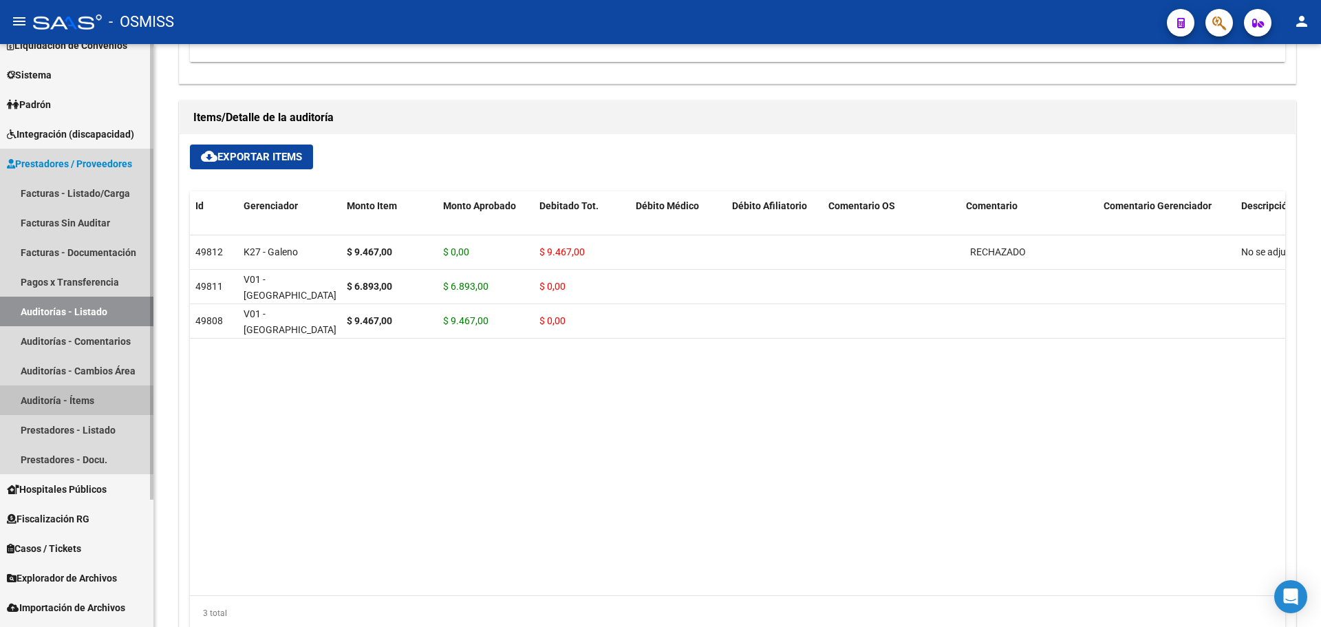
click at [76, 400] on link "Auditoría - Ítems" at bounding box center [76, 400] width 153 height 30
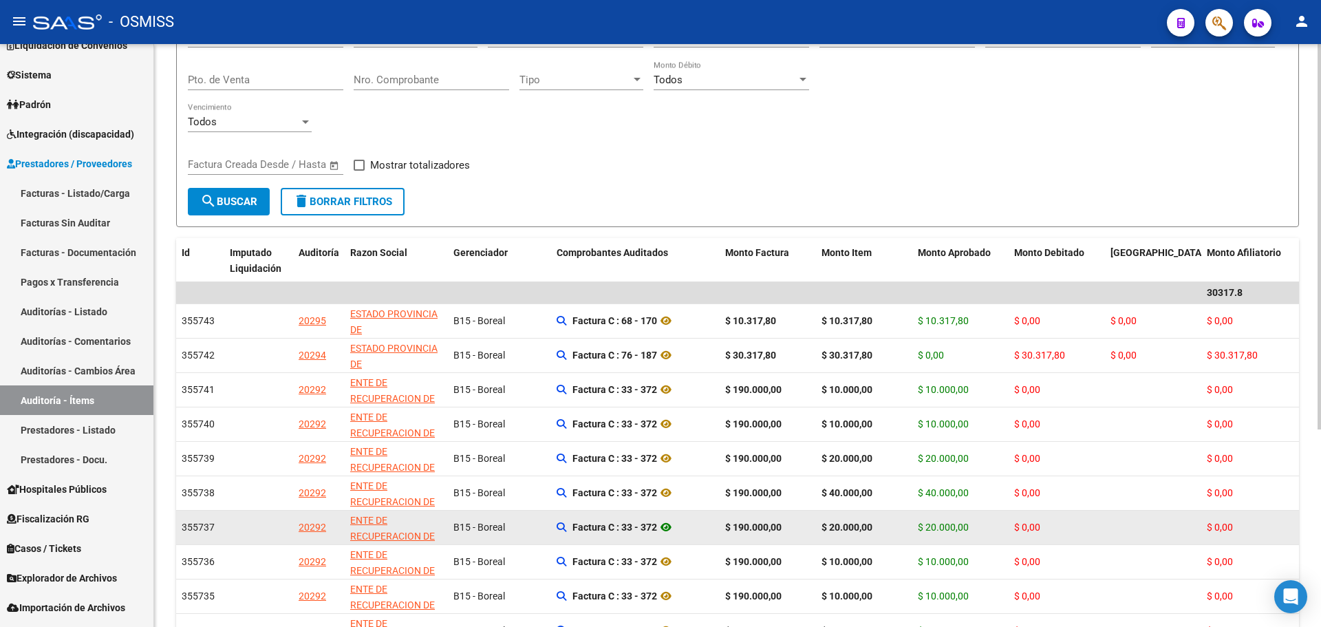
scroll to position [299, 0]
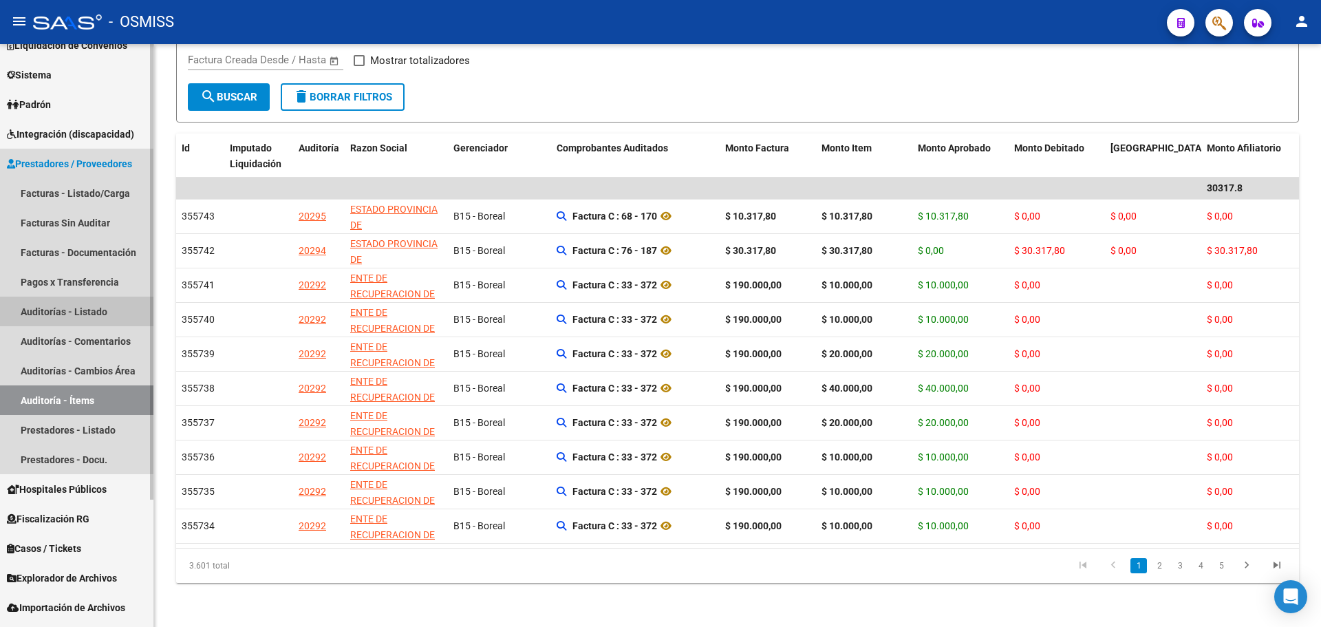
click at [109, 312] on link "Auditorías - Listado" at bounding box center [76, 311] width 153 height 30
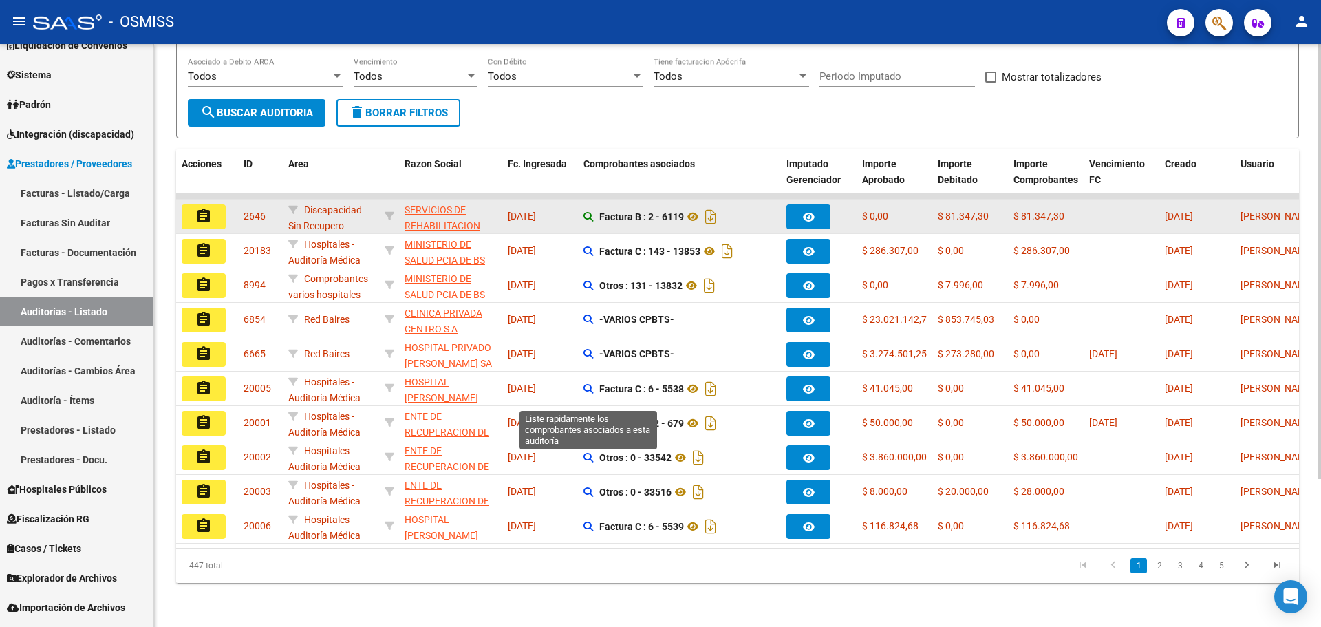
scroll to position [198, 0]
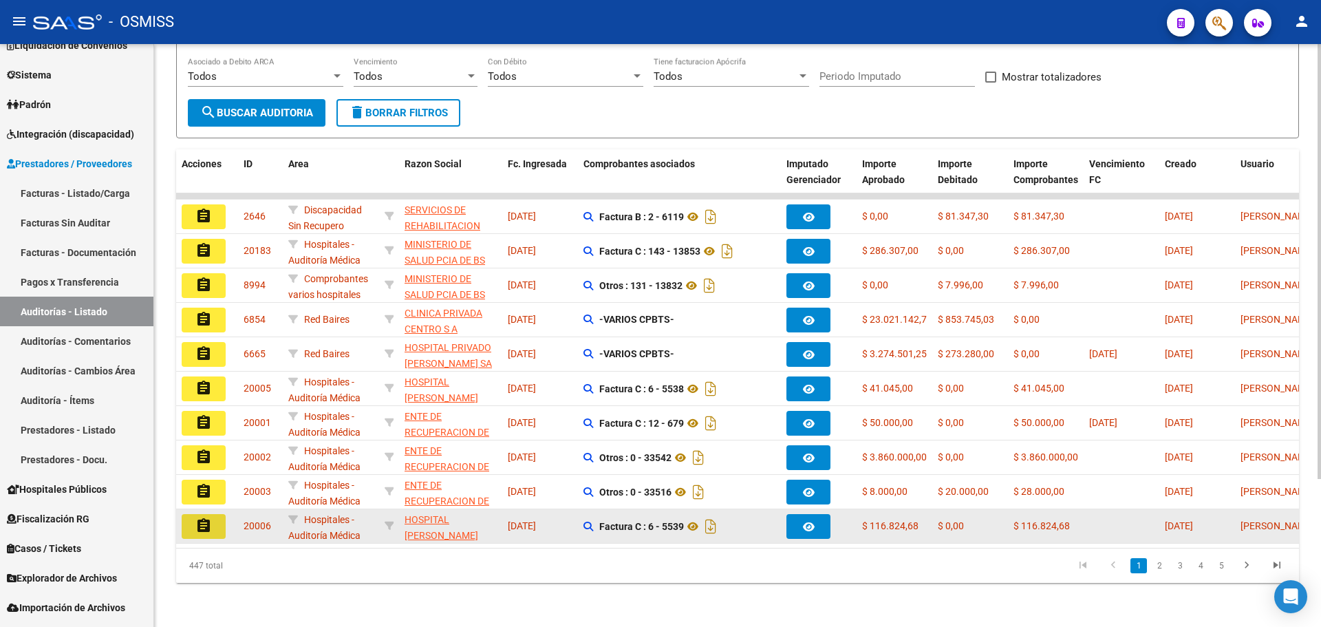
click at [206, 521] on mat-icon "assignment" at bounding box center [203, 525] width 17 height 17
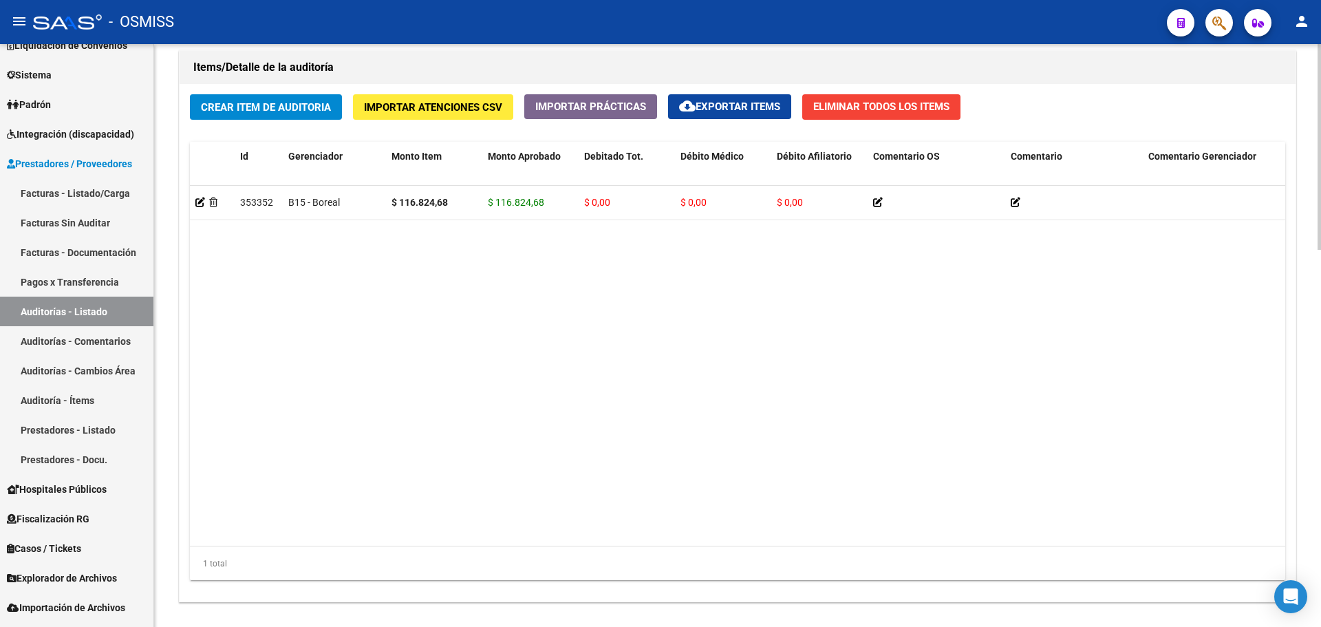
scroll to position [1070, 0]
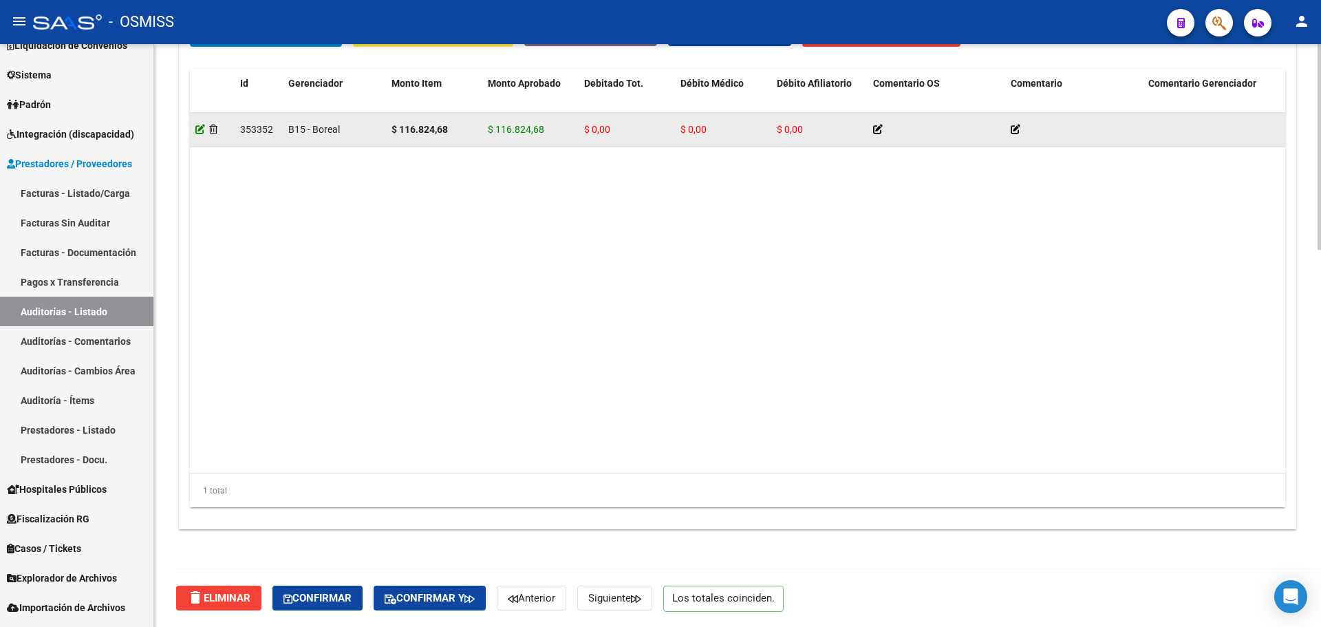
click at [199, 131] on icon at bounding box center [200, 129] width 10 height 10
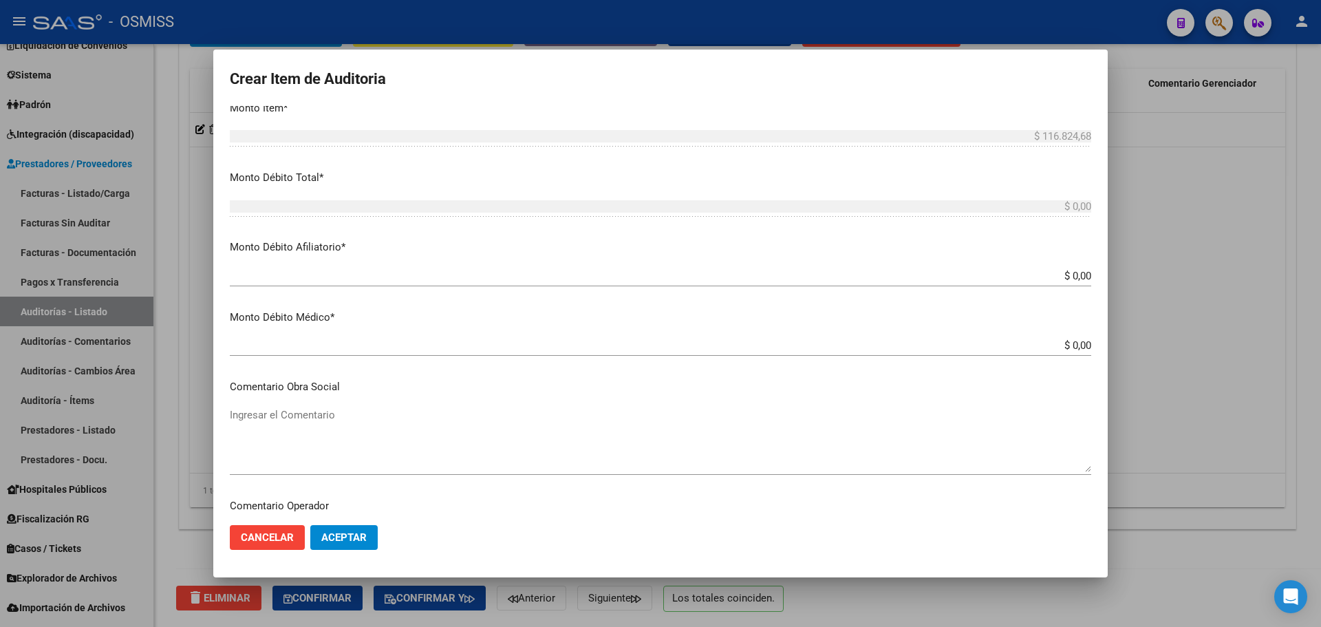
scroll to position [481, 0]
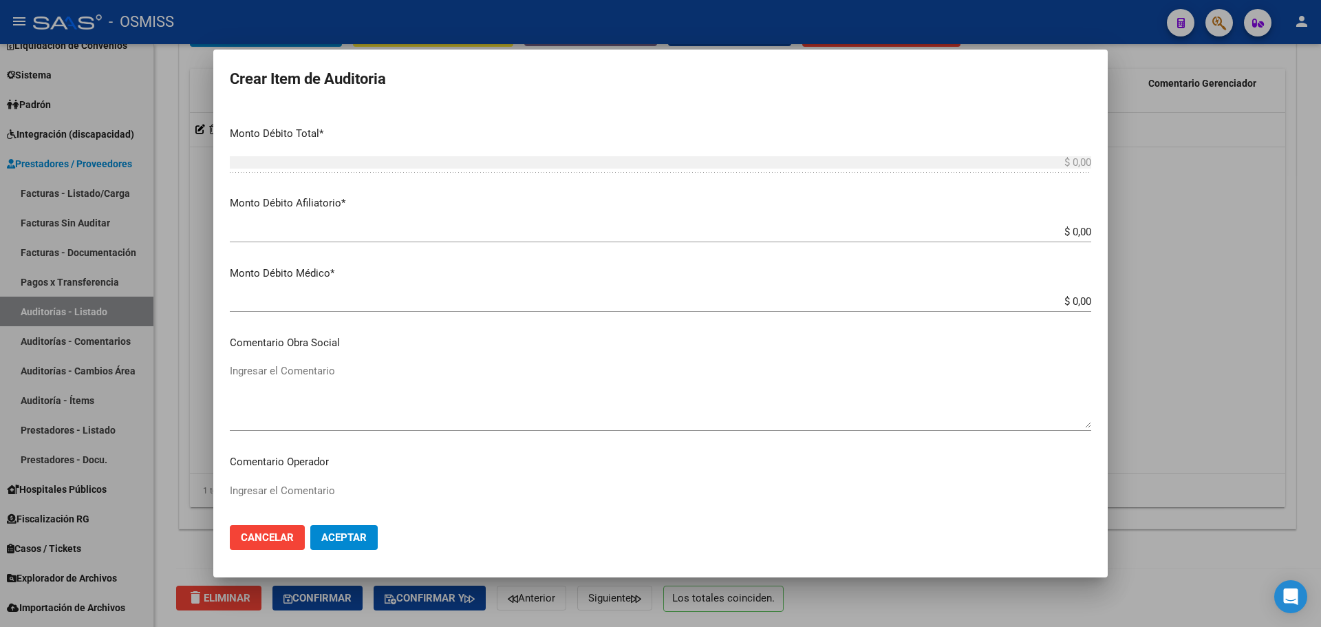
click at [340, 362] on div "Ingresar el Comentario" at bounding box center [660, 395] width 861 height 70
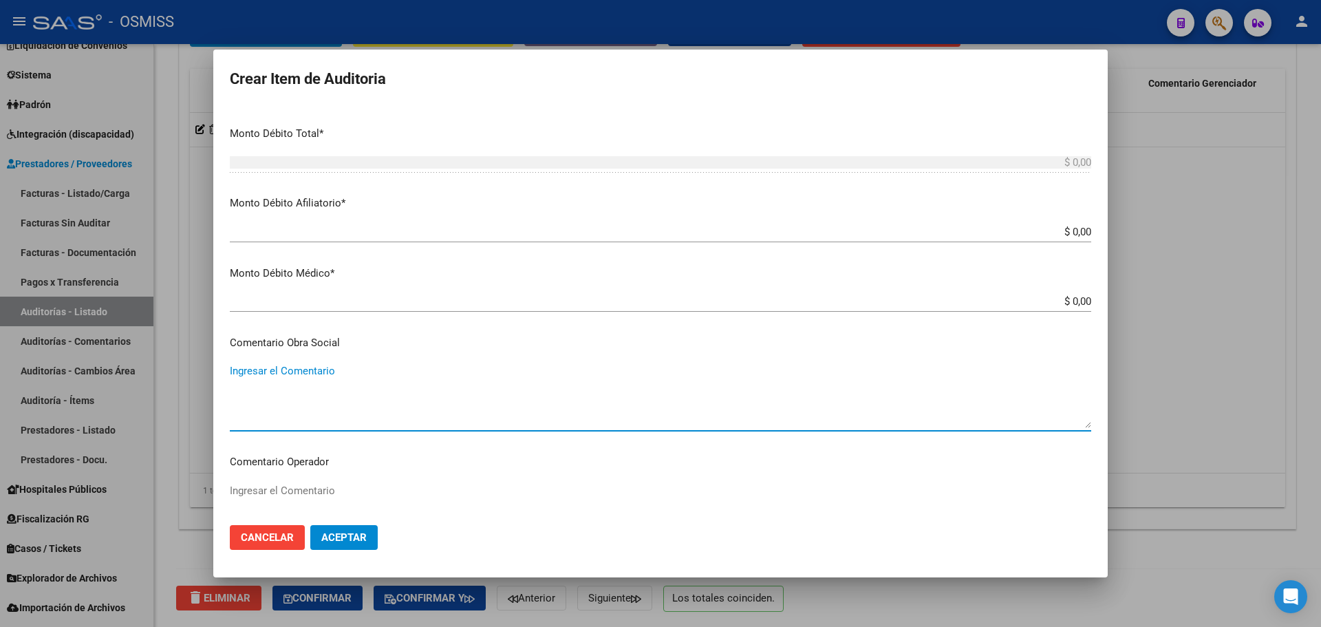
click at [1277, 359] on div at bounding box center [660, 313] width 1321 height 627
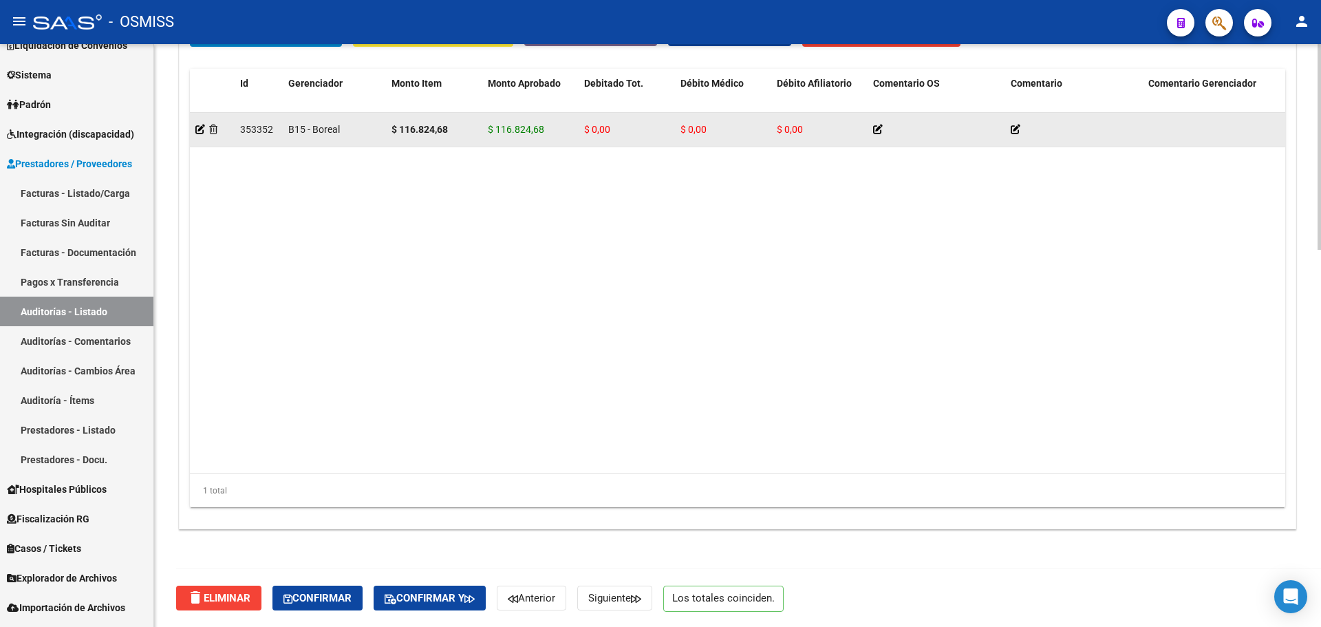
drag, startPoint x: 501, startPoint y: 123, endPoint x: 526, endPoint y: 129, distance: 26.2
click at [526, 129] on span "$ 116.824,68" at bounding box center [516, 129] width 56 height 11
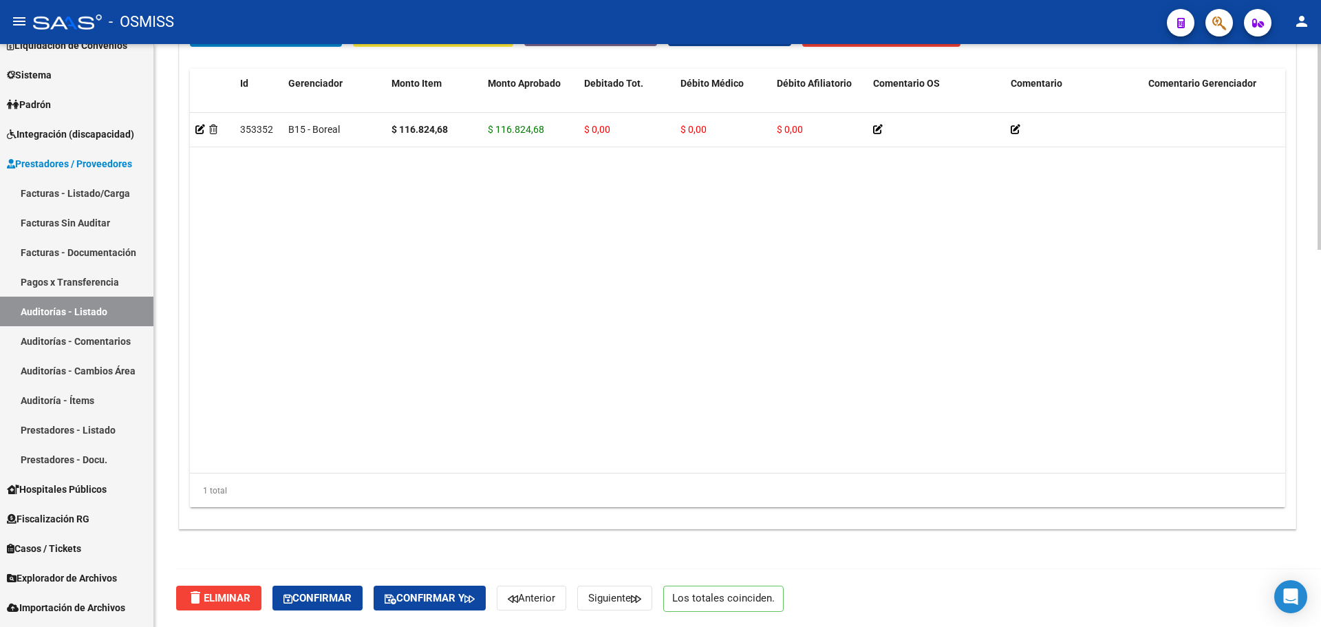
click at [565, 252] on datatable-body "353352 B15 - Boreal $ 116.824,68 $ 116.824,68 $ 0,00 $ 0,00 $ 0,00 20595225605 …" at bounding box center [737, 293] width 1095 height 360
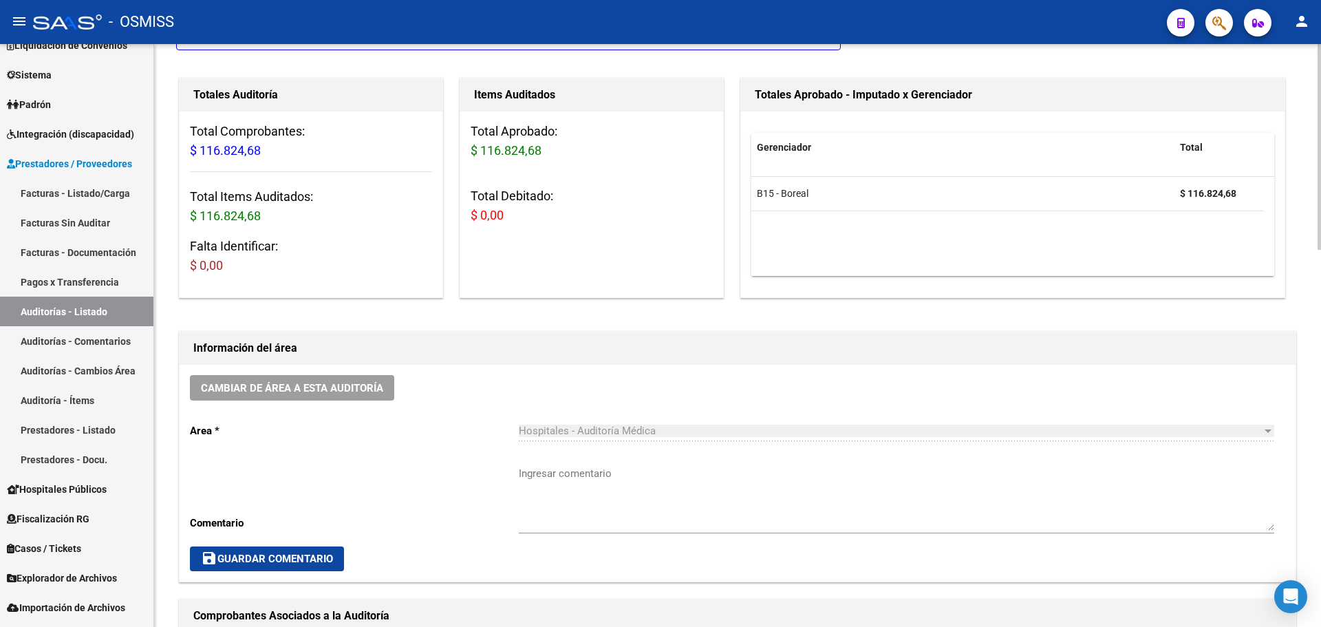
scroll to position [0, 0]
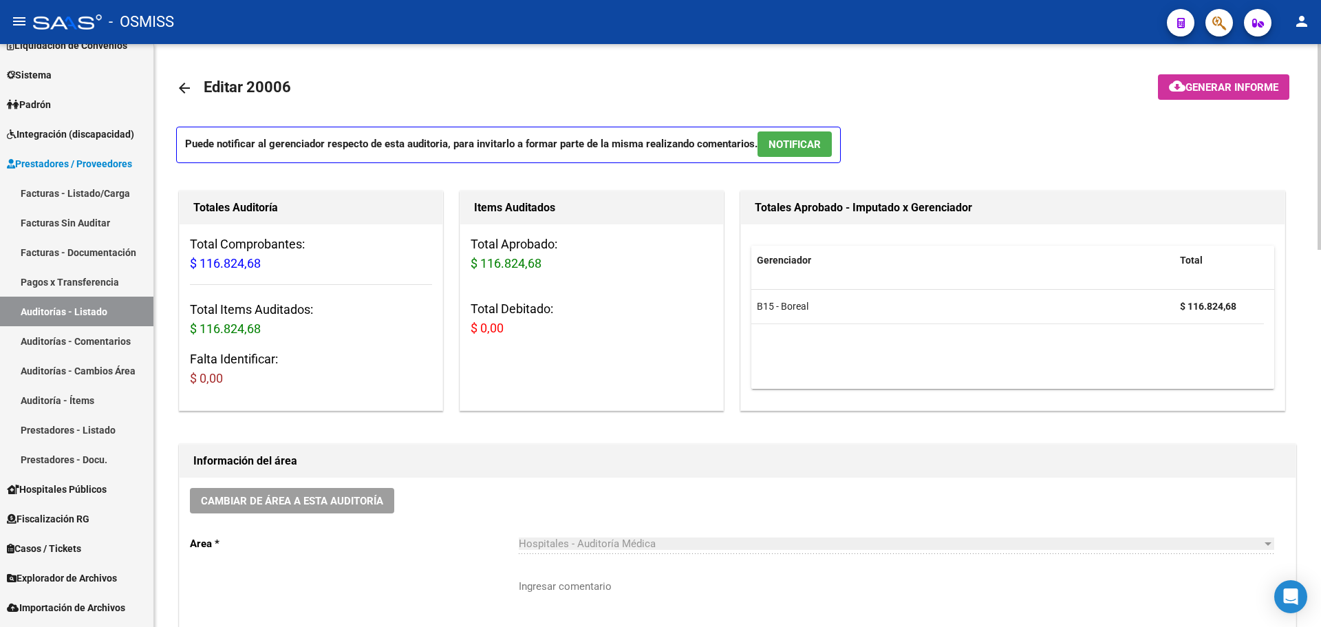
click at [186, 92] on mat-icon "arrow_back" at bounding box center [184, 88] width 17 height 17
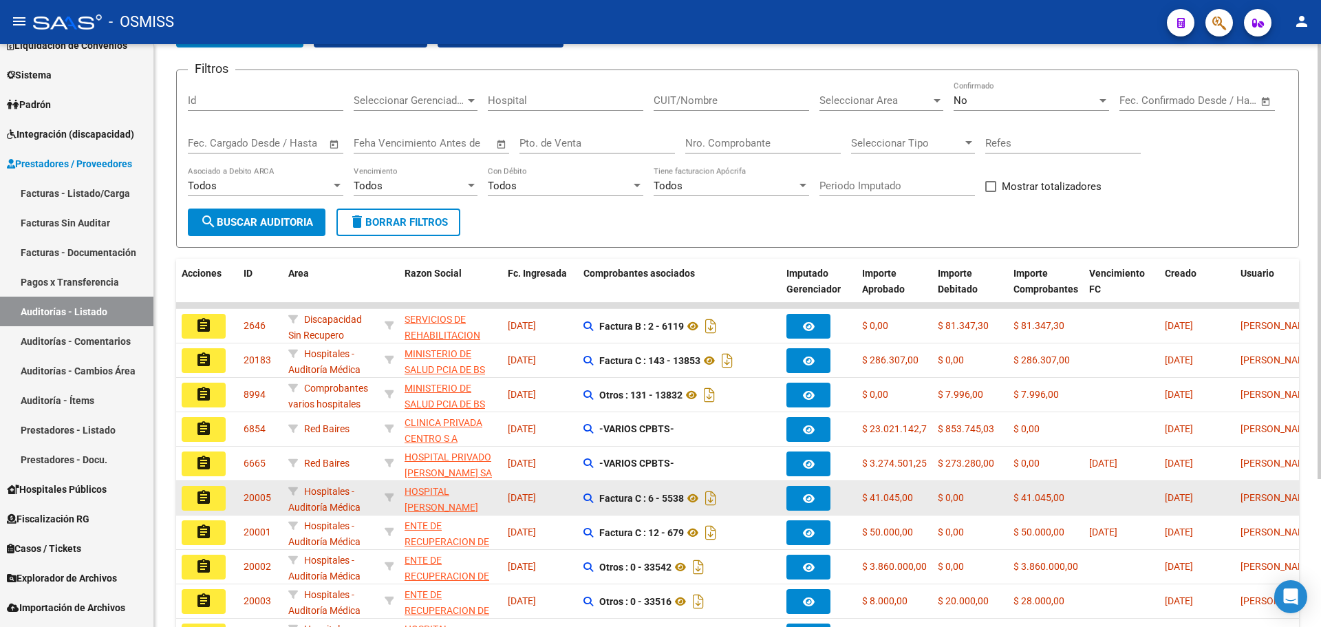
scroll to position [198, 0]
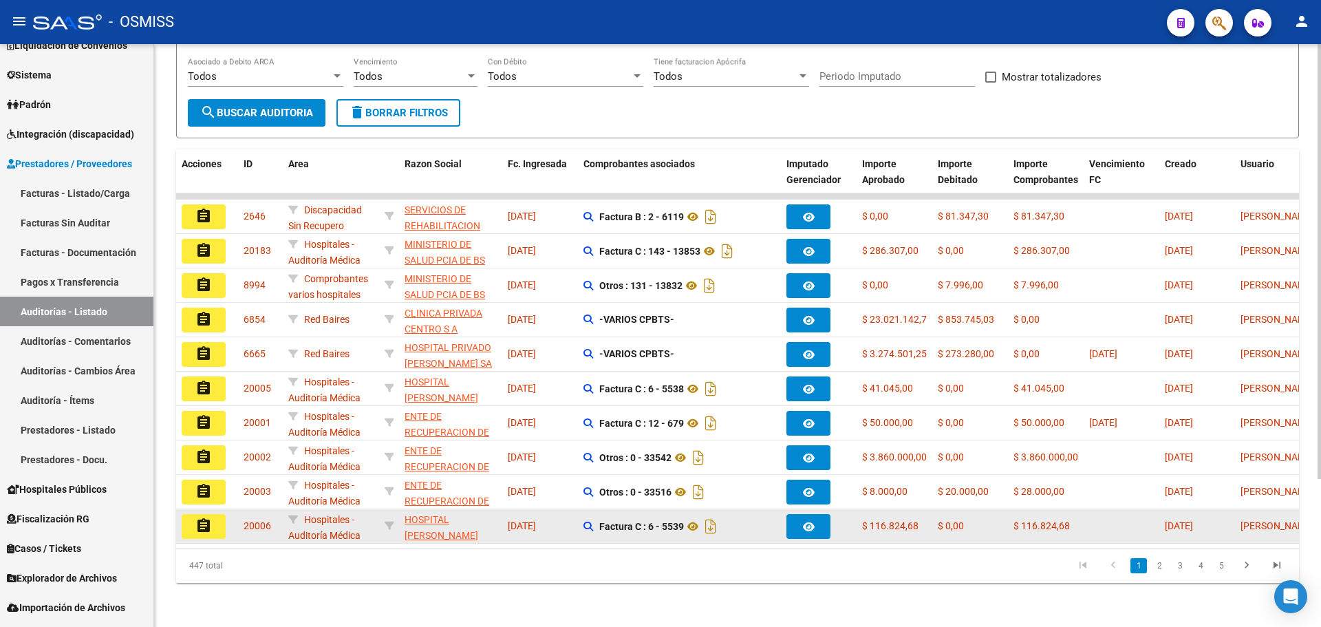
click at [205, 517] on mat-icon "assignment" at bounding box center [203, 525] width 17 height 17
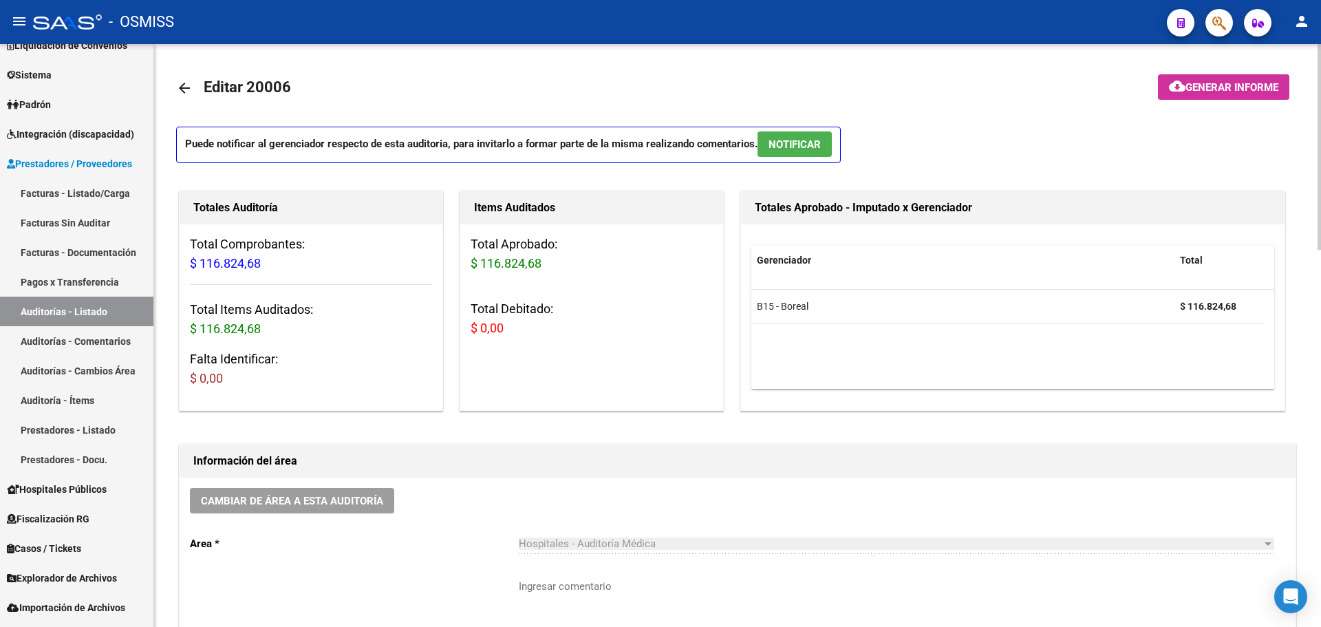
click at [189, 93] on mat-icon "arrow_back" at bounding box center [184, 88] width 17 height 17
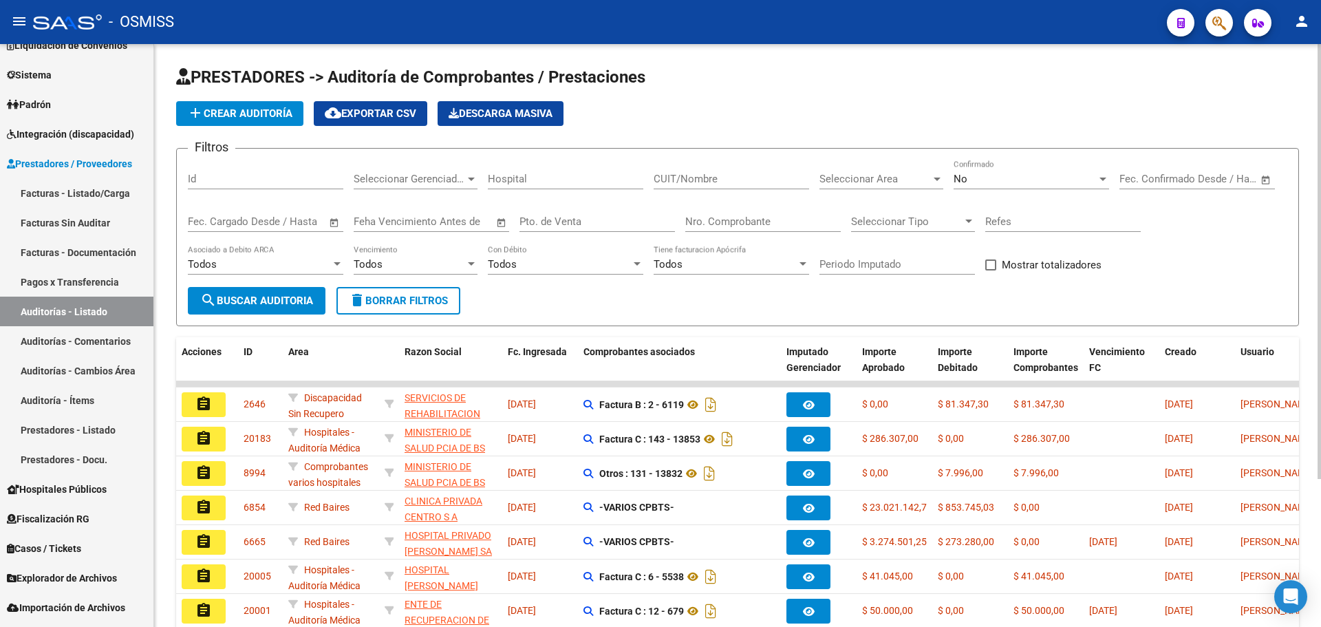
click at [902, 116] on div "add Crear Auditoría cloud_download Exportar CSV Descarga Masiva" at bounding box center [737, 113] width 1123 height 25
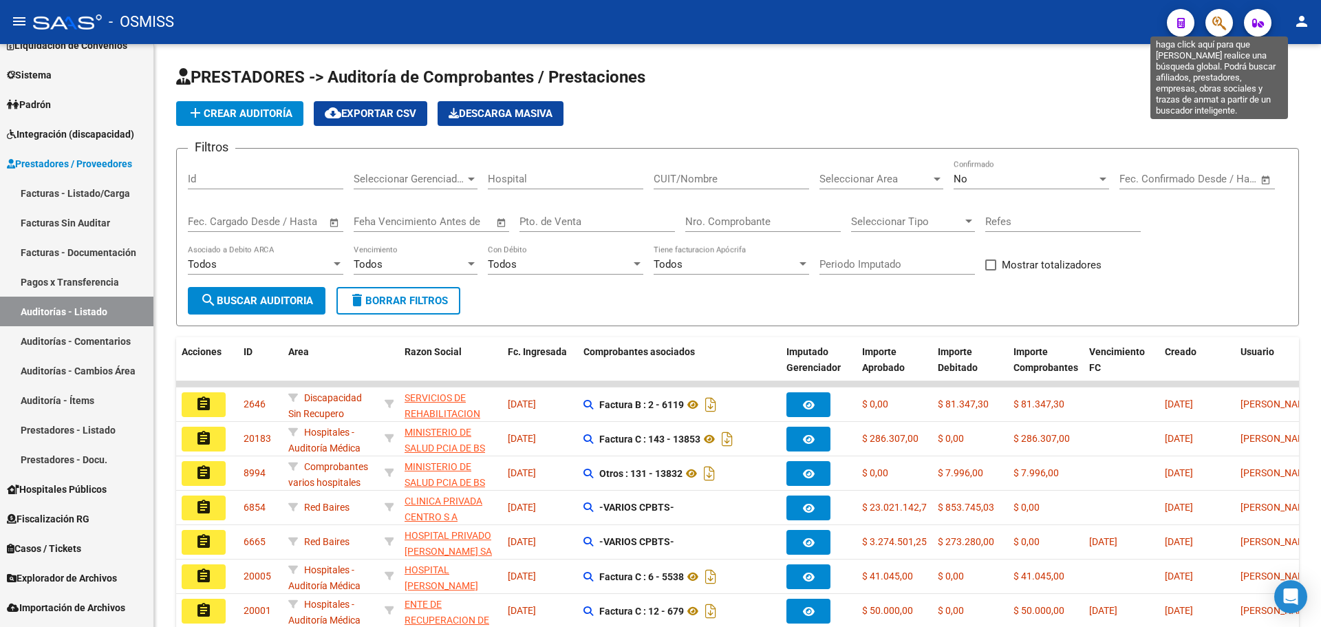
click at [1217, 26] on icon "button" at bounding box center [1219, 23] width 14 height 16
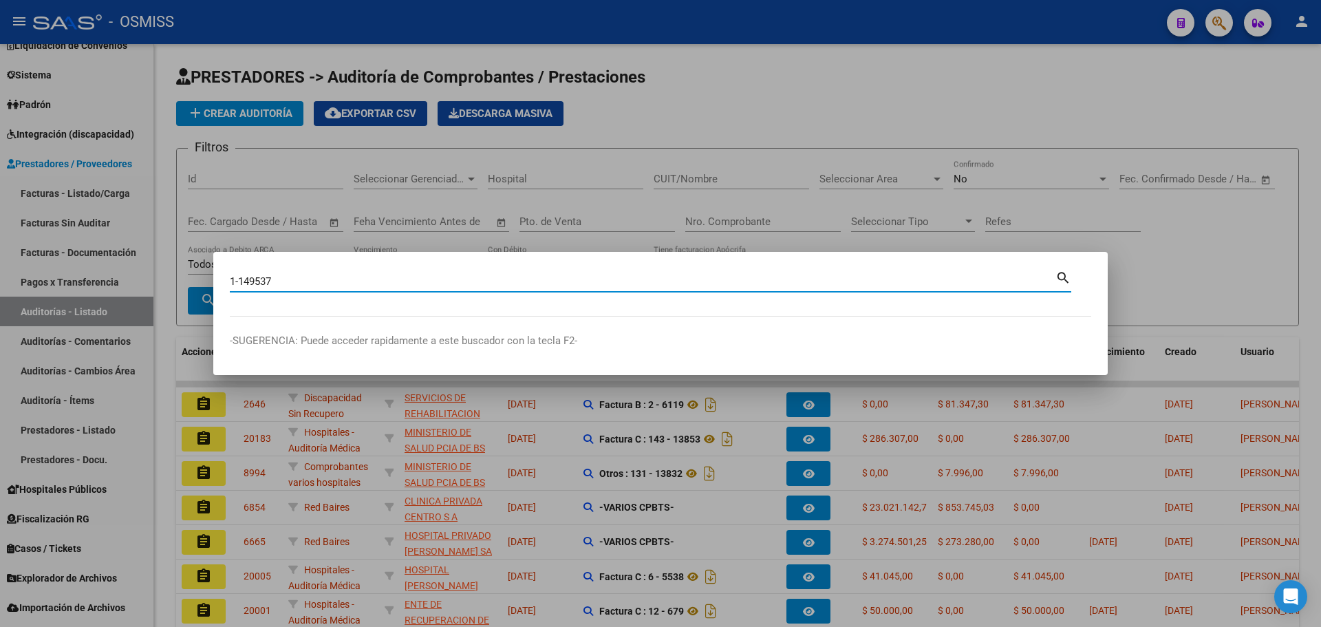
type input "1-149537"
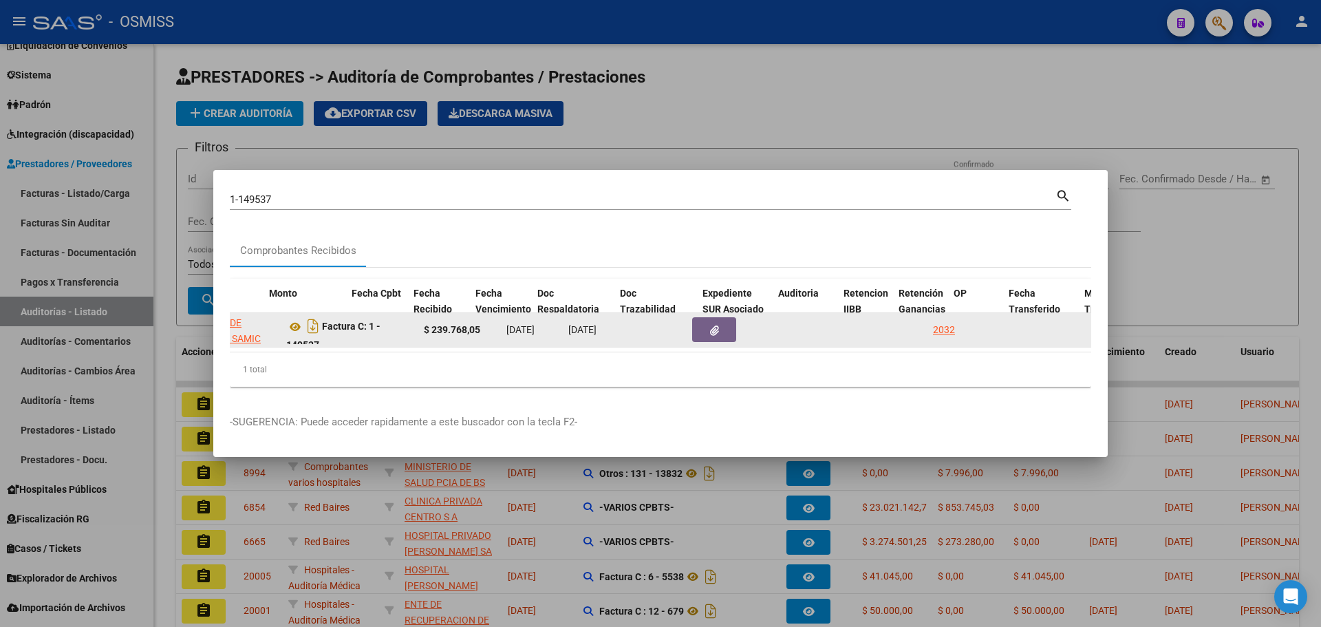
scroll to position [0, 536]
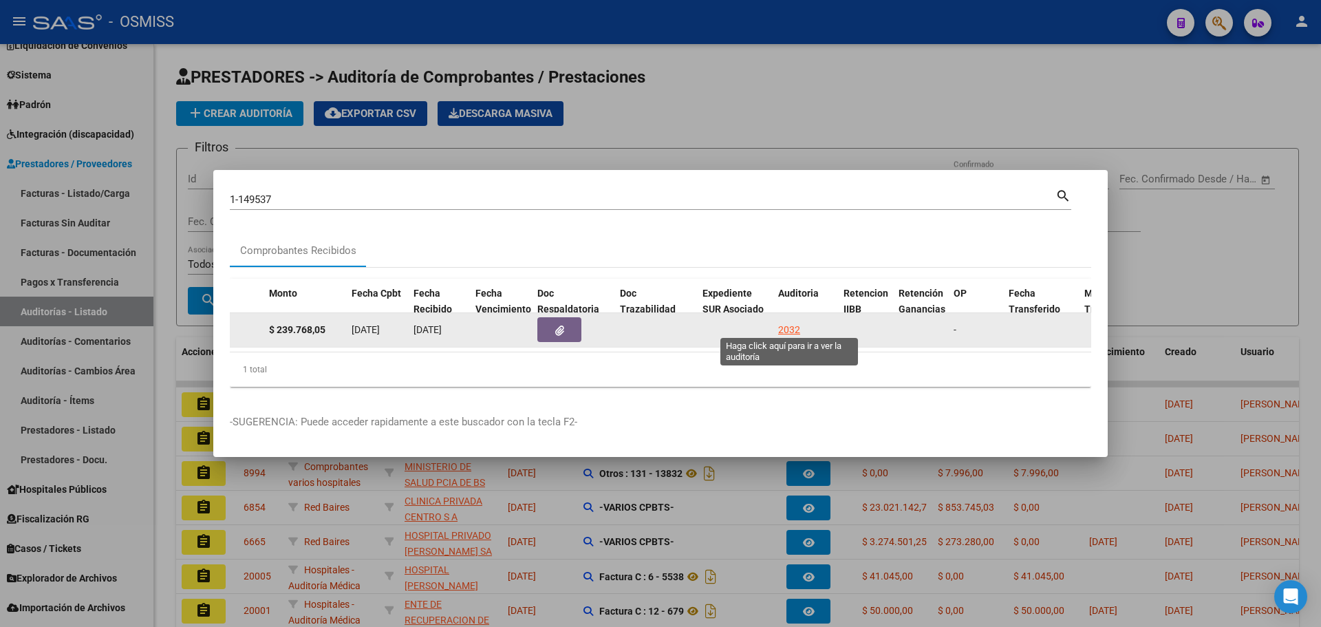
click at [785, 325] on div "2032" at bounding box center [789, 330] width 22 height 16
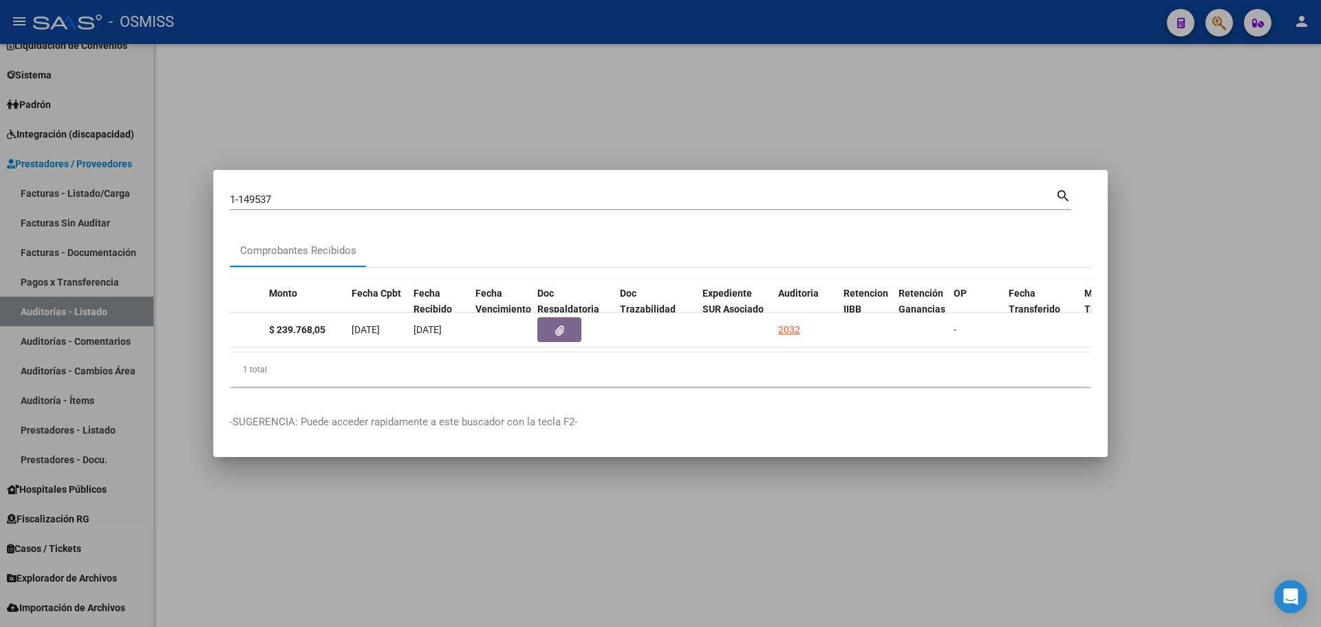
click at [739, 112] on div at bounding box center [660, 313] width 1321 height 627
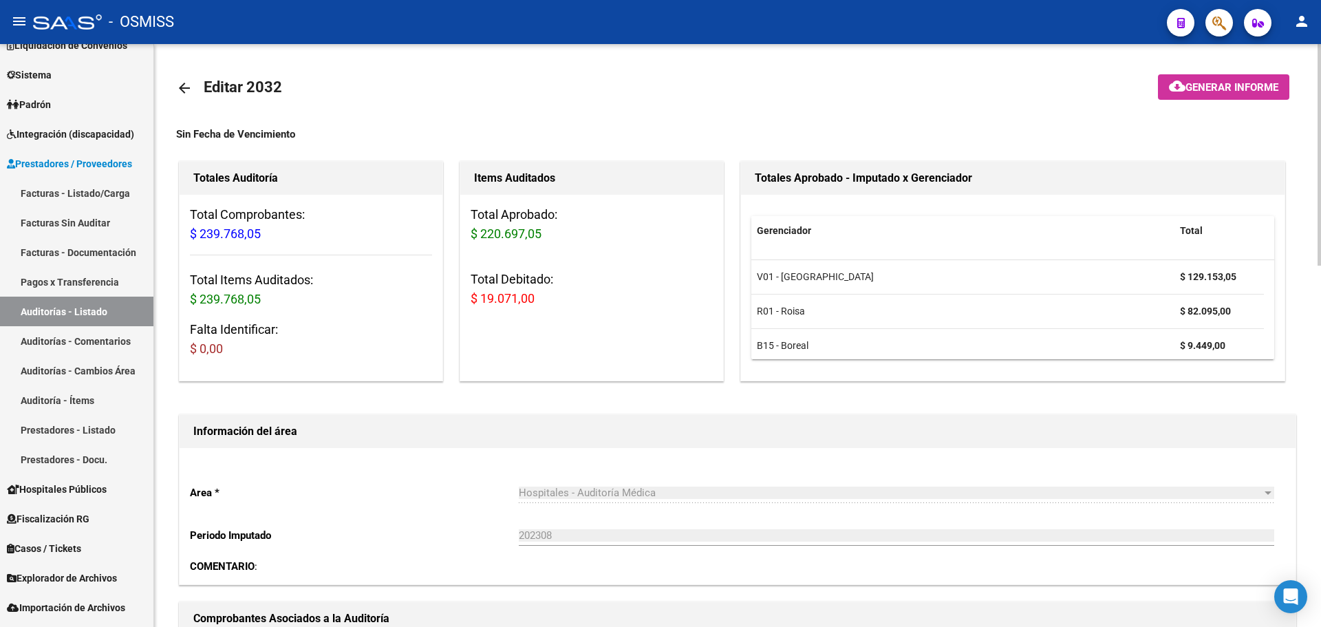
click at [1320, 81] on div at bounding box center [1318, 154] width 3 height 221
click at [1222, 91] on span "Generar informe" at bounding box center [1231, 87] width 93 height 12
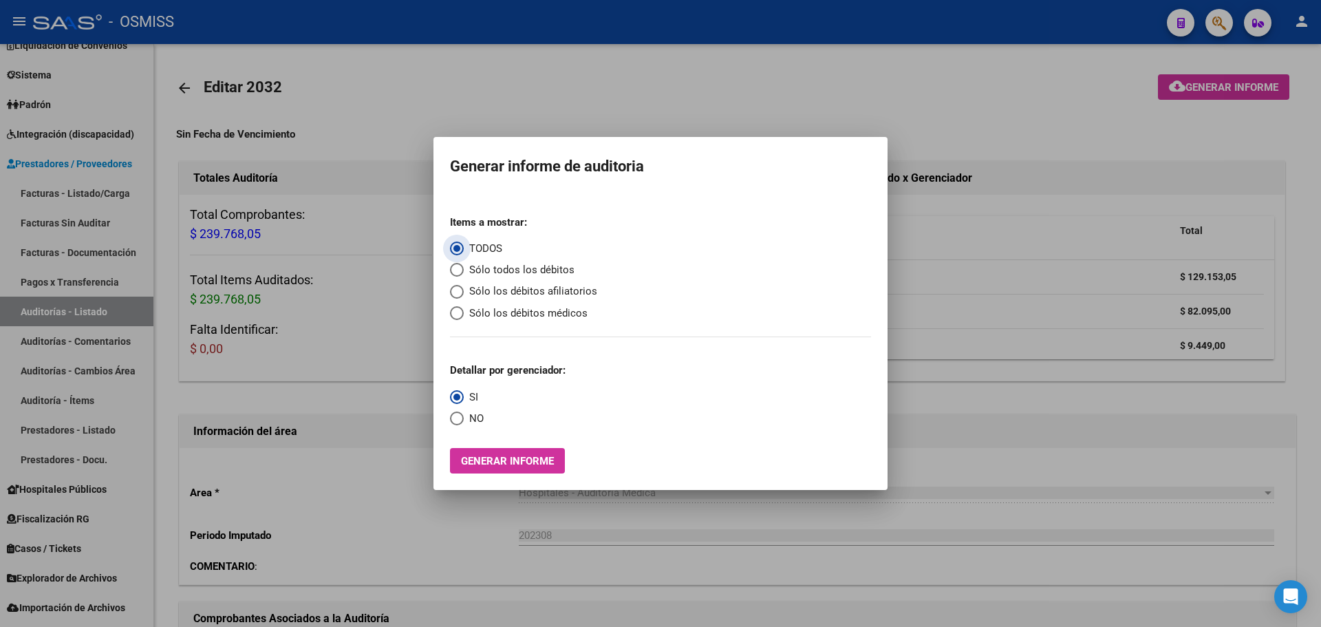
click at [504, 273] on span "Sólo todos los débitos" at bounding box center [519, 270] width 111 height 16
click at [464, 273] on input "Sólo todos los débitos" at bounding box center [457, 270] width 14 height 14
radio input "true"
click at [478, 453] on button "Generar informe" at bounding box center [507, 460] width 115 height 25
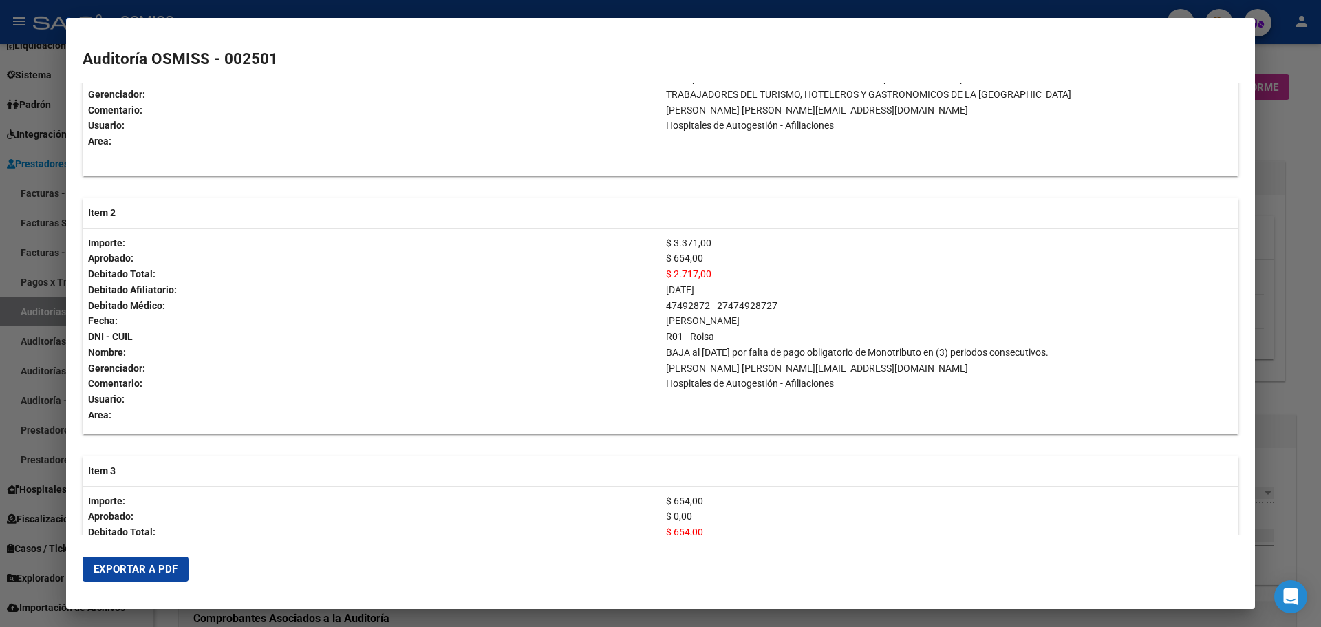
scroll to position [619, 0]
drag, startPoint x: 675, startPoint y: 323, endPoint x: 722, endPoint y: 330, distance: 48.1
click at [722, 330] on td "$ 3.371,00 $ 654,00 $ 2.717,00 [DATE] 47492872 - 27474928727 [PERSON_NAME][GEOG…" at bounding box center [949, 329] width 578 height 206
drag, startPoint x: 678, startPoint y: 274, endPoint x: 739, endPoint y: 275, distance: 61.2
click at [739, 275] on p "$ 2.717,00" at bounding box center [949, 273] width 567 height 16
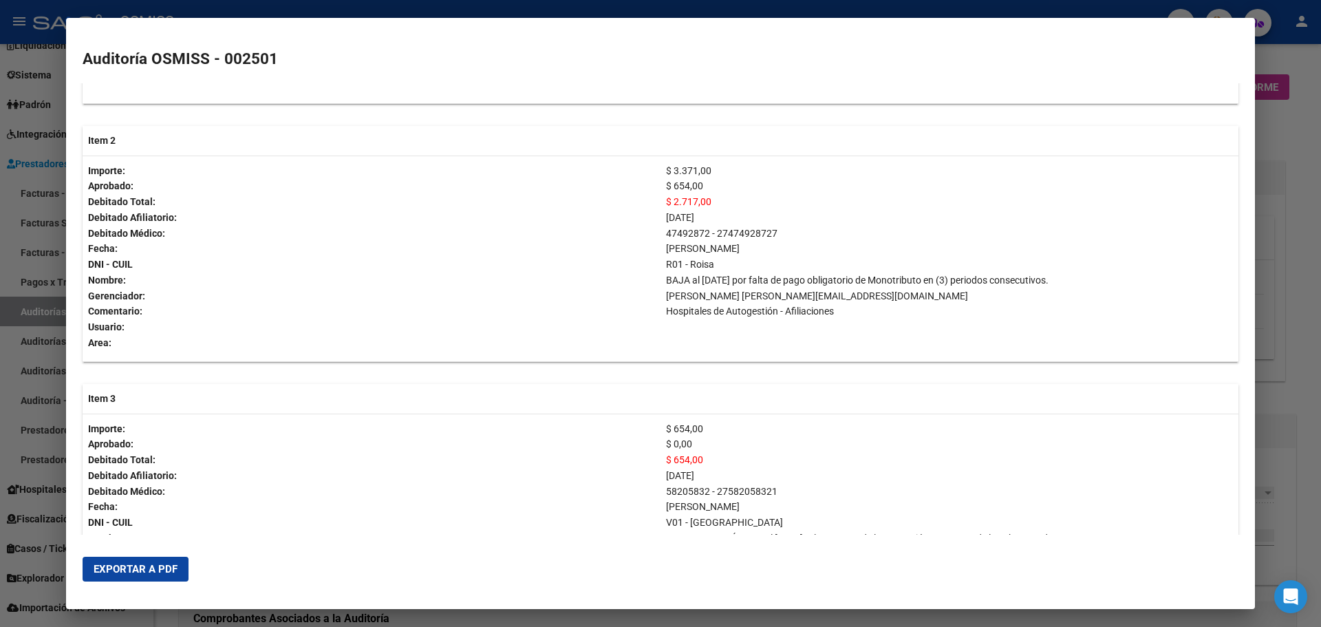
scroll to position [757, 0]
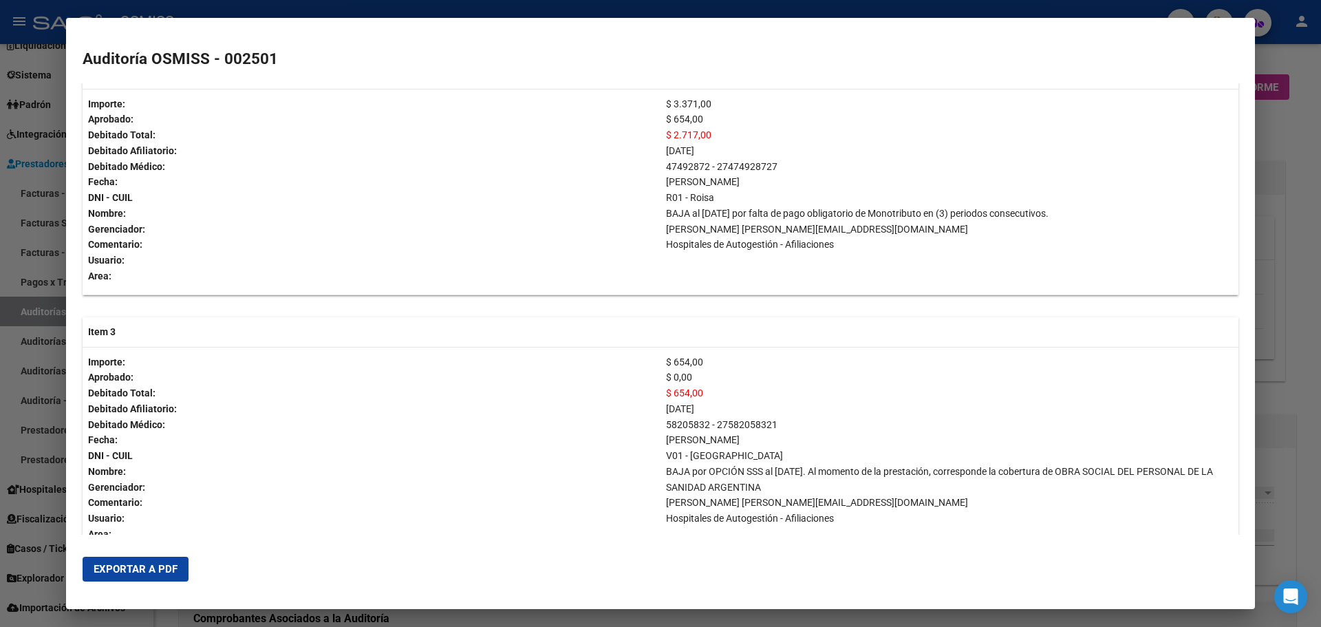
drag, startPoint x: 680, startPoint y: 188, endPoint x: 739, endPoint y: 195, distance: 60.2
click at [739, 195] on td "$ 3.371,00 $ 654,00 $ 2.717,00 [DATE] 47492872 - 27474928727 [PERSON_NAME][GEOG…" at bounding box center [949, 192] width 578 height 206
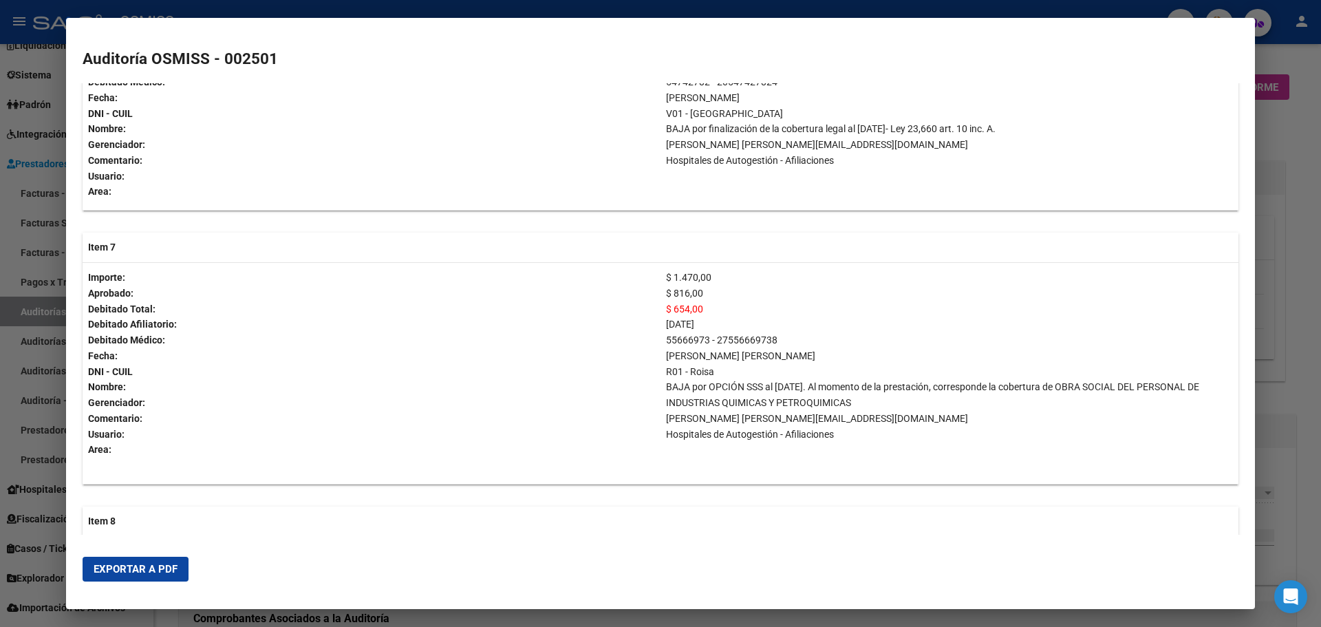
scroll to position [1926, 0]
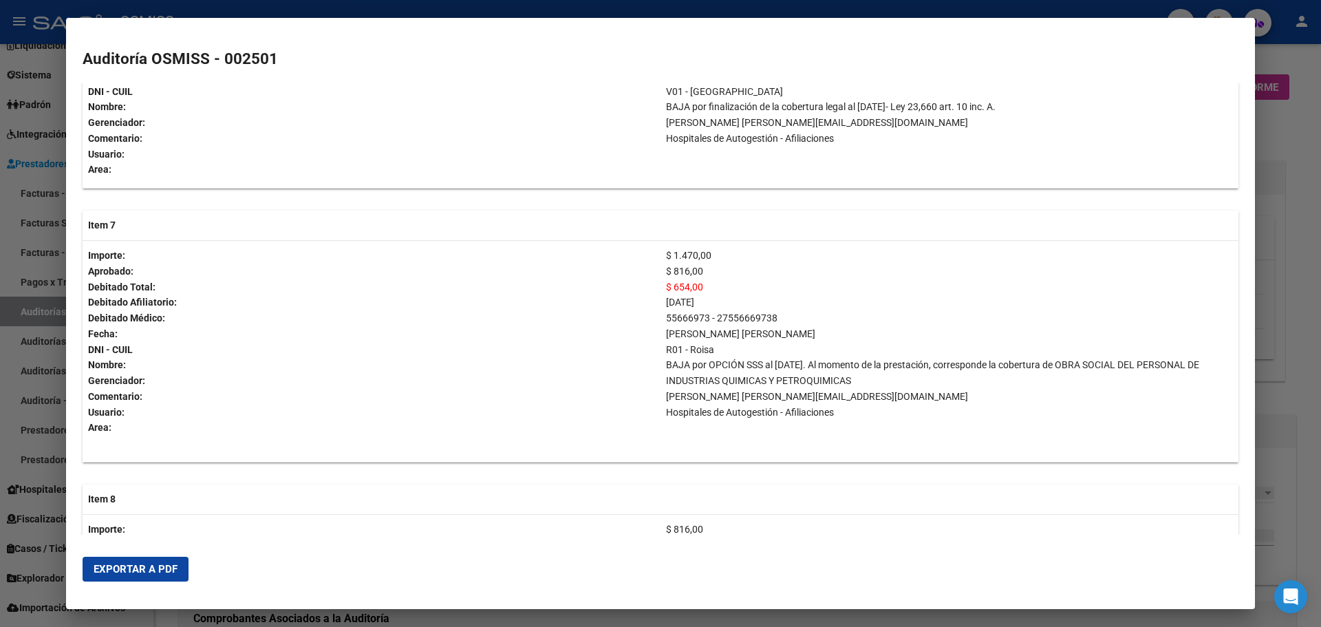
drag, startPoint x: 669, startPoint y: 300, endPoint x: 730, endPoint y: 301, distance: 61.2
click at [730, 295] on p "$ 654,00" at bounding box center [949, 287] width 567 height 16
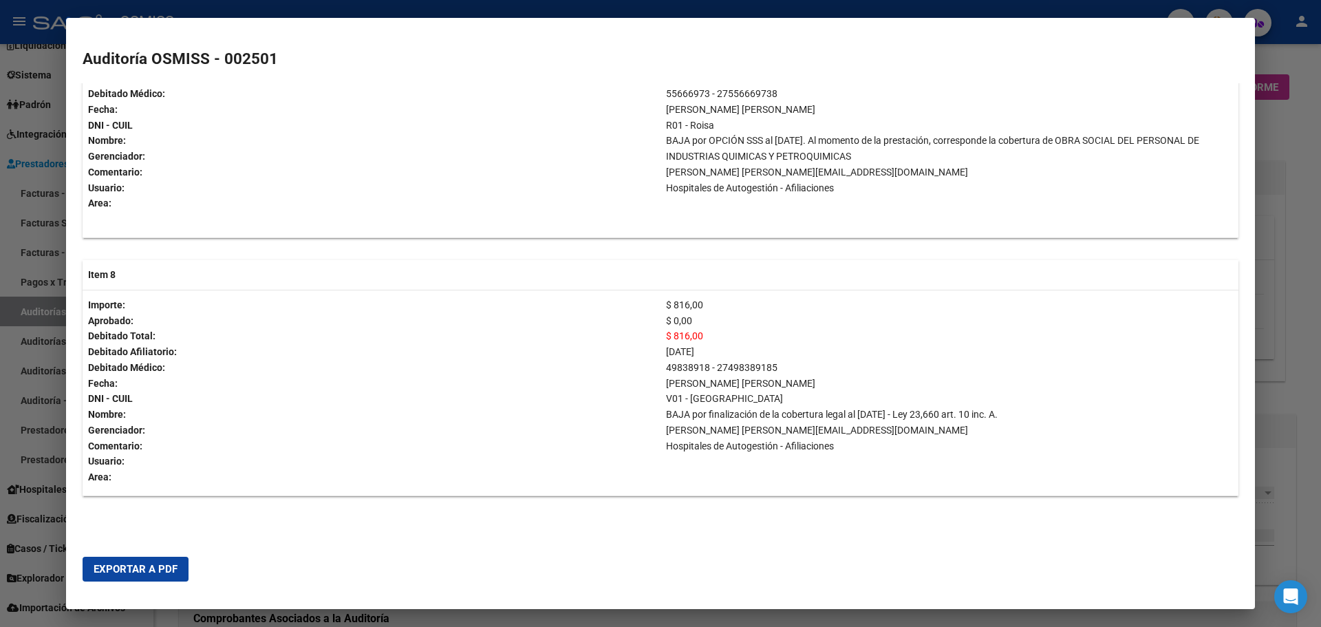
scroll to position [2166, 0]
click at [1296, 369] on div at bounding box center [660, 313] width 1321 height 627
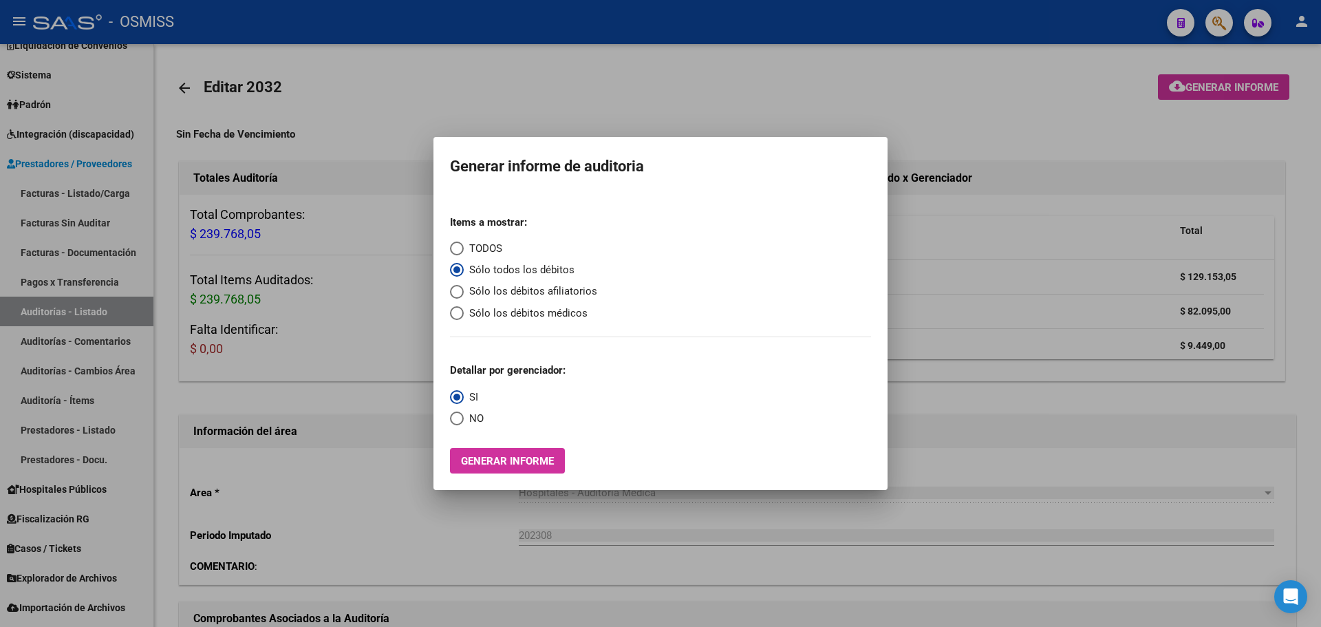
click at [1156, 409] on div at bounding box center [660, 313] width 1321 height 627
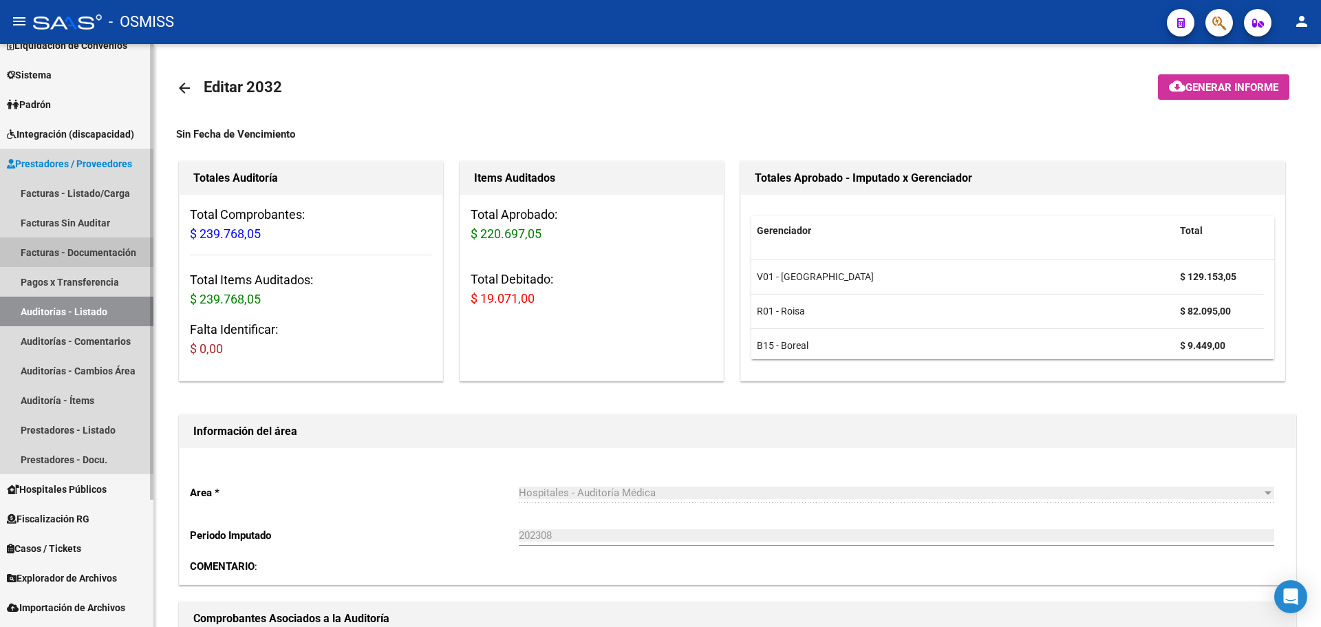
click at [92, 246] on link "Facturas - Documentación" at bounding box center [76, 252] width 153 height 30
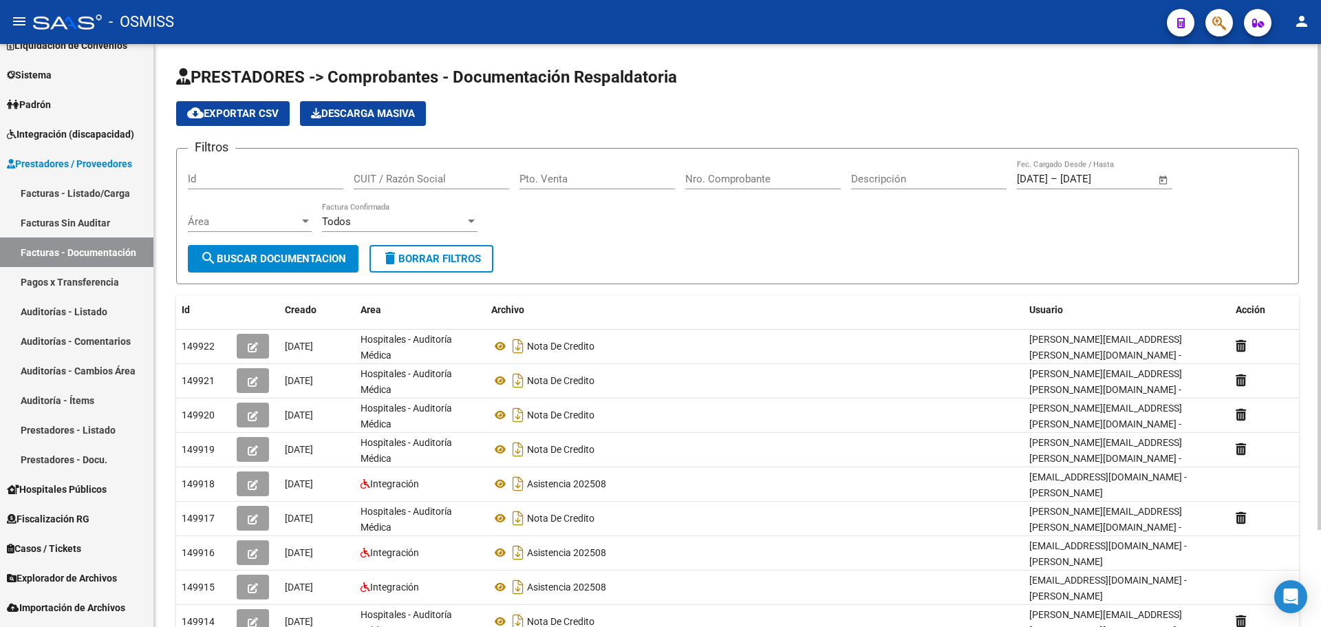
click at [244, 217] on span "Área" at bounding box center [243, 221] width 111 height 12
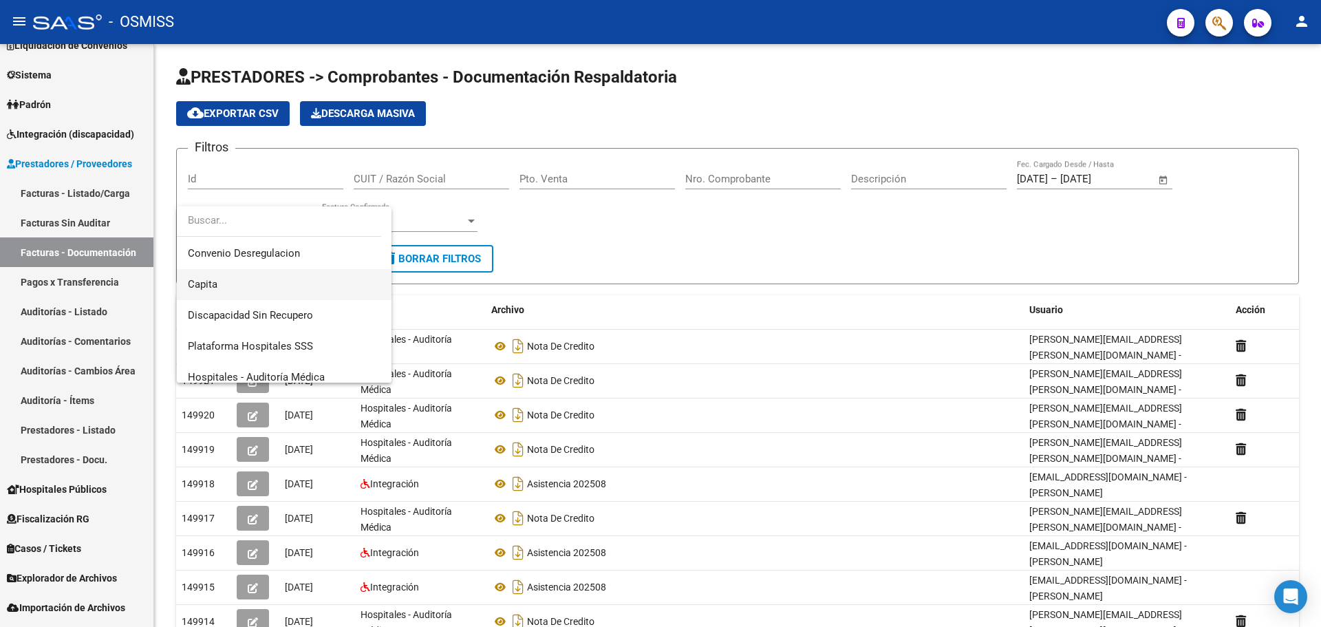
scroll to position [206, 0]
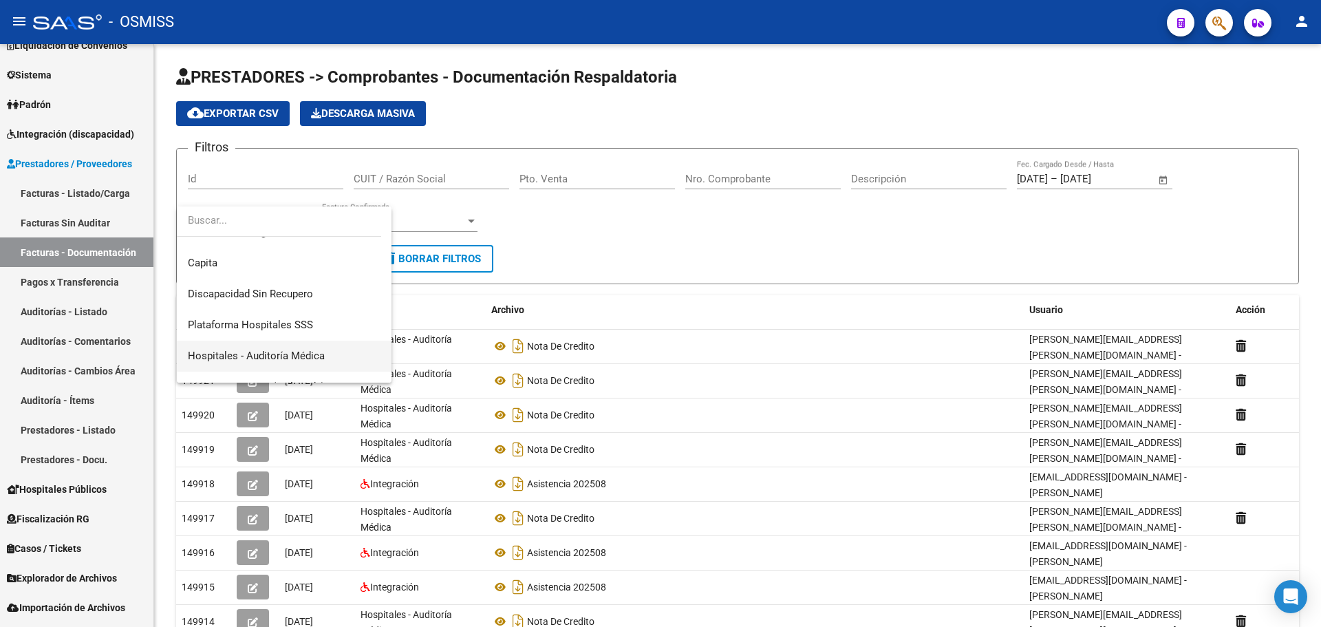
click at [309, 347] on span "Hospitales - Auditoría Médica" at bounding box center [284, 355] width 193 height 31
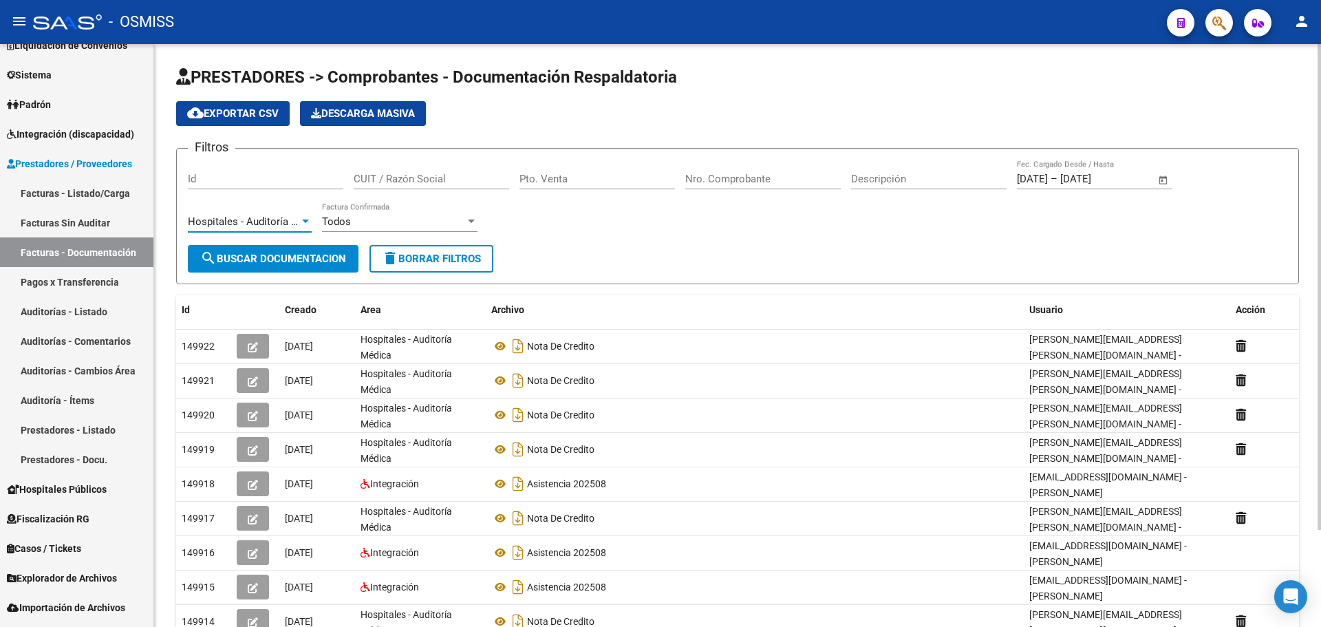
click at [1167, 182] on span "Open calendar" at bounding box center [1163, 179] width 33 height 33
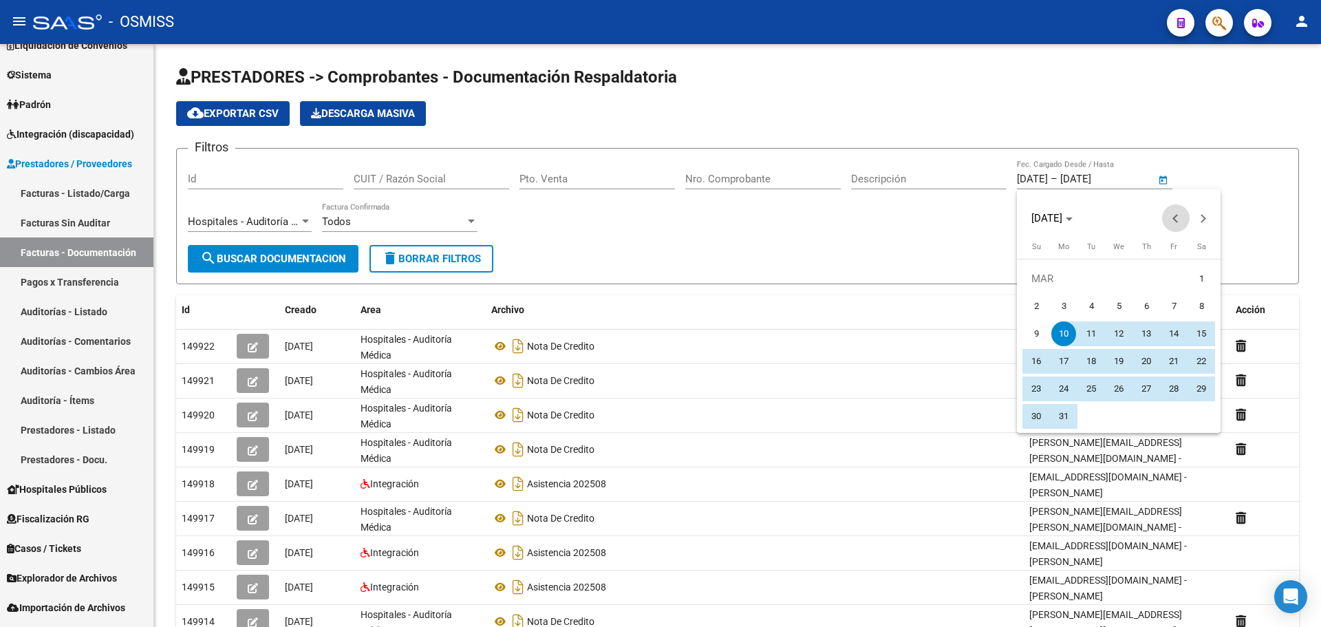
click at [1173, 217] on button "Previous month" at bounding box center [1176, 218] width 28 height 28
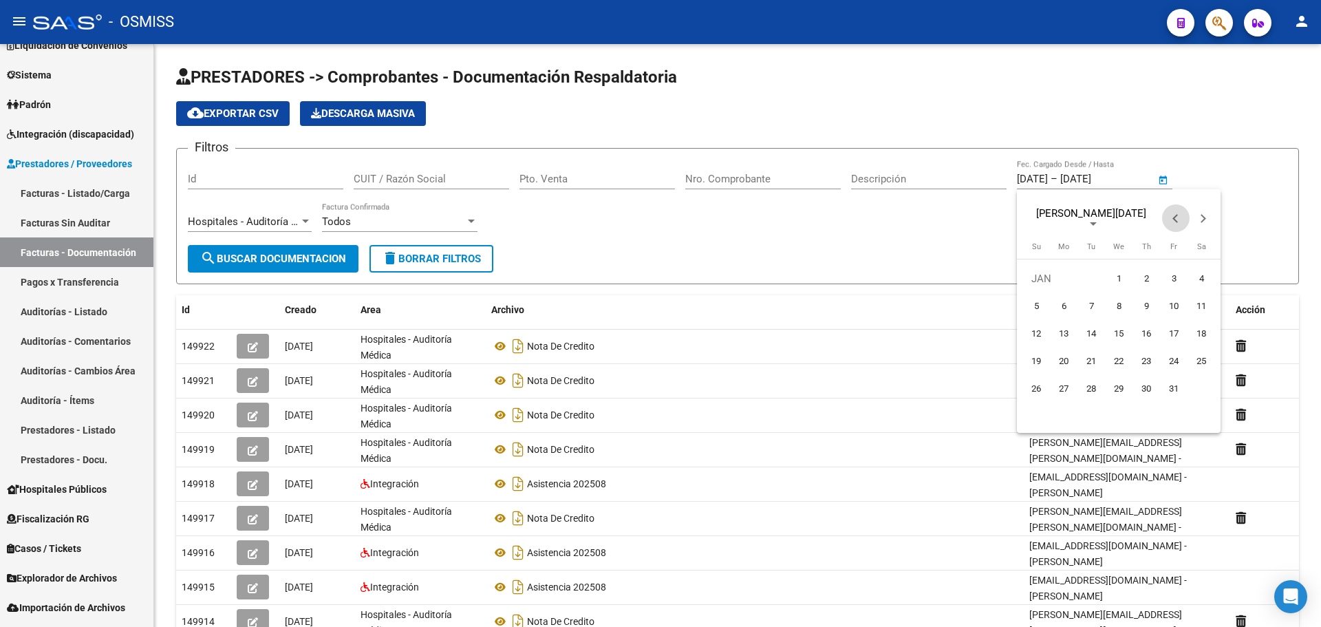
click at [1173, 217] on button "Previous month" at bounding box center [1176, 218] width 28 height 28
click at [1169, 269] on span "1" at bounding box center [1173, 278] width 25 height 25
type input "[DATE]"
click at [1207, 219] on span "Next month" at bounding box center [1203, 218] width 28 height 28
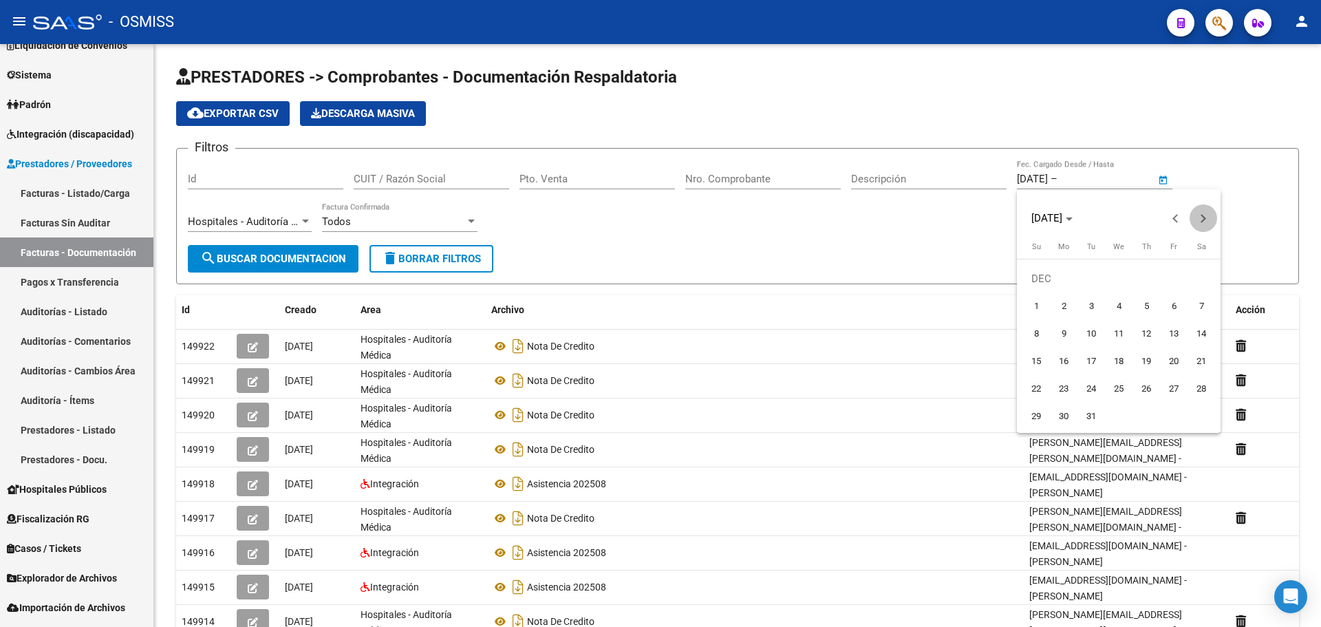
click at [1207, 219] on span "Next month" at bounding box center [1203, 218] width 28 height 28
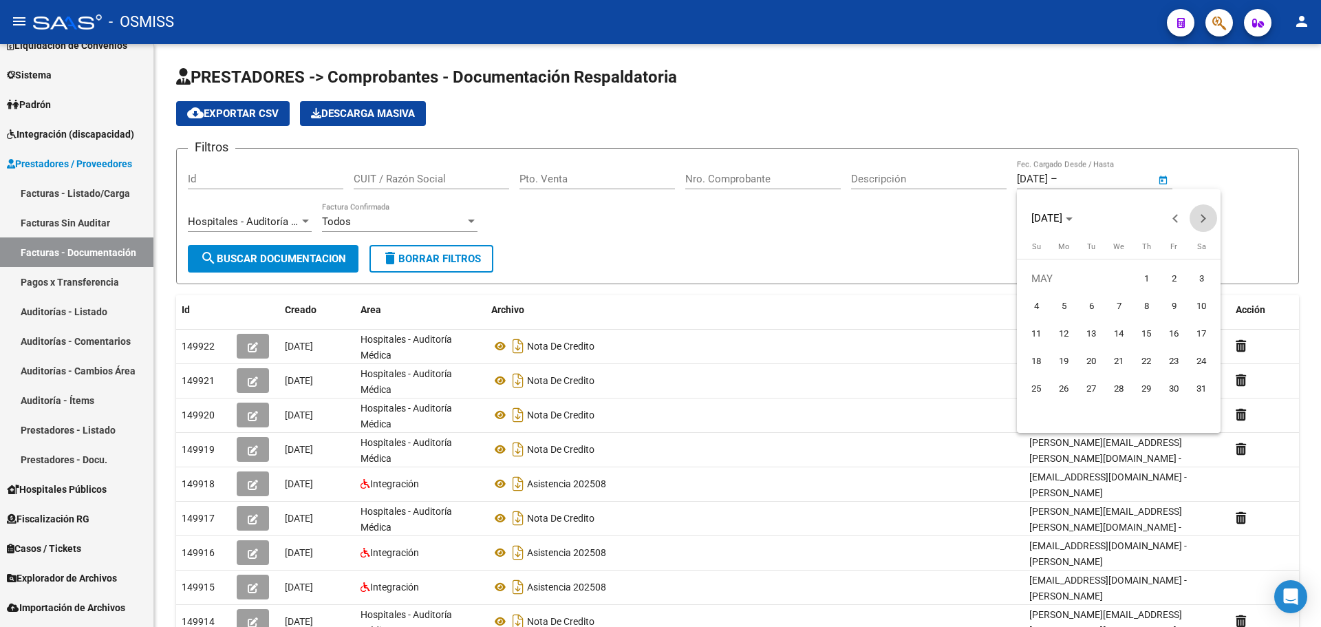
click at [1207, 219] on span "Next month" at bounding box center [1203, 218] width 28 height 28
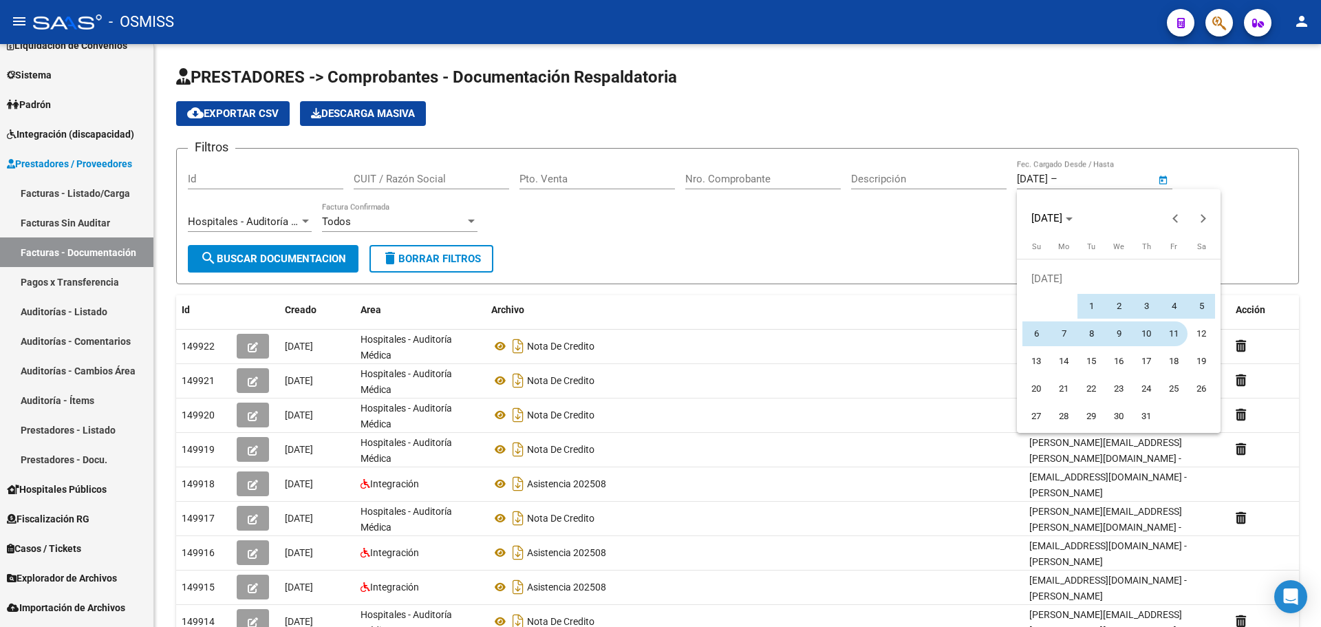
click at [1161, 343] on button "11" at bounding box center [1174, 334] width 28 height 28
type input "[DATE]"
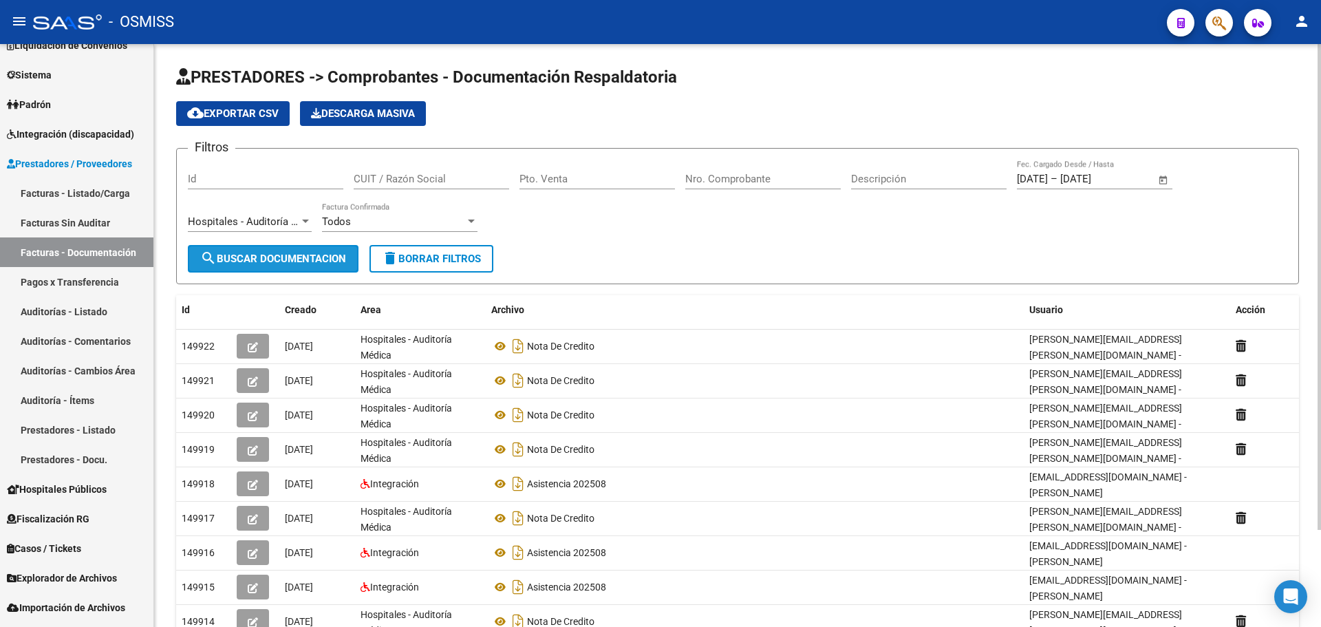
click at [300, 254] on span "search Buscar Documentacion" at bounding box center [273, 258] width 146 height 12
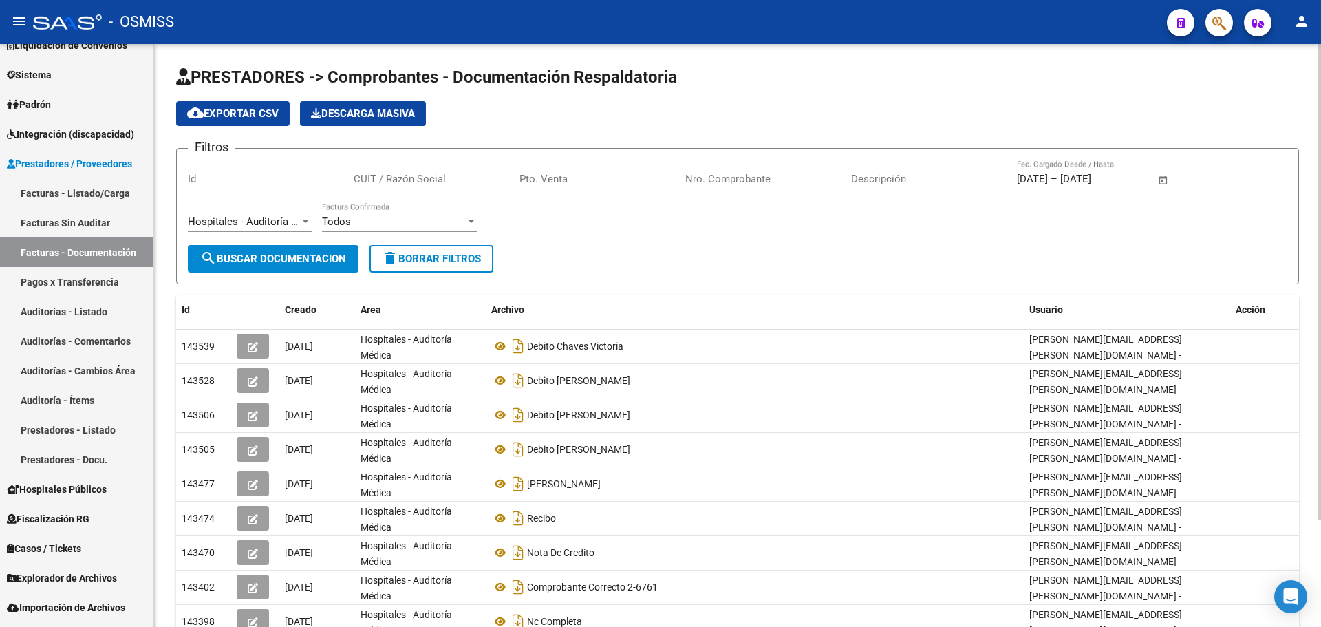
click at [254, 116] on span "cloud_download Exportar CSV" at bounding box center [232, 113] width 91 height 12
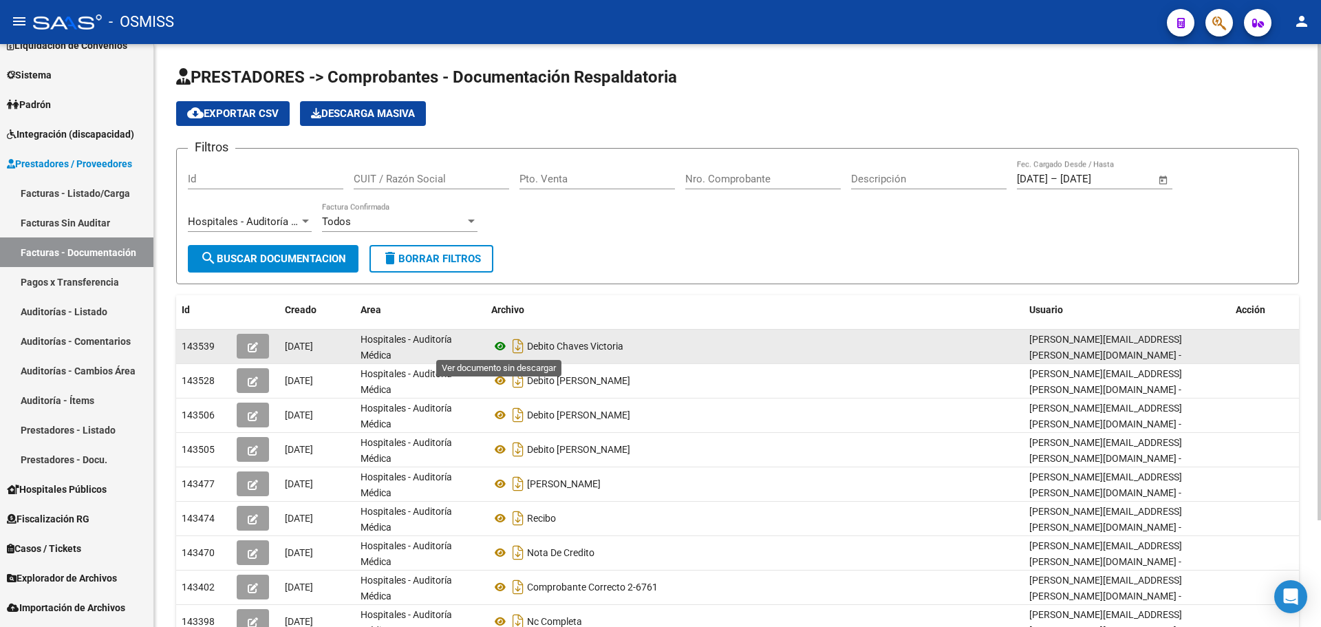
scroll to position [130, 0]
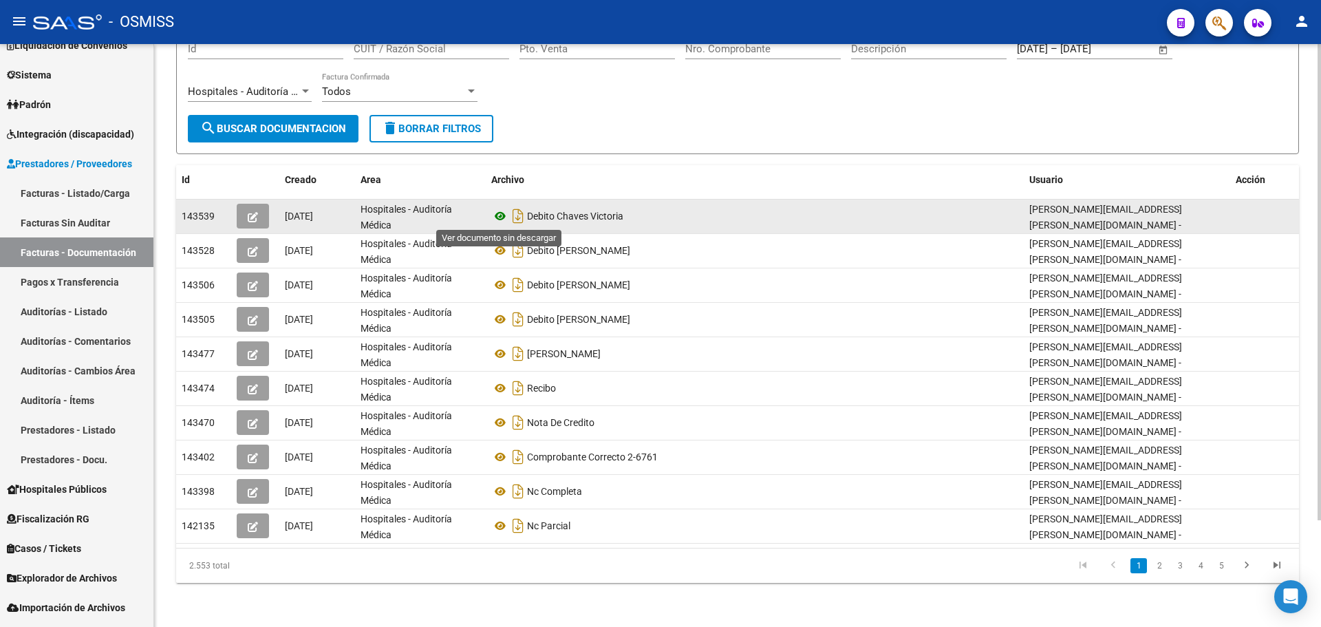
click at [497, 218] on icon at bounding box center [500, 216] width 18 height 17
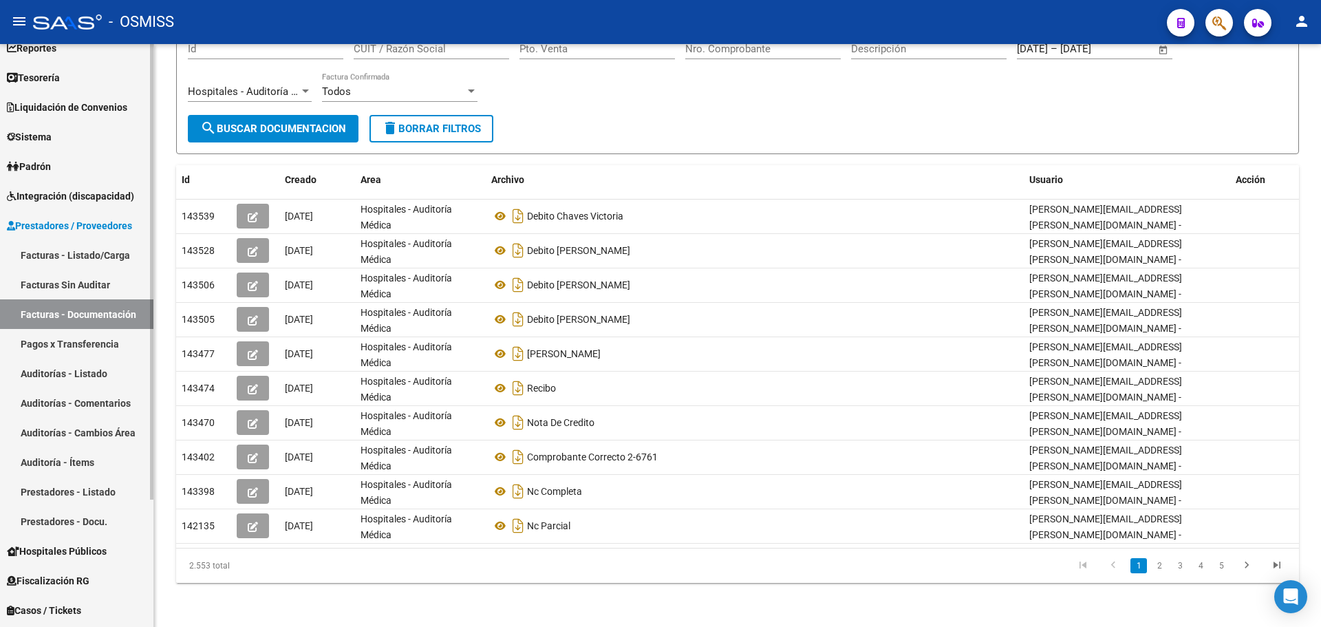
scroll to position [0, 0]
